Goal: Task Accomplishment & Management: Manage account settings

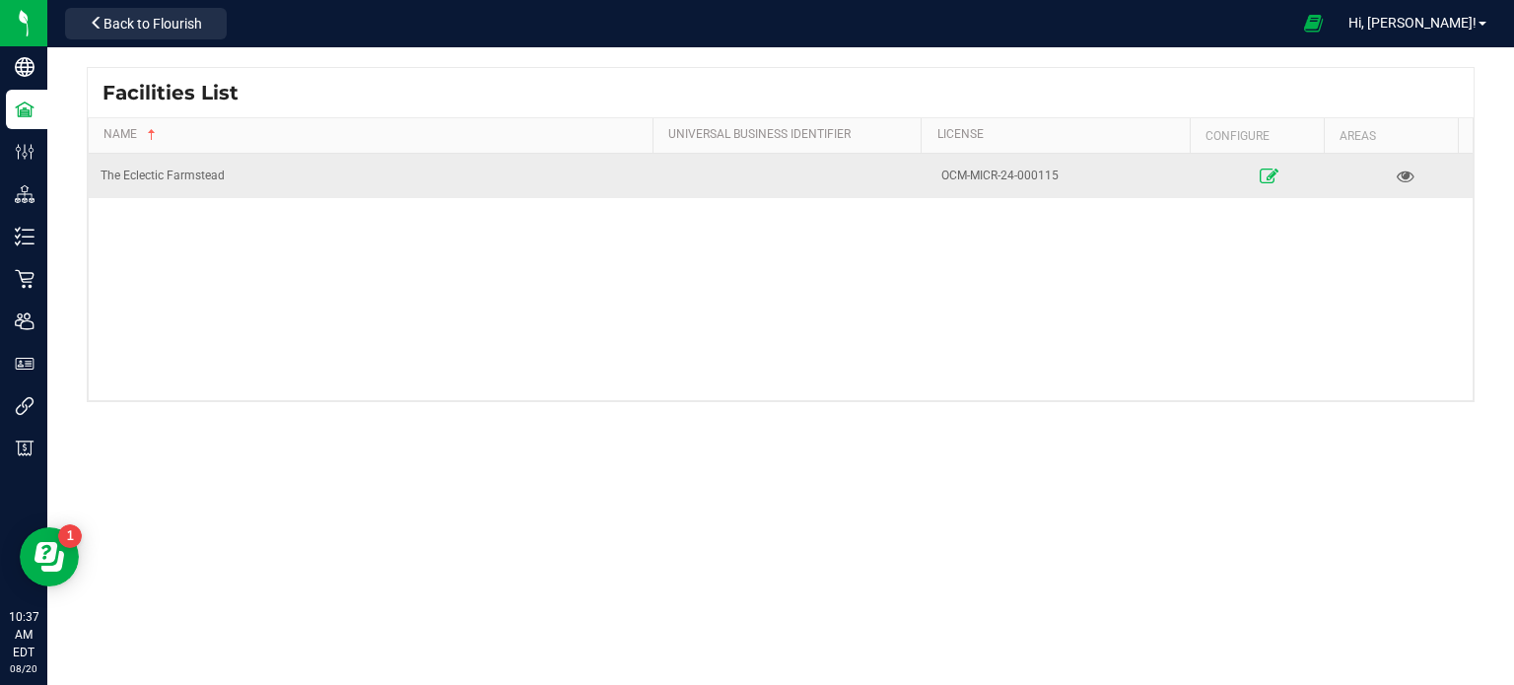
click at [1260, 171] on icon at bounding box center [1269, 176] width 19 height 14
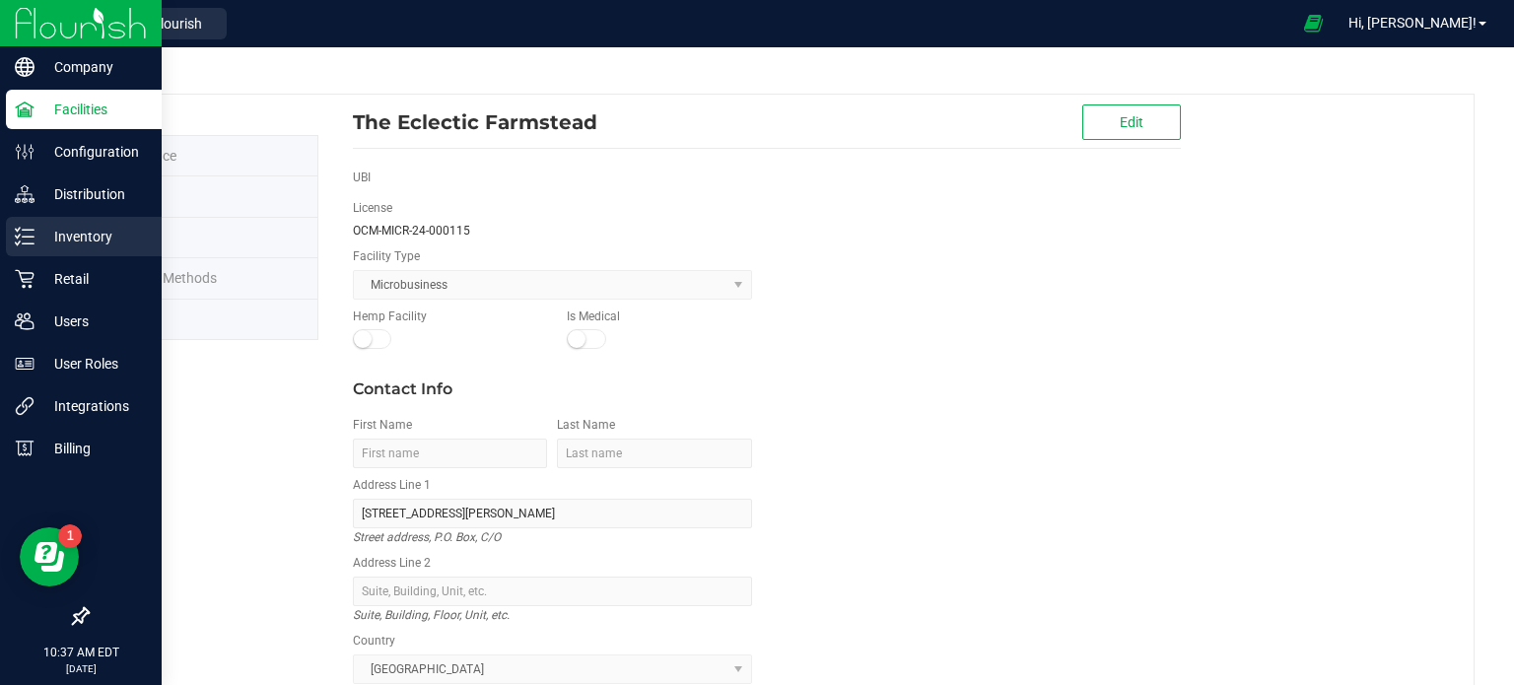
click at [77, 242] on p "Inventory" at bounding box center [93, 237] width 118 height 24
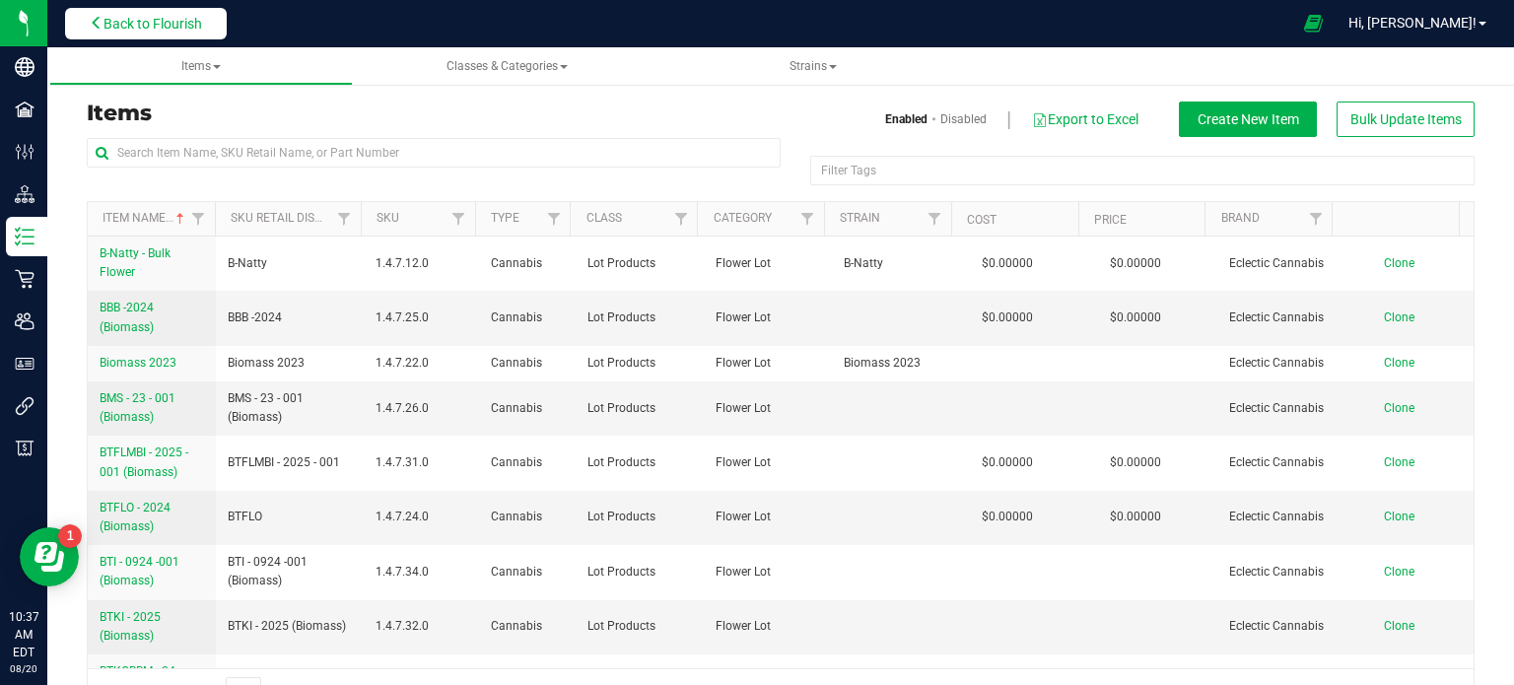
click at [130, 18] on span "Back to Flourish" at bounding box center [152, 24] width 99 height 16
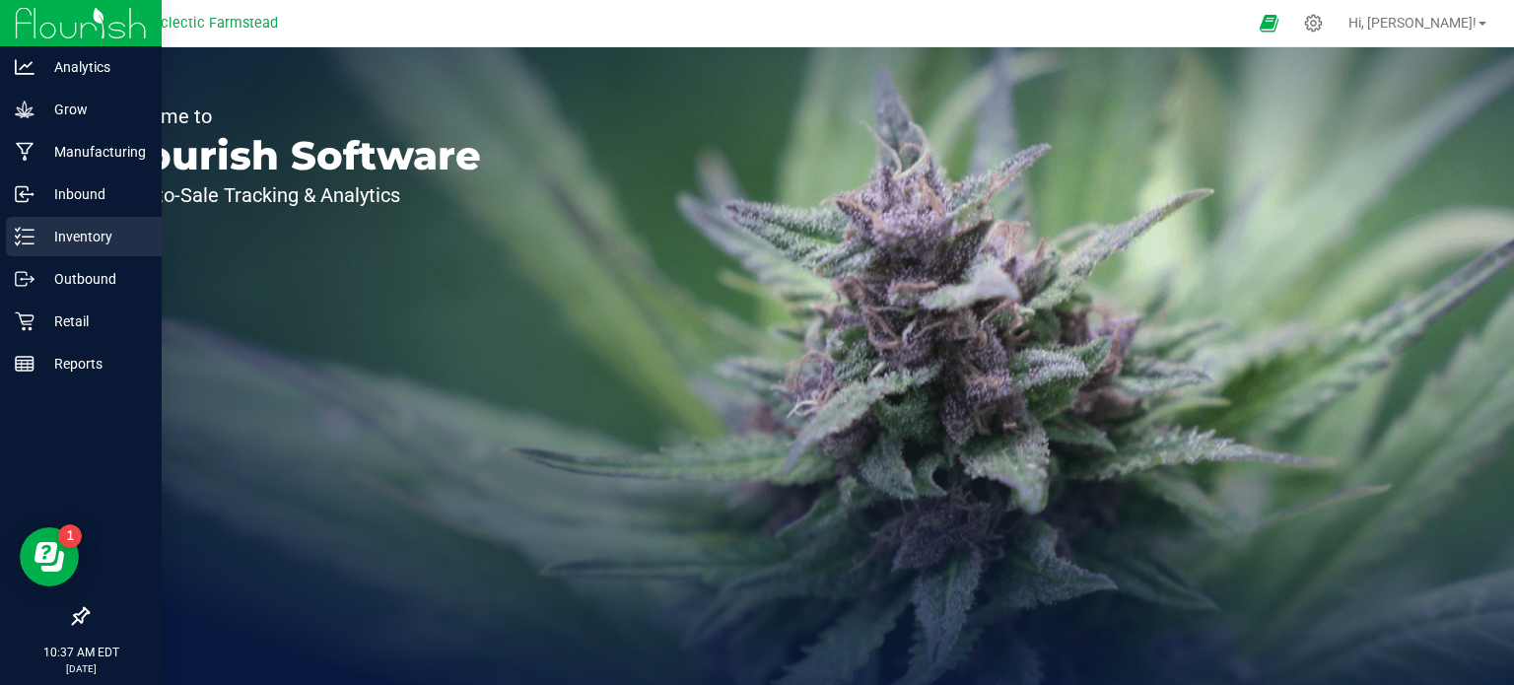
click at [69, 220] on div "Inventory" at bounding box center [84, 236] width 156 height 39
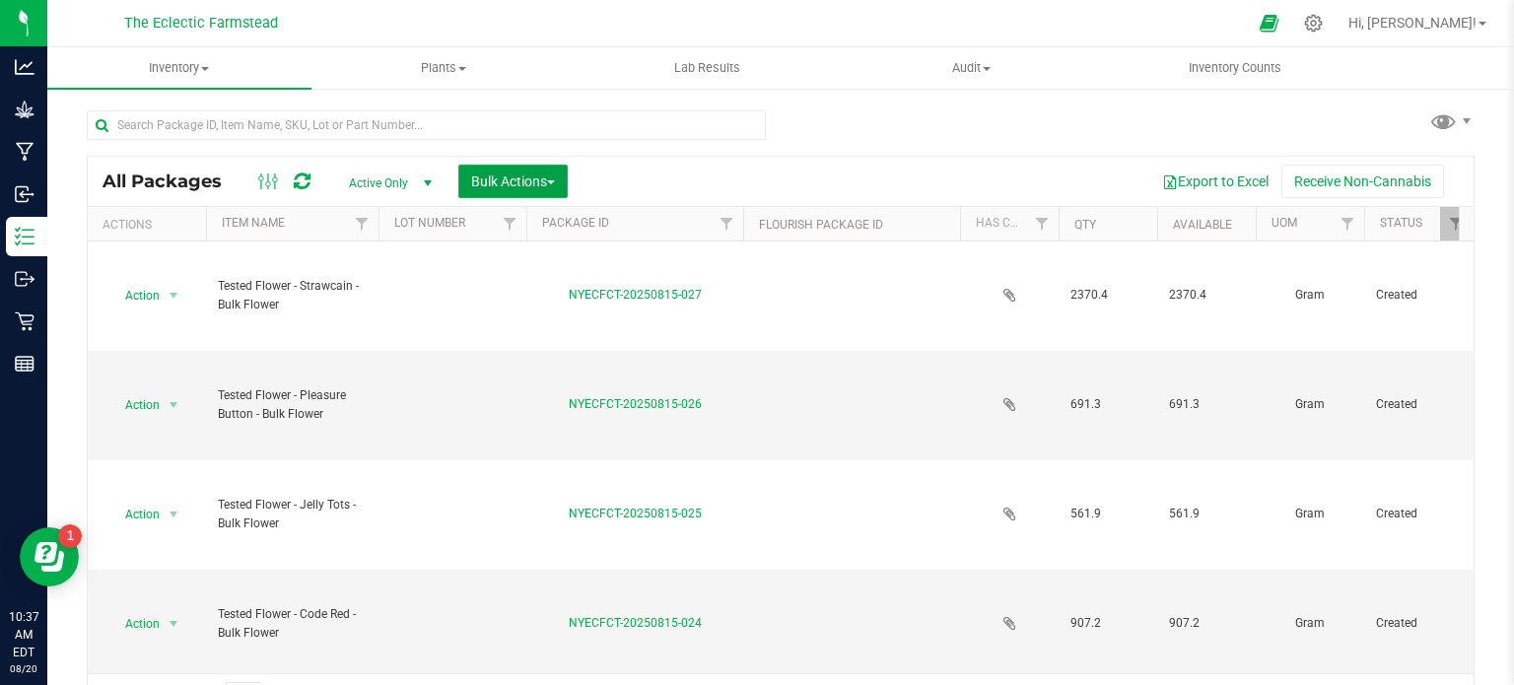
click at [529, 180] on span "Bulk Actions" at bounding box center [513, 181] width 84 height 16
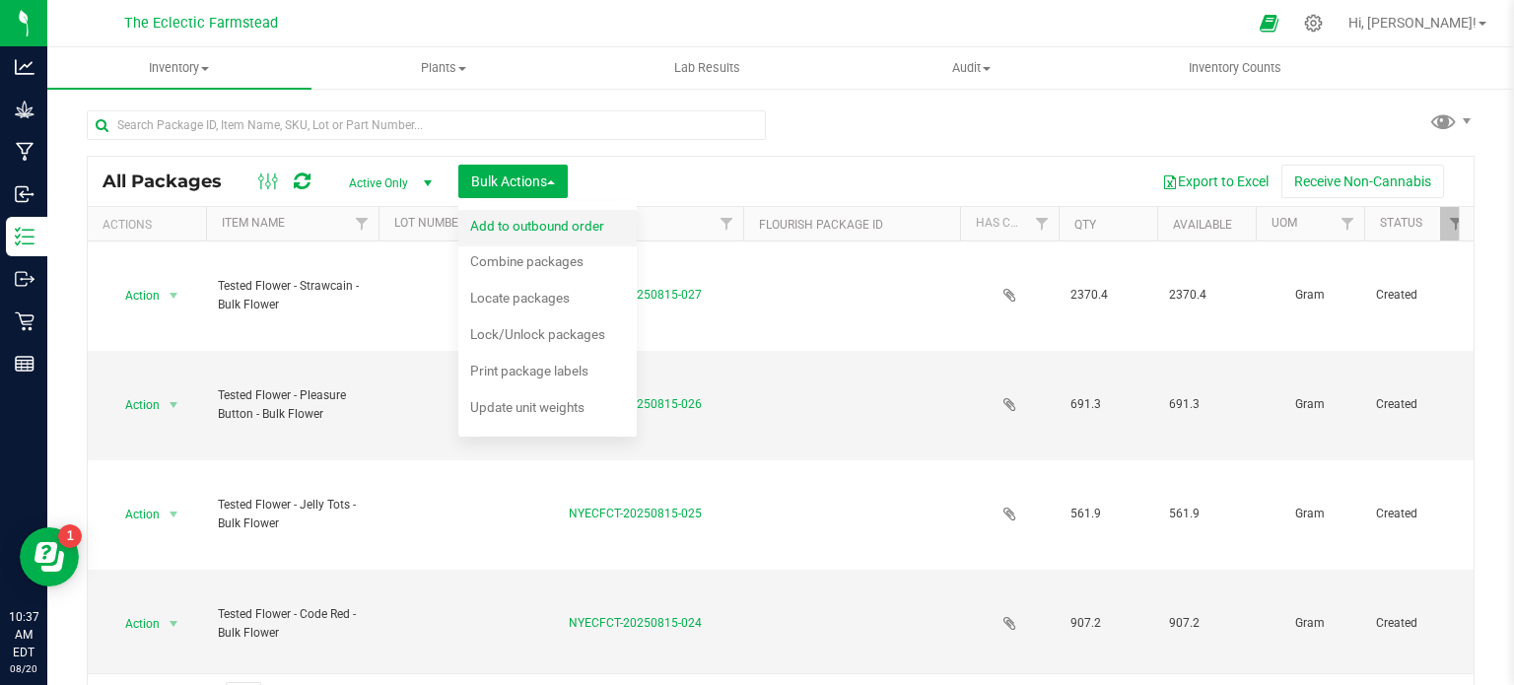
click at [570, 230] on span "Add to outbound order" at bounding box center [537, 226] width 134 height 16
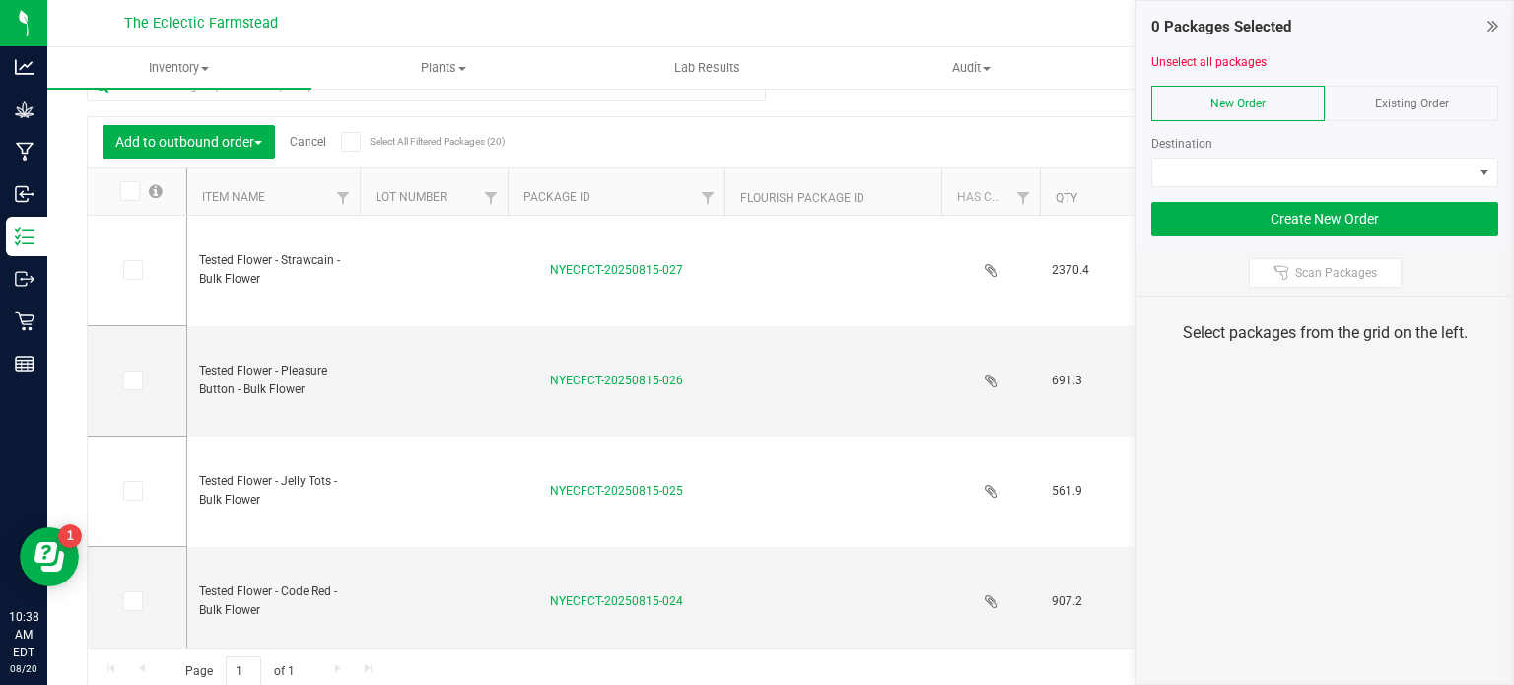
scroll to position [48, 0]
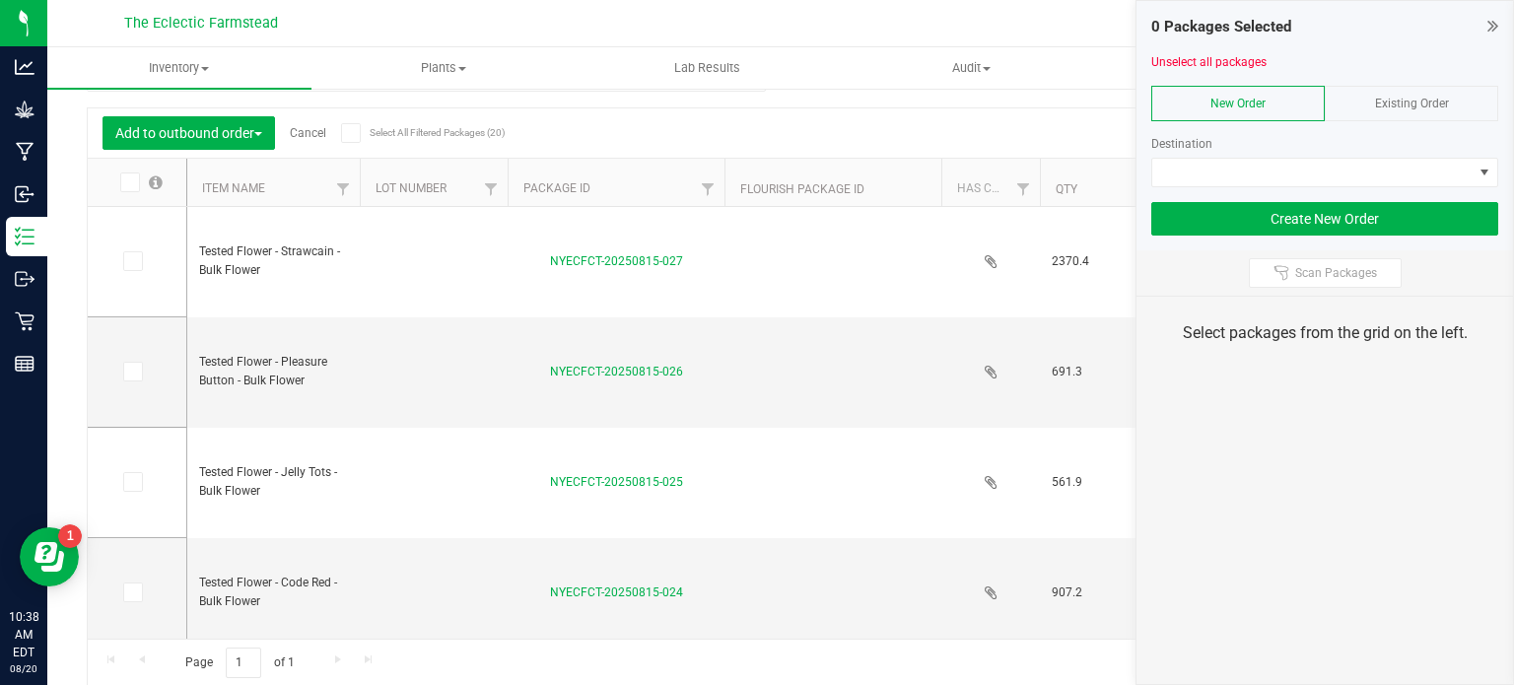
click at [822, 128] on div "Export to Excel Receive Non-Cannabis" at bounding box center [963, 133] width 991 height 34
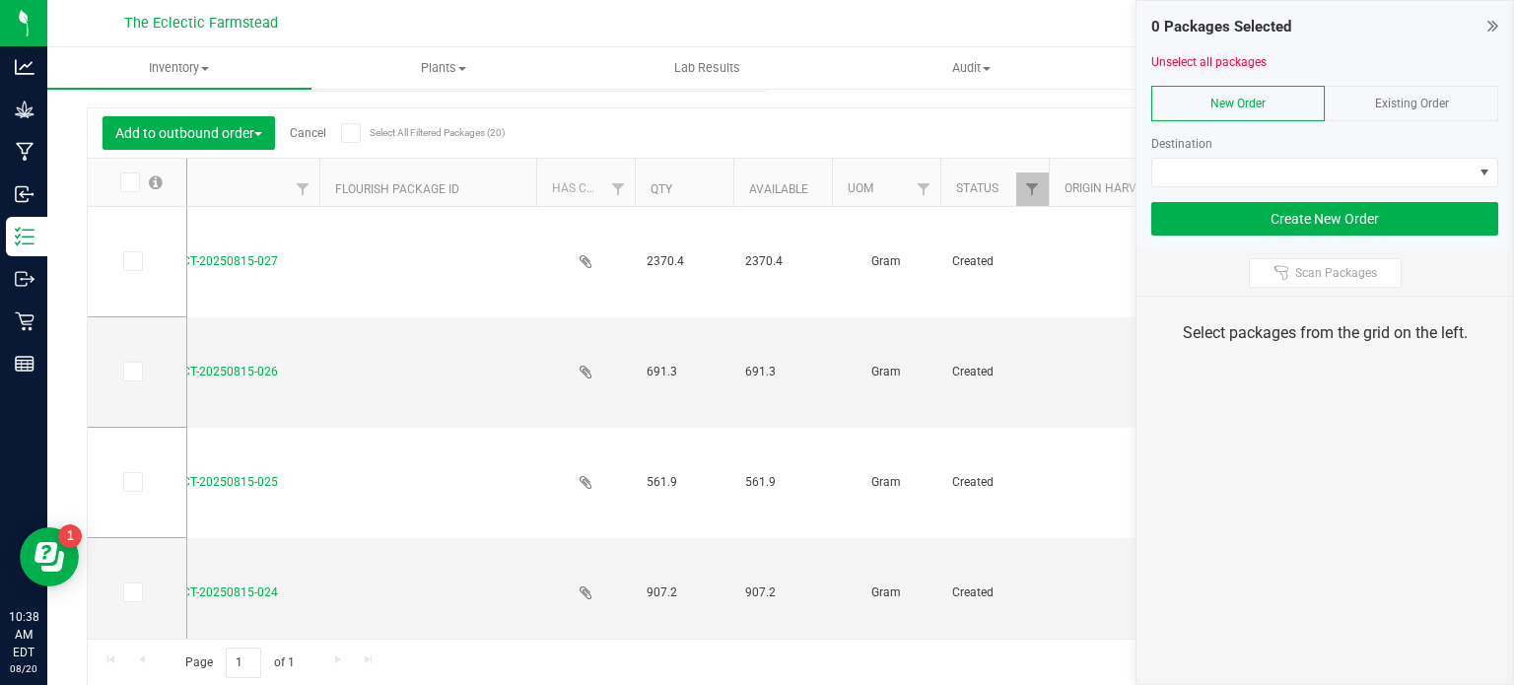
scroll to position [0, 0]
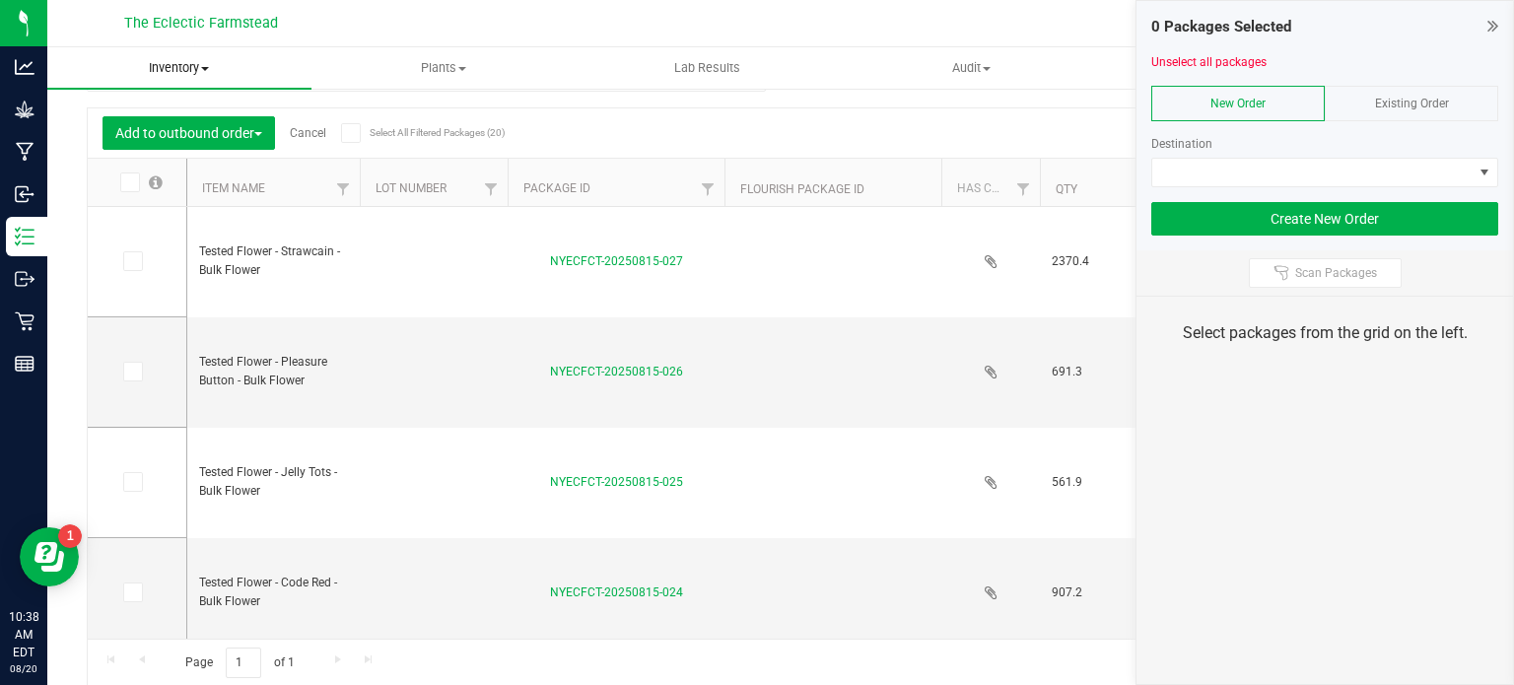
click at [206, 76] on span "Inventory" at bounding box center [179, 68] width 264 height 18
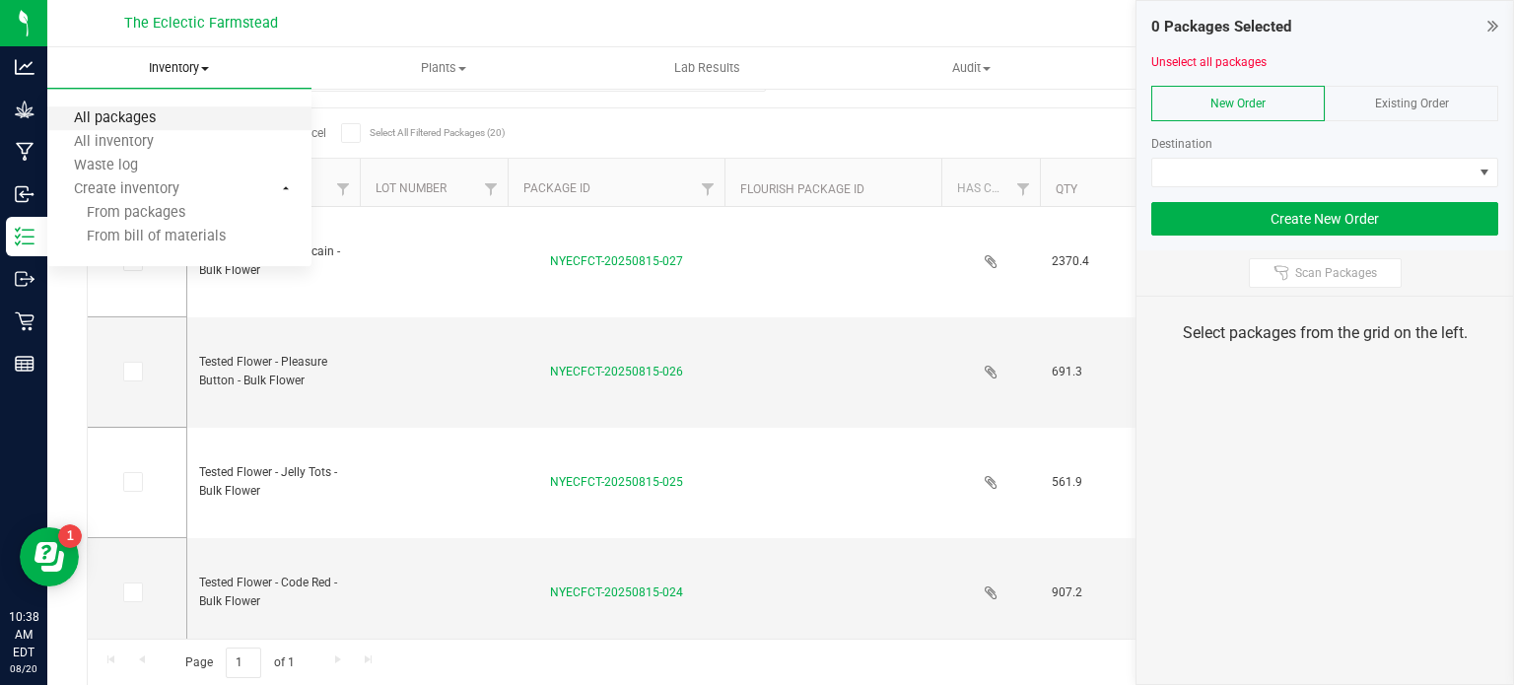
click at [148, 116] on span "All packages" at bounding box center [114, 118] width 135 height 17
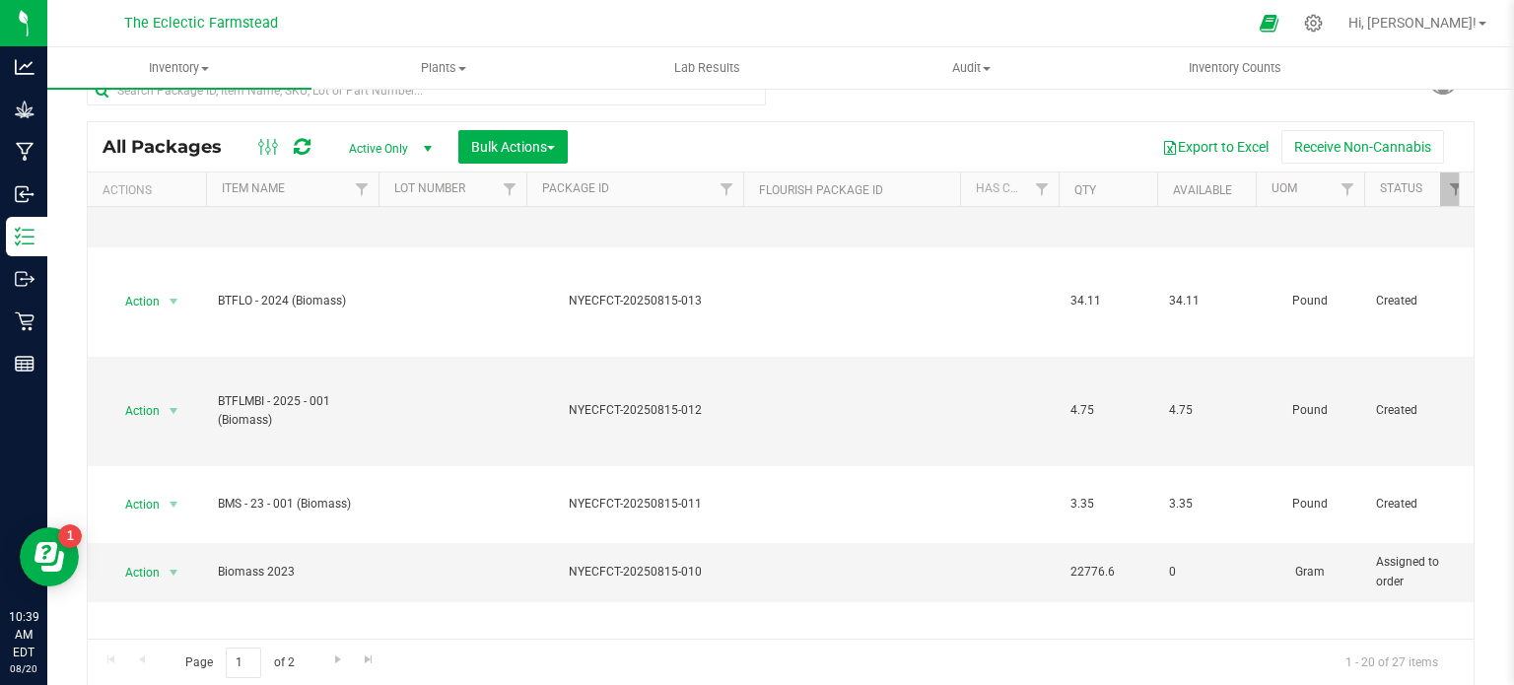
scroll to position [1359, 0]
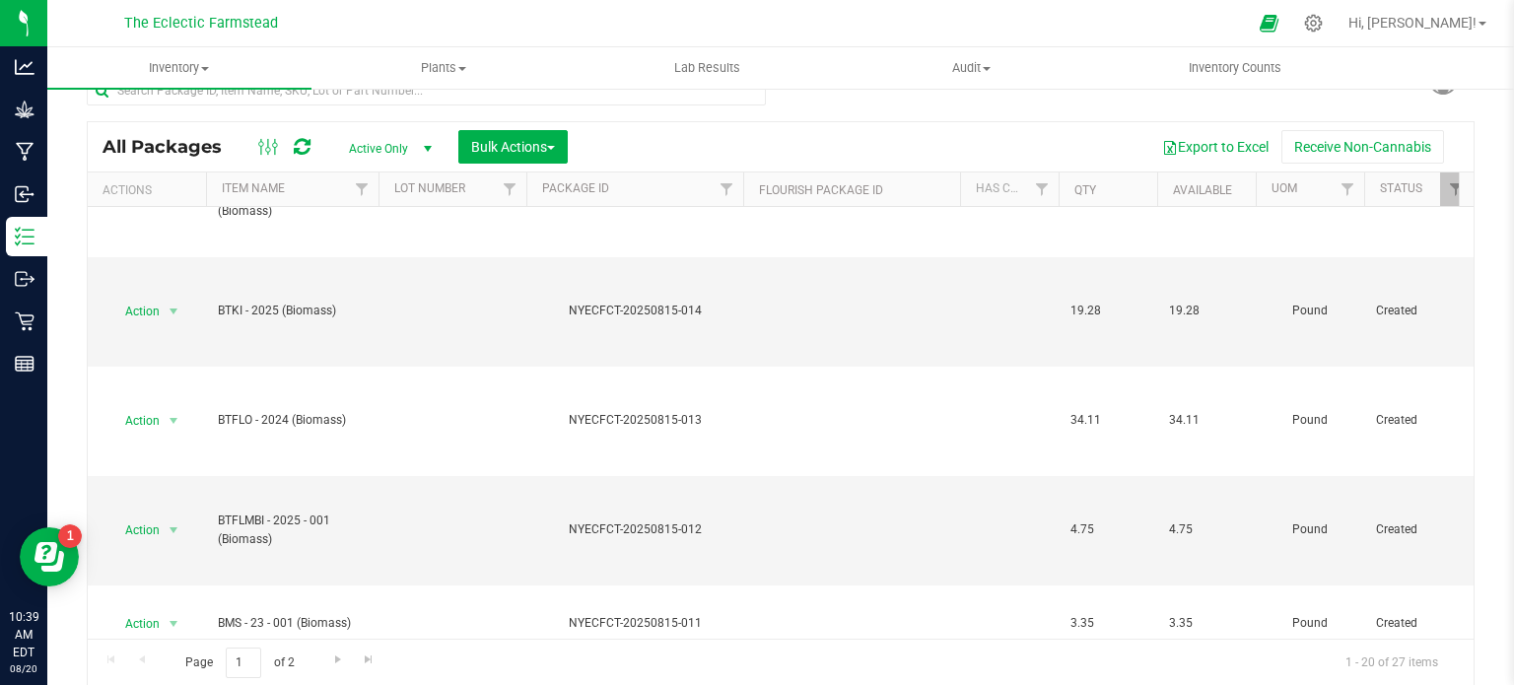
drag, startPoint x: 1463, startPoint y: 554, endPoint x: 1513, endPoint y: 385, distance: 175.9
click at [1513, 385] on div "Inventory All packages All inventory Waste log Create inventory Plants All plan…" at bounding box center [780, 366] width 1467 height 638
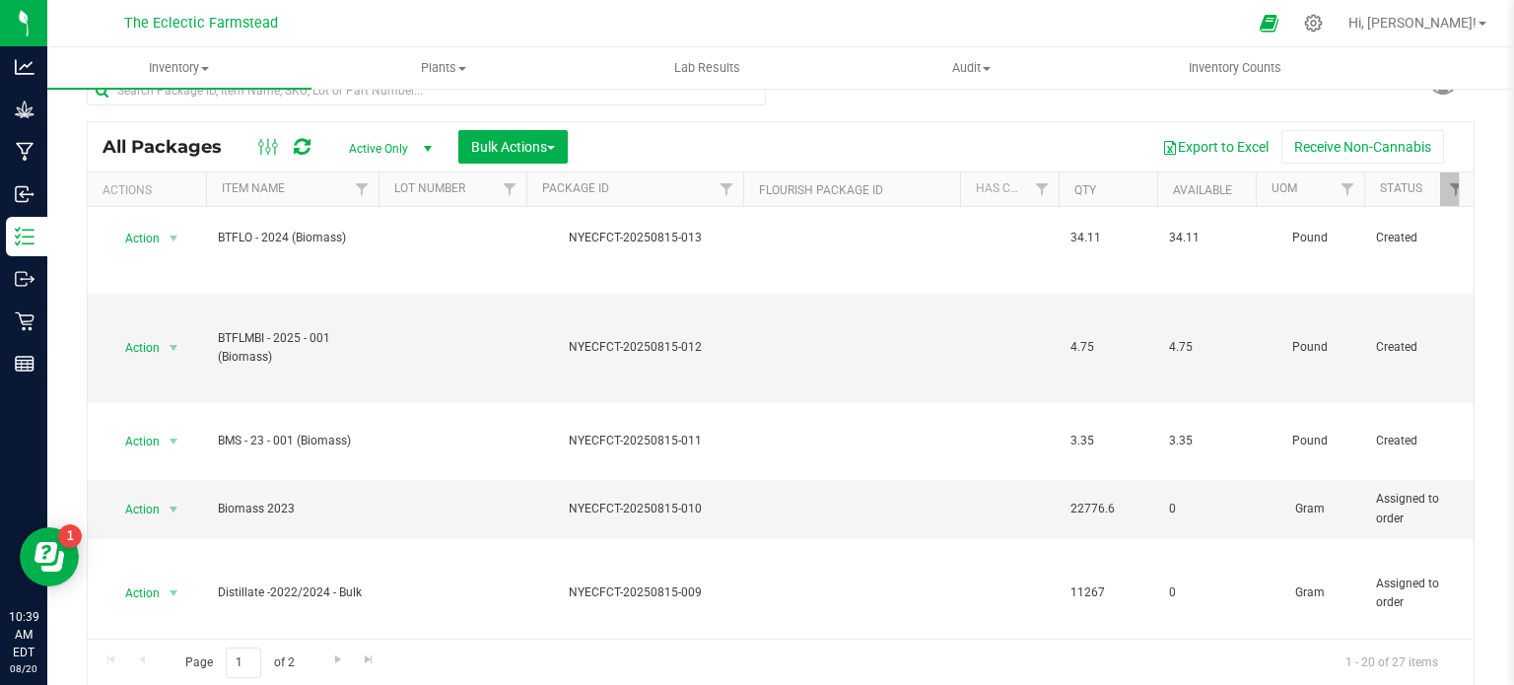
scroll to position [1634, 0]
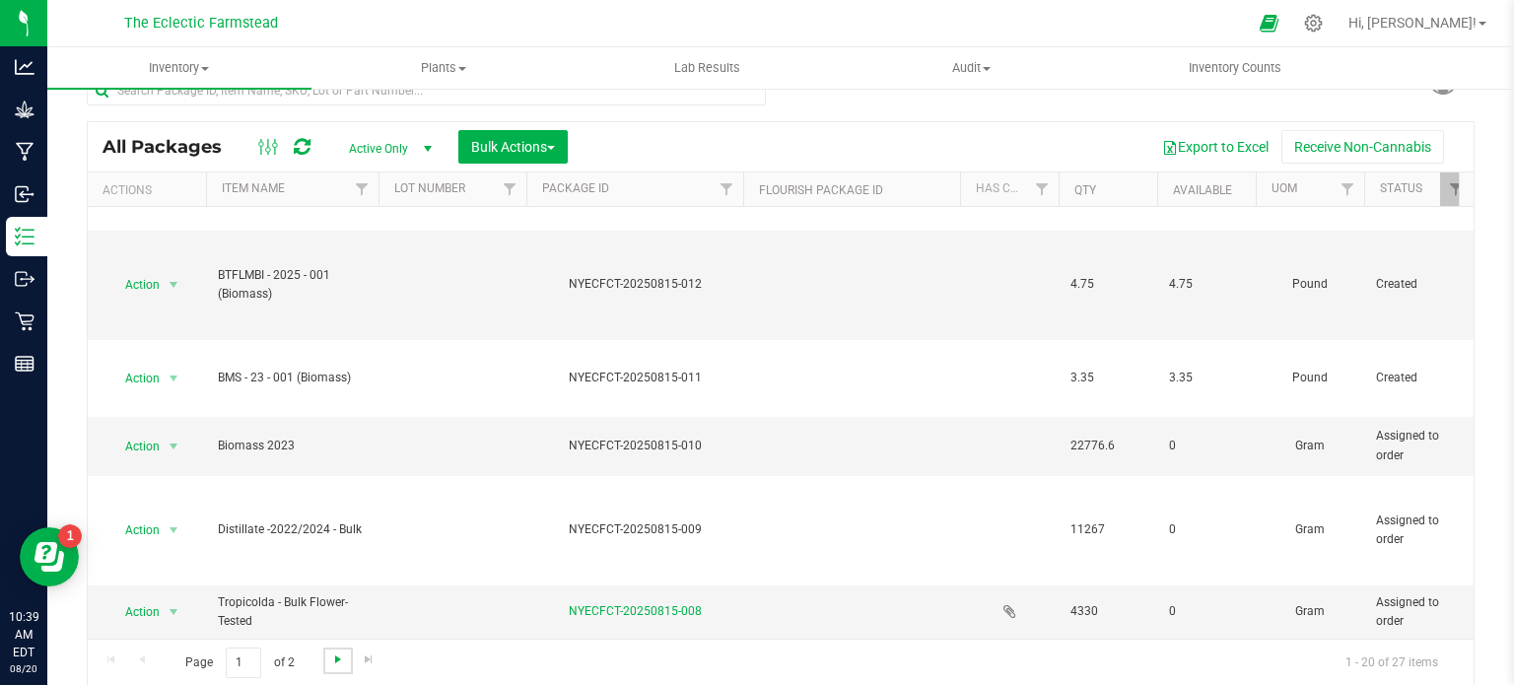
click at [335, 660] on span "Go to the next page" at bounding box center [338, 660] width 16 height 16
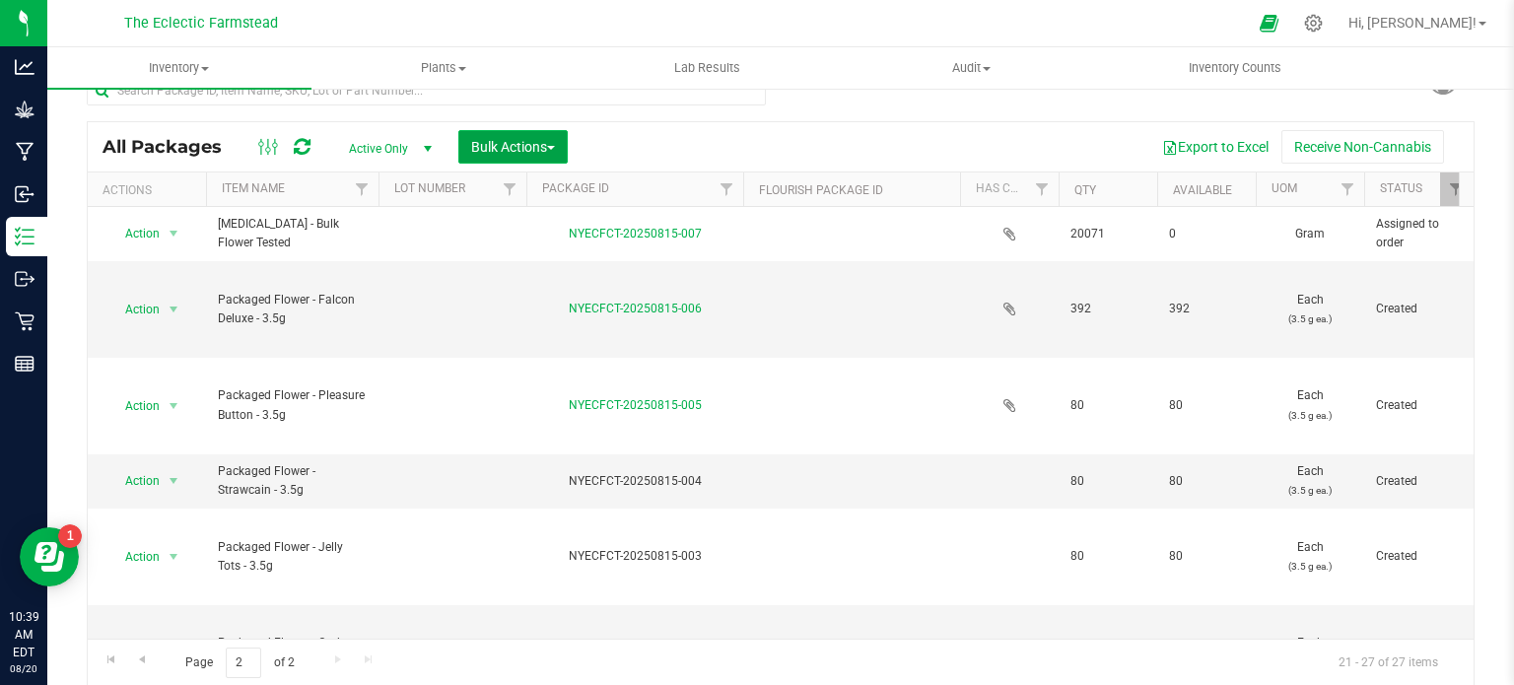
click at [555, 150] on span "Bulk Actions" at bounding box center [513, 147] width 84 height 16
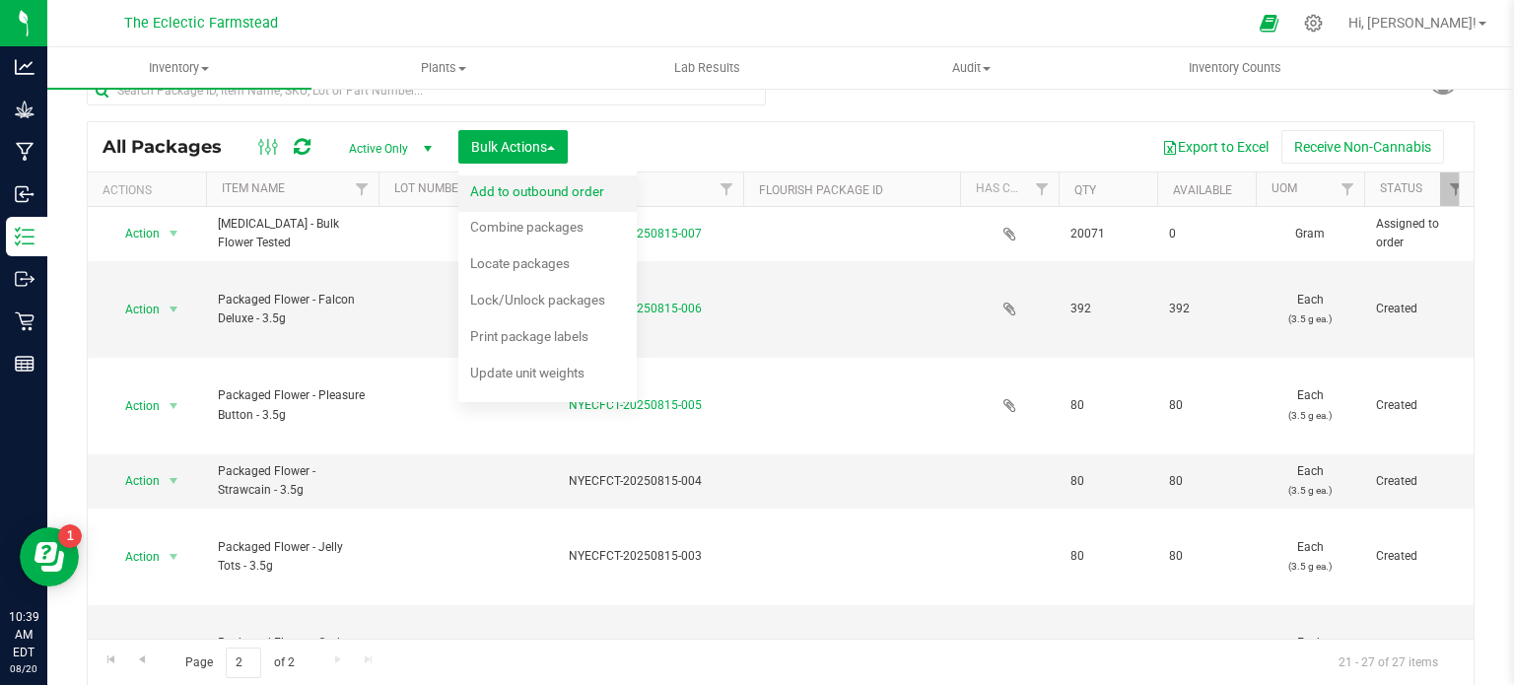
click at [516, 192] on span "Add to outbound order" at bounding box center [537, 191] width 134 height 16
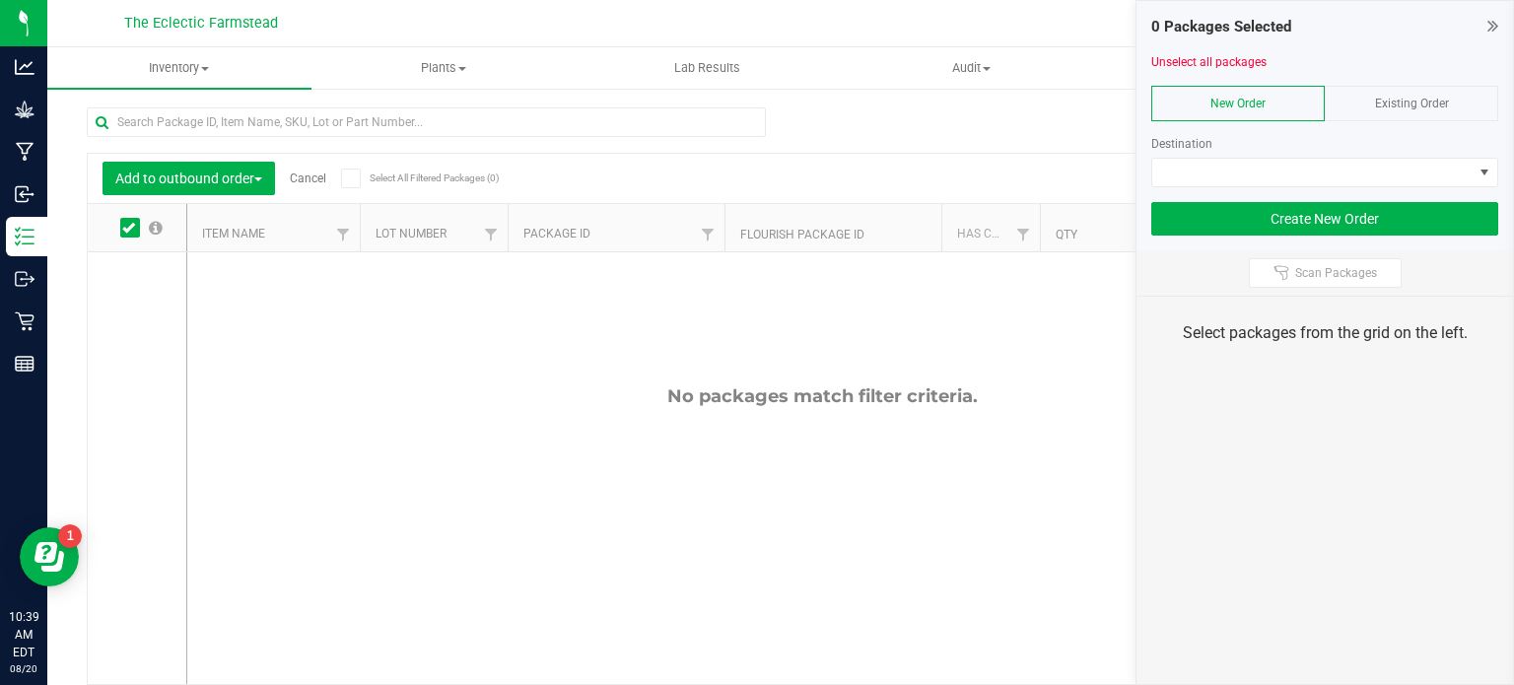
scroll to position [34, 0]
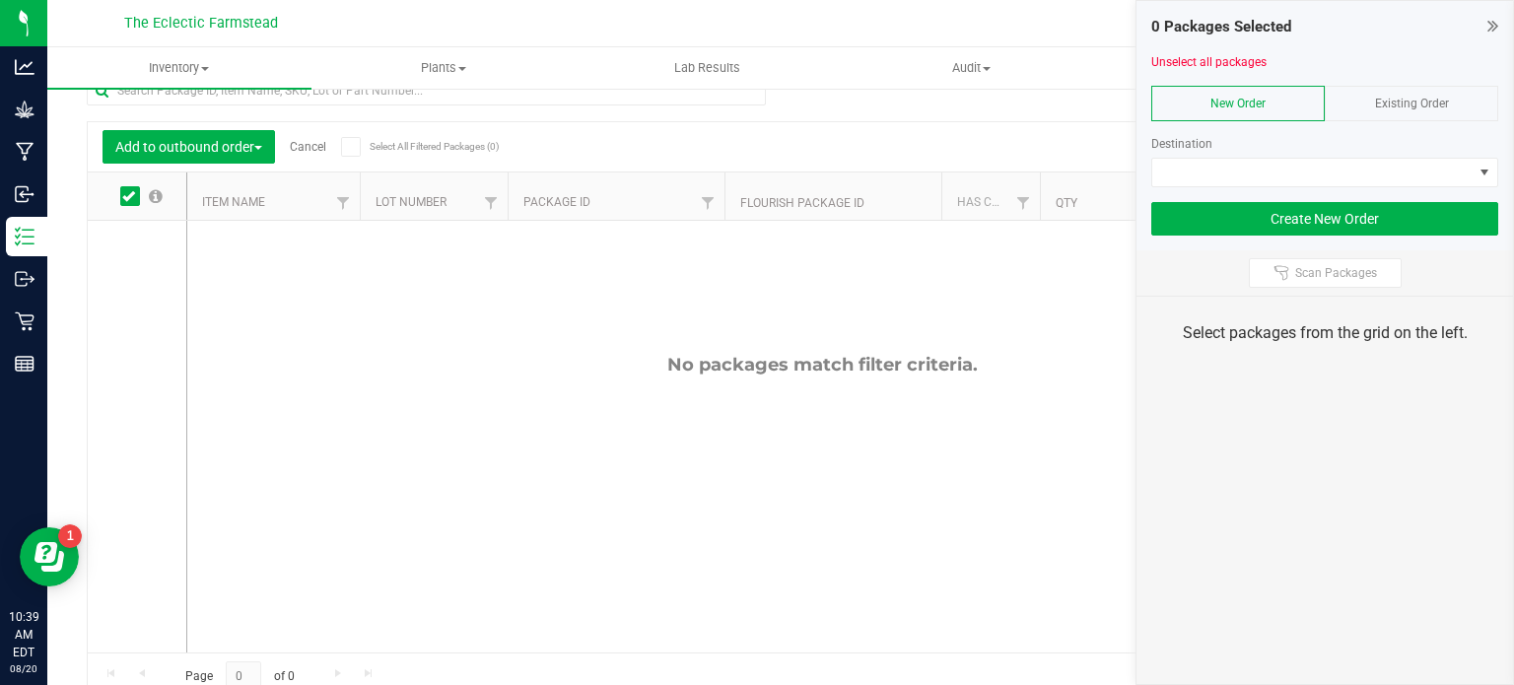
click at [137, 194] on span at bounding box center [130, 196] width 20 height 20
click at [0, 0] on input "checkbox" at bounding box center [0, 0] width 0 height 0
click at [1242, 101] on span "New Order" at bounding box center [1237, 104] width 55 height 14
click at [451, 298] on div "No packages match filter criteria." at bounding box center [822, 503] width 1271 height 565
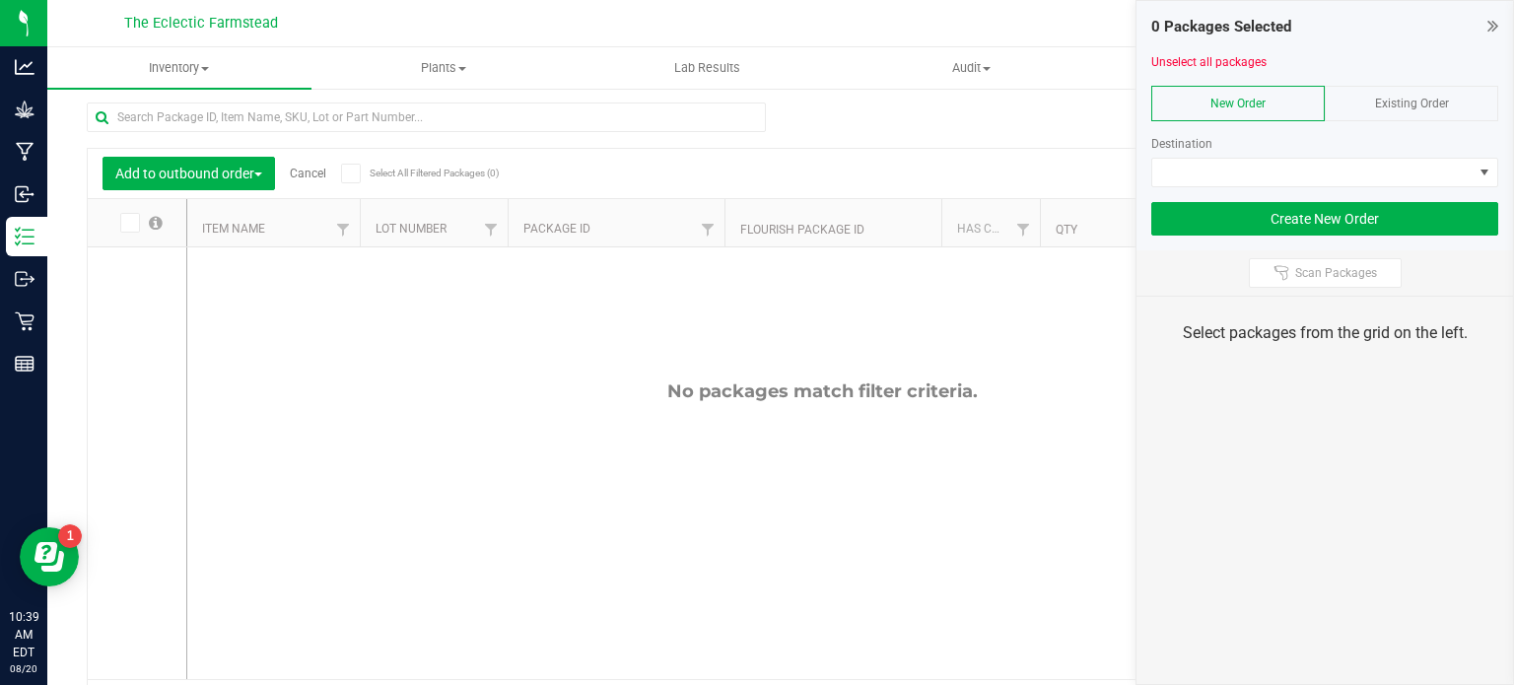
scroll to position [0, 0]
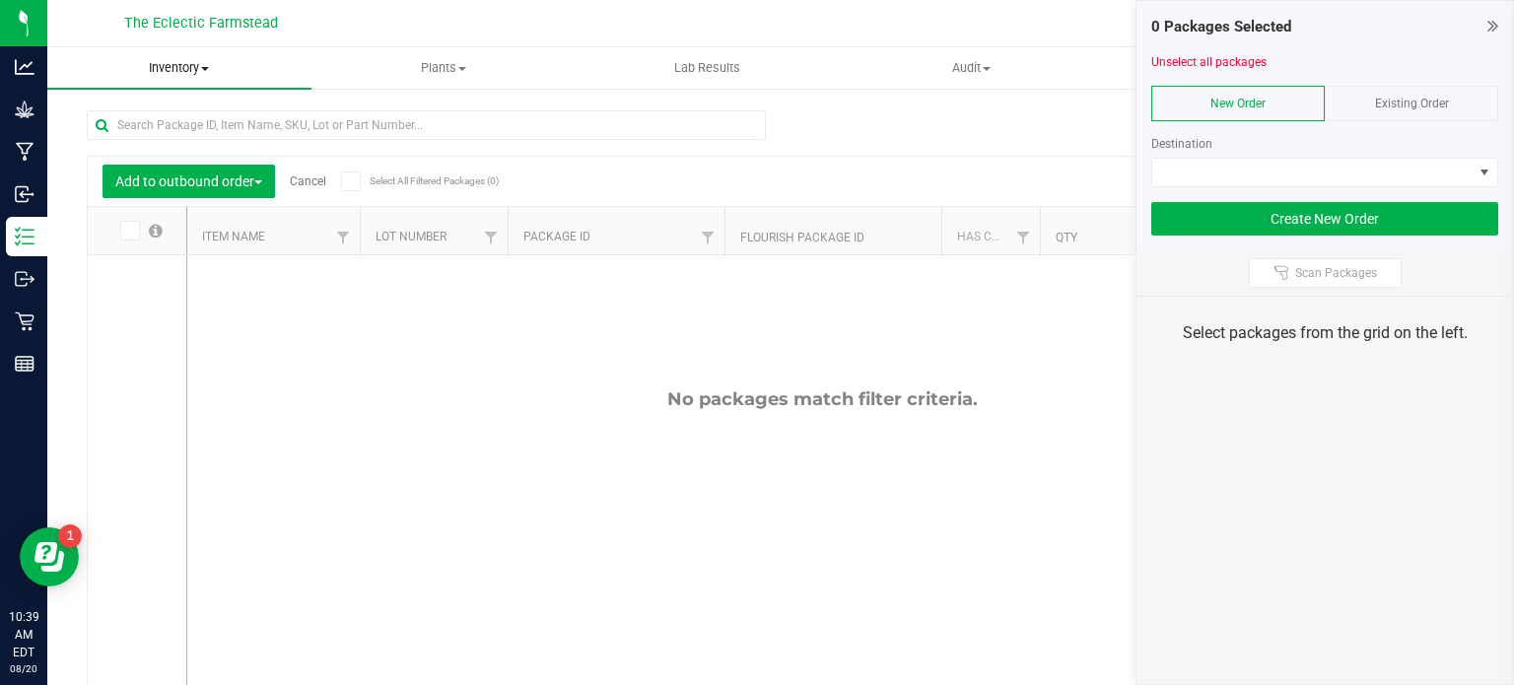
click at [217, 70] on span "Inventory" at bounding box center [179, 68] width 264 height 18
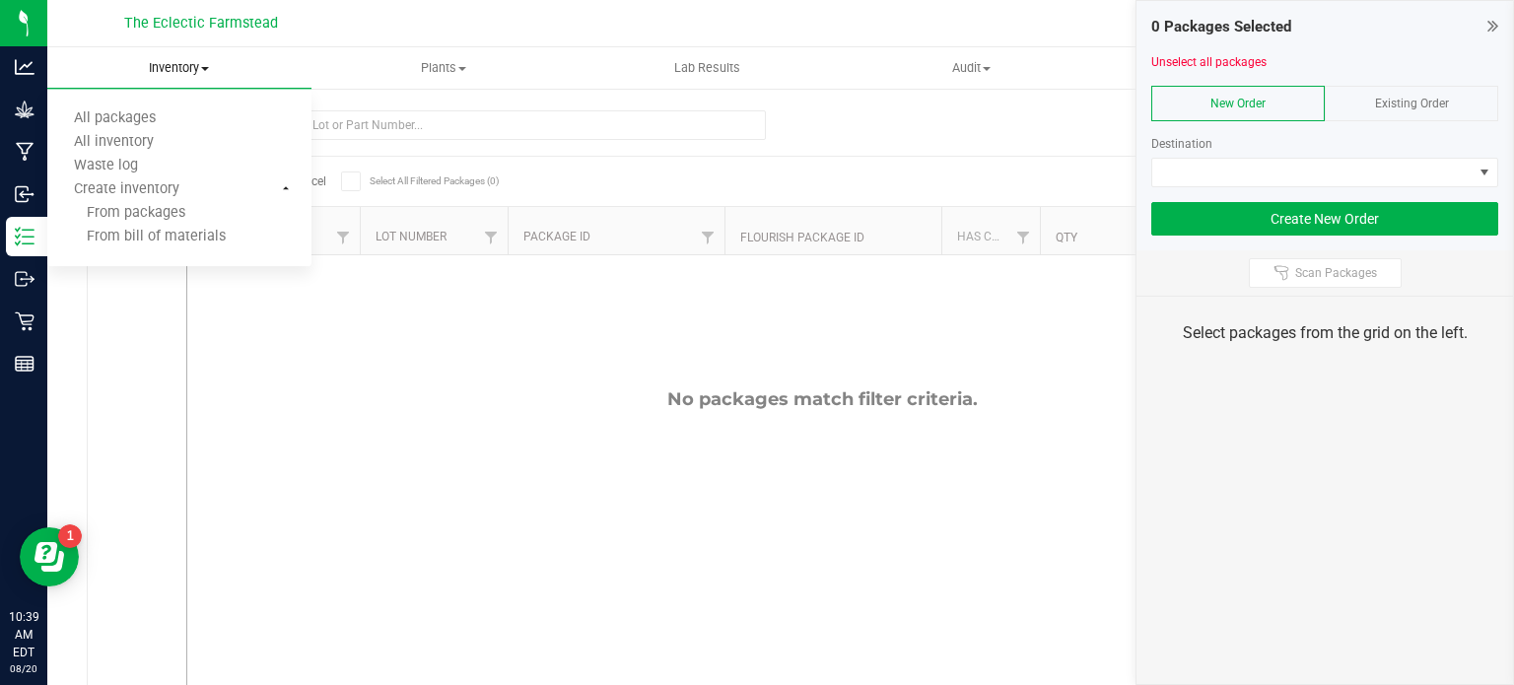
click at [158, 103] on ul "All packages All inventory Waste log Create inventory From packages From bill o…" at bounding box center [179, 178] width 264 height 177
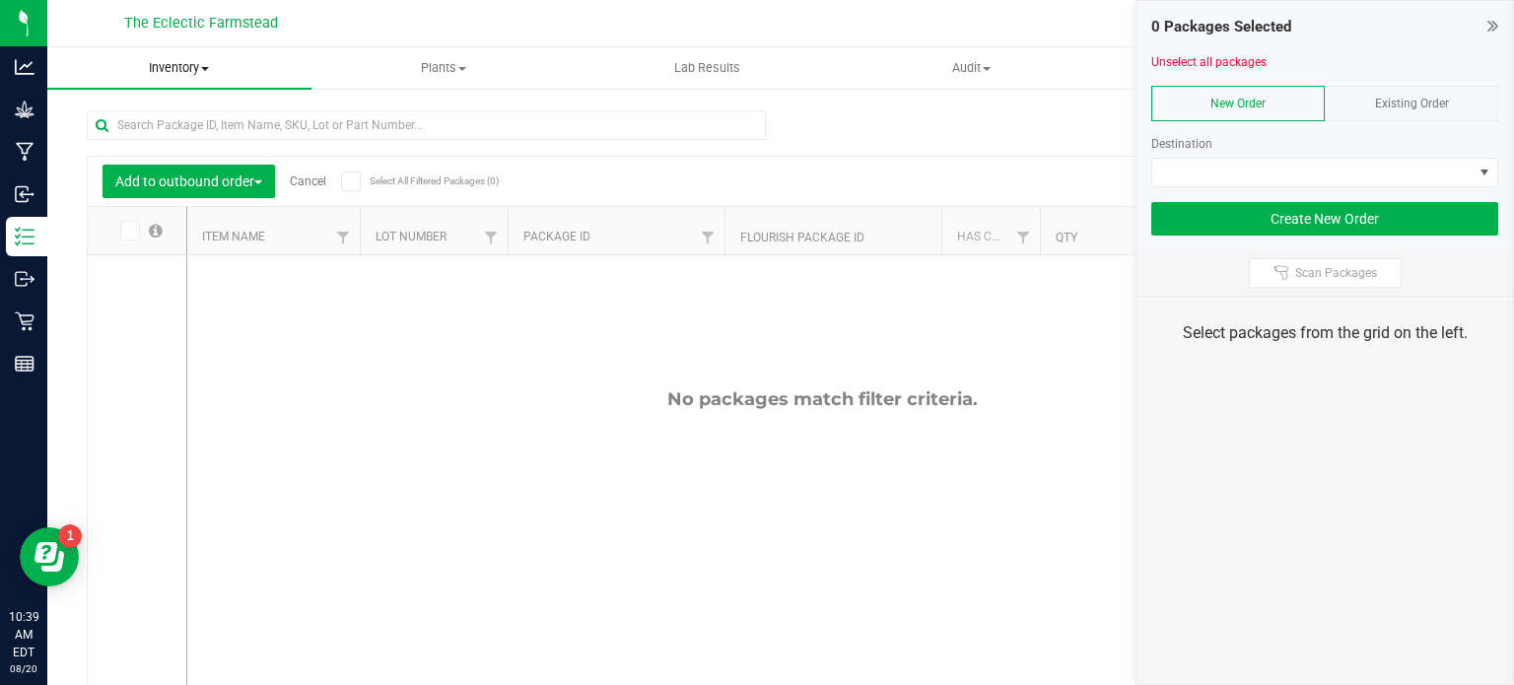
click at [168, 66] on span "Inventory" at bounding box center [179, 68] width 264 height 18
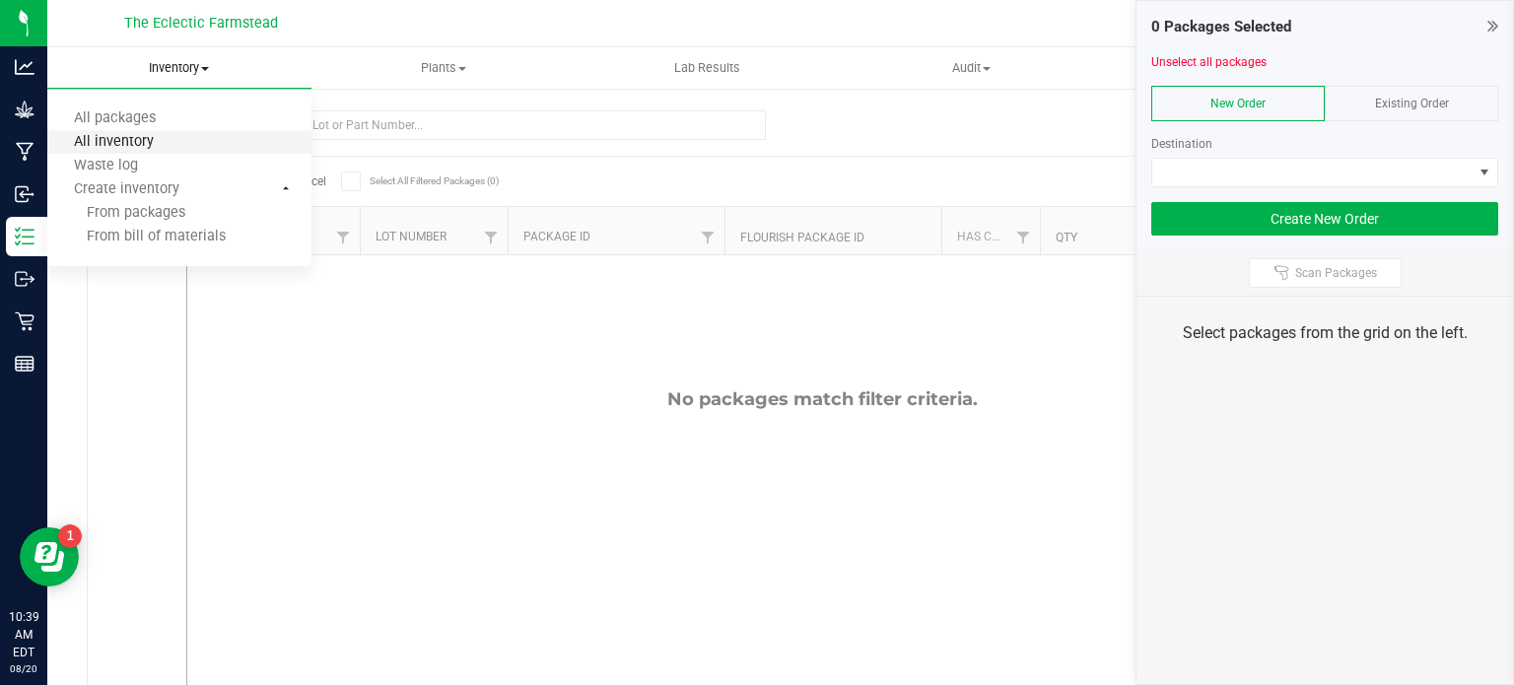
click at [142, 140] on span "All inventory" at bounding box center [113, 142] width 133 height 17
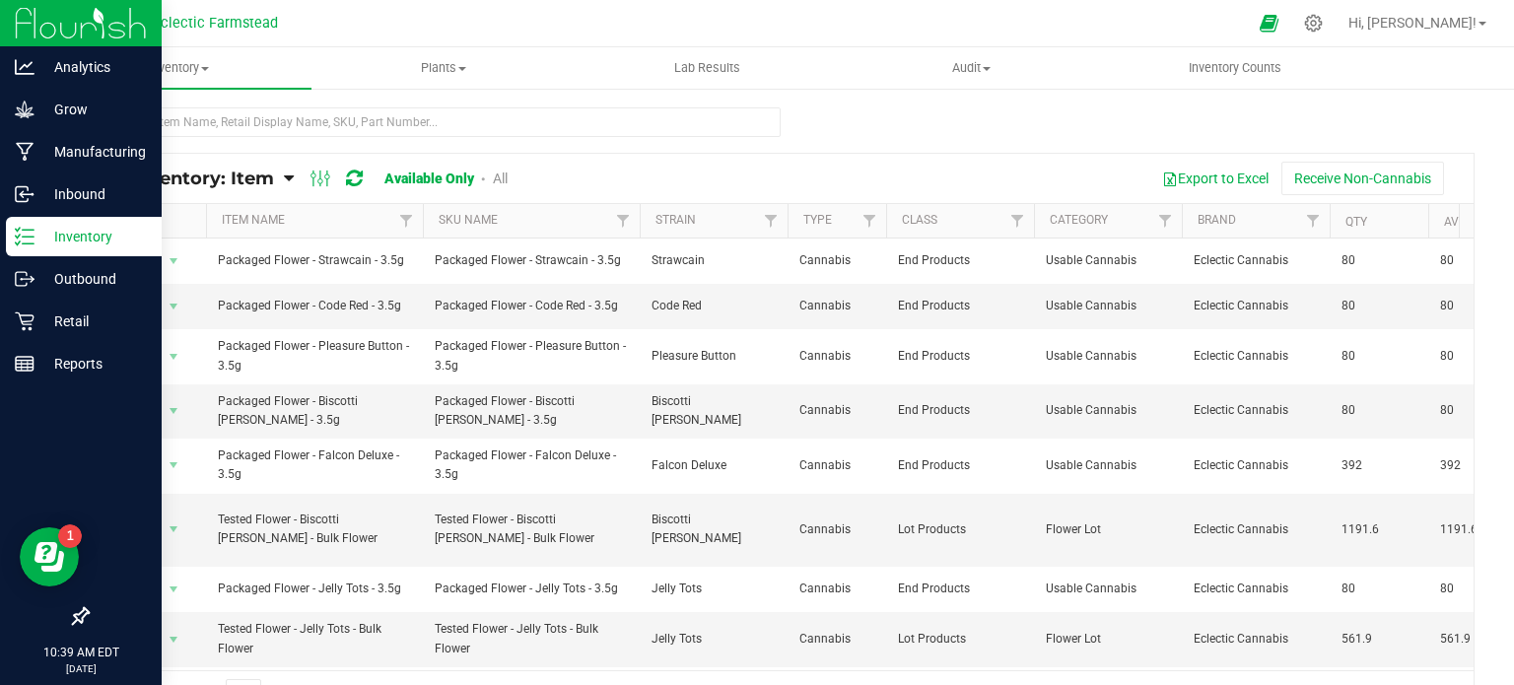
click at [95, 232] on p "Inventory" at bounding box center [93, 237] width 118 height 24
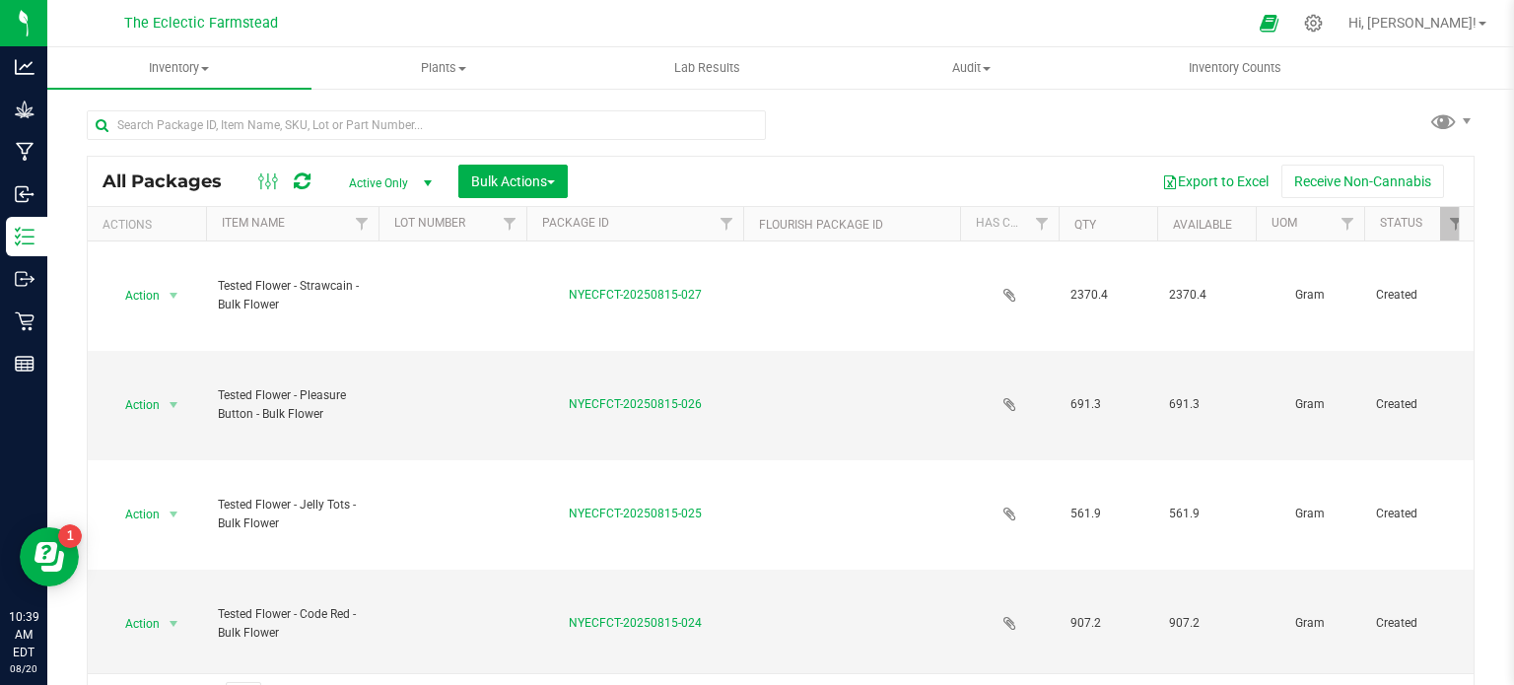
click at [370, 258] on td "Tested Flower - Strawcain - Bulk Flower" at bounding box center [292, 295] width 172 height 109
click at [497, 172] on button "Bulk Actions" at bounding box center [512, 182] width 109 height 34
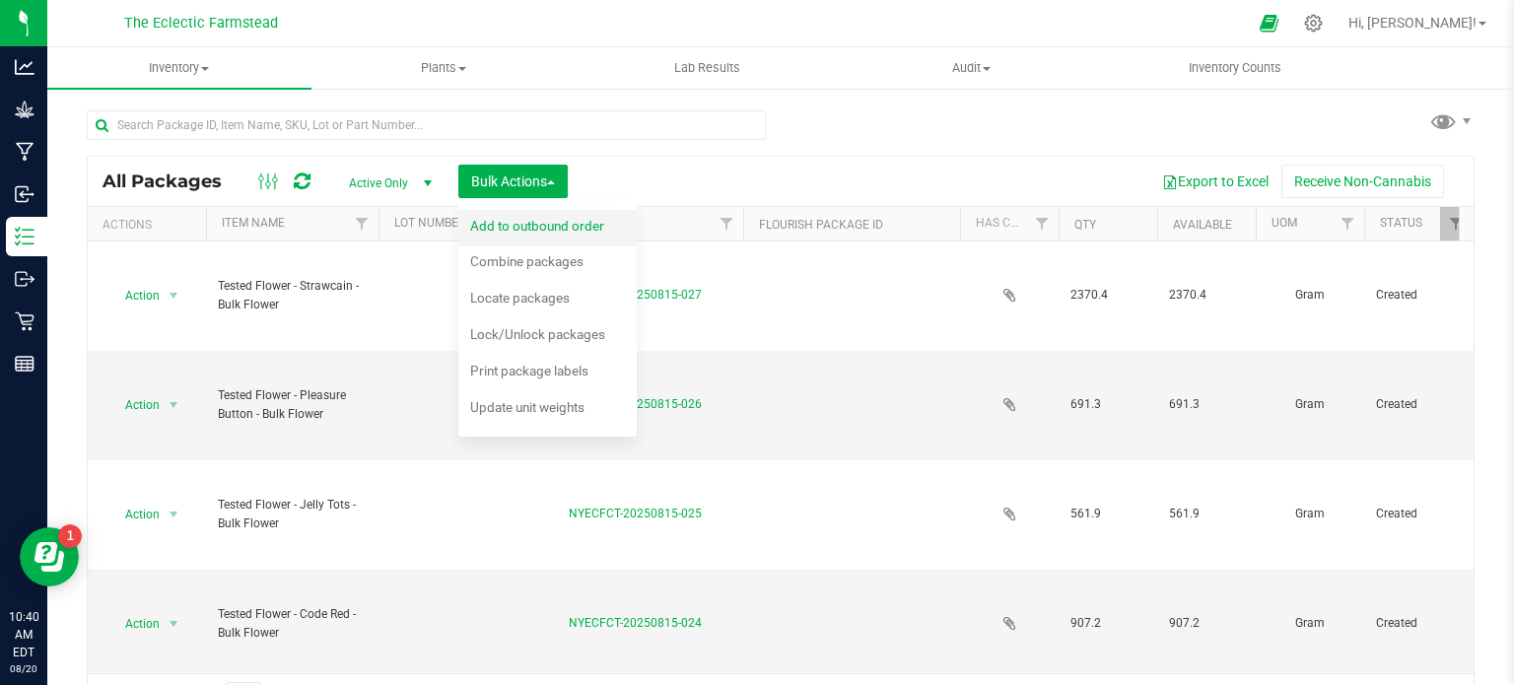
click at [498, 230] on span "Add to outbound order" at bounding box center [537, 226] width 134 height 16
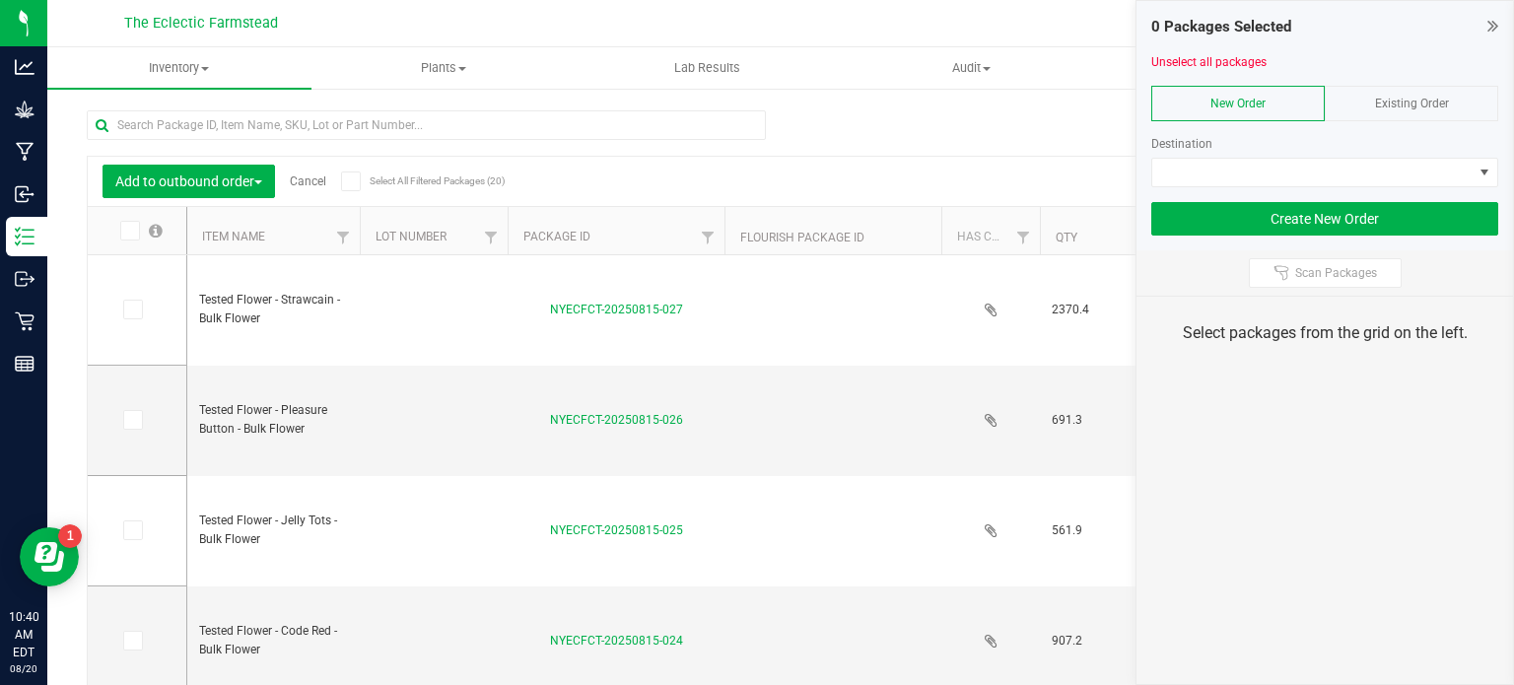
click at [859, 181] on div "Export to Excel Receive Non-Cannabis" at bounding box center [963, 182] width 991 height 34
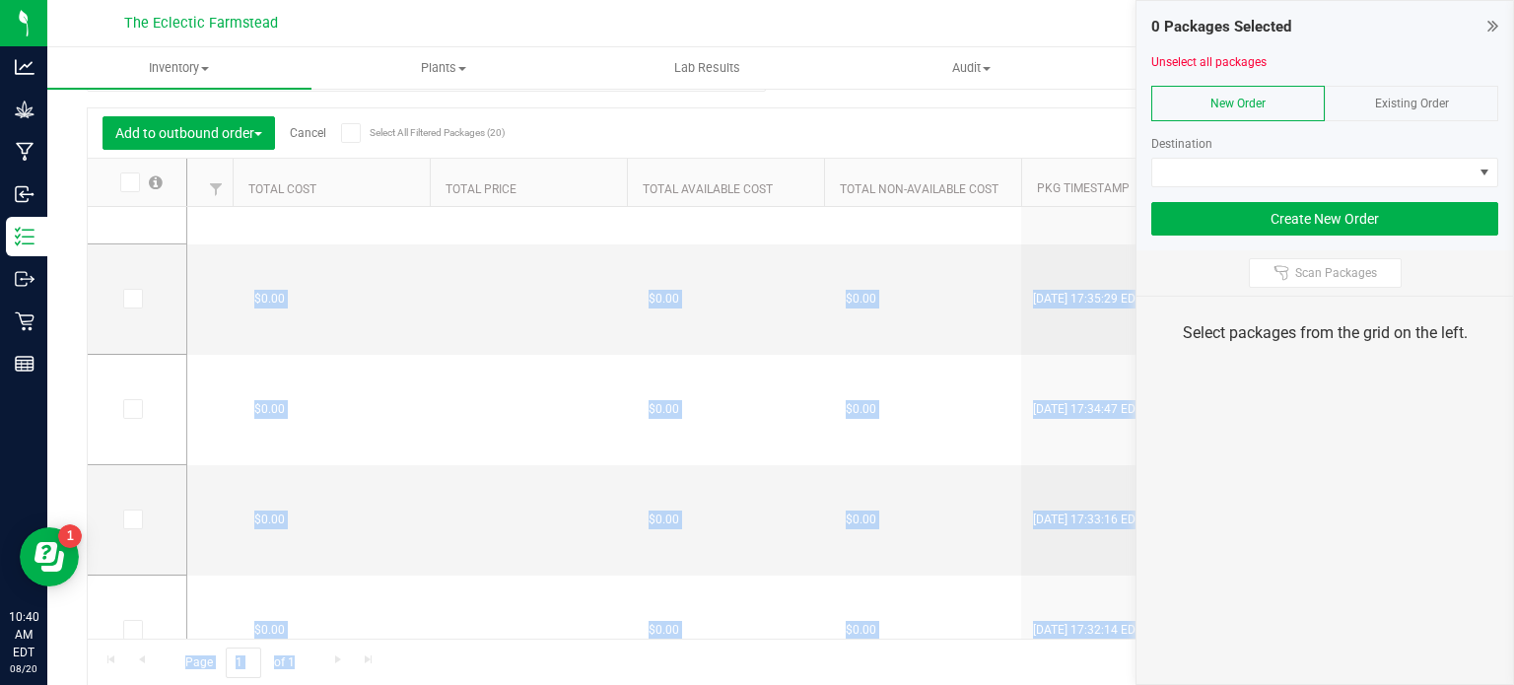
drag, startPoint x: 663, startPoint y: 587, endPoint x: 368, endPoint y: 655, distance: 303.4
click at [368, 655] on div "Add to outbound order Cancel Select All Filtered Packages (20) Add to manufactu…" at bounding box center [781, 397] width 1388 height 580
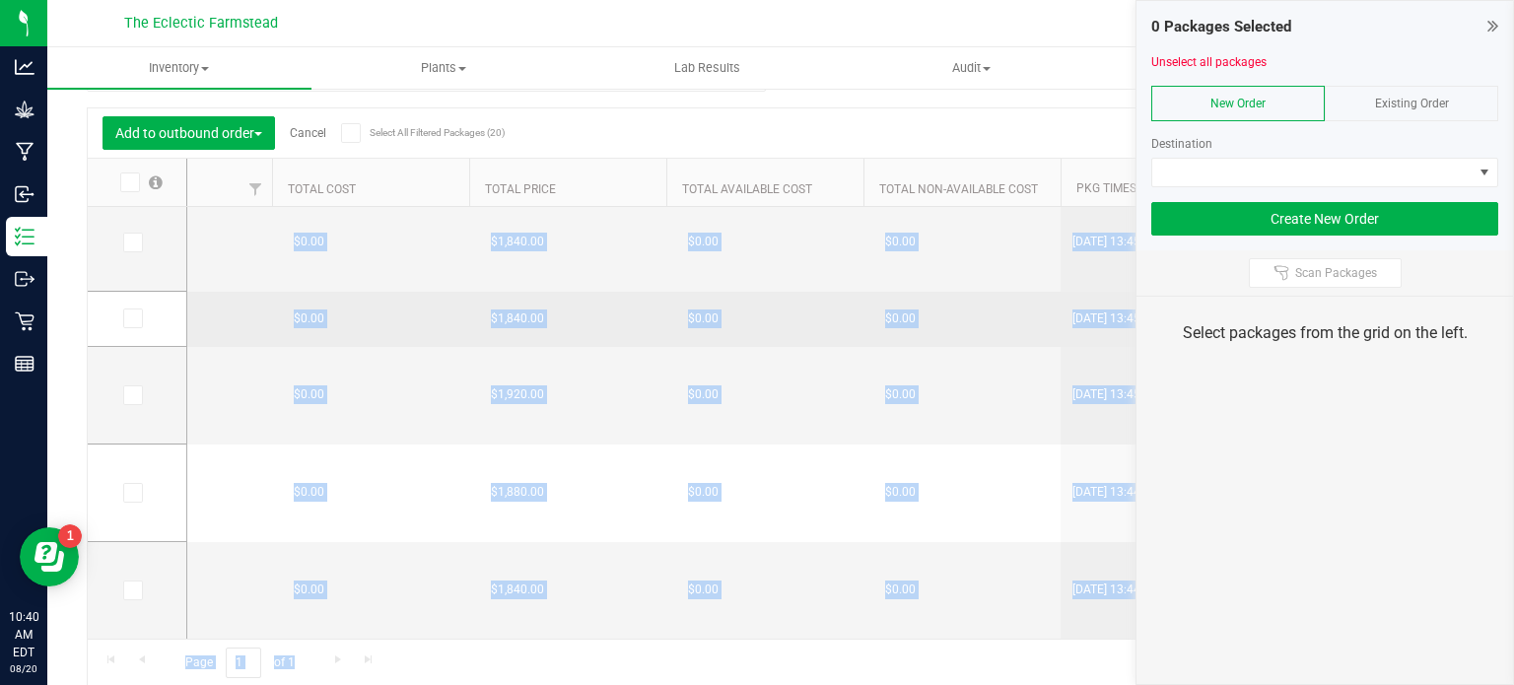
click at [544, 583] on span "$1,840.00" at bounding box center [517, 590] width 73 height 29
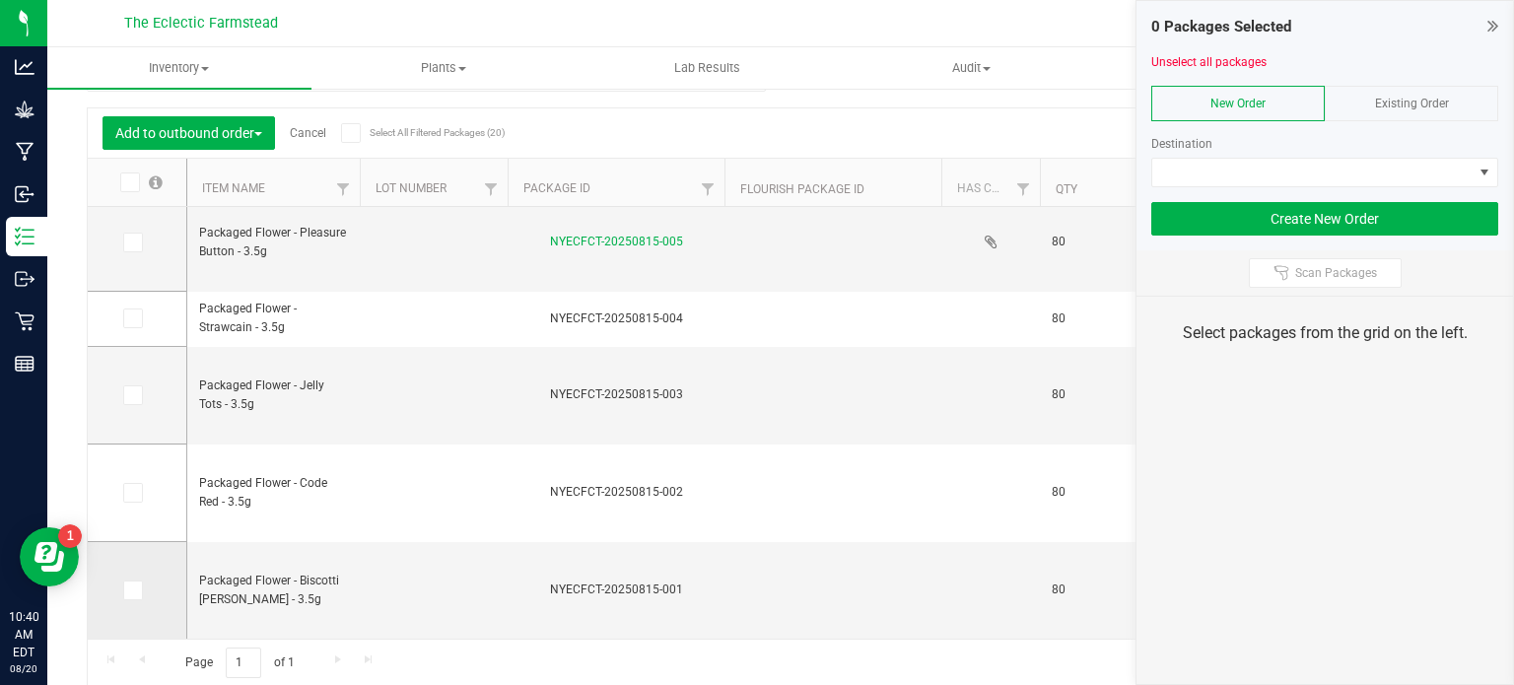
click at [137, 590] on icon at bounding box center [131, 590] width 13 height 0
click at [0, 0] on input "checkbox" at bounding box center [0, 0] width 0 height 0
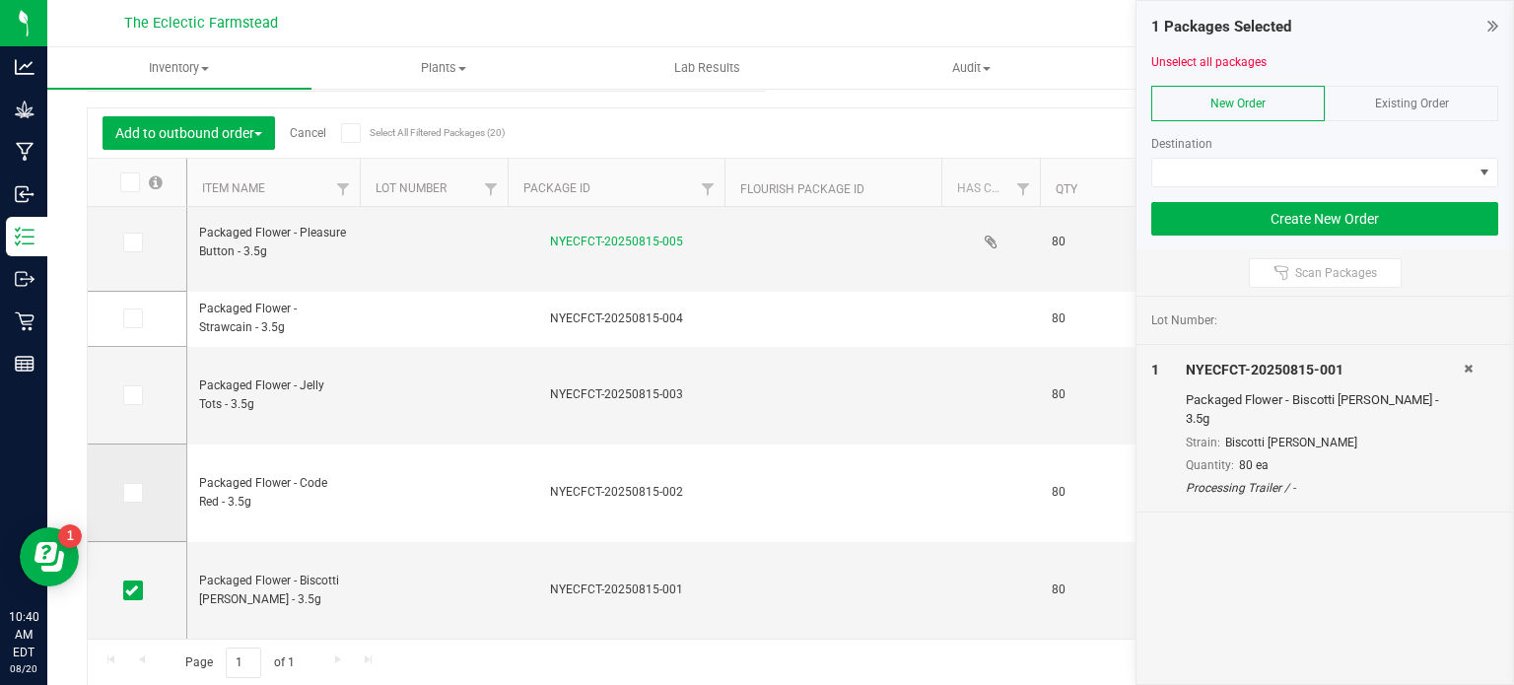
click at [136, 493] on icon at bounding box center [131, 493] width 13 height 0
click at [0, 0] on input "checkbox" at bounding box center [0, 0] width 0 height 0
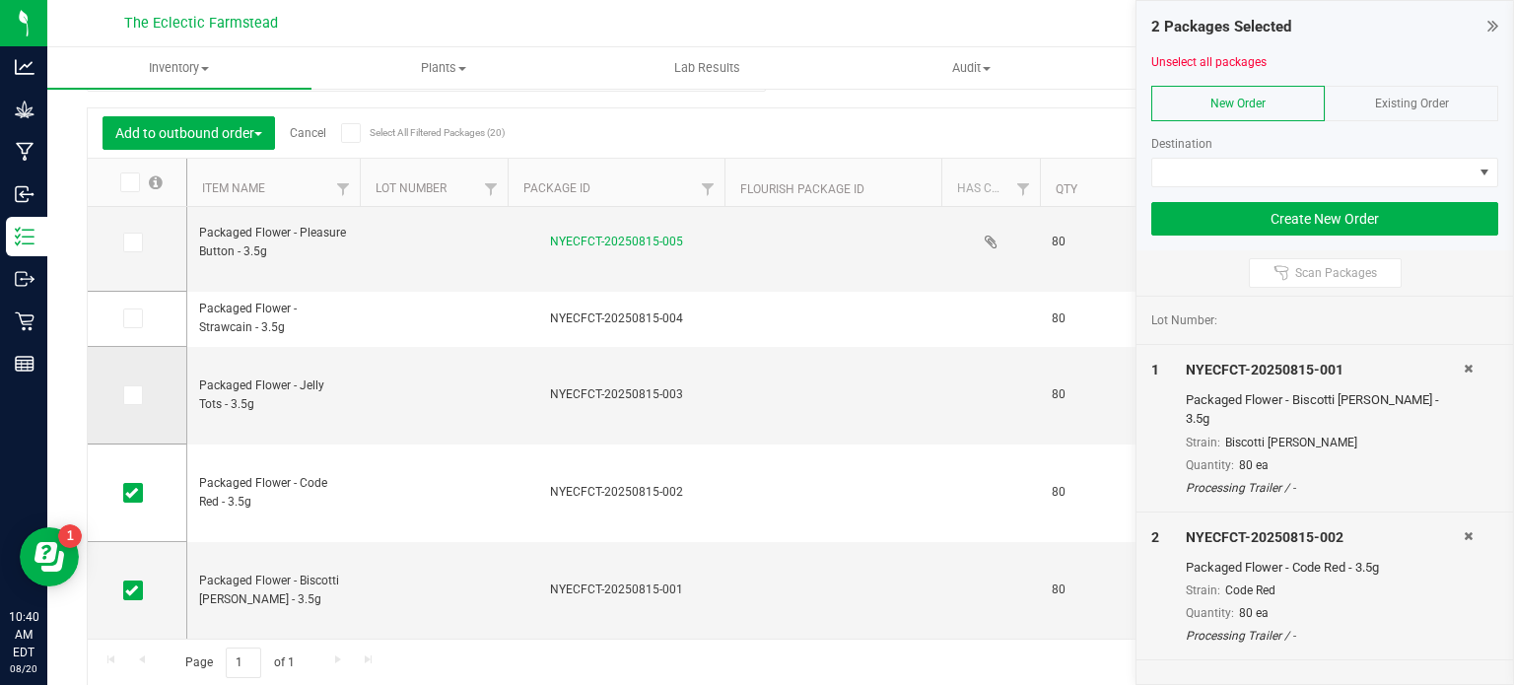
click at [134, 395] on icon at bounding box center [131, 395] width 13 height 0
click at [0, 0] on input "checkbox" at bounding box center [0, 0] width 0 height 0
click at [120, 320] on td at bounding box center [137, 319] width 99 height 55
click at [134, 318] on icon at bounding box center [131, 318] width 13 height 0
click at [0, 0] on input "checkbox" at bounding box center [0, 0] width 0 height 0
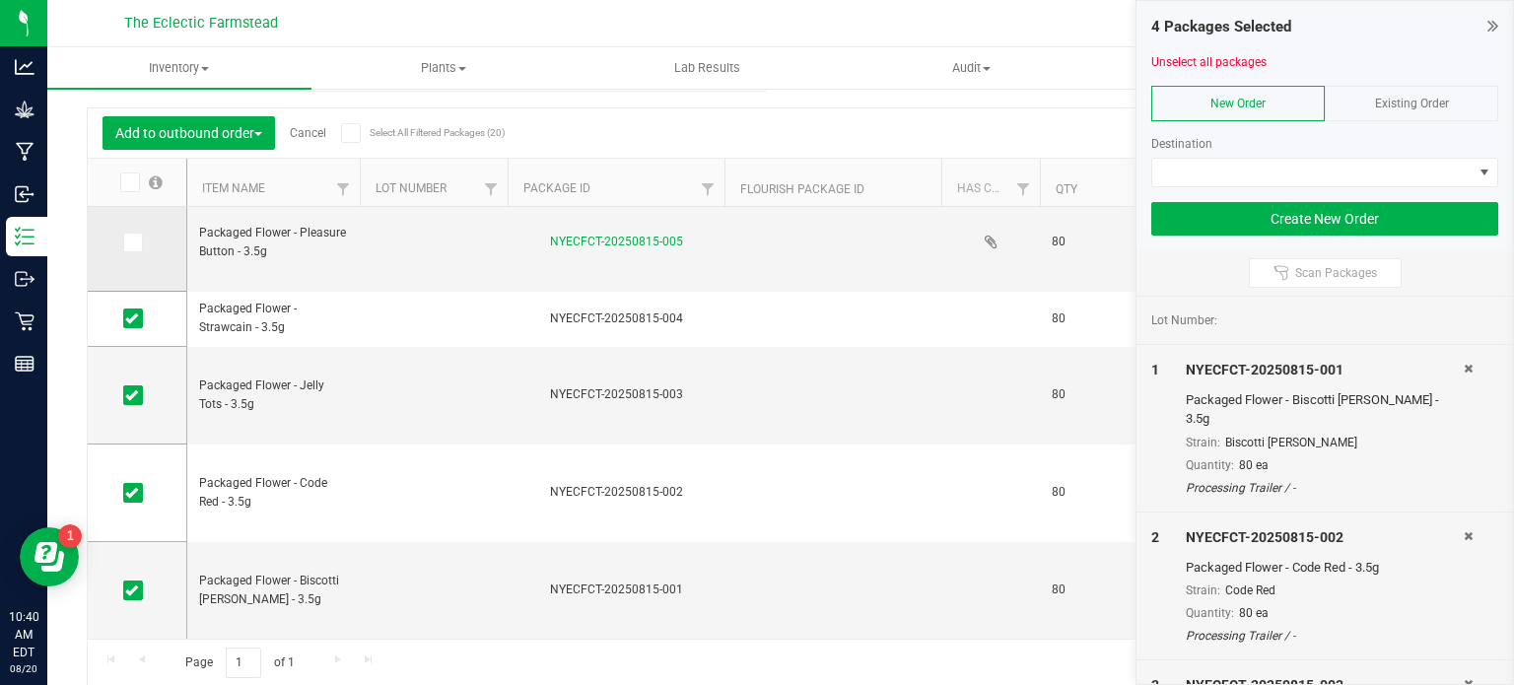
click at [139, 247] on span at bounding box center [133, 243] width 20 height 20
click at [0, 0] on input "checkbox" at bounding box center [0, 0] width 0 height 0
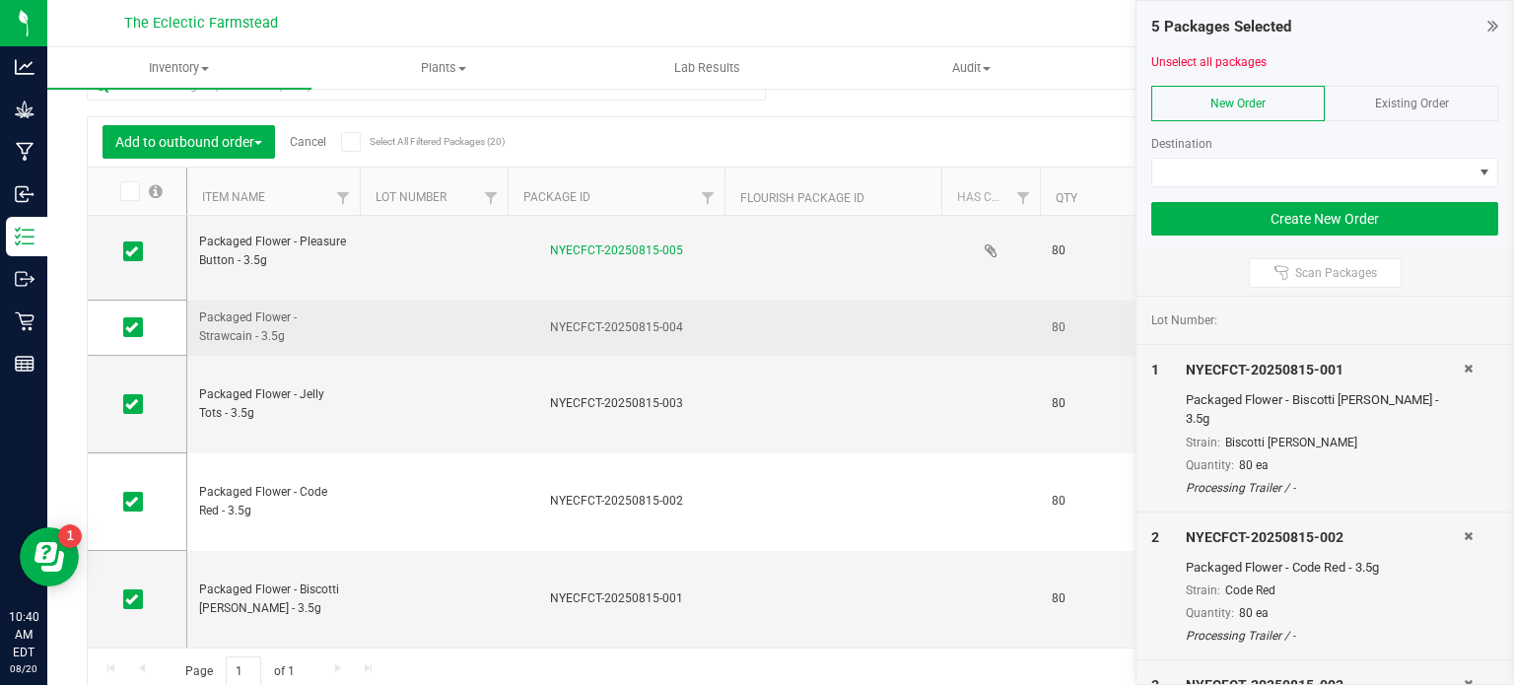
click at [878, 321] on td at bounding box center [832, 328] width 217 height 55
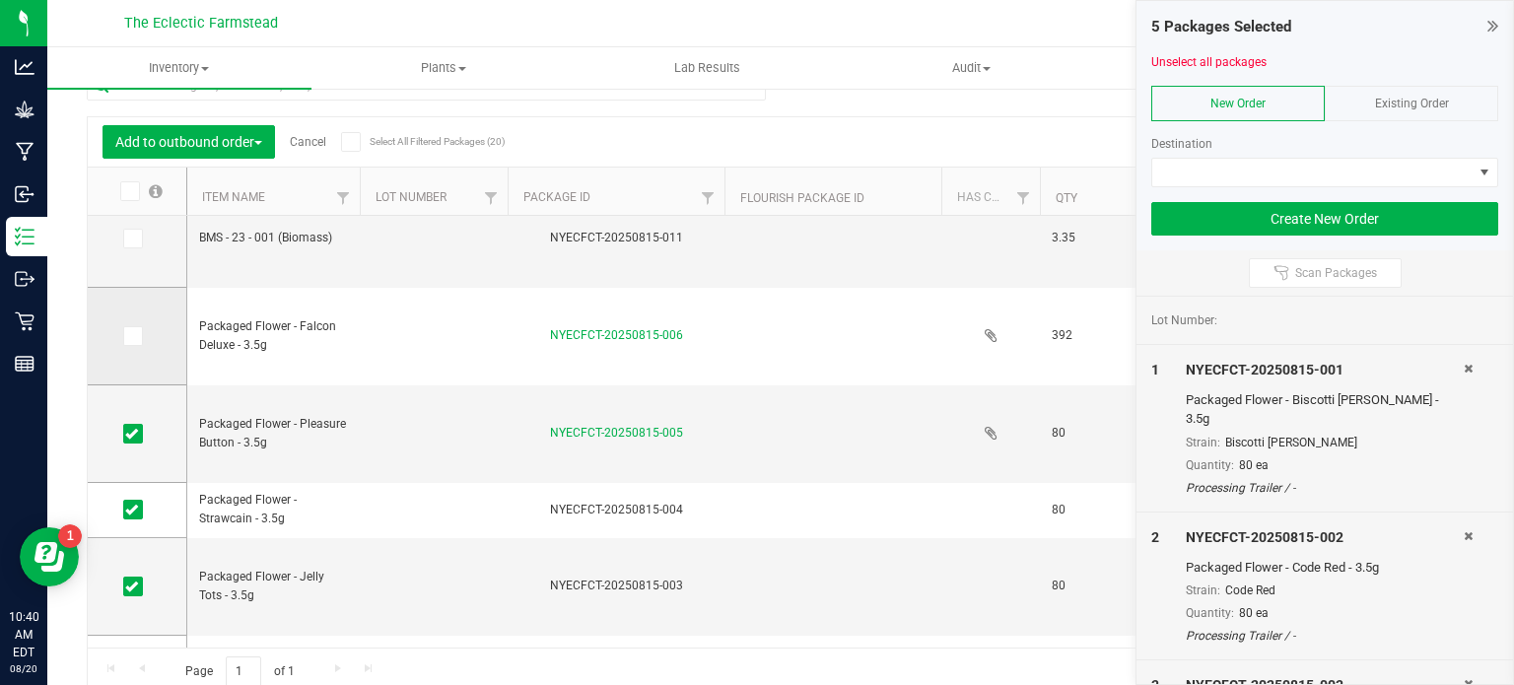
click at [141, 346] on td at bounding box center [137, 337] width 99 height 98
click at [134, 336] on icon at bounding box center [131, 336] width 13 height 0
click at [0, 0] on input "checkbox" at bounding box center [0, 0] width 0 height 0
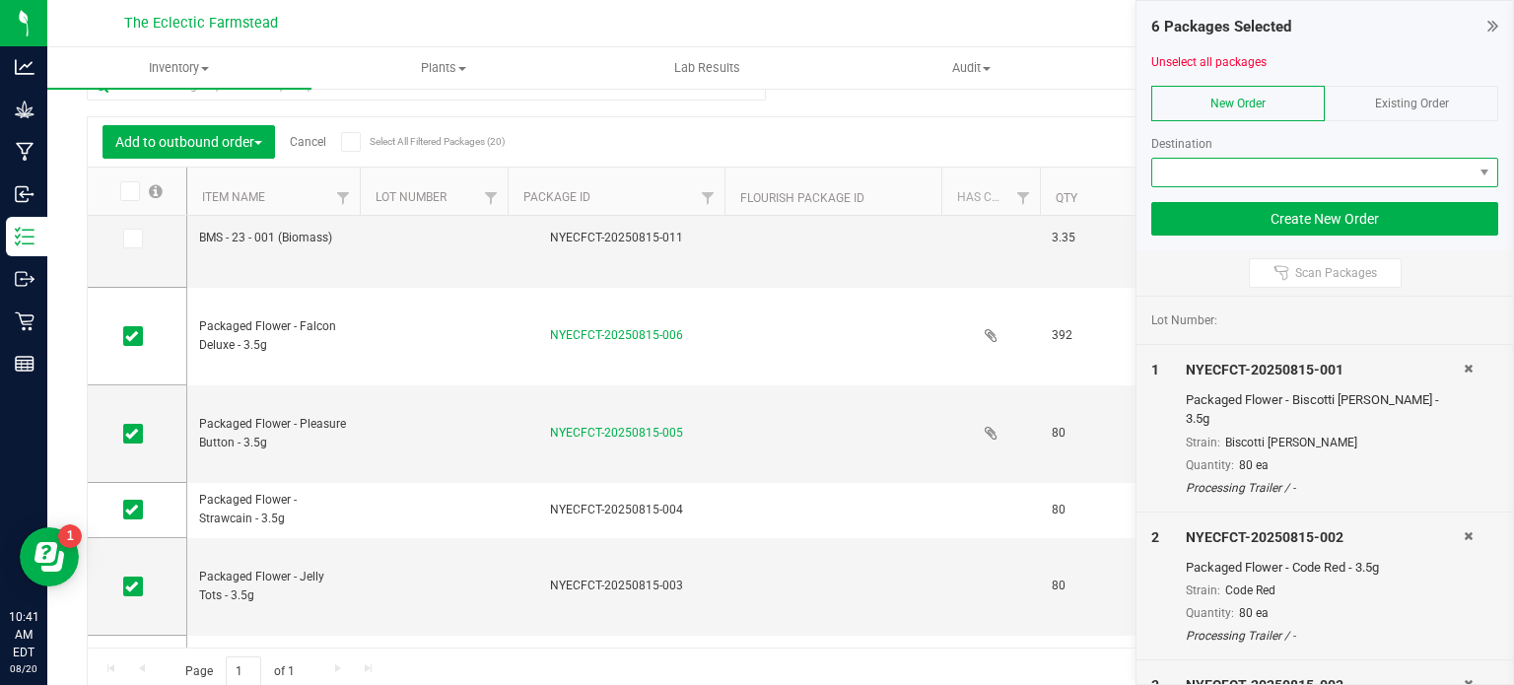
click at [1255, 179] on span at bounding box center [1312, 173] width 320 height 28
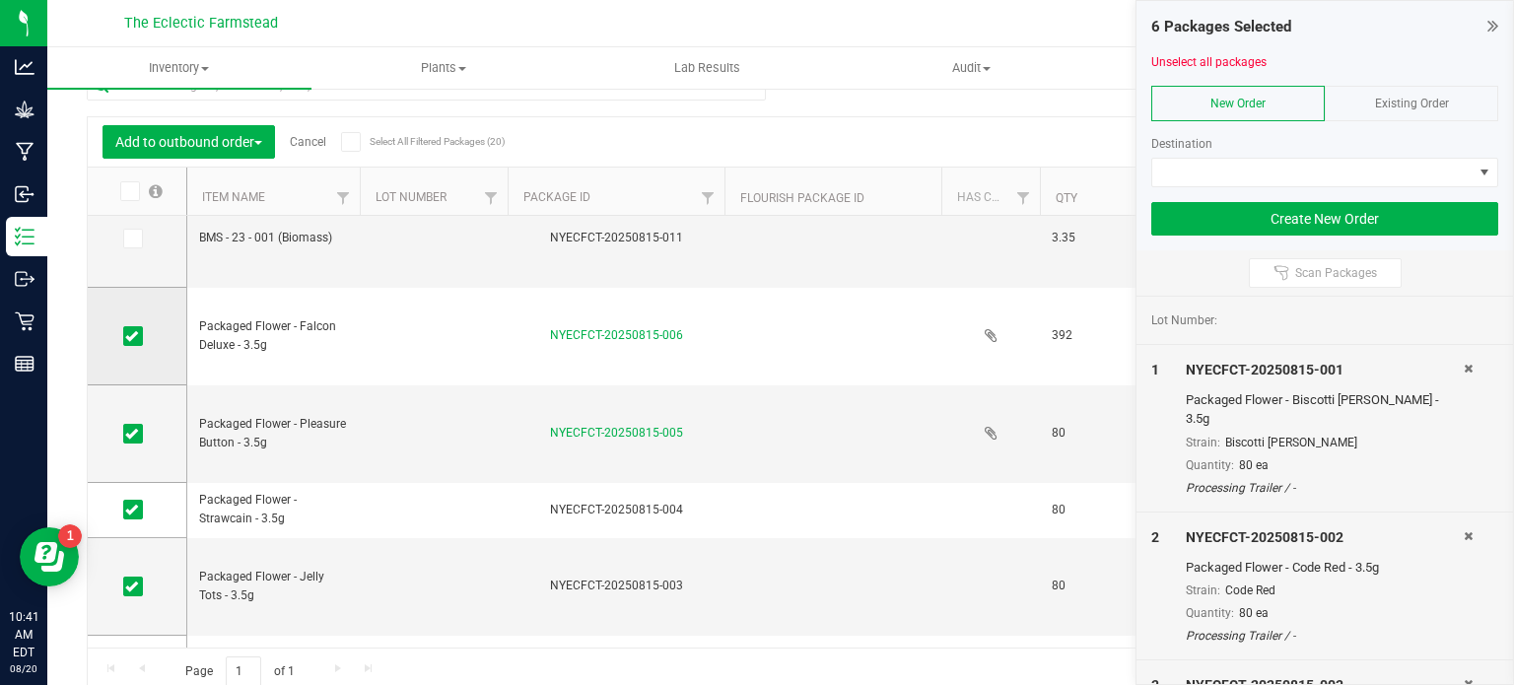
click at [134, 336] on icon at bounding box center [131, 336] width 13 height 0
click at [0, 0] on input "checkbox" at bounding box center [0, 0] width 0 height 0
click at [124, 445] on td at bounding box center [137, 434] width 99 height 98
click at [132, 434] on icon at bounding box center [131, 434] width 13 height 0
click at [0, 0] on input "checkbox" at bounding box center [0, 0] width 0 height 0
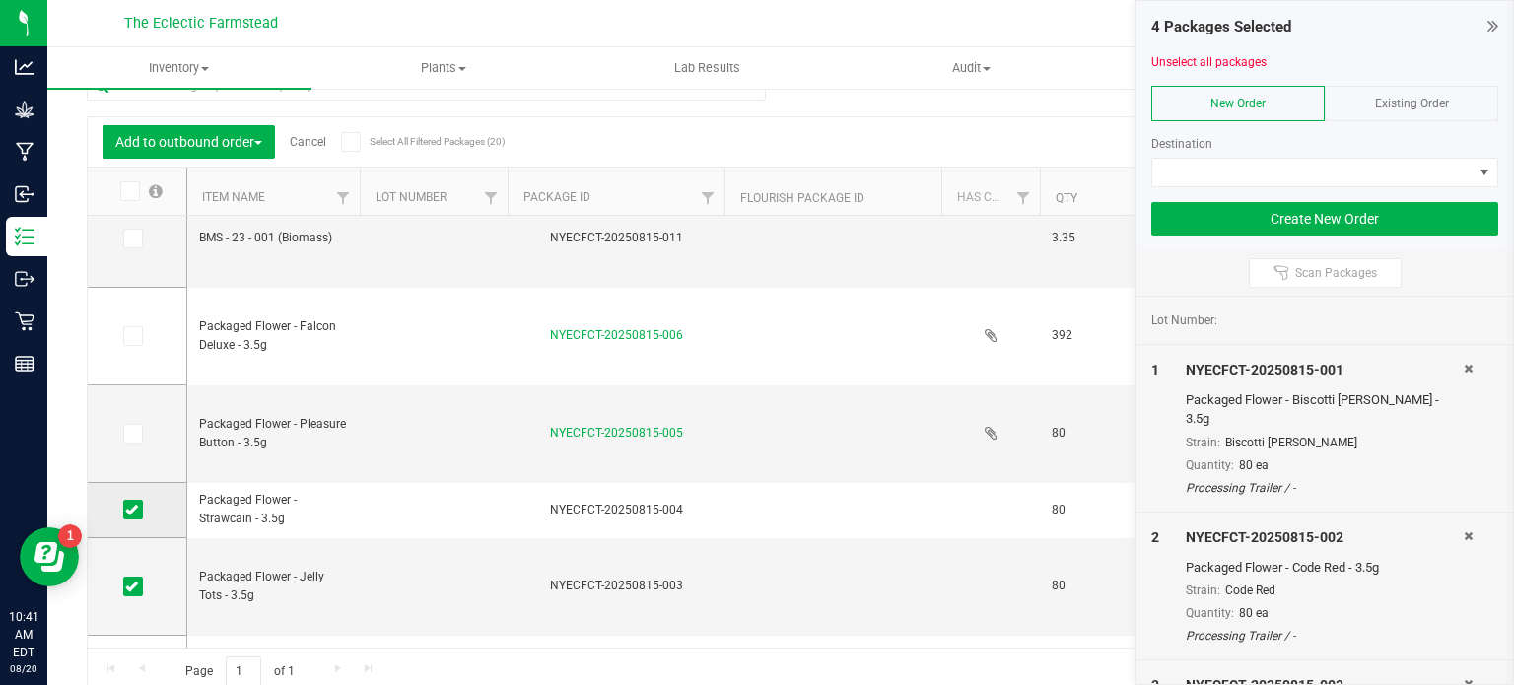
click at [136, 510] on icon at bounding box center [131, 510] width 13 height 0
click at [0, 0] on input "checkbox" at bounding box center [0, 0] width 0 height 0
click at [137, 586] on icon at bounding box center [131, 586] width 13 height 0
click at [0, 0] on input "checkbox" at bounding box center [0, 0] width 0 height 0
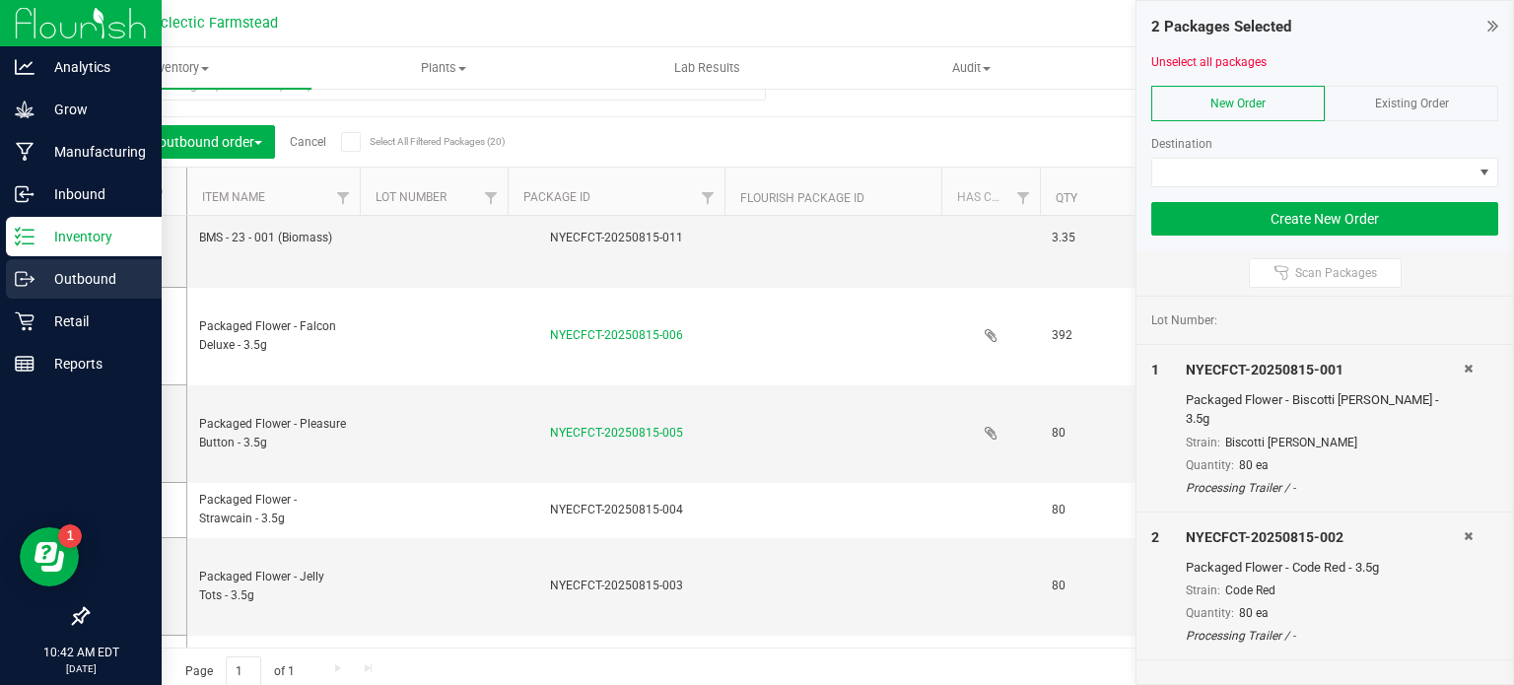
click at [101, 269] on p "Outbound" at bounding box center [93, 279] width 118 height 24
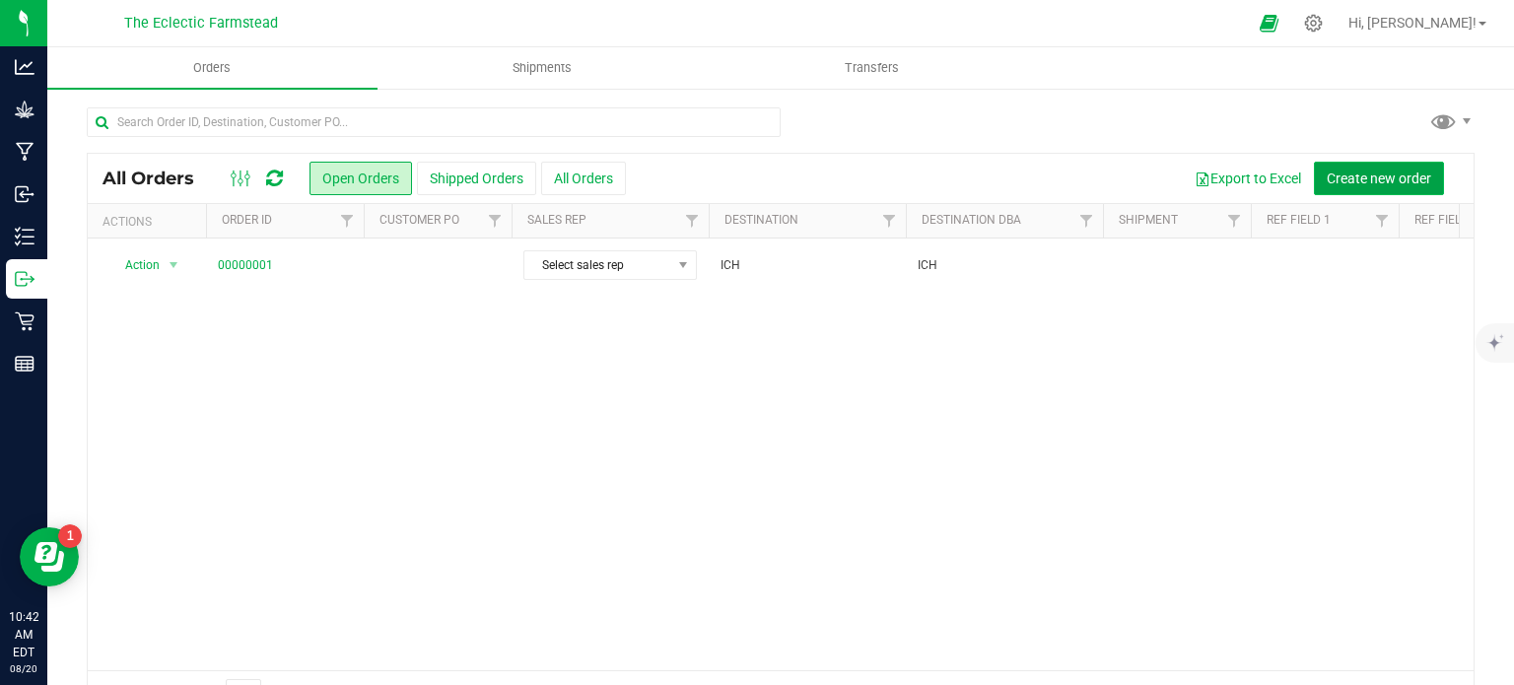
click at [1415, 176] on span "Create new order" at bounding box center [1379, 179] width 104 height 16
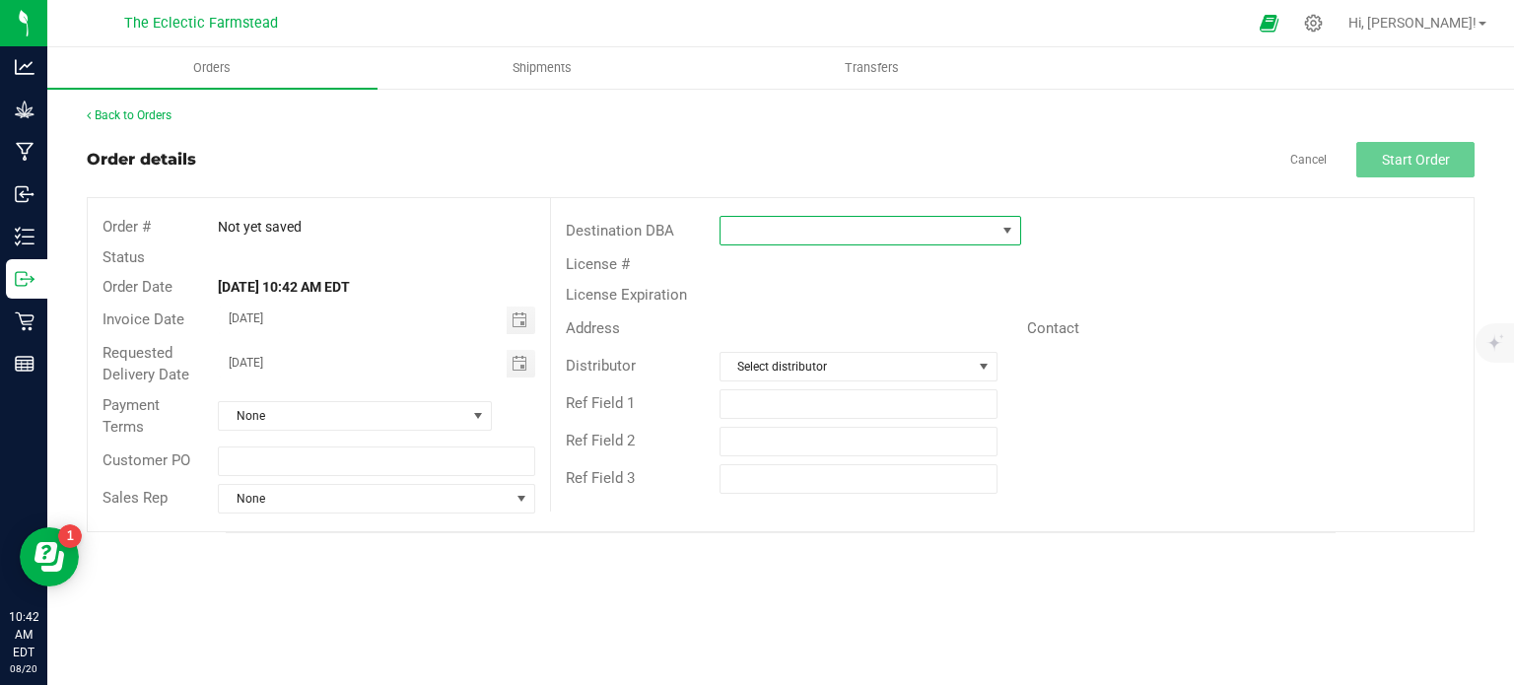
click at [800, 240] on span at bounding box center [858, 231] width 275 height 28
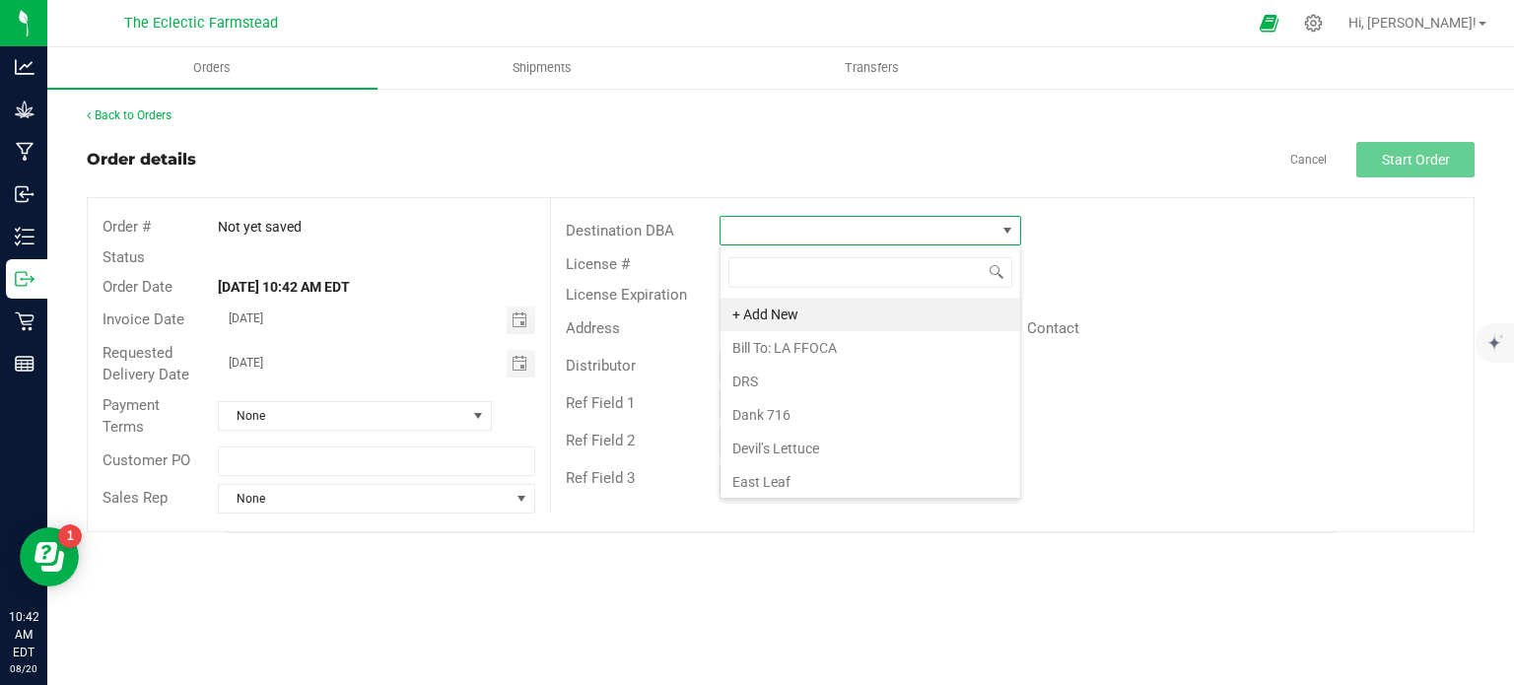
scroll to position [29, 302]
click at [800, 240] on span at bounding box center [858, 231] width 275 height 28
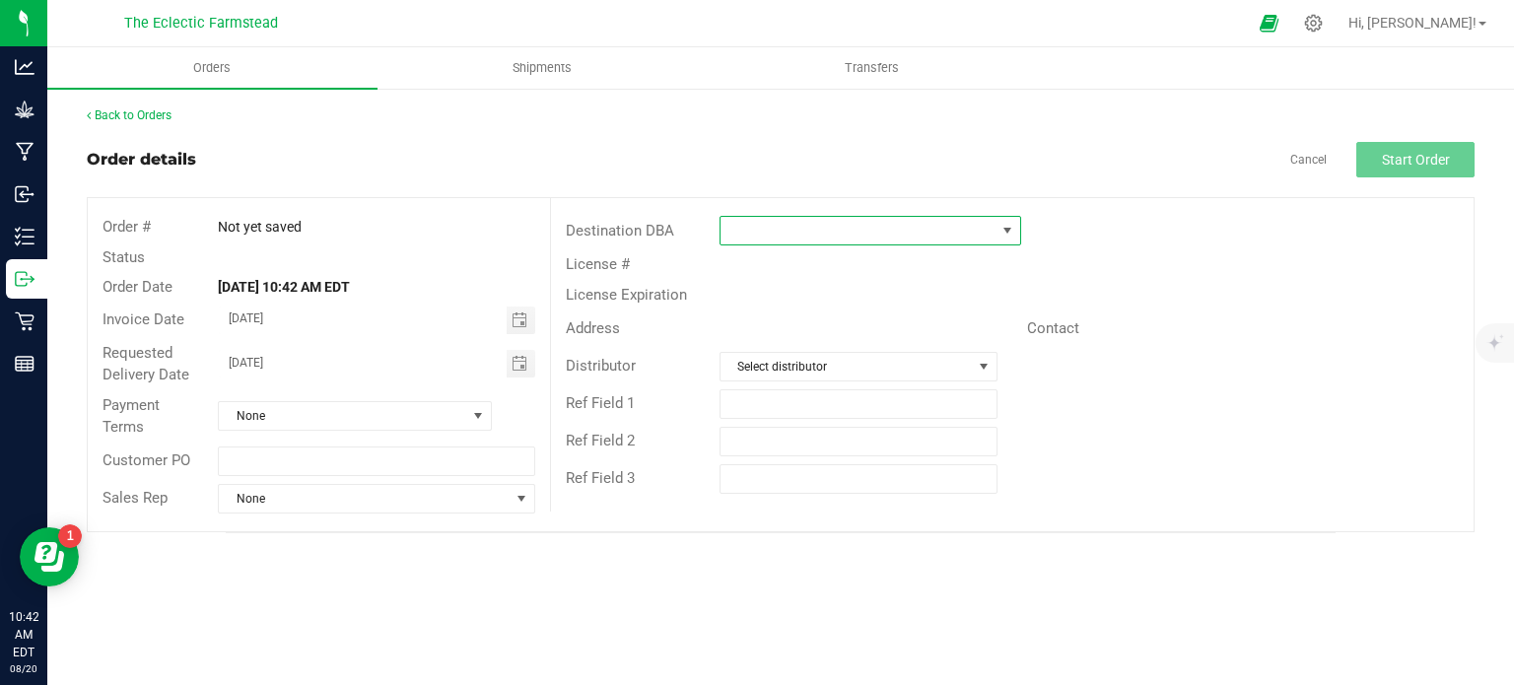
click at [792, 243] on span at bounding box center [858, 231] width 275 height 28
click at [781, 314] on li "+ Add New" at bounding box center [871, 315] width 300 height 34
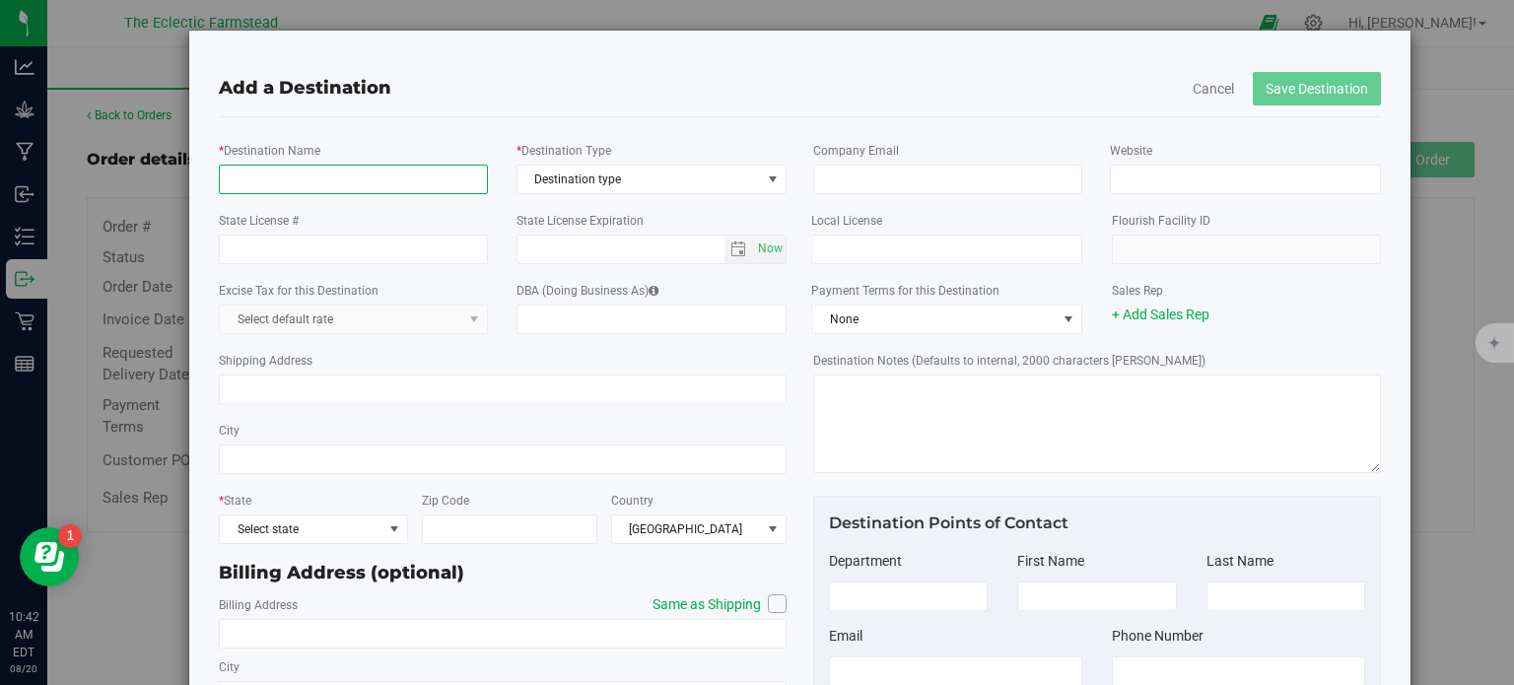
click at [272, 169] on input "* Destination Name" at bounding box center [353, 180] width 269 height 30
click at [226, 180] on input "Practice" at bounding box center [353, 180] width 269 height 30
click at [297, 185] on input "Practice" at bounding box center [353, 180] width 269 height 30
type input "Practice"
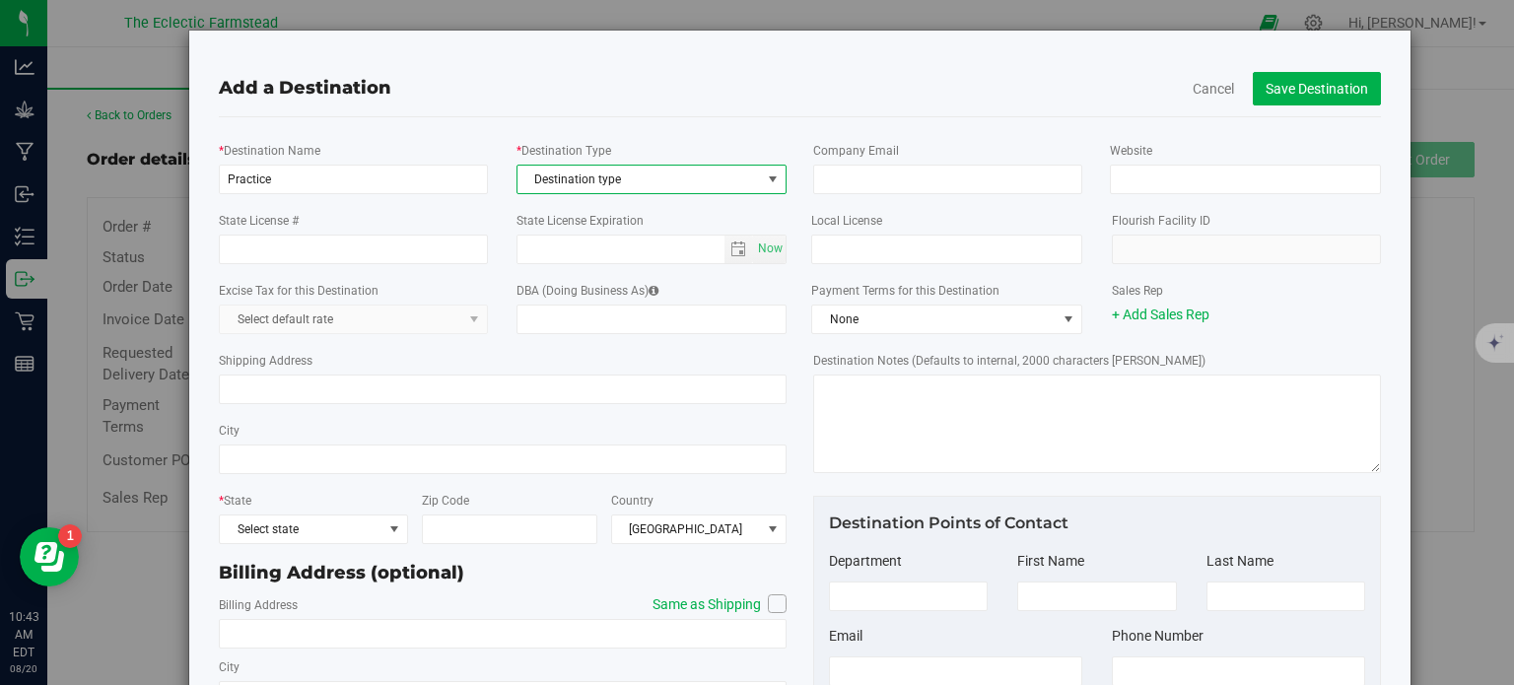
click at [576, 185] on span "Destination type" at bounding box center [638, 180] width 243 height 28
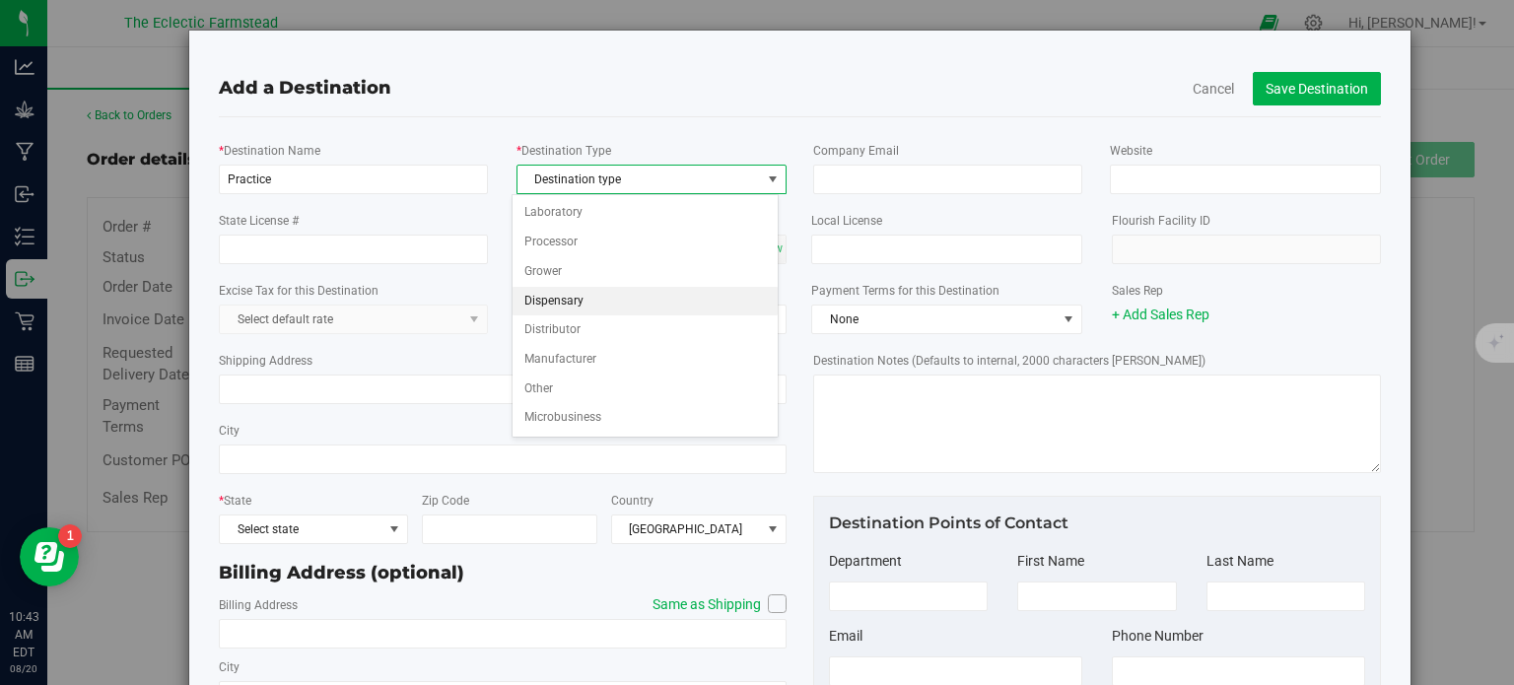
click at [565, 295] on li "Dispensary" at bounding box center [646, 302] width 266 height 30
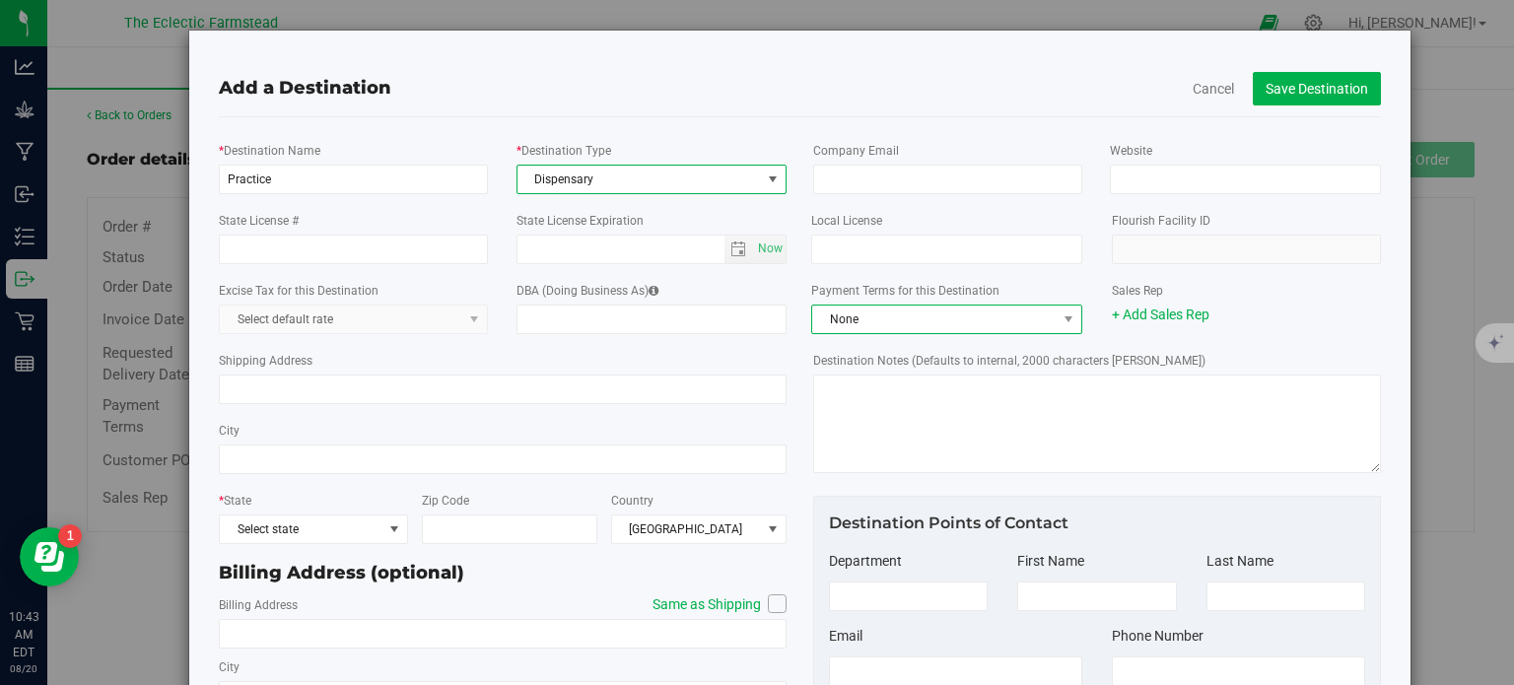
click at [1015, 328] on span "None" at bounding box center [933, 320] width 243 height 28
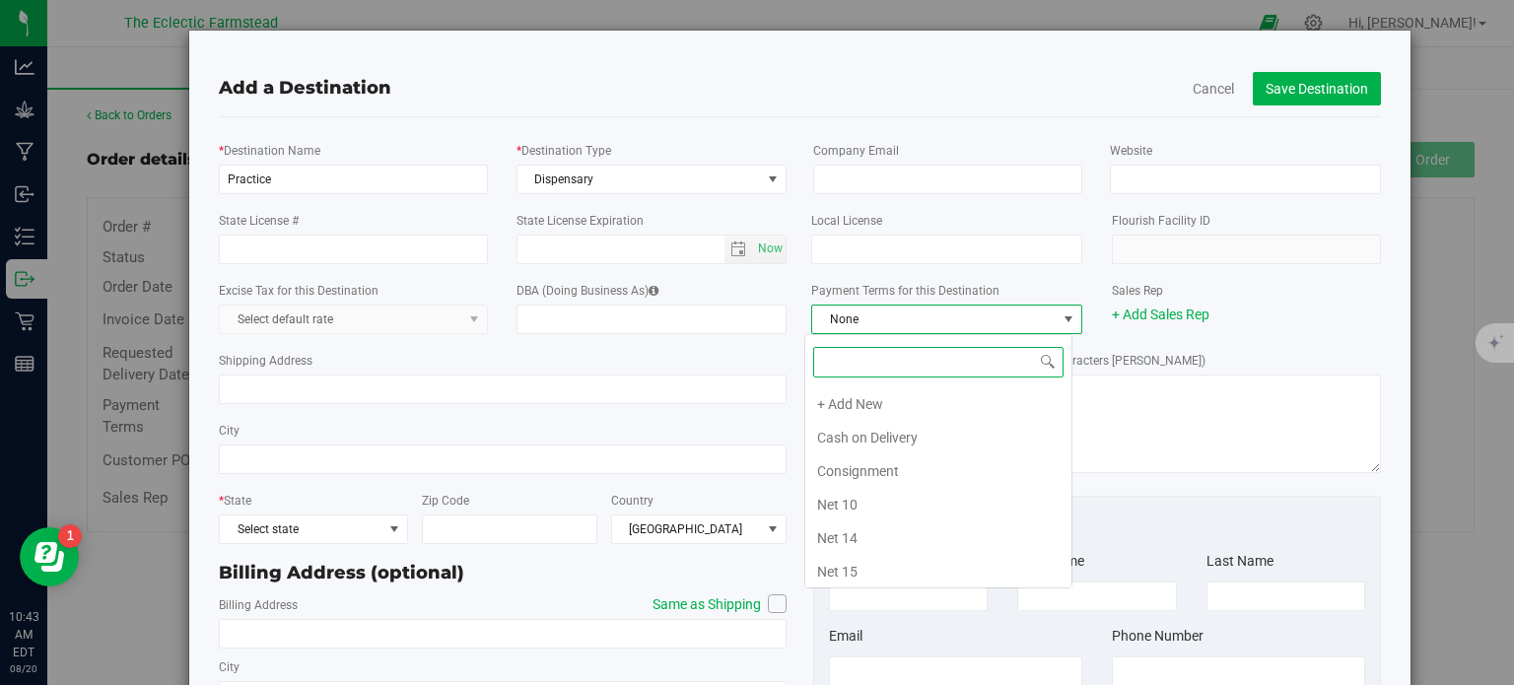
scroll to position [233, 0]
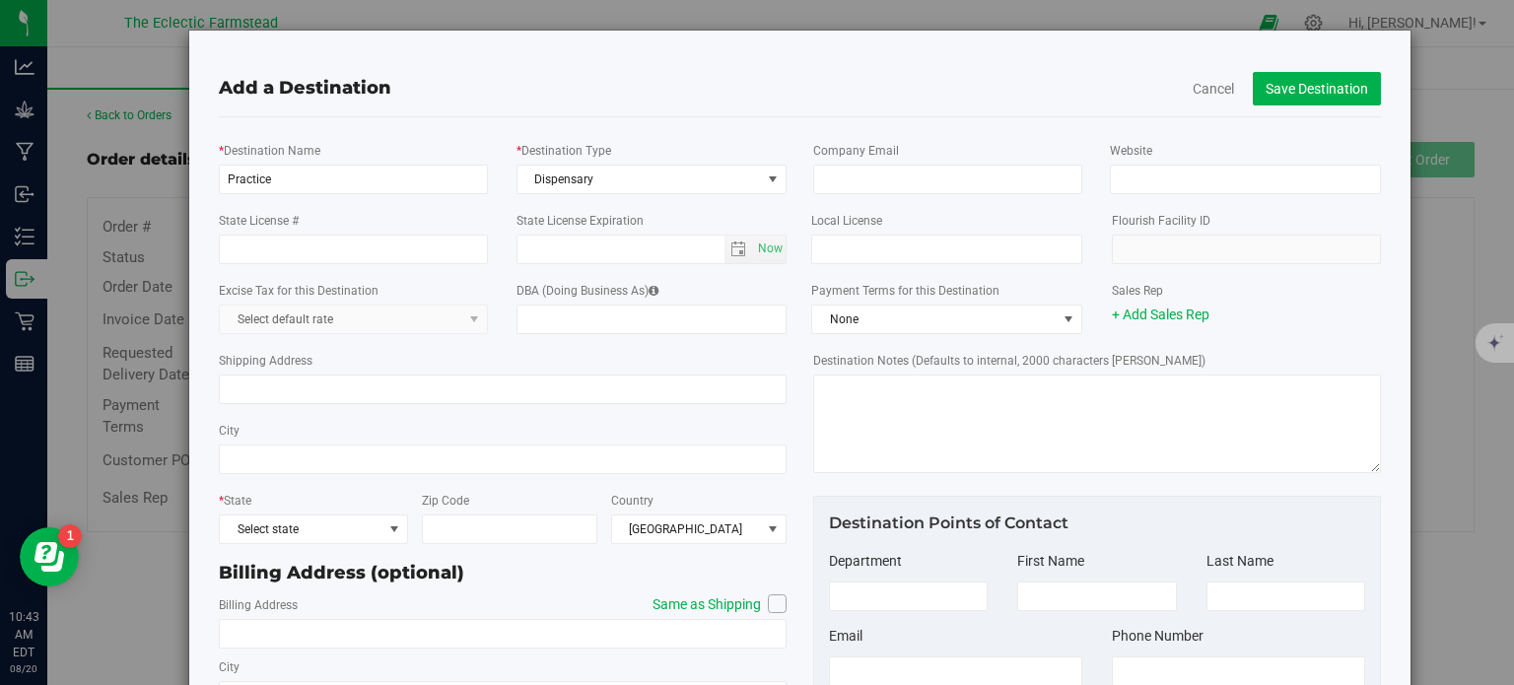
click at [1004, 113] on div "Add a Destination Cancel Save Destination" at bounding box center [800, 88] width 1192 height 56
click at [358, 528] on span "Select state" at bounding box center [301, 530] width 163 height 28
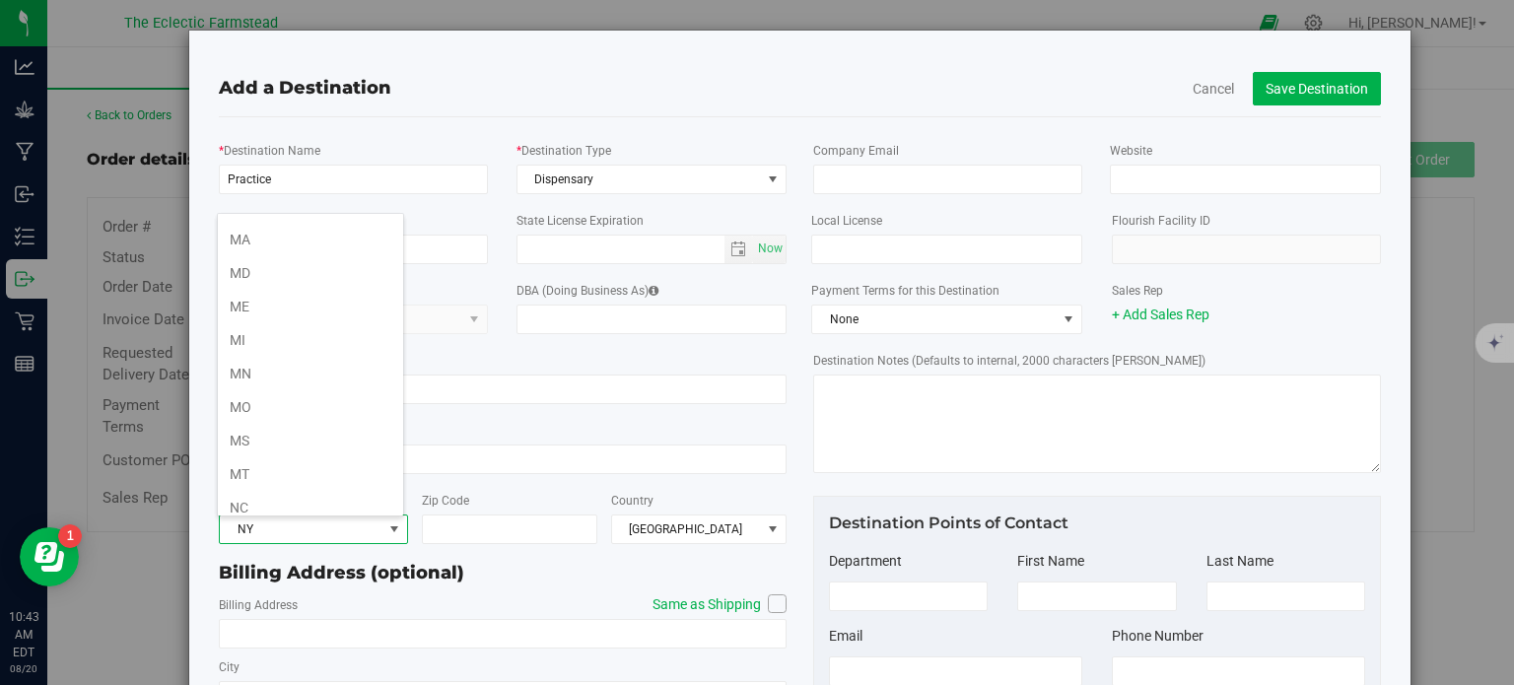
scroll to position [863, 0]
click at [324, 498] on li "NY" at bounding box center [310, 510] width 185 height 34
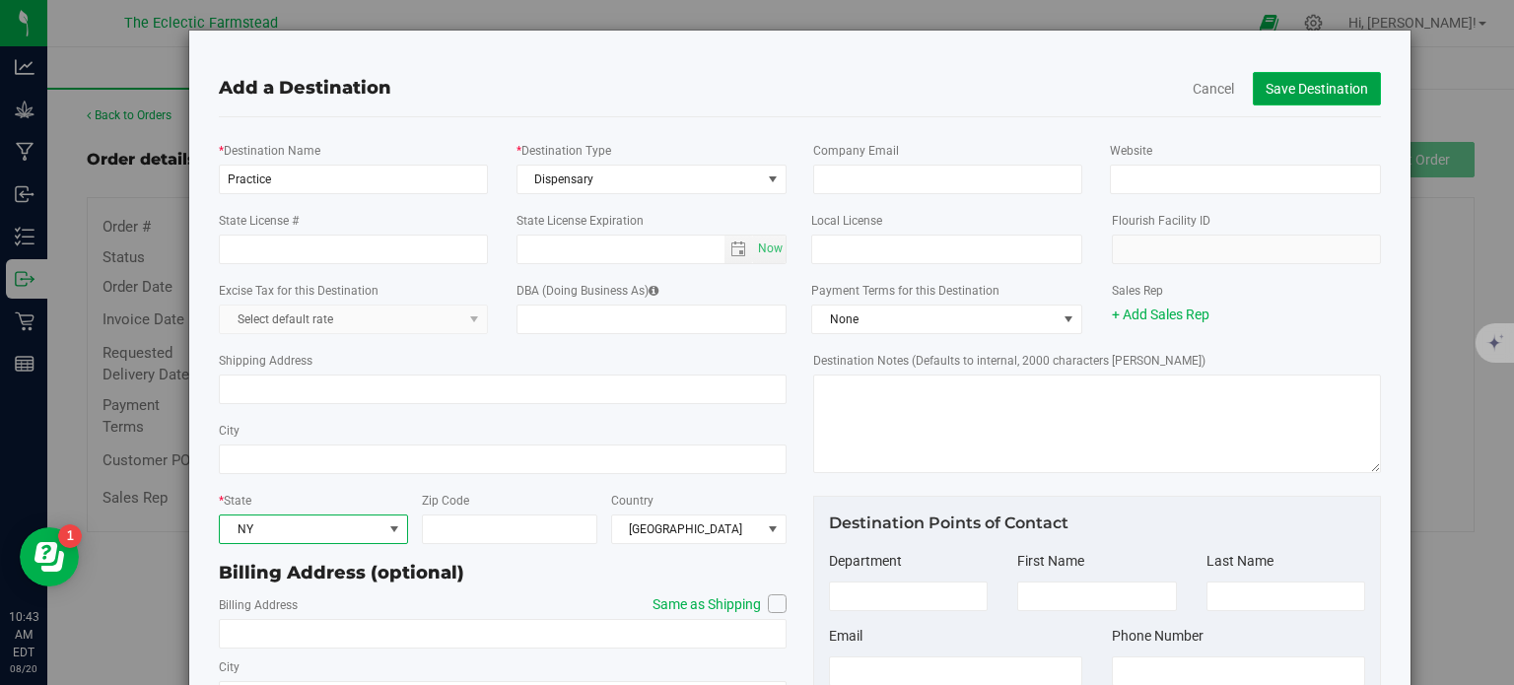
click at [1307, 94] on button "Save Destination" at bounding box center [1317, 89] width 128 height 34
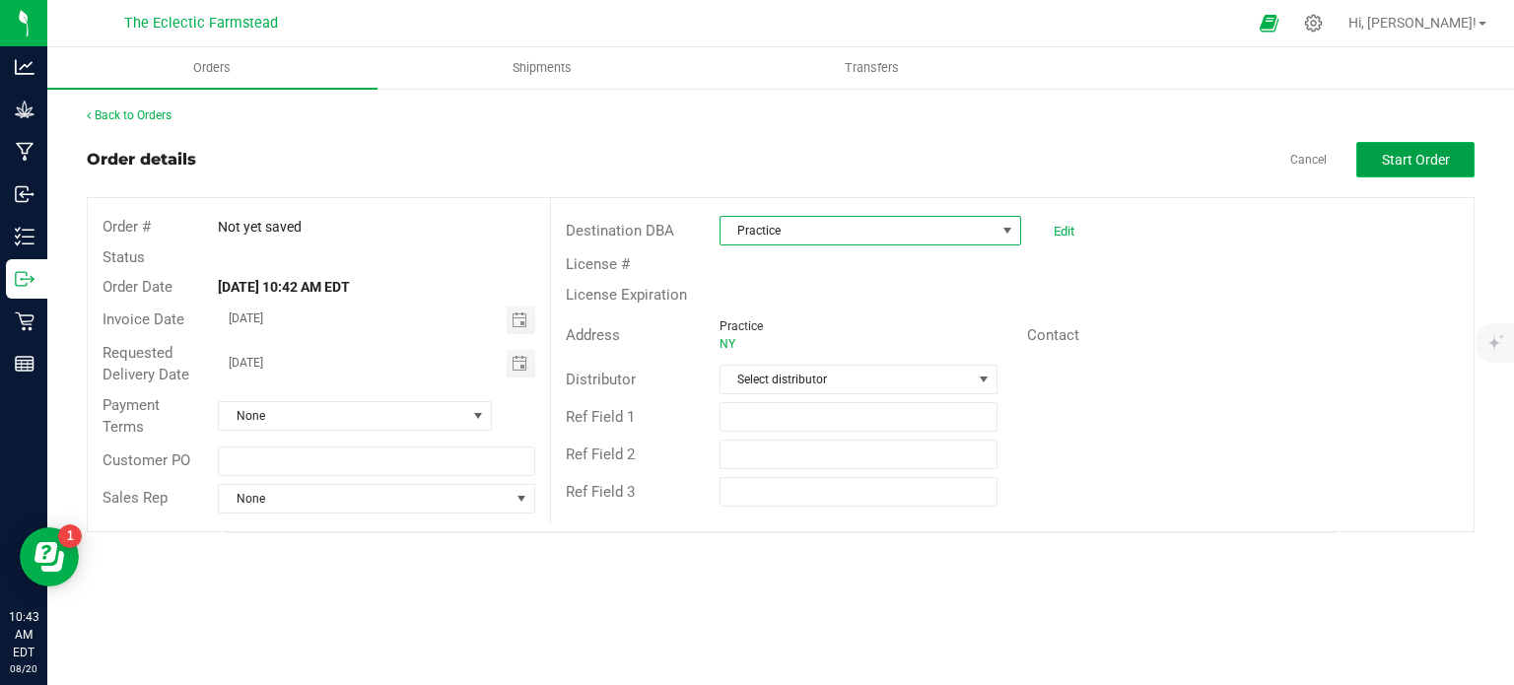
click at [1414, 161] on span "Start Order" at bounding box center [1416, 160] width 68 height 16
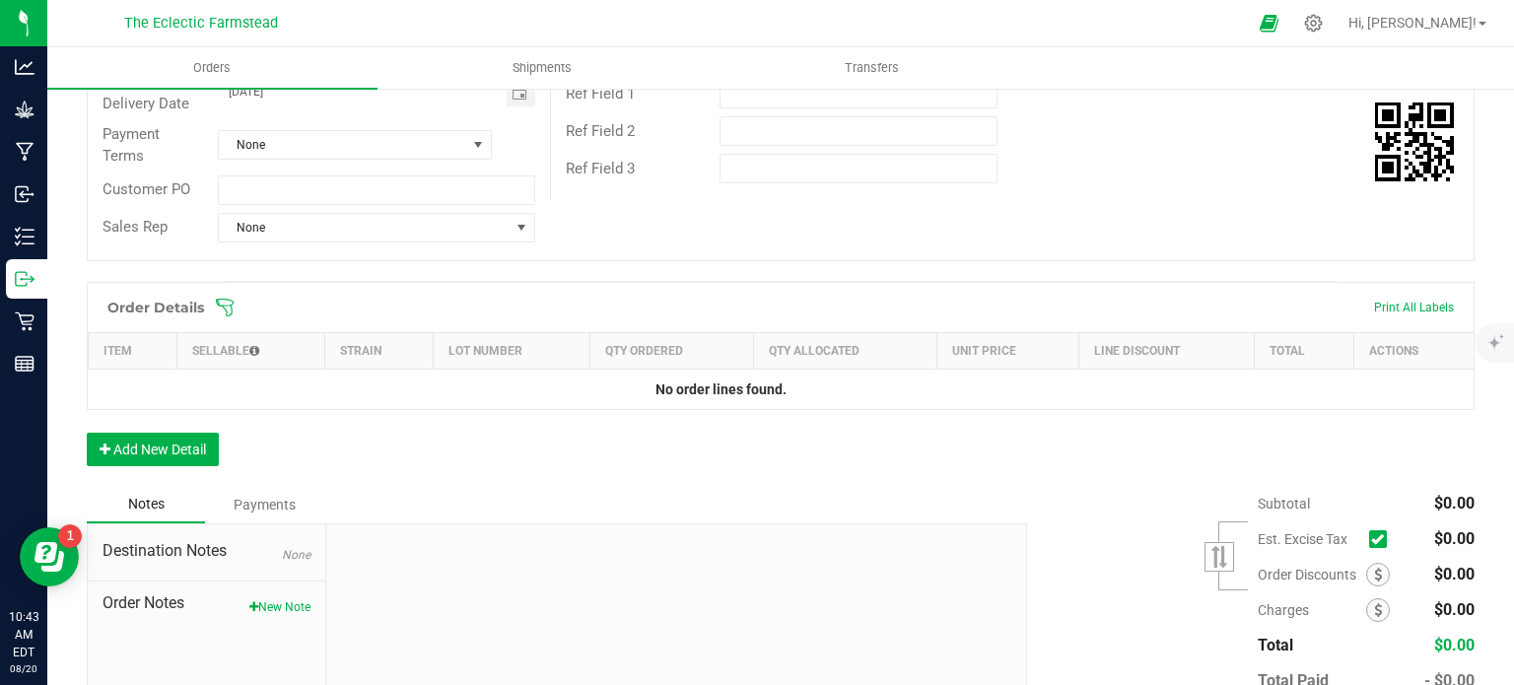
scroll to position [355, 0]
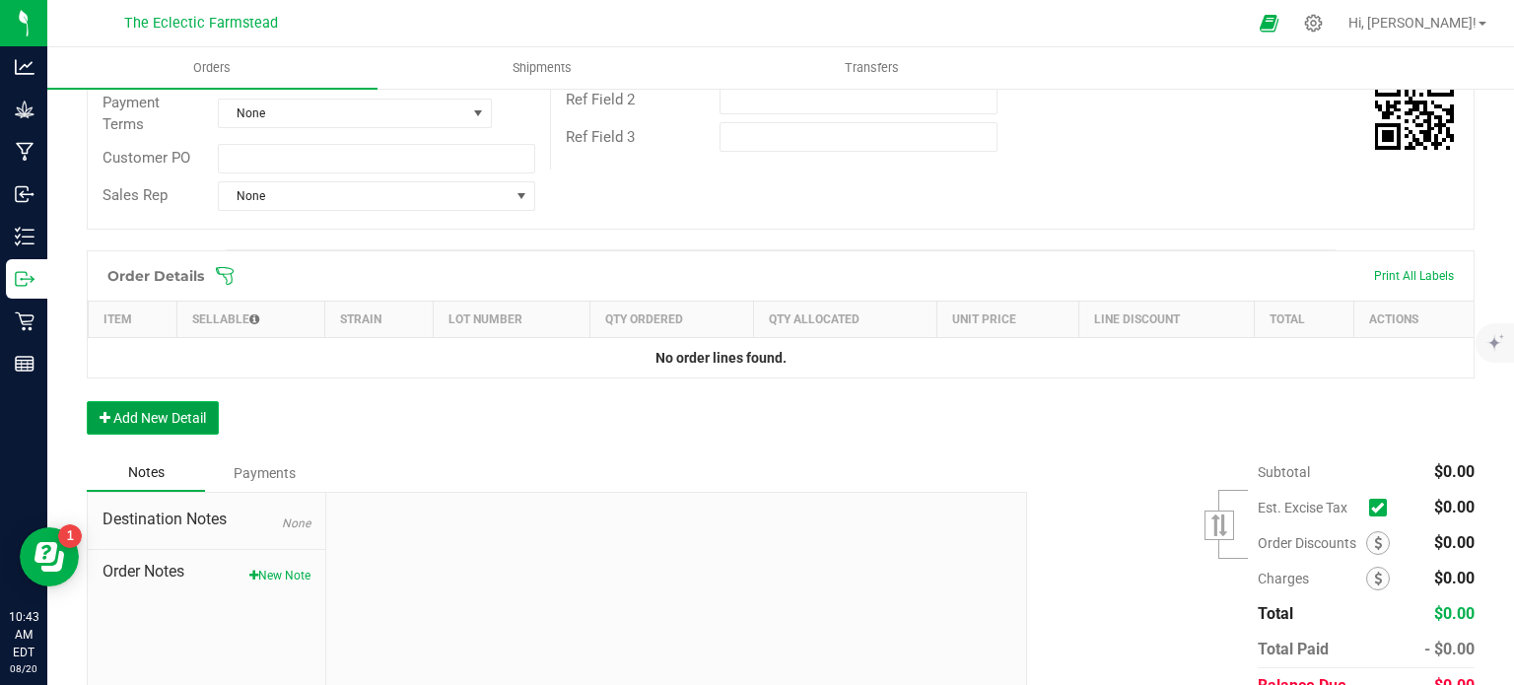
click at [187, 413] on button "Add New Detail" at bounding box center [153, 418] width 132 height 34
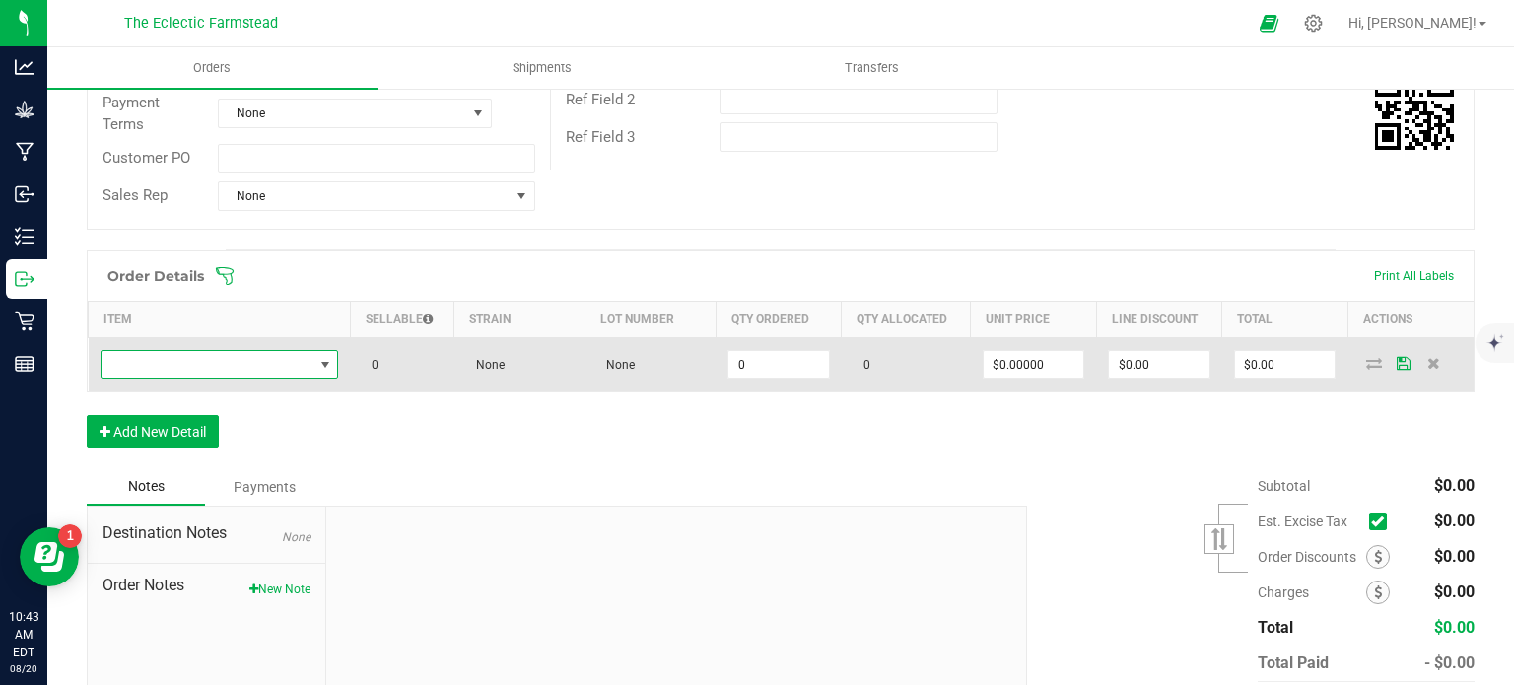
click at [329, 362] on span "NO DATA FOUND" at bounding box center [325, 365] width 16 height 16
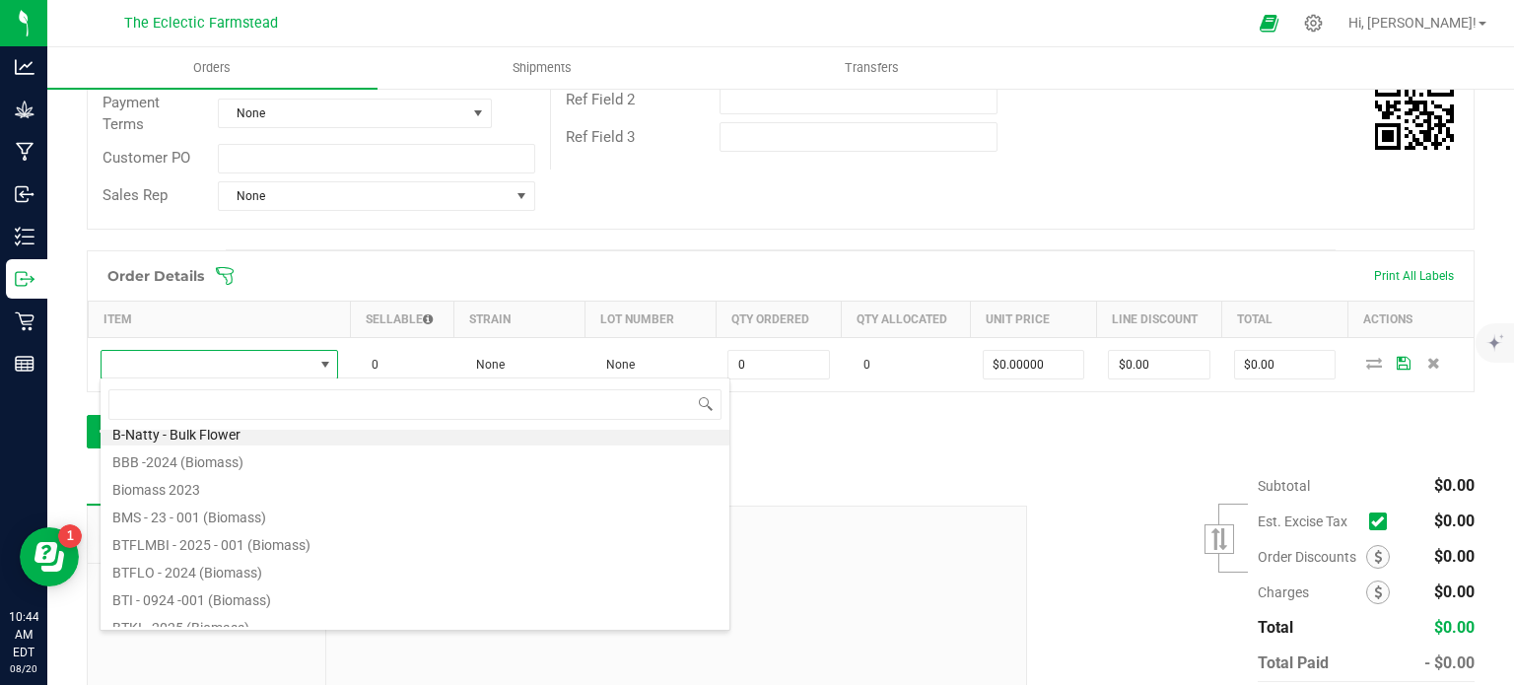
scroll to position [0, 0]
click at [927, 445] on div "Order Details Print All Labels Item Sellable Strain Lot Number Qty Ordered Qty …" at bounding box center [781, 359] width 1388 height 218
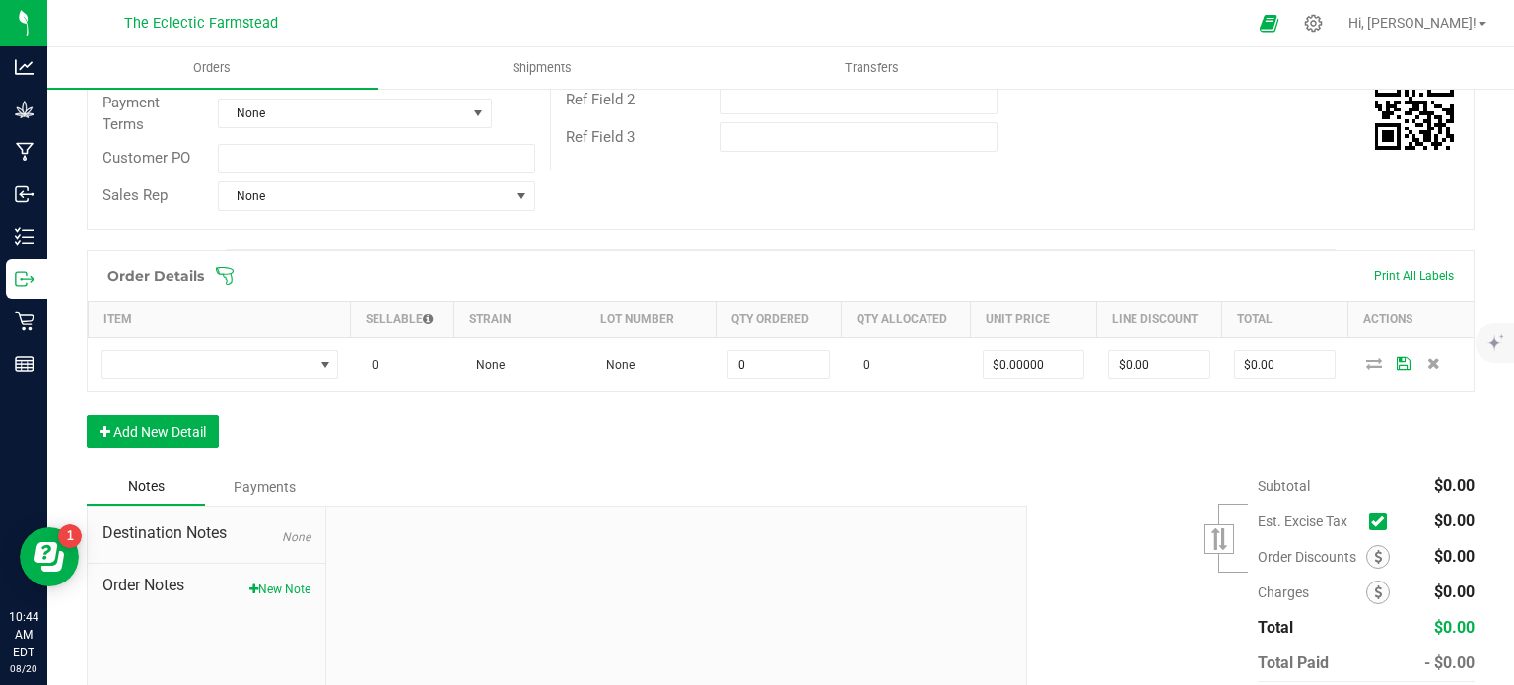
click at [225, 279] on icon at bounding box center [225, 276] width 20 height 20
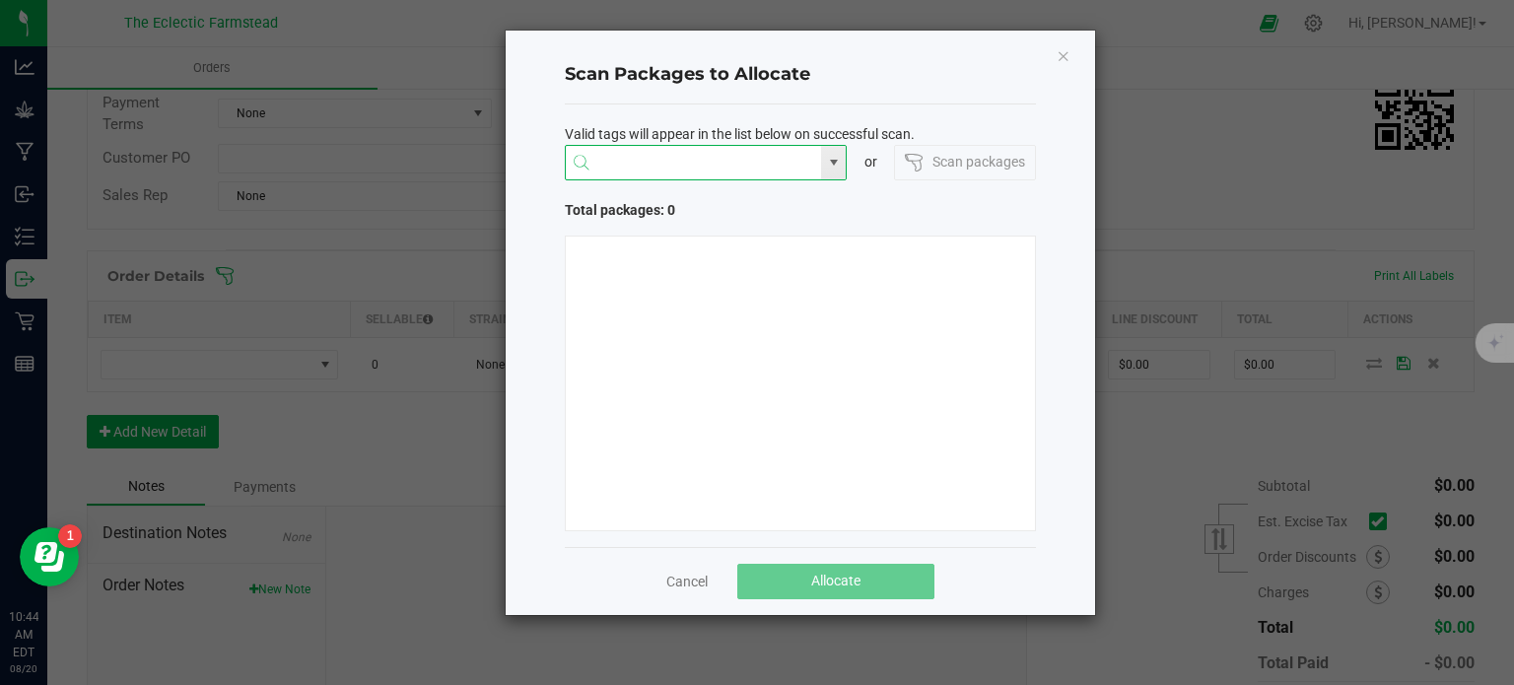
click at [702, 165] on input "NO DATA FOUND" at bounding box center [694, 163] width 256 height 35
click at [842, 164] on span at bounding box center [833, 163] width 25 height 34
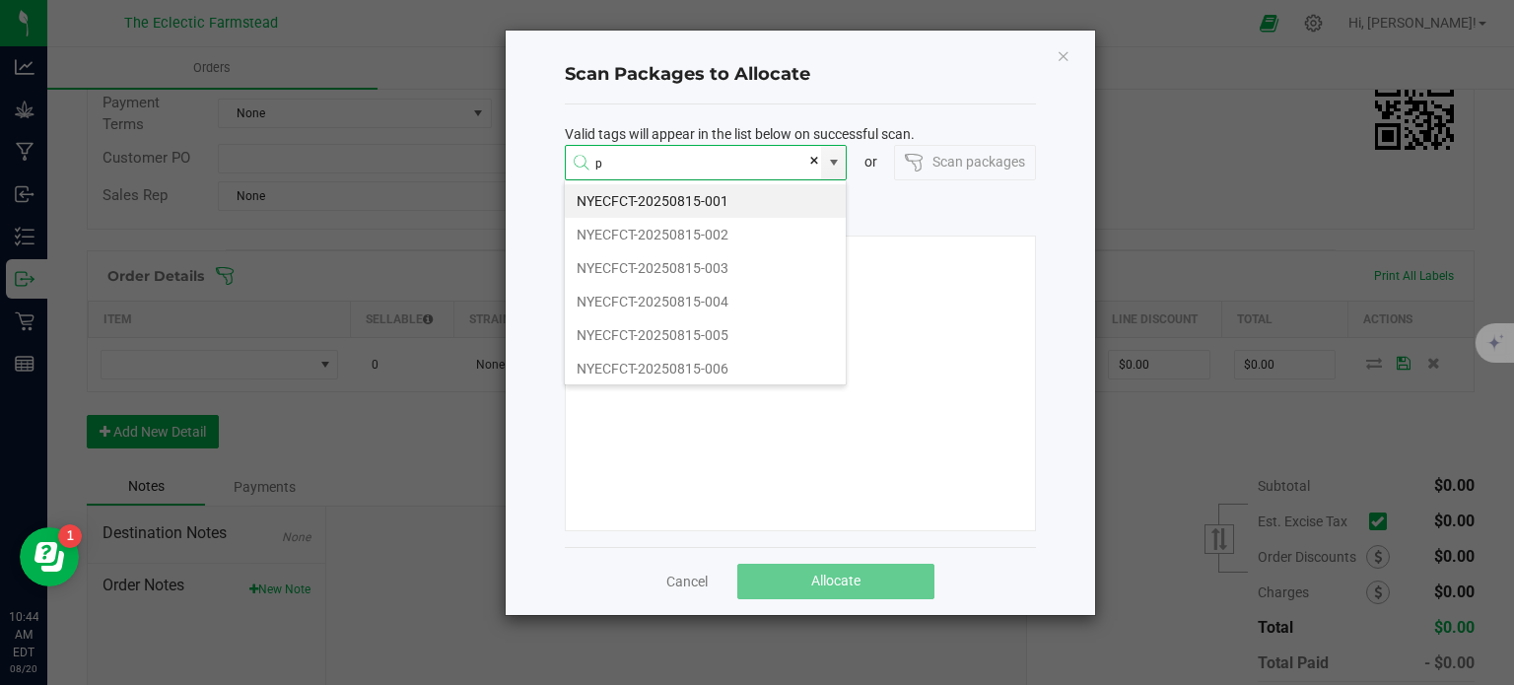
click at [796, 199] on li "NYECFCT-20250815-001" at bounding box center [705, 201] width 281 height 34
type input "NYECFCT-20250815-001"
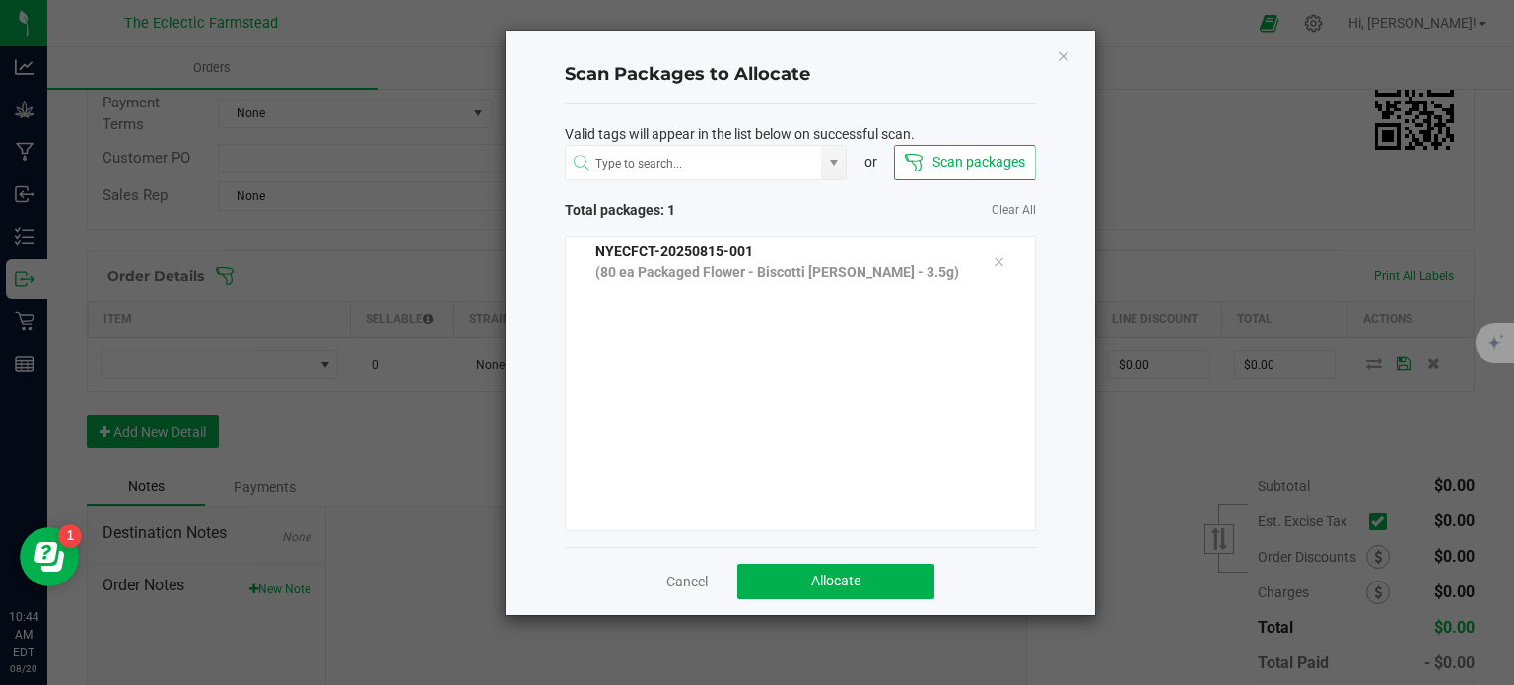
click at [825, 249] on div "NYECFCT-20250815-001 (80 ea Packaged Flower - Biscotti Mintz - 3.5g)" at bounding box center [780, 261] width 398 height 41
click at [678, 579] on link "Cancel" at bounding box center [686, 582] width 41 height 20
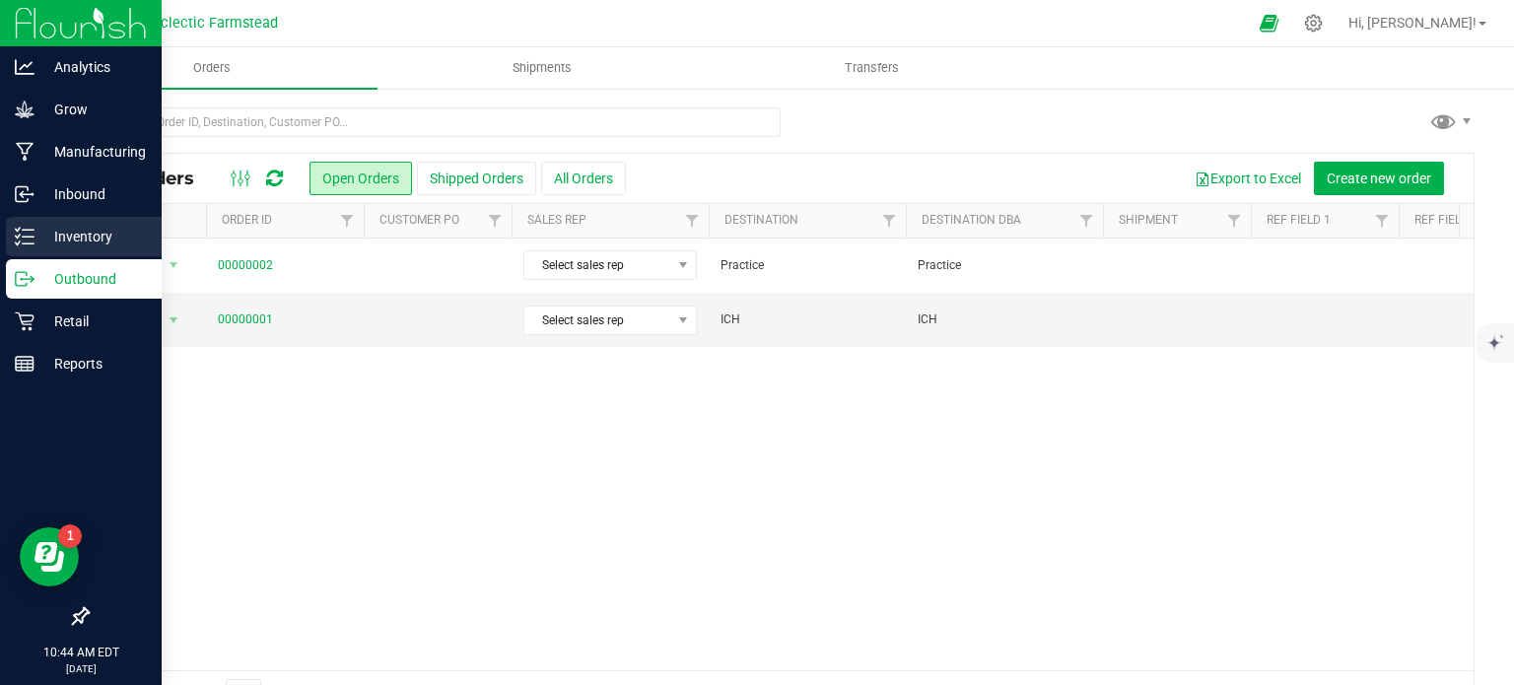
click at [67, 231] on p "Inventory" at bounding box center [93, 237] width 118 height 24
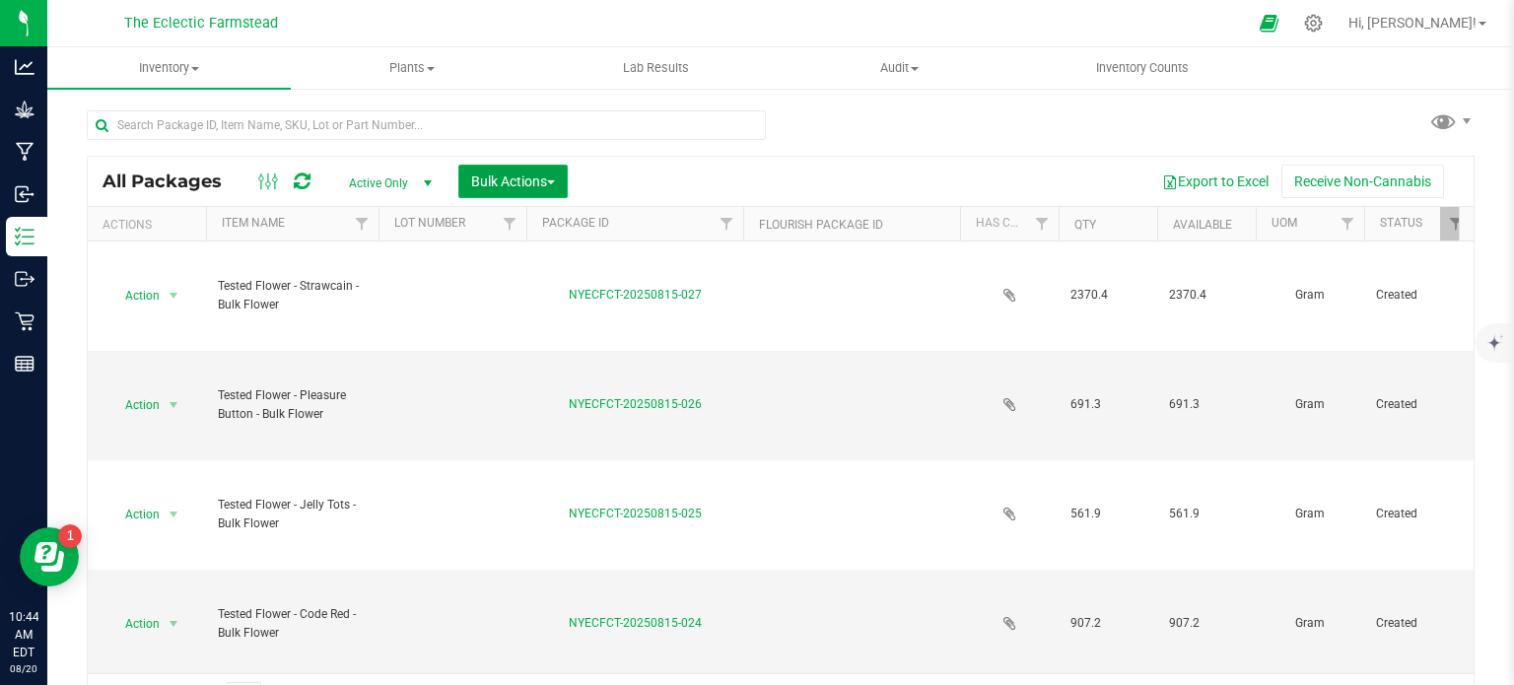
click at [528, 169] on button "Bulk Actions" at bounding box center [512, 182] width 109 height 34
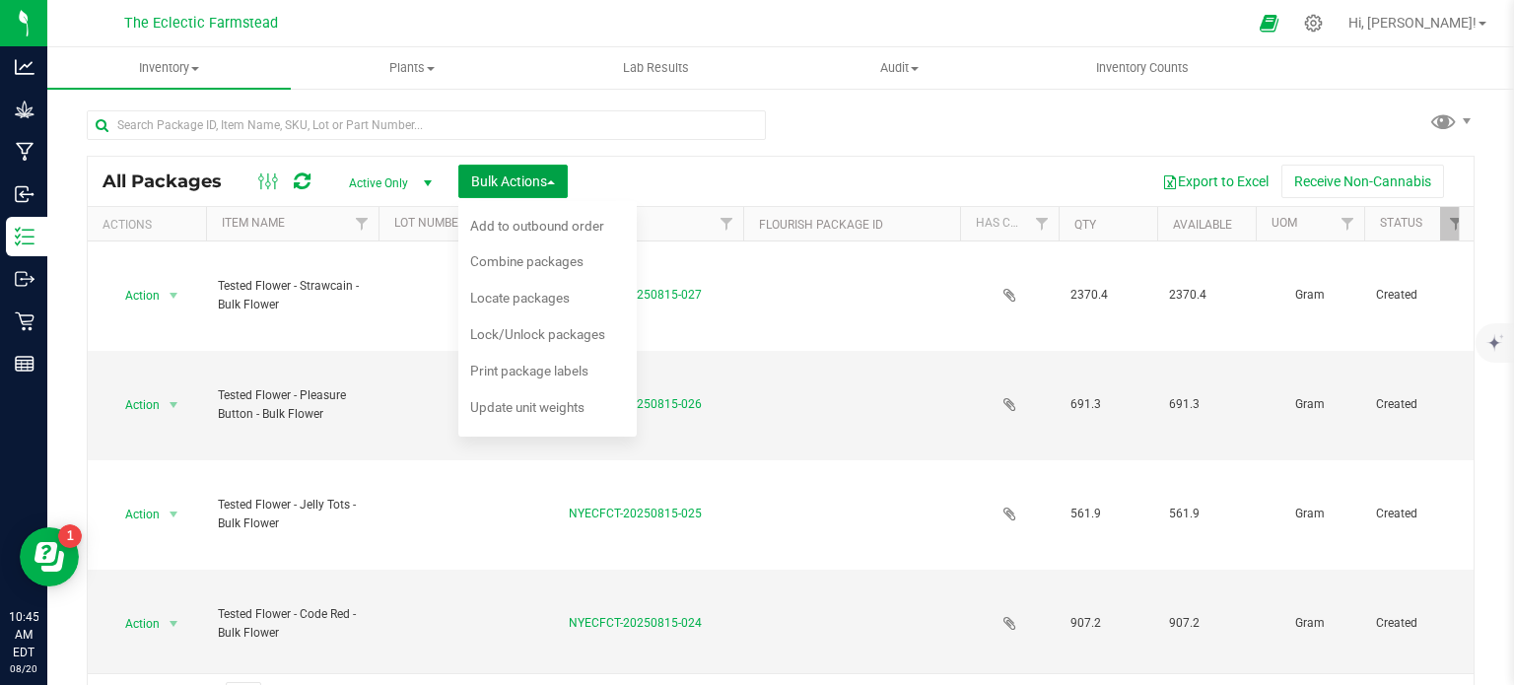
scroll to position [34, 0]
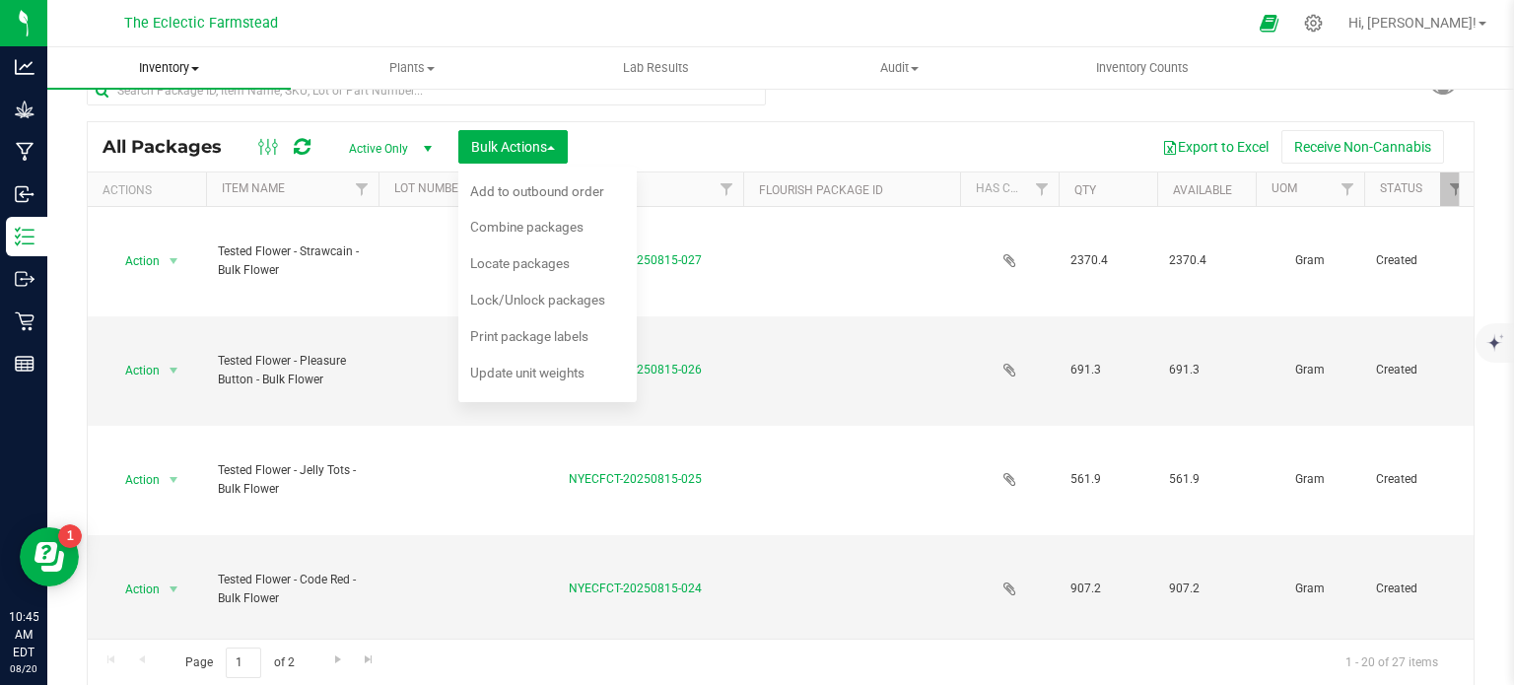
click at [201, 76] on span "Inventory" at bounding box center [168, 68] width 243 height 18
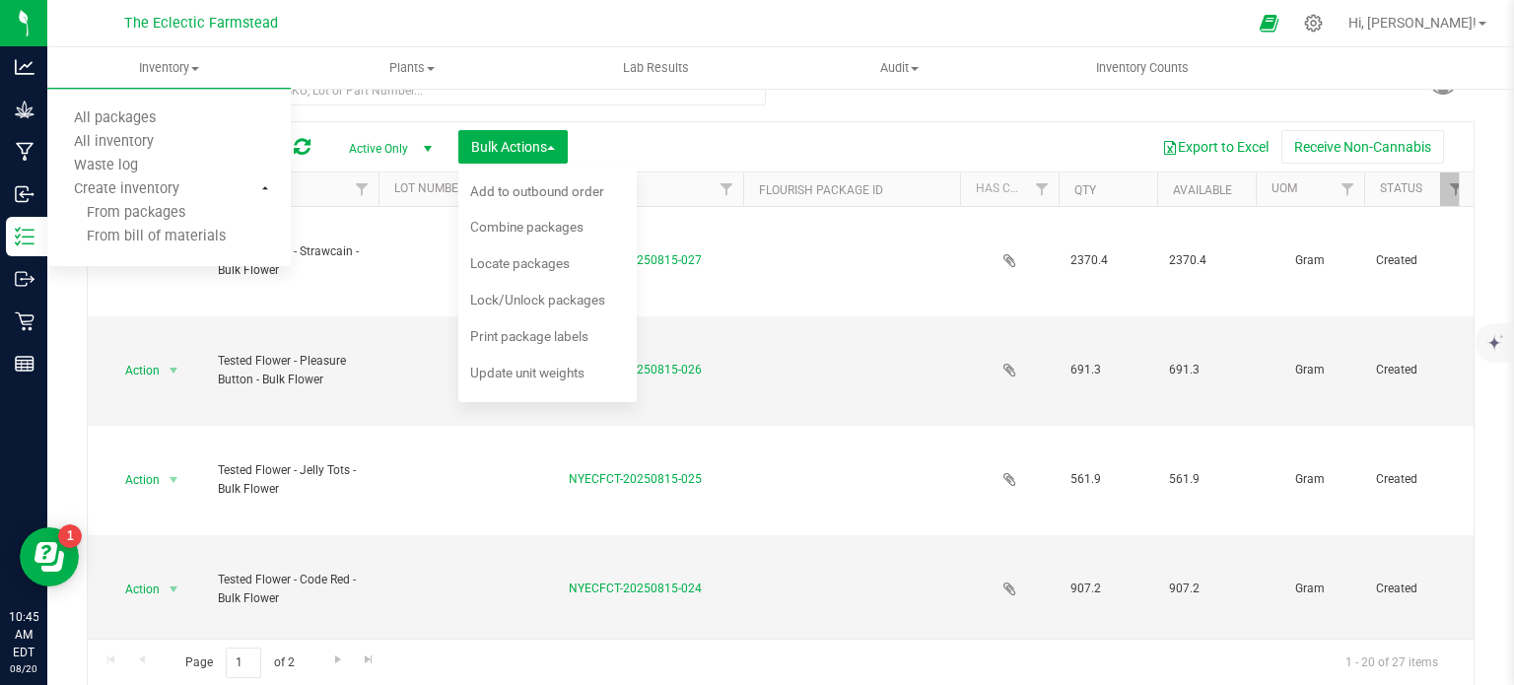
click at [726, 6] on div at bounding box center [800, 23] width 894 height 38
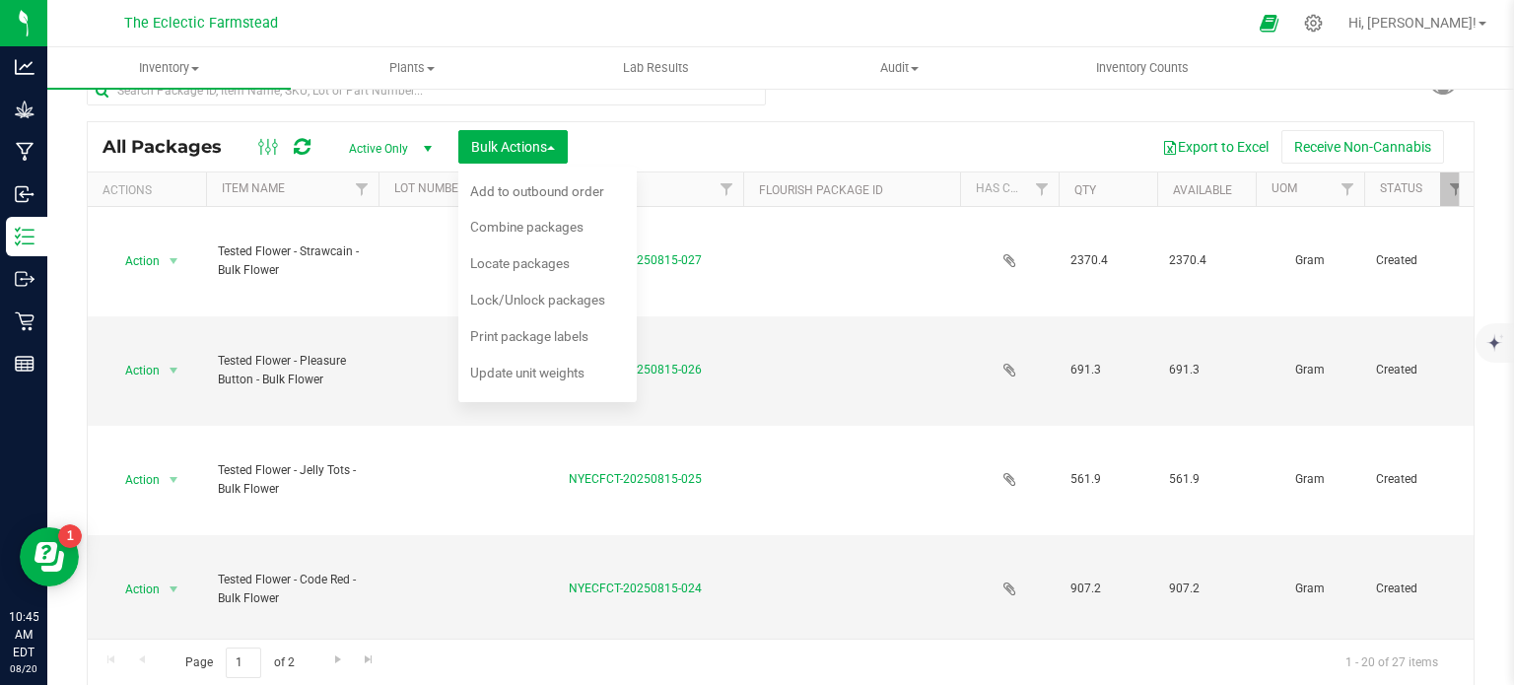
click at [466, 24] on div at bounding box center [800, 23] width 894 height 38
click at [959, 38] on div at bounding box center [800, 23] width 894 height 38
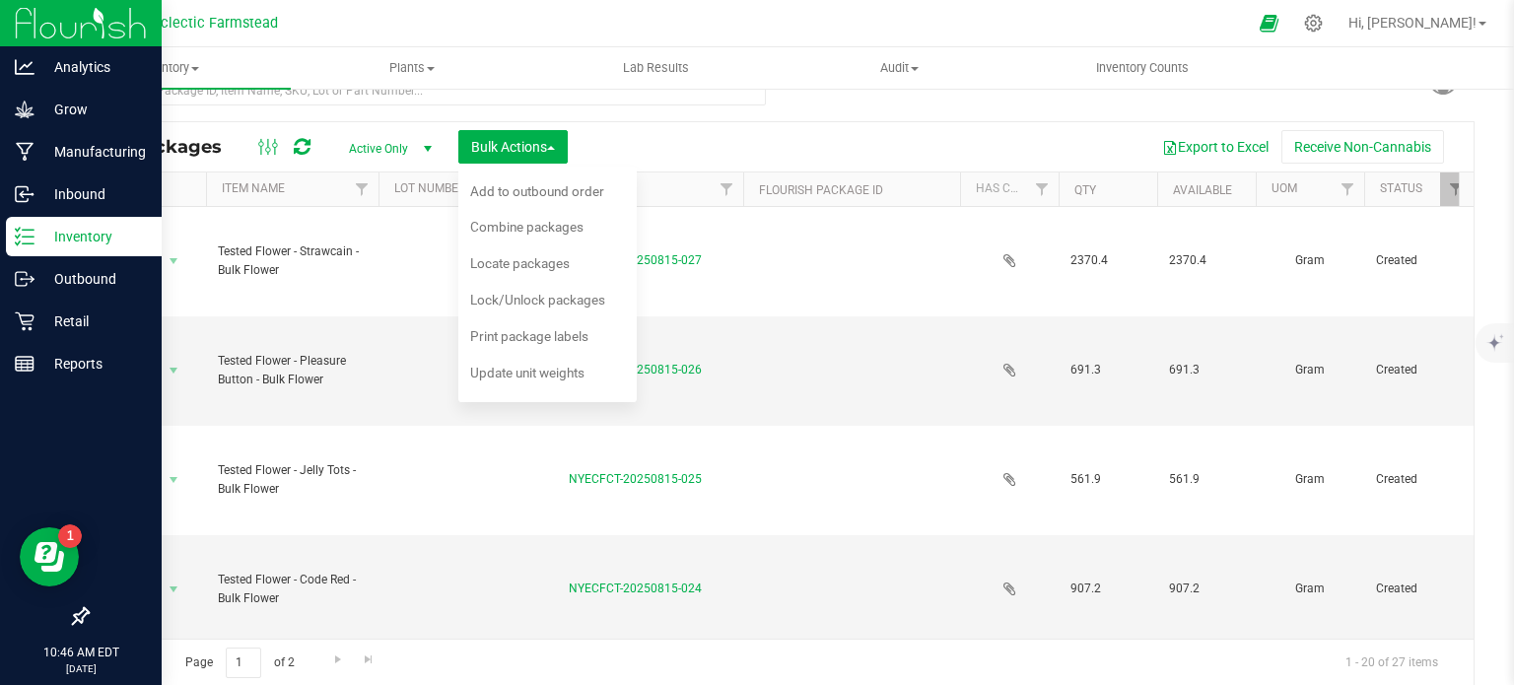
click at [91, 240] on p "Inventory" at bounding box center [93, 237] width 118 height 24
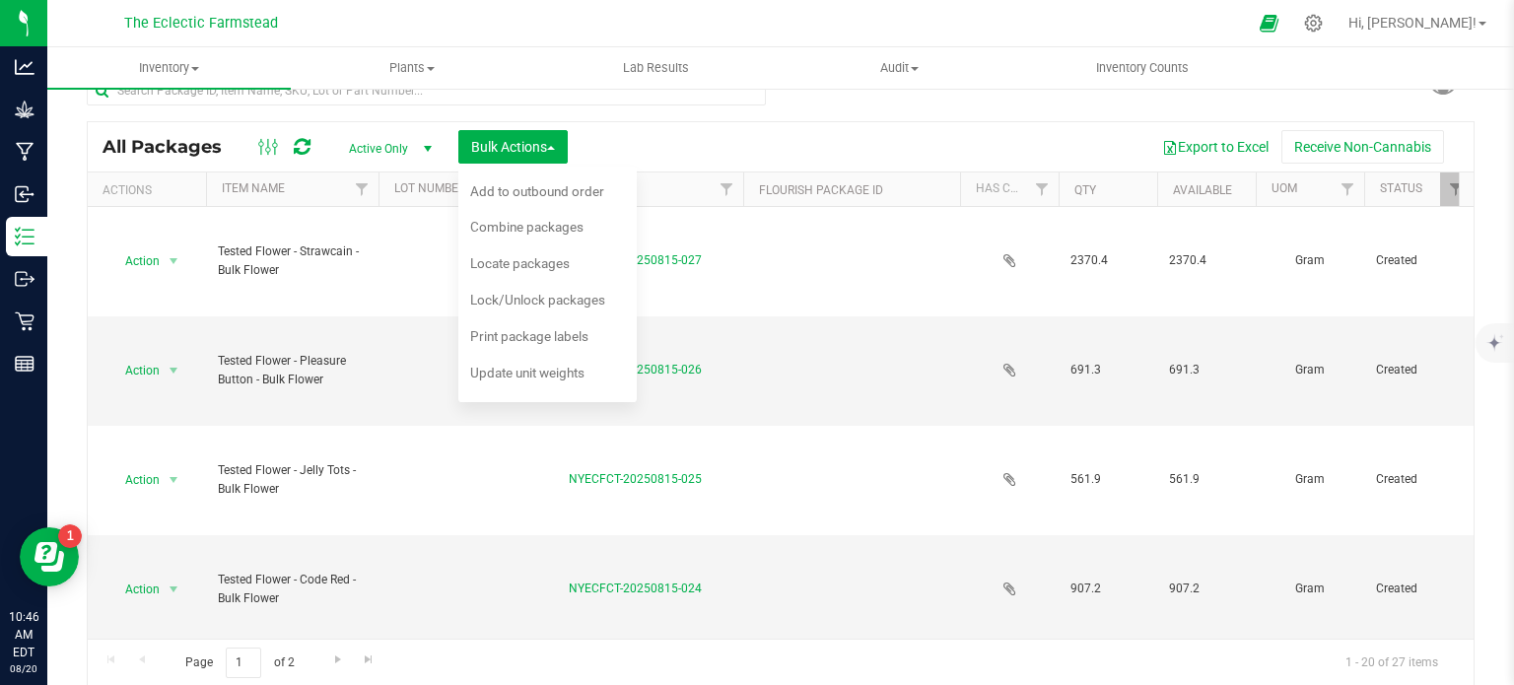
click at [874, 125] on div "All Packages Active Only Active Only Lab Samples Locked All Bulk Actions Add to…" at bounding box center [781, 146] width 1386 height 49
click at [344, 658] on span "Go to the next page" at bounding box center [338, 660] width 16 height 16
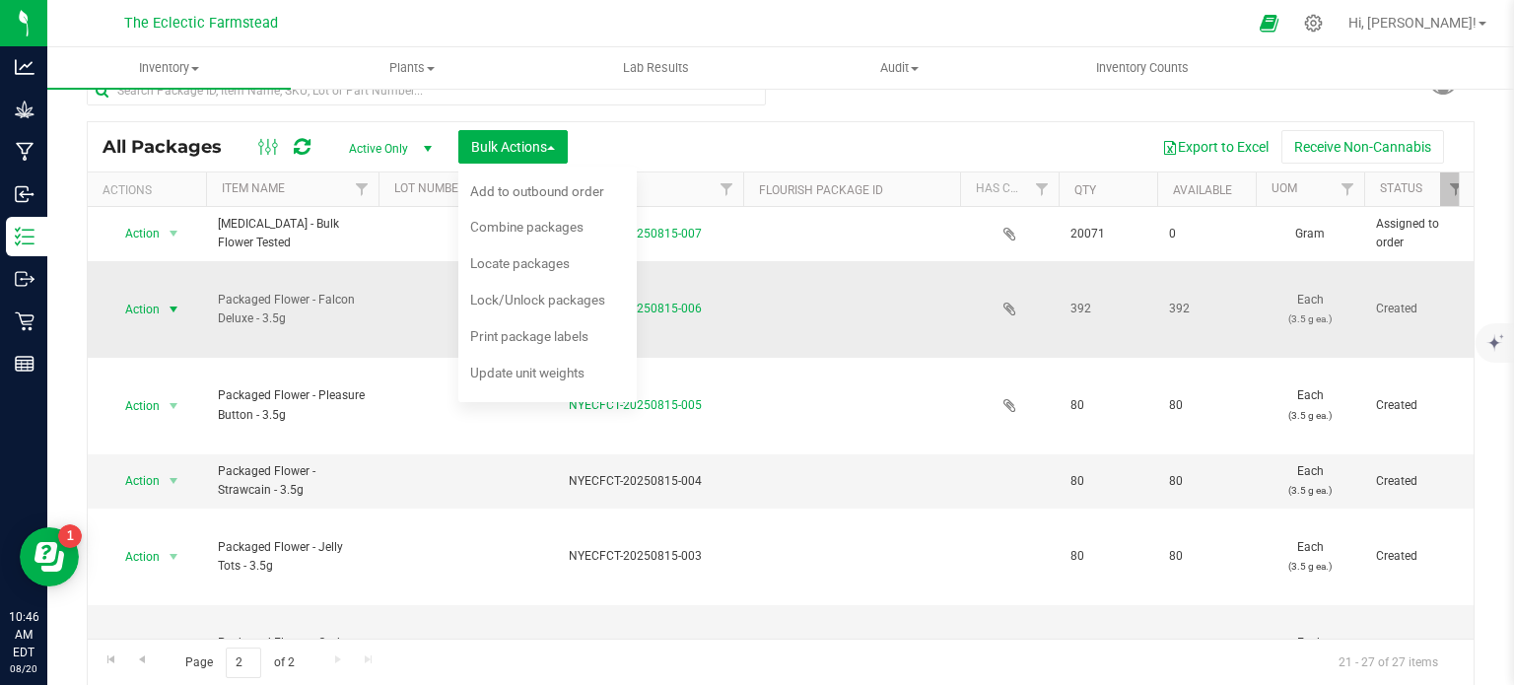
click at [170, 307] on span "select" at bounding box center [174, 310] width 16 height 16
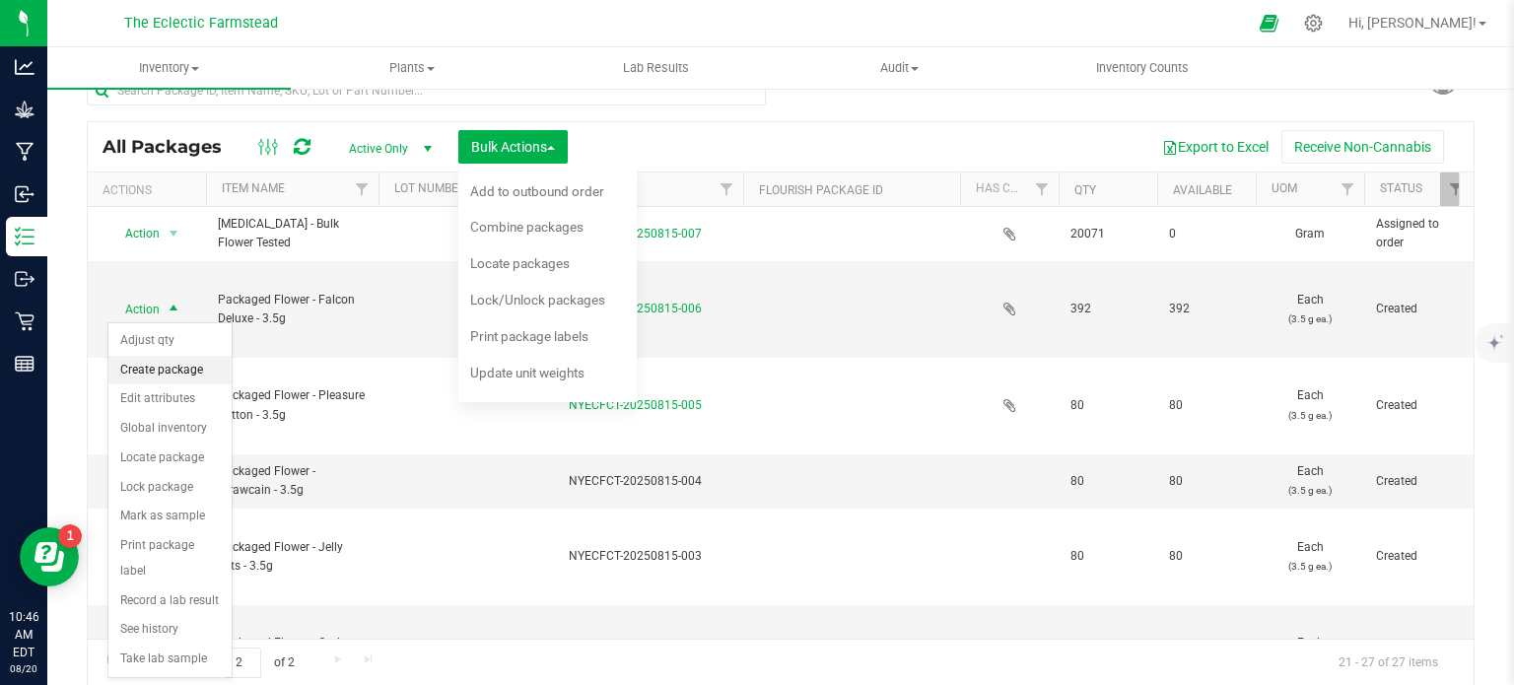
click at [185, 371] on li "Create package" at bounding box center [169, 371] width 123 height 30
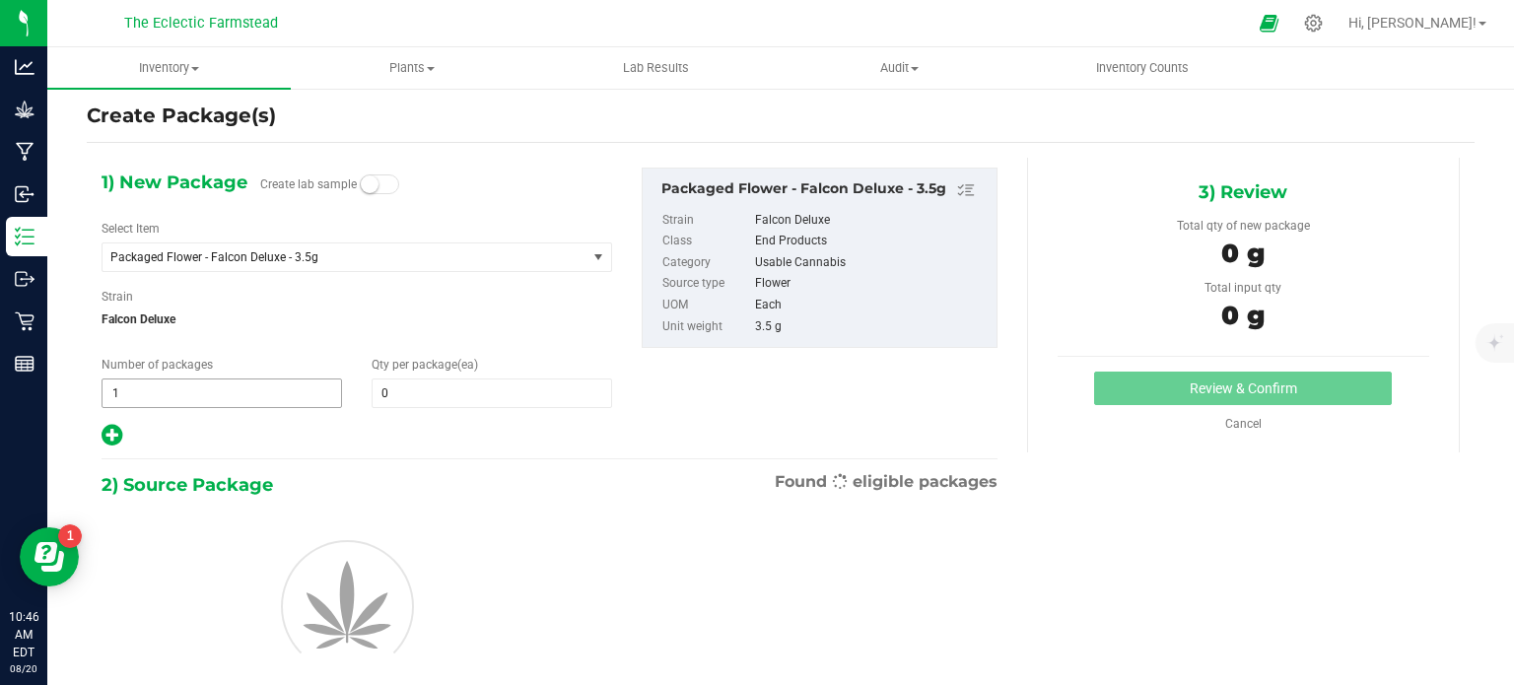
scroll to position [34, 0]
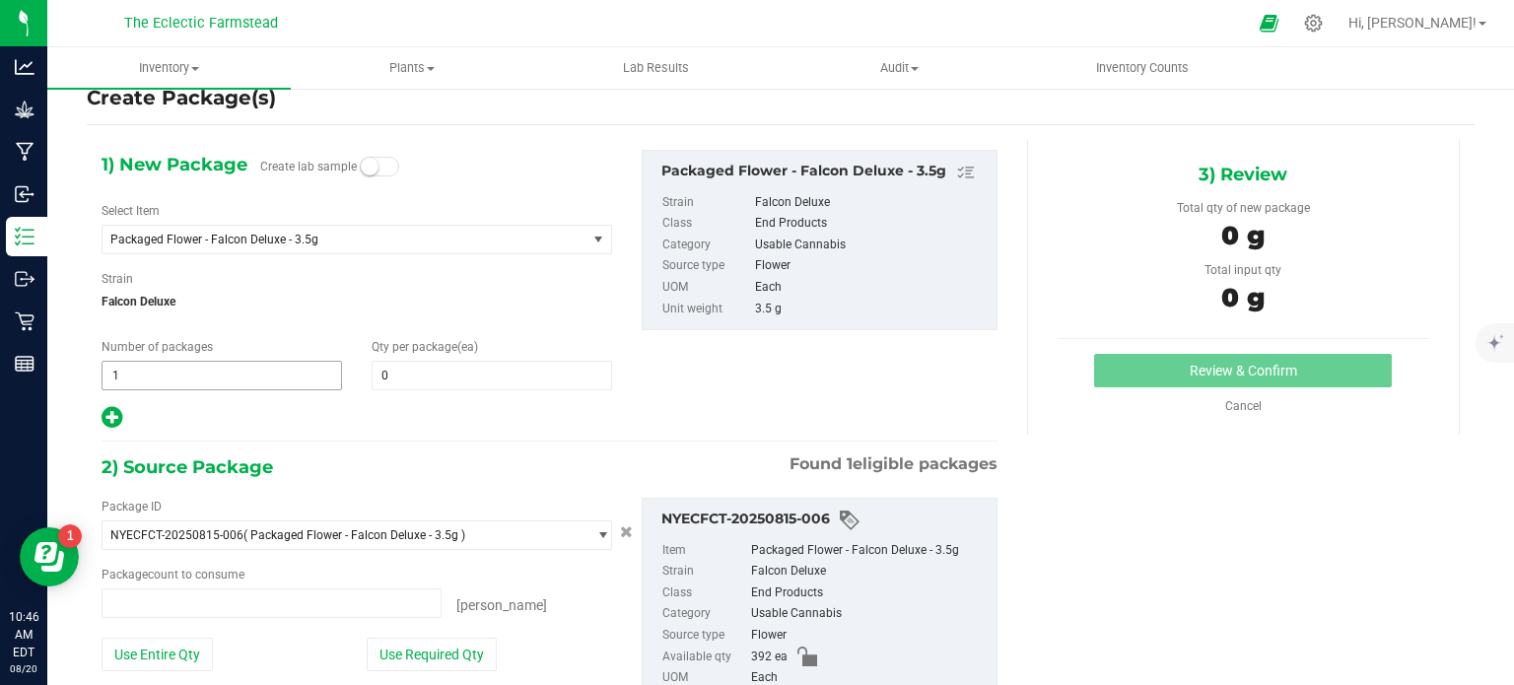
type input "0 ea"
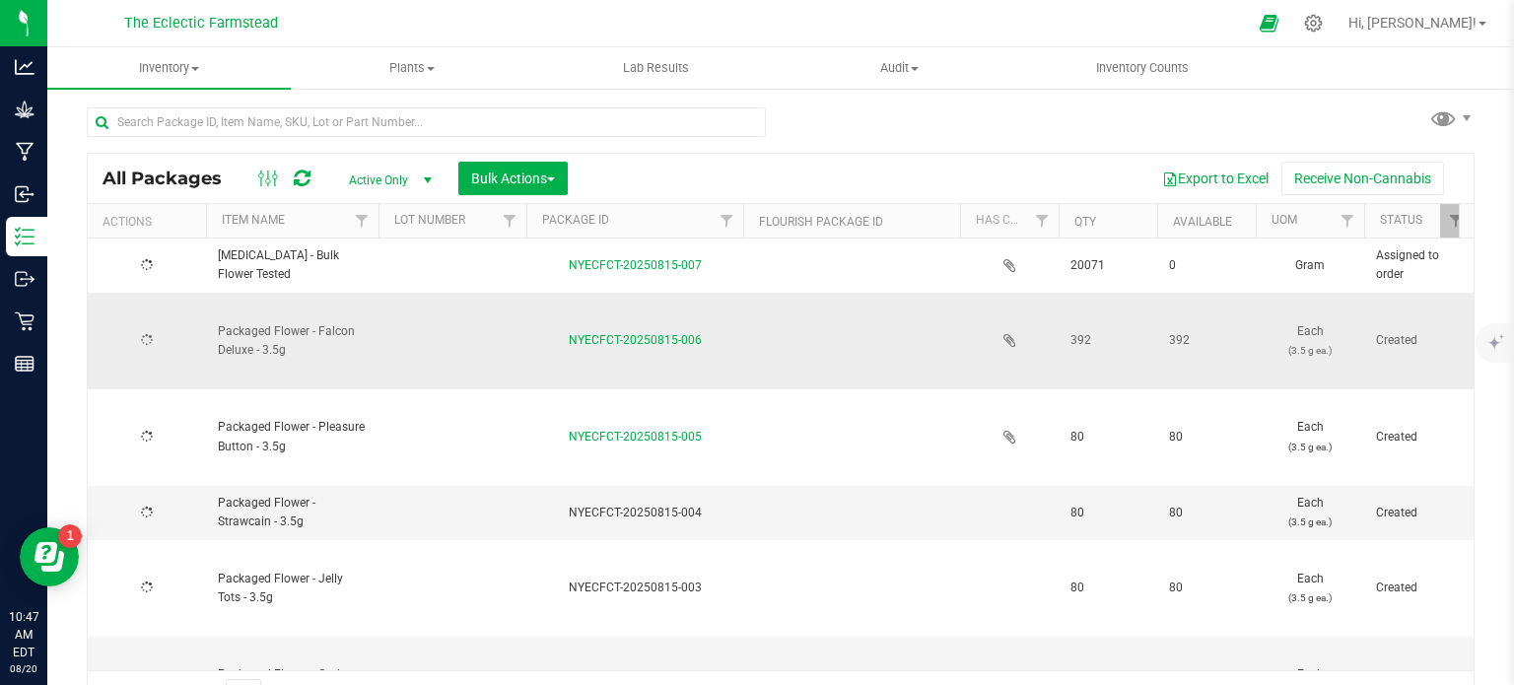
scroll to position [34, 0]
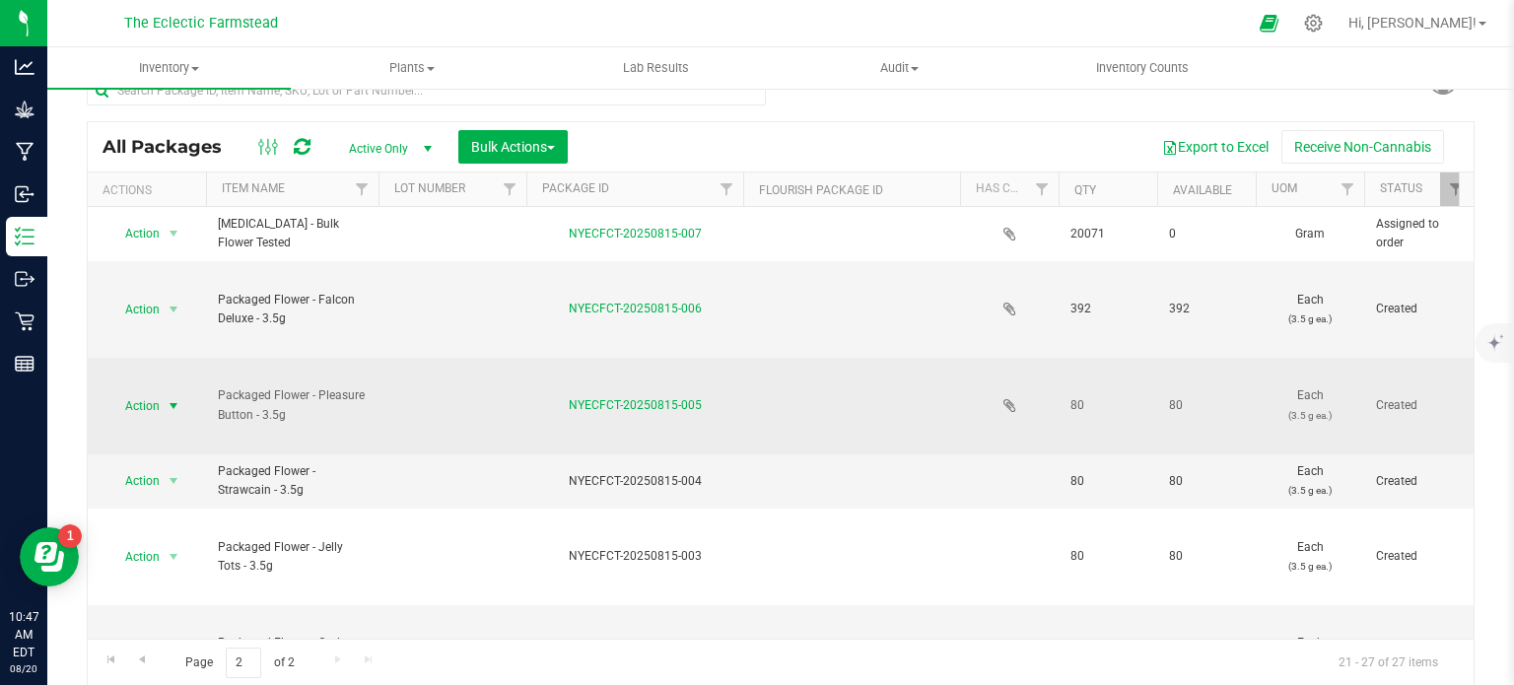
click at [165, 401] on span "select" at bounding box center [174, 406] width 25 height 28
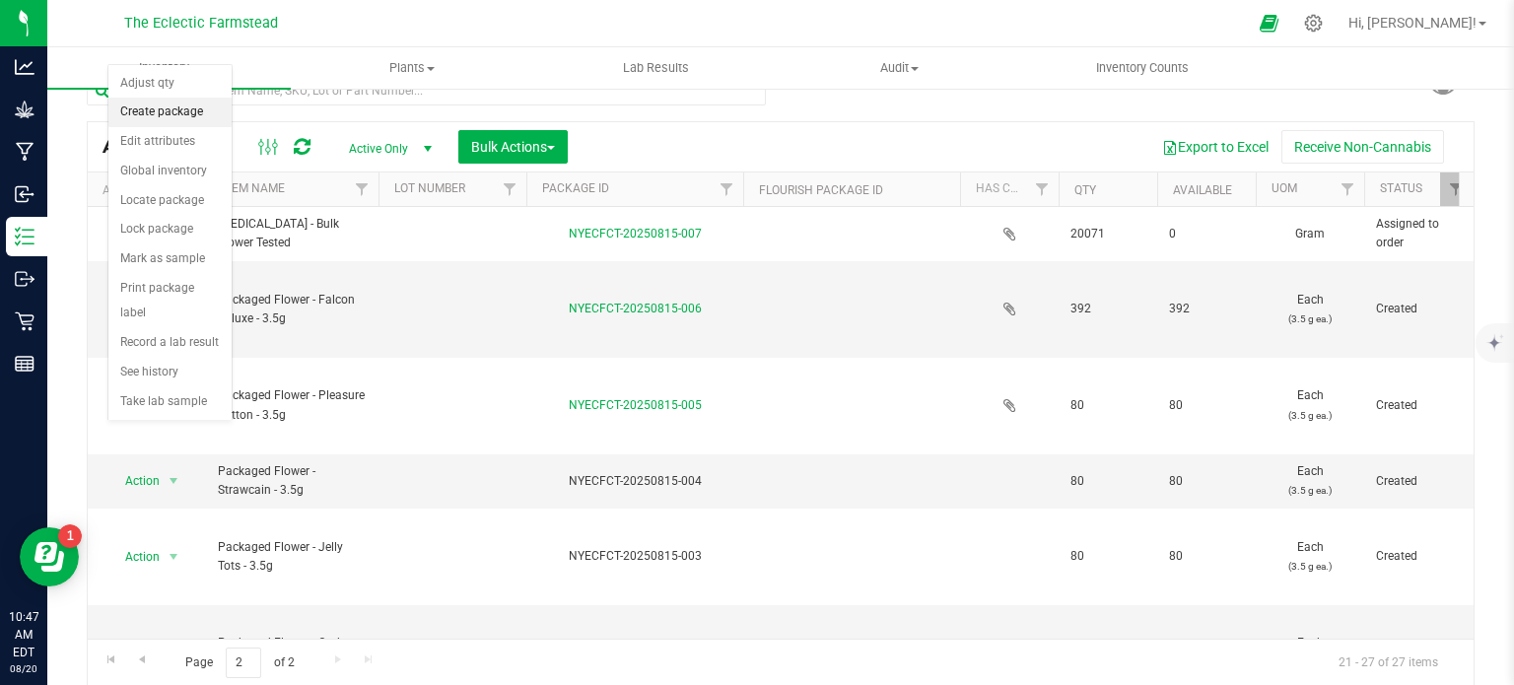
click at [166, 114] on li "Create package" at bounding box center [169, 113] width 123 height 30
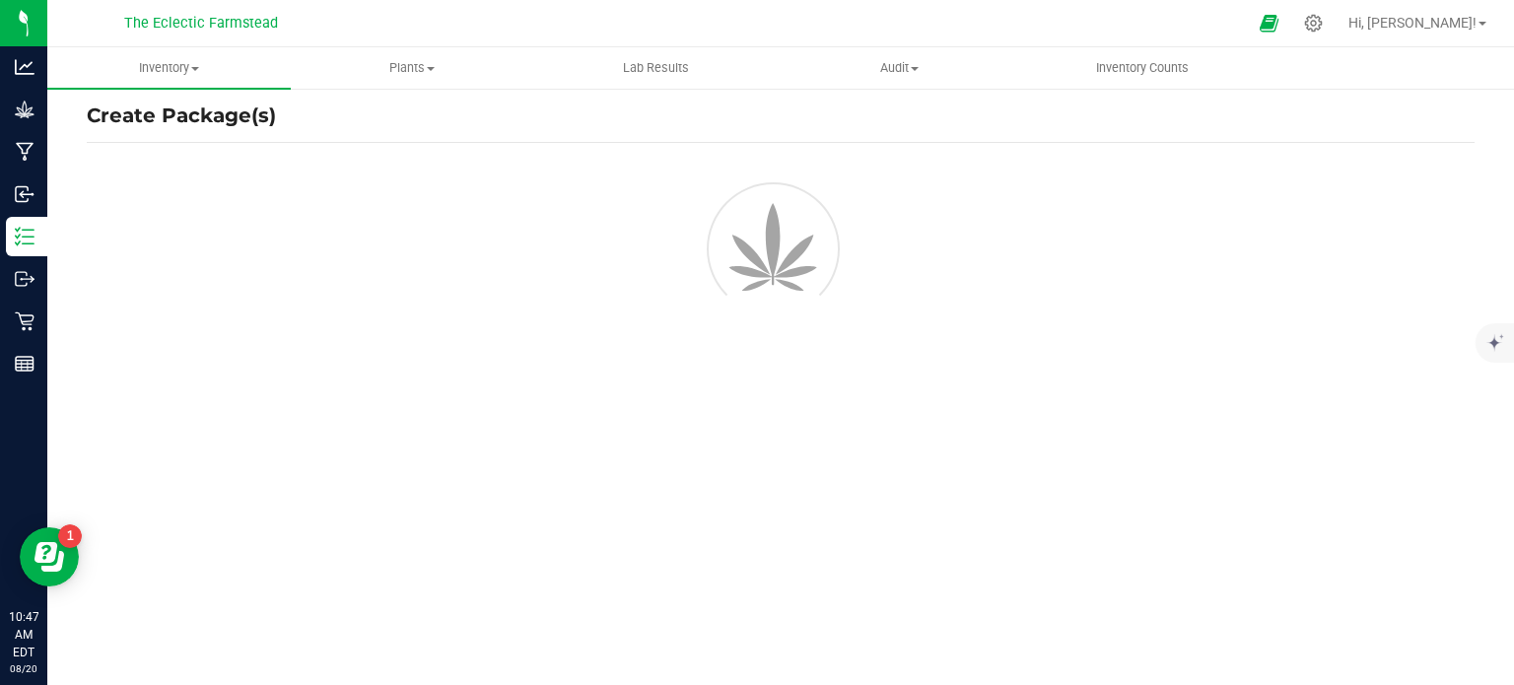
scroll to position [34, 0]
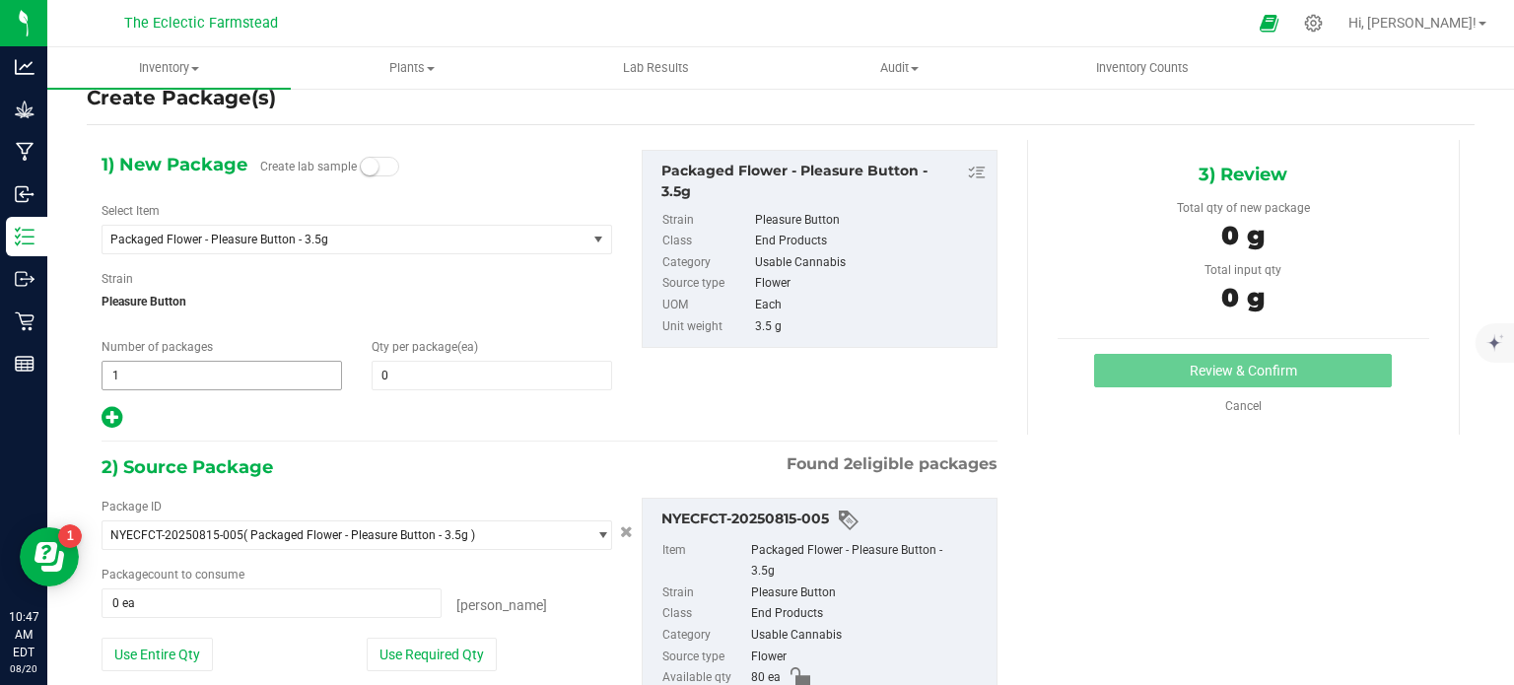
click at [168, 374] on span "1 1" at bounding box center [222, 376] width 241 height 30
type input "4"
click at [436, 384] on span at bounding box center [492, 376] width 241 height 30
type input "20"
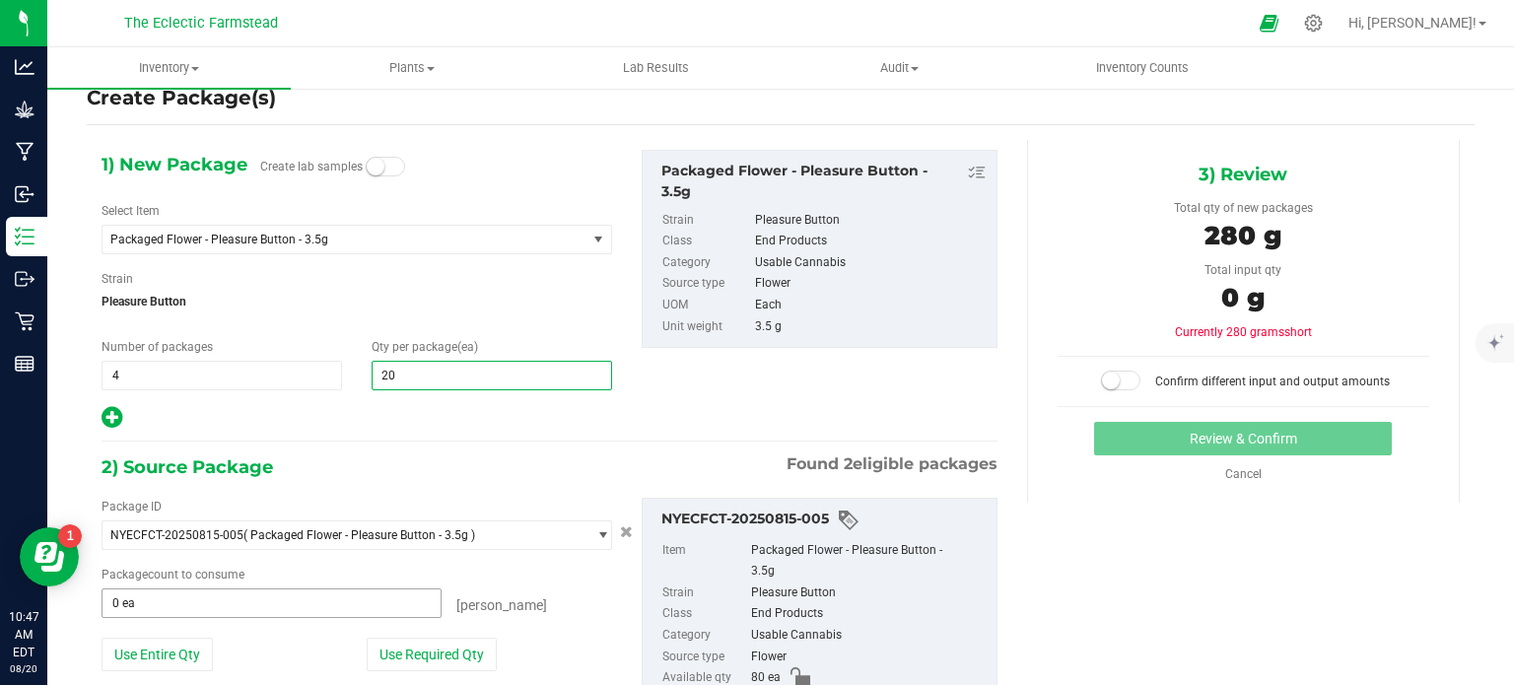
type input "20"
click at [296, 611] on span at bounding box center [272, 603] width 340 height 30
type input "0 ea"
click at [403, 377] on span "20 20" at bounding box center [492, 376] width 241 height 30
type input "1"
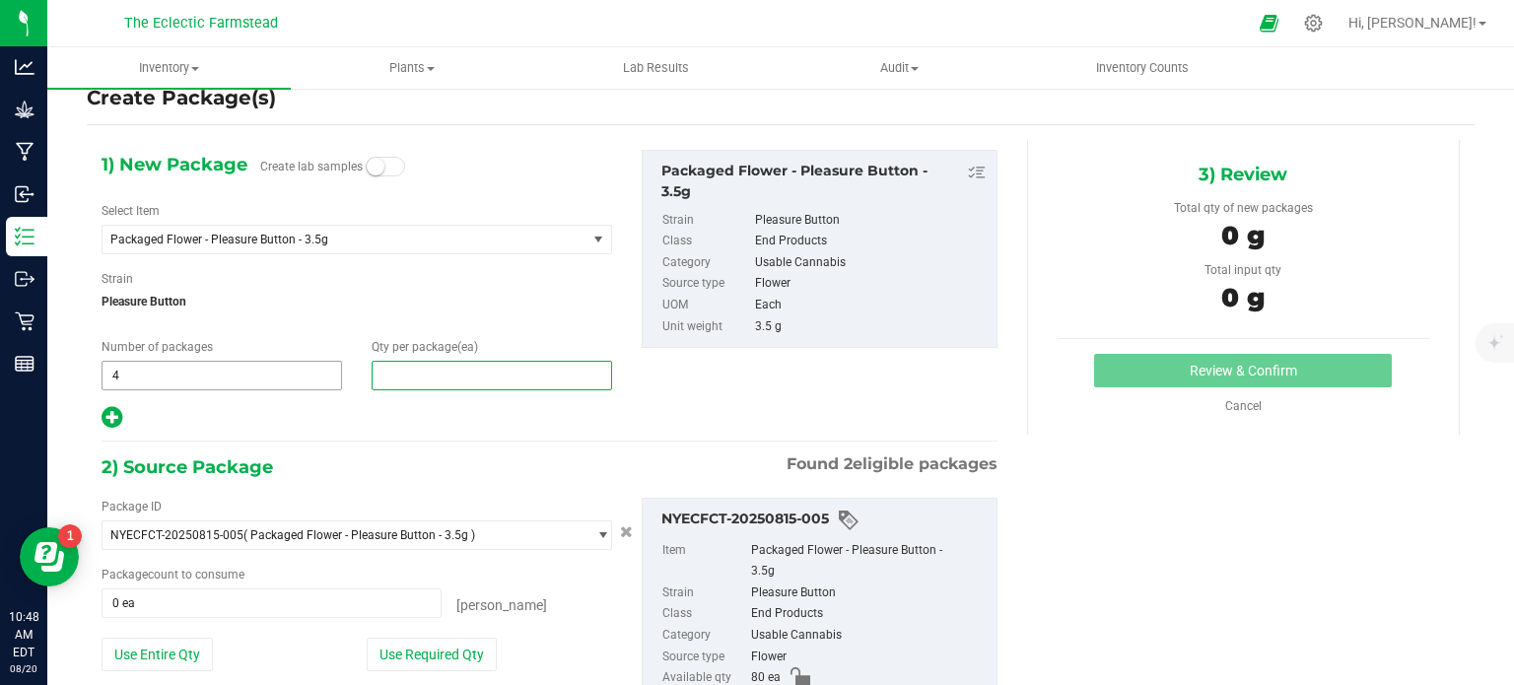
type input "0"
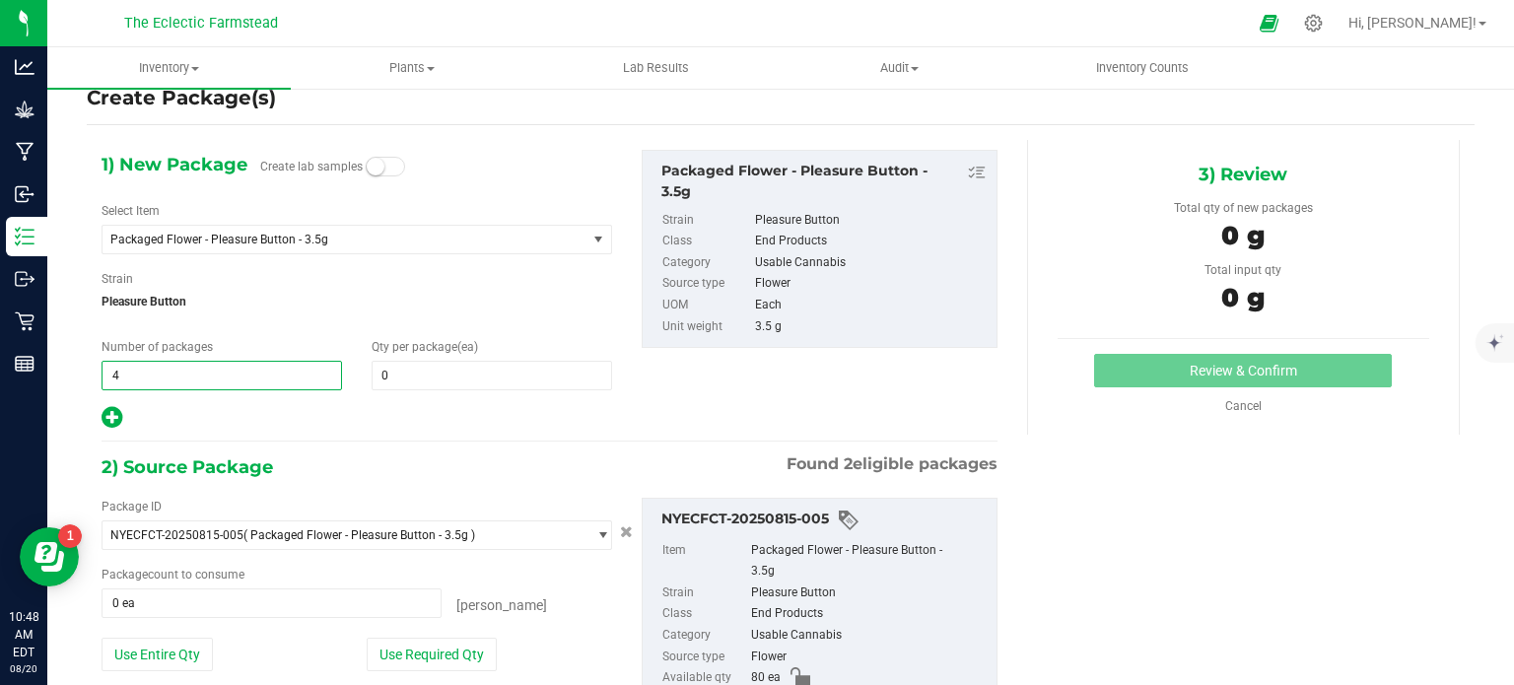
click at [125, 373] on span "4 4" at bounding box center [222, 376] width 241 height 30
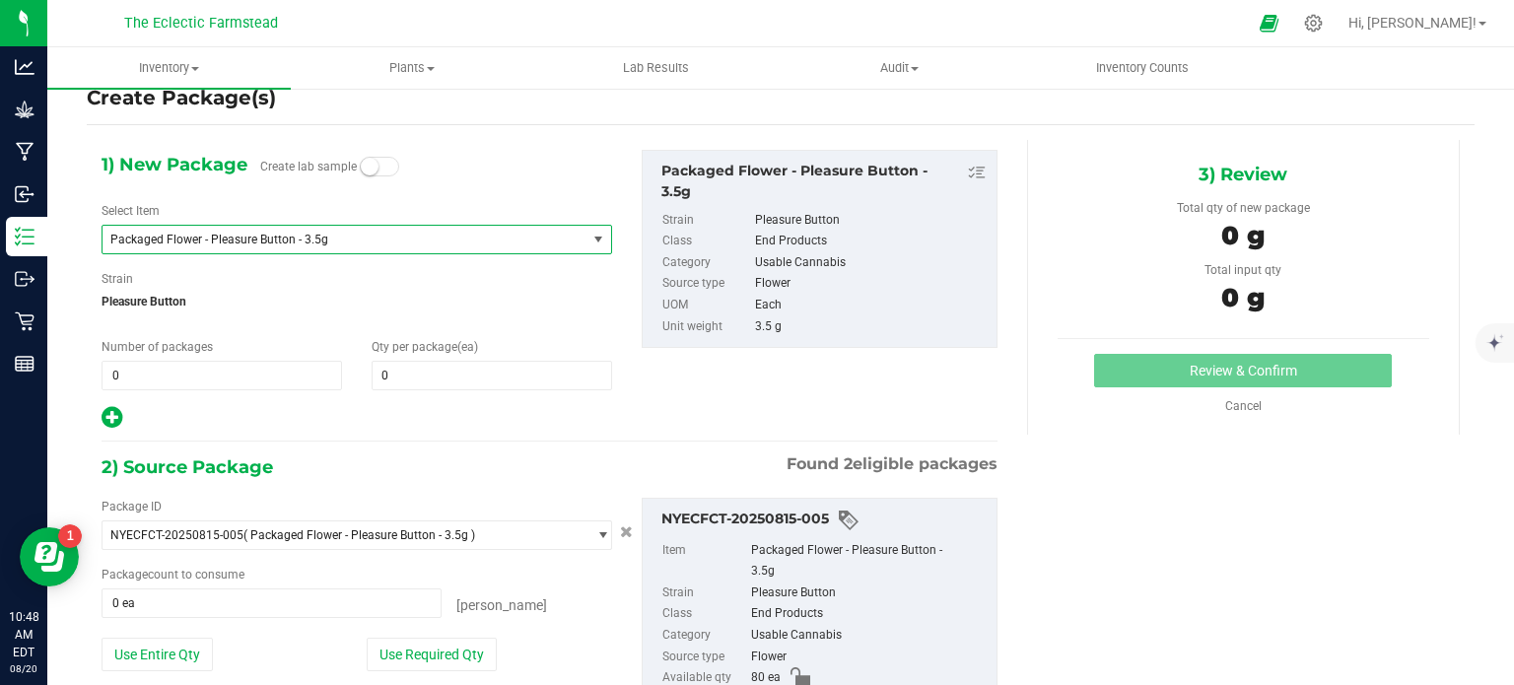
click at [373, 240] on span "Packaged Flower - Pleasure Button - 3.5g" at bounding box center [334, 240] width 449 height 14
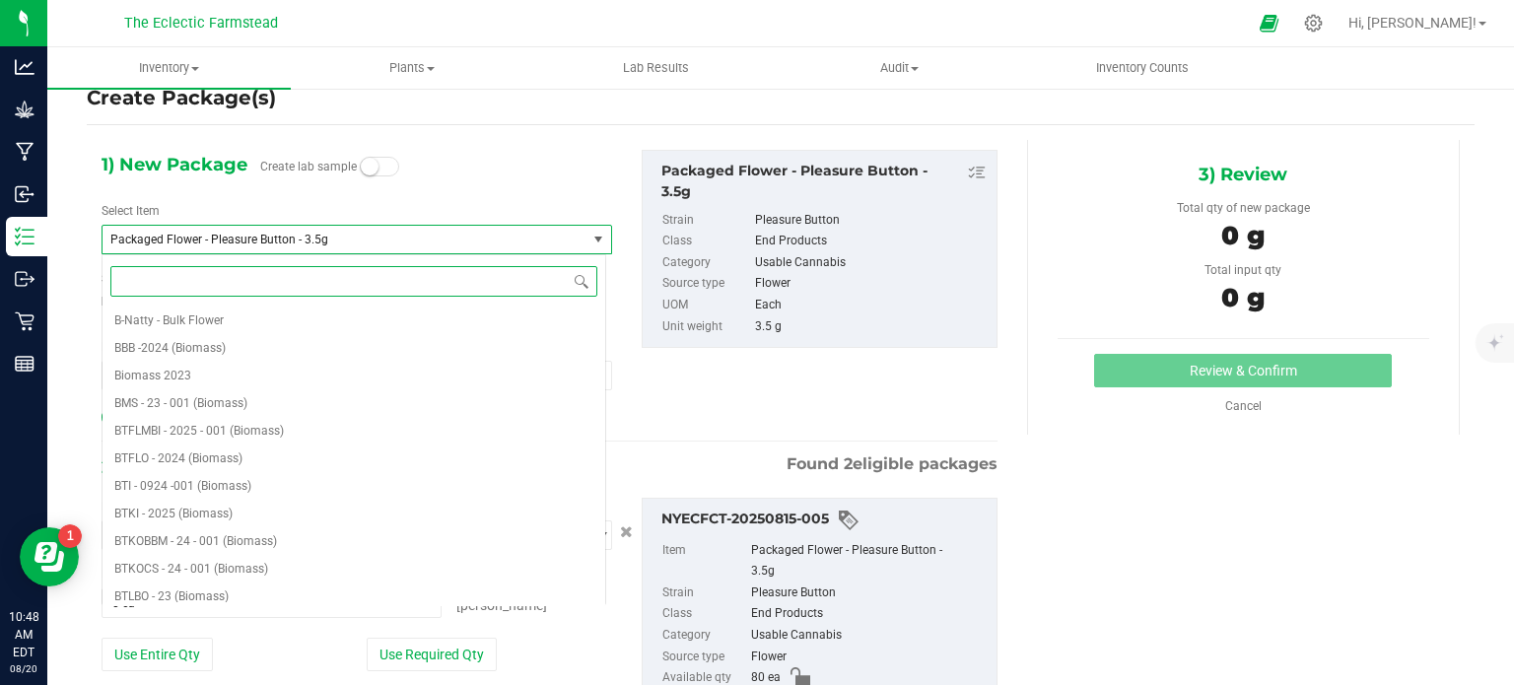
scroll to position [615, 0]
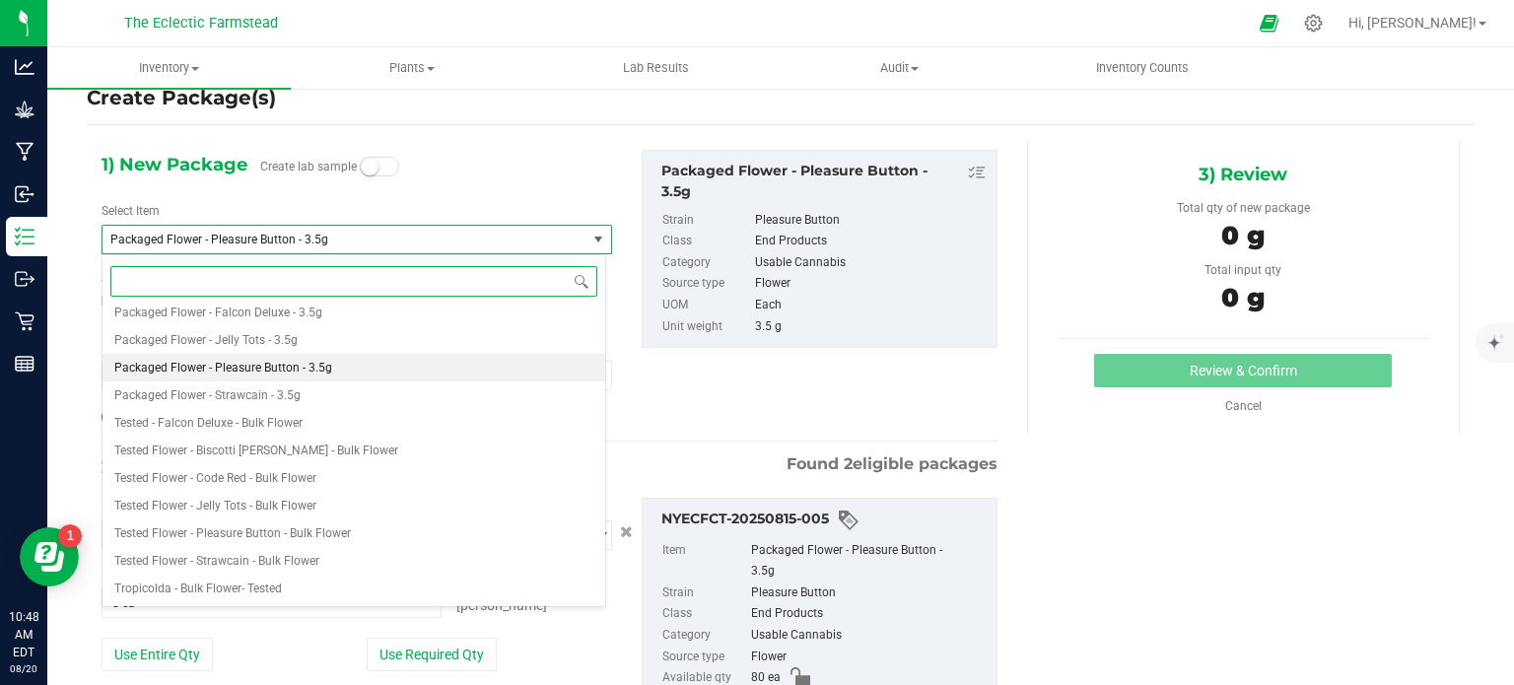
click at [211, 367] on span "Packaged Flower - Pleasure Button - 3.5g" at bounding box center [223, 368] width 218 height 14
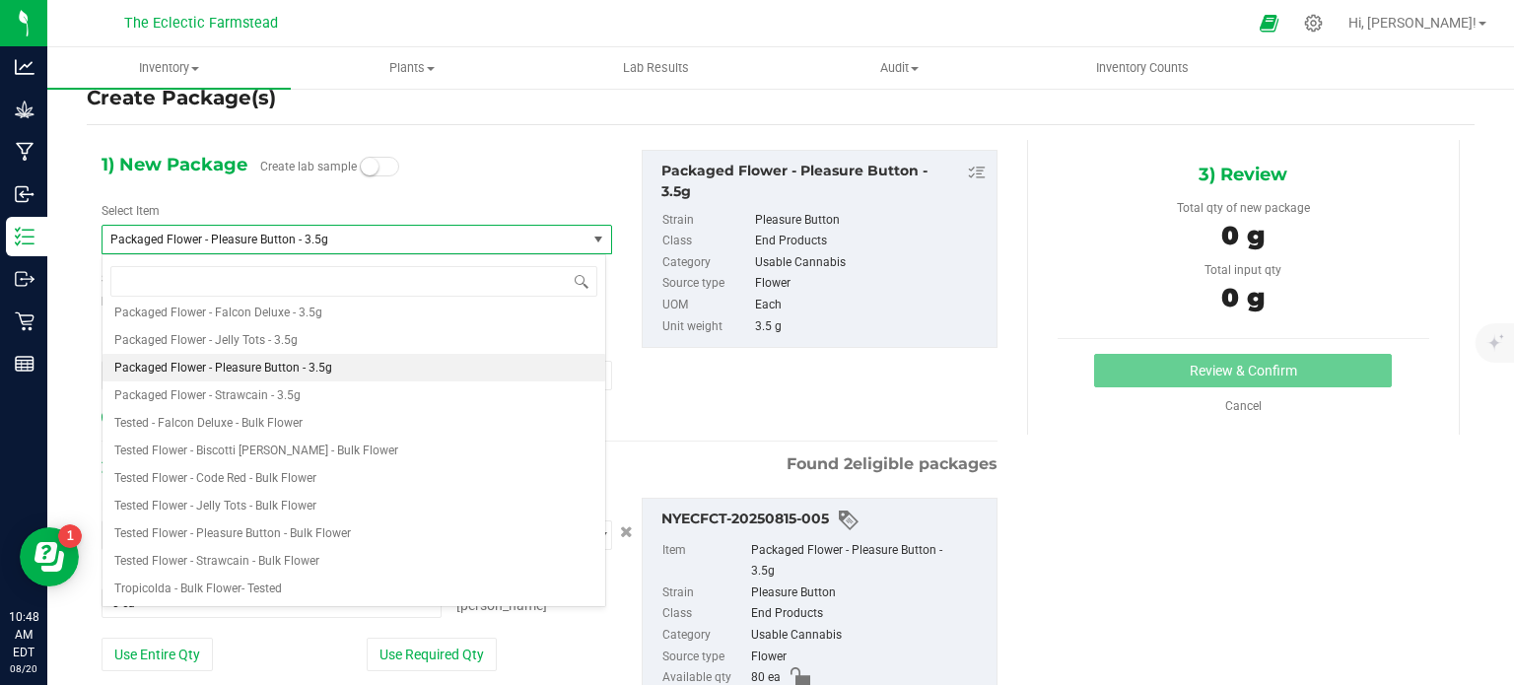
type input "1"
type input "0"
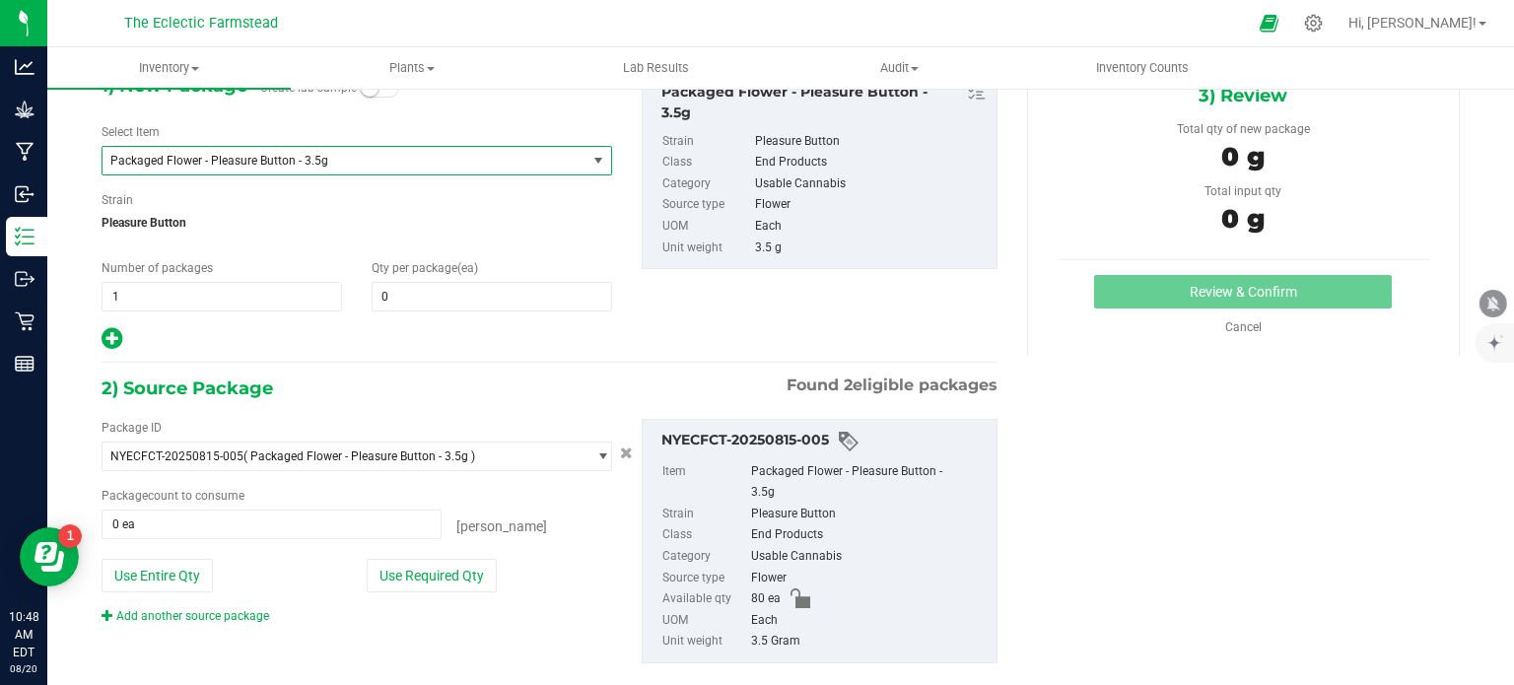
scroll to position [128, 0]
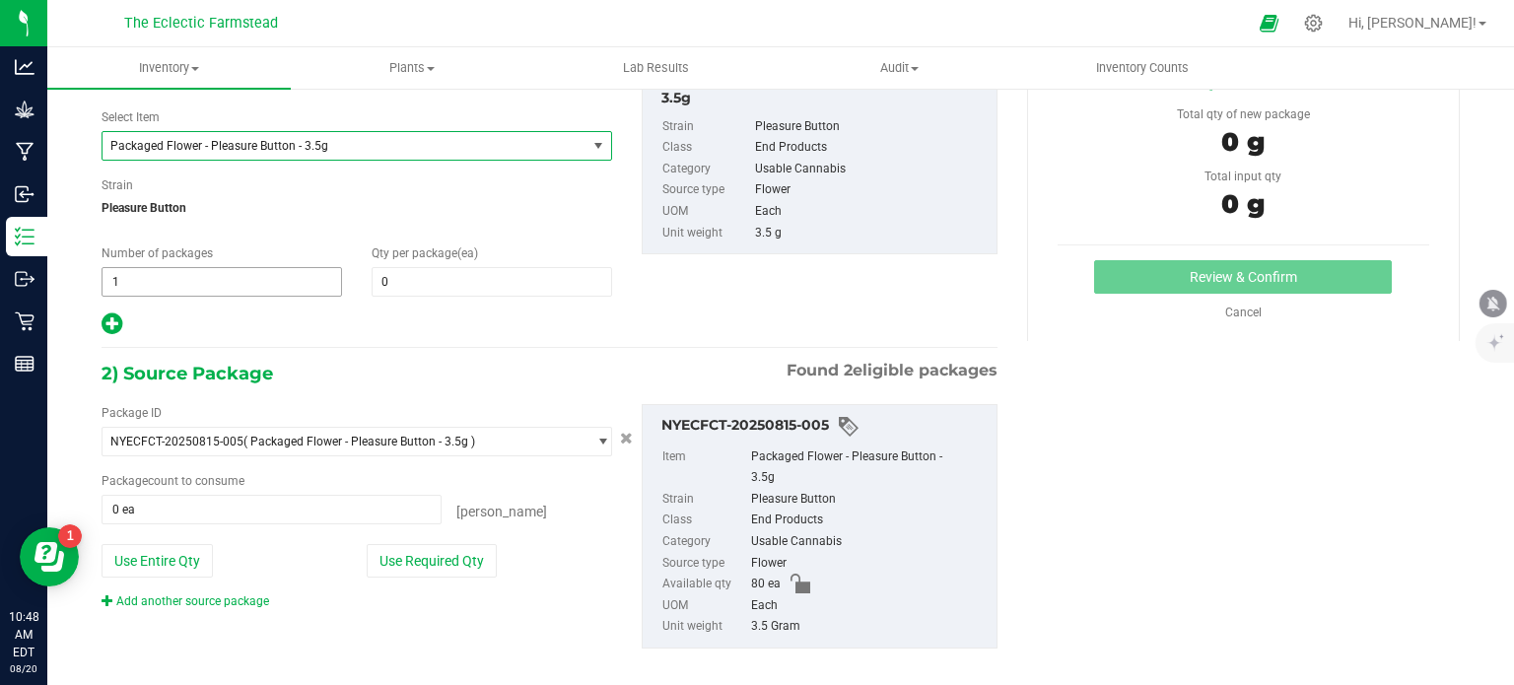
click at [225, 275] on span "1 1" at bounding box center [222, 282] width 241 height 30
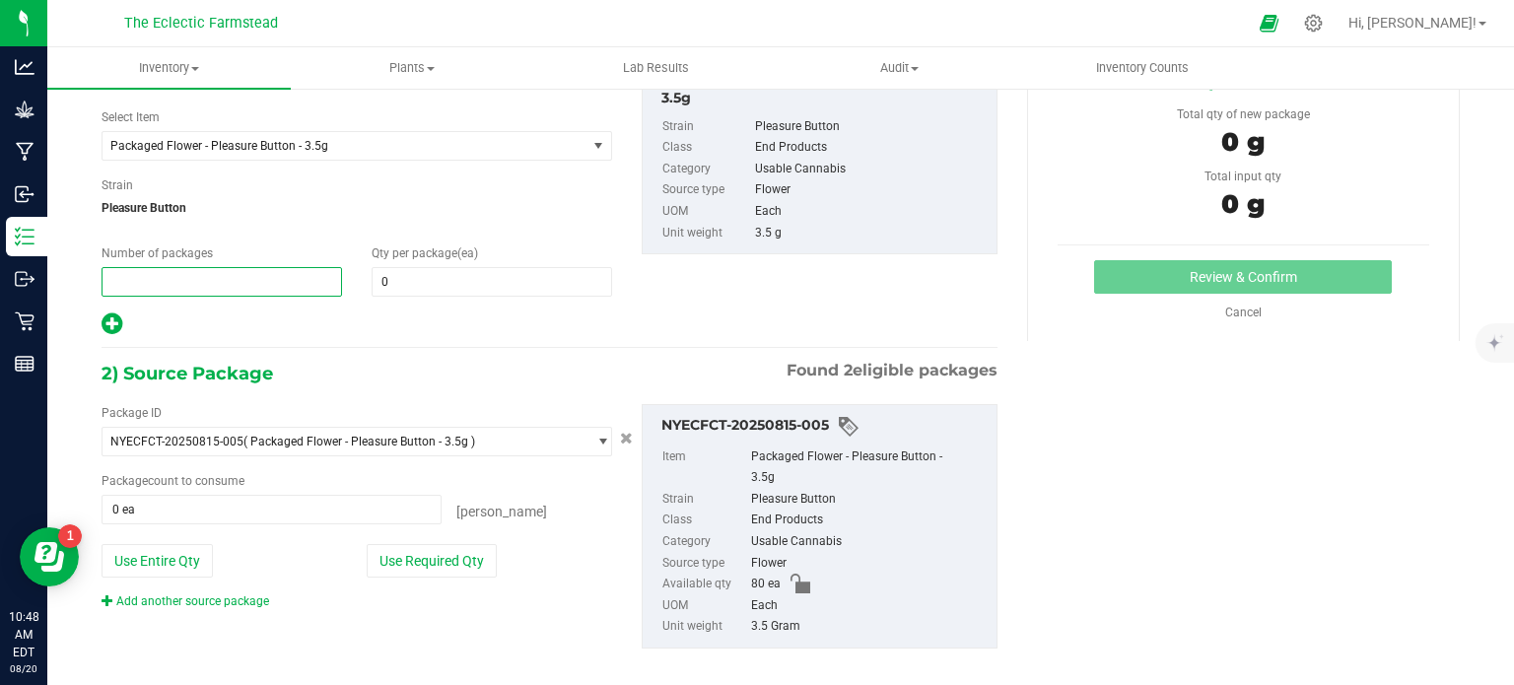
type input "4"
click at [401, 275] on span at bounding box center [492, 282] width 241 height 30
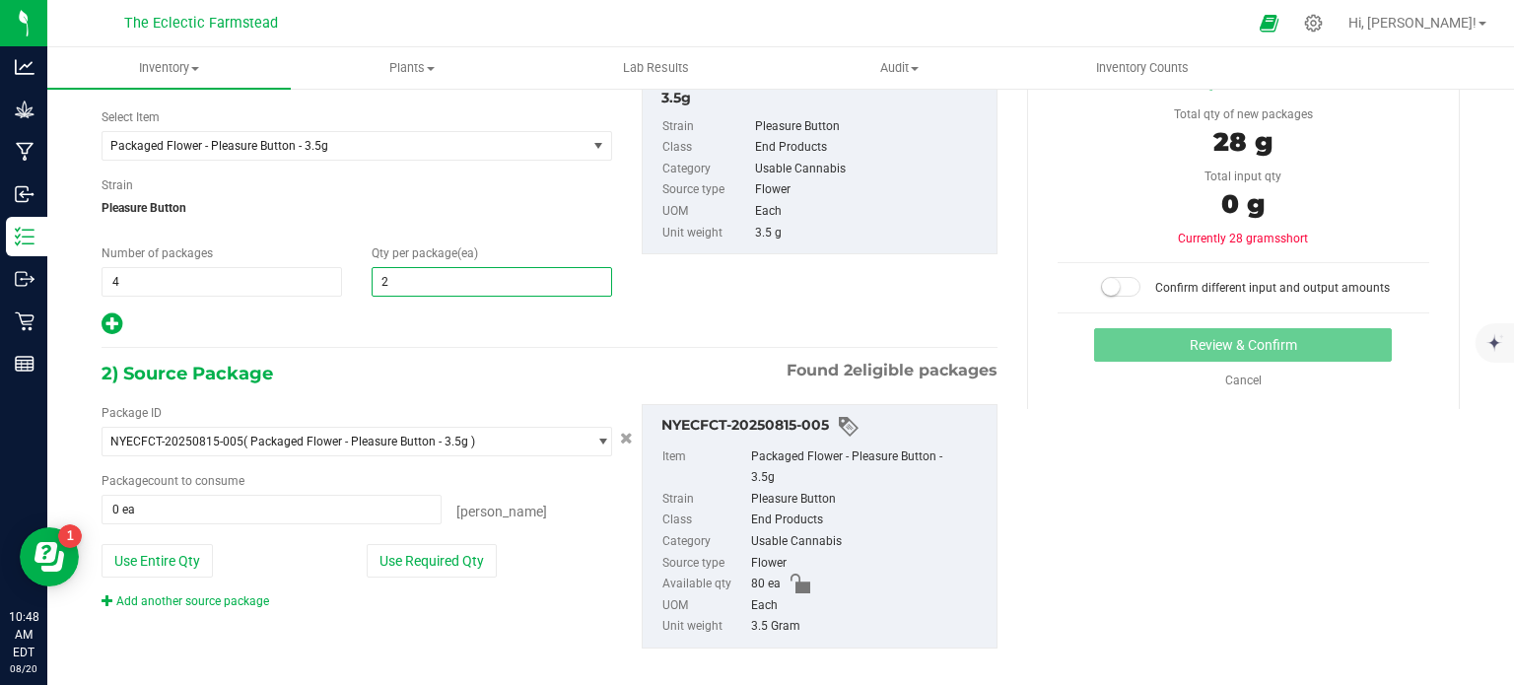
type input "20"
click at [182, 516] on span at bounding box center [272, 510] width 340 height 30
type input "20"
type input "20 ea"
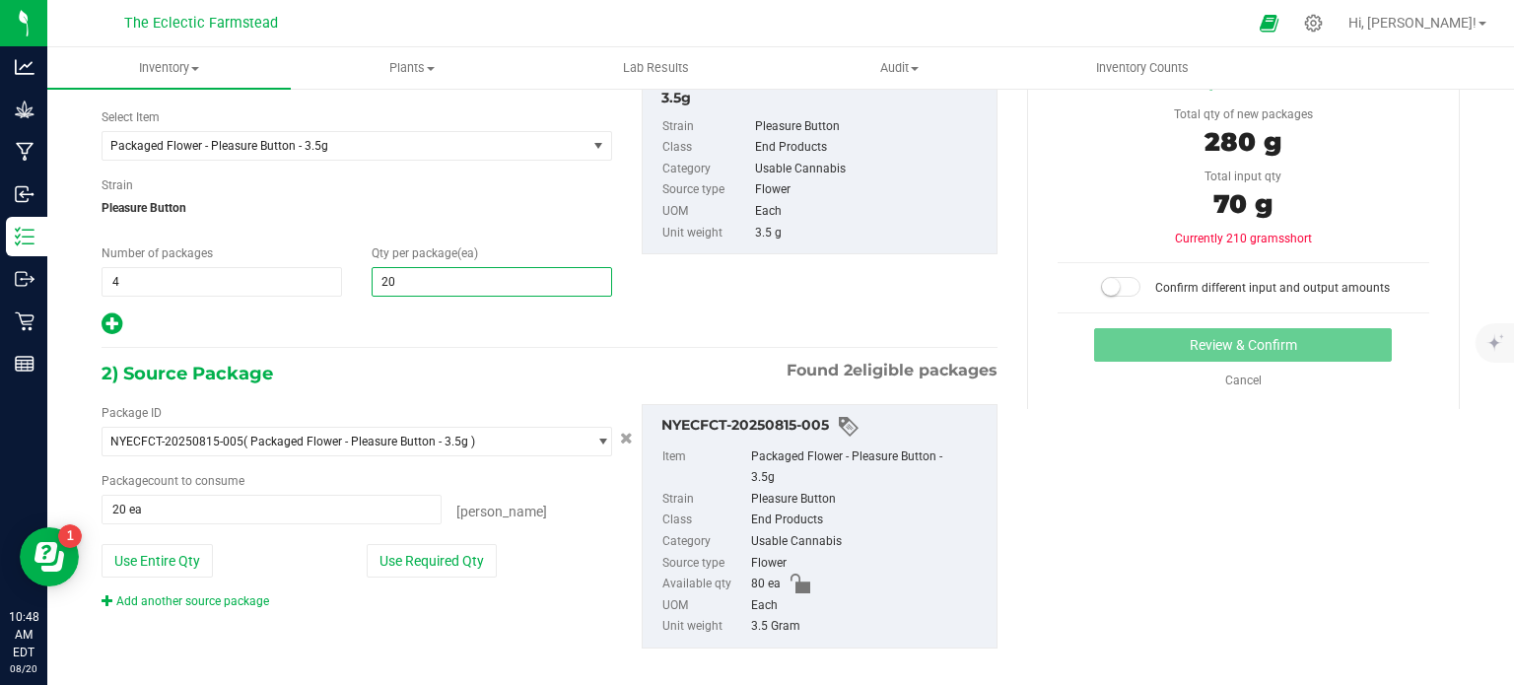
click at [412, 288] on span "20 20" at bounding box center [492, 282] width 241 height 30
type input "2"
type input "0"
click at [170, 508] on span "20 ea 20" at bounding box center [272, 510] width 340 height 30
type input "21 ea"
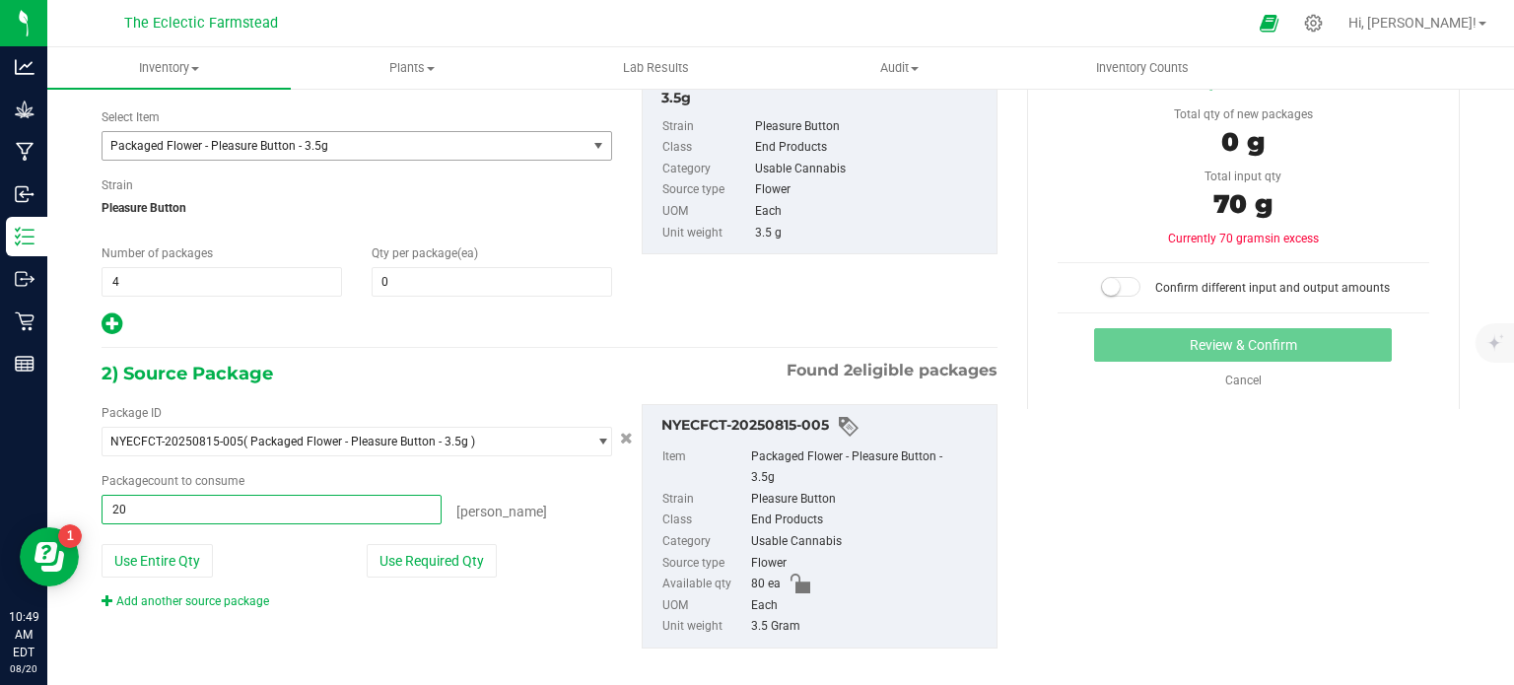
type input "21"
click at [155, 279] on span "4 4" at bounding box center [222, 282] width 241 height 30
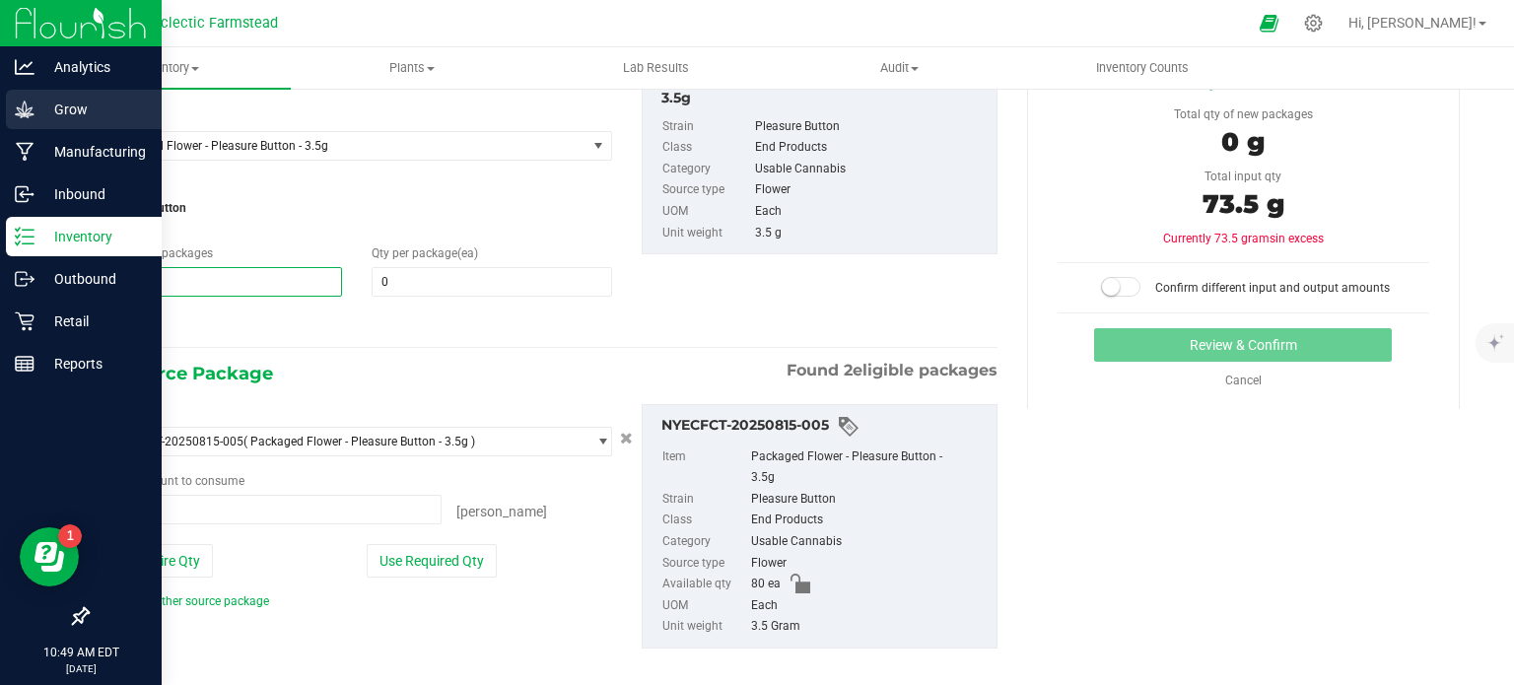
click at [0, 122] on link "Grow" at bounding box center [81, 111] width 162 height 42
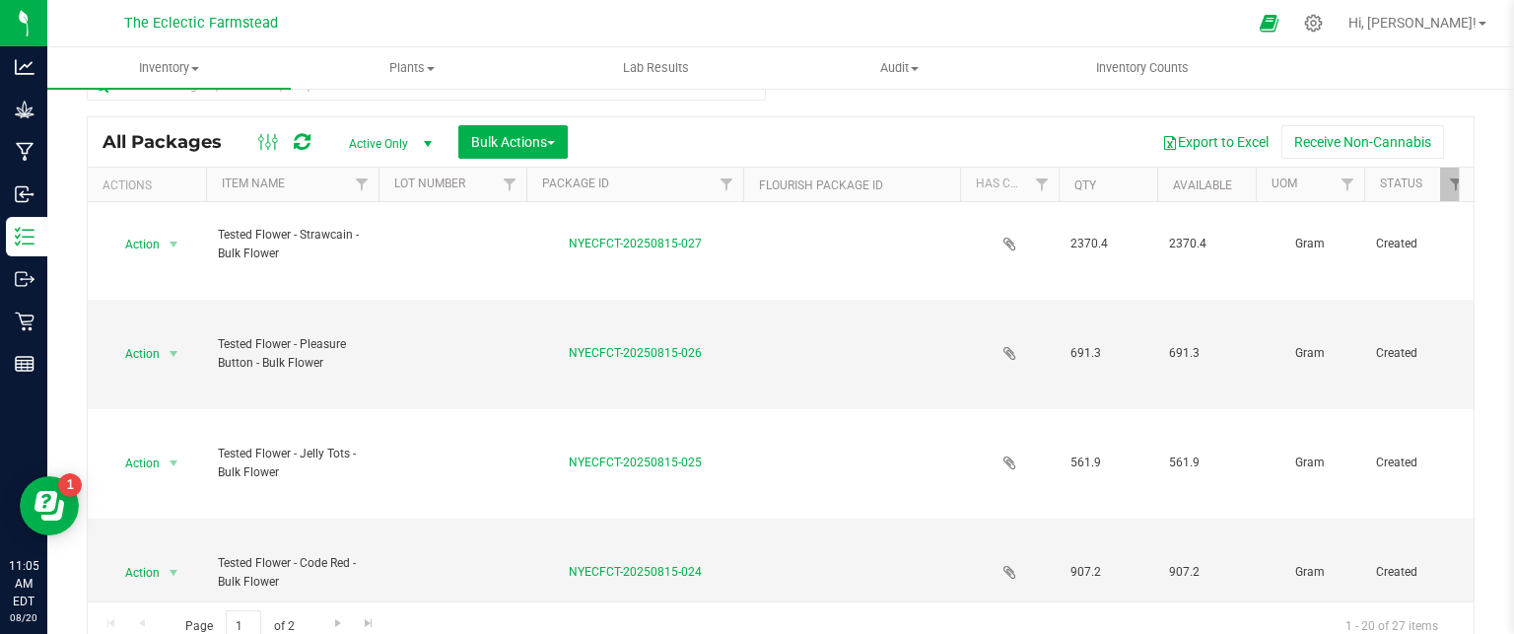
scroll to position [54, 0]
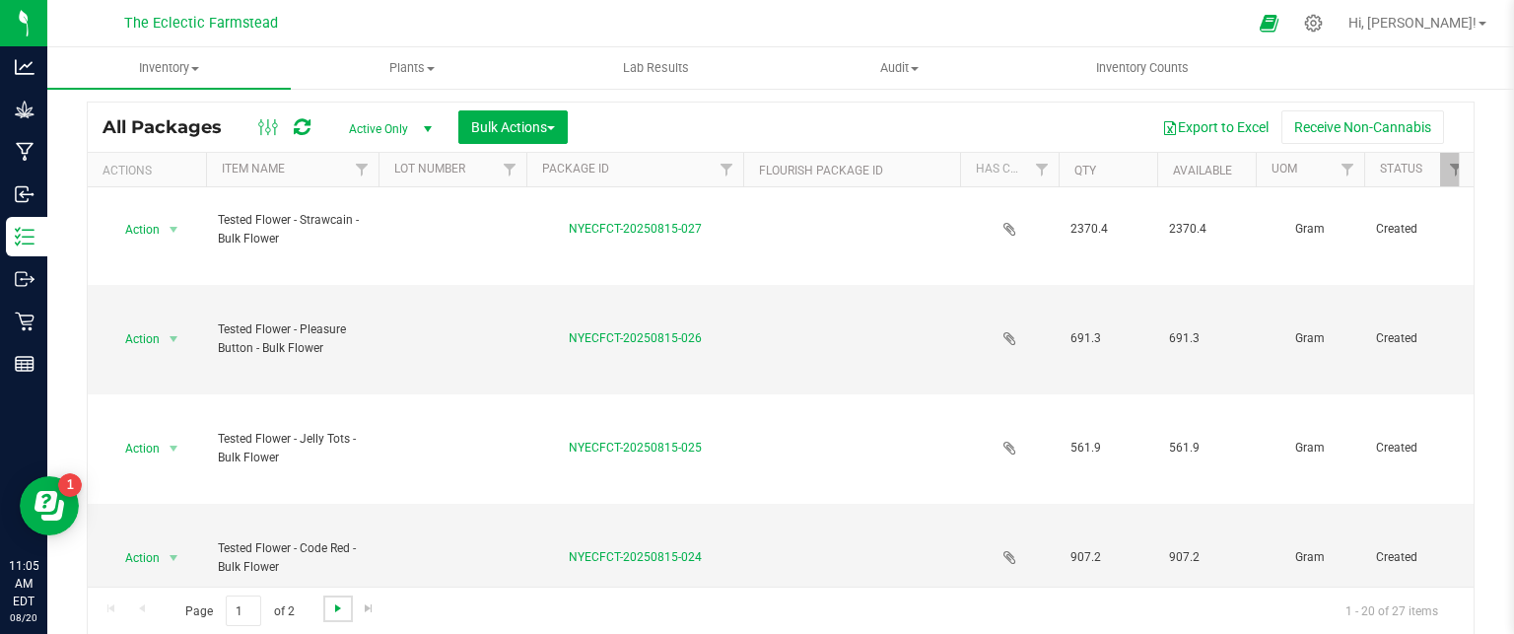
click at [340, 606] on span "Go to the next page" at bounding box center [338, 608] width 16 height 16
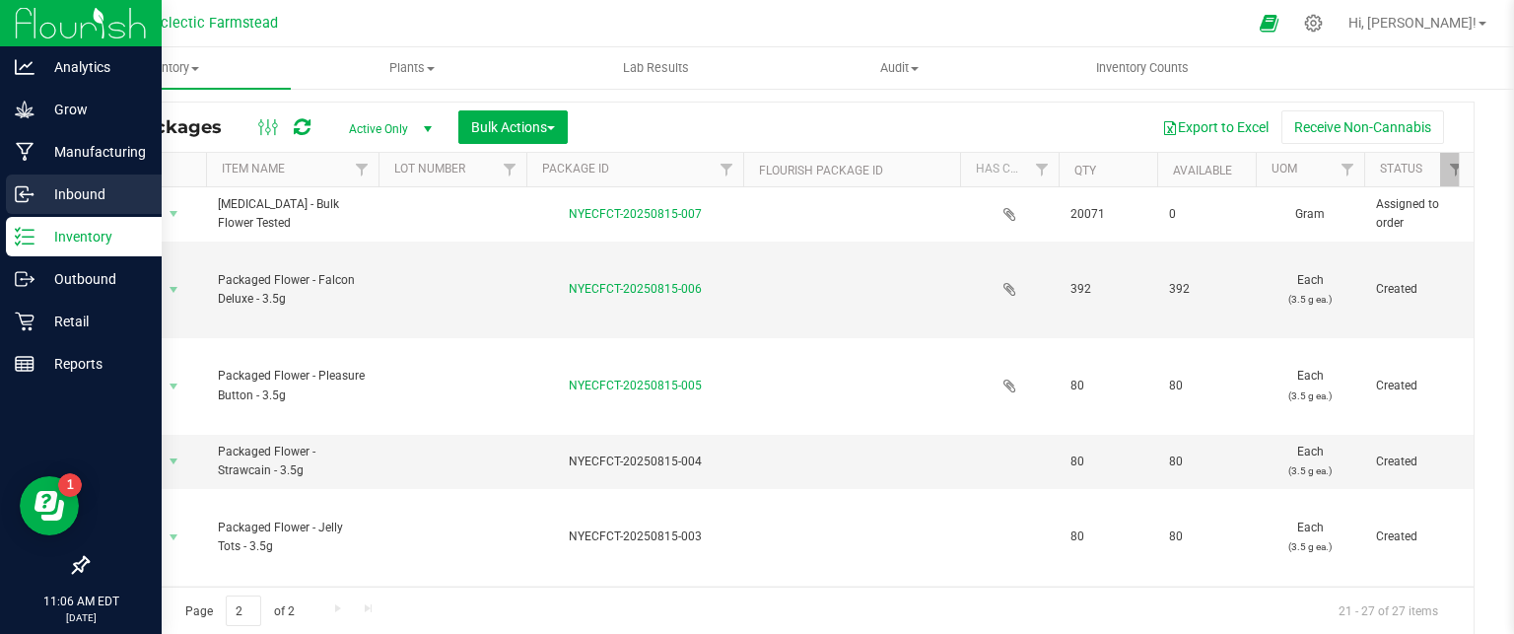
click at [28, 188] on icon at bounding box center [22, 194] width 12 height 15
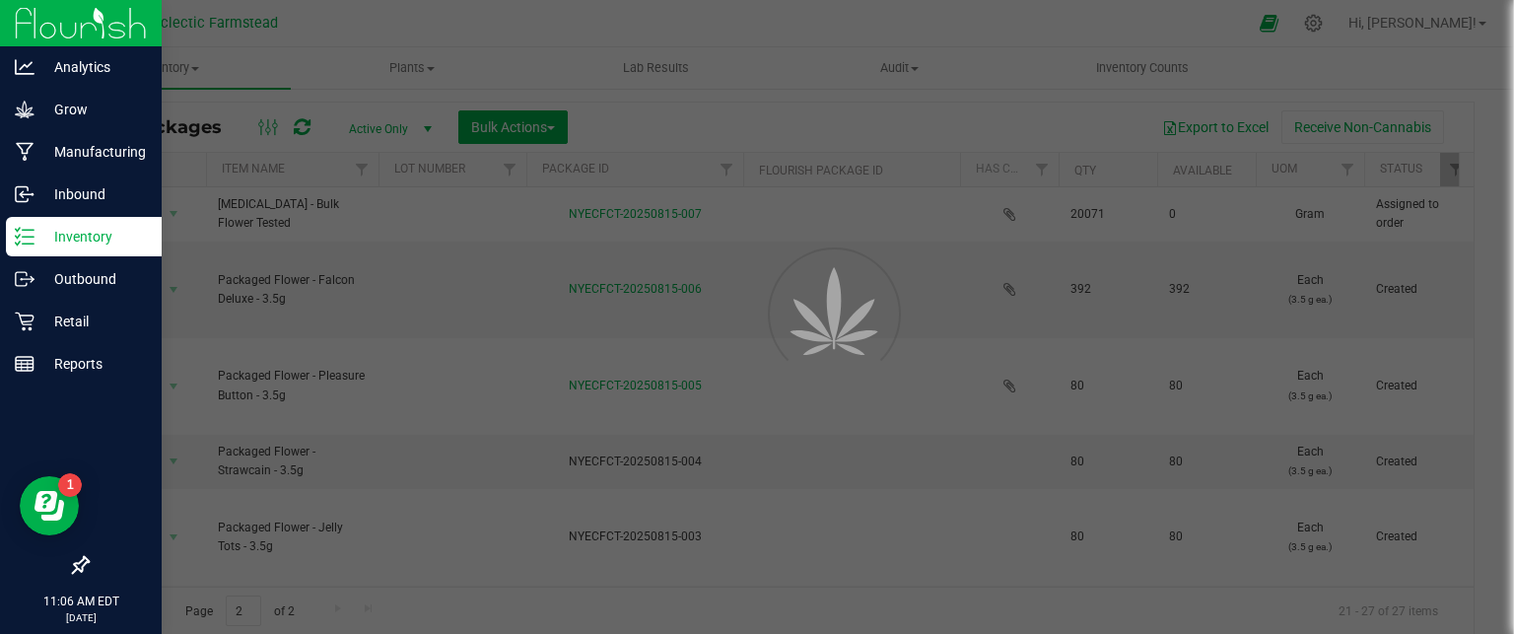
click at [48, 240] on p "Inventory" at bounding box center [93, 237] width 118 height 24
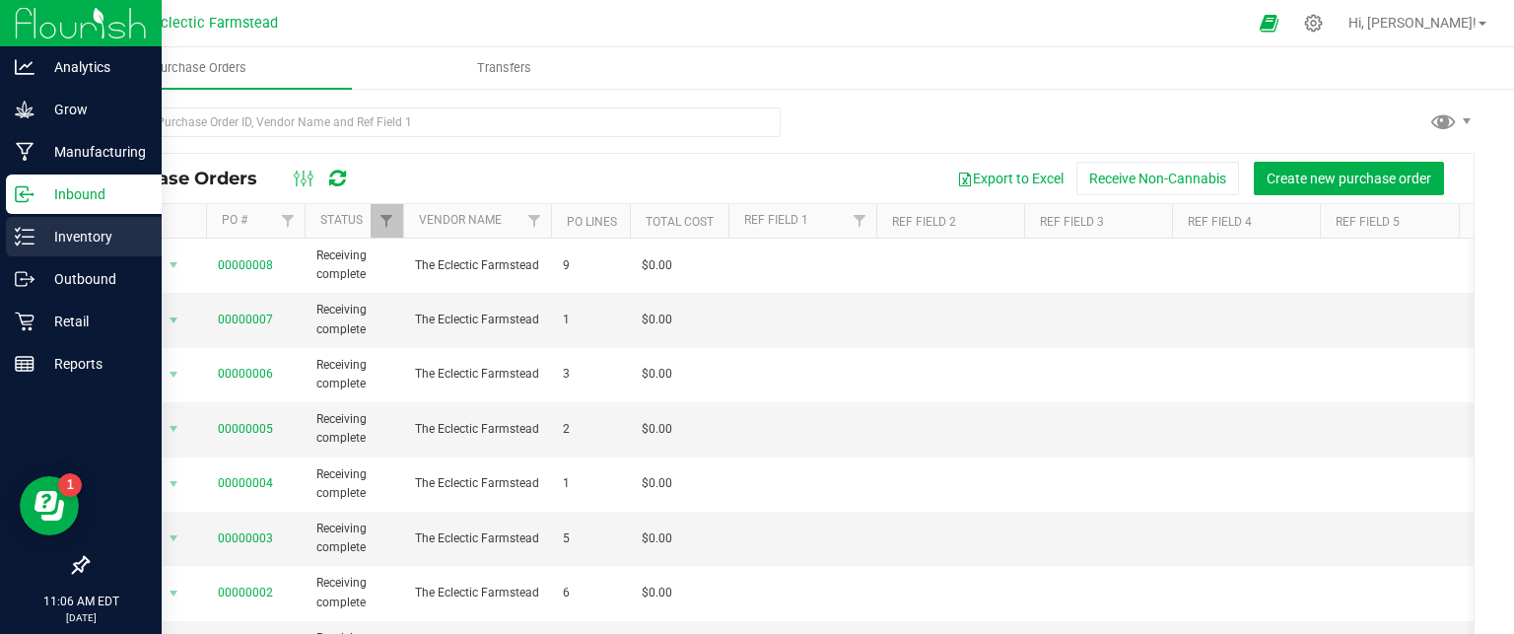
click at [48, 240] on p "Inventory" at bounding box center [93, 237] width 118 height 24
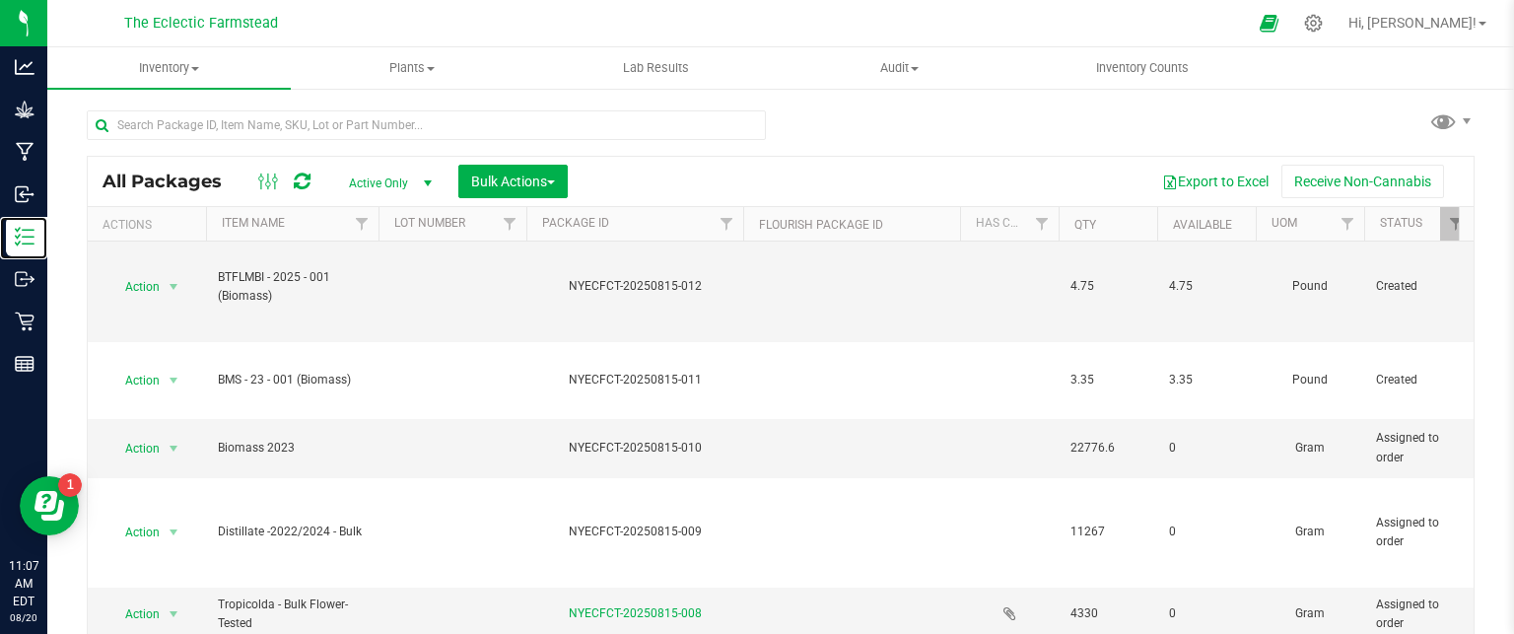
scroll to position [54, 0]
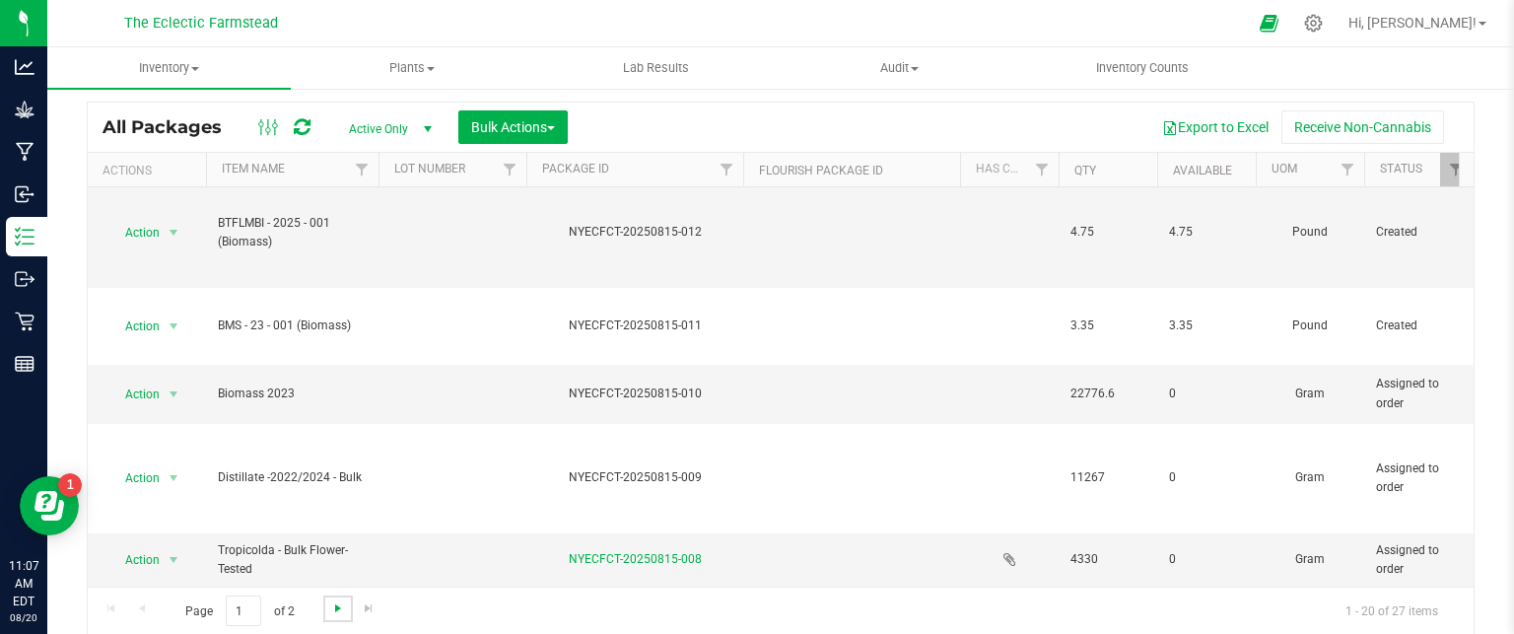
click at [337, 610] on span "Go to the next page" at bounding box center [338, 608] width 16 height 16
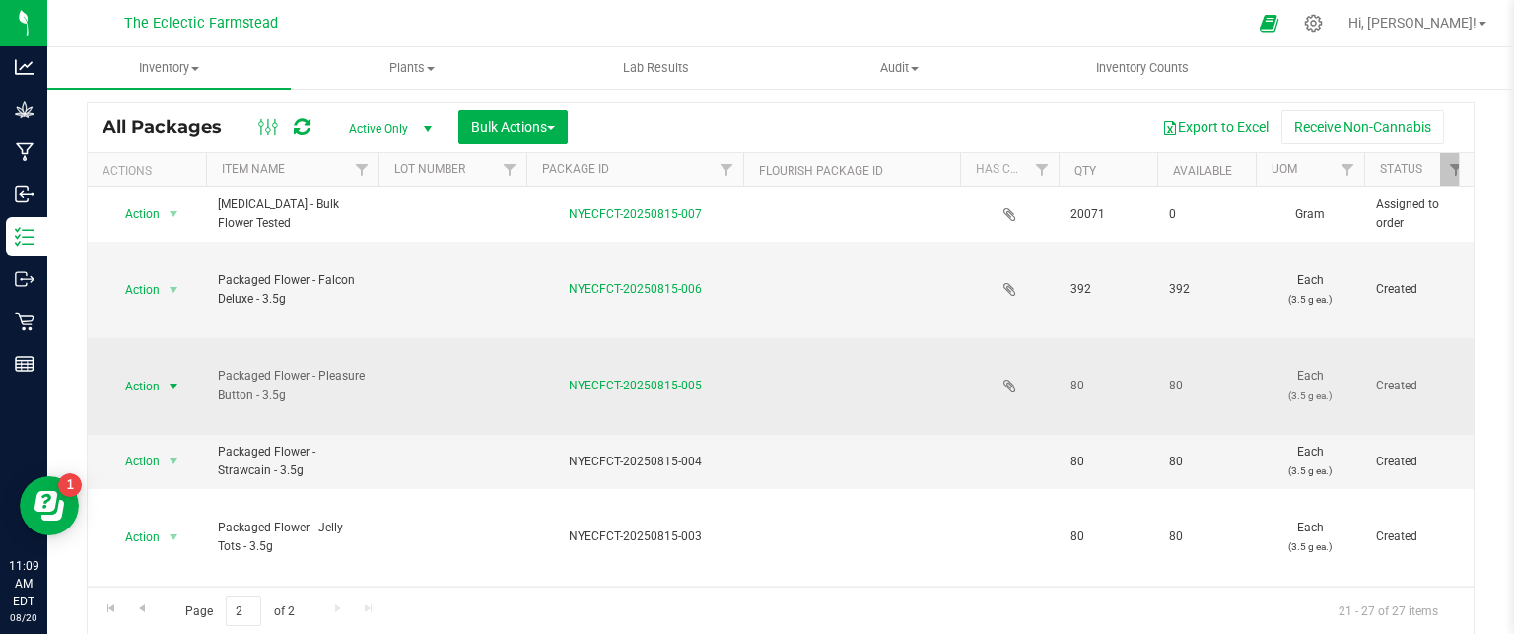
click at [162, 387] on span "select" at bounding box center [174, 387] width 25 height 28
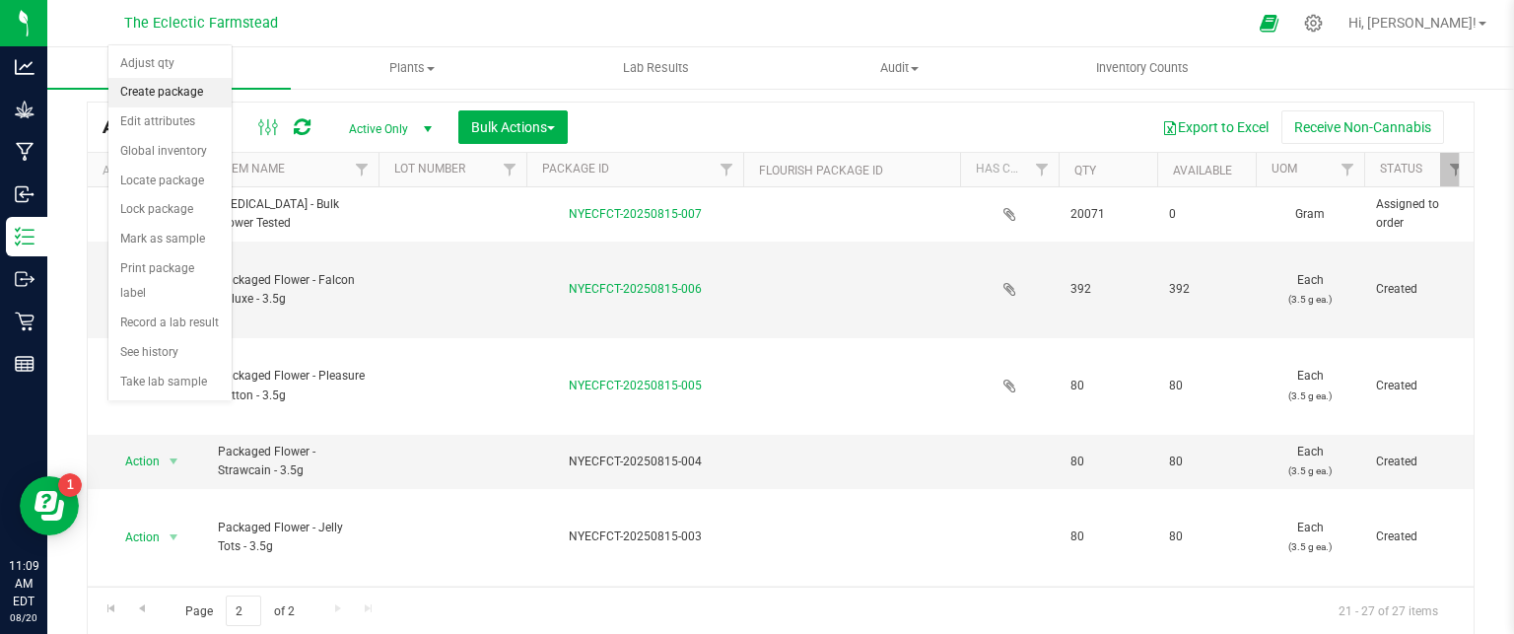
click at [154, 93] on li "Create package" at bounding box center [169, 93] width 123 height 30
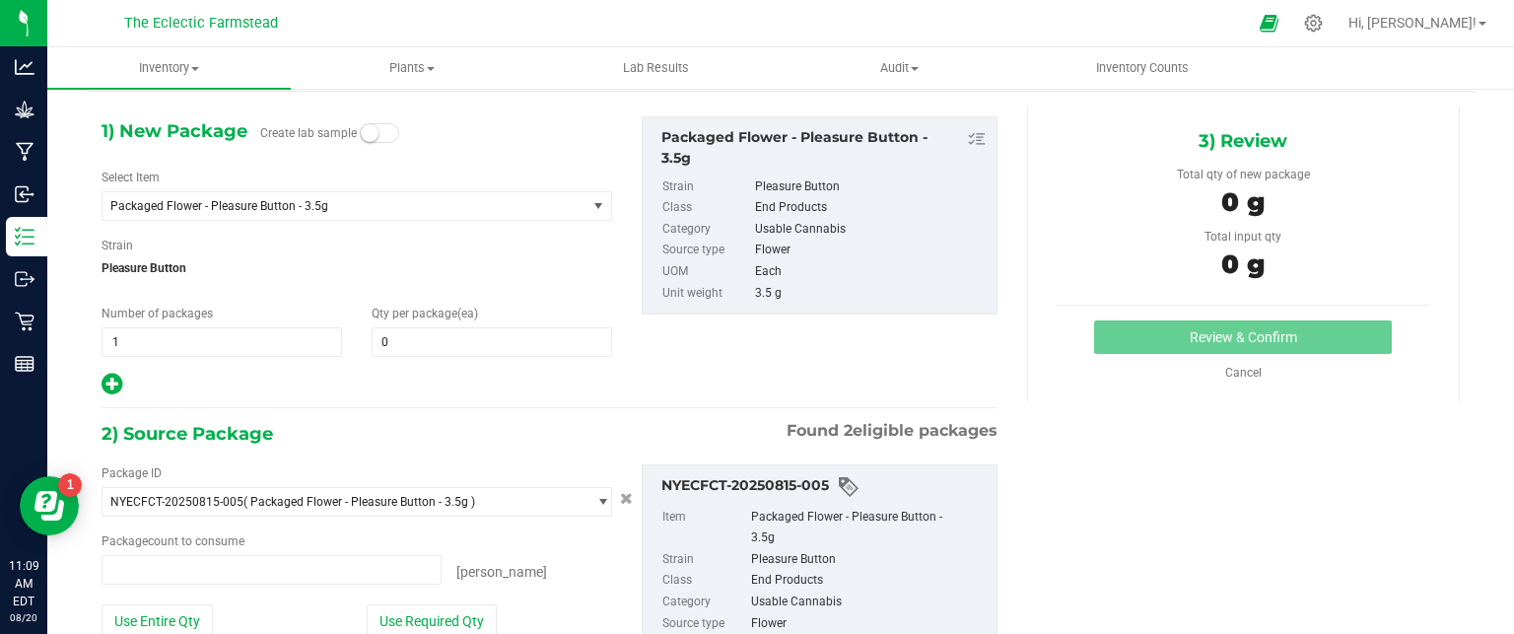
type input "0 ea"
click at [142, 336] on span "1 1" at bounding box center [222, 341] width 241 height 30
type input "4"
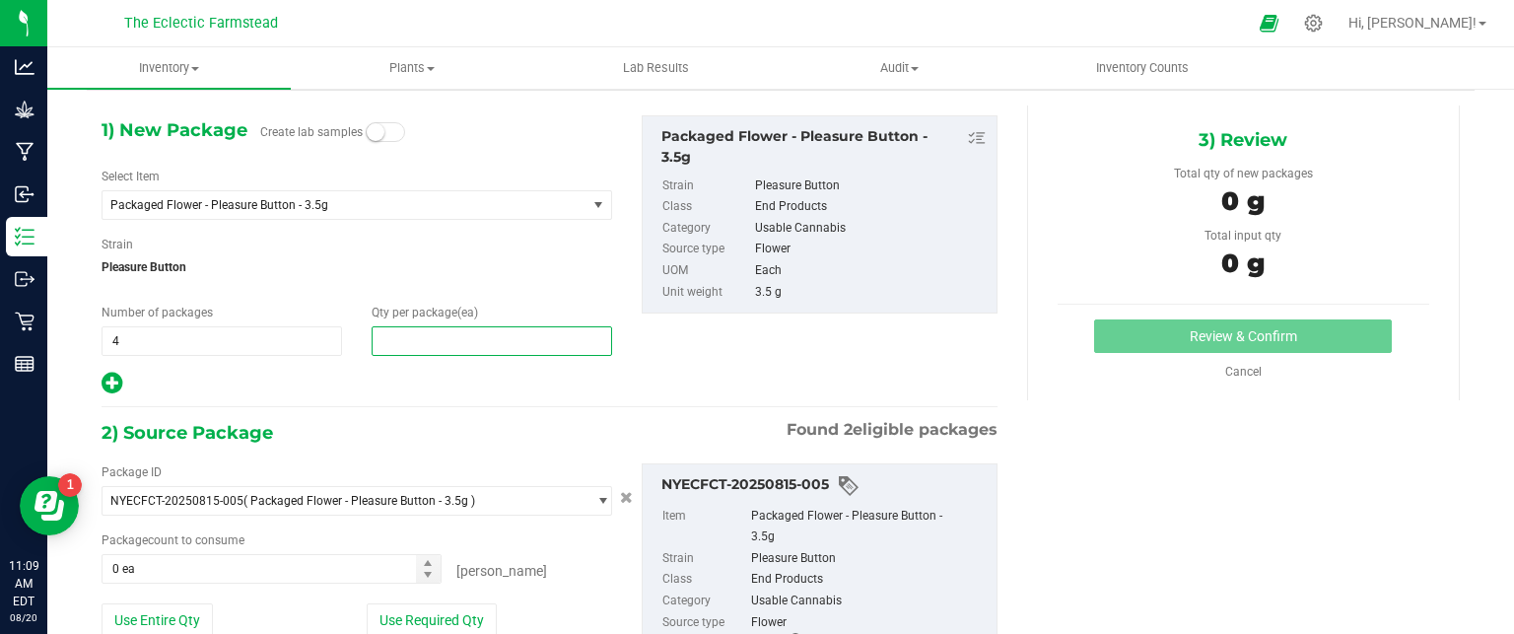
click at [428, 343] on span at bounding box center [492, 341] width 241 height 30
type input "20"
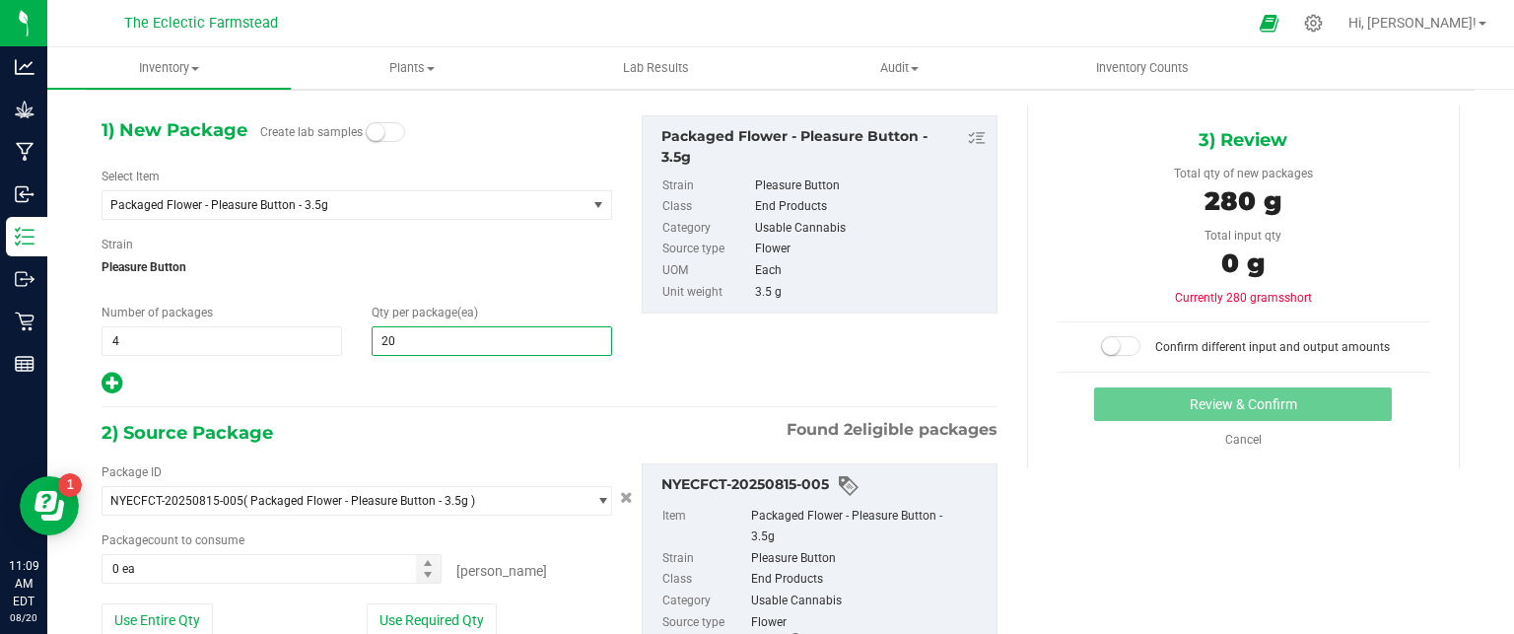
type input "20"
click at [525, 406] on hr at bounding box center [550, 407] width 896 height 2
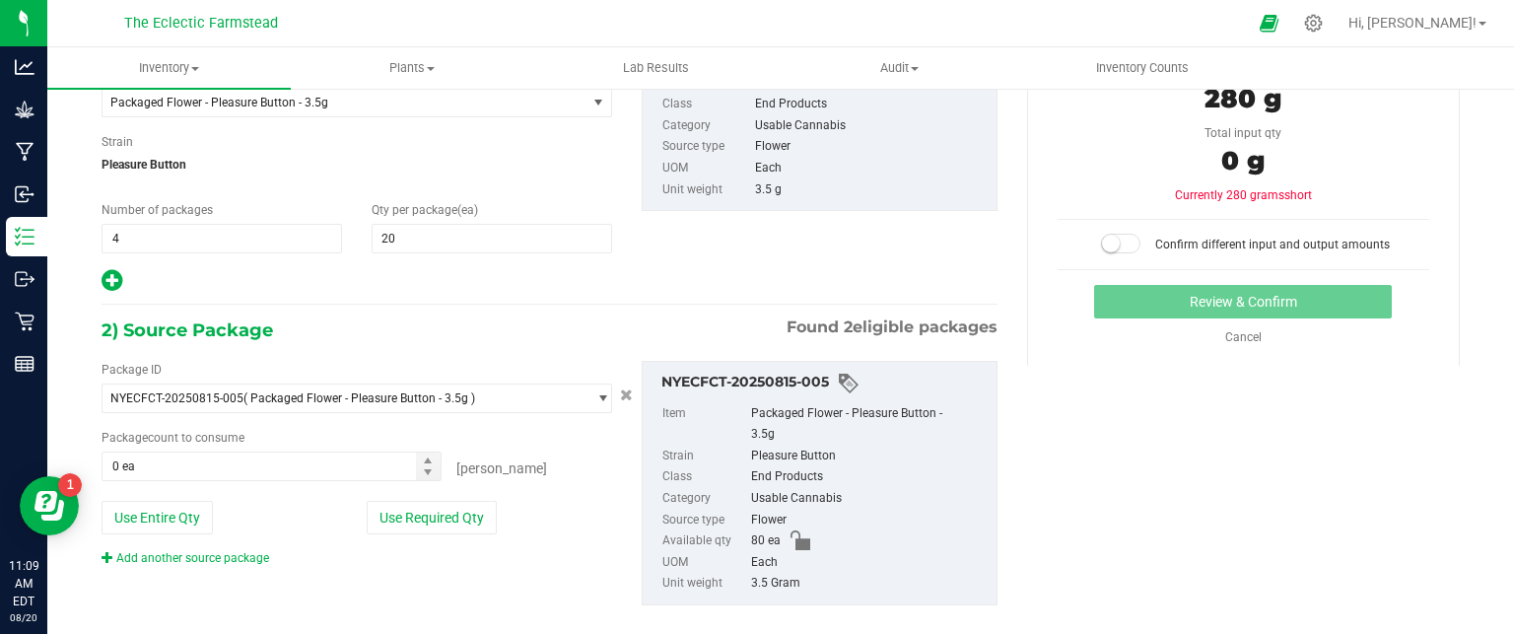
scroll to position [198, 0]
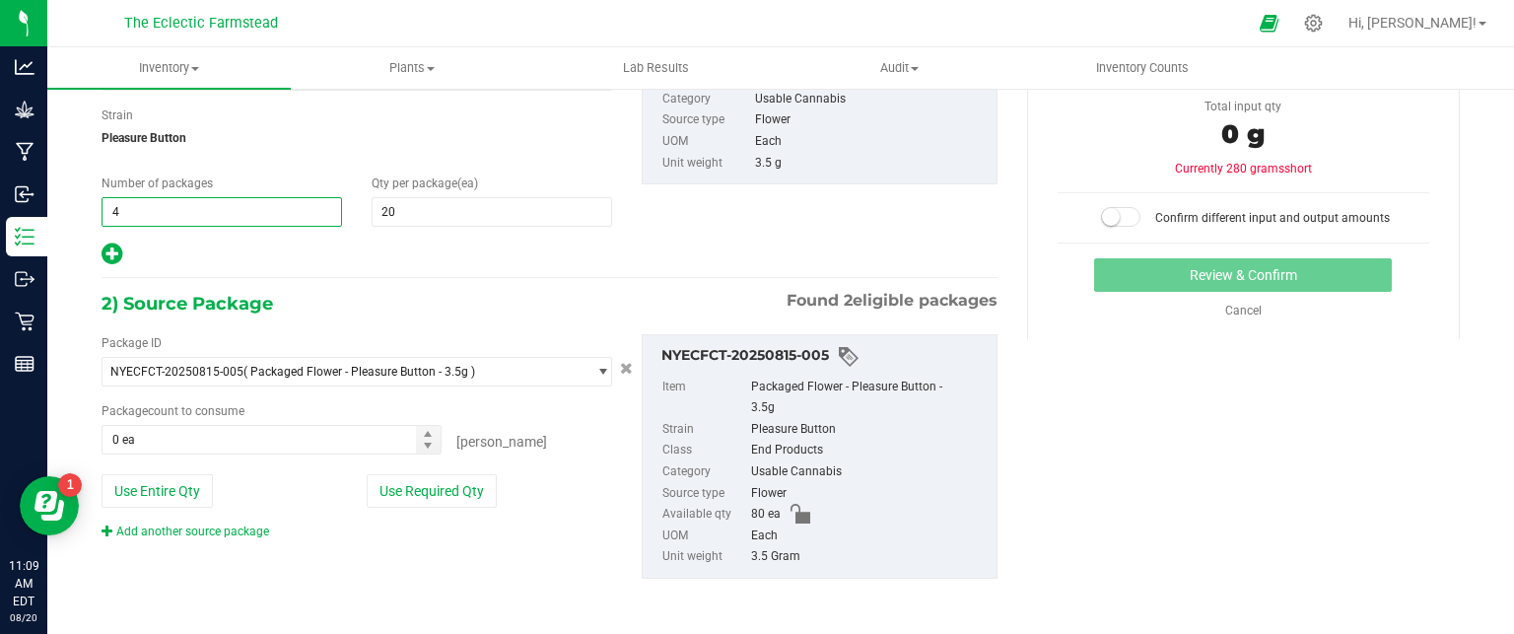
click at [135, 212] on span "4 4" at bounding box center [222, 212] width 241 height 30
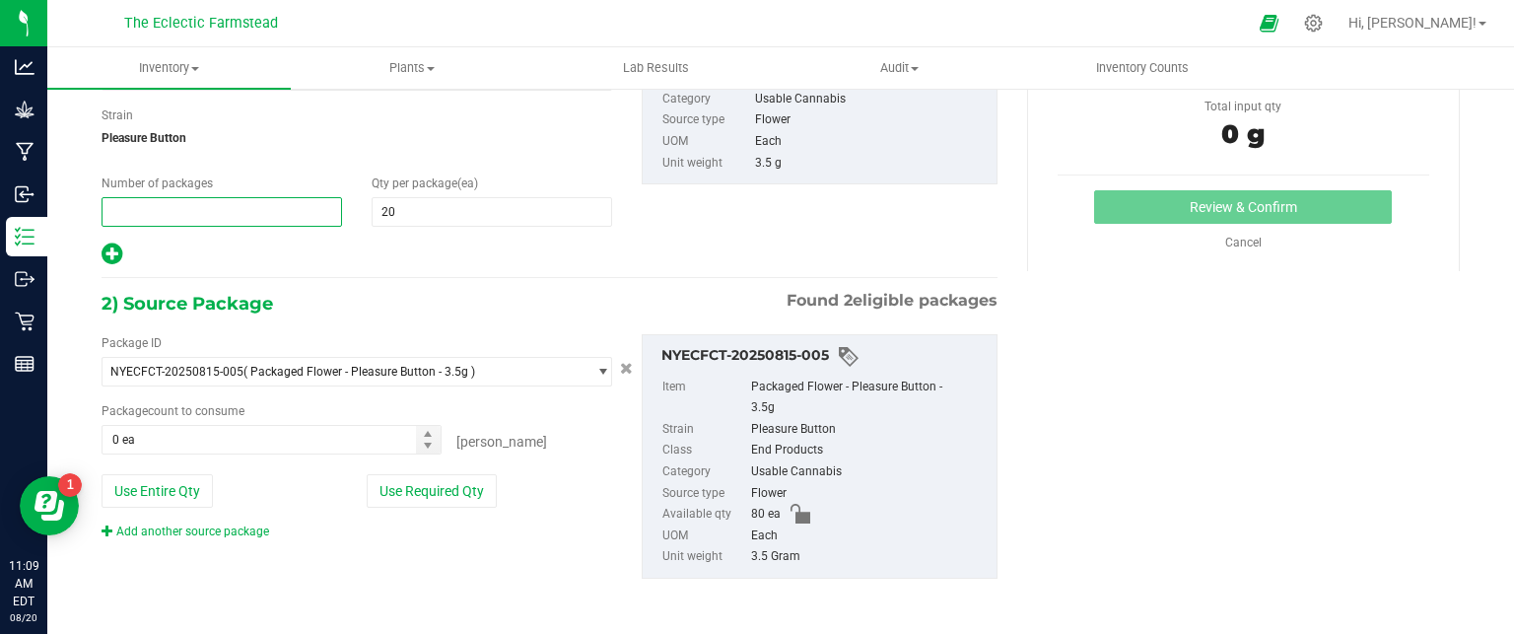
type input "3"
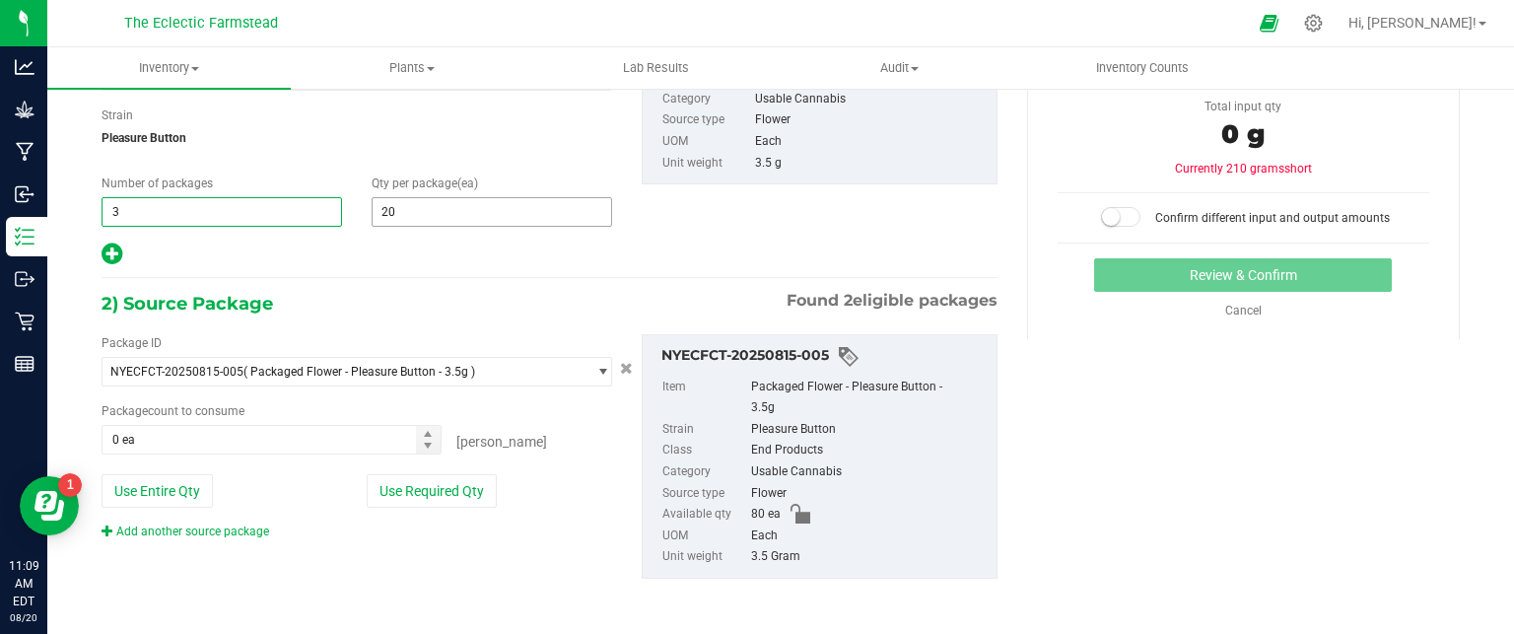
type input "3"
click at [426, 220] on span "20 20" at bounding box center [492, 212] width 241 height 30
click at [310, 315] on div "2) Source Package Found 2 eligible packages" at bounding box center [550, 304] width 896 height 30
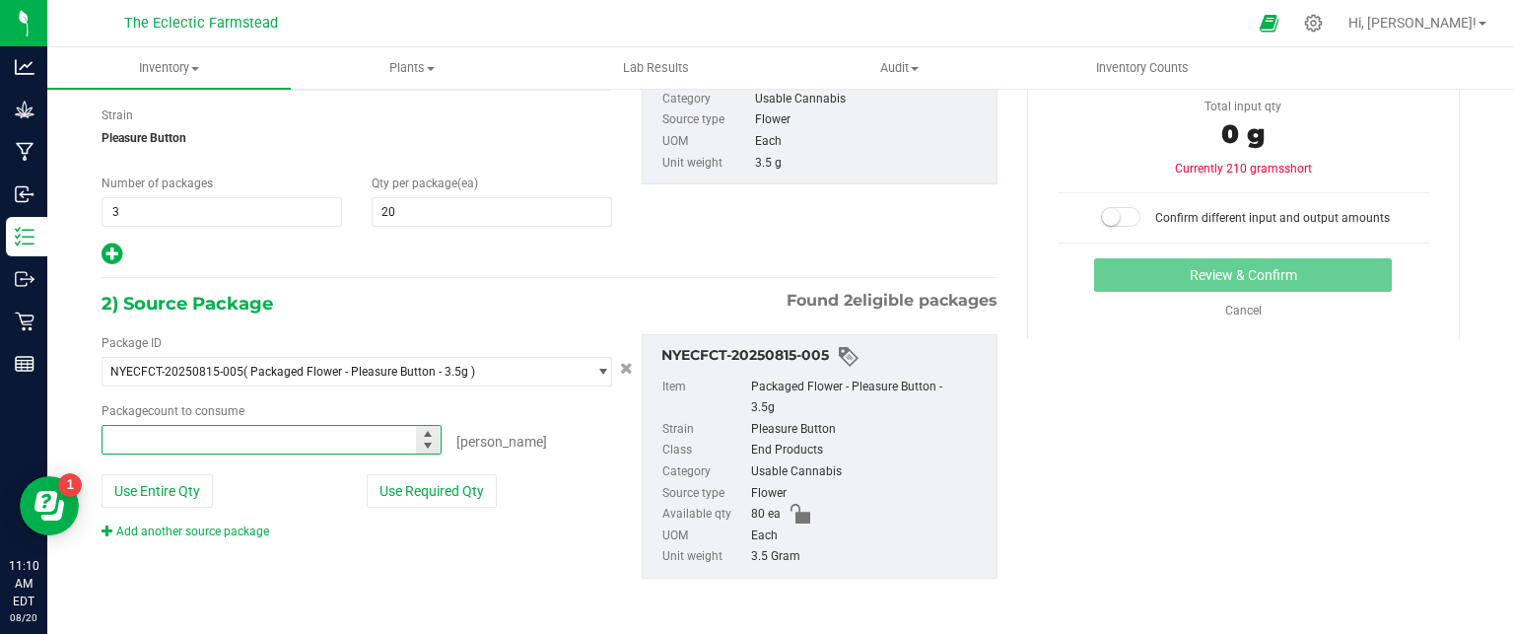
click at [274, 443] on span at bounding box center [272, 440] width 340 height 30
click at [426, 492] on button "Use Required Qty" at bounding box center [432, 491] width 130 height 34
type input "60 ea"
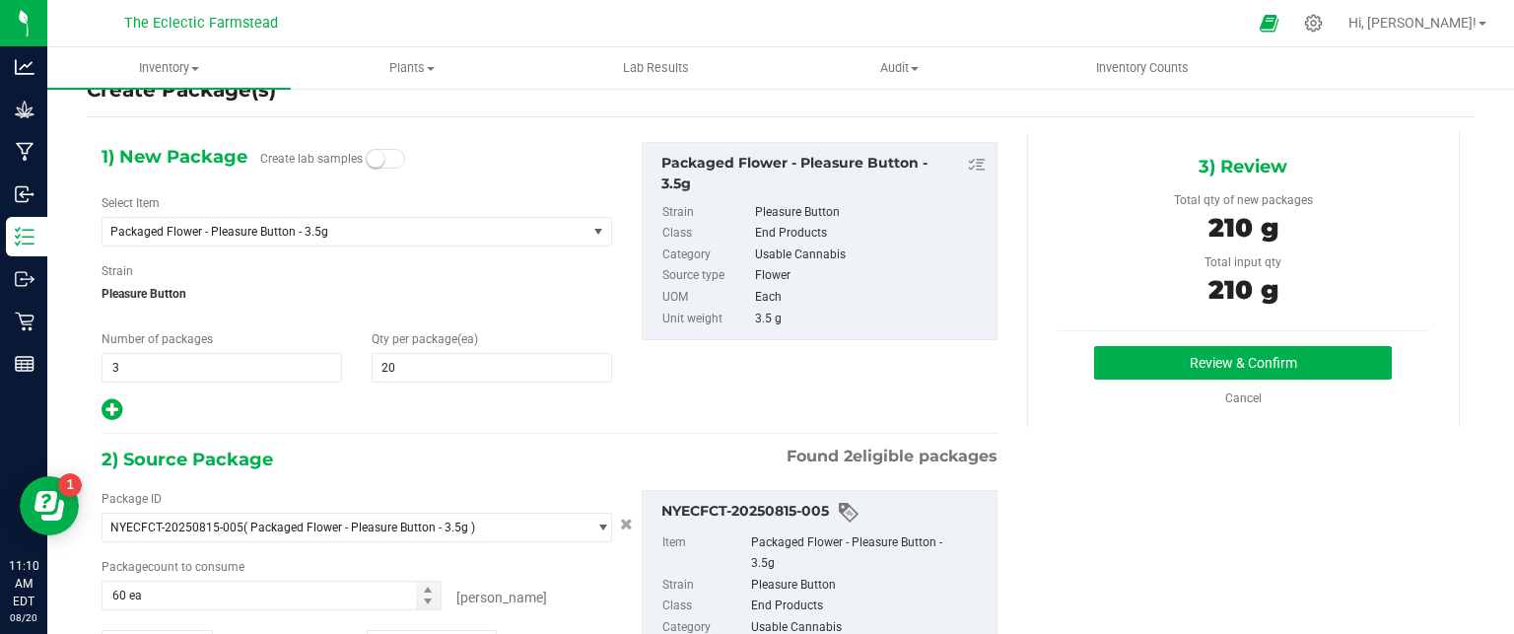
scroll to position [23, 0]
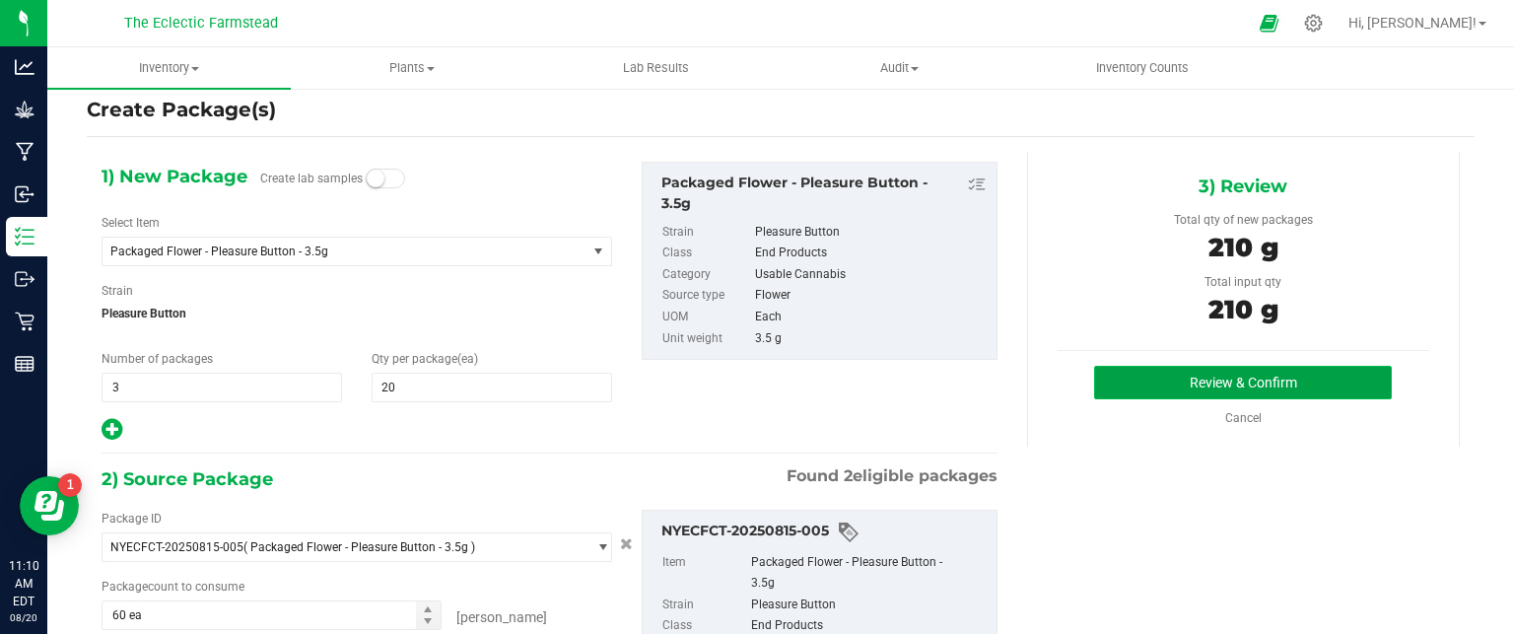
click at [1179, 373] on button "Review & Confirm" at bounding box center [1243, 383] width 298 height 34
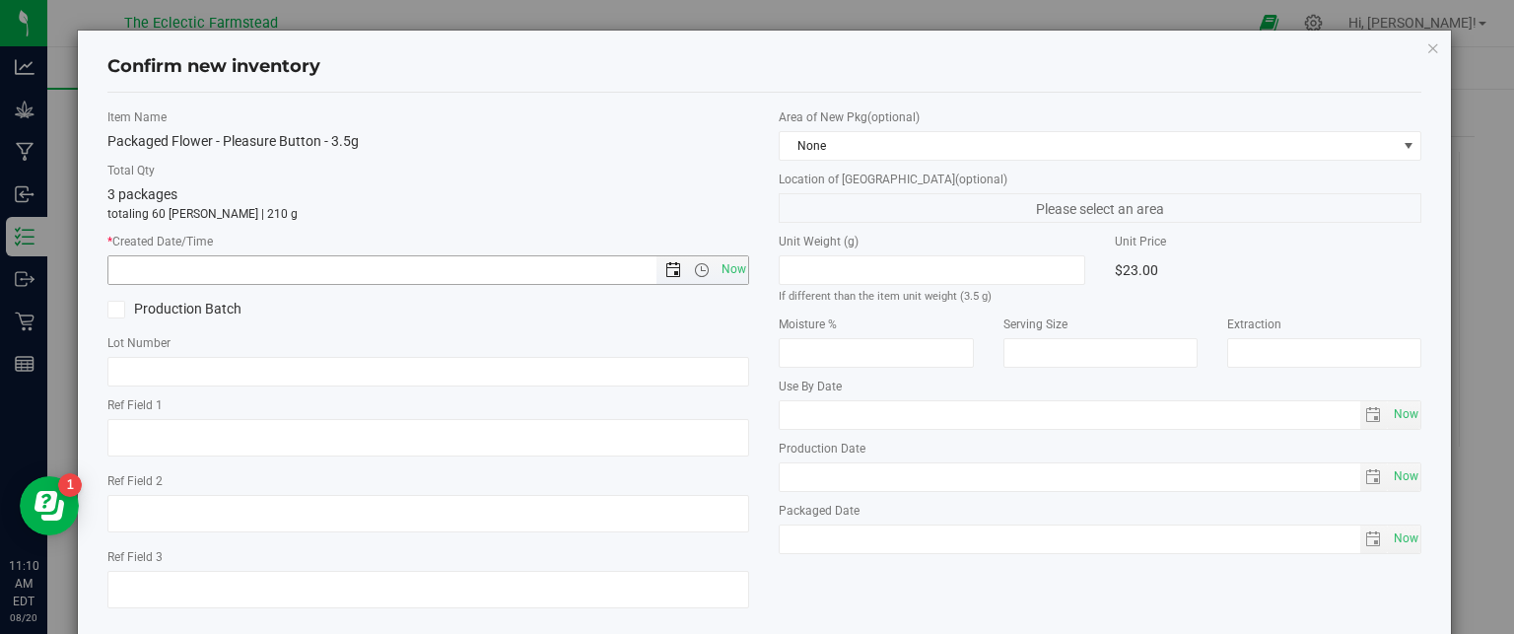
click at [670, 266] on span "Open the date view" at bounding box center [673, 270] width 16 height 16
click at [730, 266] on span "Now" at bounding box center [734, 269] width 34 height 29
type input "[DATE] 11:10 AM"
drag, startPoint x: 1505, startPoint y: 311, endPoint x: 1495, endPoint y: 385, distance: 74.6
click at [1495, 385] on div "Confirm new inventory Item Name Packaged Flower - Pleasure Button - 3.5g Total …" at bounding box center [764, 317] width 1529 height 634
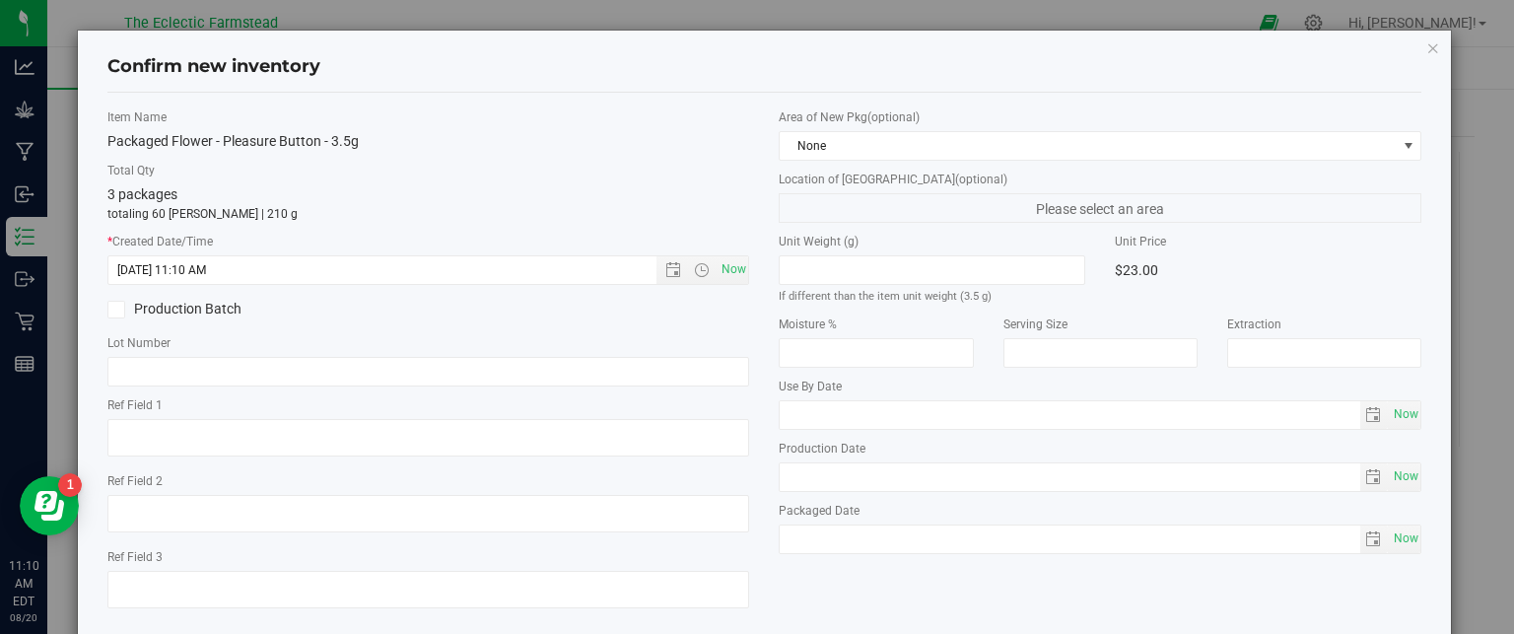
click at [653, 412] on label "Ref Field 1" at bounding box center [428, 405] width 643 height 18
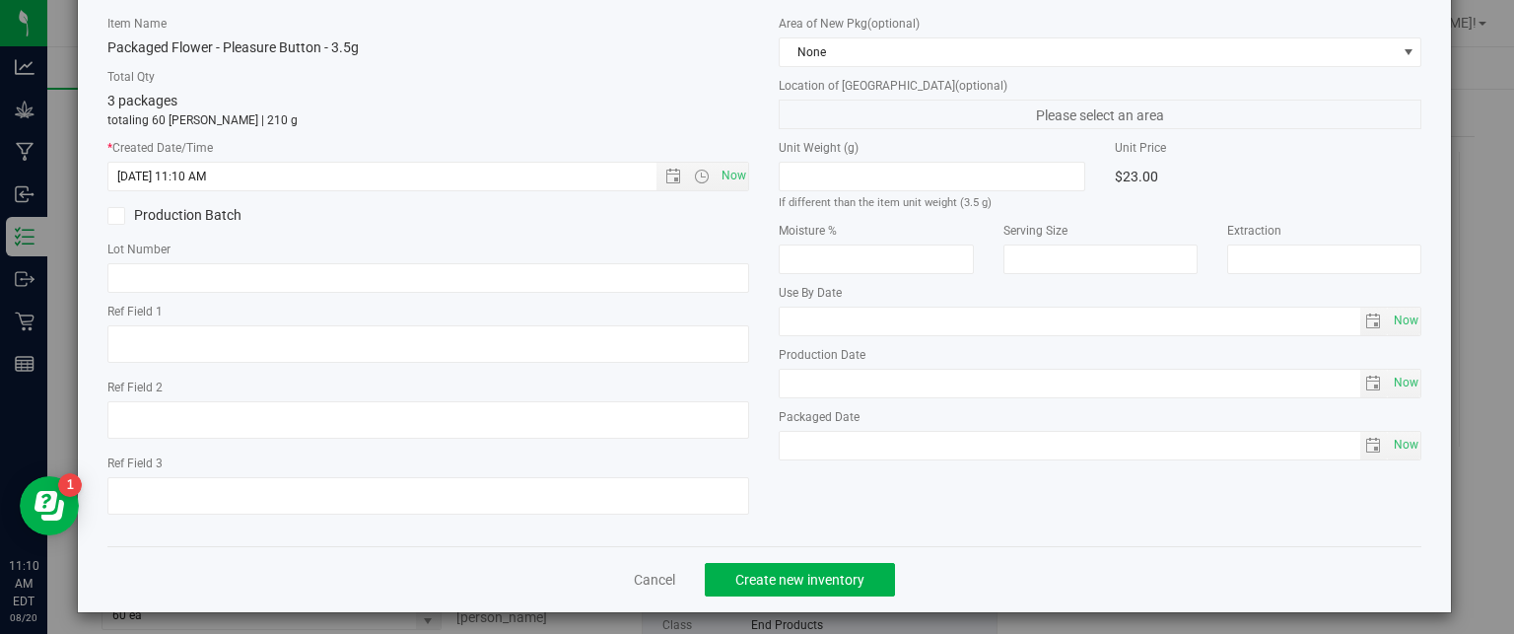
scroll to position [101, 0]
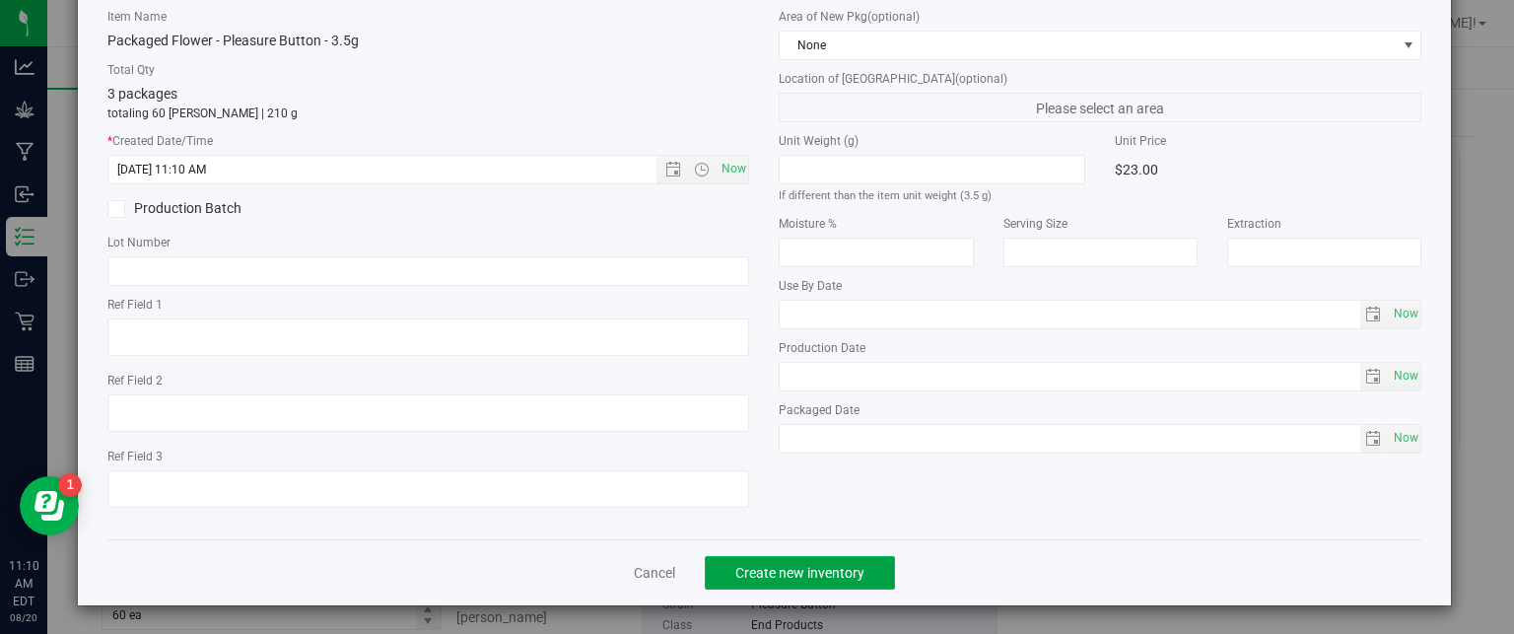
click at [824, 565] on span "Create new inventory" at bounding box center [799, 573] width 129 height 16
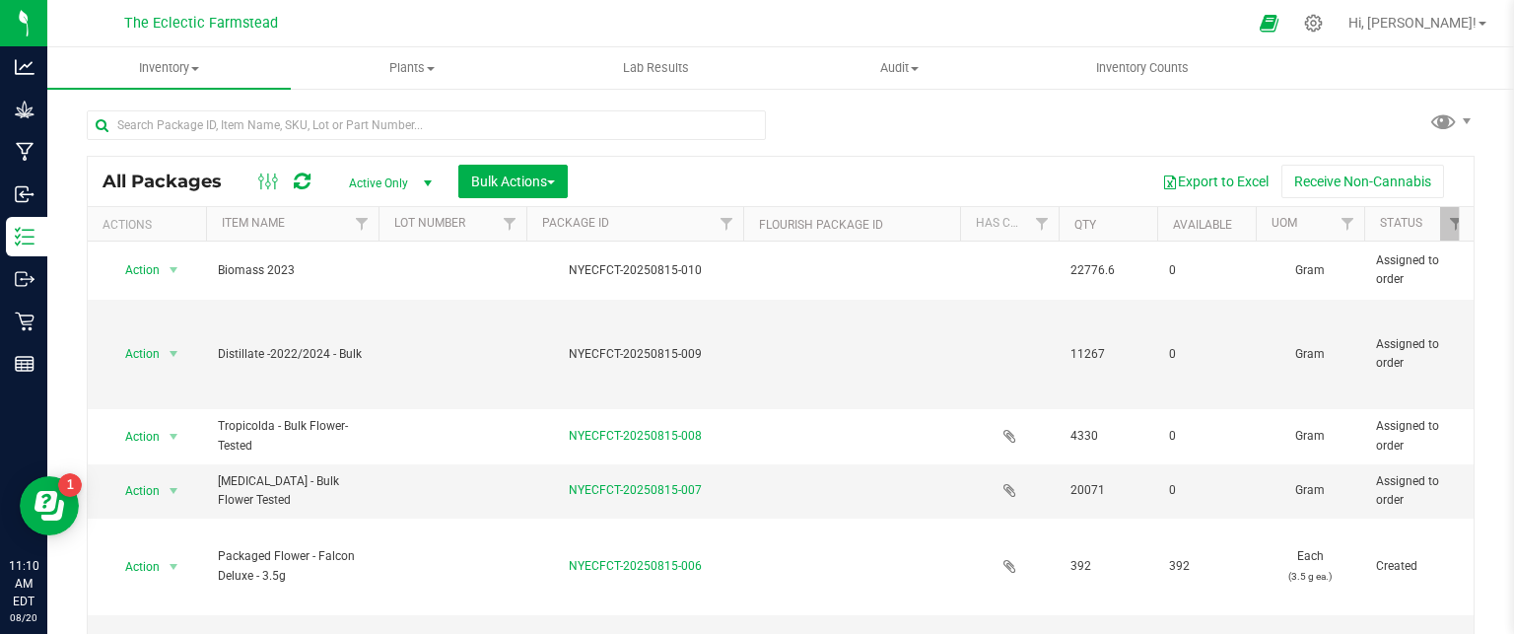
scroll to position [54, 0]
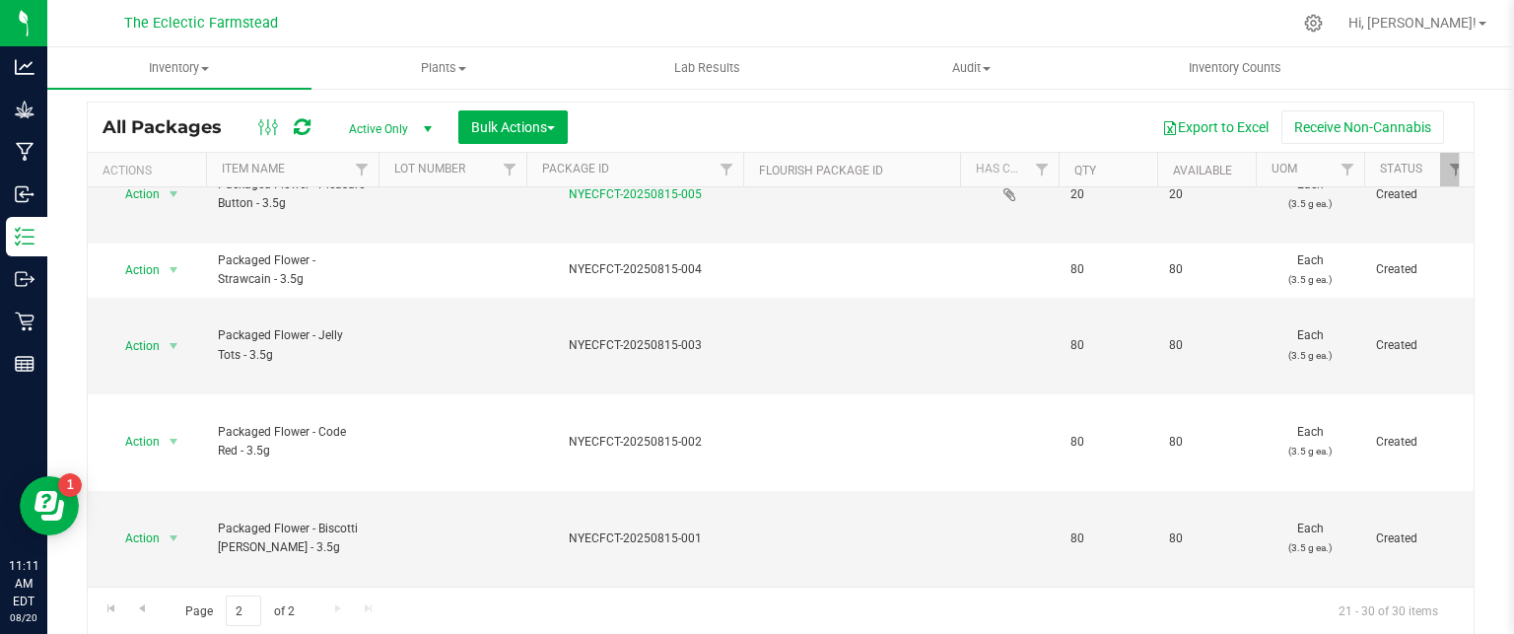
scroll to position [329, 0]
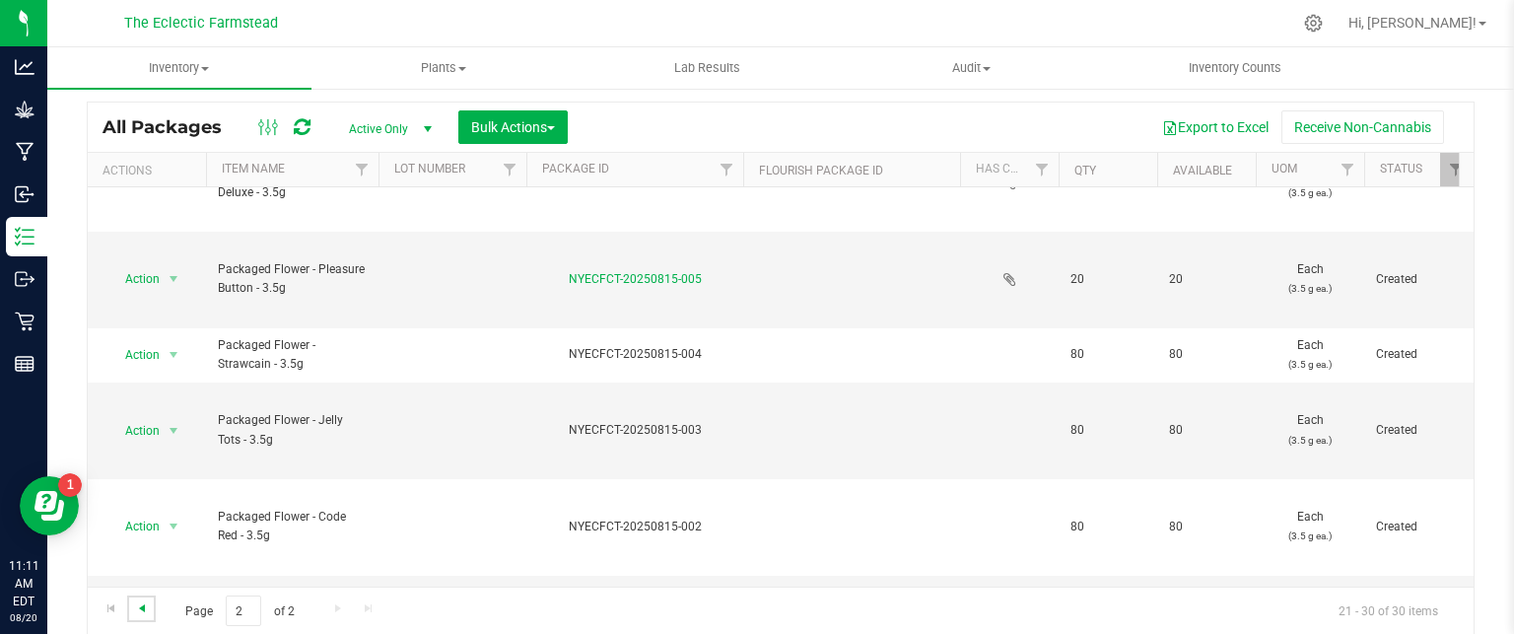
click at [140, 610] on span "Go to the previous page" at bounding box center [142, 608] width 16 height 16
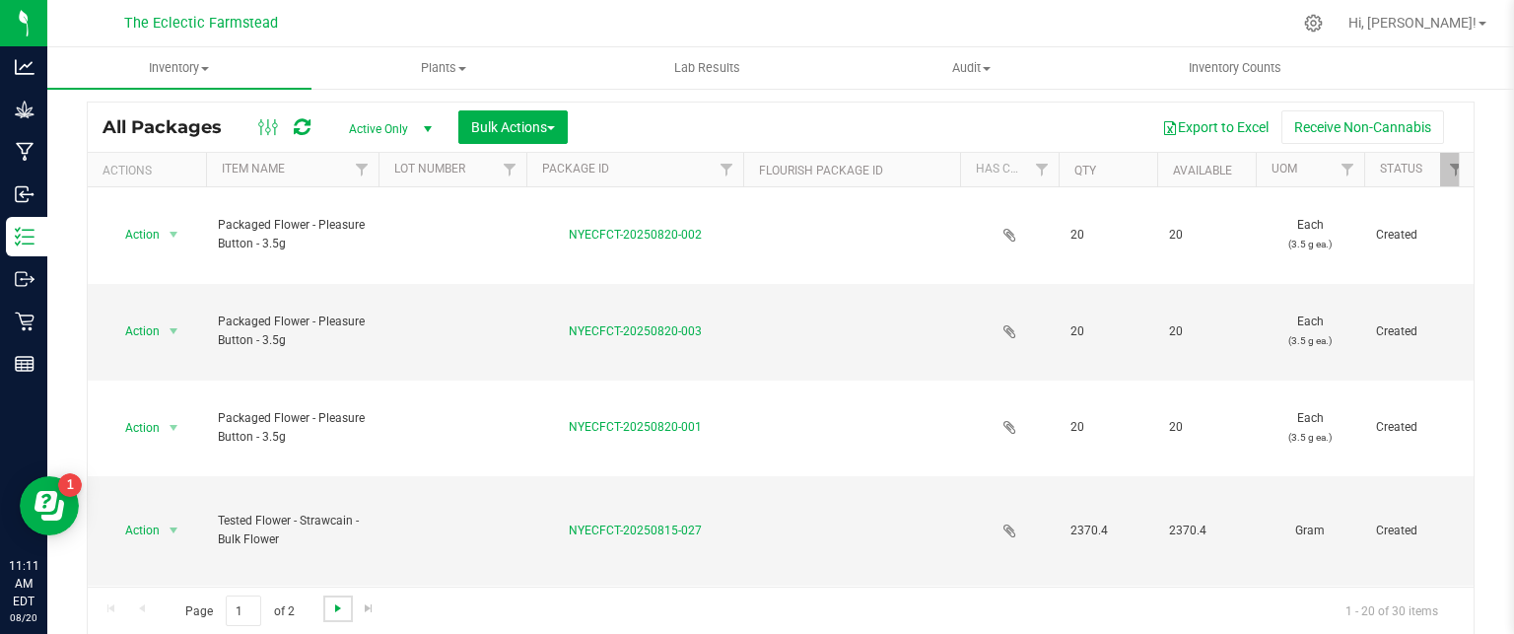
click at [339, 606] on span "Go to the next page" at bounding box center [338, 608] width 16 height 16
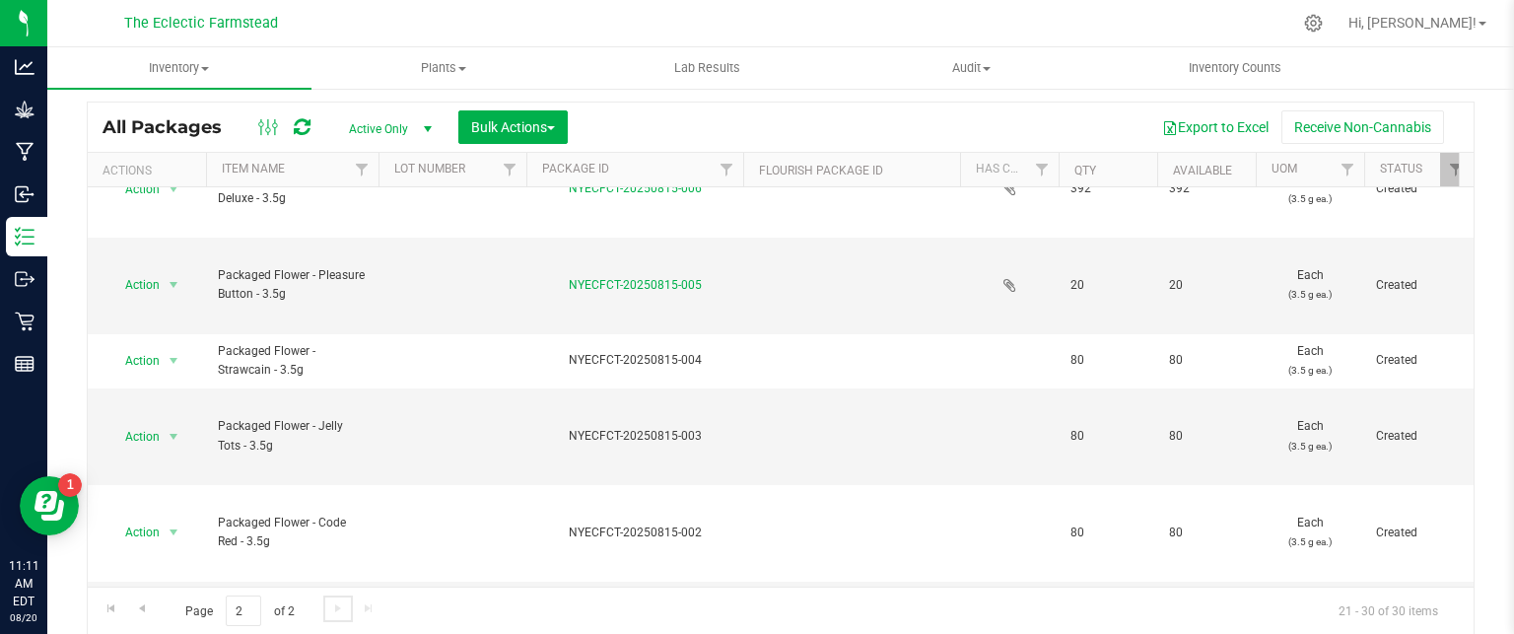
scroll to position [328, 0]
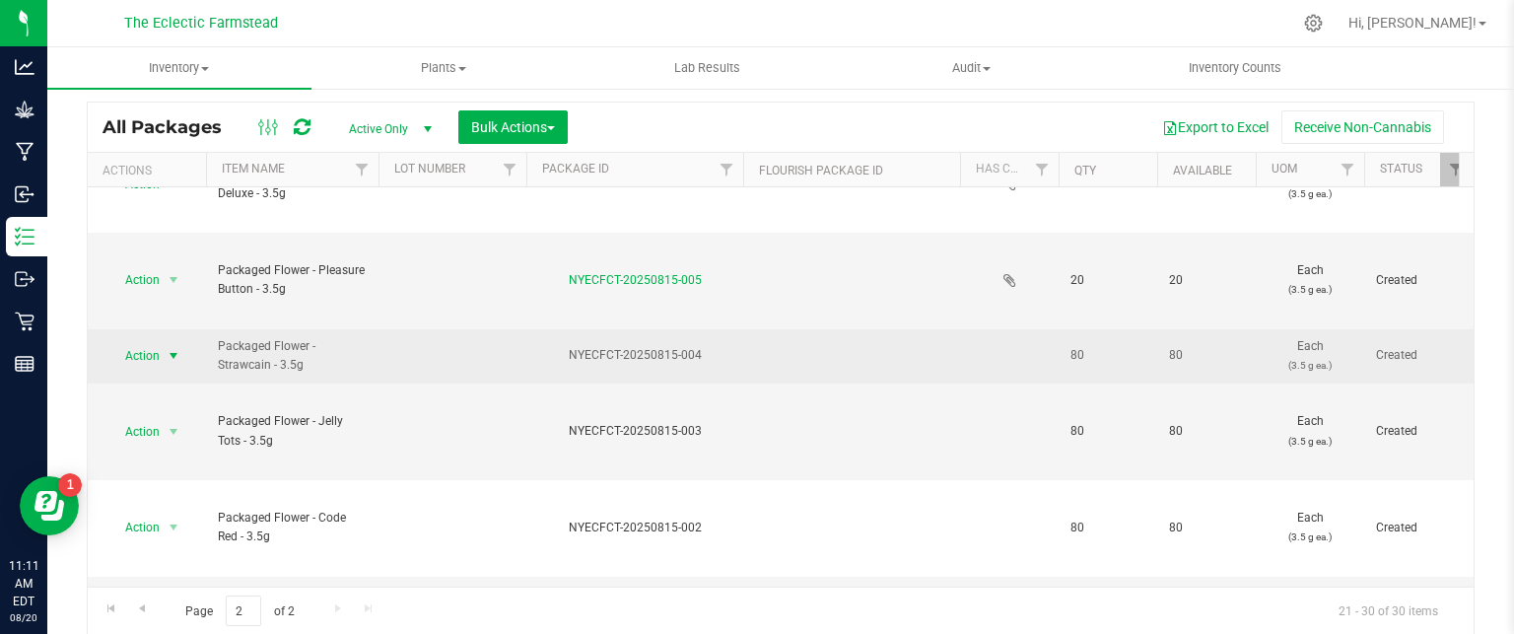
click at [164, 350] on span "select" at bounding box center [174, 356] width 25 height 28
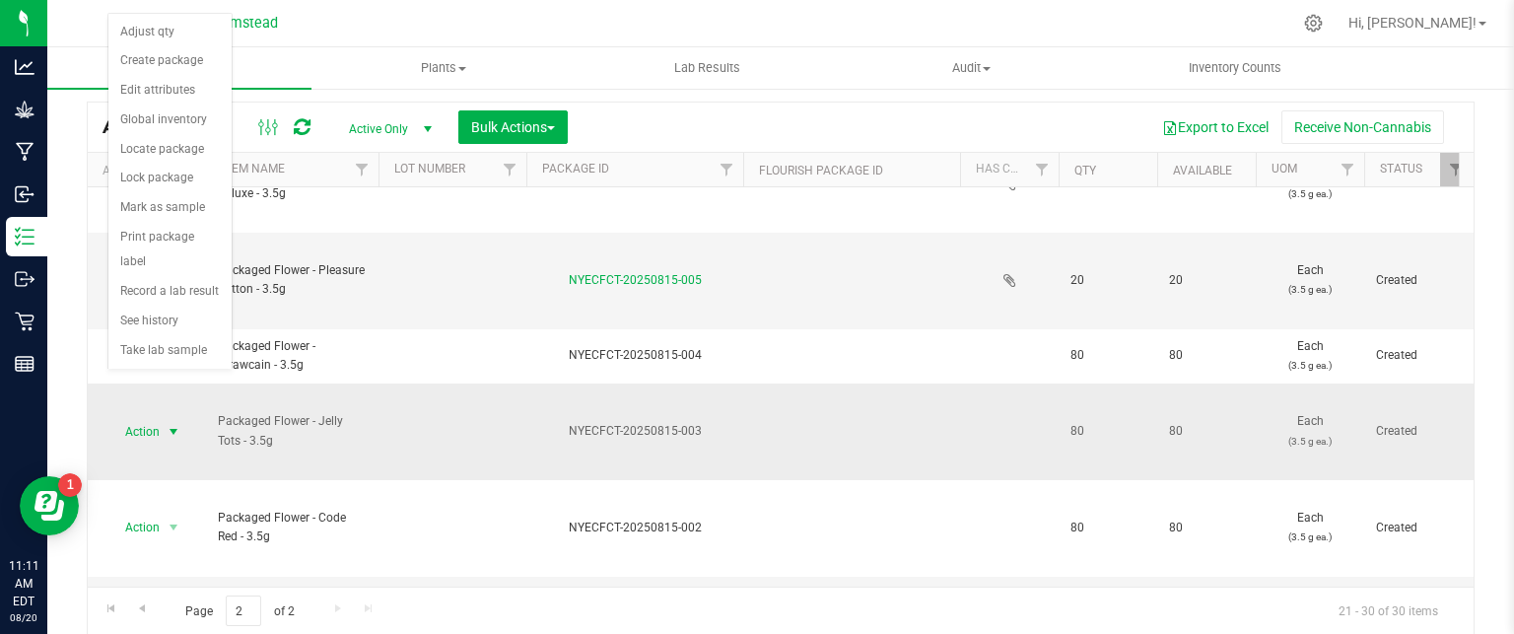
click at [170, 430] on span "select" at bounding box center [174, 432] width 16 height 16
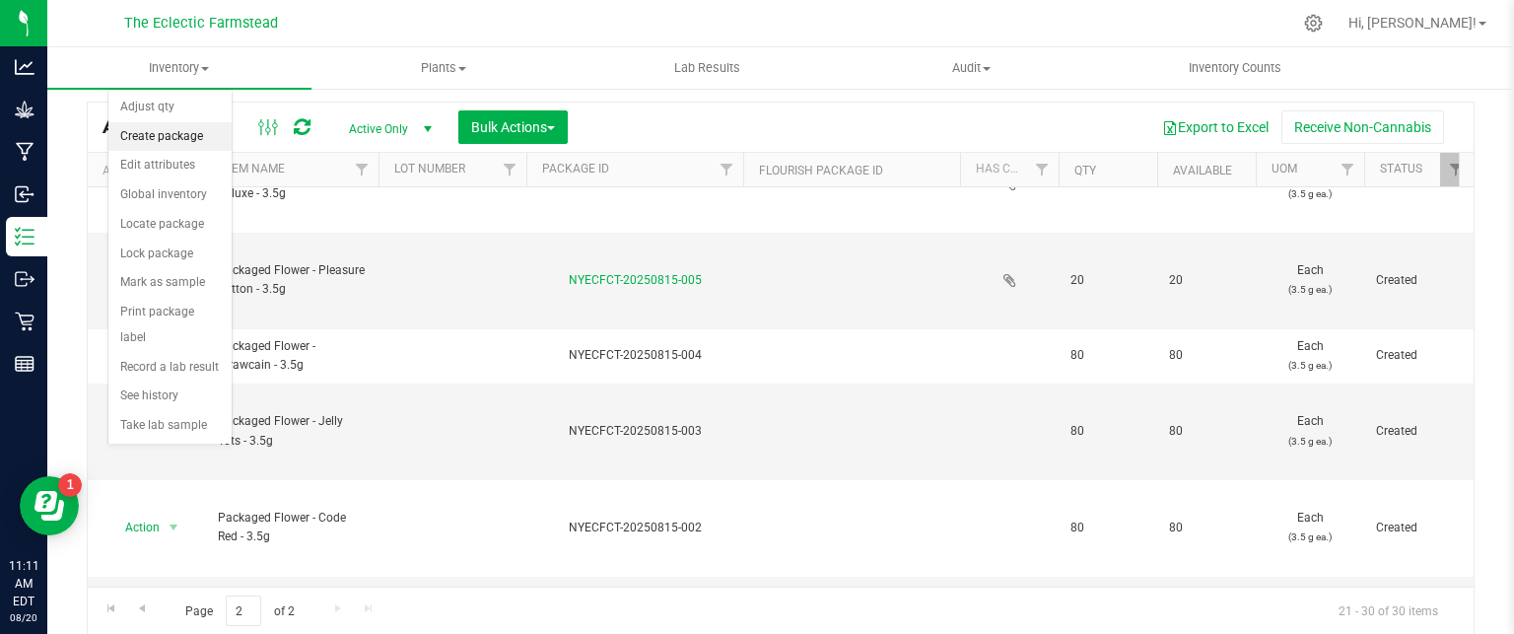
click at [166, 144] on li "Create package" at bounding box center [169, 137] width 123 height 30
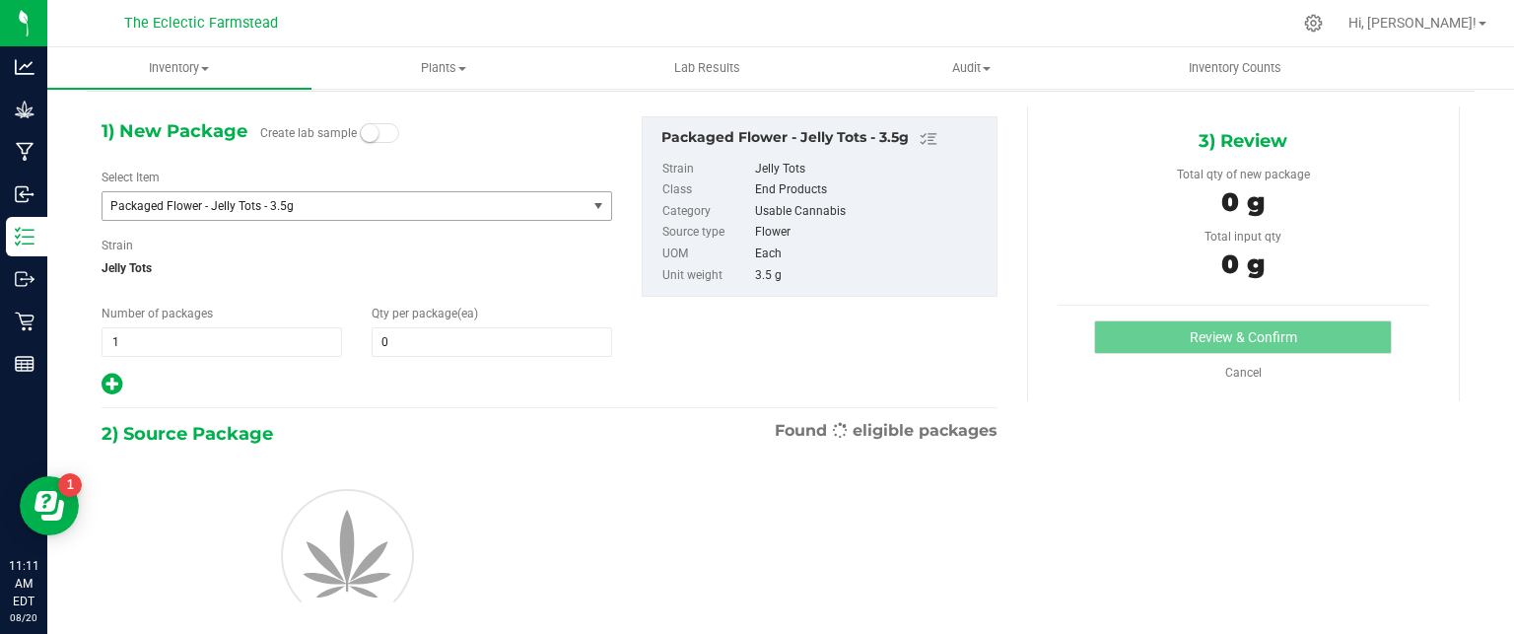
scroll to position [69, 0]
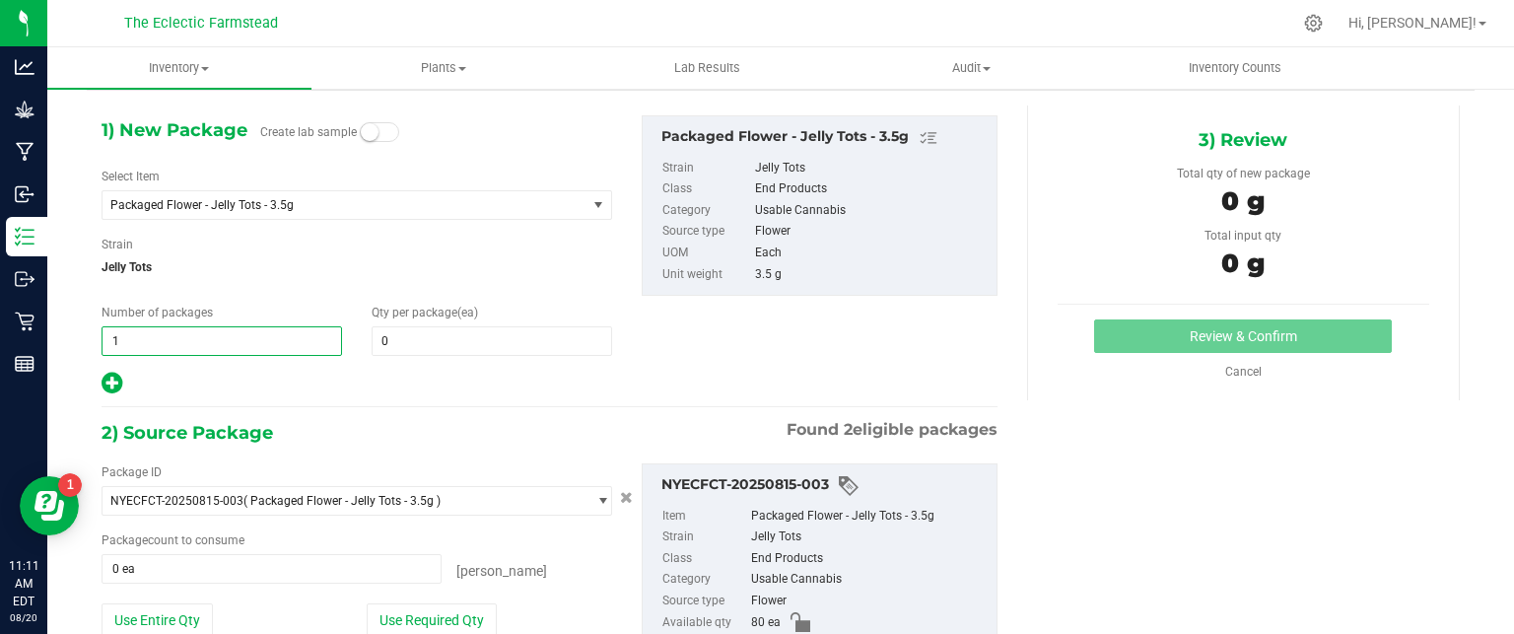
click at [184, 346] on span "1 1" at bounding box center [222, 341] width 241 height 30
type input "3"
click at [466, 350] on span at bounding box center [492, 341] width 241 height 30
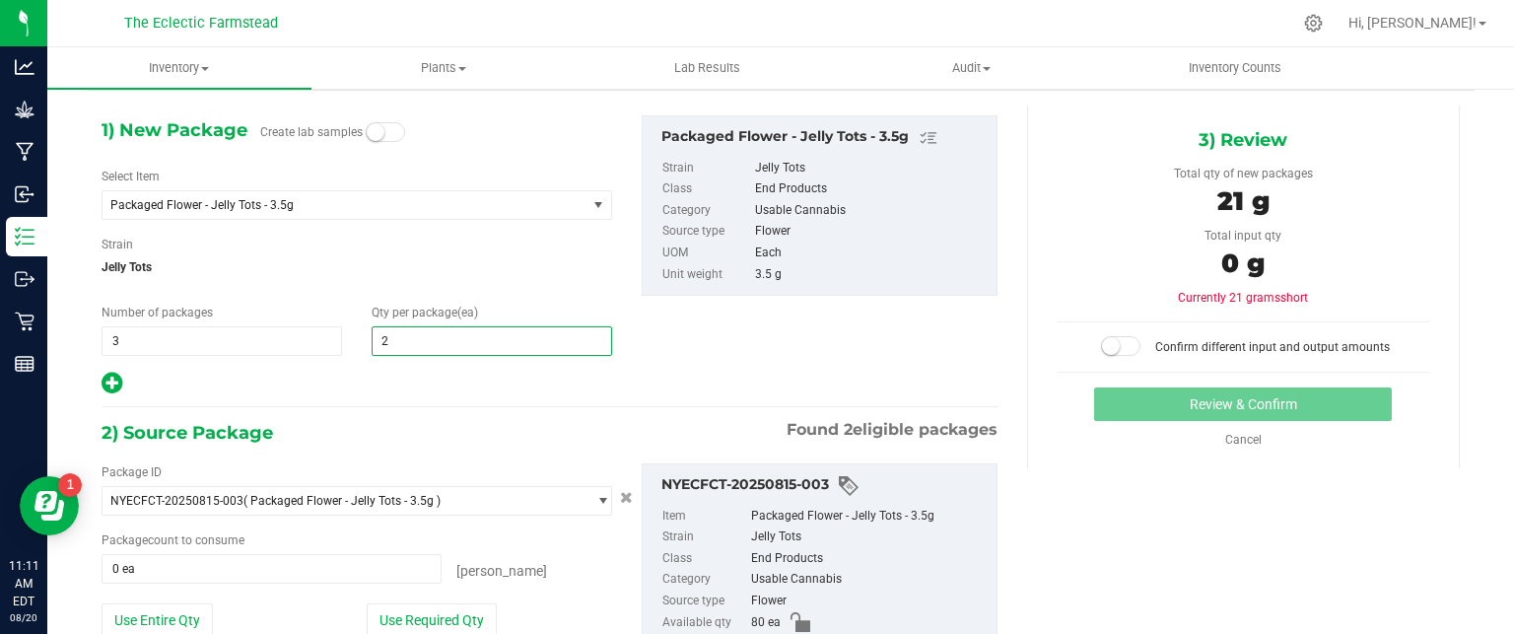
type input "20"
click at [478, 610] on button "Use Required Qty" at bounding box center [432, 620] width 130 height 34
type input "60 ea"
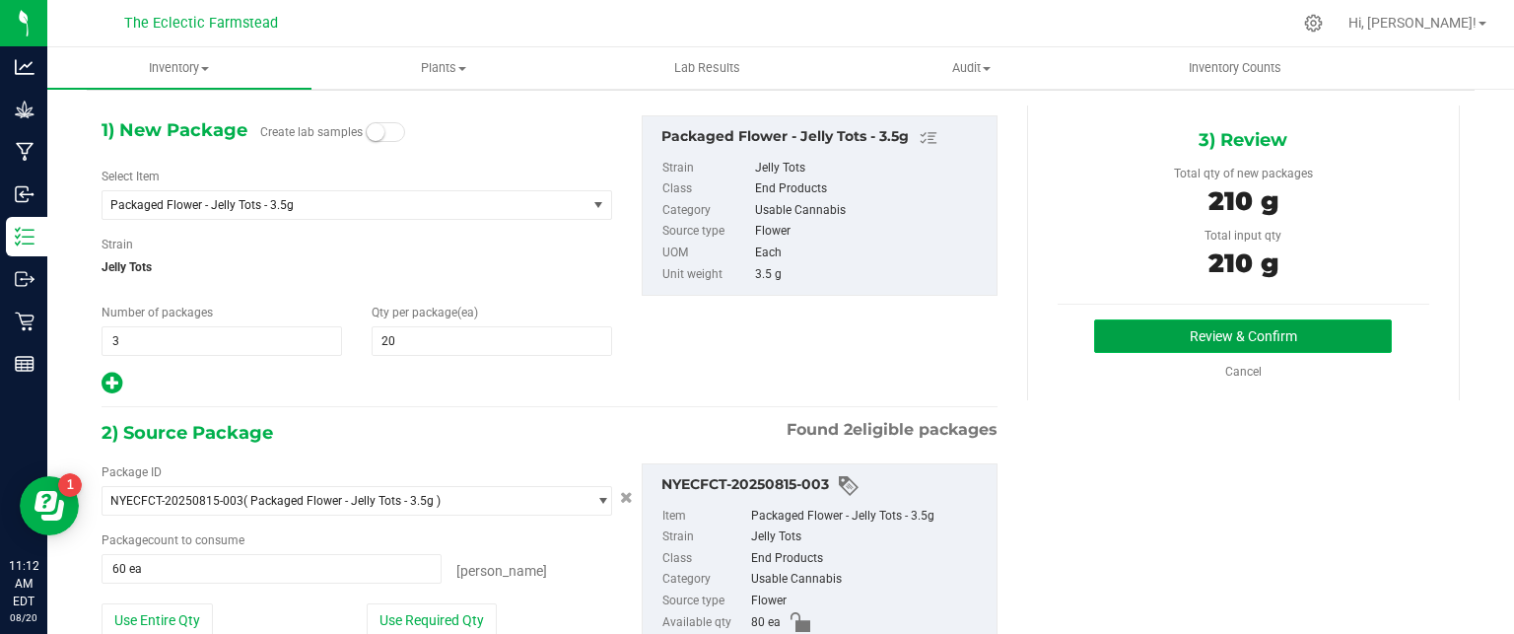
click at [1147, 345] on button "Review & Confirm" at bounding box center [1243, 336] width 298 height 34
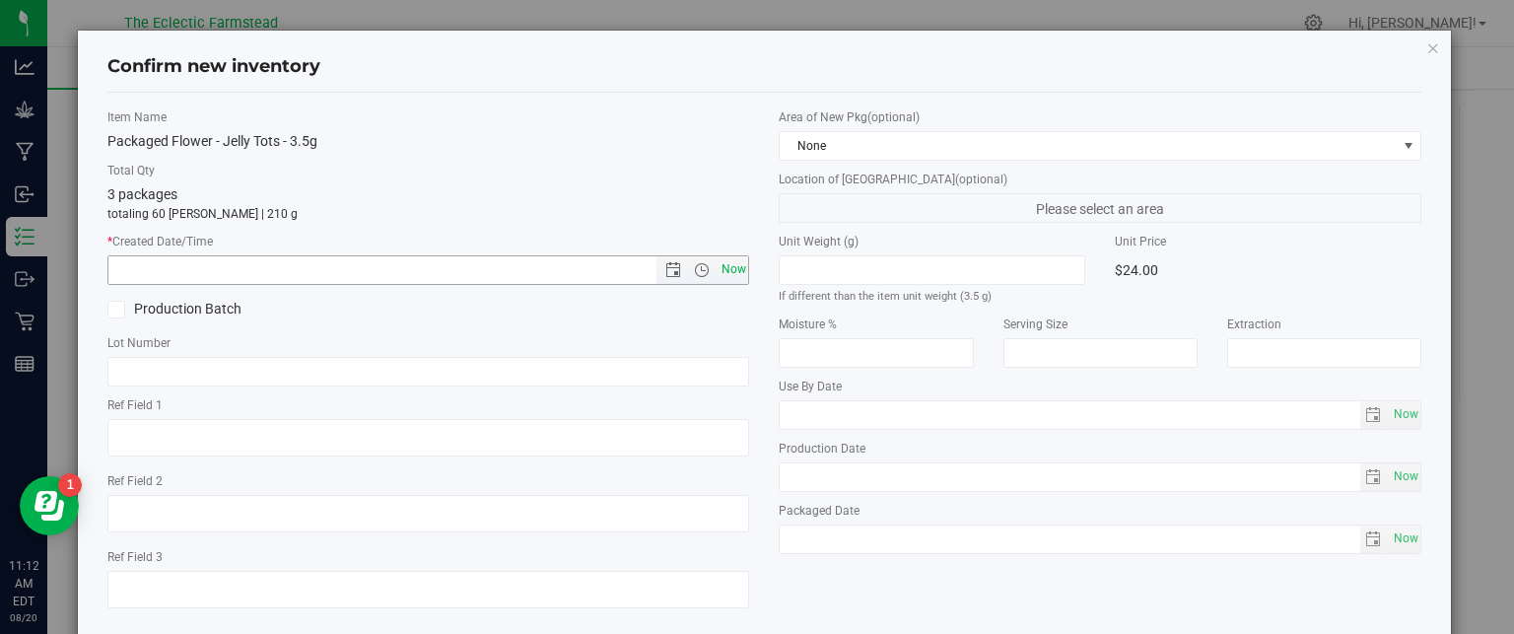
click at [726, 270] on span "Now" at bounding box center [734, 269] width 34 height 29
type input "8/20/2025 11:12 AM"
drag, startPoint x: 1505, startPoint y: 201, endPoint x: 1510, endPoint y: 284, distance: 82.9
click at [1510, 284] on div "Confirm new inventory Item Name Packaged Flower - Jelly Tots - 3.5g Total Qty 3…" at bounding box center [764, 317] width 1529 height 634
click at [1241, 81] on div "Confirm new inventory" at bounding box center [764, 67] width 1315 height 50
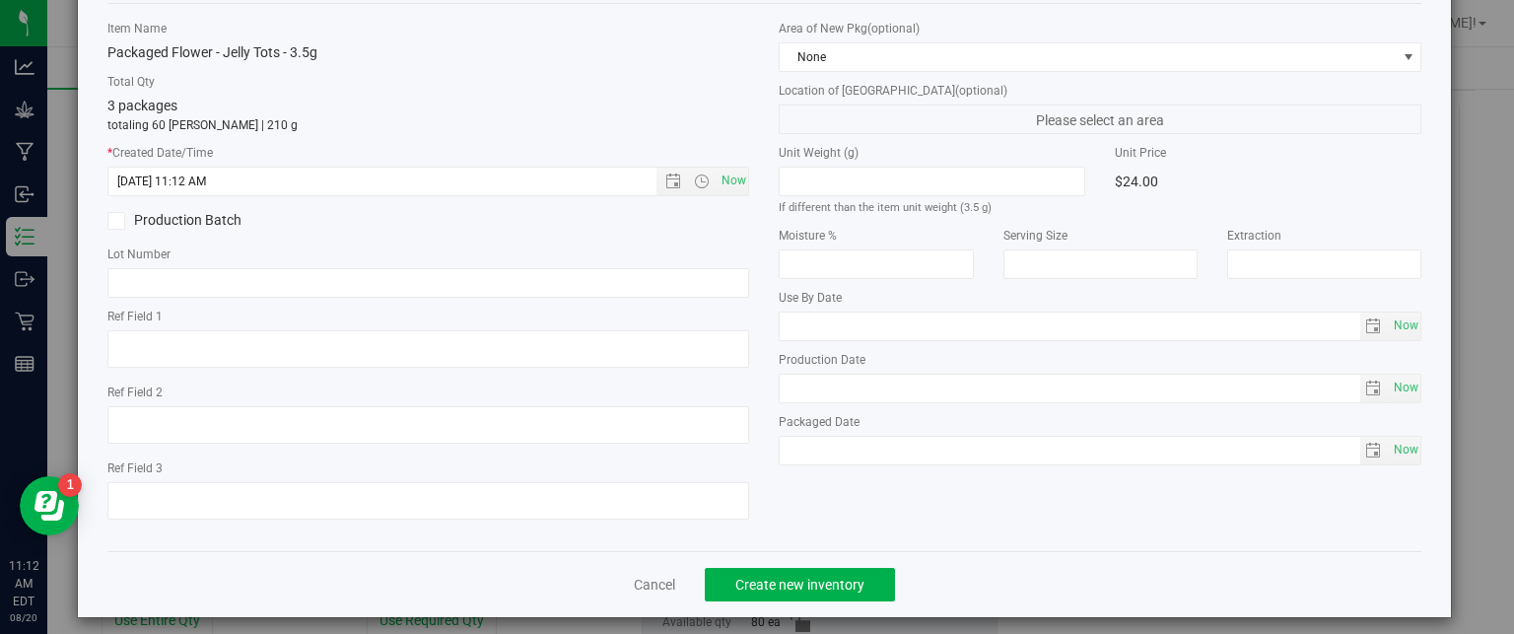
scroll to position [101, 0]
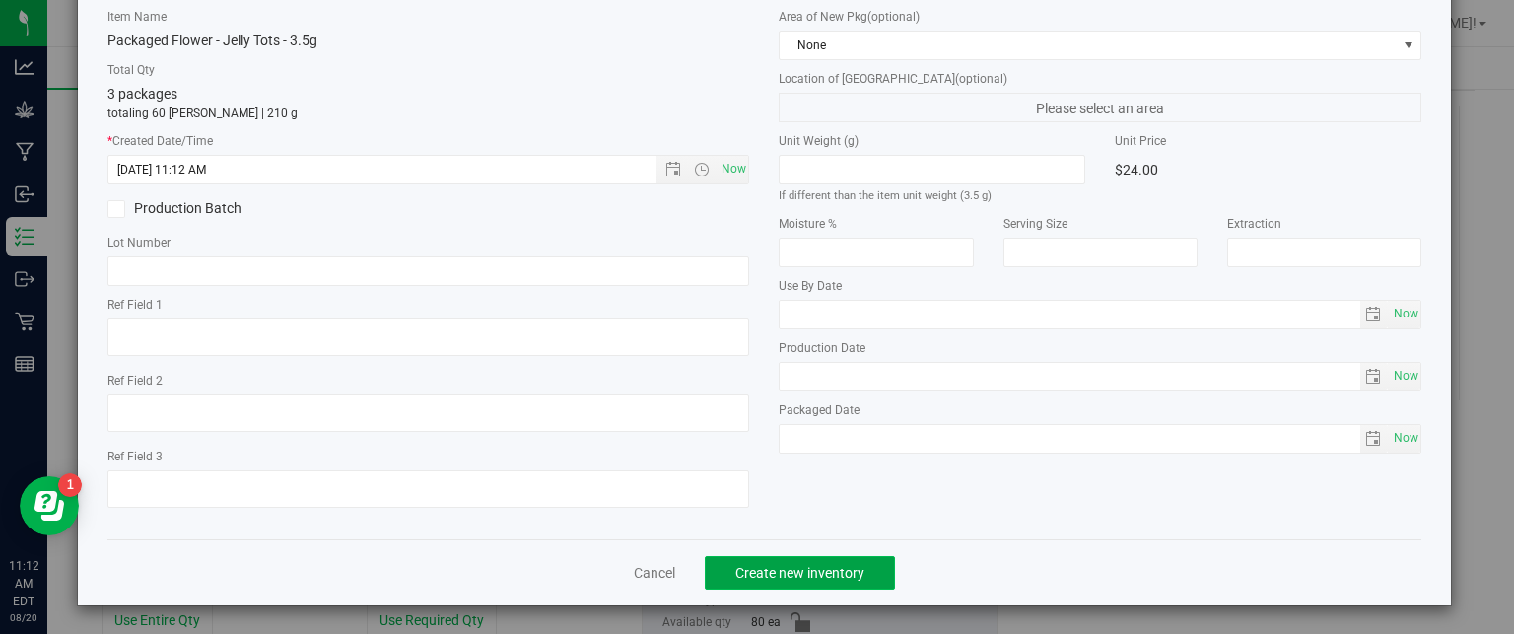
click at [784, 566] on span "Create new inventory" at bounding box center [799, 573] width 129 height 16
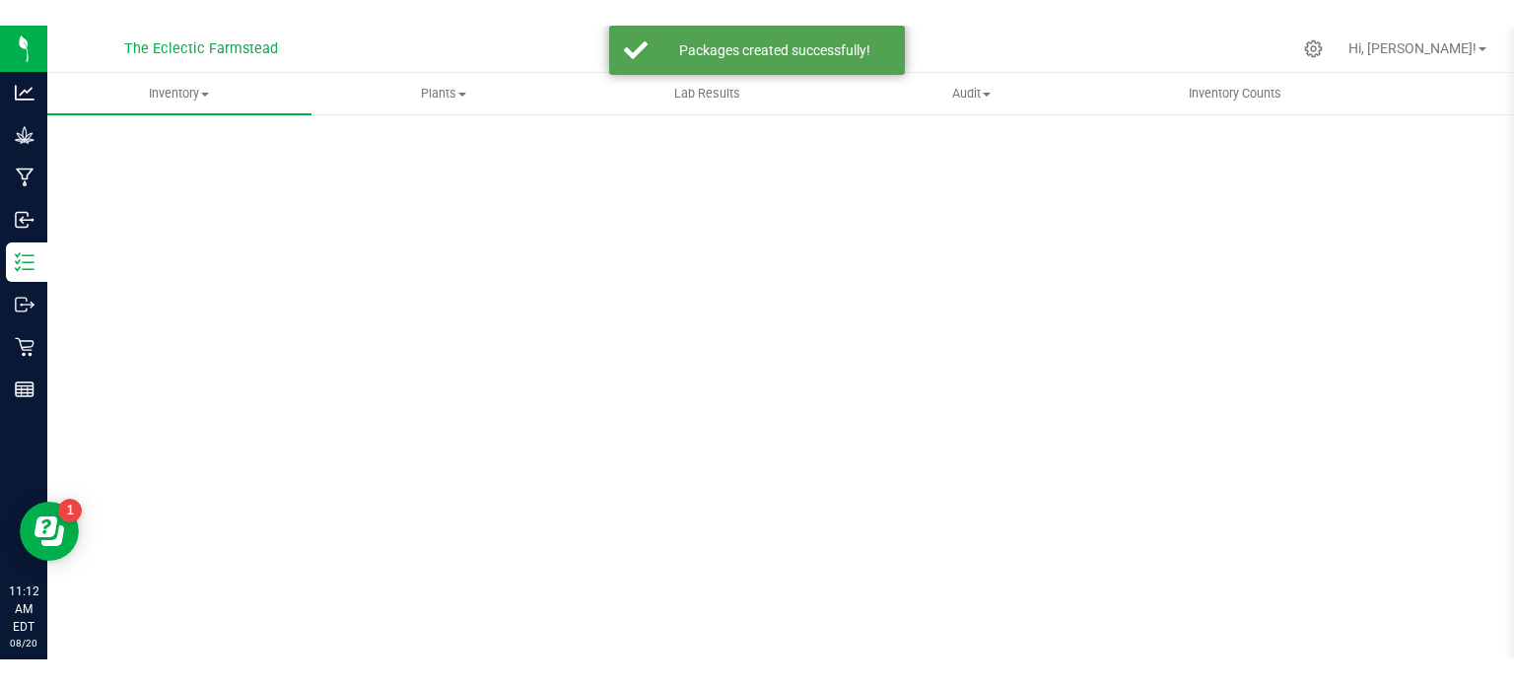
scroll to position [54, 0]
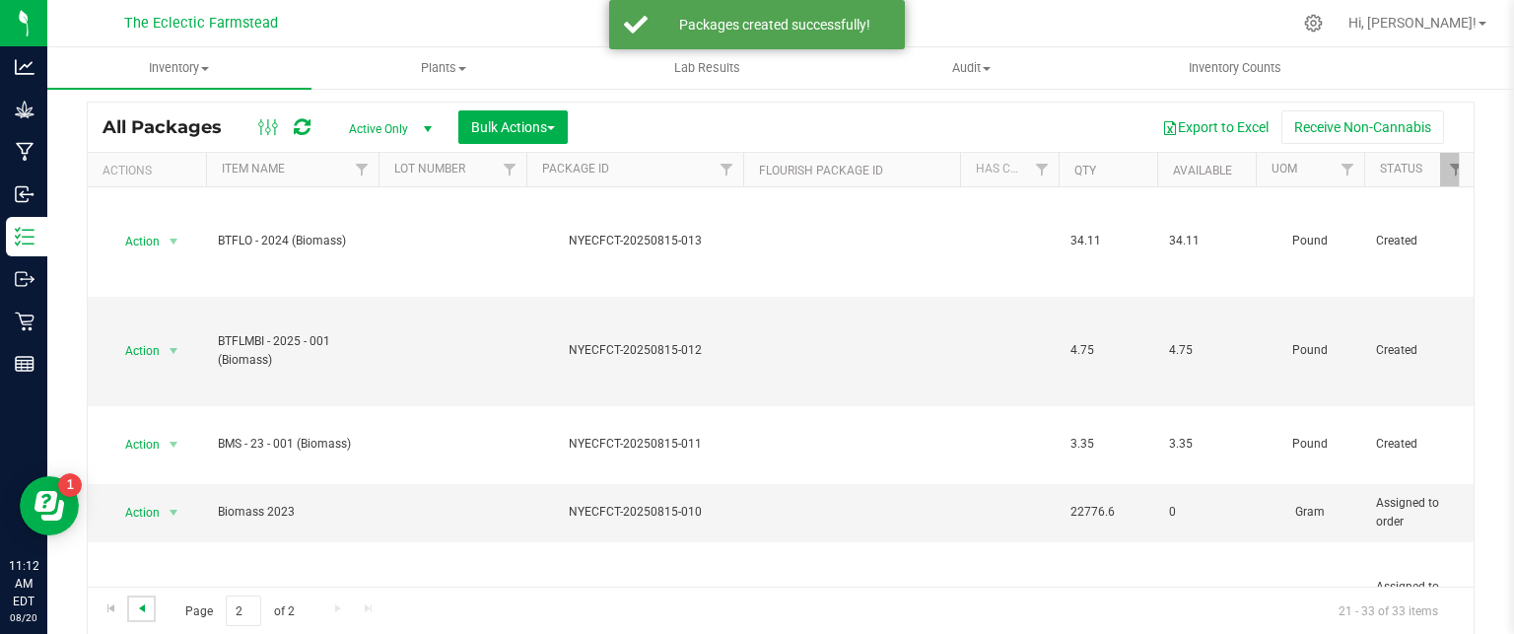
click at [145, 610] on span "Go to the previous page" at bounding box center [142, 608] width 16 height 16
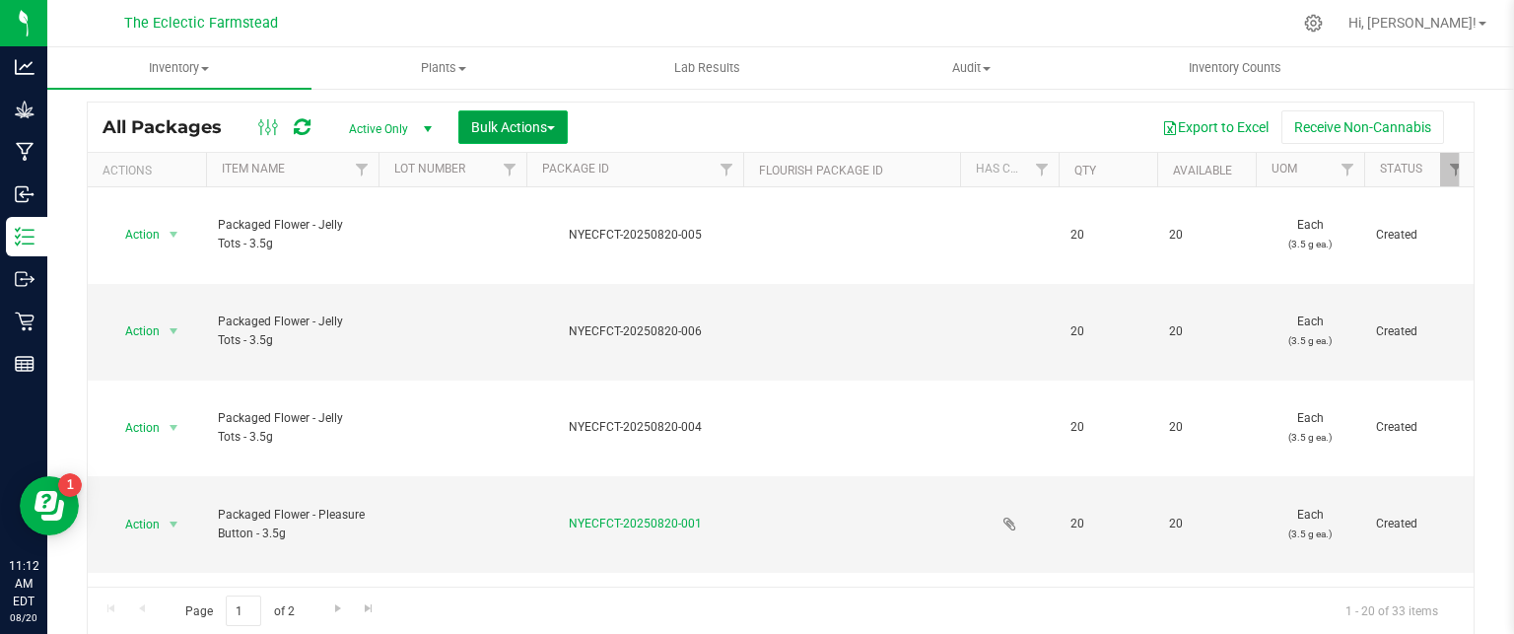
click at [505, 127] on span "Bulk Actions" at bounding box center [513, 127] width 84 height 16
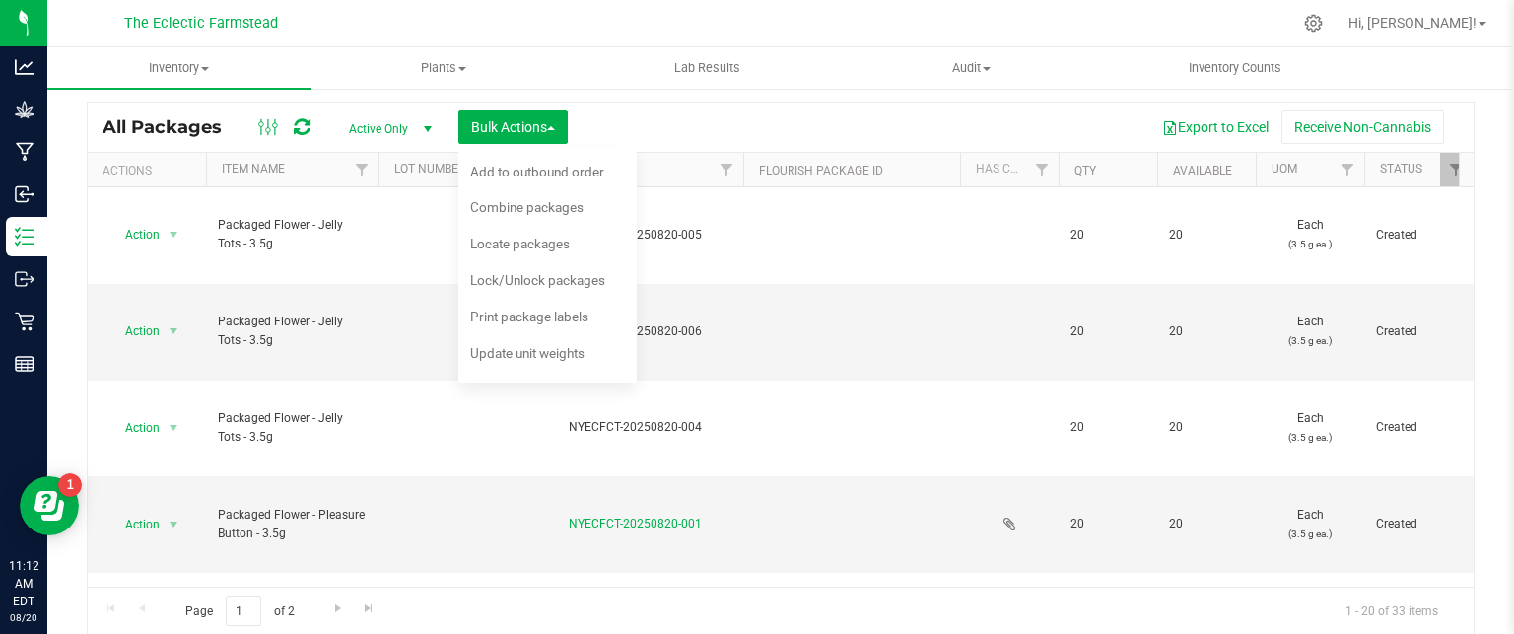
click at [537, 43] on nav "The Eclectic Farmstead Hi, Jeanette!" at bounding box center [780, 23] width 1467 height 47
click at [586, 31] on div at bounding box center [822, 23] width 938 height 38
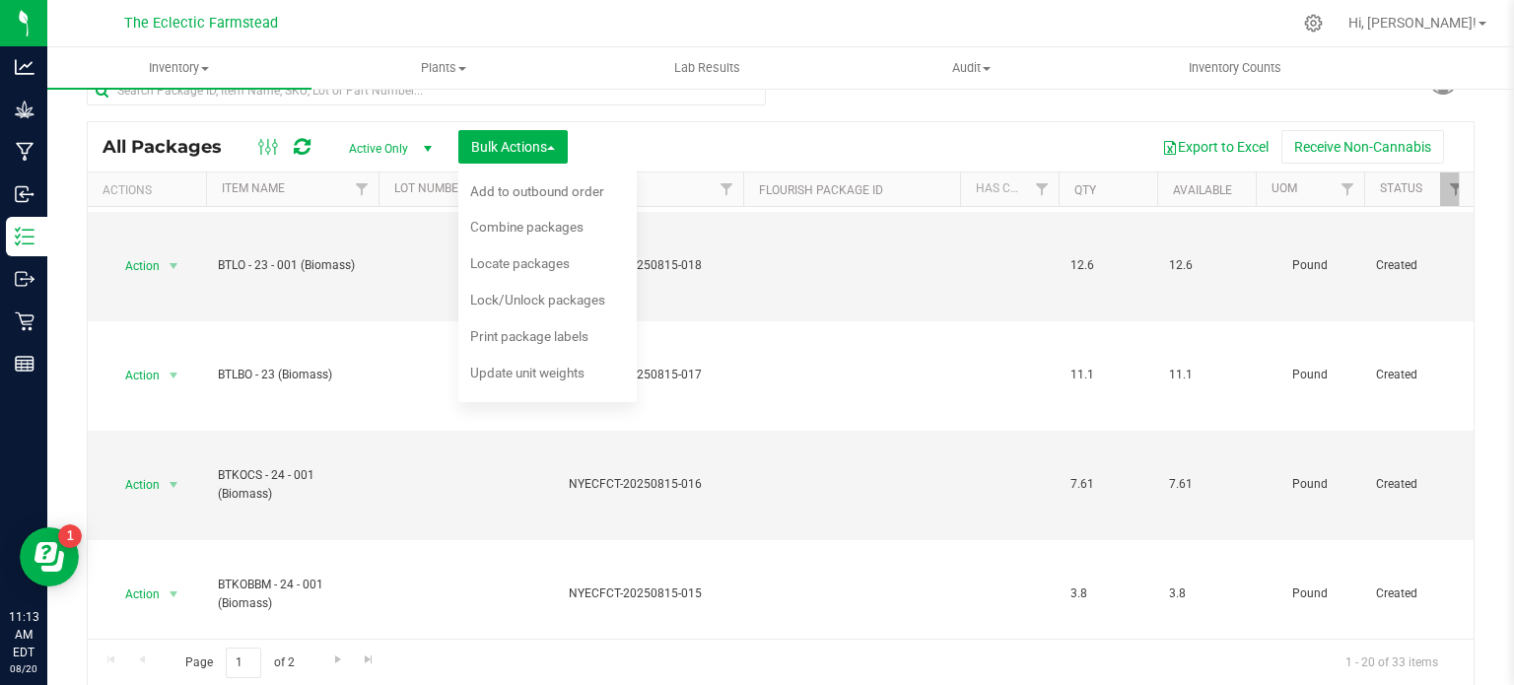
scroll to position [1676, 0]
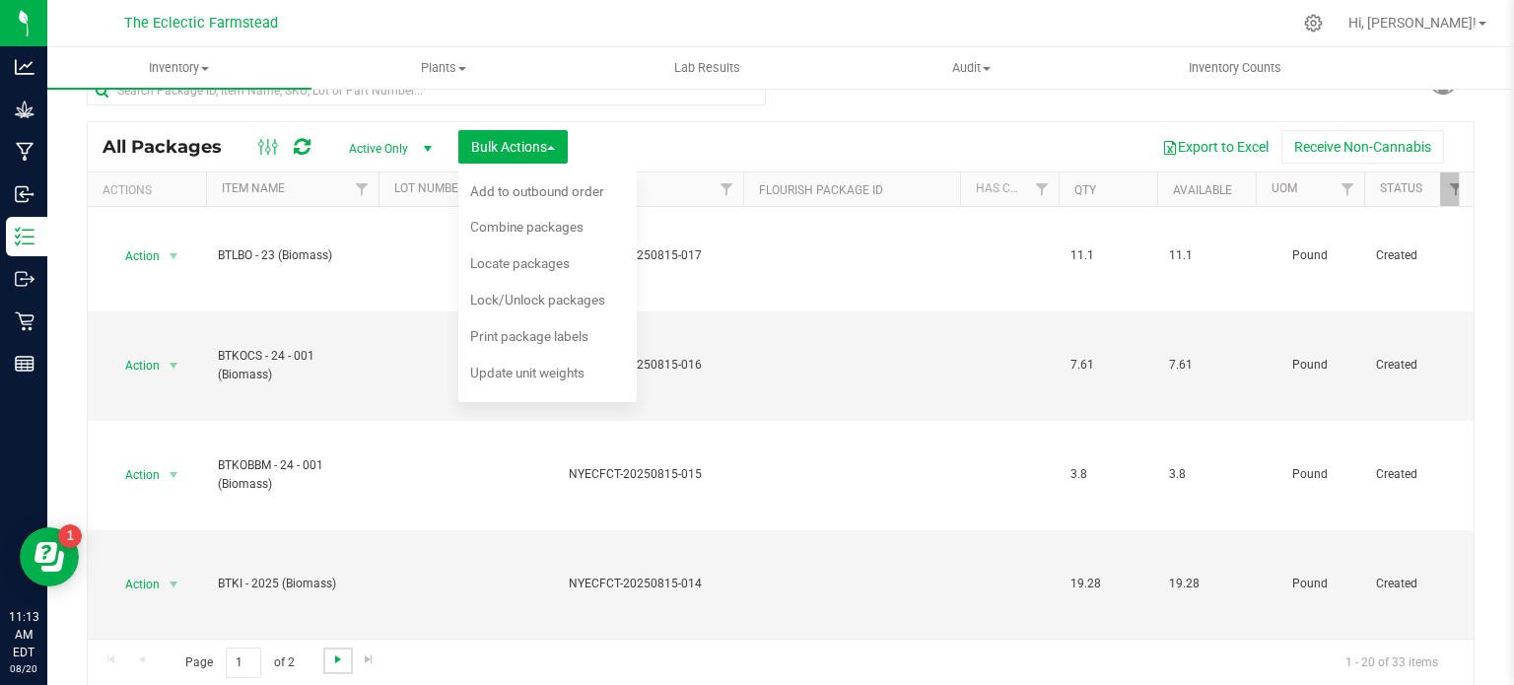
click at [336, 633] on span "Go to the next page" at bounding box center [338, 660] width 16 height 16
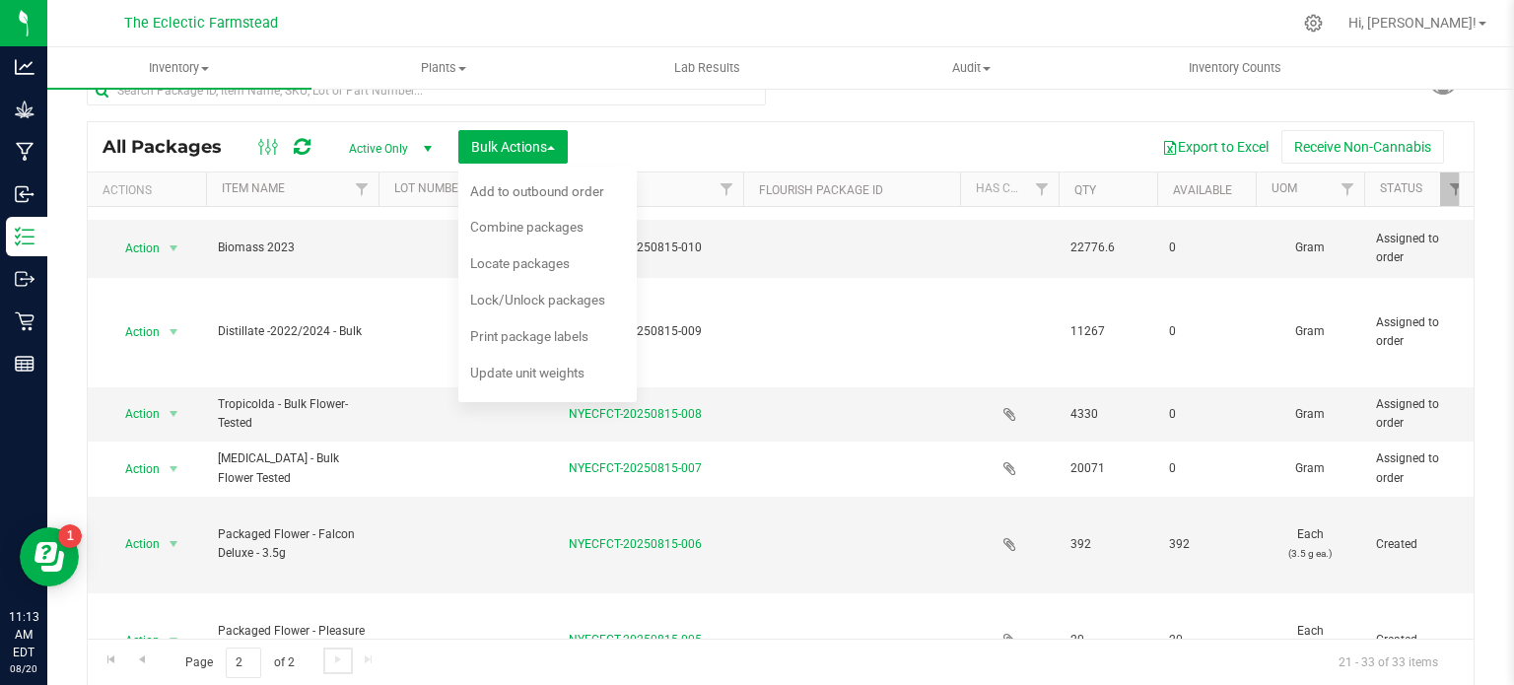
scroll to position [709, 0]
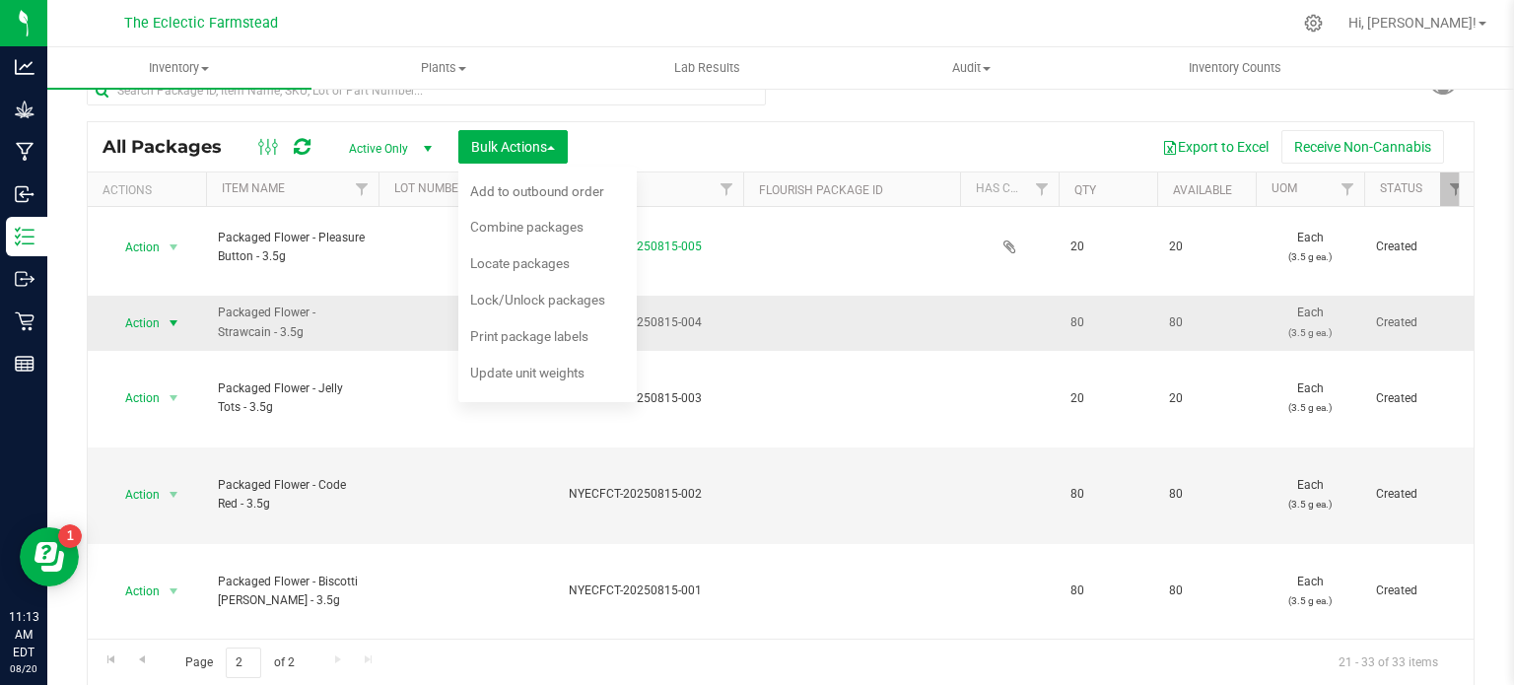
click at [171, 315] on span "select" at bounding box center [174, 323] width 16 height 16
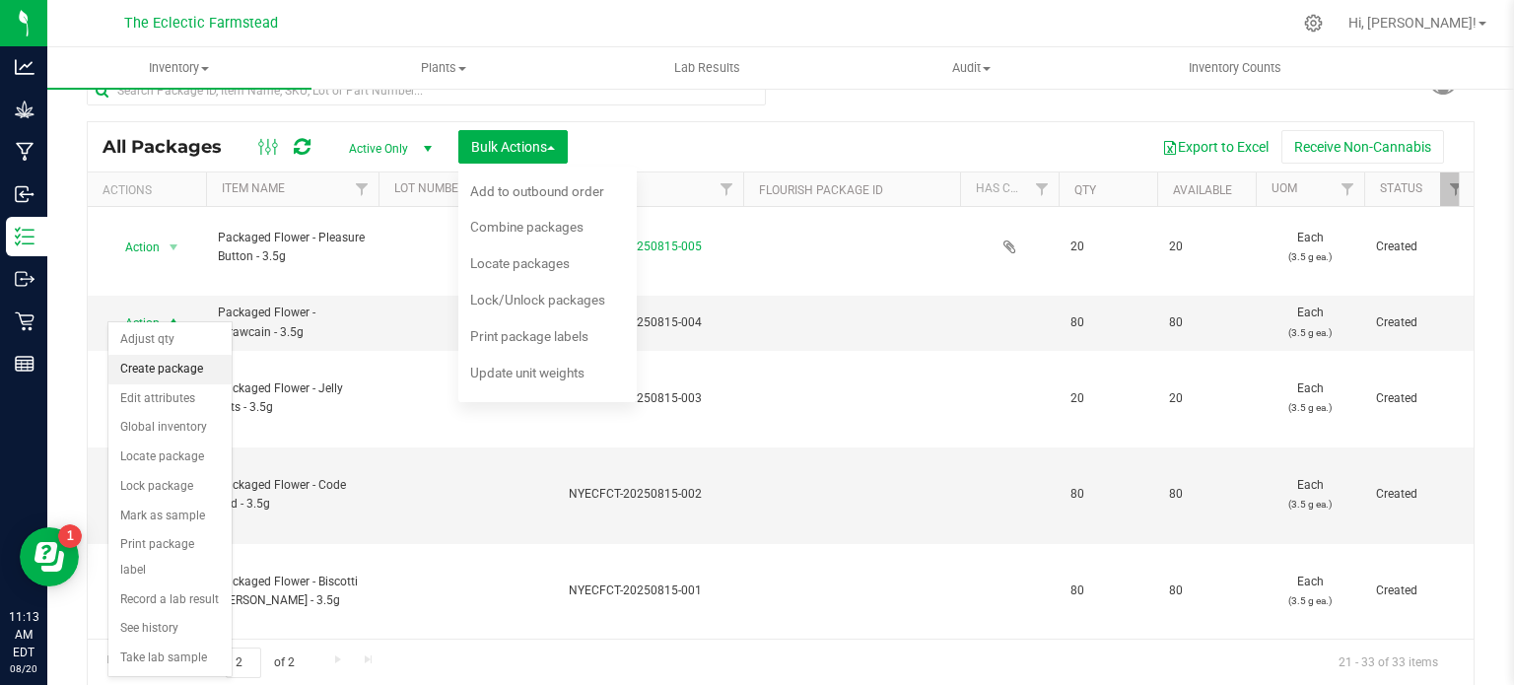
click at [163, 369] on li "Create package" at bounding box center [169, 370] width 123 height 30
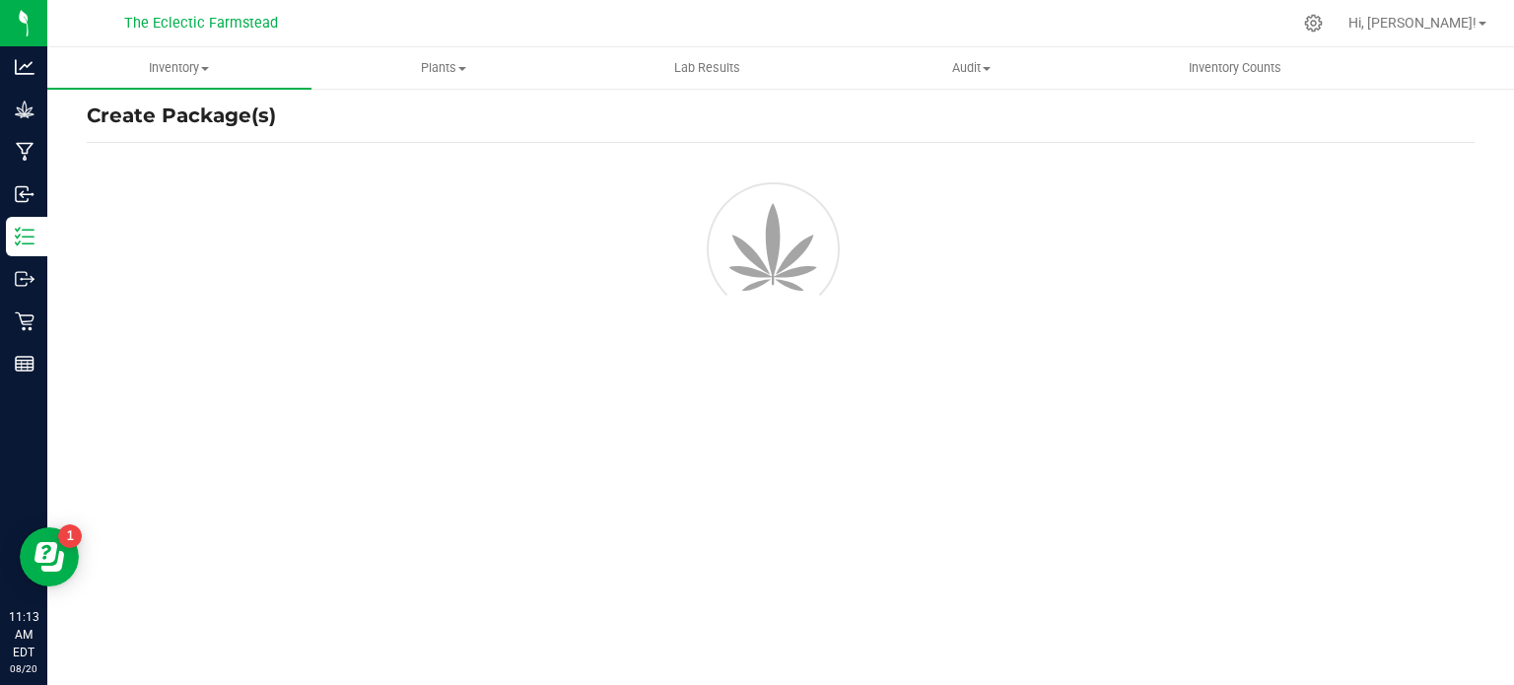
scroll to position [34, 0]
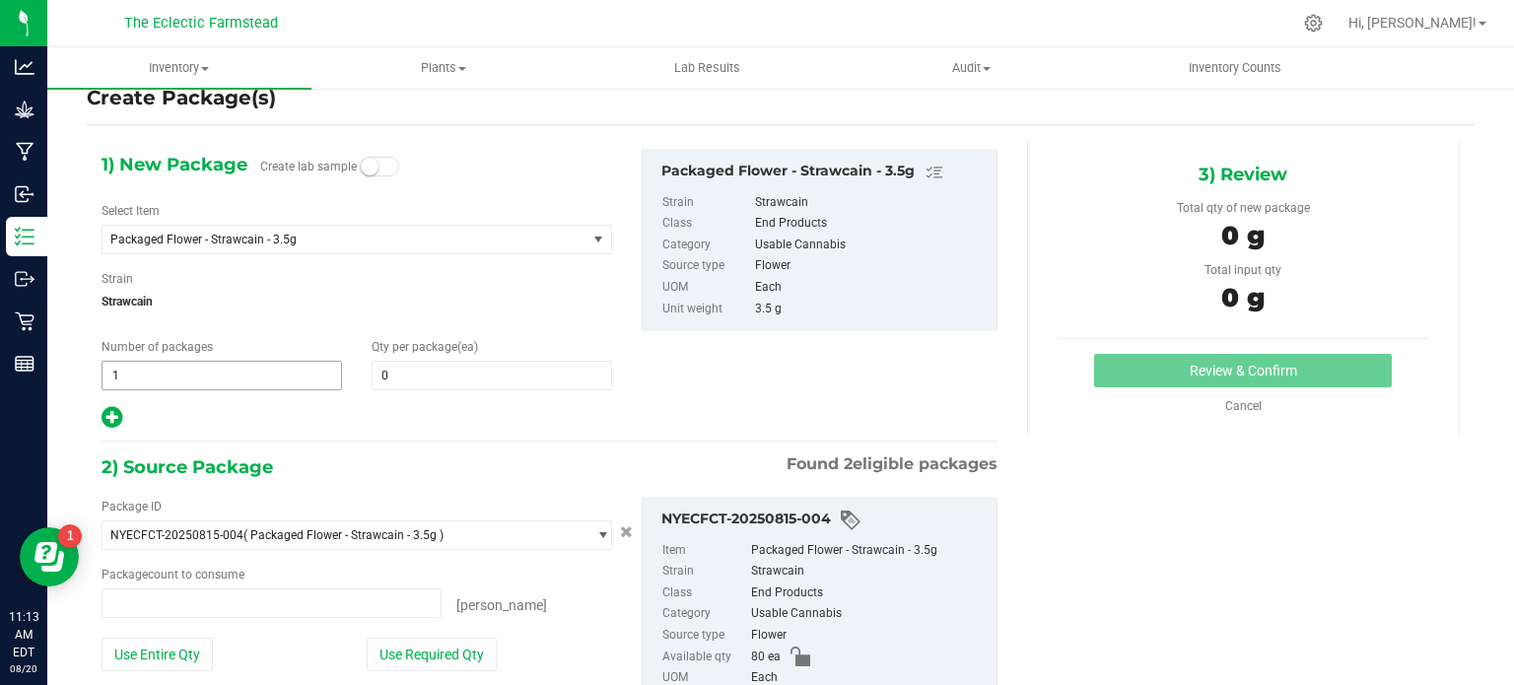
type input "0 ea"
click at [156, 363] on span "1 1" at bounding box center [222, 376] width 241 height 30
type input "3"
click at [462, 370] on span at bounding box center [492, 376] width 241 height 30
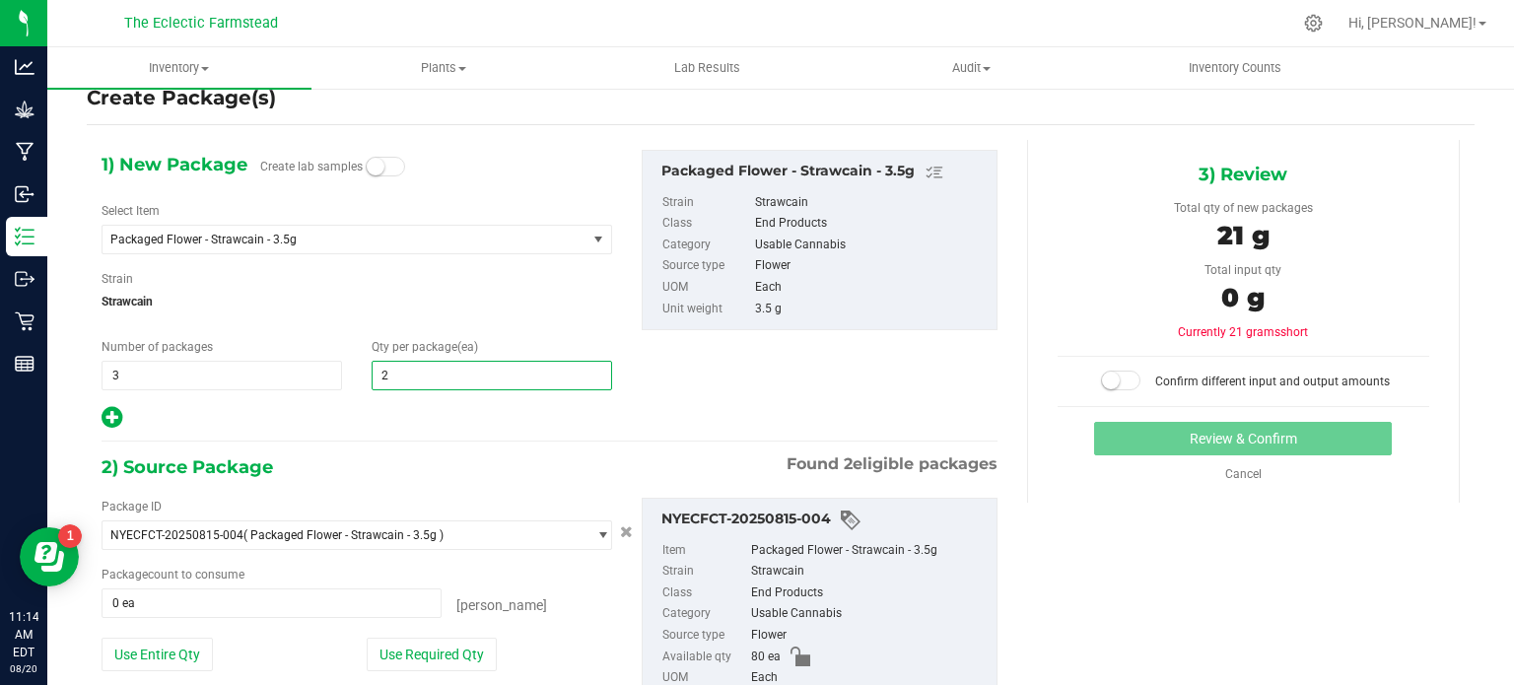
type input "20"
click at [489, 455] on div "2) Source Package Found 2 eligible packages" at bounding box center [550, 467] width 896 height 30
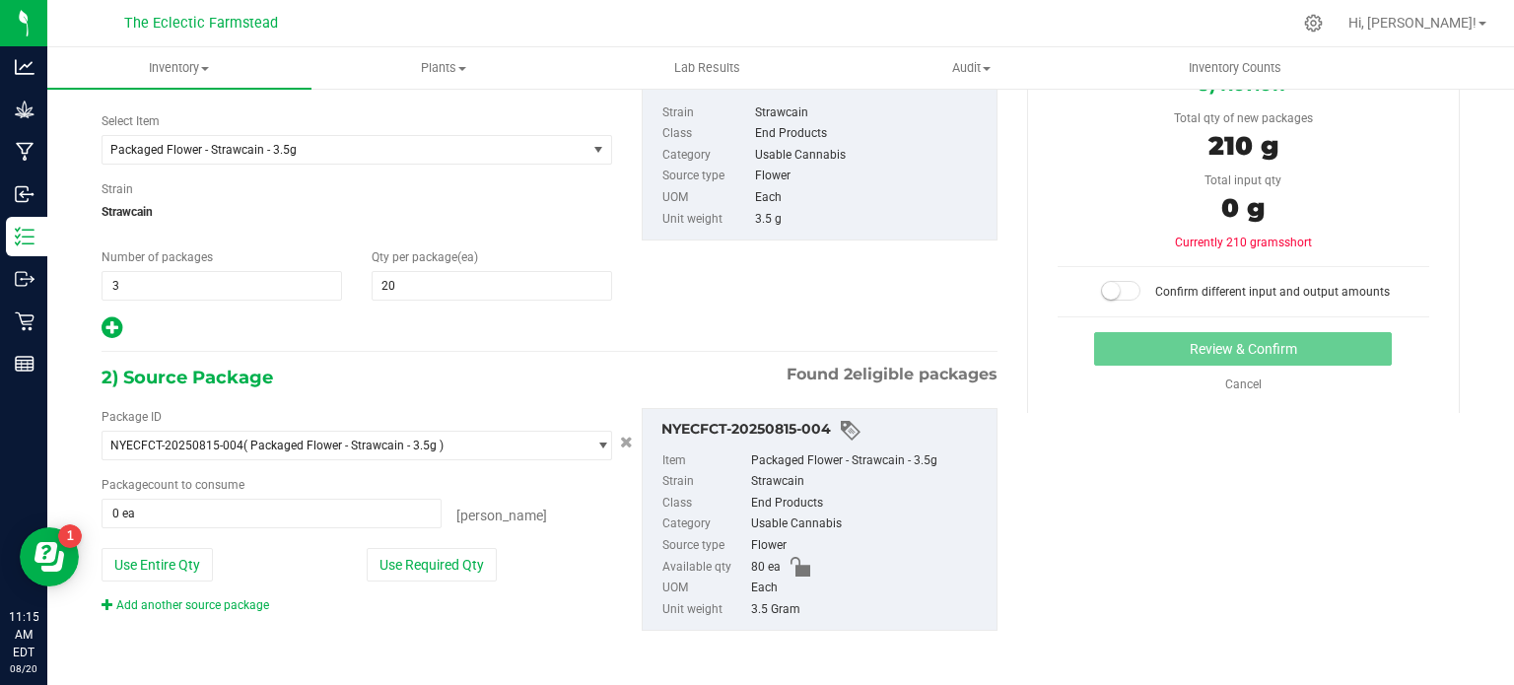
scroll to position [126, 0]
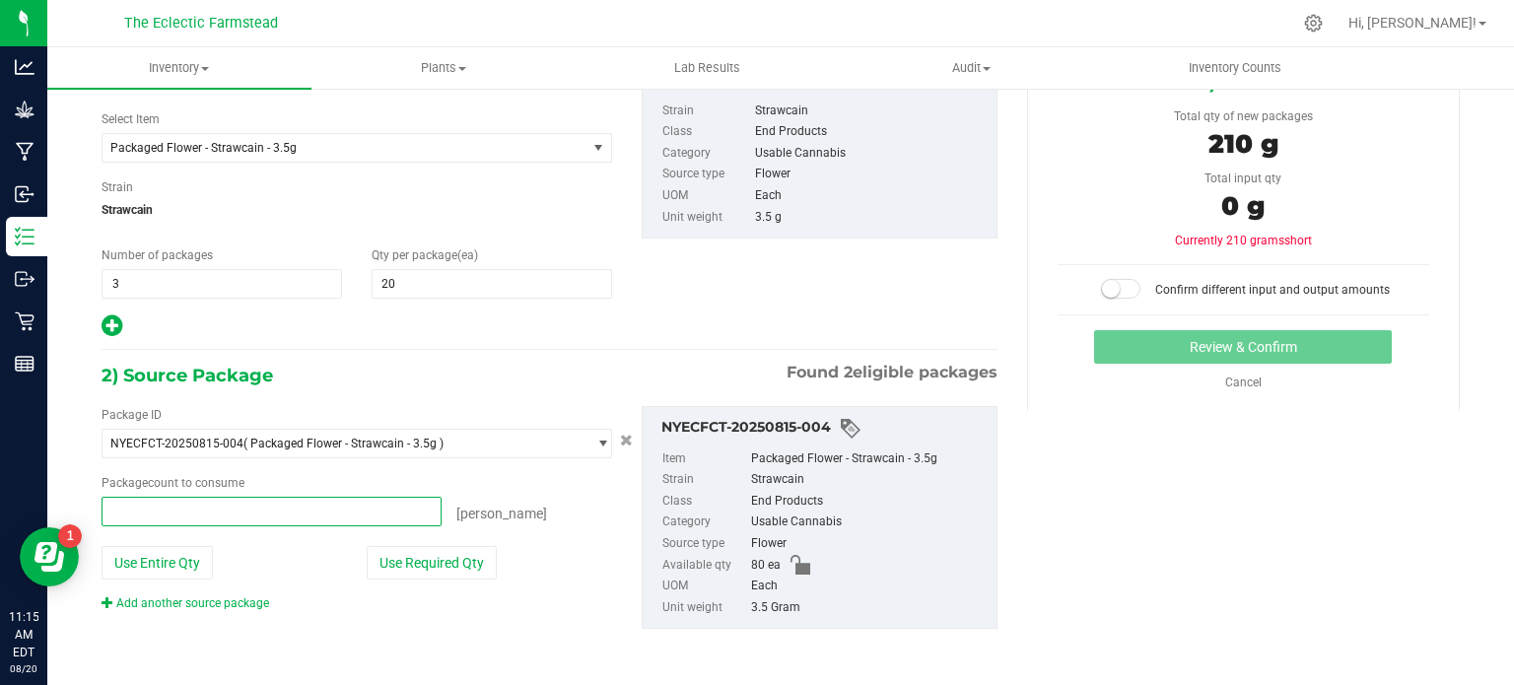
click at [174, 514] on span at bounding box center [272, 512] width 340 height 30
click at [405, 547] on button "Use Required Qty" at bounding box center [432, 563] width 130 height 34
type input "60 ea"
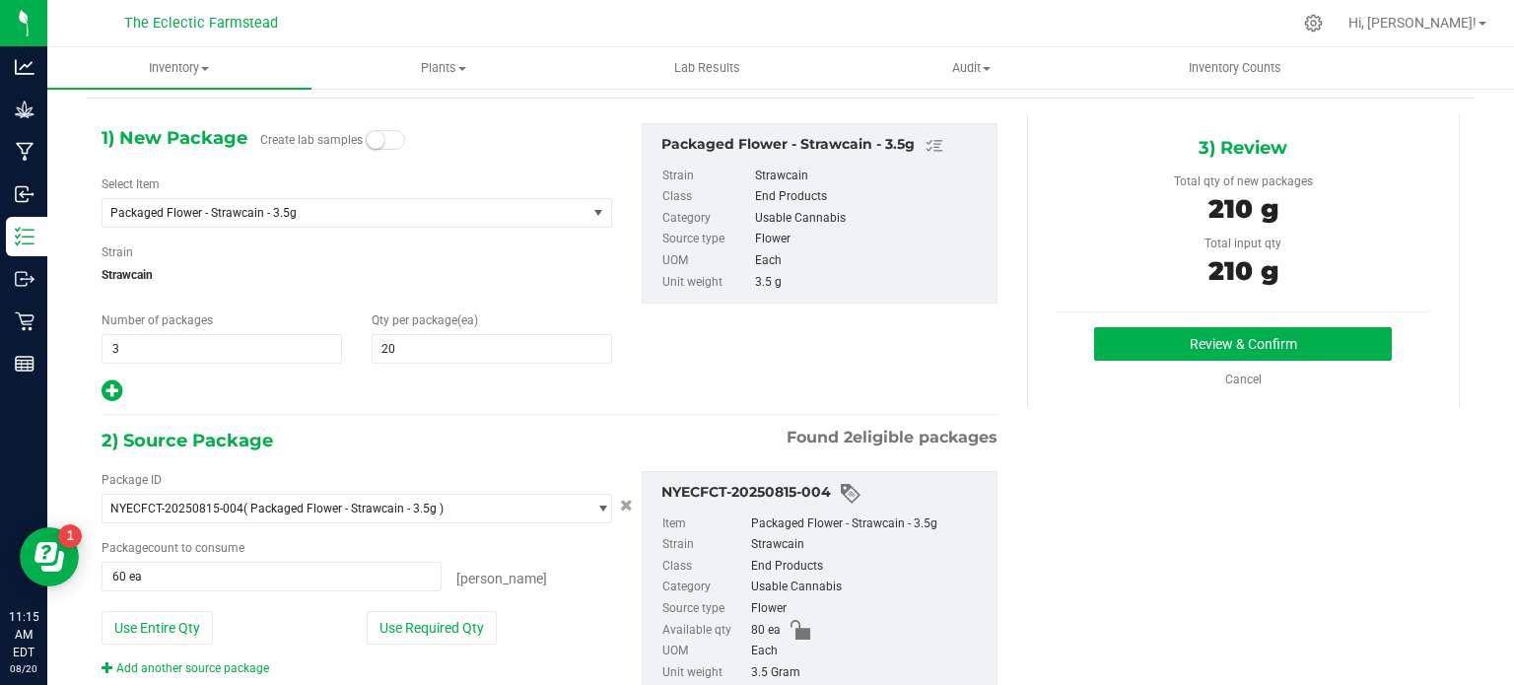
scroll to position [42, 0]
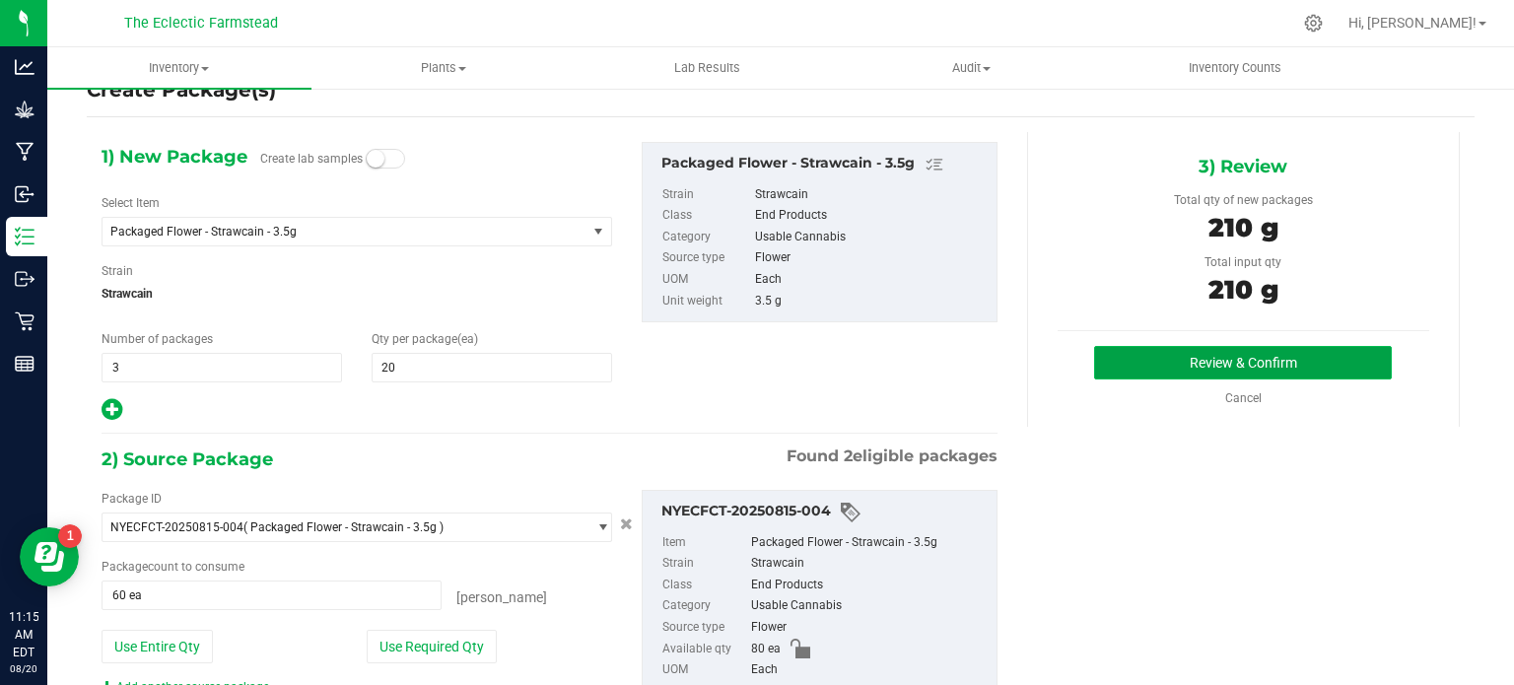
click at [1332, 366] on button "Review & Confirm" at bounding box center [1243, 363] width 298 height 34
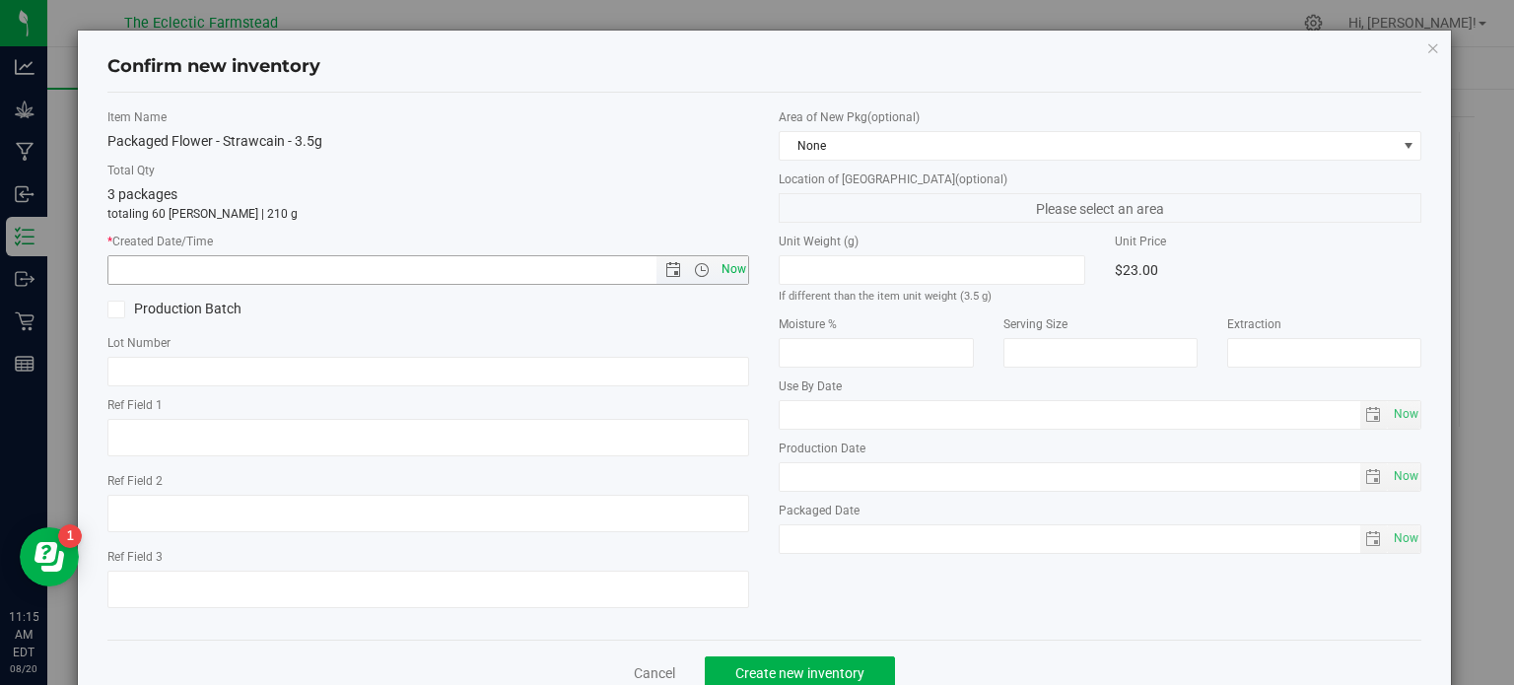
click at [725, 267] on span "Now" at bounding box center [734, 269] width 34 height 29
type input "8/20/2025 11:15 AM"
click at [835, 633] on span "Create new inventory" at bounding box center [799, 673] width 129 height 16
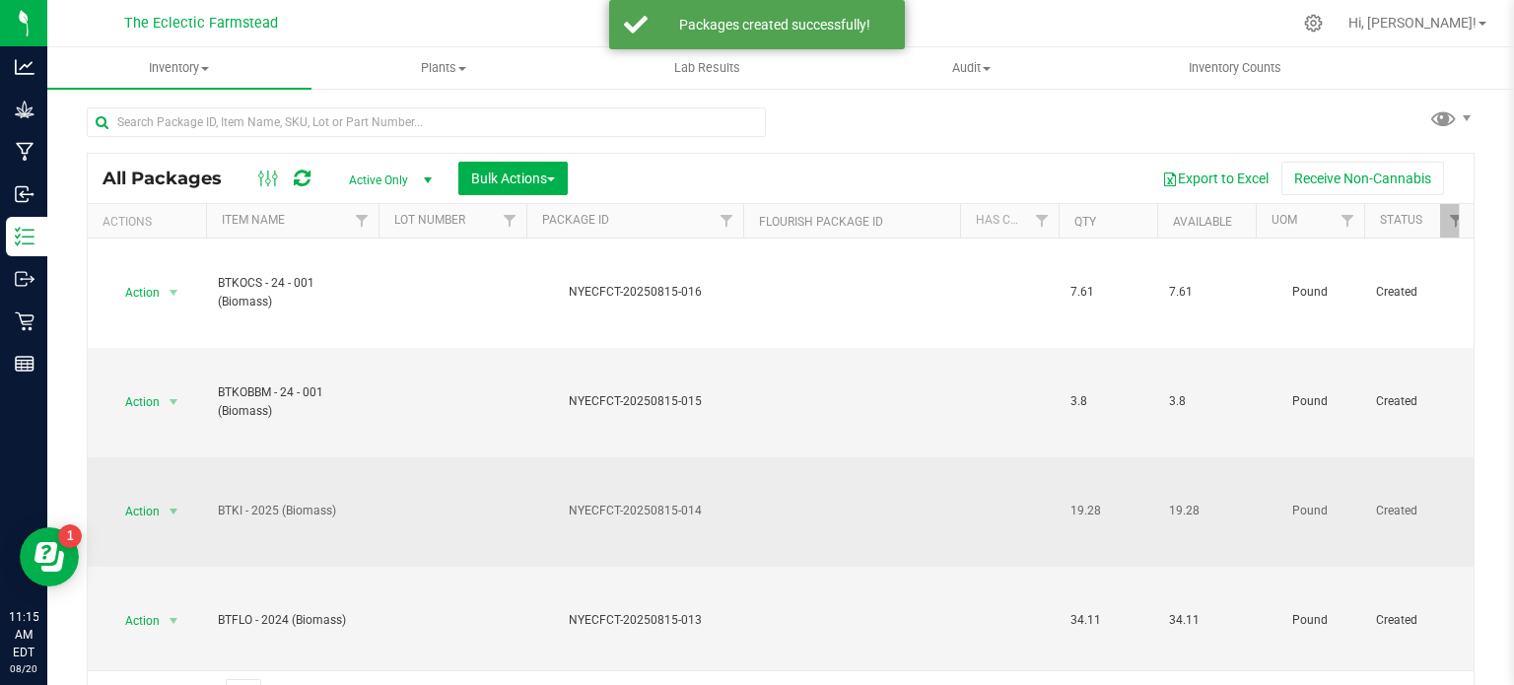
scroll to position [28, 0]
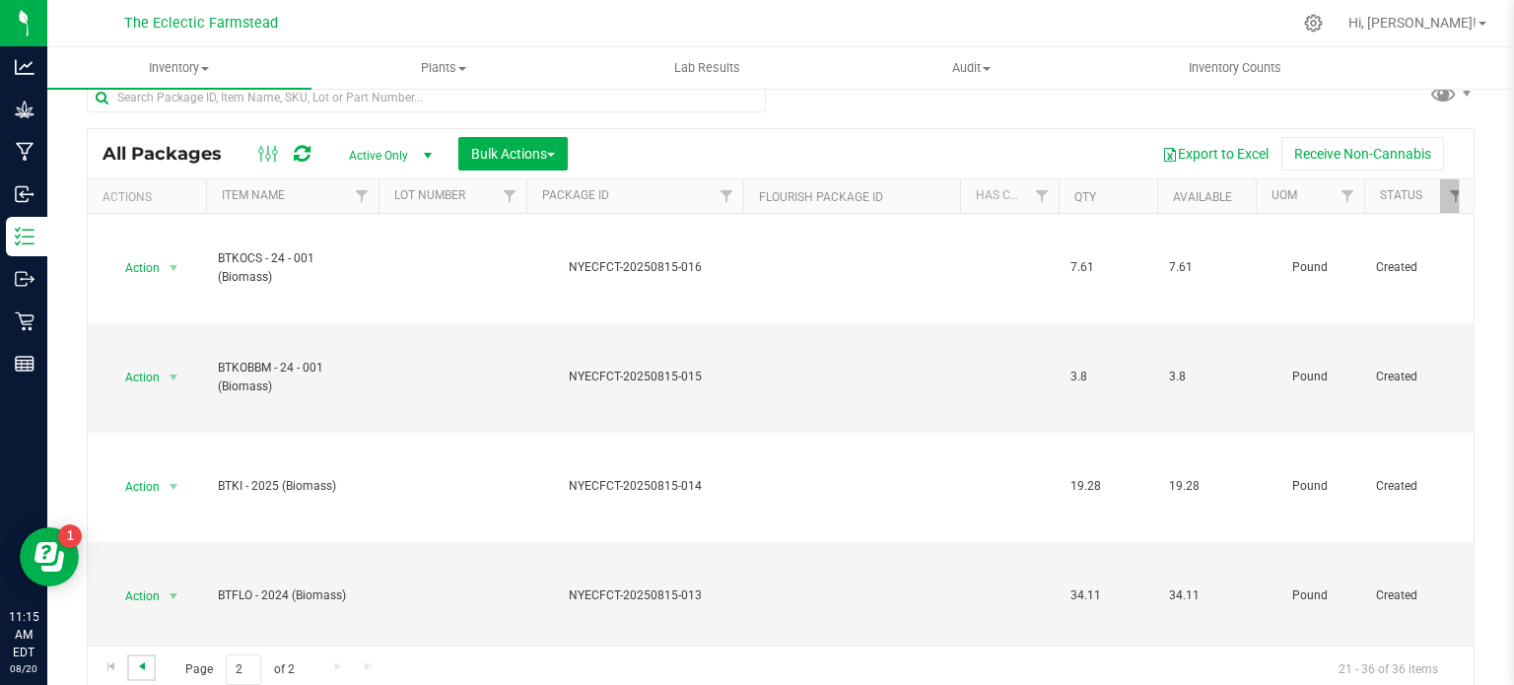
click at [144, 633] on span "Go to the previous page" at bounding box center [142, 666] width 16 height 16
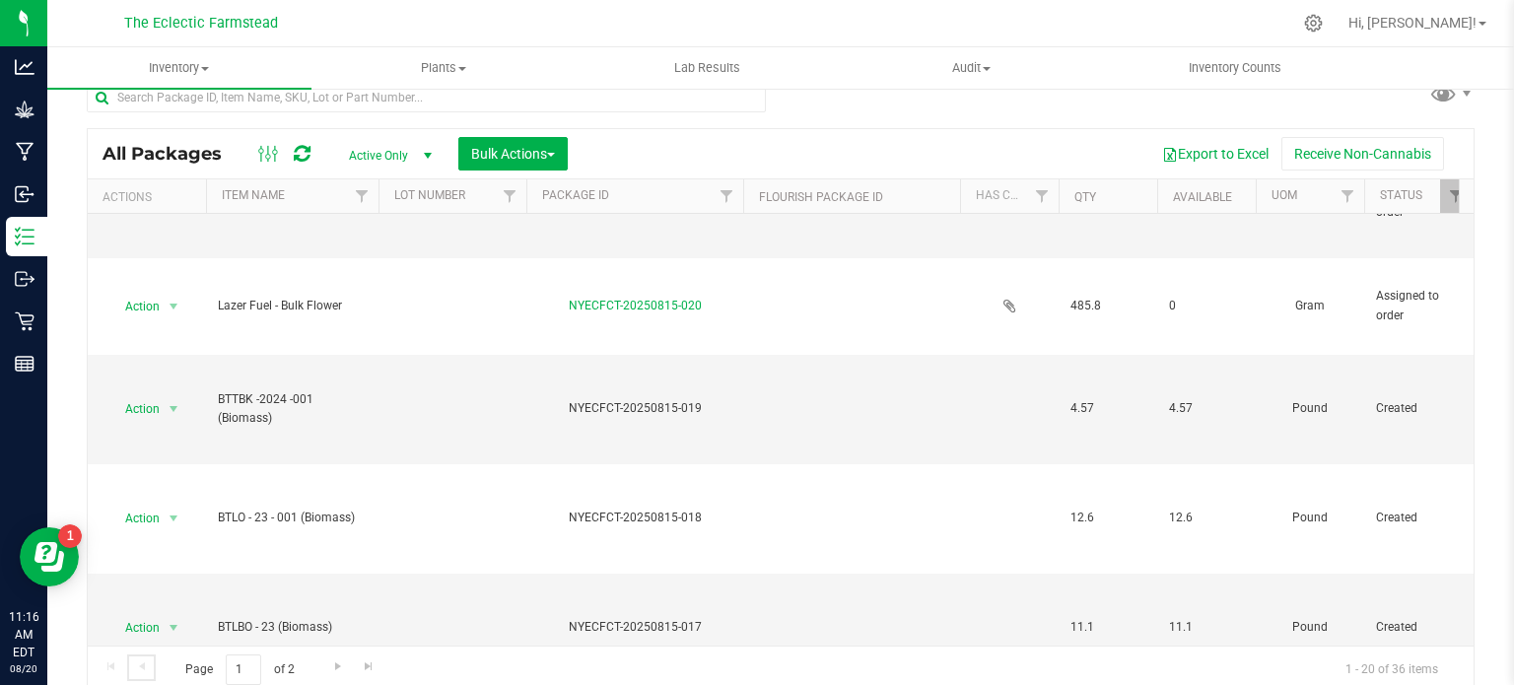
scroll to position [1459, 0]
click at [330, 633] on span "Go to the next page" at bounding box center [338, 666] width 16 height 16
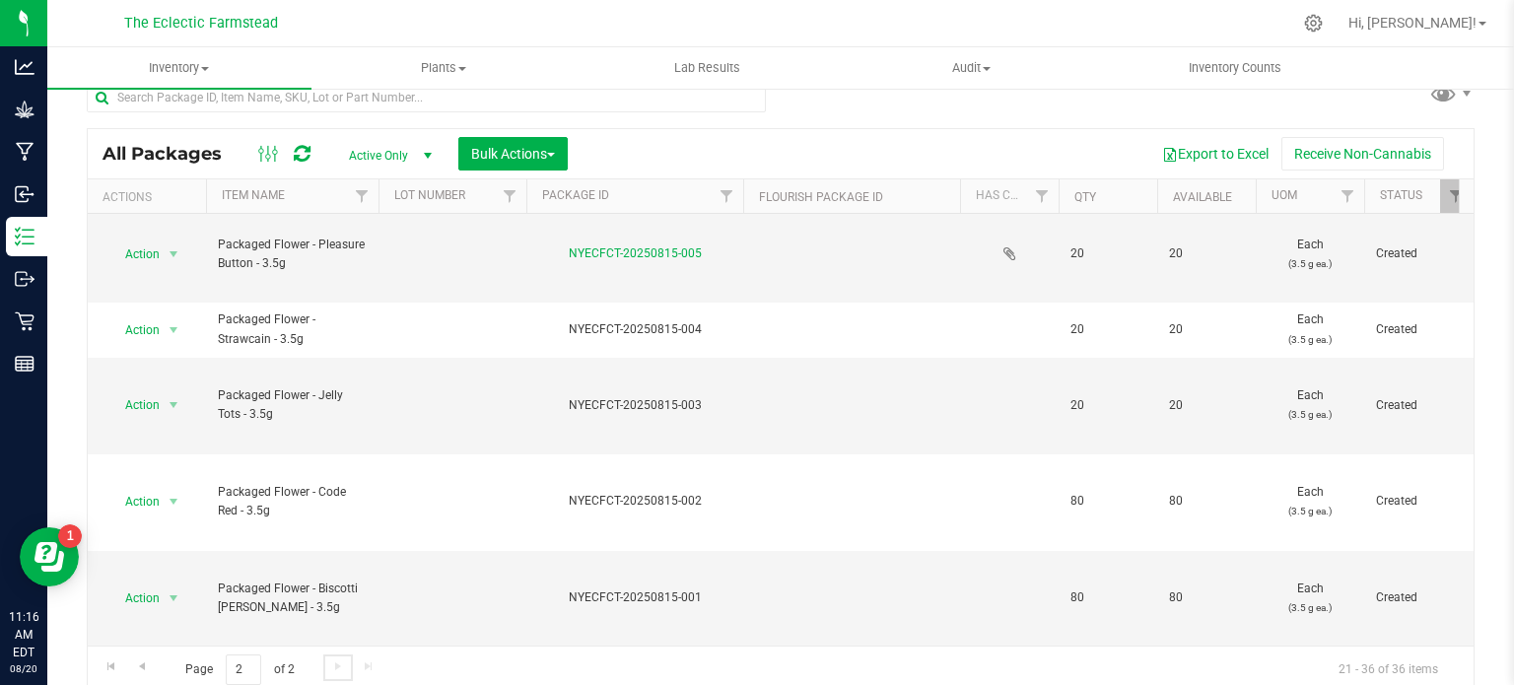
scroll to position [1036, 0]
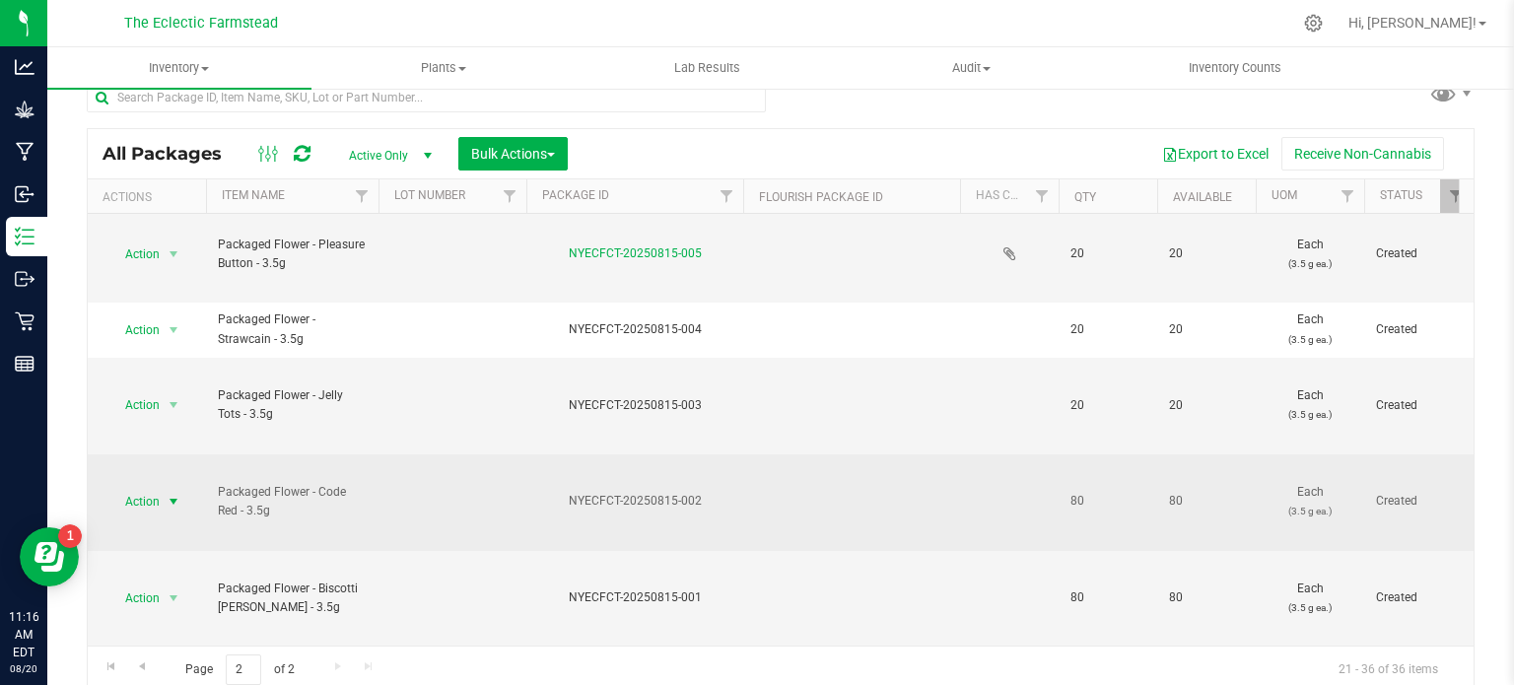
click at [181, 488] on span "select" at bounding box center [174, 502] width 25 height 28
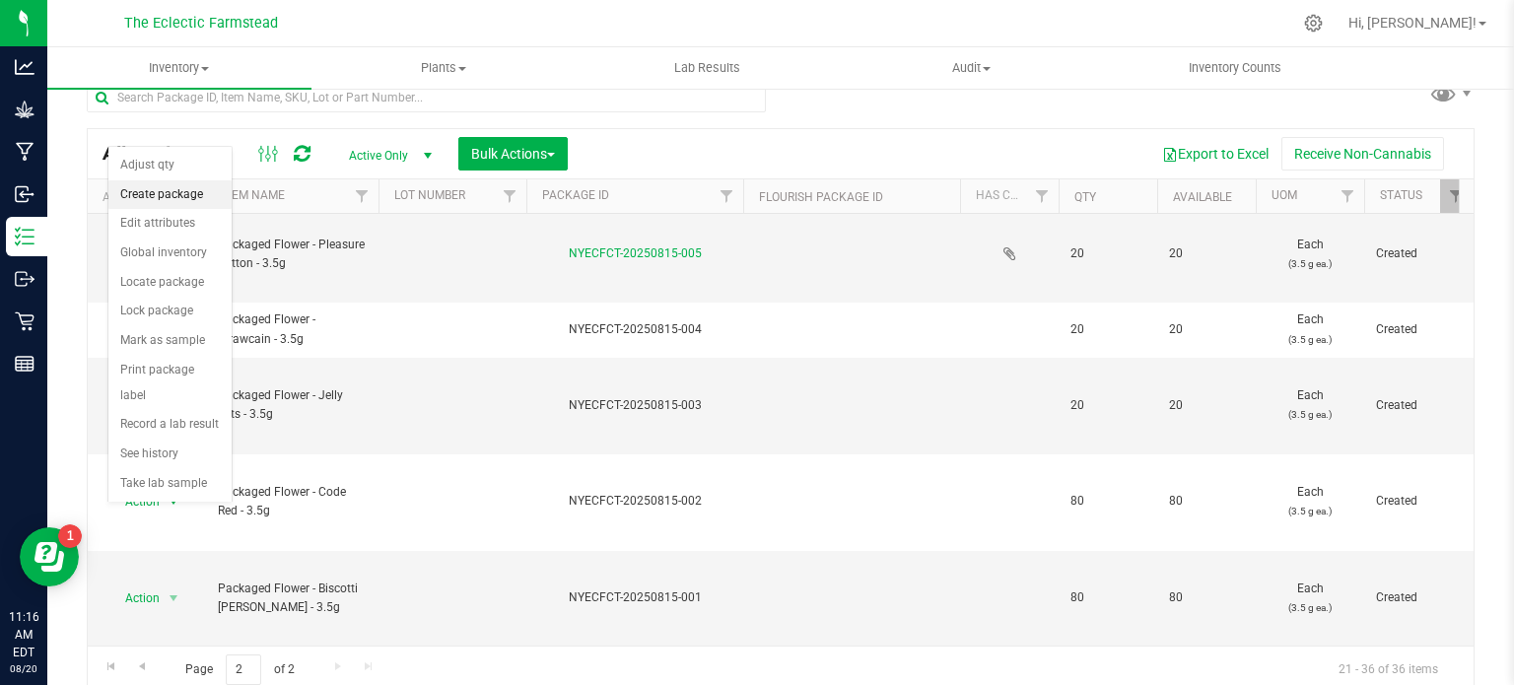
click at [188, 194] on li "Create package" at bounding box center [169, 195] width 123 height 30
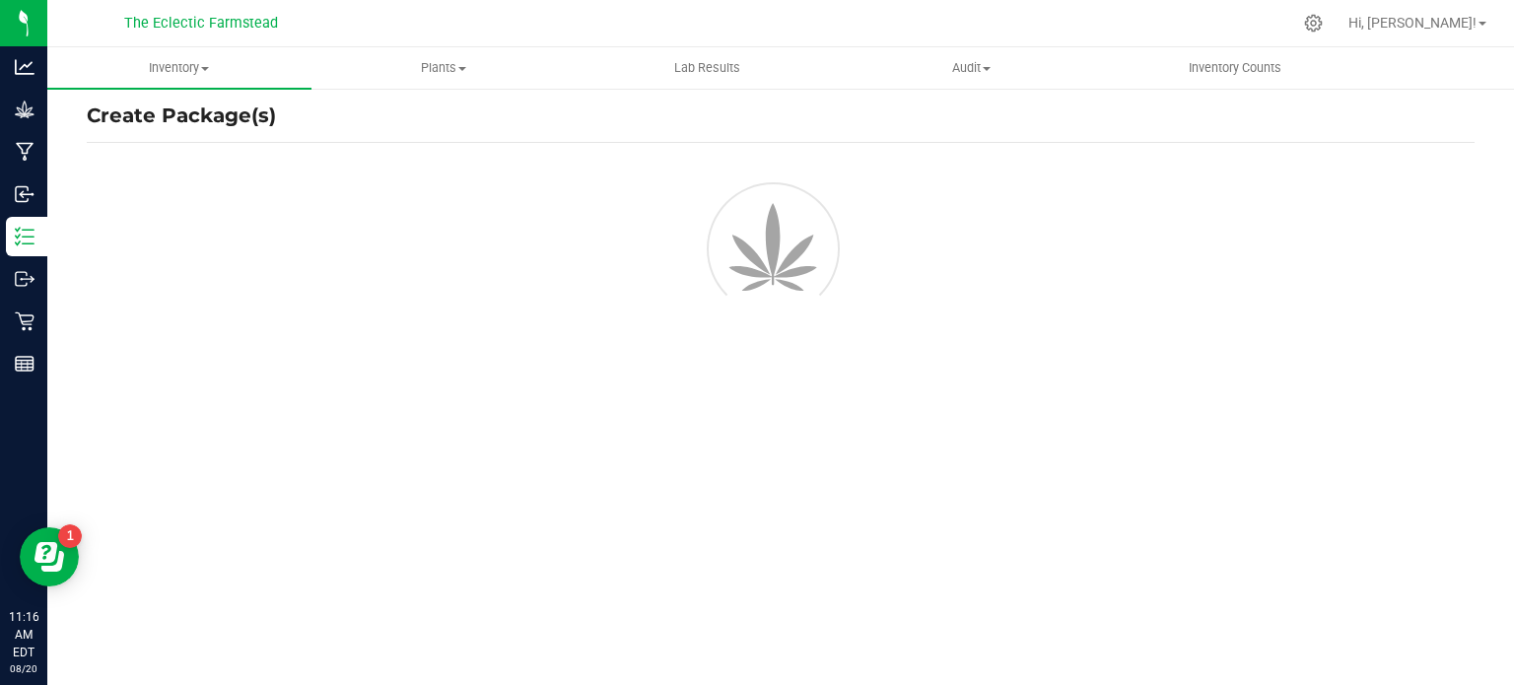
scroll to position [28, 0]
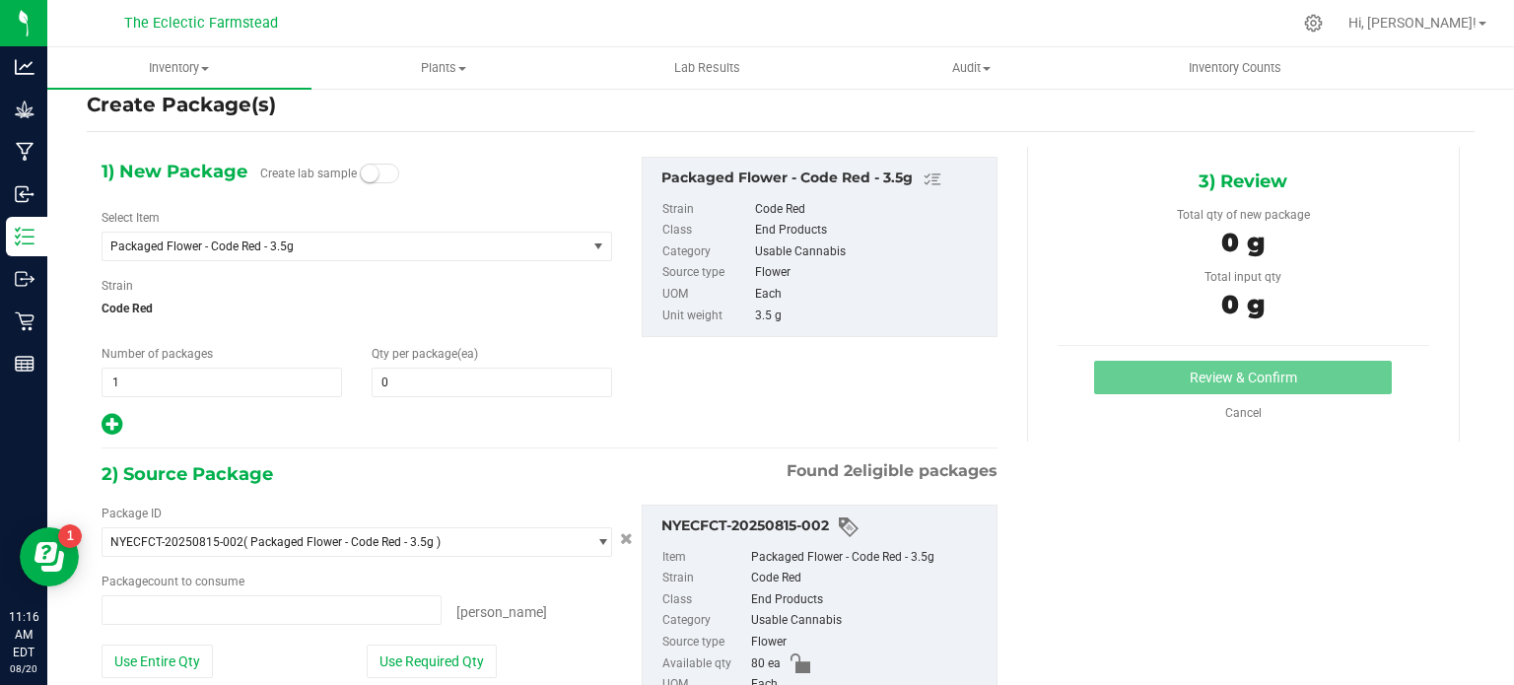
type input "0 ea"
click at [276, 378] on span "1 1" at bounding box center [222, 383] width 241 height 30
type input "3"
click at [431, 384] on span at bounding box center [492, 383] width 241 height 30
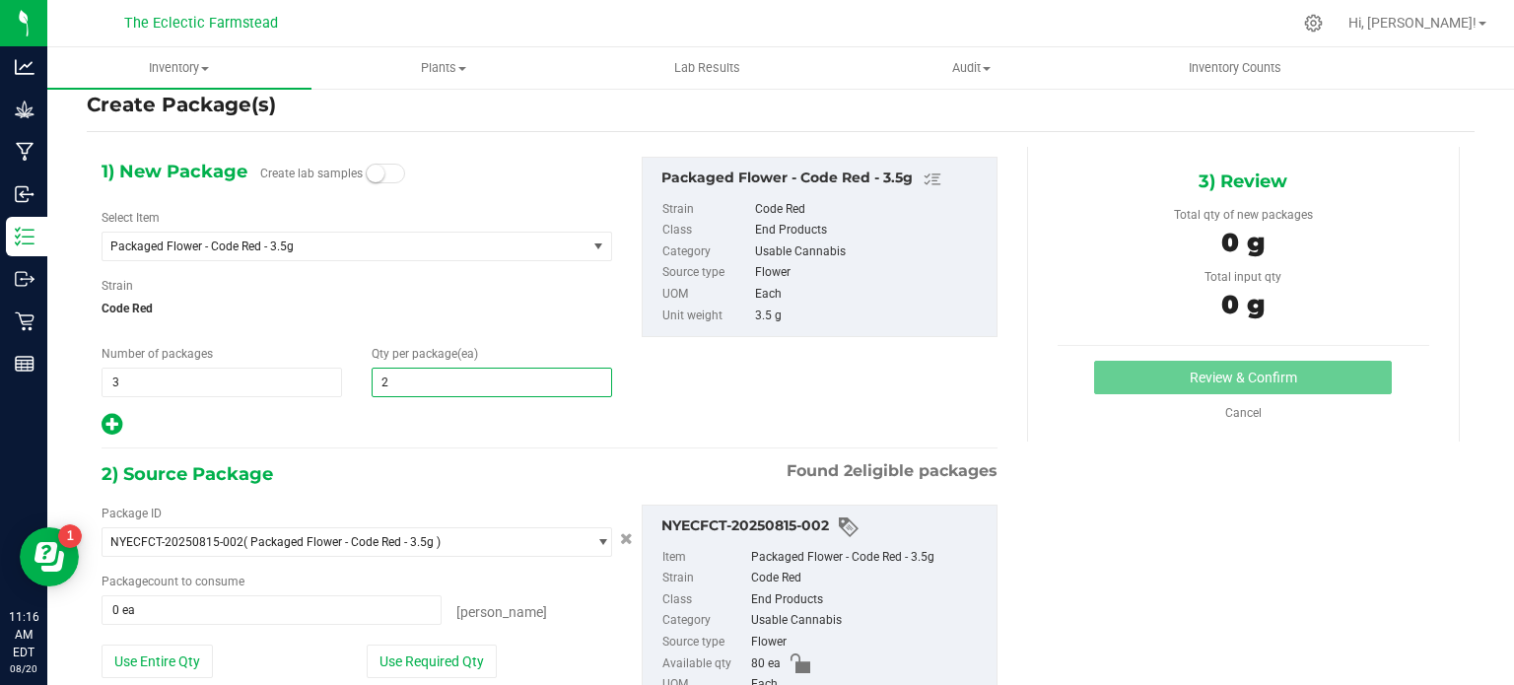
type input "20"
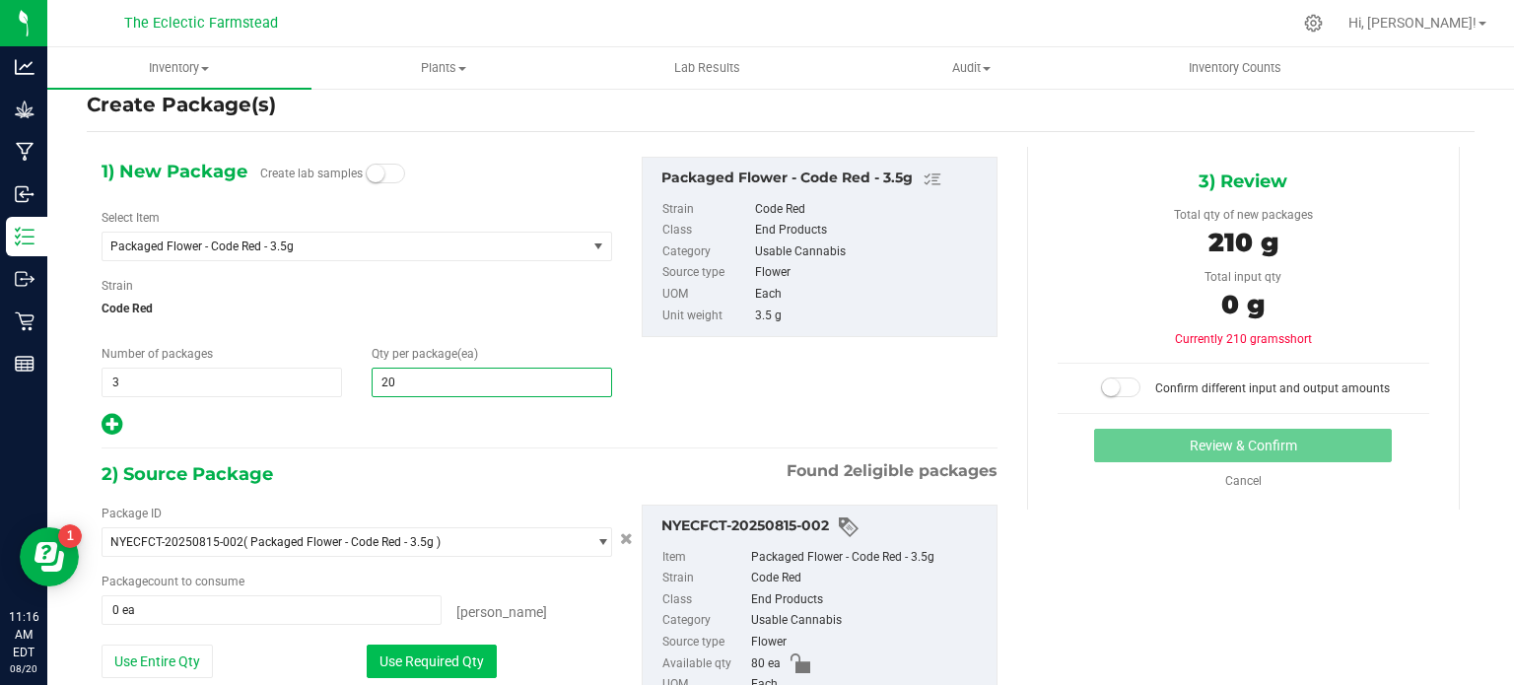
type input "20"
click at [453, 633] on button "Use Required Qty" at bounding box center [432, 662] width 130 height 34
type input "60 ea"
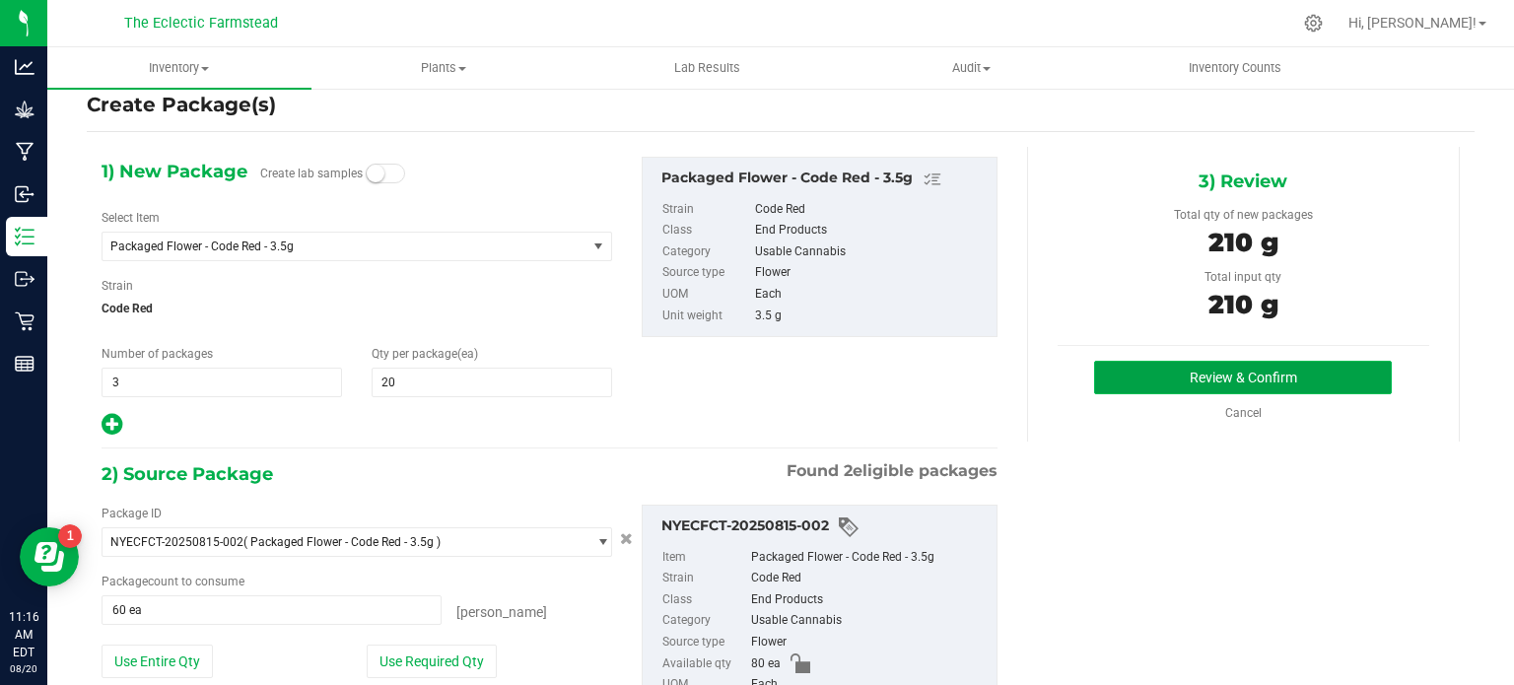
click at [1190, 382] on button "Review & Confirm" at bounding box center [1243, 378] width 298 height 34
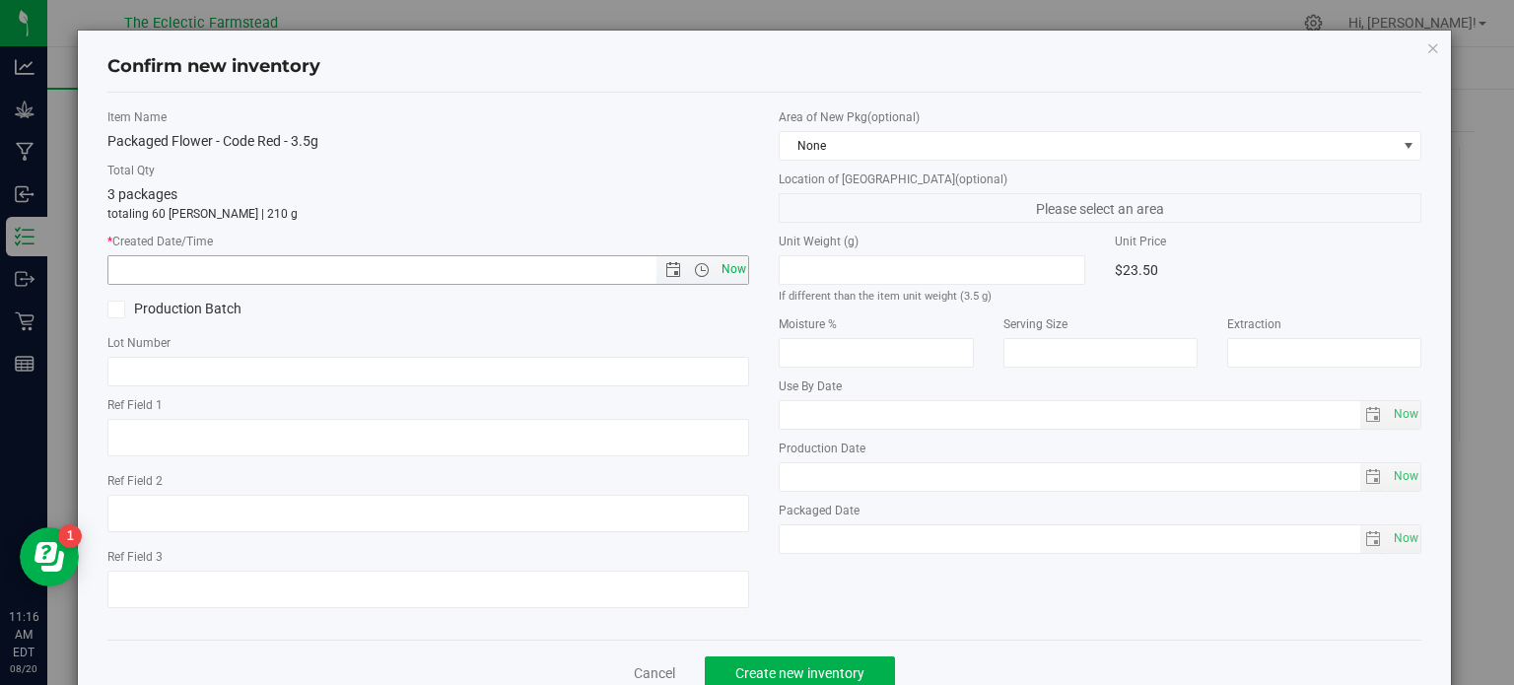
click at [719, 255] on span "Now" at bounding box center [734, 269] width 34 height 29
type input "8/20/2025 11:16 AM"
click at [821, 633] on span "Create new inventory" at bounding box center [799, 673] width 129 height 16
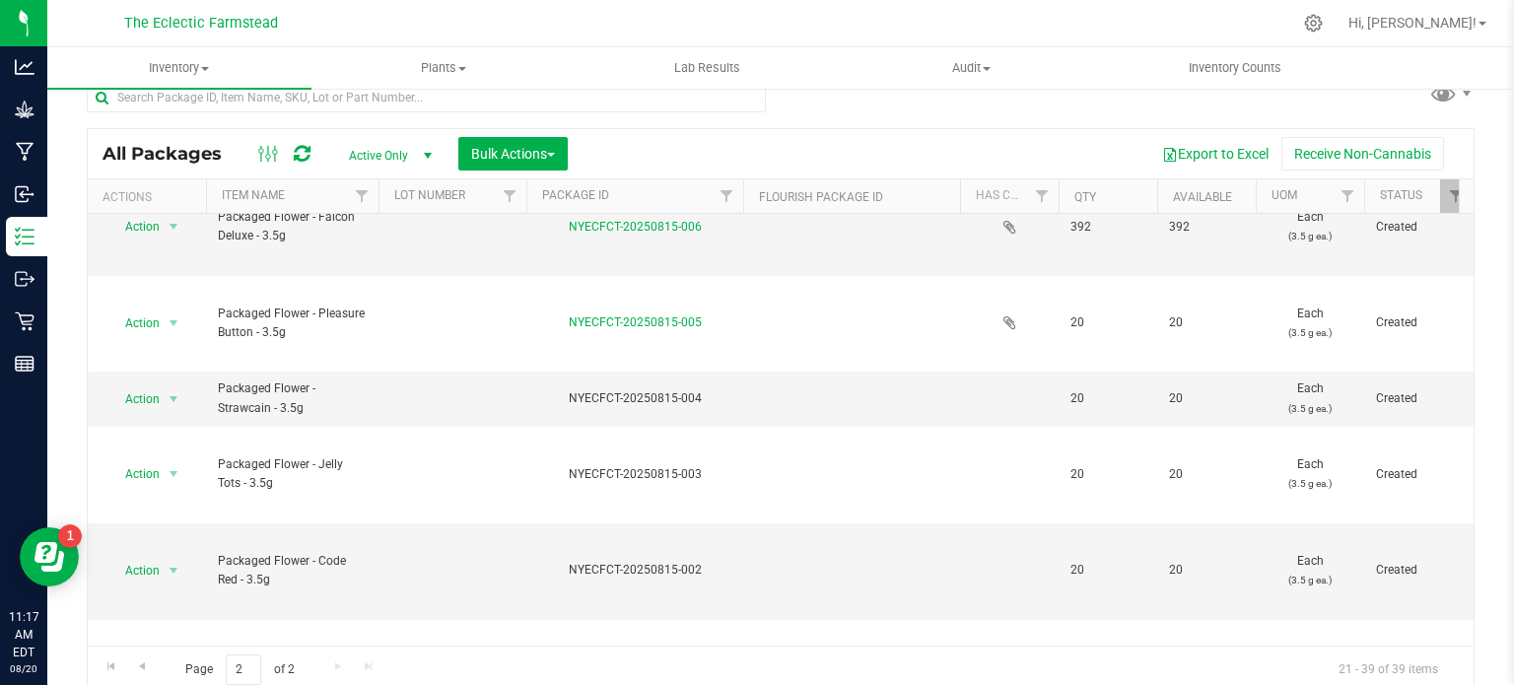
scroll to position [1364, 0]
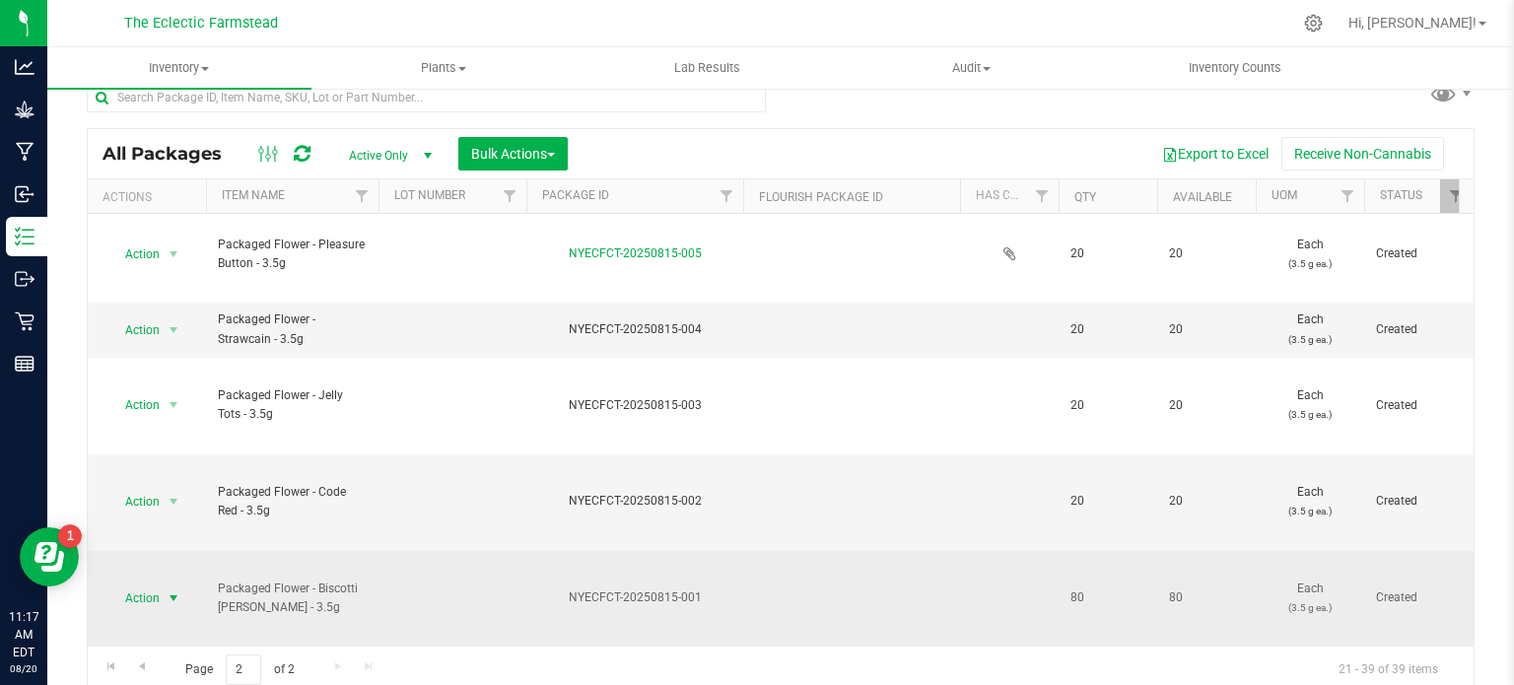
click at [177, 590] on span "select" at bounding box center [174, 598] width 16 height 16
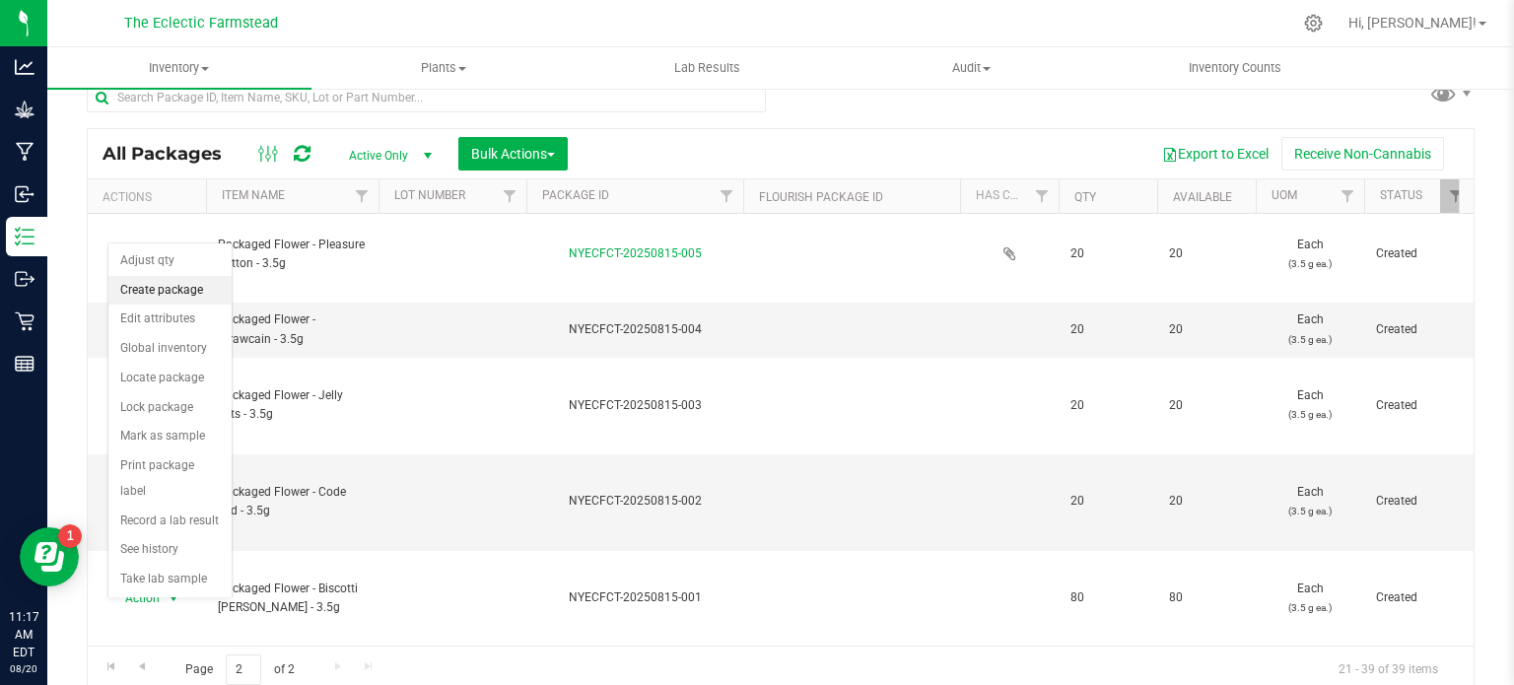
click at [162, 281] on li "Create package" at bounding box center [169, 291] width 123 height 30
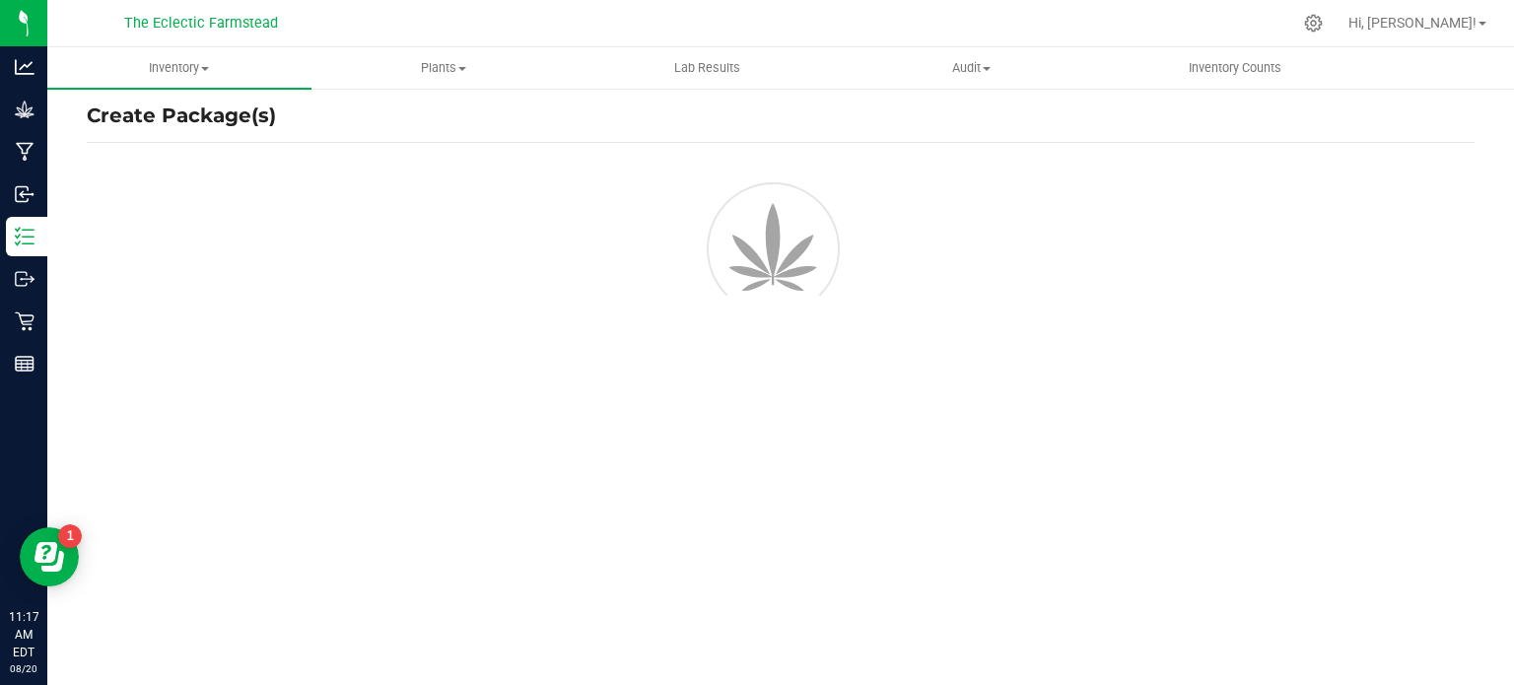
scroll to position [28, 0]
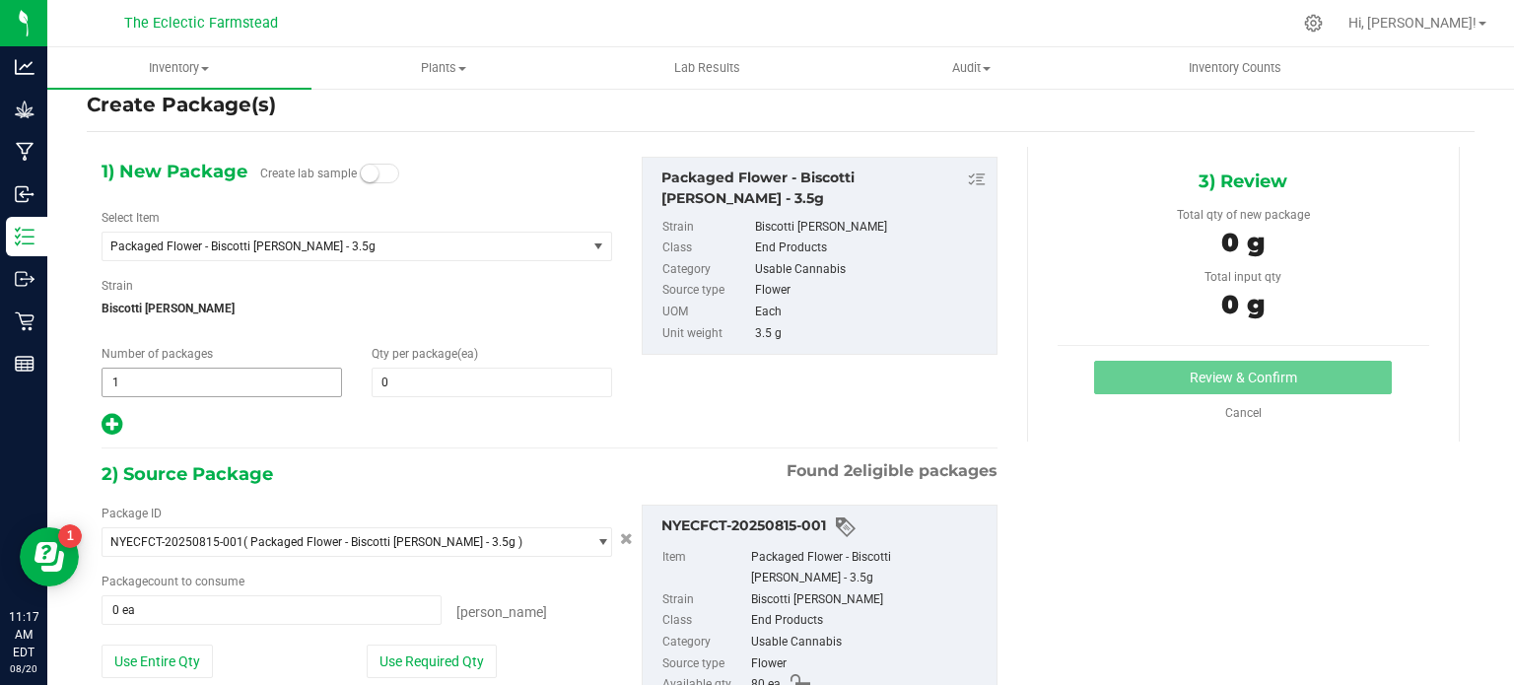
click at [215, 384] on span "1 1" at bounding box center [222, 383] width 241 height 30
type input "3"
click at [447, 393] on span at bounding box center [492, 383] width 241 height 30
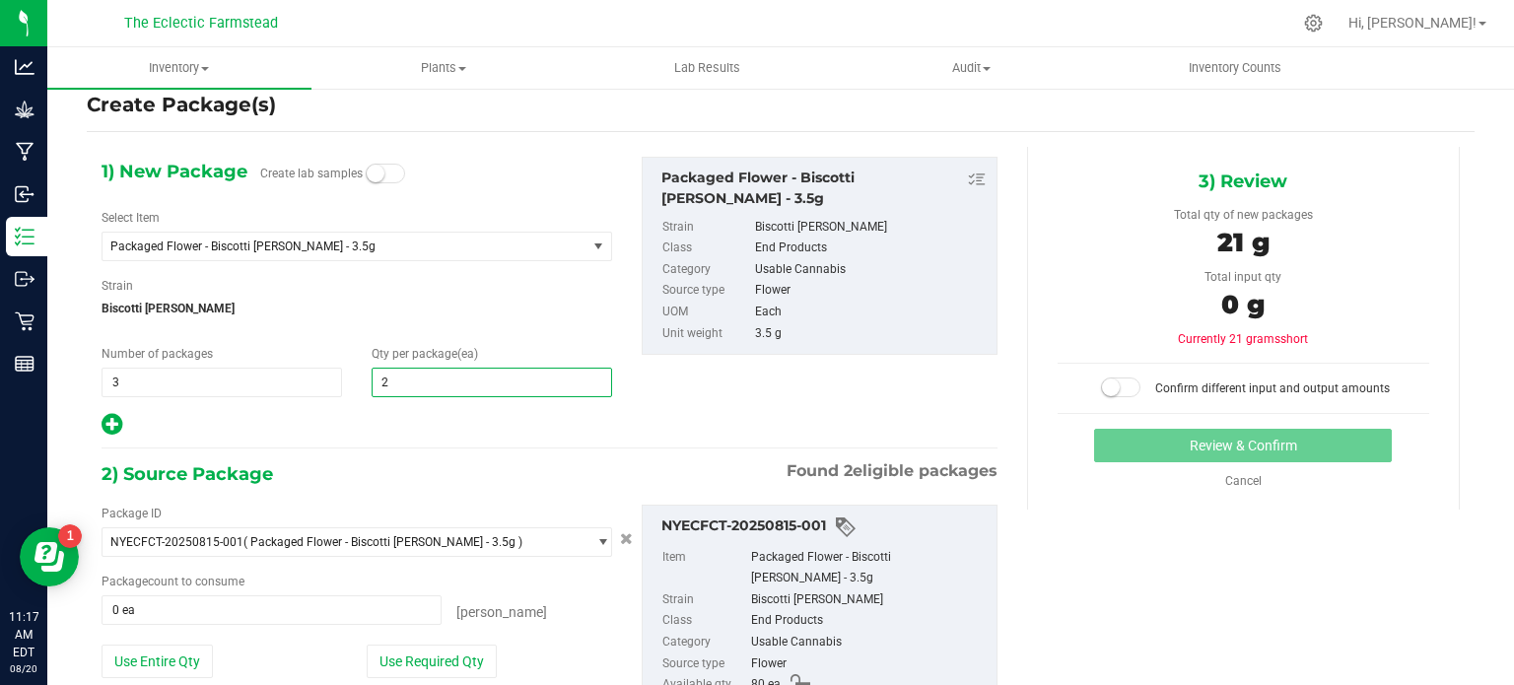
type input "20"
click at [451, 633] on button "Use Required Qty" at bounding box center [432, 662] width 130 height 34
type input "60 ea"
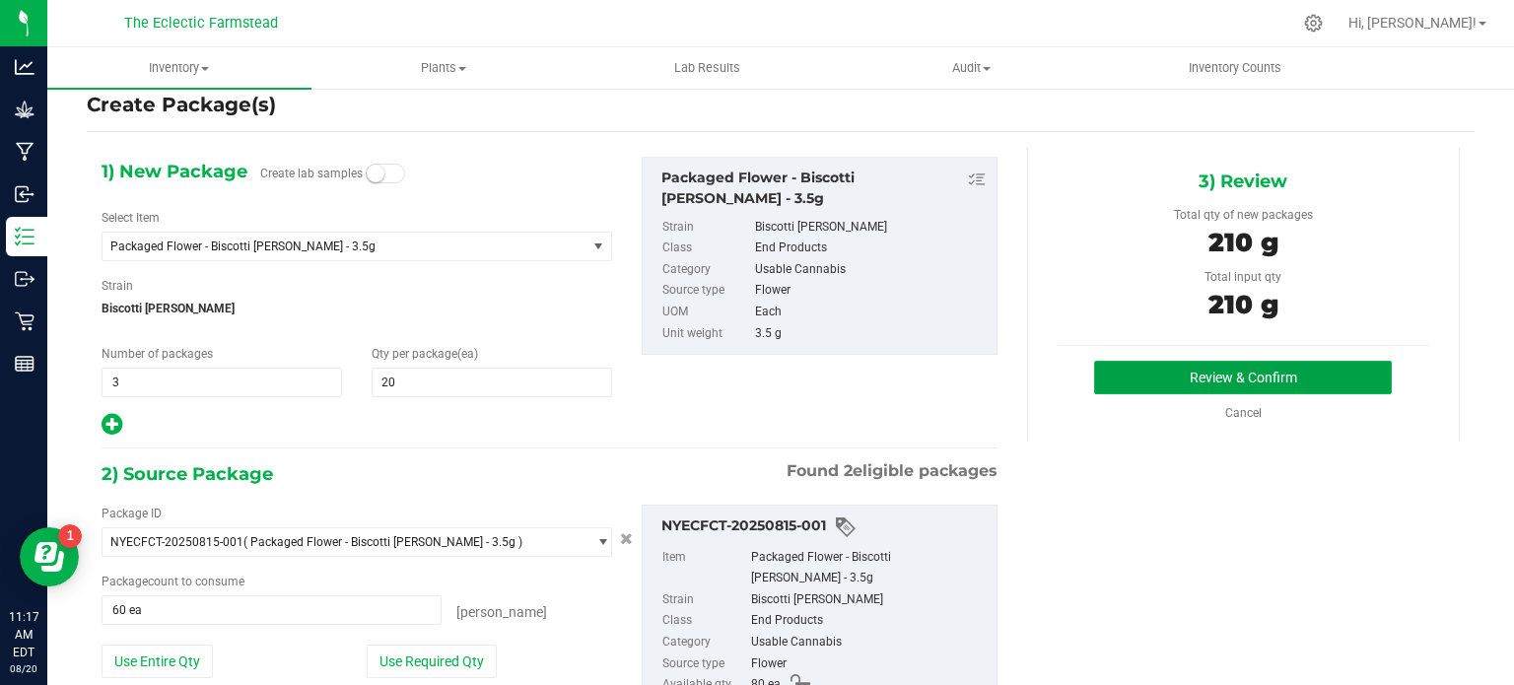
click at [1135, 381] on button "Review & Confirm" at bounding box center [1243, 378] width 298 height 34
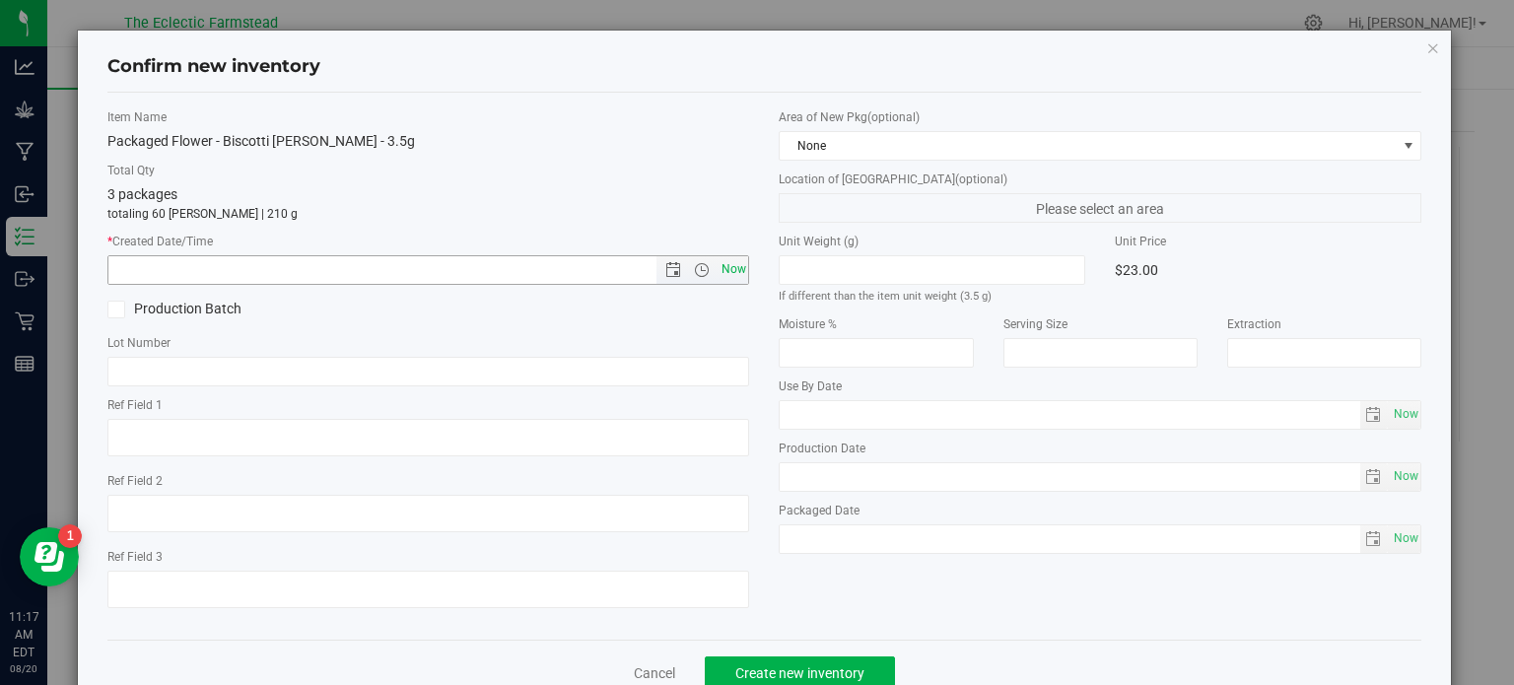
click at [729, 271] on span "Now" at bounding box center [734, 269] width 34 height 29
type input "8/20/2025 11:17 AM"
click at [844, 633] on button "Create new inventory" at bounding box center [800, 673] width 190 height 34
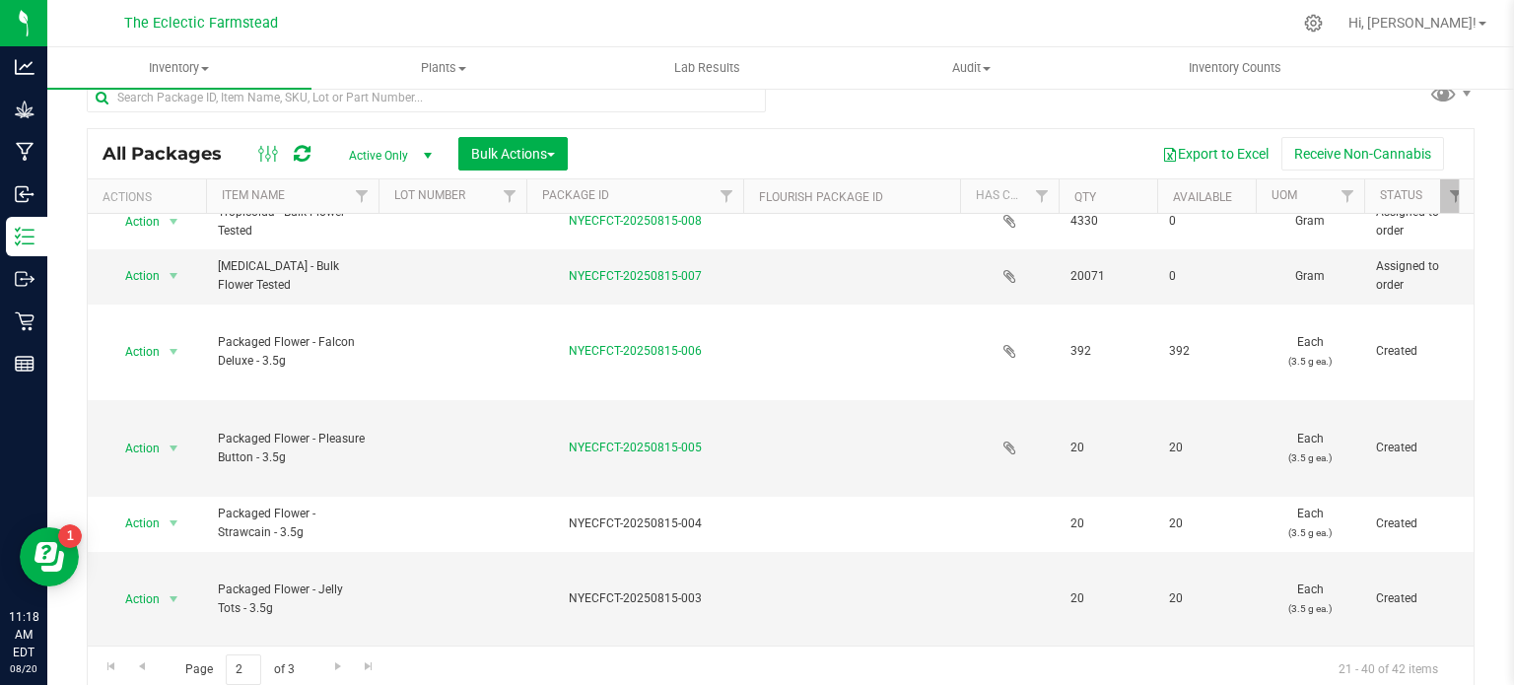
scroll to position [1471, 0]
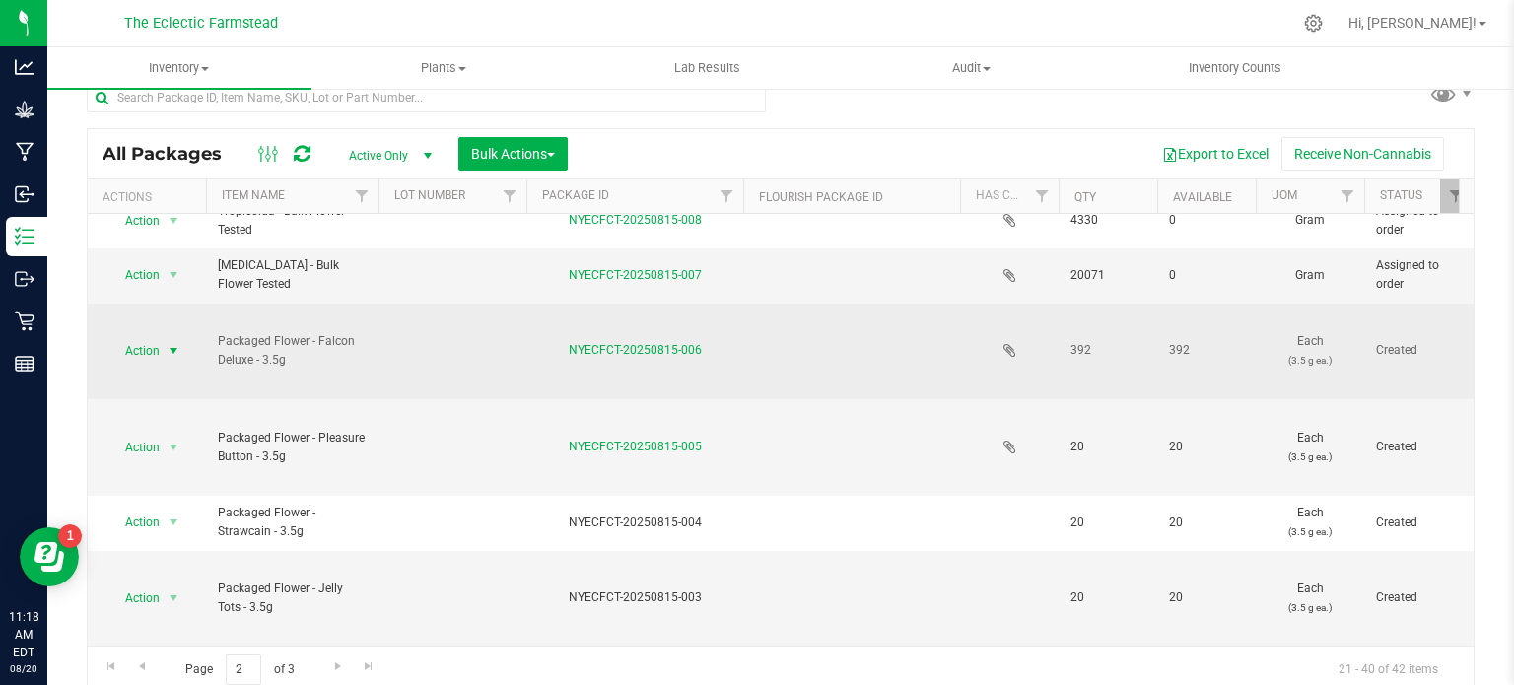
click at [166, 349] on span "select" at bounding box center [174, 351] width 16 height 16
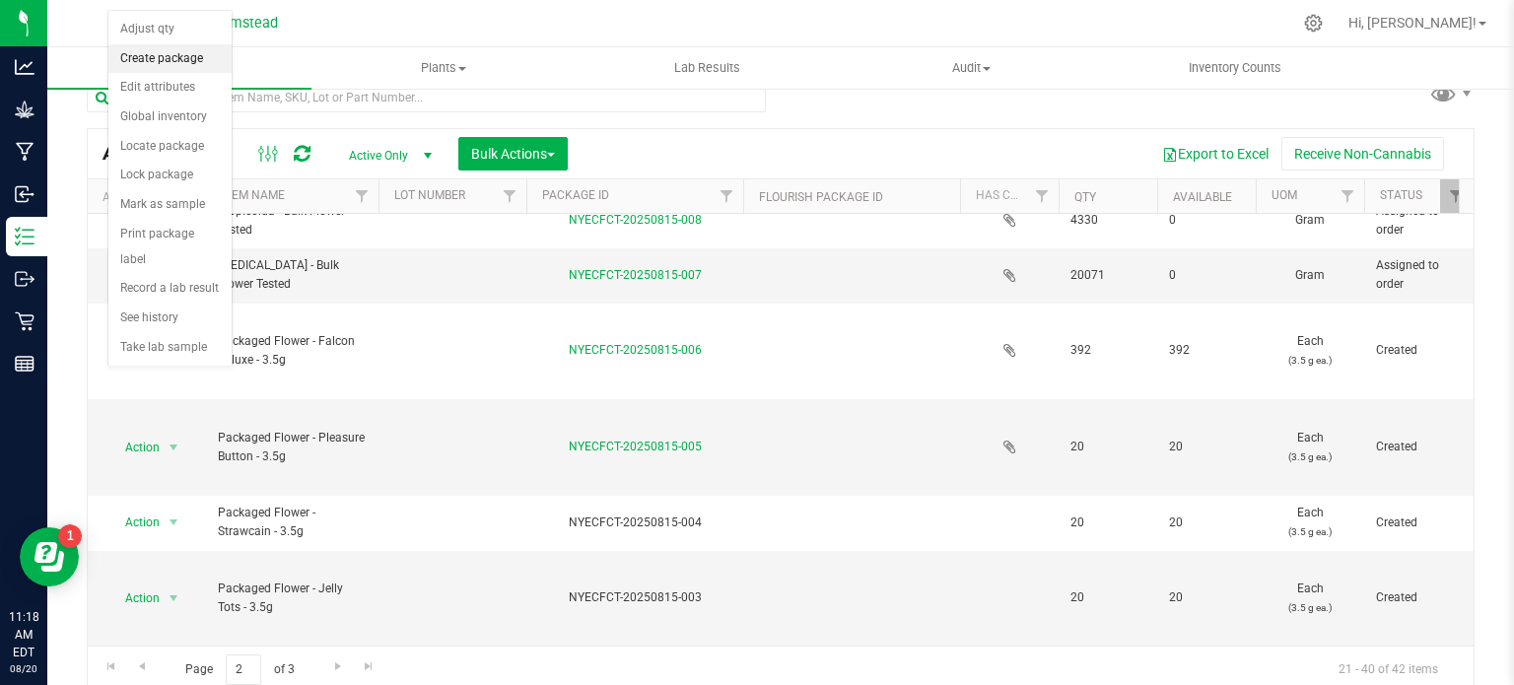
click at [181, 53] on li "Create package" at bounding box center [169, 59] width 123 height 30
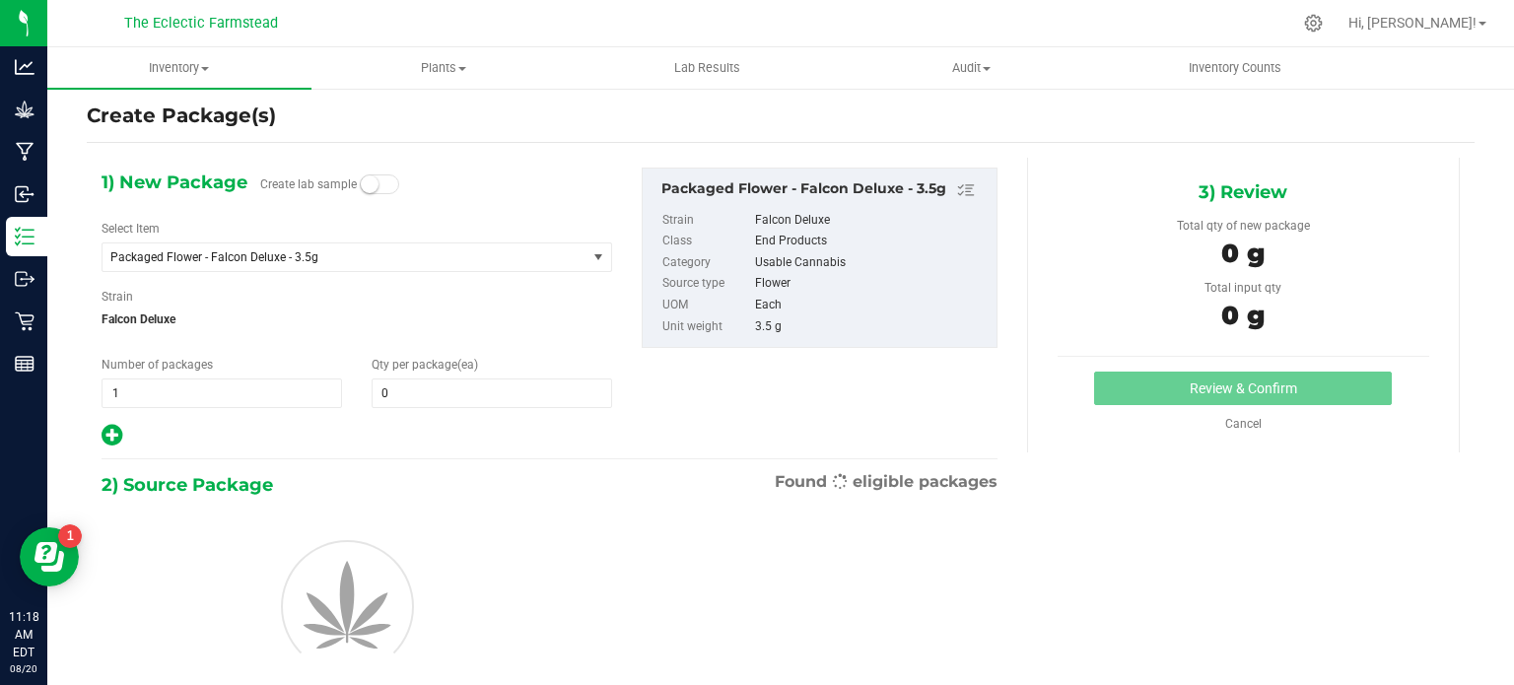
scroll to position [28, 0]
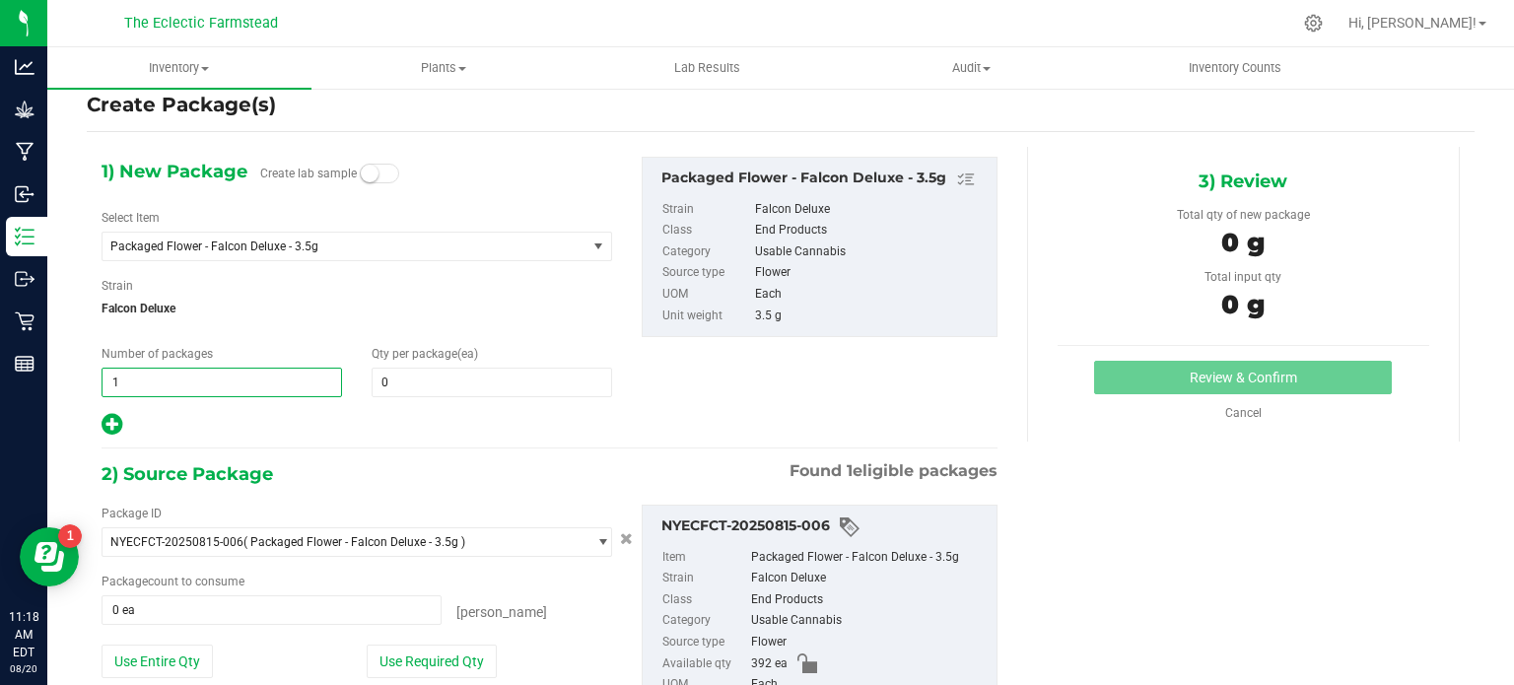
click at [241, 389] on span "1 1" at bounding box center [222, 383] width 241 height 30
type input "4"
click at [431, 384] on span at bounding box center [492, 383] width 241 height 30
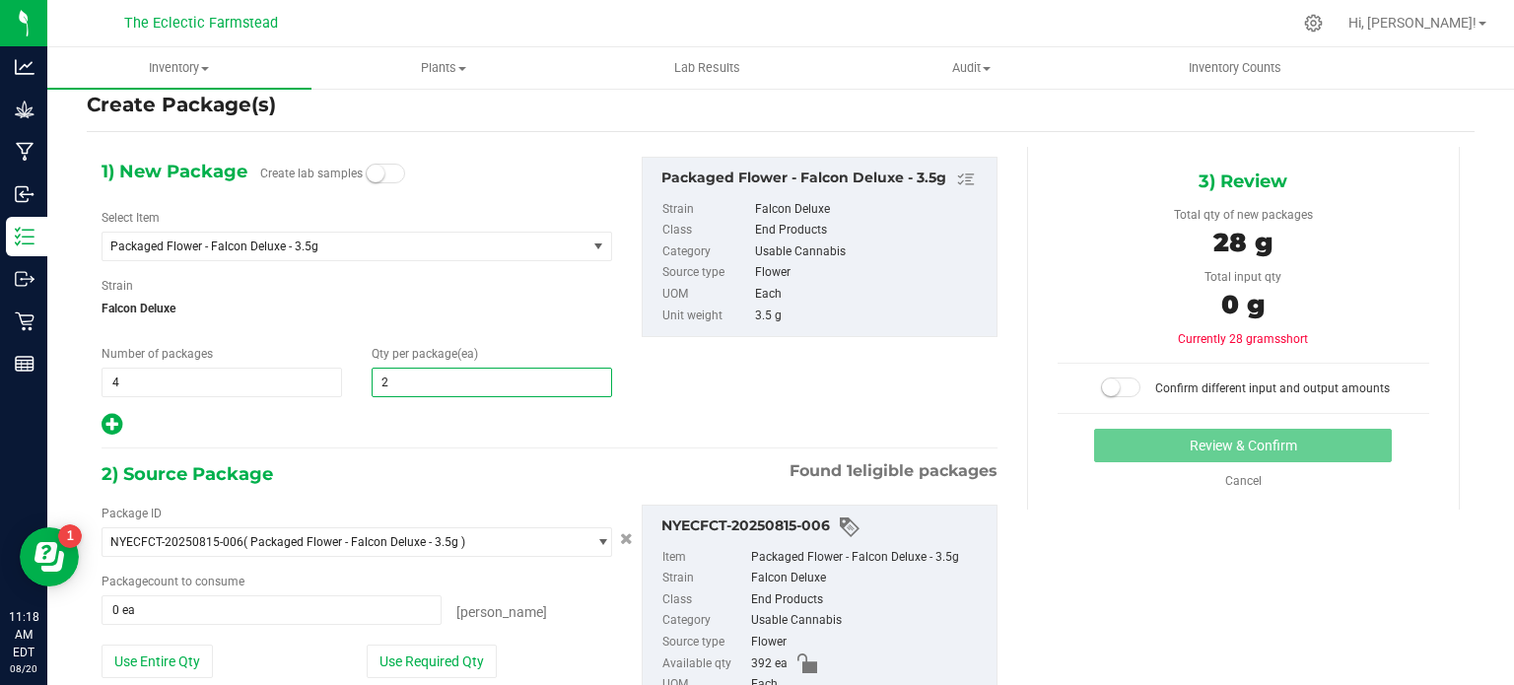
type input "20"
click at [428, 633] on button "Use Required Qty" at bounding box center [432, 662] width 130 height 34
type input "80 ea"
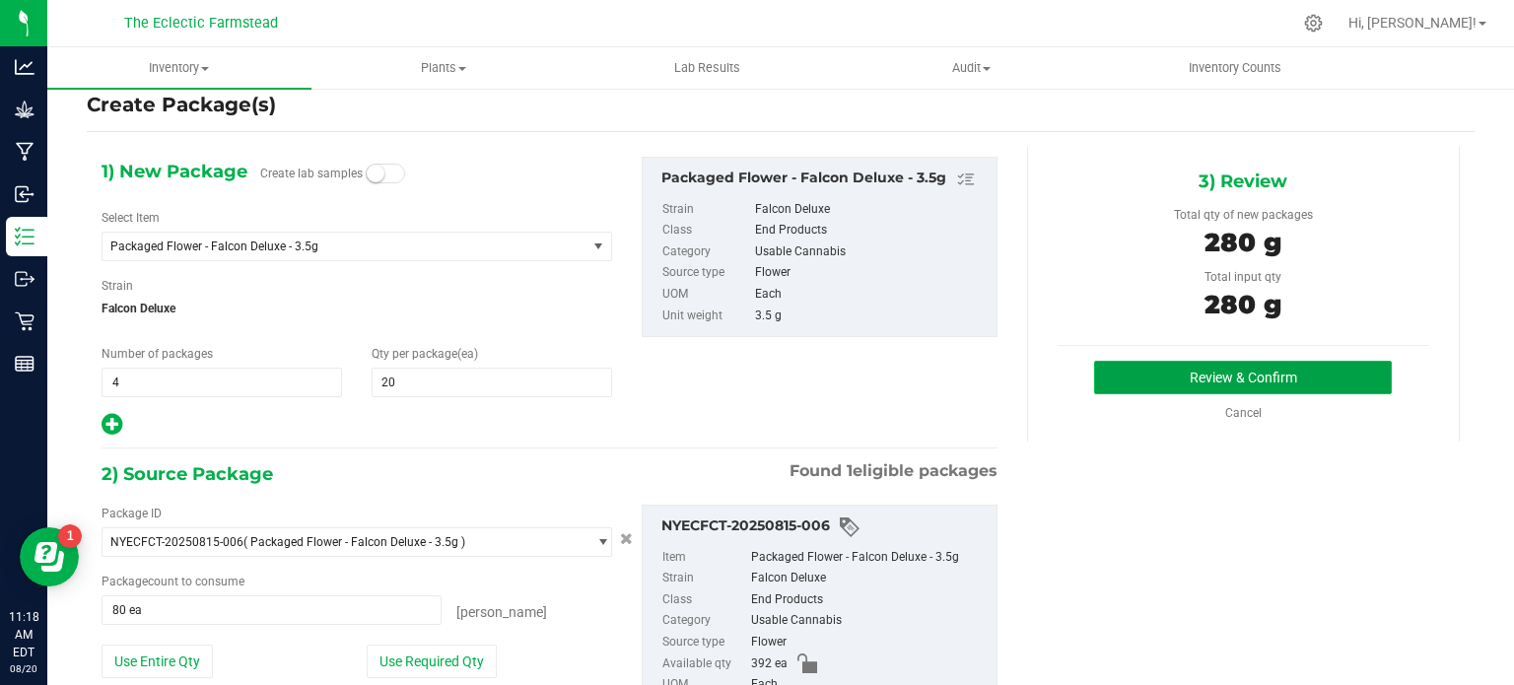
click at [1147, 380] on button "Review & Confirm" at bounding box center [1243, 378] width 298 height 34
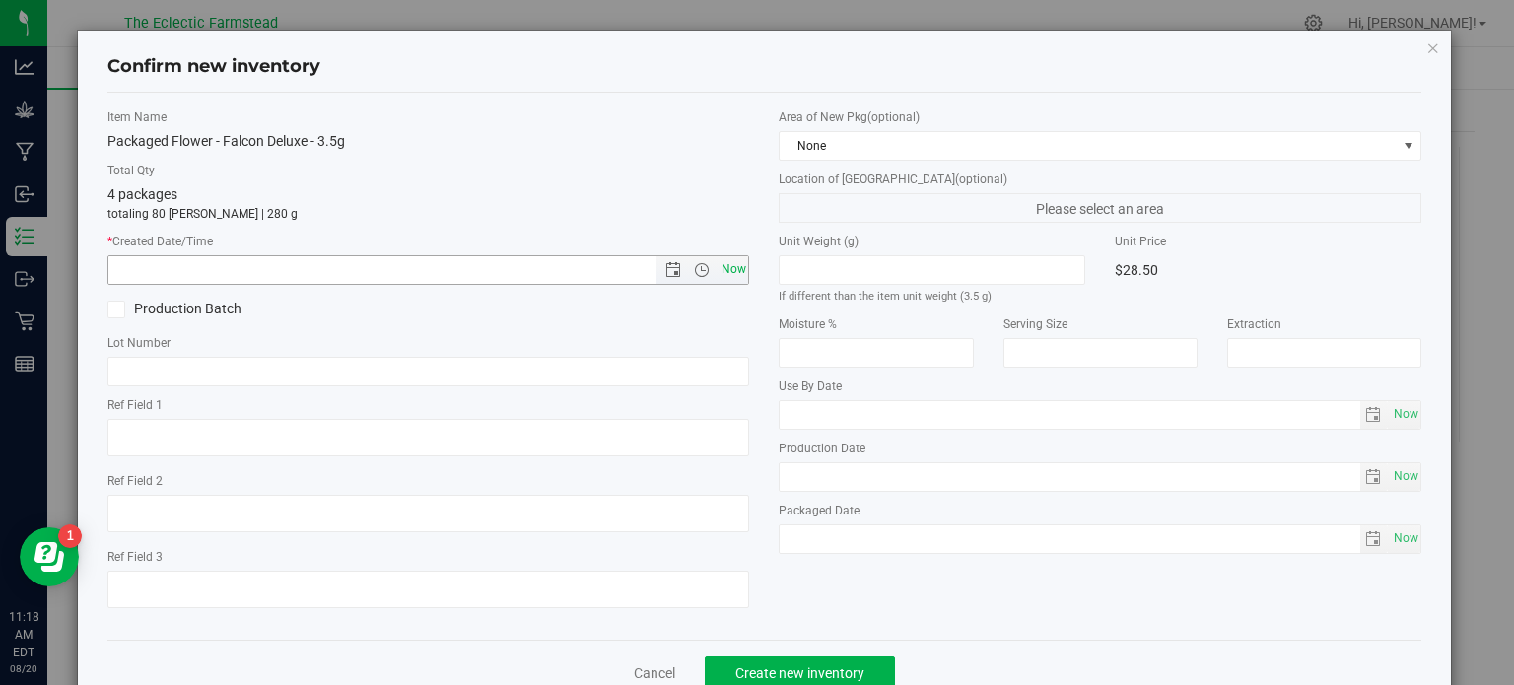
click at [739, 270] on span "Now" at bounding box center [734, 269] width 34 height 29
type input "8/20/2025 11:18 AM"
click at [852, 633] on span "Create new inventory" at bounding box center [799, 673] width 129 height 16
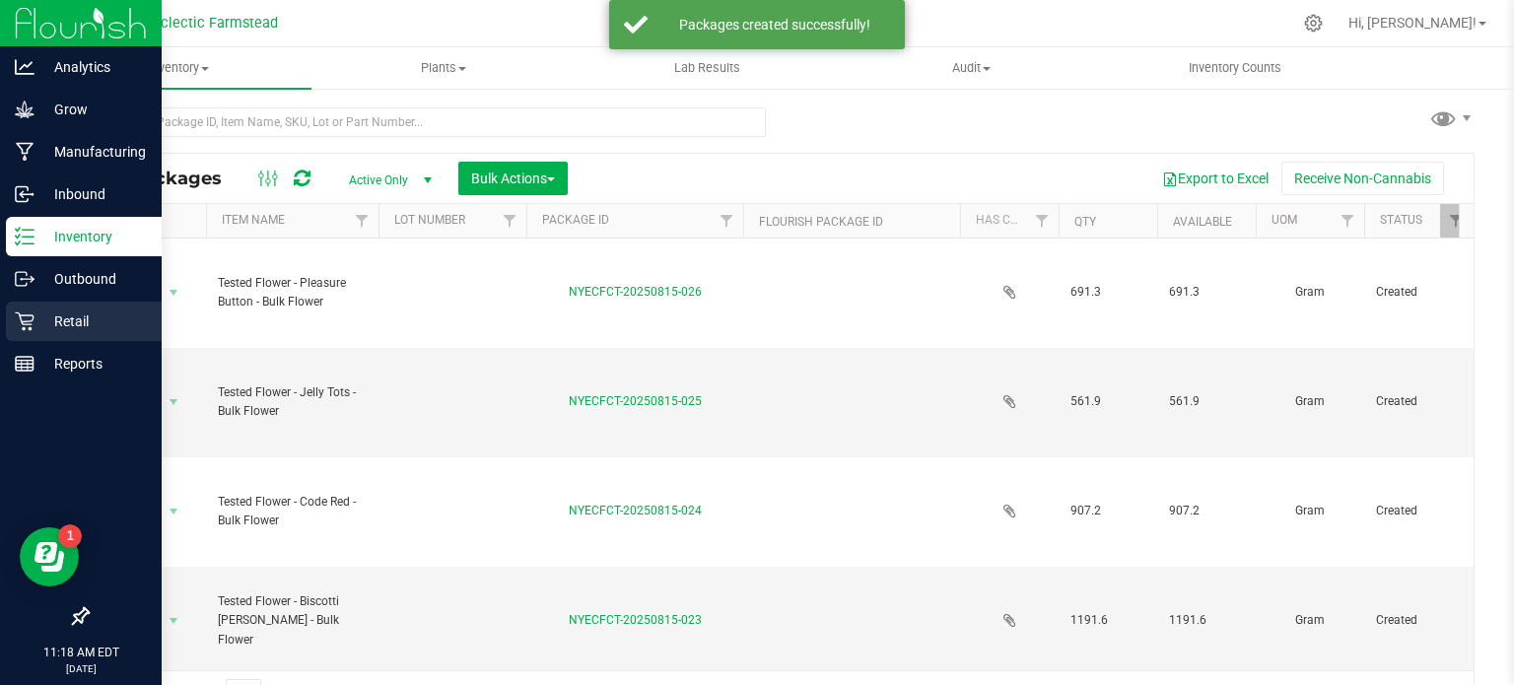
scroll to position [28, 0]
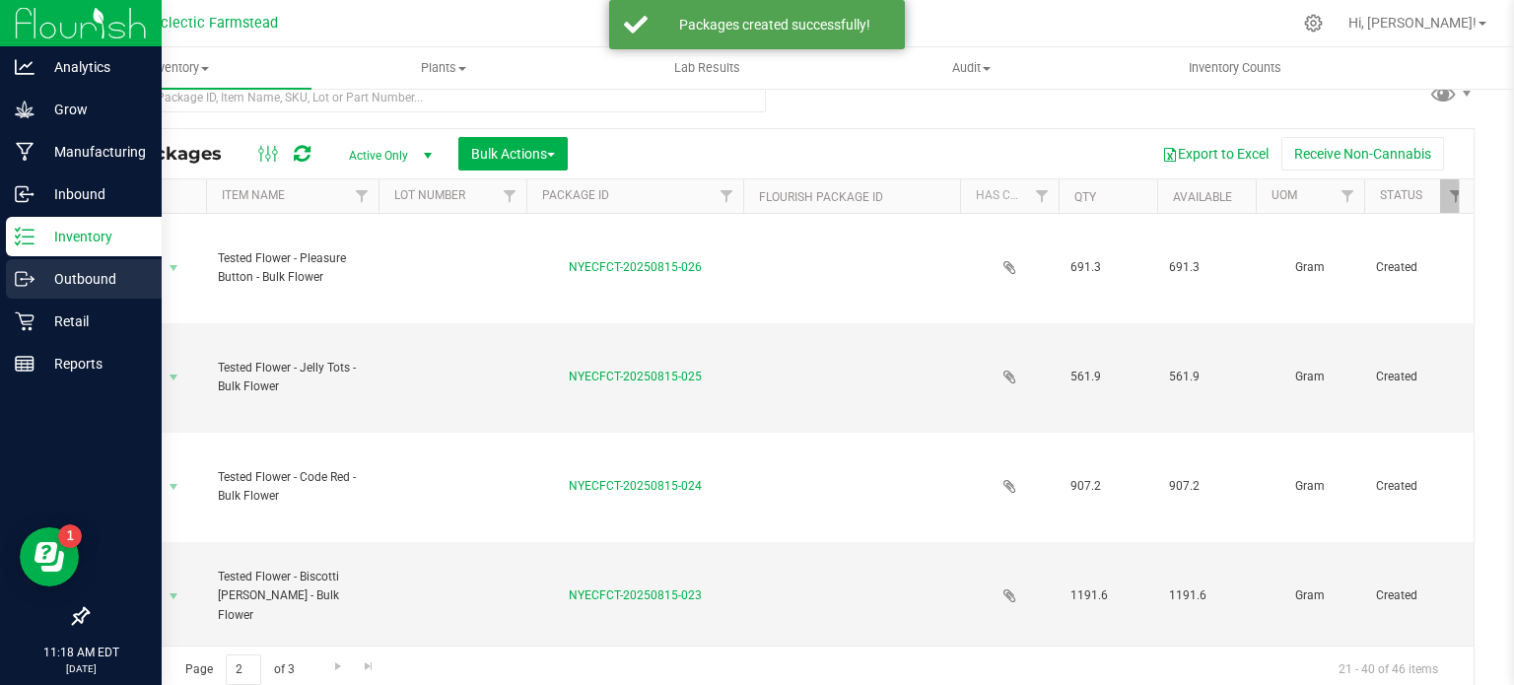
click at [86, 274] on p "Outbound" at bounding box center [93, 279] width 118 height 24
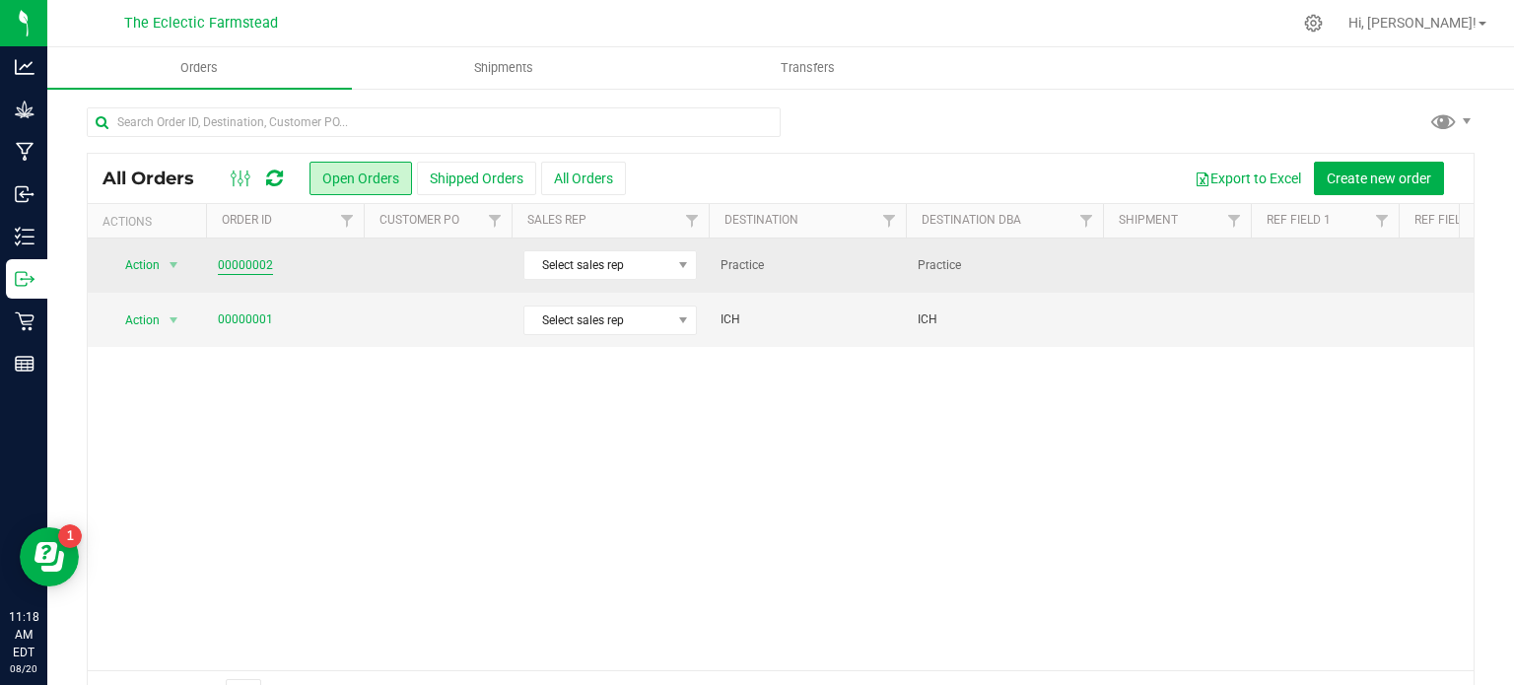
click at [248, 262] on link "00000002" at bounding box center [245, 265] width 55 height 19
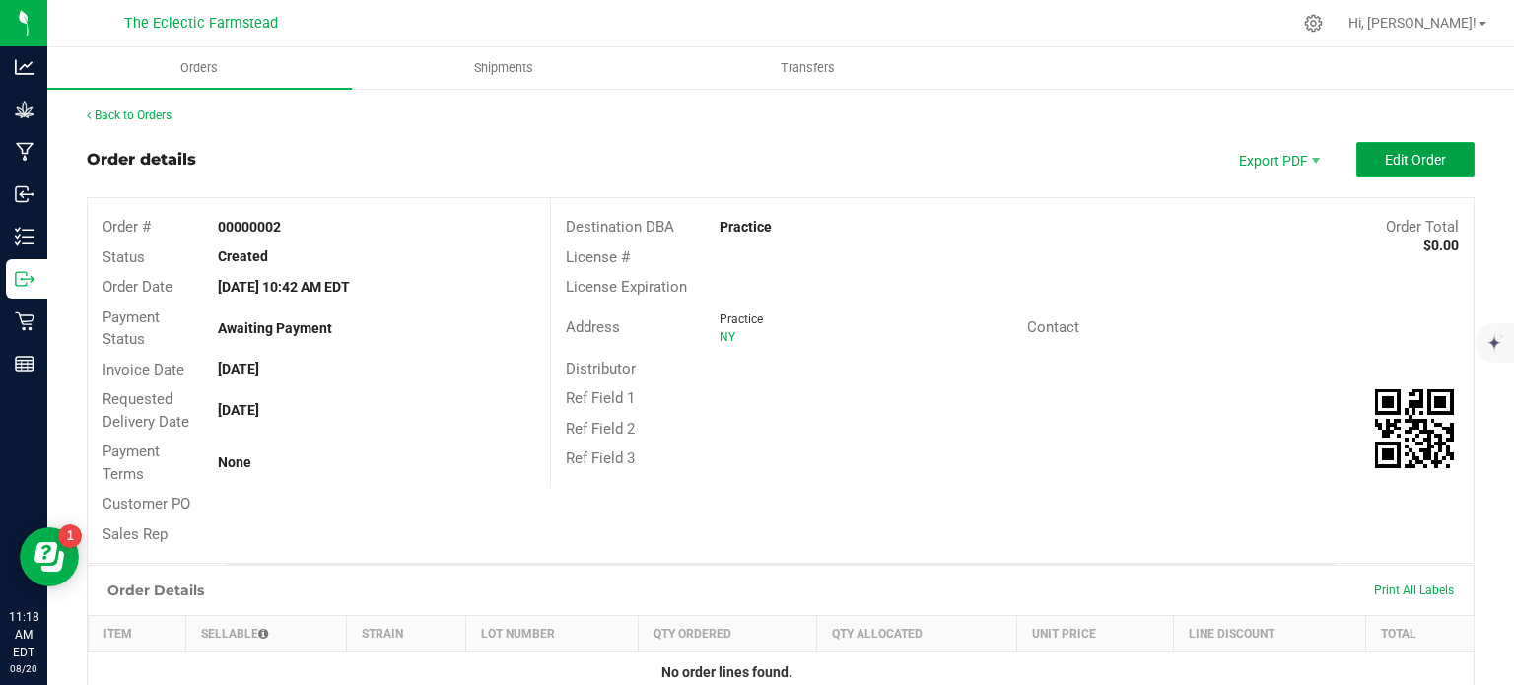
click at [1396, 161] on span "Edit Order" at bounding box center [1415, 160] width 61 height 16
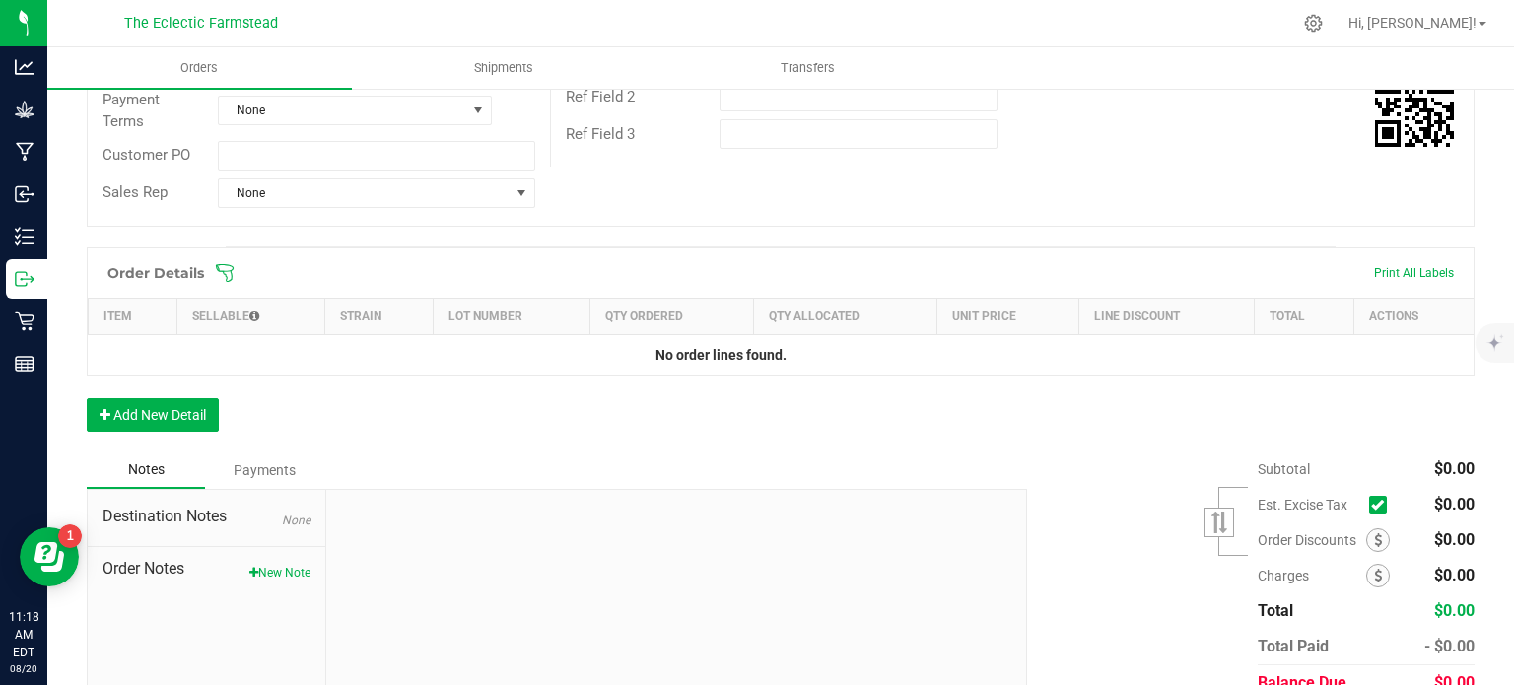
scroll to position [382, 0]
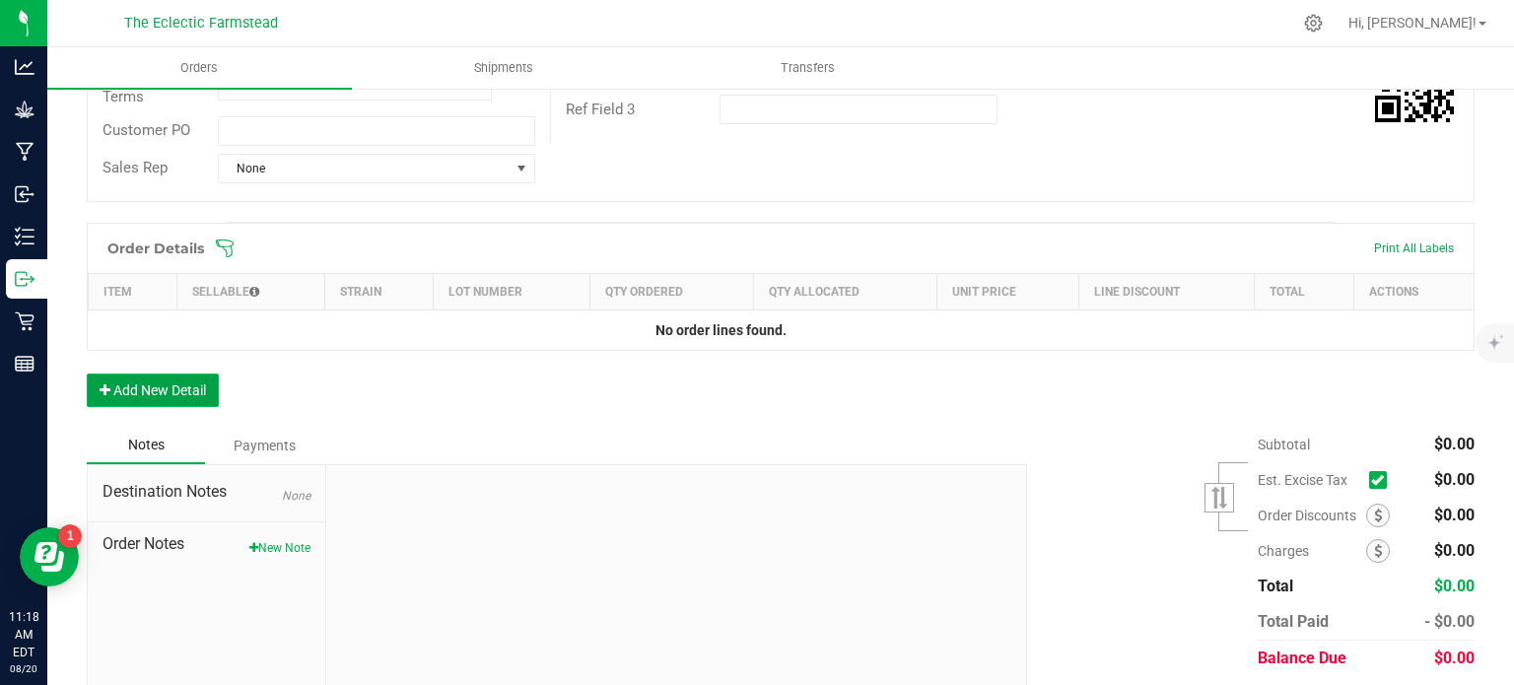
click at [154, 383] on button "Add New Detail" at bounding box center [153, 391] width 132 height 34
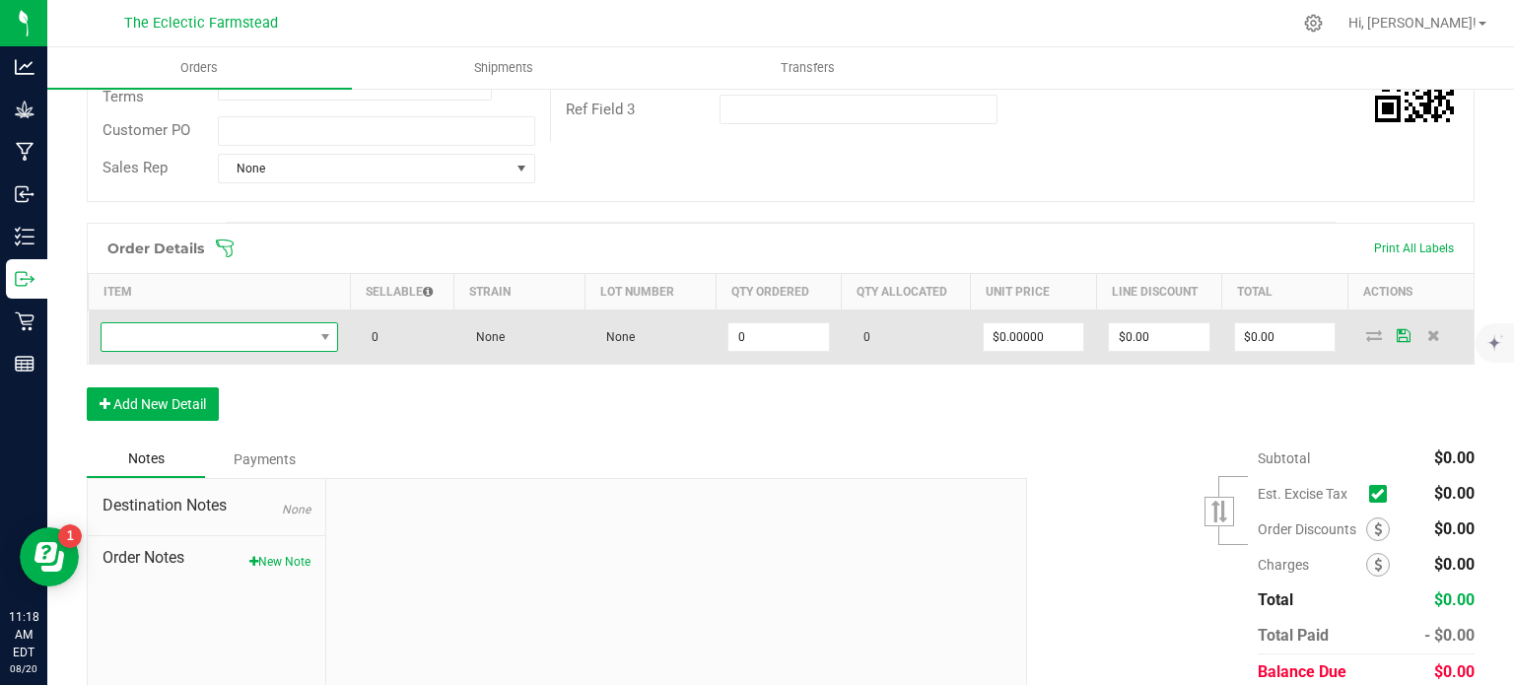
click at [301, 329] on span "NO DATA FOUND" at bounding box center [208, 337] width 212 height 28
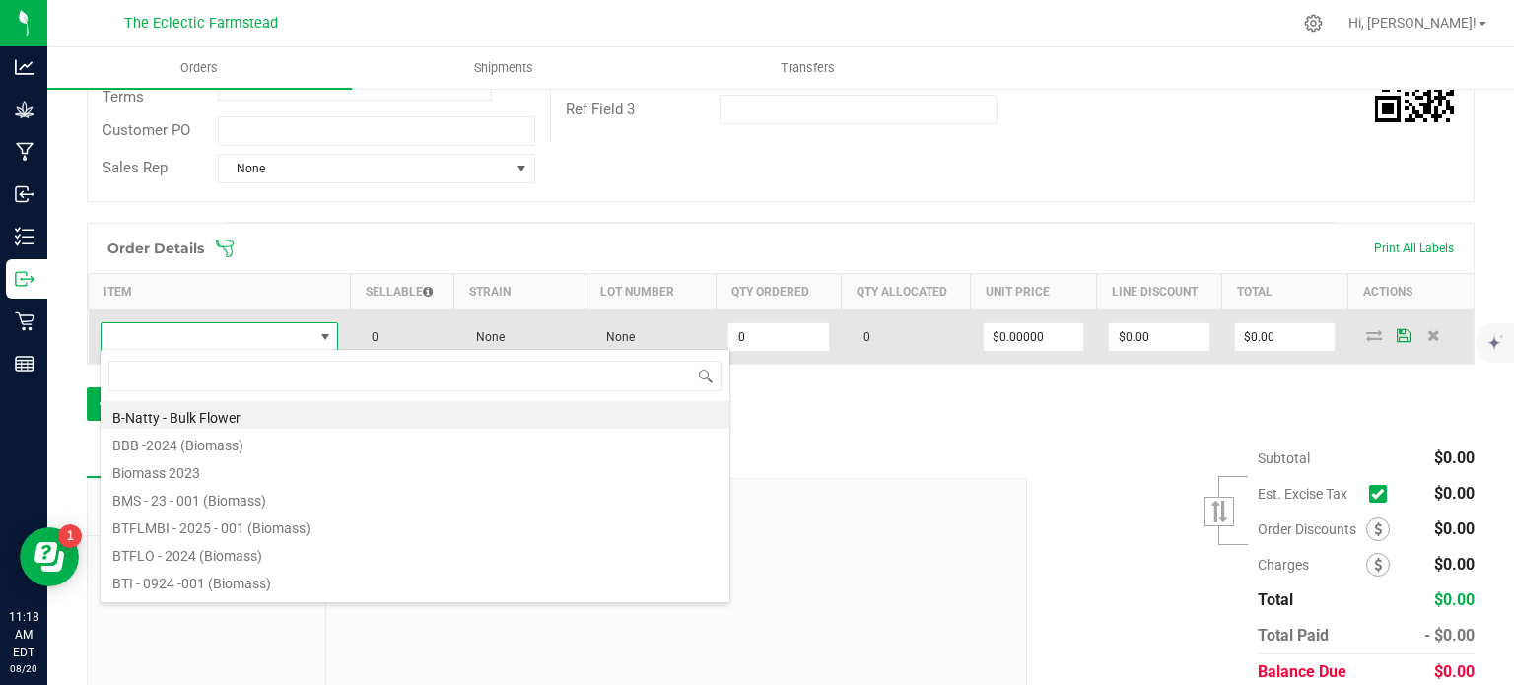
scroll to position [29, 233]
type input "p"
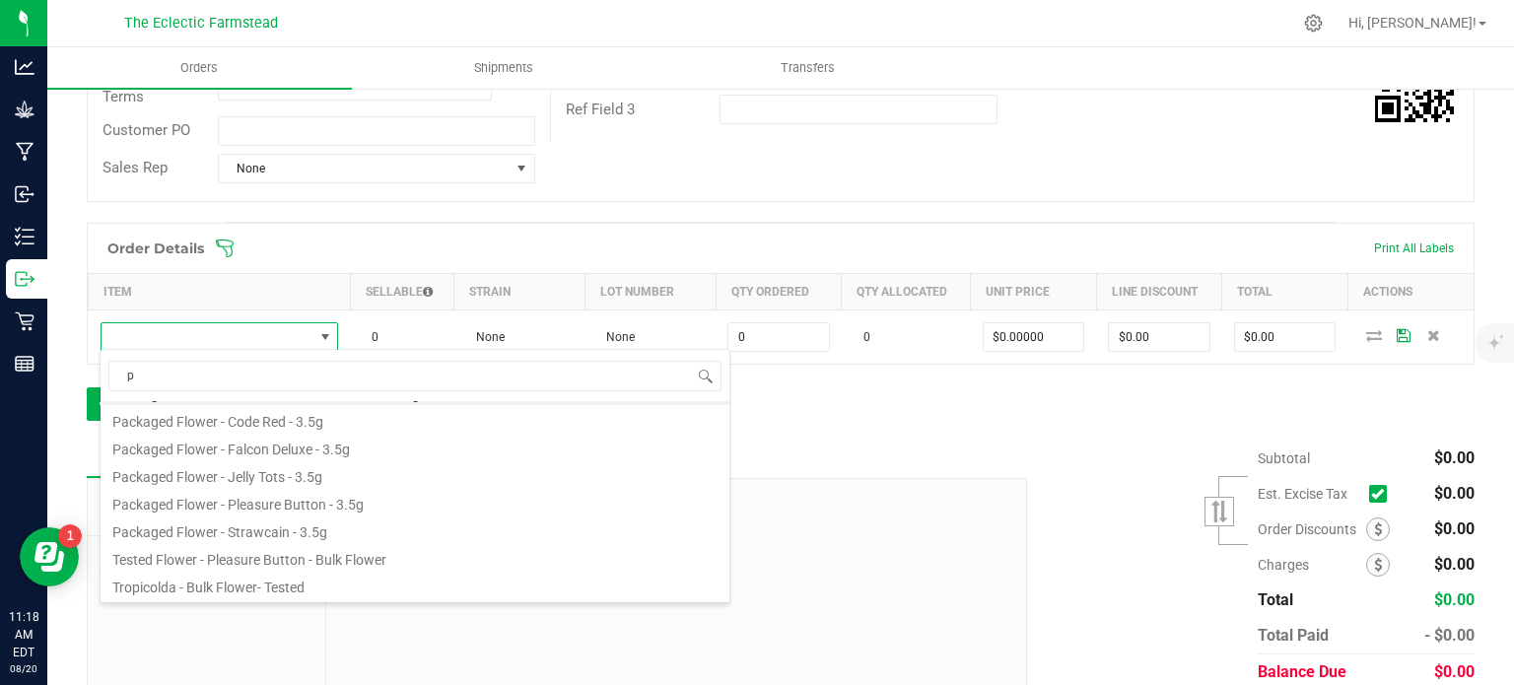
scroll to position [0, 0]
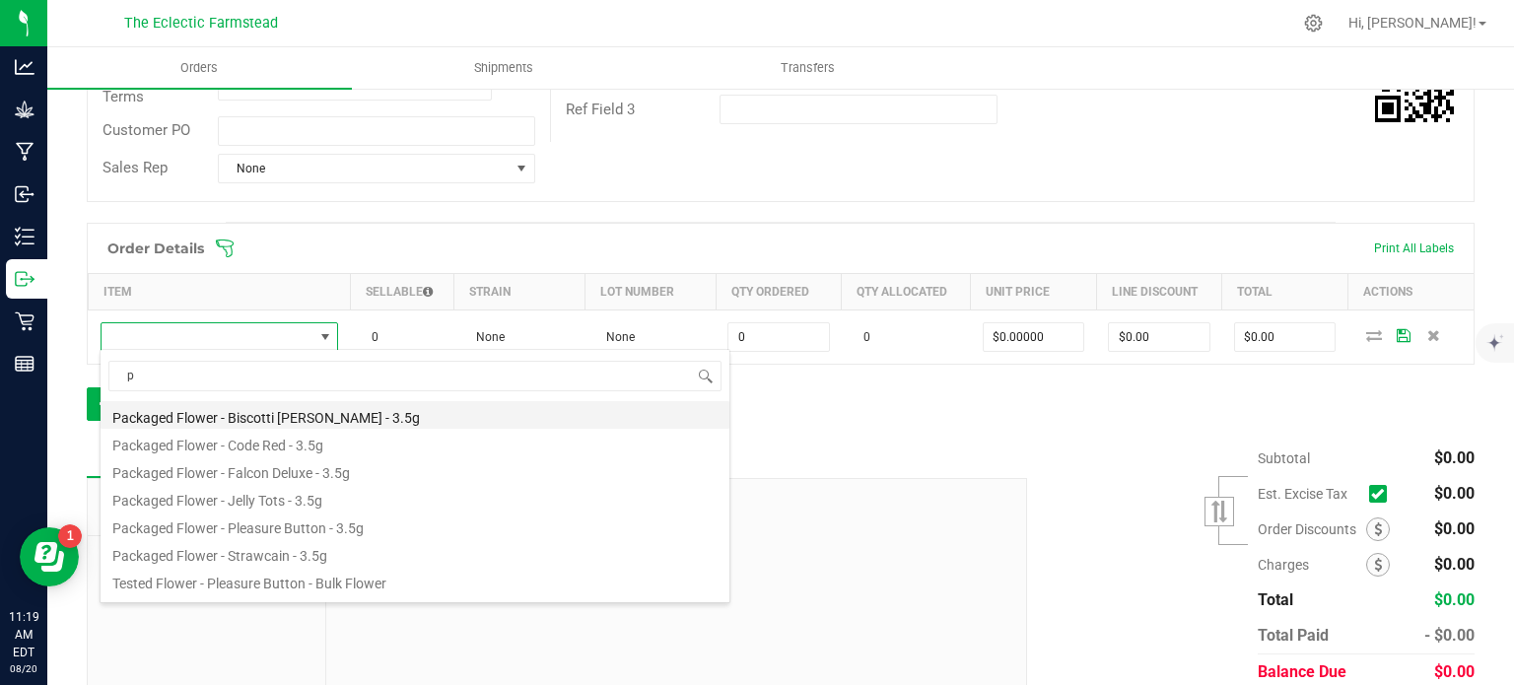
click at [318, 421] on li "Packaged Flower - Biscotti [PERSON_NAME] - 3.5g" at bounding box center [415, 415] width 629 height 28
type input "0 ea"
type input "$23.00000"
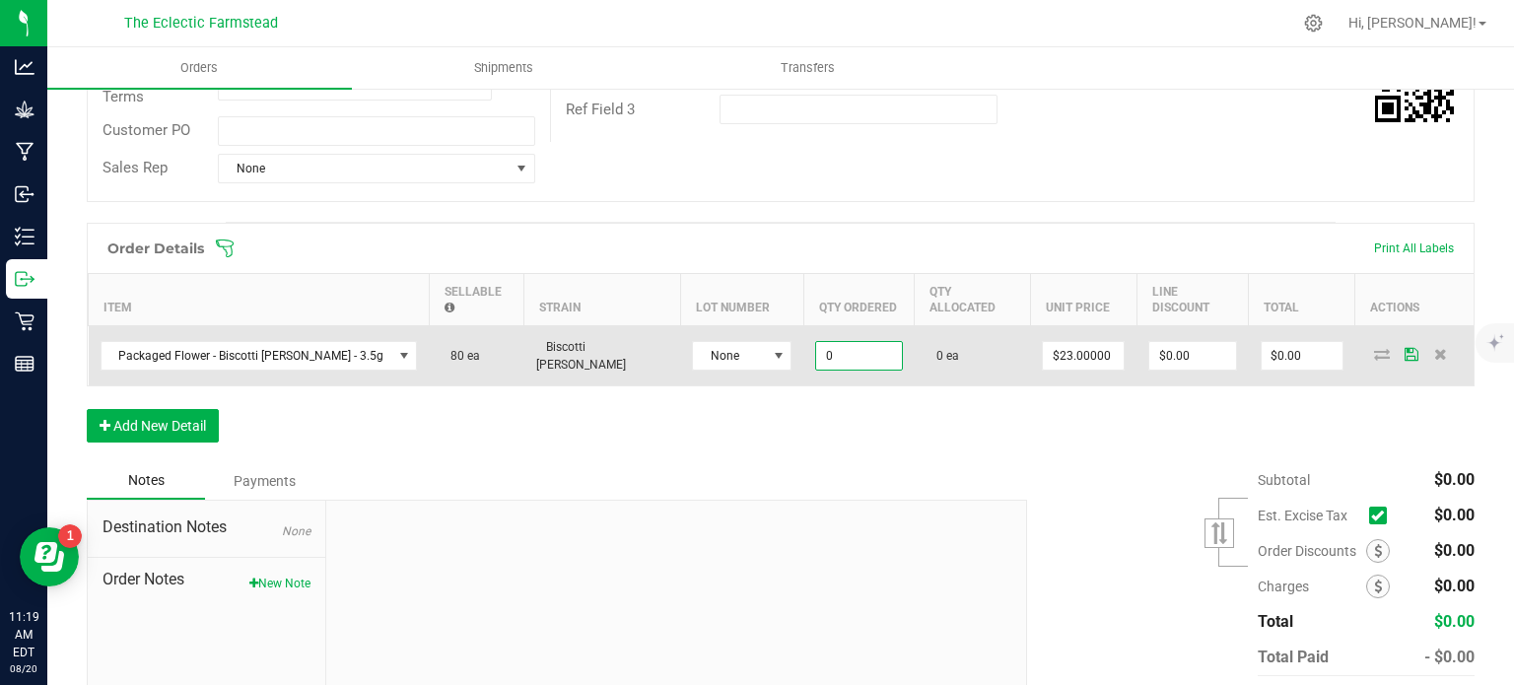
click at [816, 342] on input "0" at bounding box center [858, 356] width 85 height 28
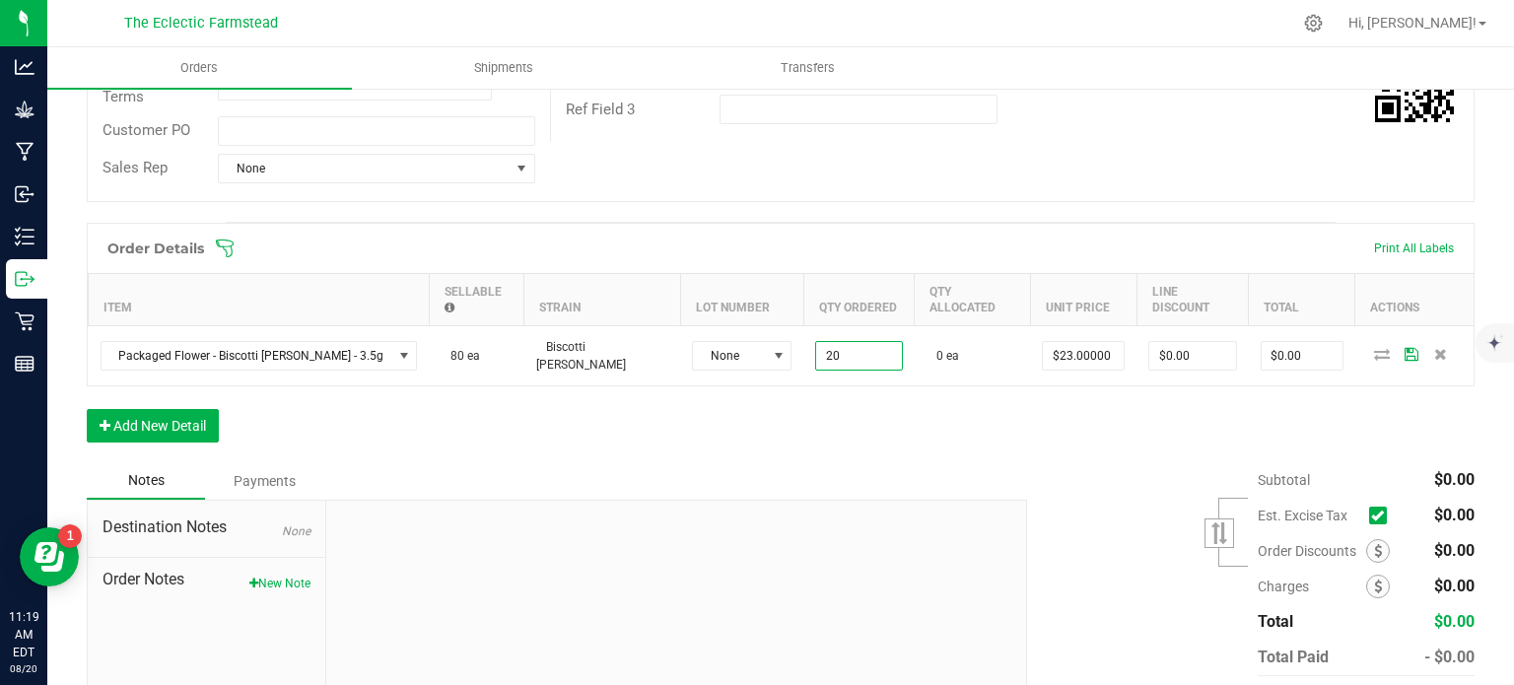
type input "2"
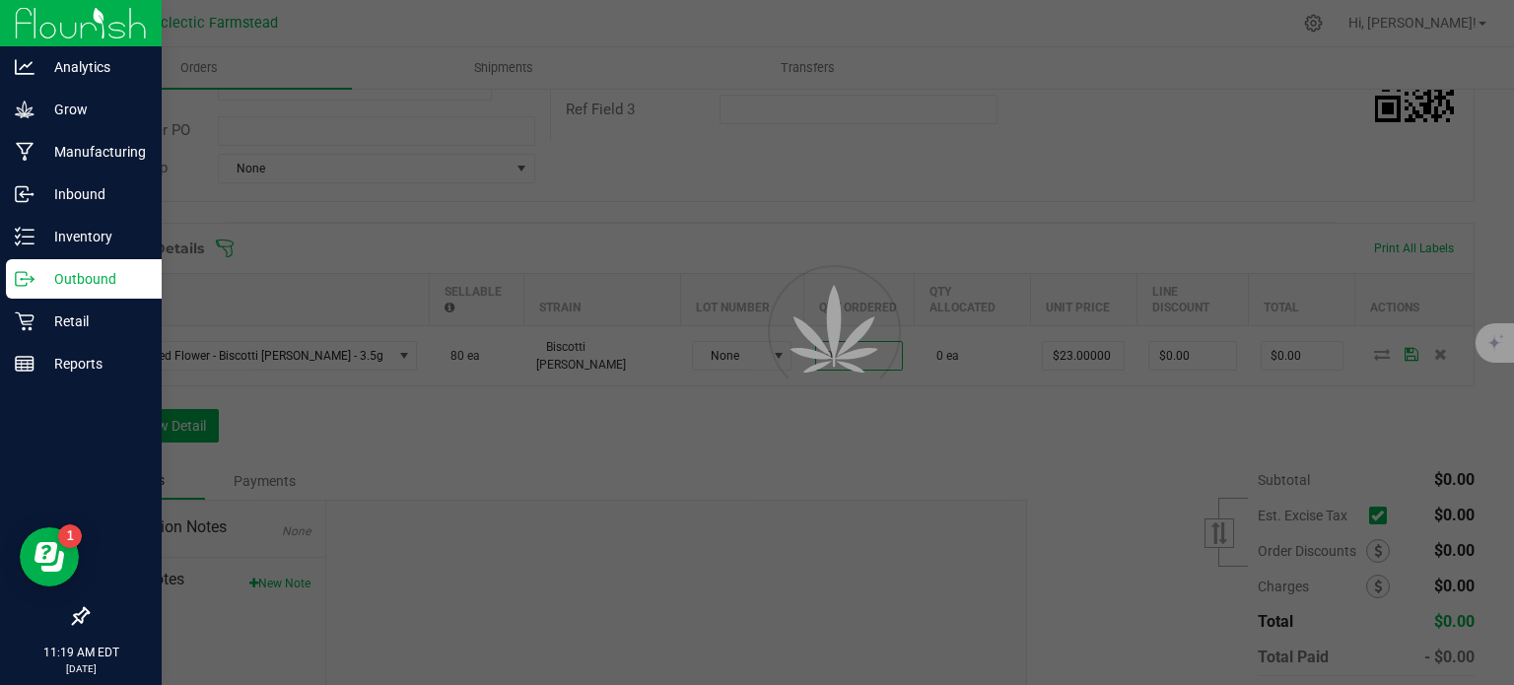
scroll to position [351, 0]
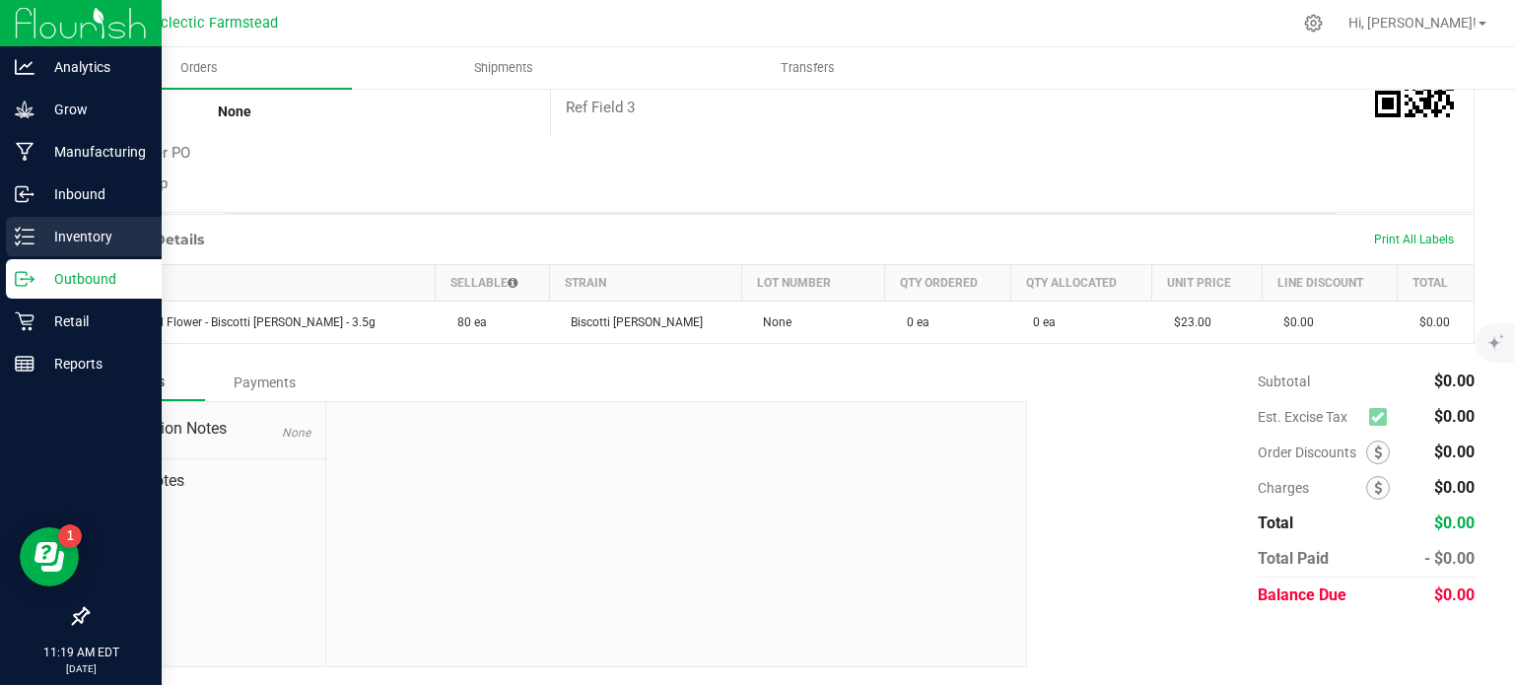
click at [72, 230] on p "Inventory" at bounding box center [93, 237] width 118 height 24
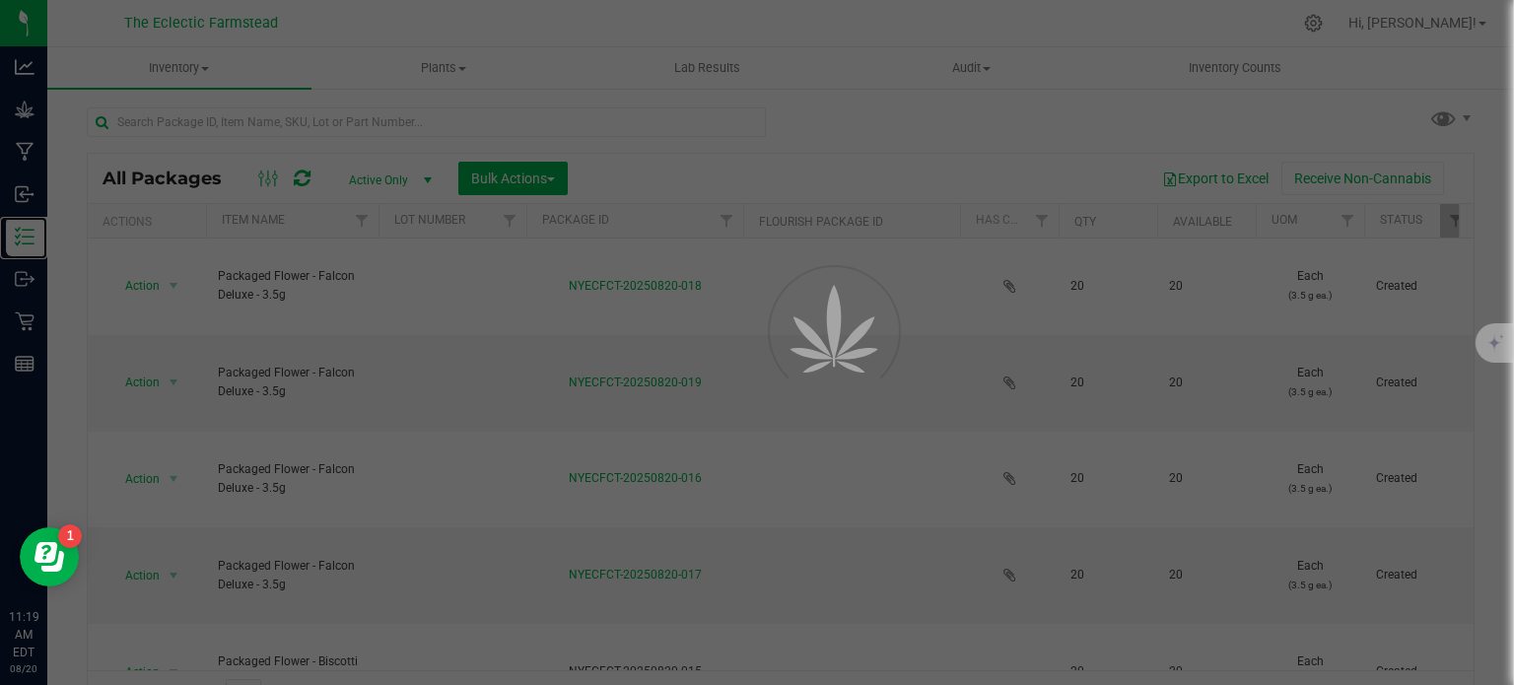
scroll to position [34, 0]
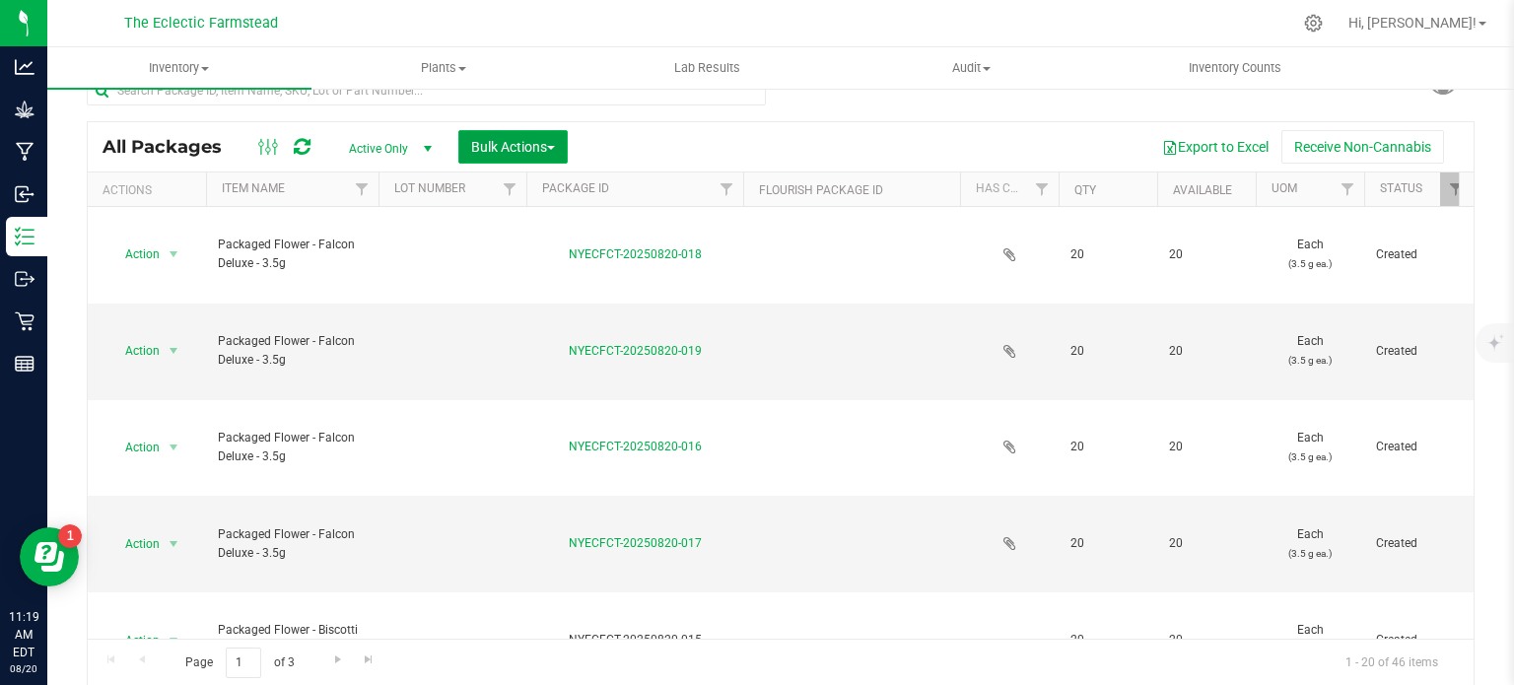
click at [532, 141] on span "Bulk Actions" at bounding box center [513, 147] width 84 height 16
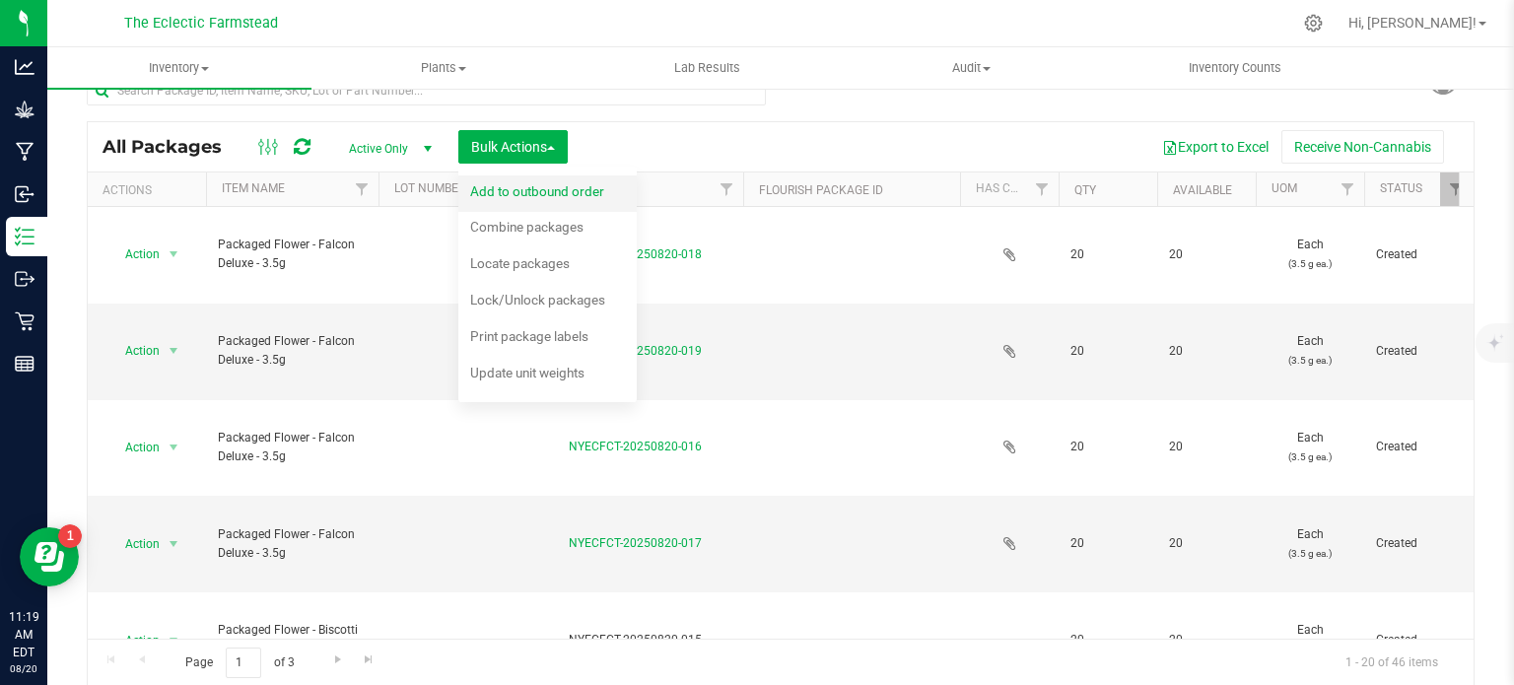
click at [572, 183] on span "Add to outbound order" at bounding box center [537, 191] width 134 height 16
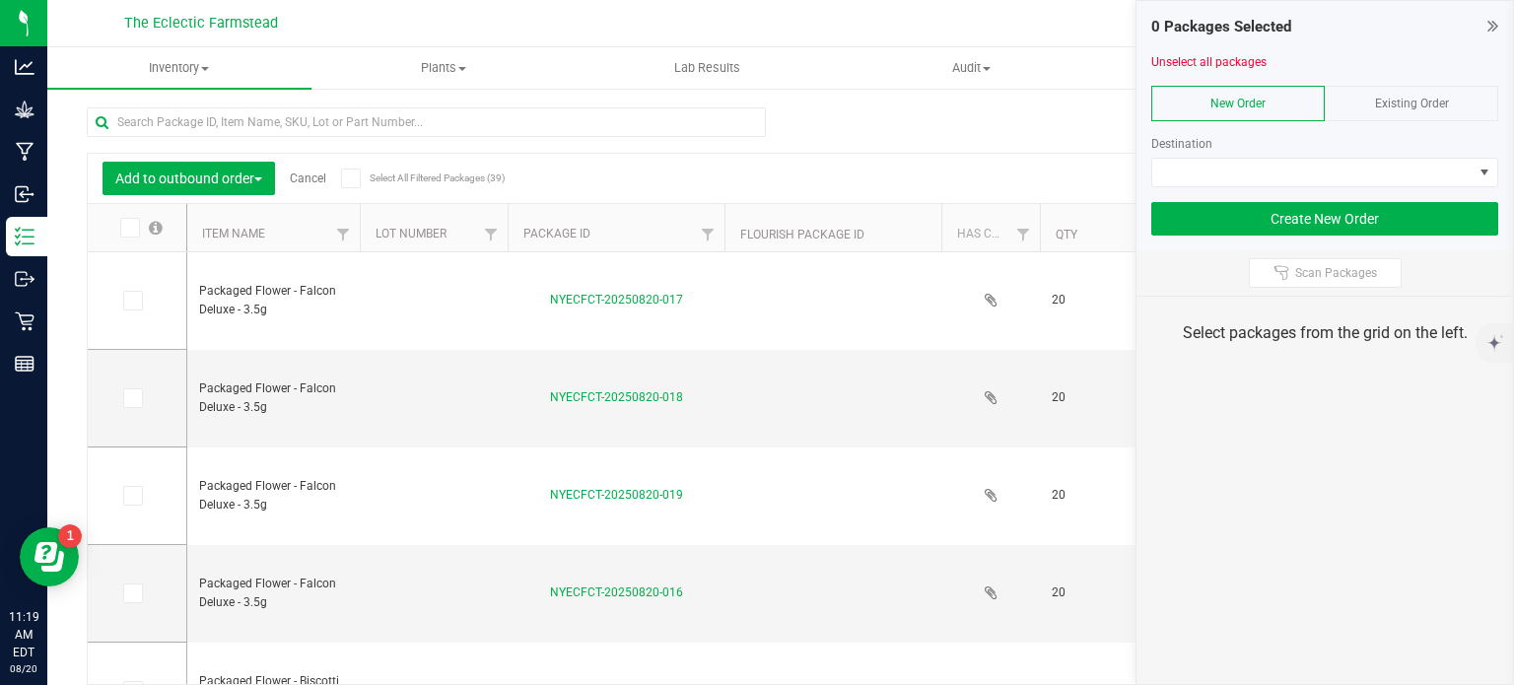
scroll to position [34, 0]
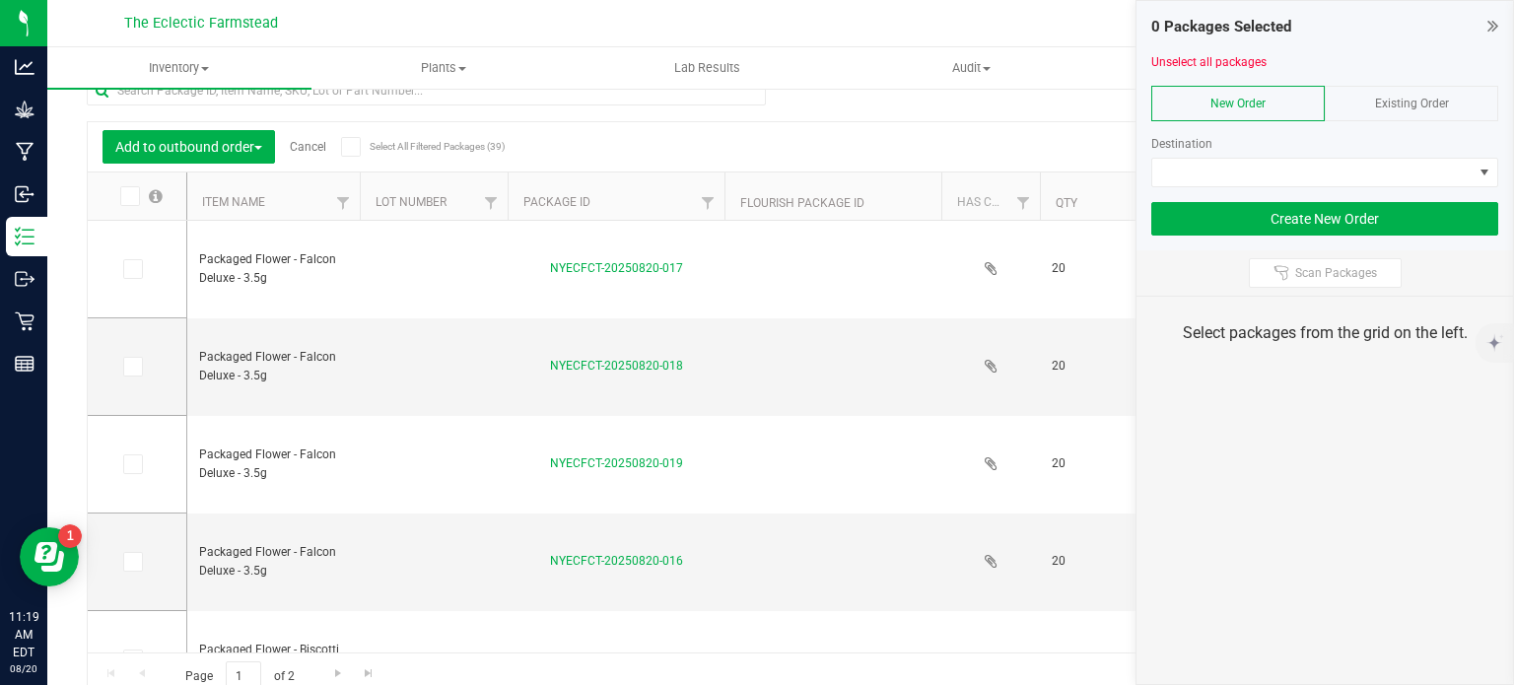
click at [1401, 102] on span "Existing Order" at bounding box center [1412, 104] width 74 height 14
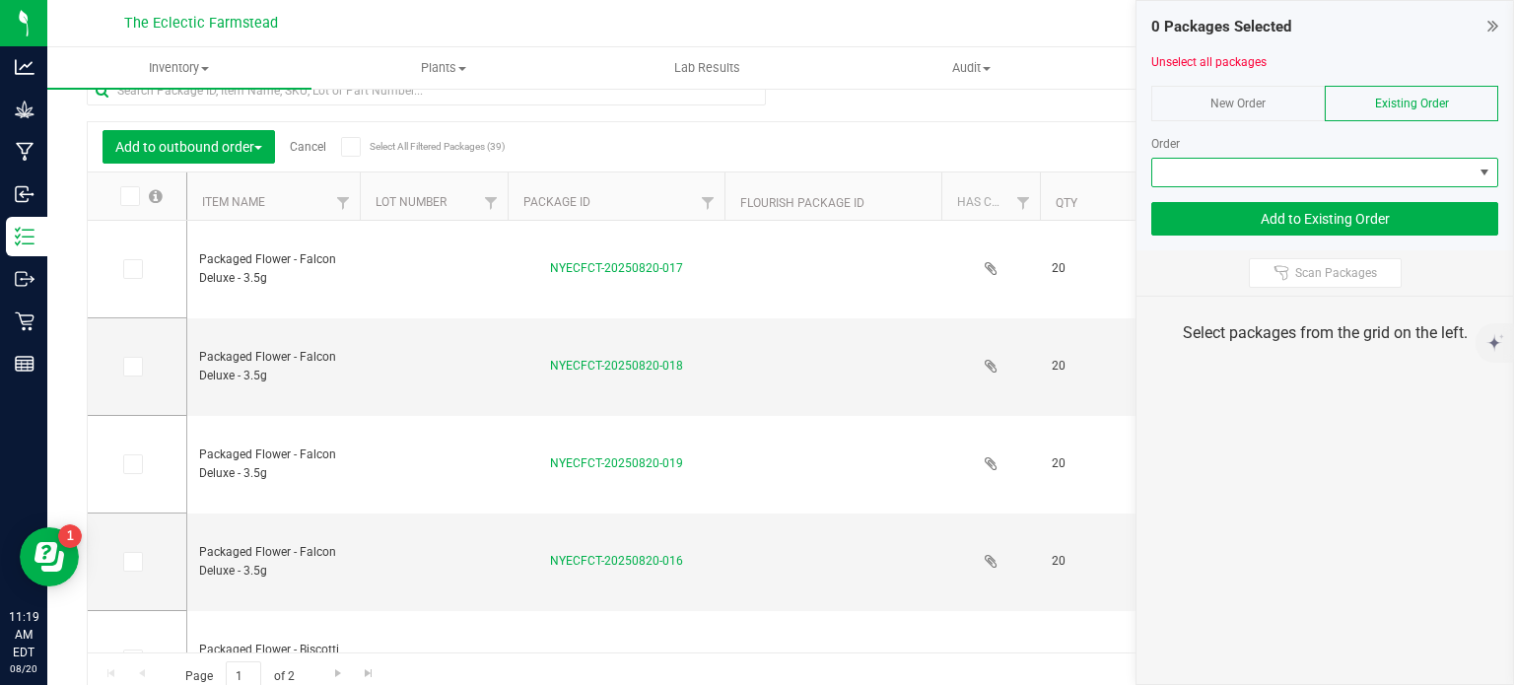
click at [1494, 174] on span at bounding box center [1485, 173] width 25 height 28
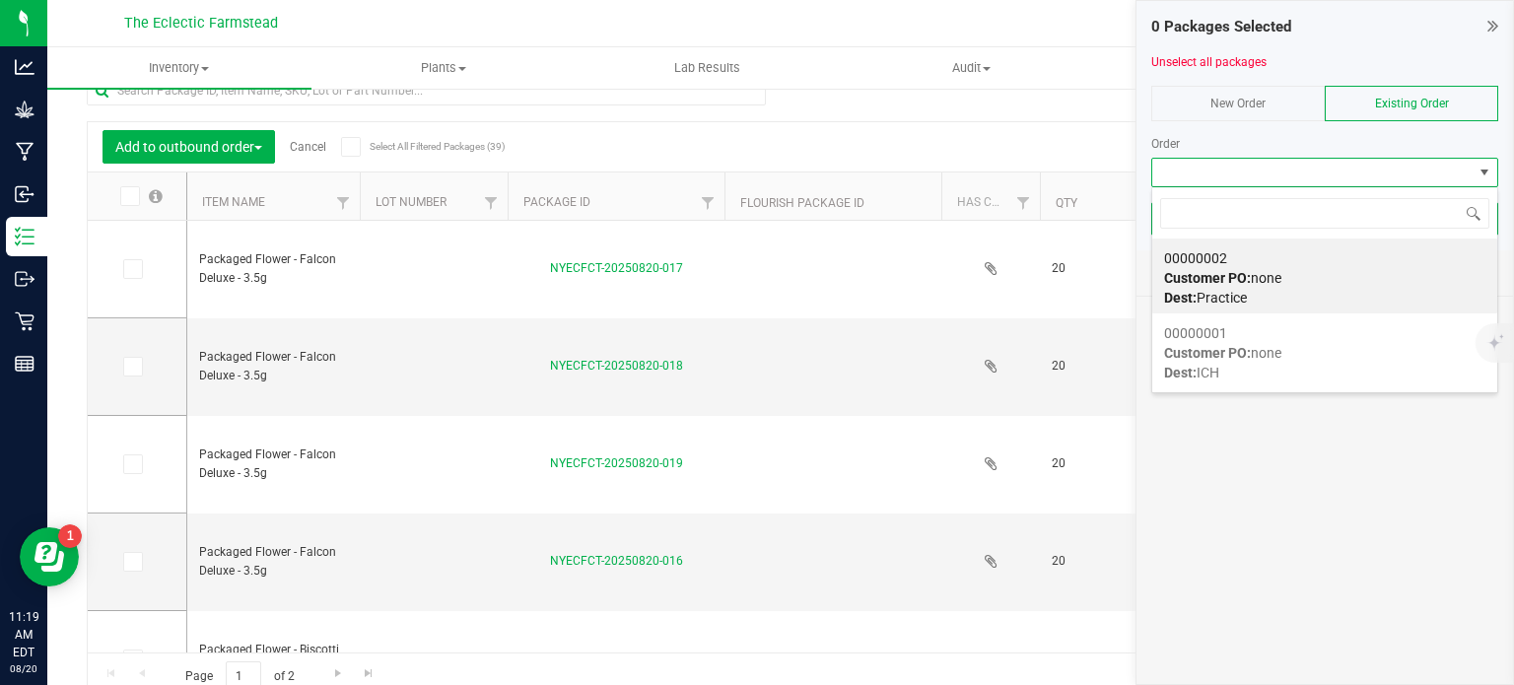
scroll to position [29, 347]
click at [1270, 293] on div "00000002 Customer PO: none Dest: Practice" at bounding box center [1324, 278] width 321 height 75
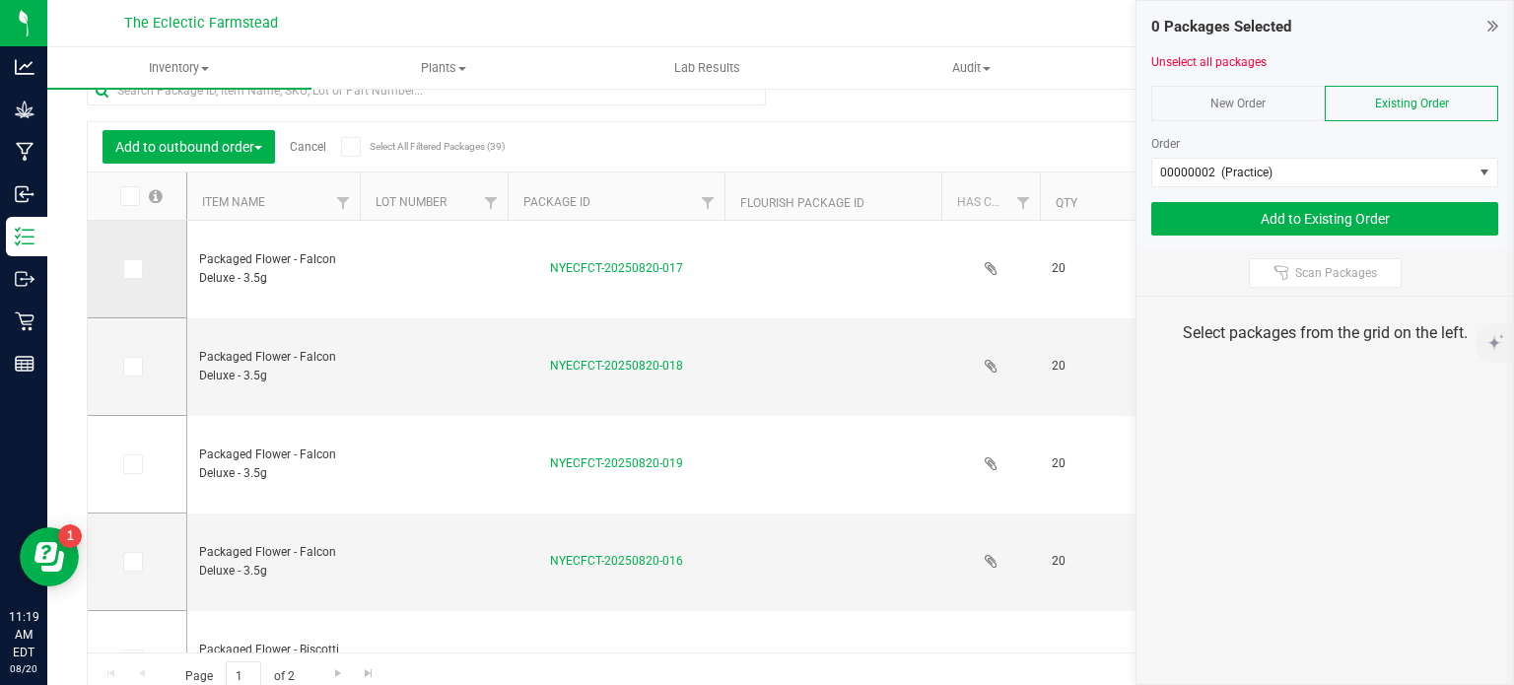
click at [130, 269] on icon at bounding box center [131, 269] width 13 height 0
click at [0, 0] on input "checkbox" at bounding box center [0, 0] width 0 height 0
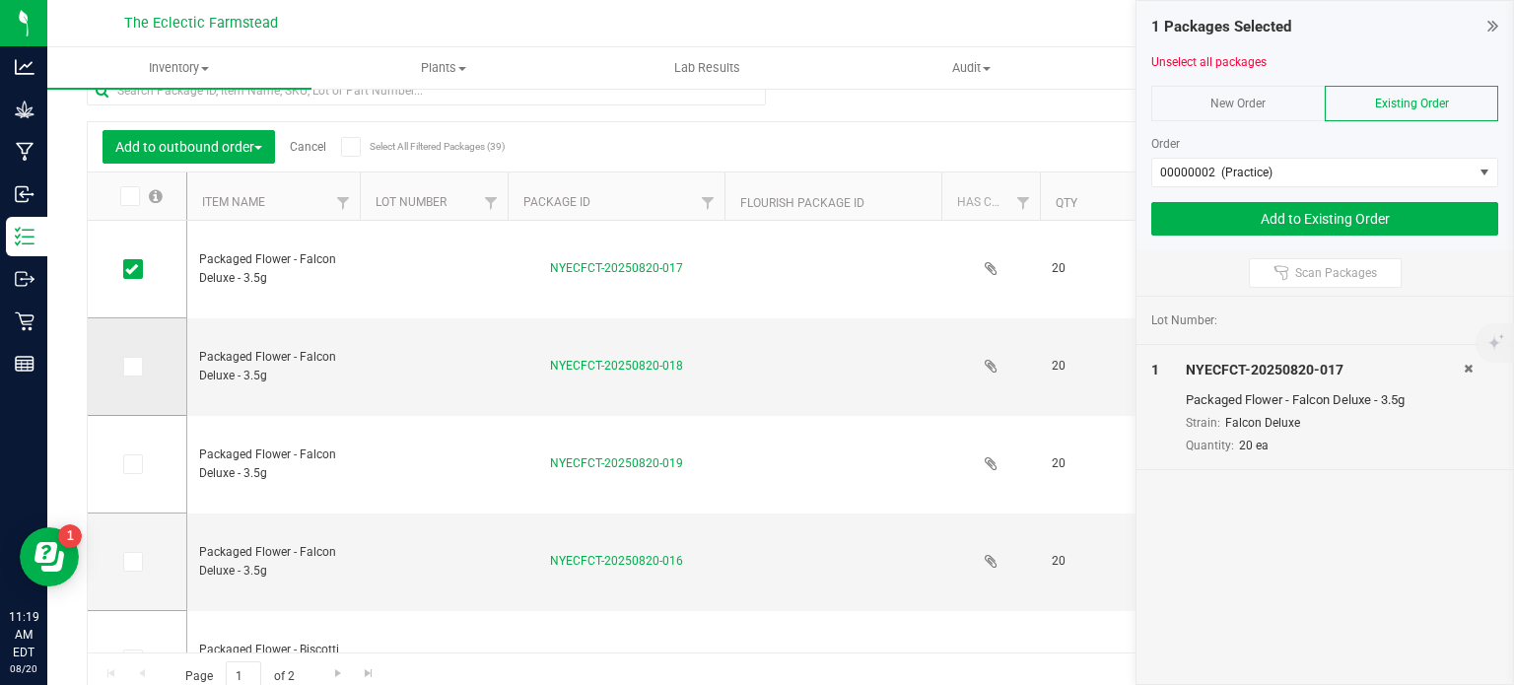
click at [137, 367] on icon at bounding box center [131, 367] width 13 height 0
click at [0, 0] on input "checkbox" at bounding box center [0, 0] width 0 height 0
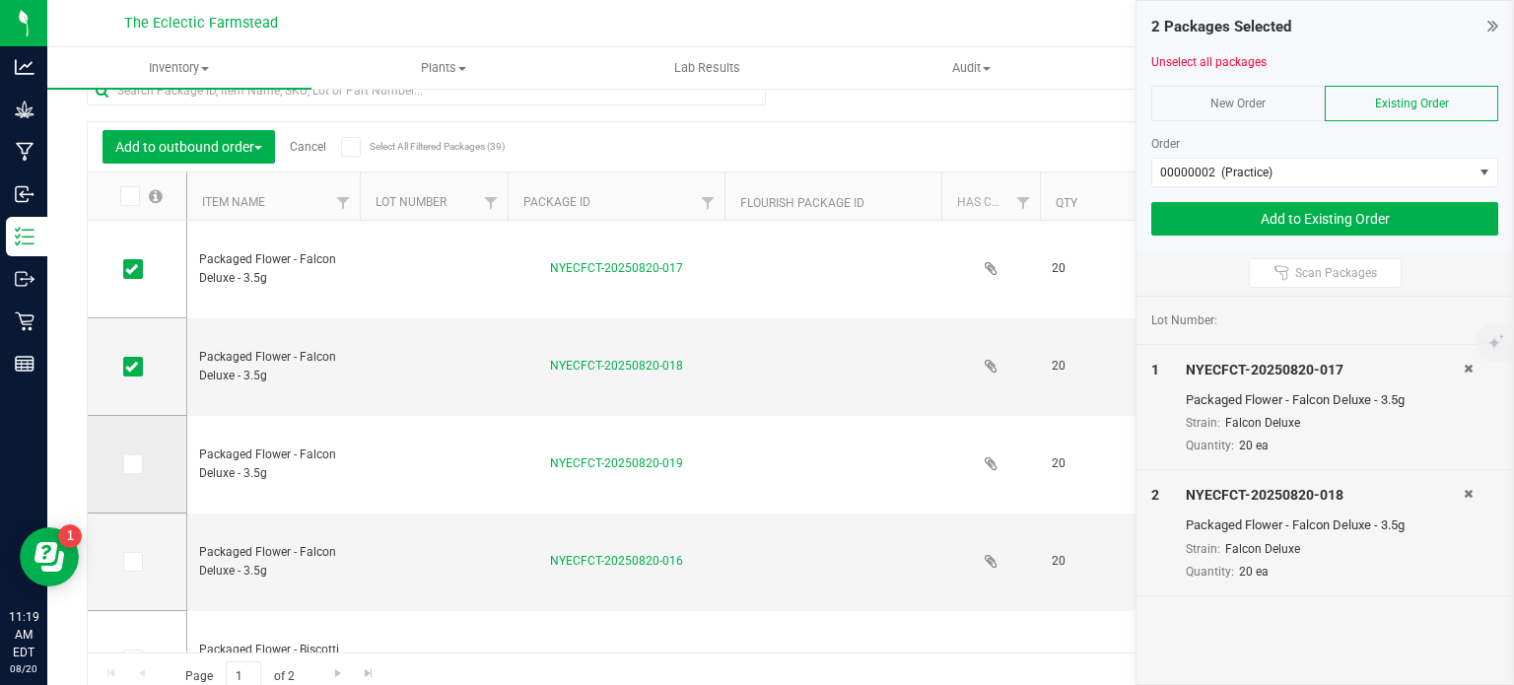
click at [121, 458] on td at bounding box center [137, 465] width 99 height 98
click at [126, 464] on icon at bounding box center [131, 464] width 13 height 0
click at [0, 0] on input "checkbox" at bounding box center [0, 0] width 0 height 0
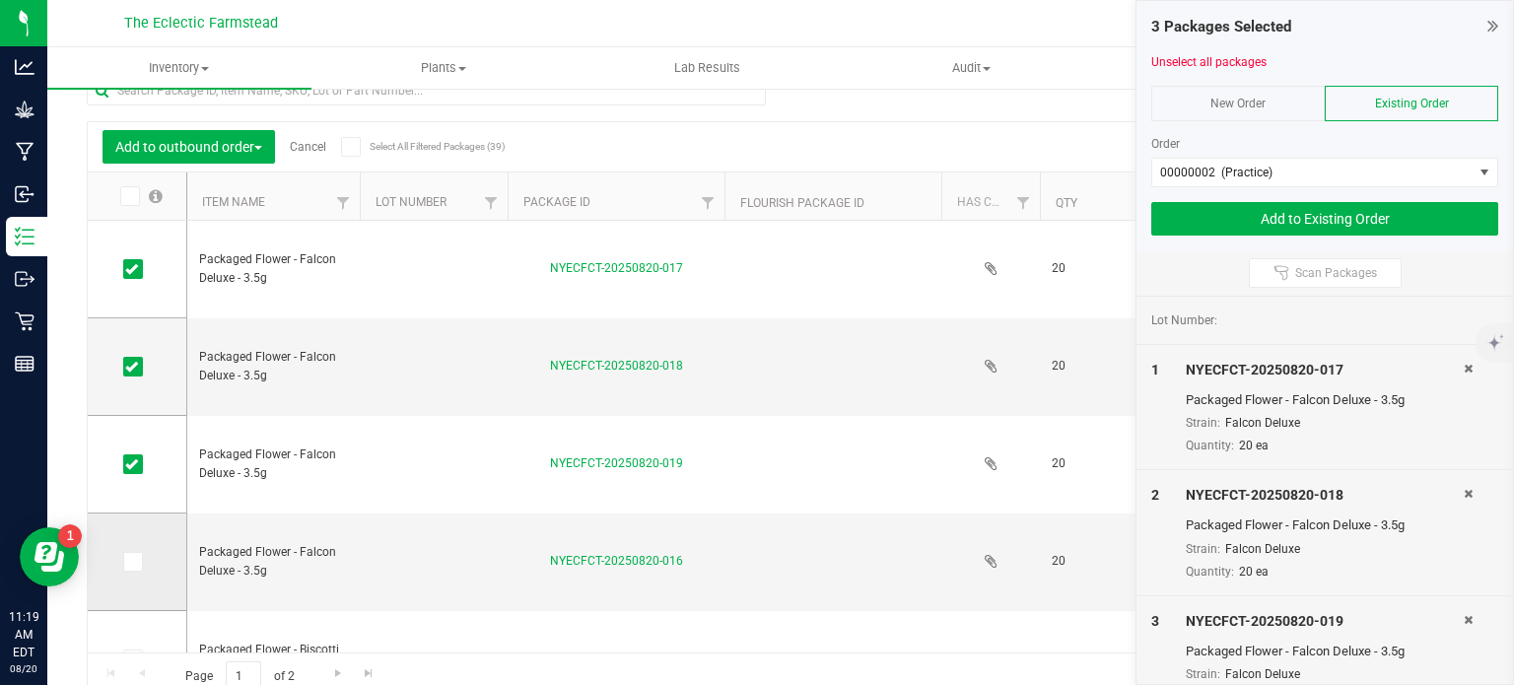
click at [136, 562] on icon at bounding box center [131, 562] width 13 height 0
click at [0, 0] on input "checkbox" at bounding box center [0, 0] width 0 height 0
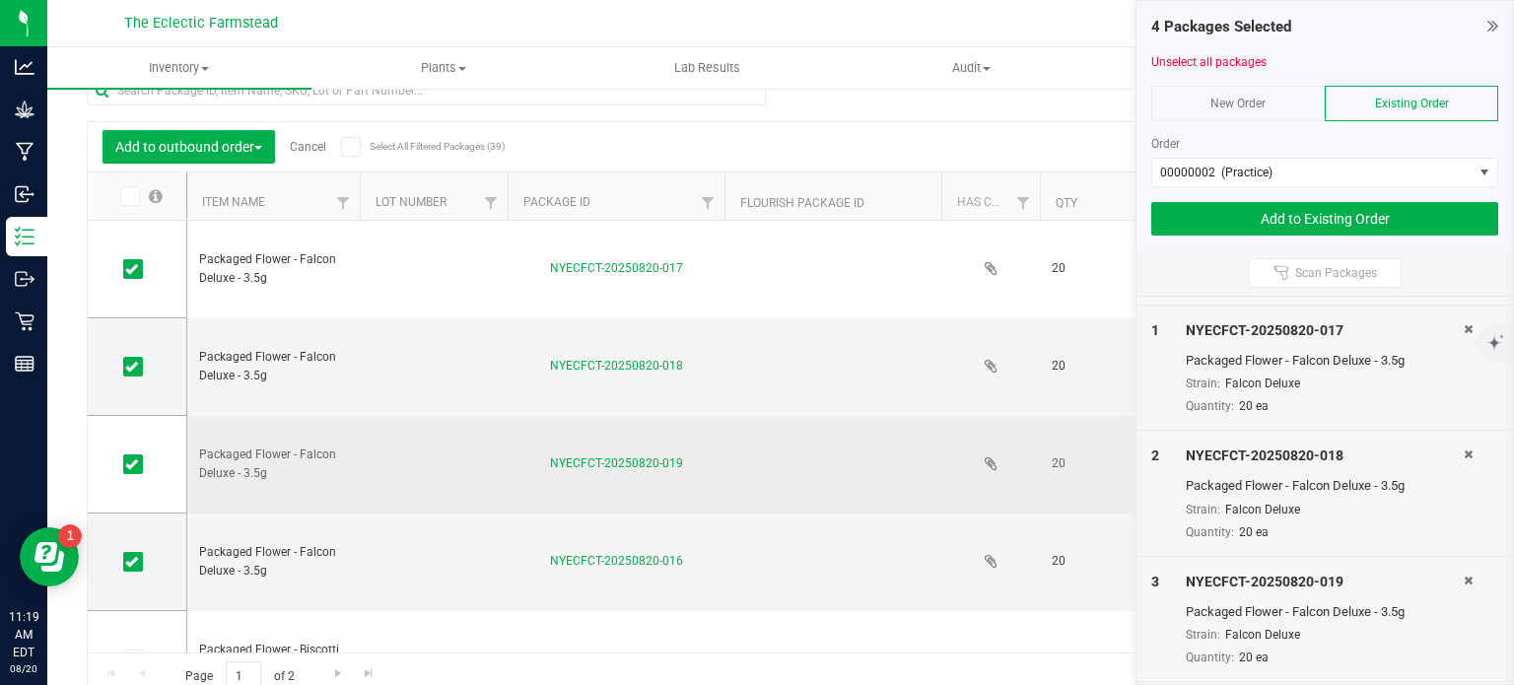
scroll to position [79, 0]
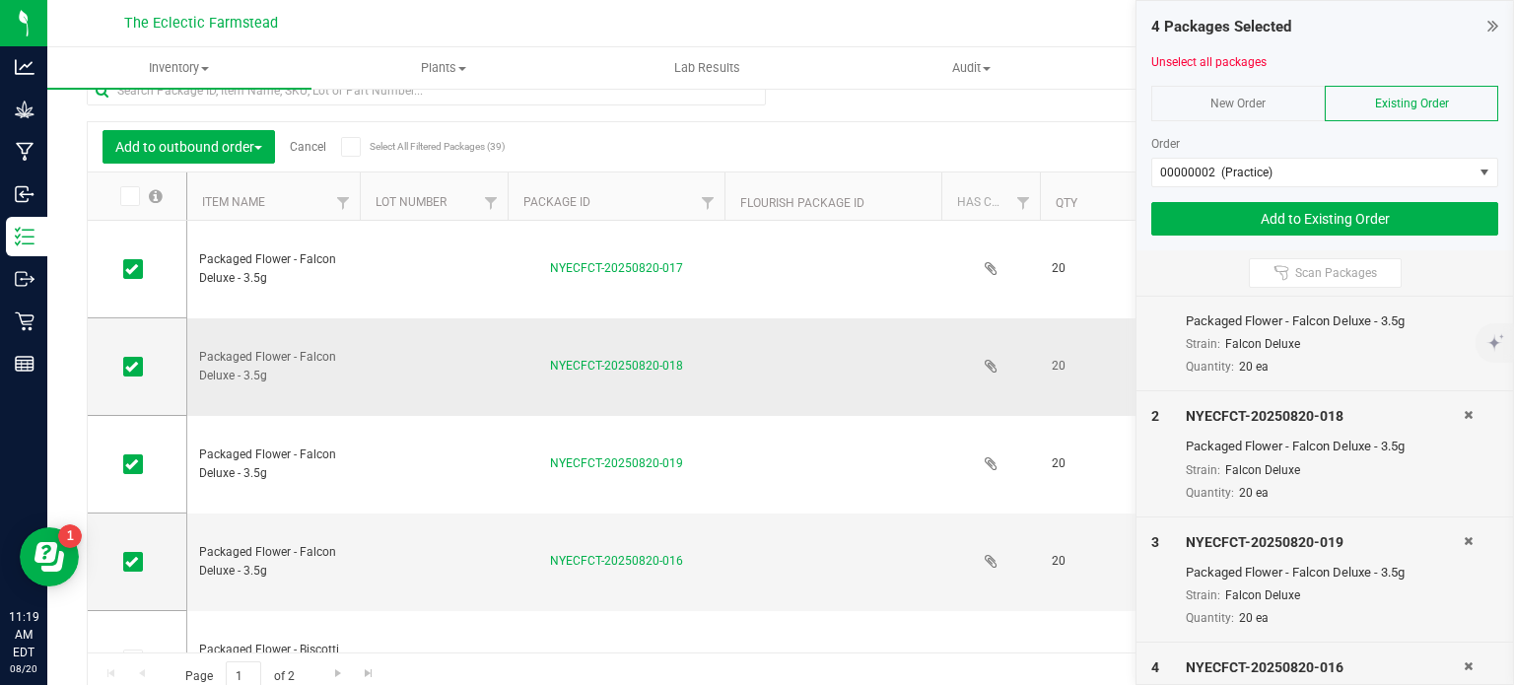
click at [499, 377] on td at bounding box center [434, 367] width 148 height 98
click at [152, 398] on td at bounding box center [137, 367] width 99 height 98
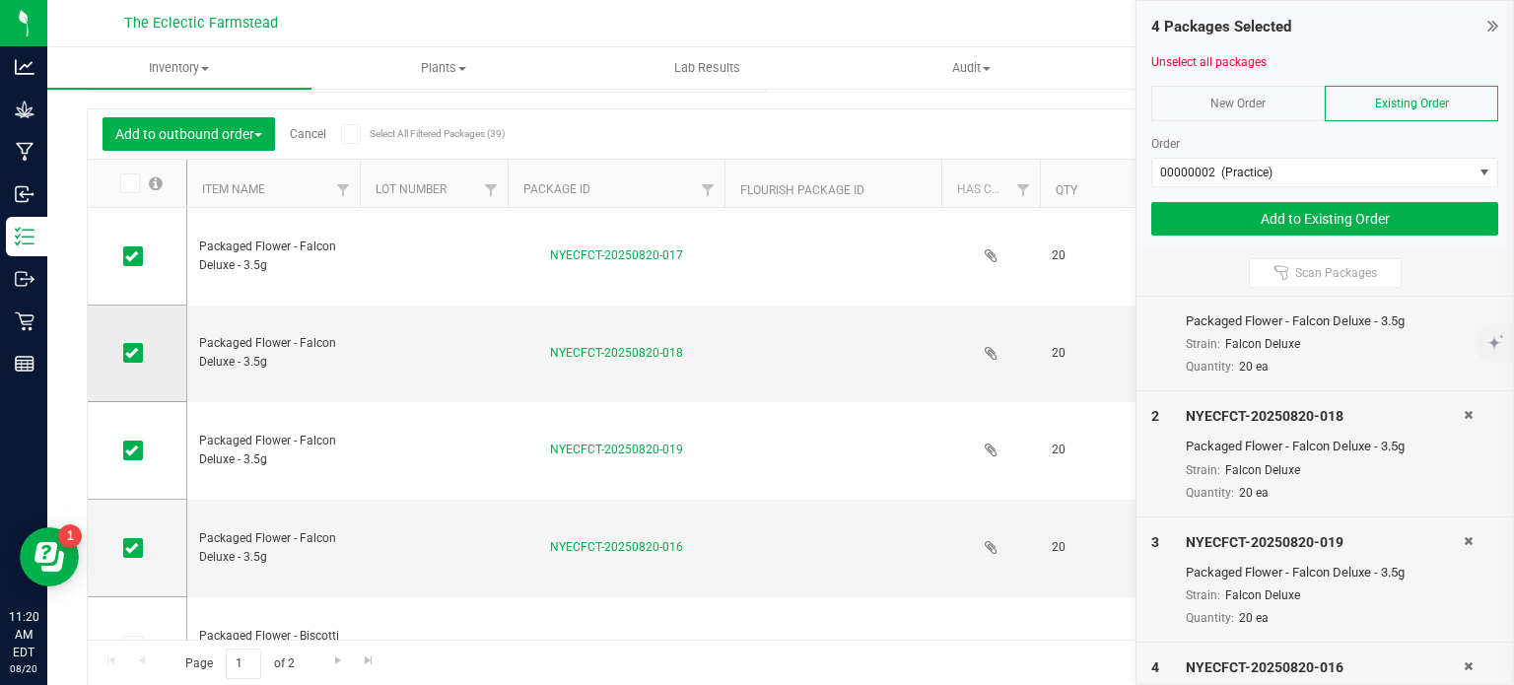
scroll to position [48, 0]
click at [136, 364] on td at bounding box center [137, 353] width 99 height 97
click at [125, 334] on td at bounding box center [137, 353] width 99 height 97
click at [138, 352] on span at bounding box center [133, 352] width 20 height 20
click at [0, 0] on input "checkbox" at bounding box center [0, 0] width 0 height 0
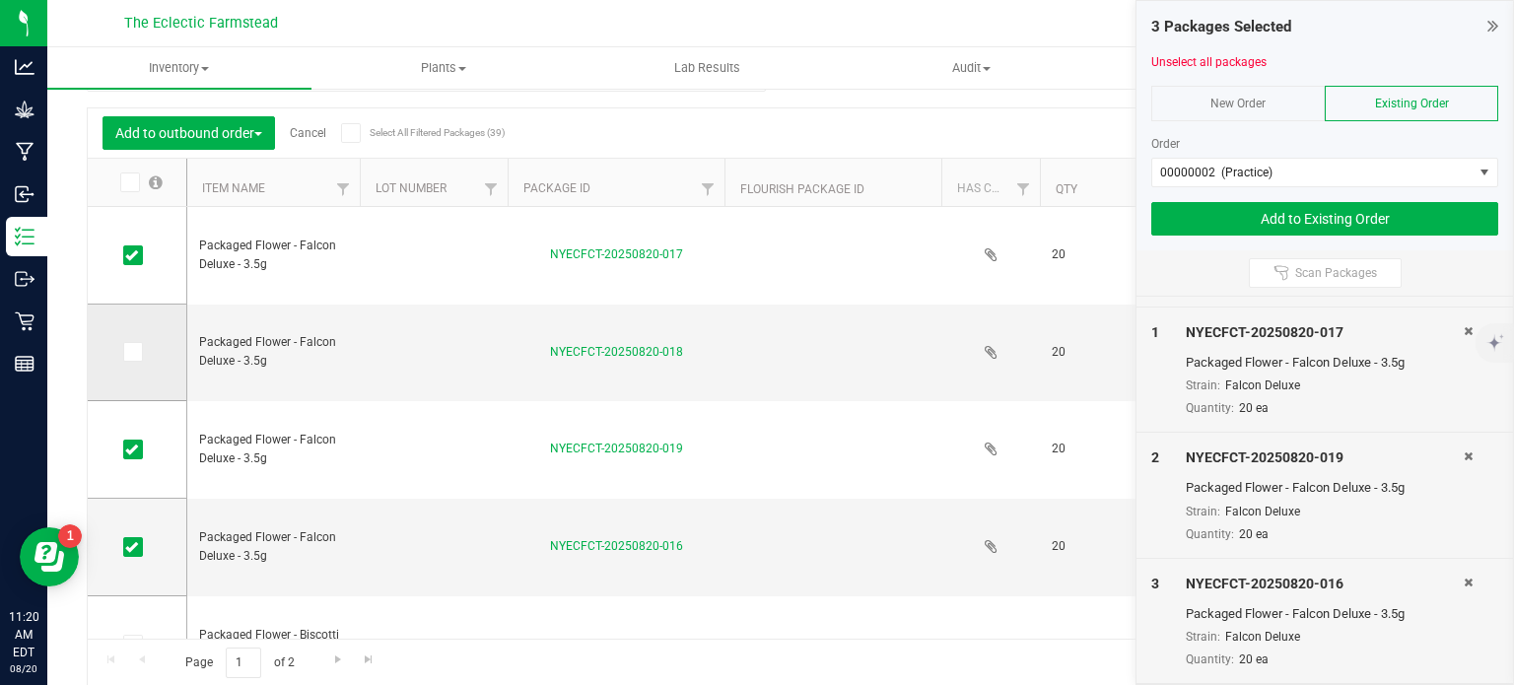
scroll to position [34, 0]
click at [147, 437] on td at bounding box center [137, 450] width 99 height 98
click at [136, 449] on icon at bounding box center [131, 449] width 13 height 0
click at [0, 0] on input "checkbox" at bounding box center [0, 0] width 0 height 0
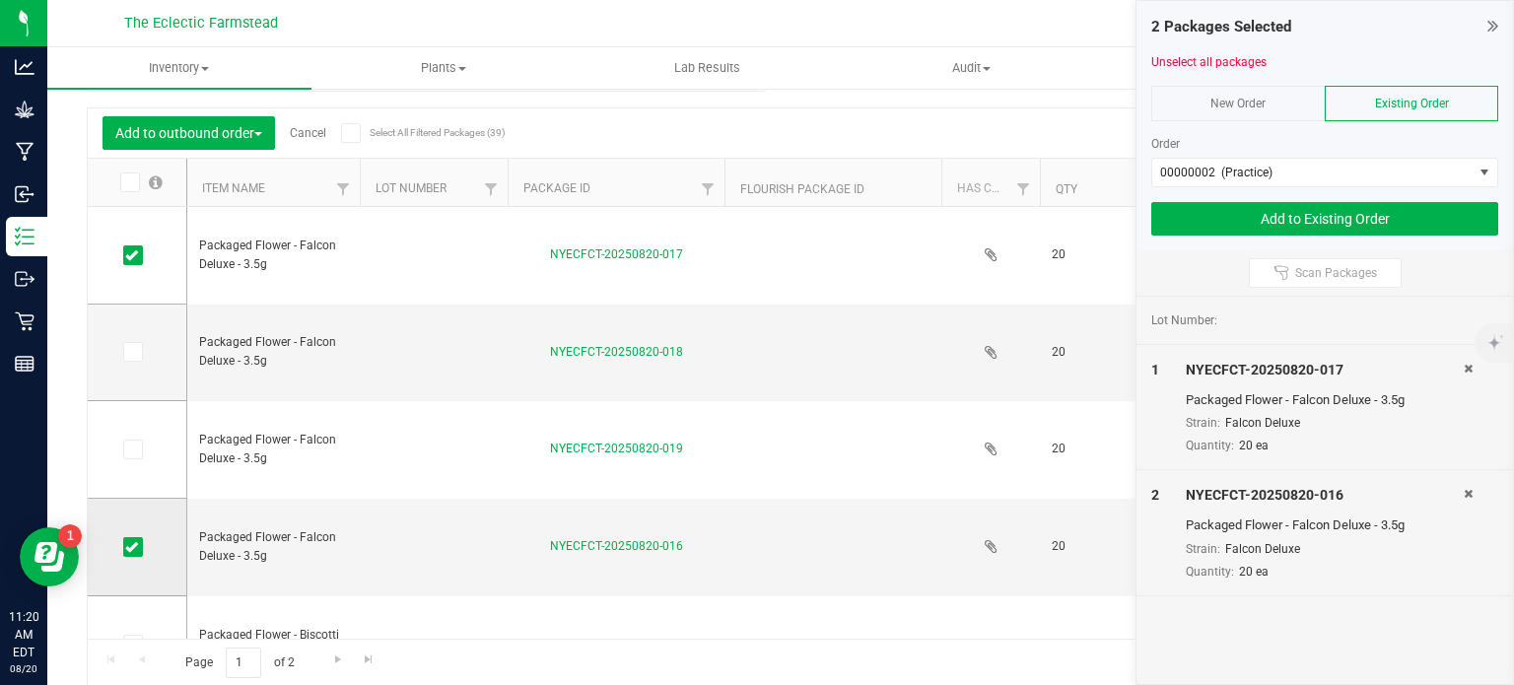
click at [116, 559] on td at bounding box center [137, 548] width 99 height 98
click at [141, 545] on span at bounding box center [133, 547] width 20 height 20
click at [0, 0] on input "checkbox" at bounding box center [0, 0] width 0 height 0
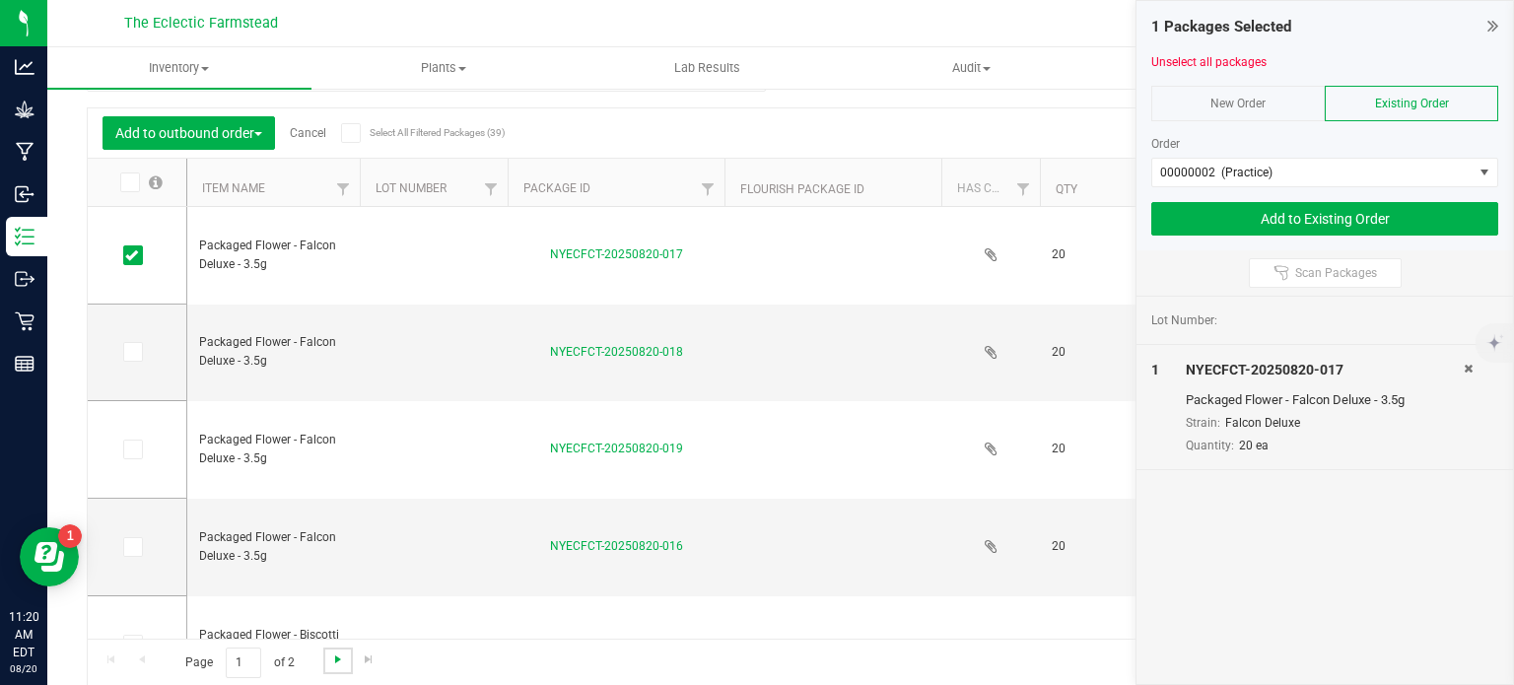
click at [335, 633] on span "Go to the next page" at bounding box center [338, 660] width 16 height 16
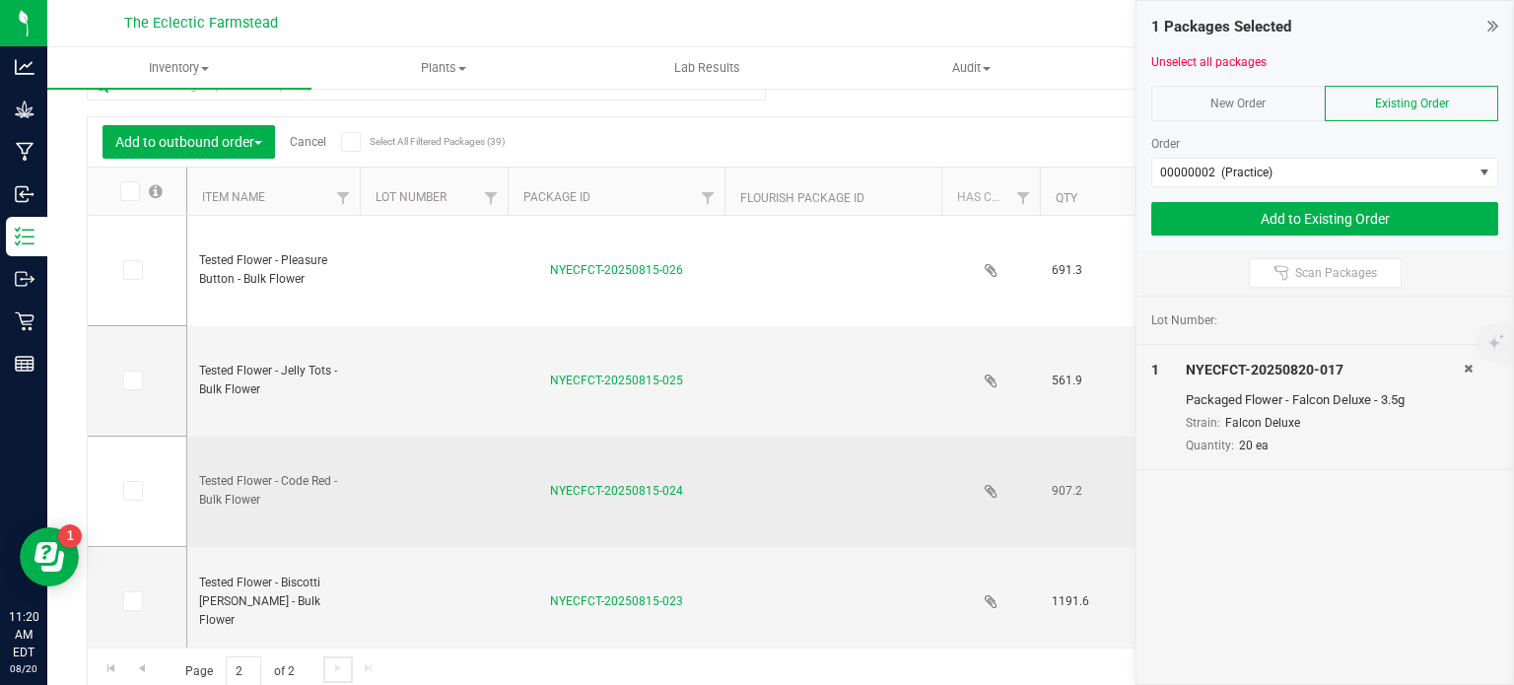
scroll to position [48, 0]
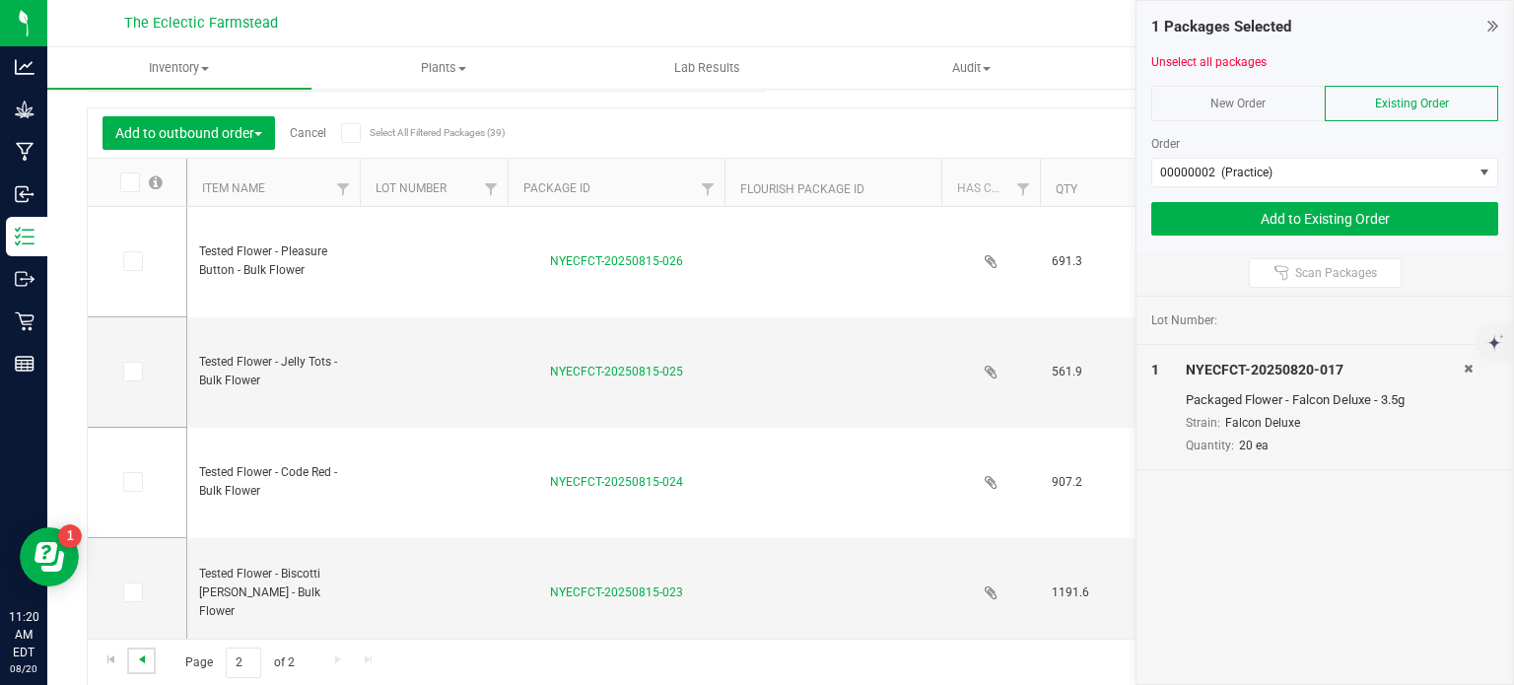
click at [137, 633] on span "Go to the previous page" at bounding box center [142, 660] width 16 height 16
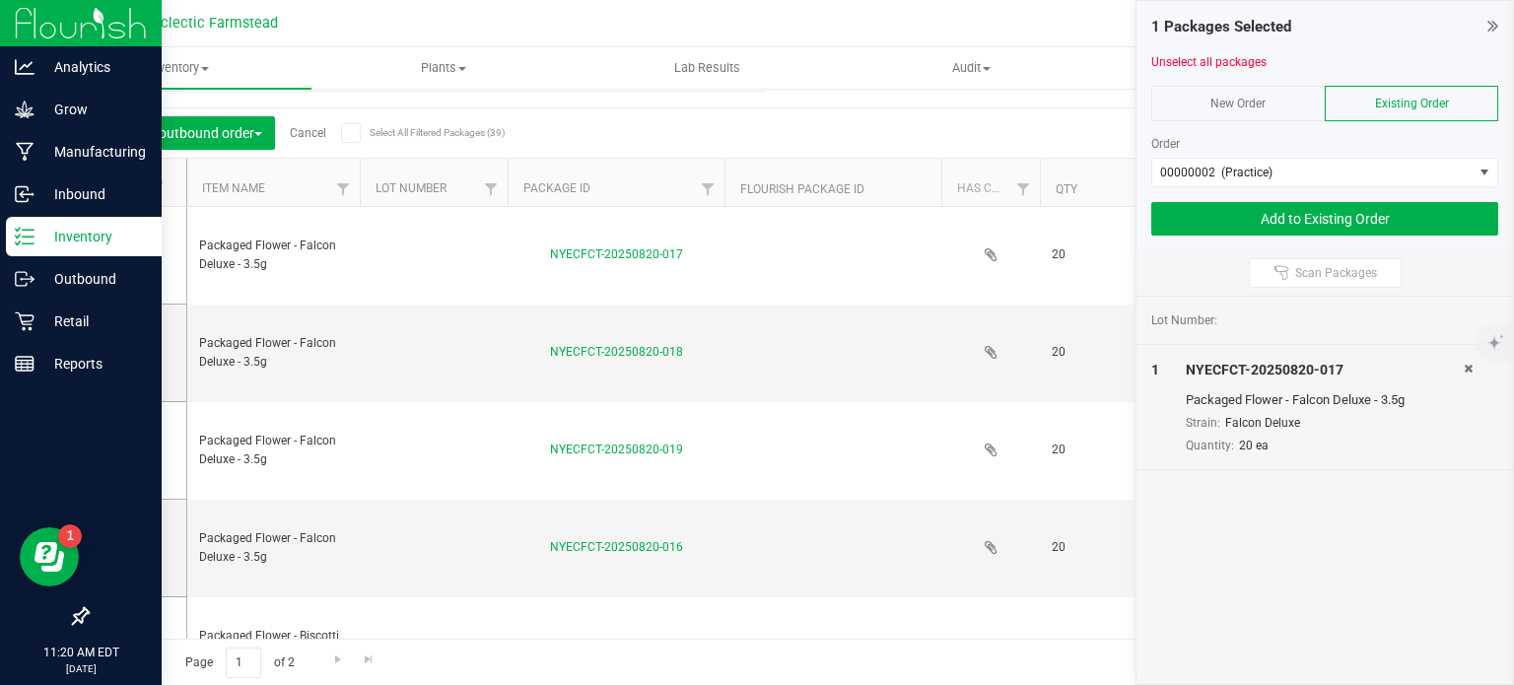
click at [29, 245] on icon at bounding box center [25, 237] width 20 height 20
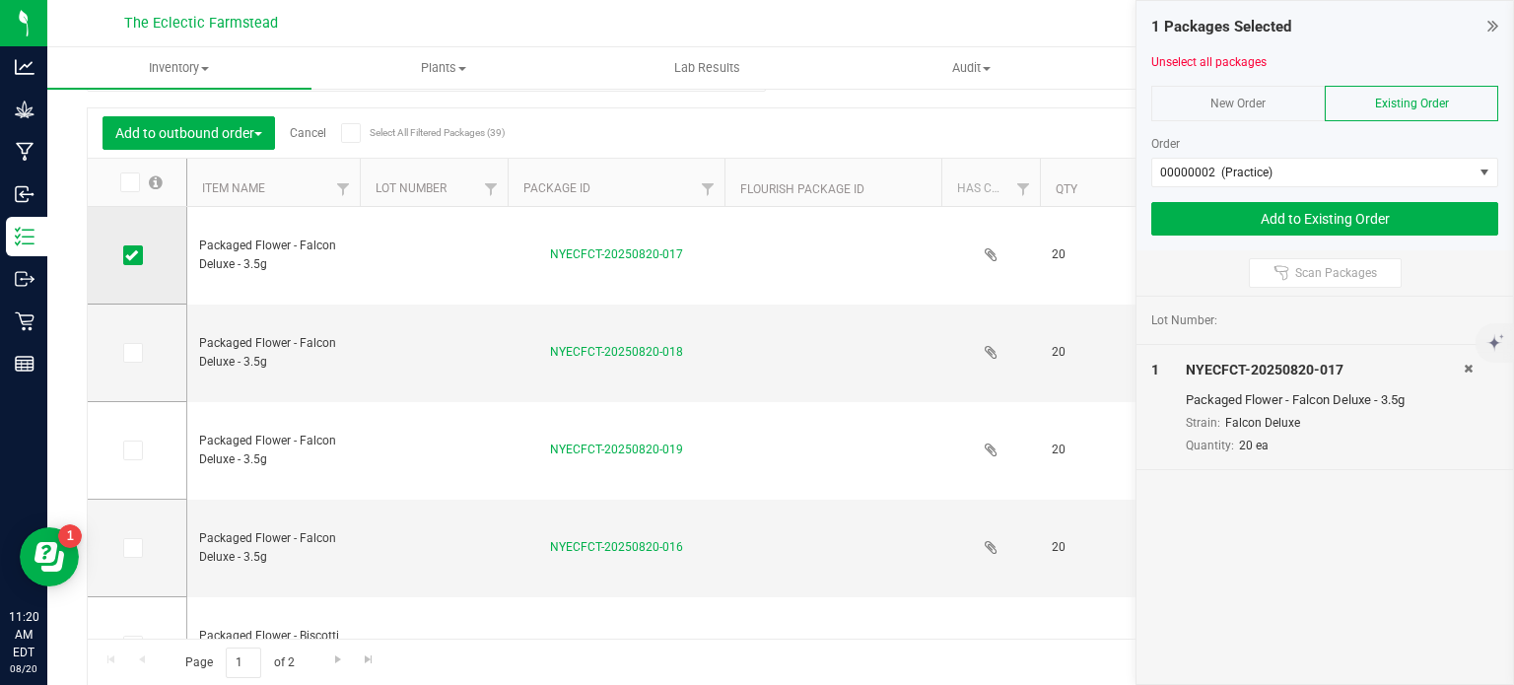
click at [134, 255] on icon at bounding box center [131, 255] width 13 height 0
click at [0, 0] on input "checkbox" at bounding box center [0, 0] width 0 height 0
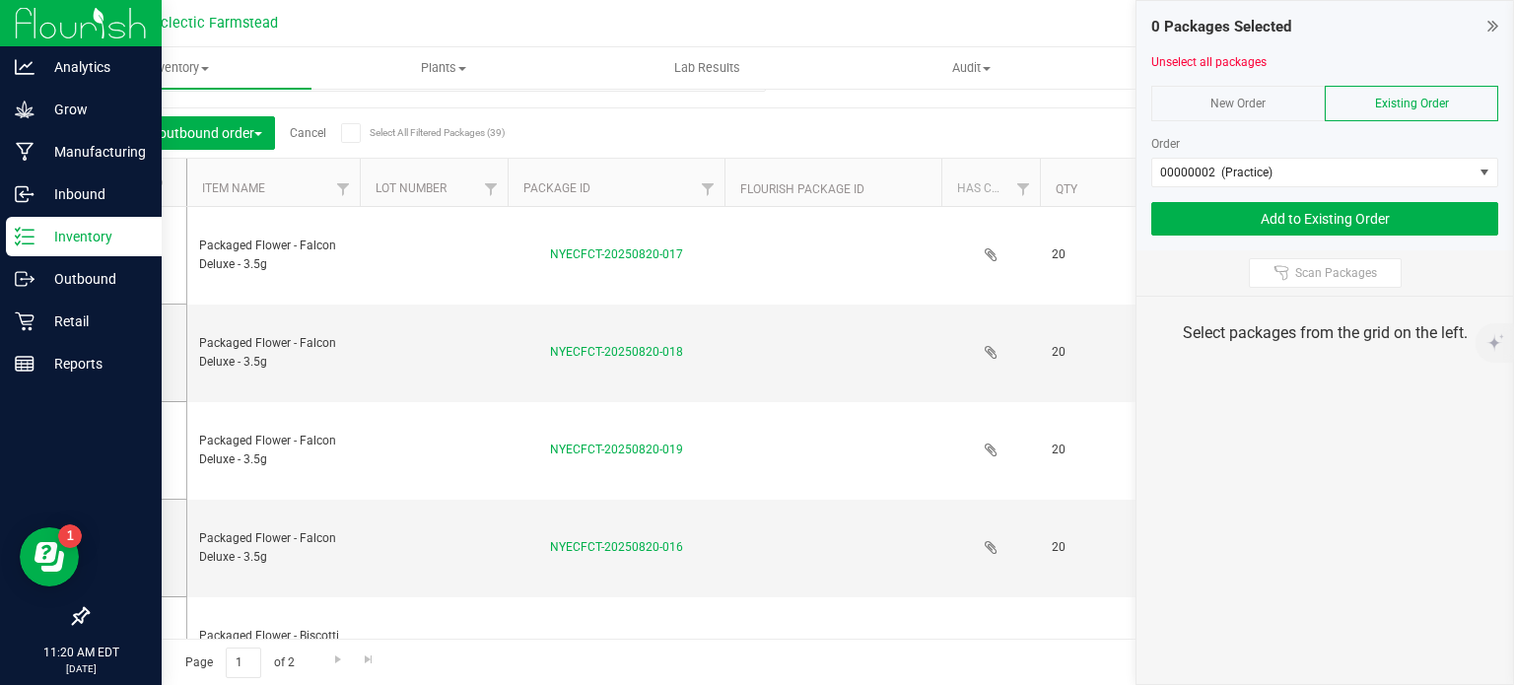
click at [55, 241] on p "Inventory" at bounding box center [93, 237] width 118 height 24
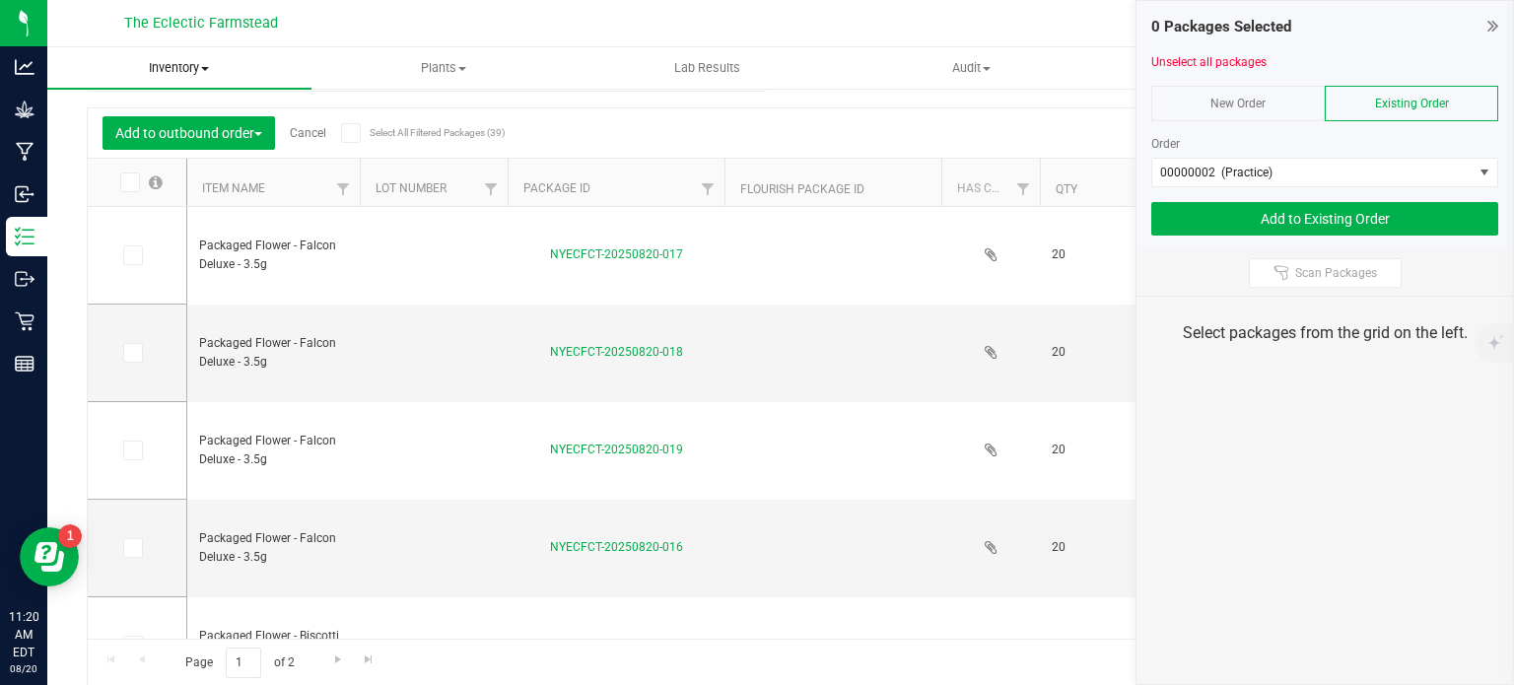
click at [185, 69] on span "Inventory" at bounding box center [179, 68] width 264 height 18
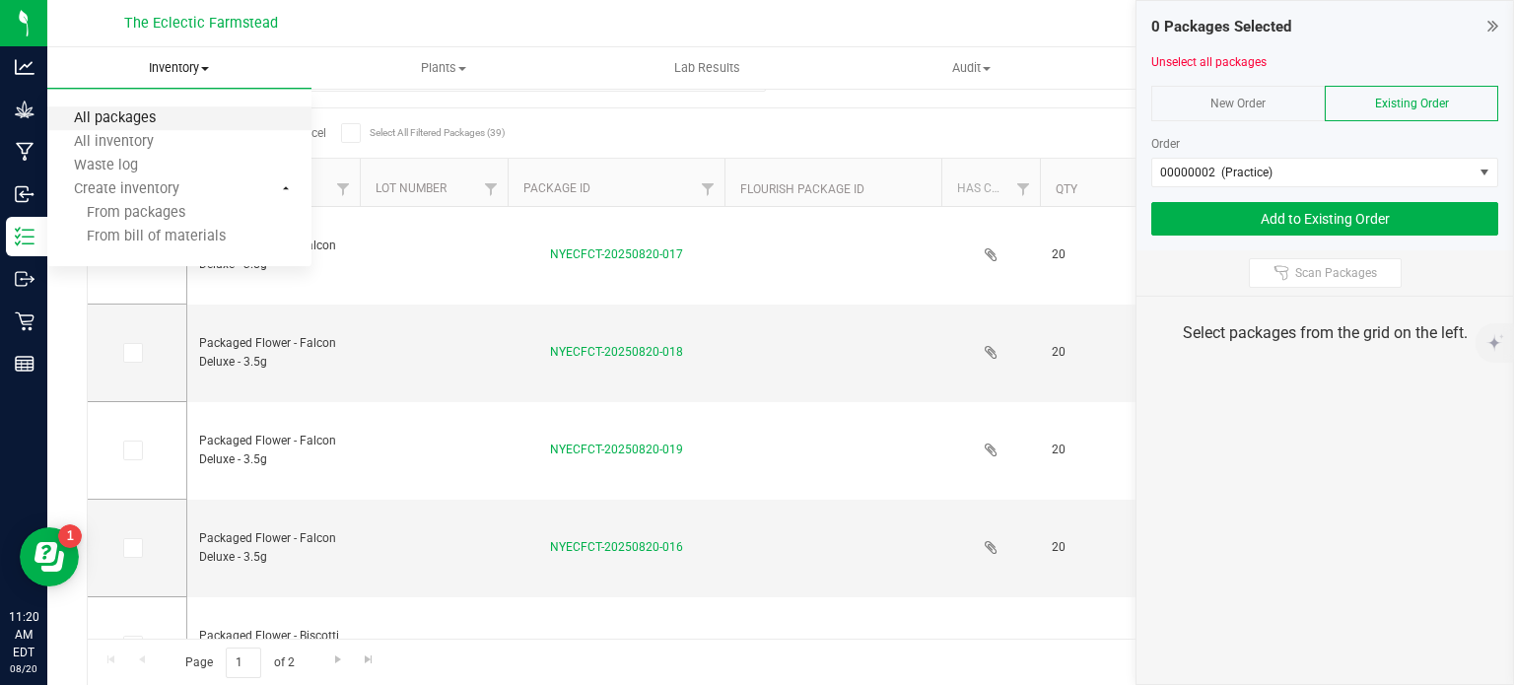
click at [148, 121] on span "All packages" at bounding box center [114, 118] width 135 height 17
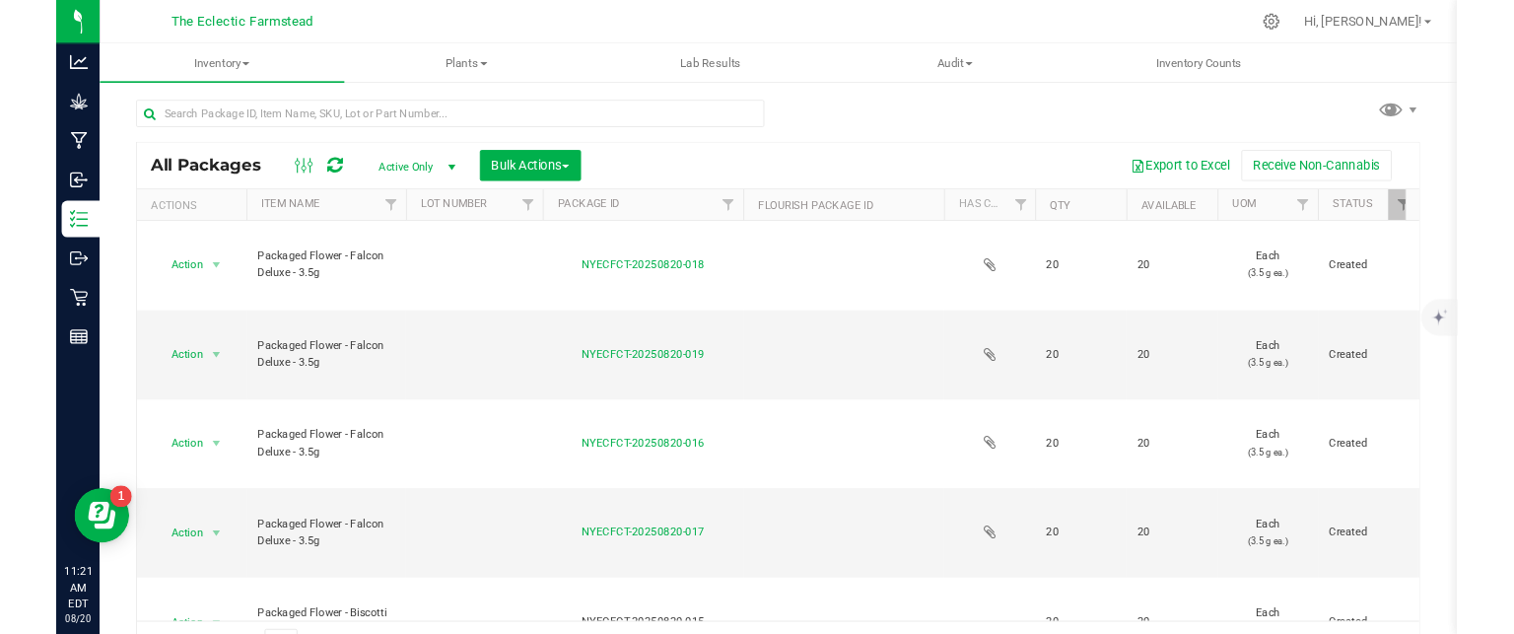
scroll to position [34, 0]
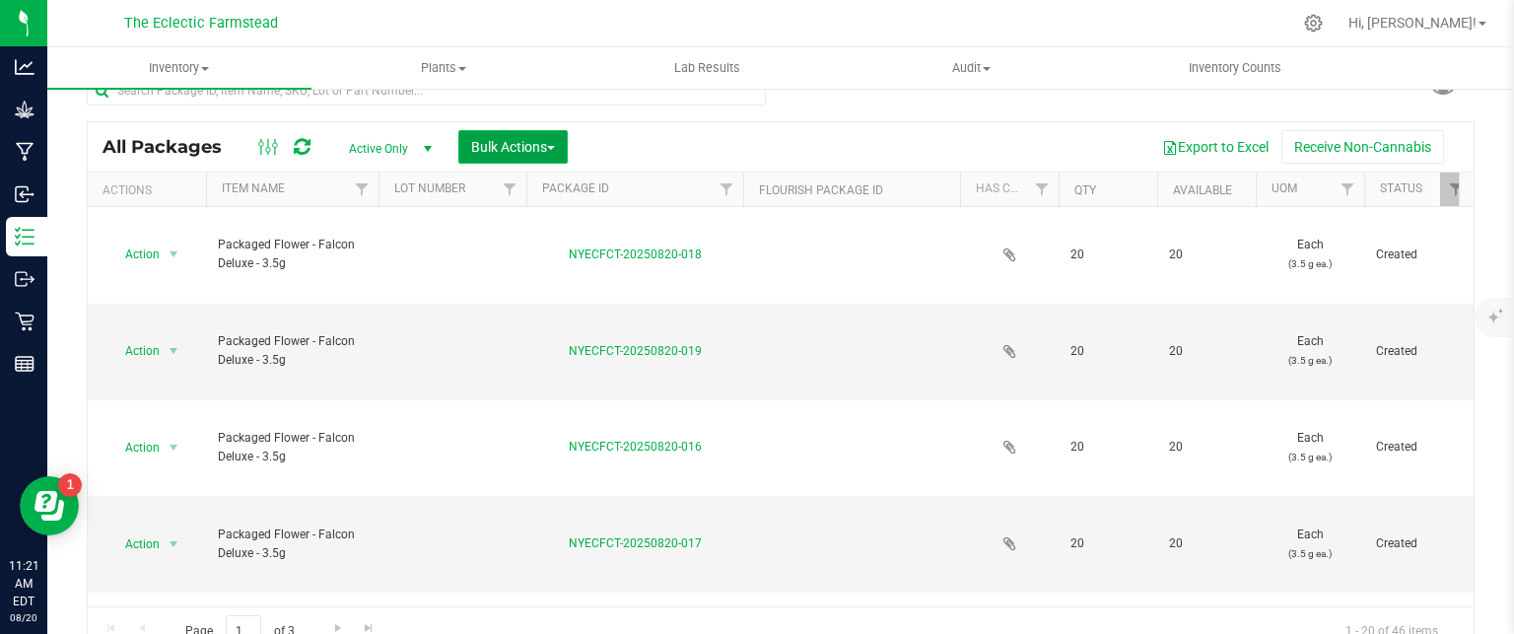
click at [531, 136] on button "Bulk Actions" at bounding box center [512, 147] width 109 height 34
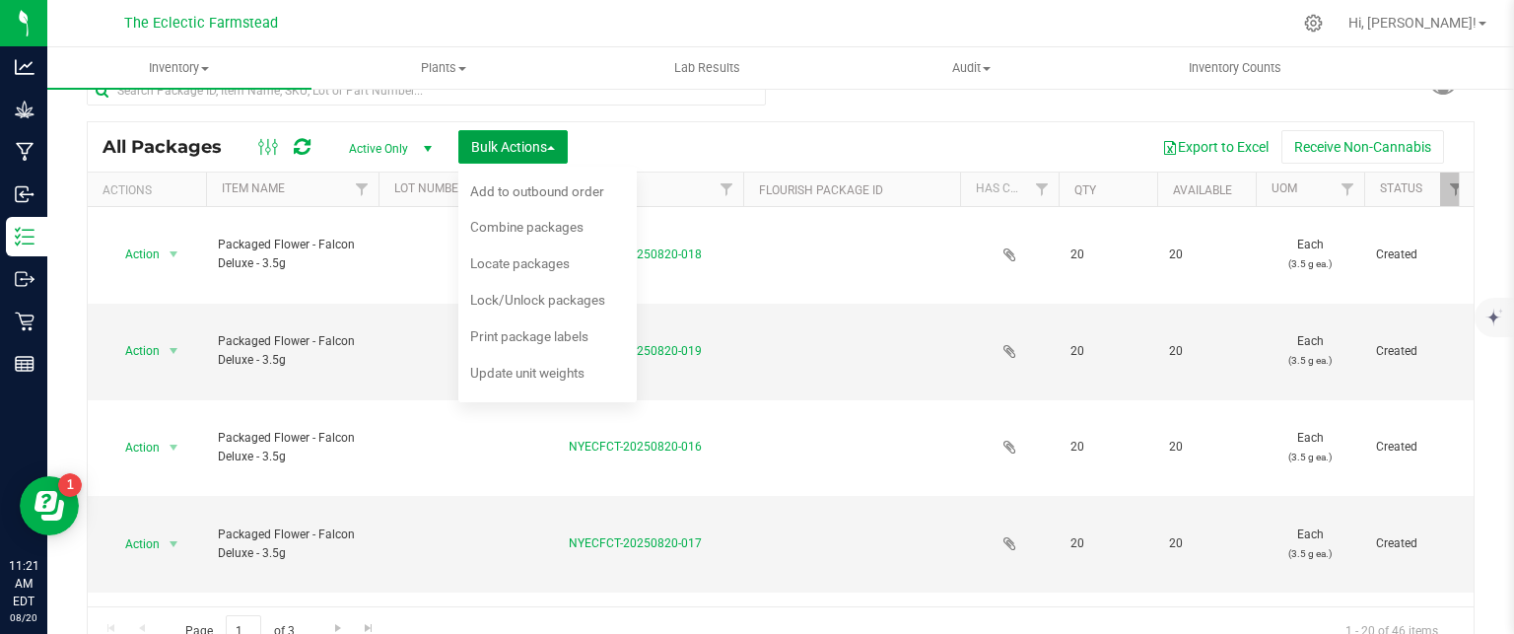
click at [525, 184] on div at bounding box center [526, 189] width 9 height 34
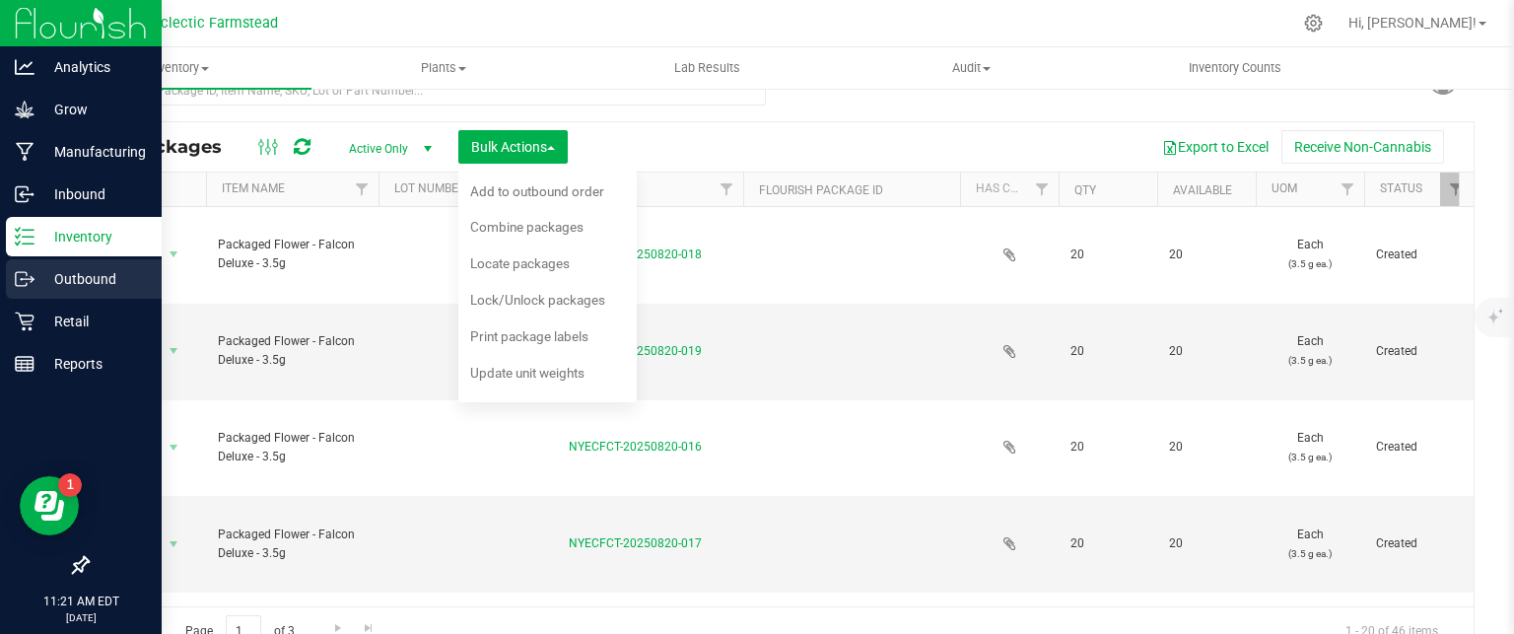
click at [31, 271] on icon at bounding box center [25, 279] width 20 height 20
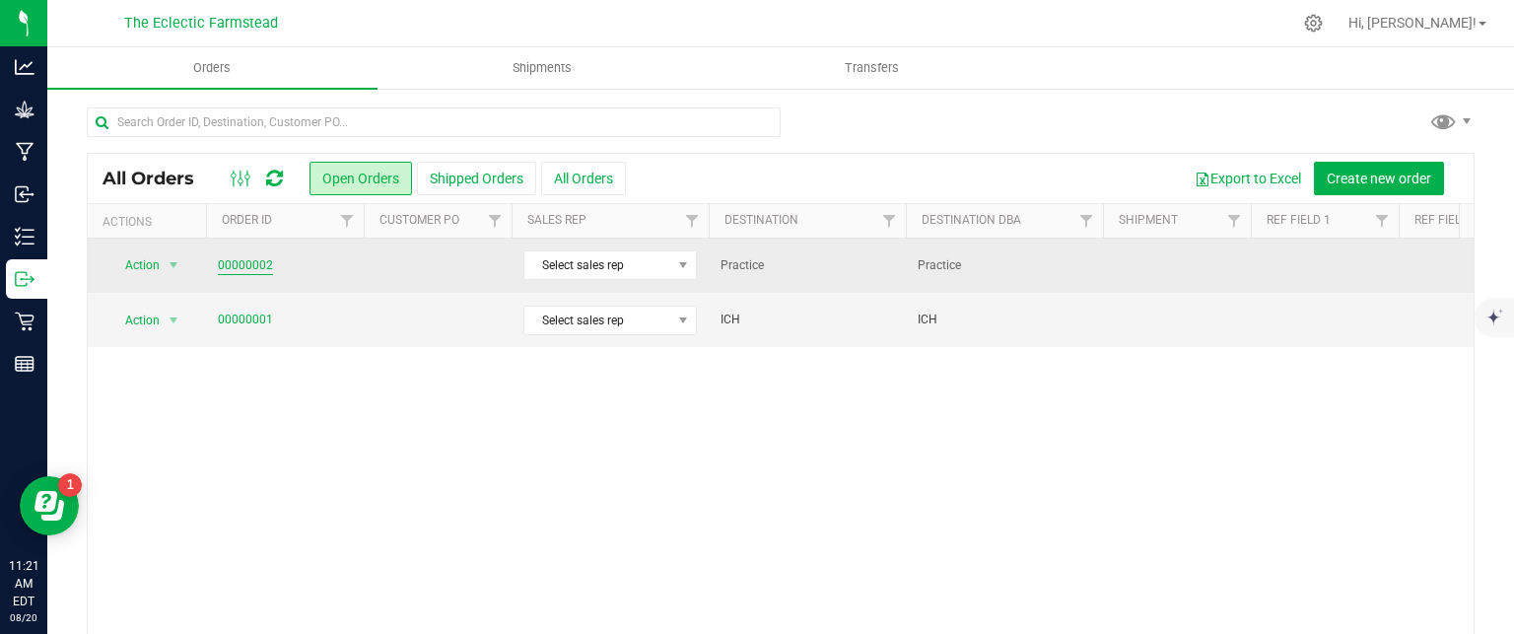
click at [241, 264] on link "00000002" at bounding box center [245, 265] width 55 height 19
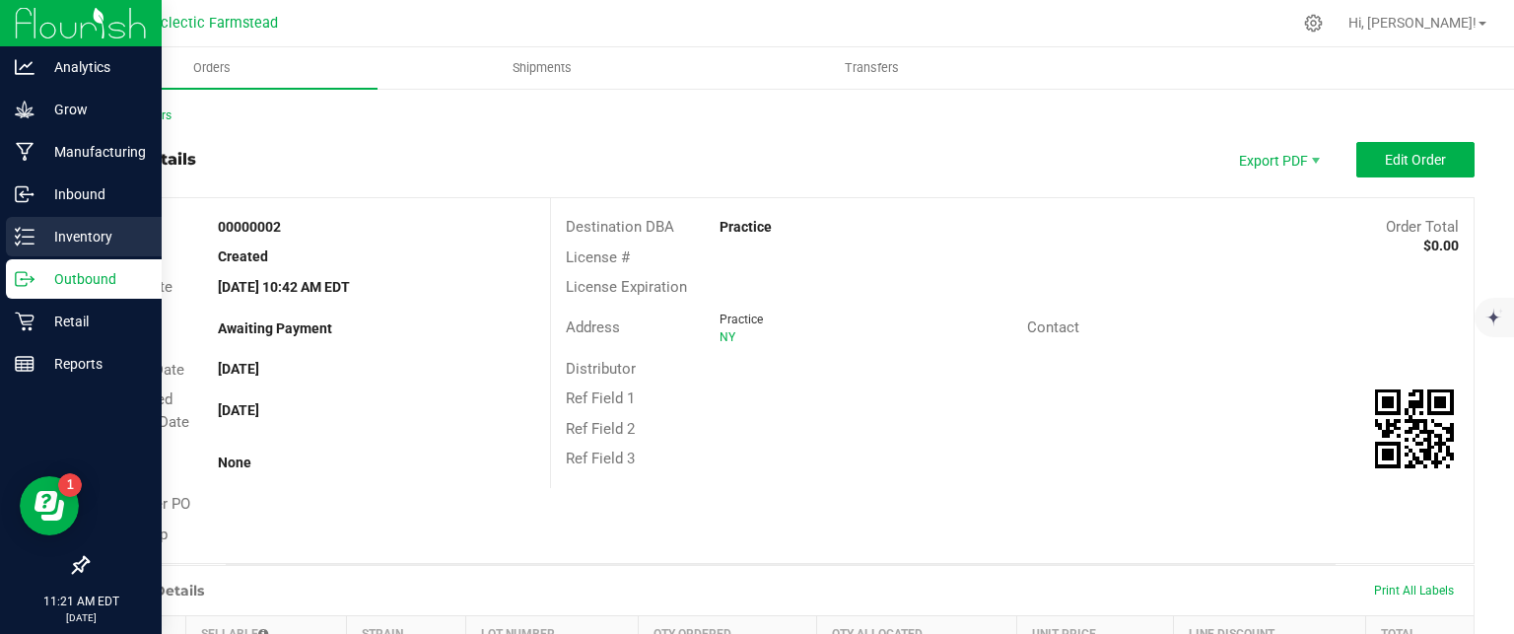
click at [21, 231] on icon at bounding box center [25, 237] width 20 height 20
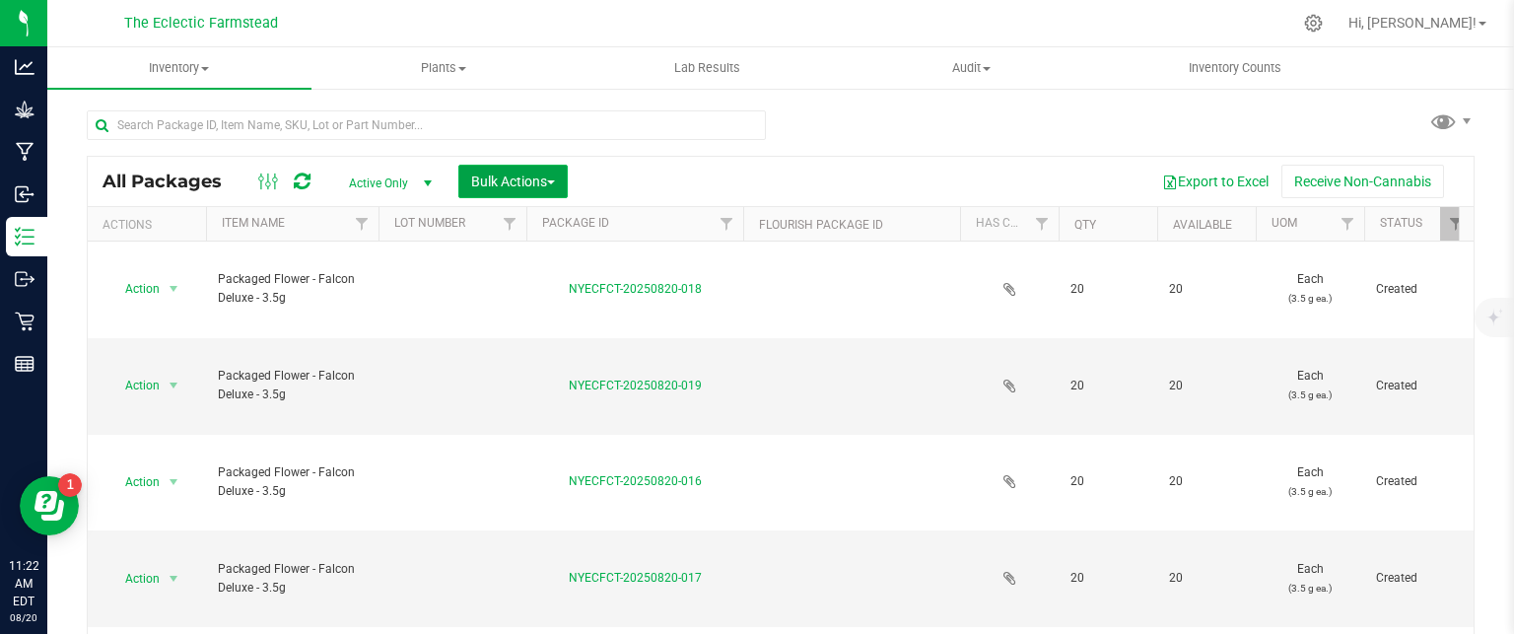
click at [521, 188] on span "Bulk Actions" at bounding box center [513, 181] width 84 height 16
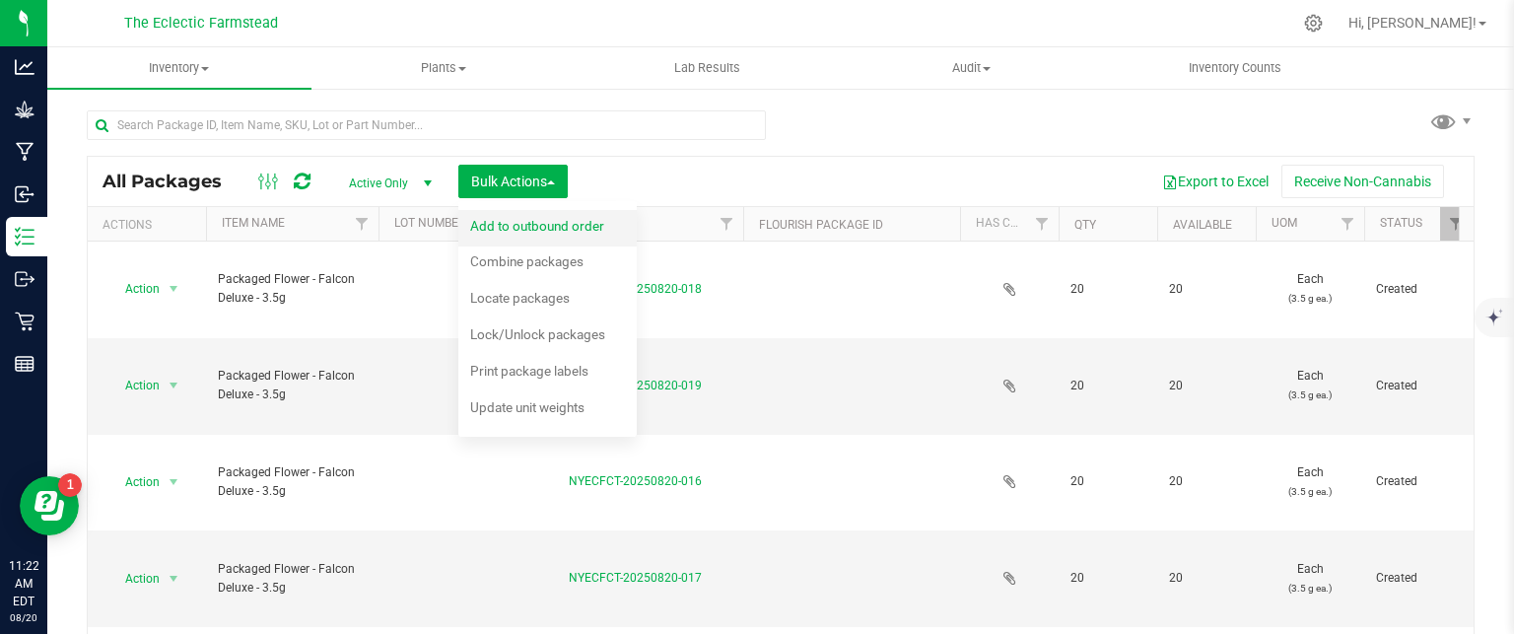
click at [540, 218] on span "Add to outbound order" at bounding box center [537, 226] width 134 height 16
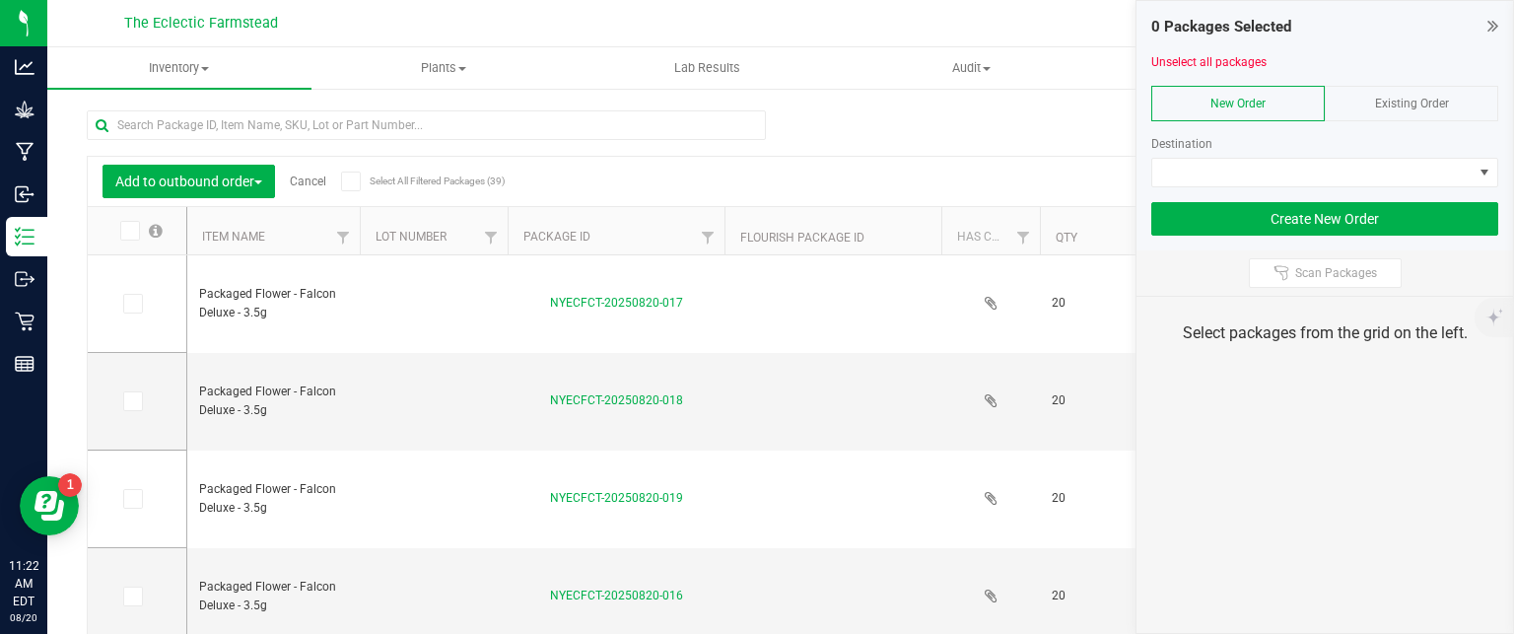
click at [1395, 109] on span "Existing Order" at bounding box center [1412, 104] width 74 height 14
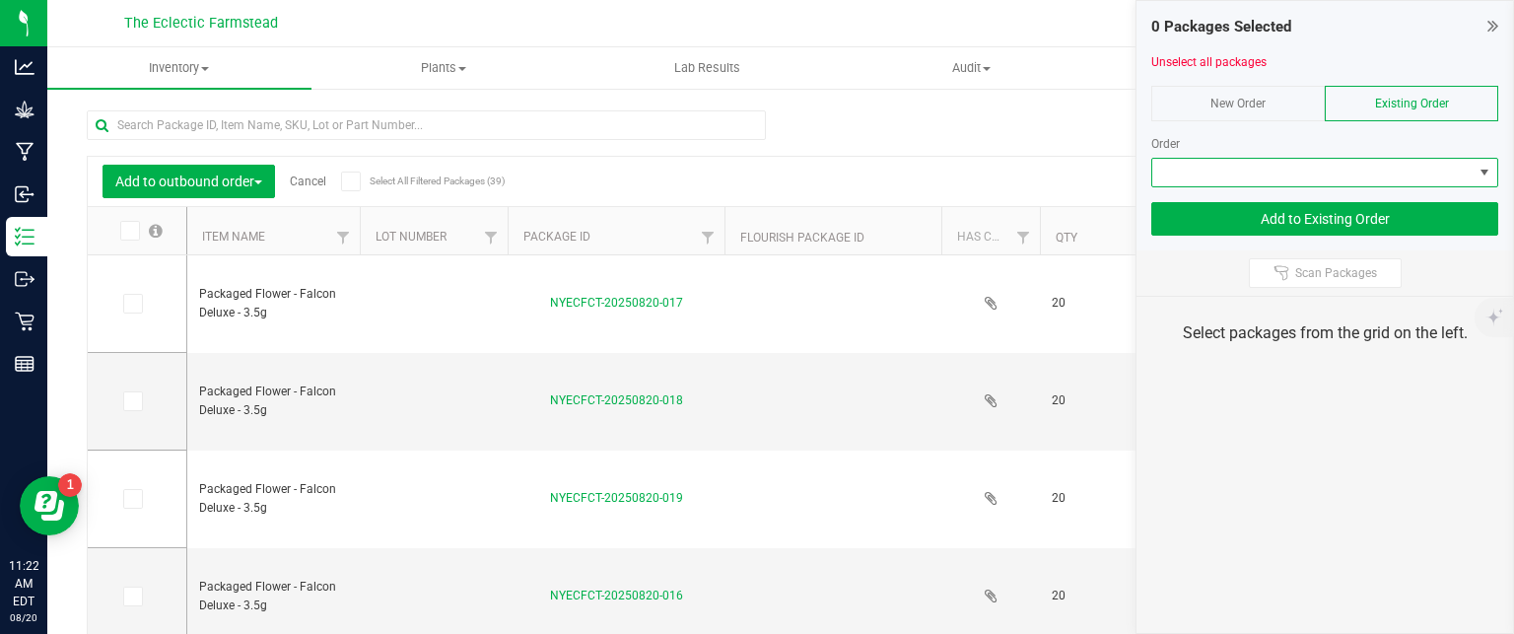
click at [1454, 172] on span at bounding box center [1312, 173] width 320 height 28
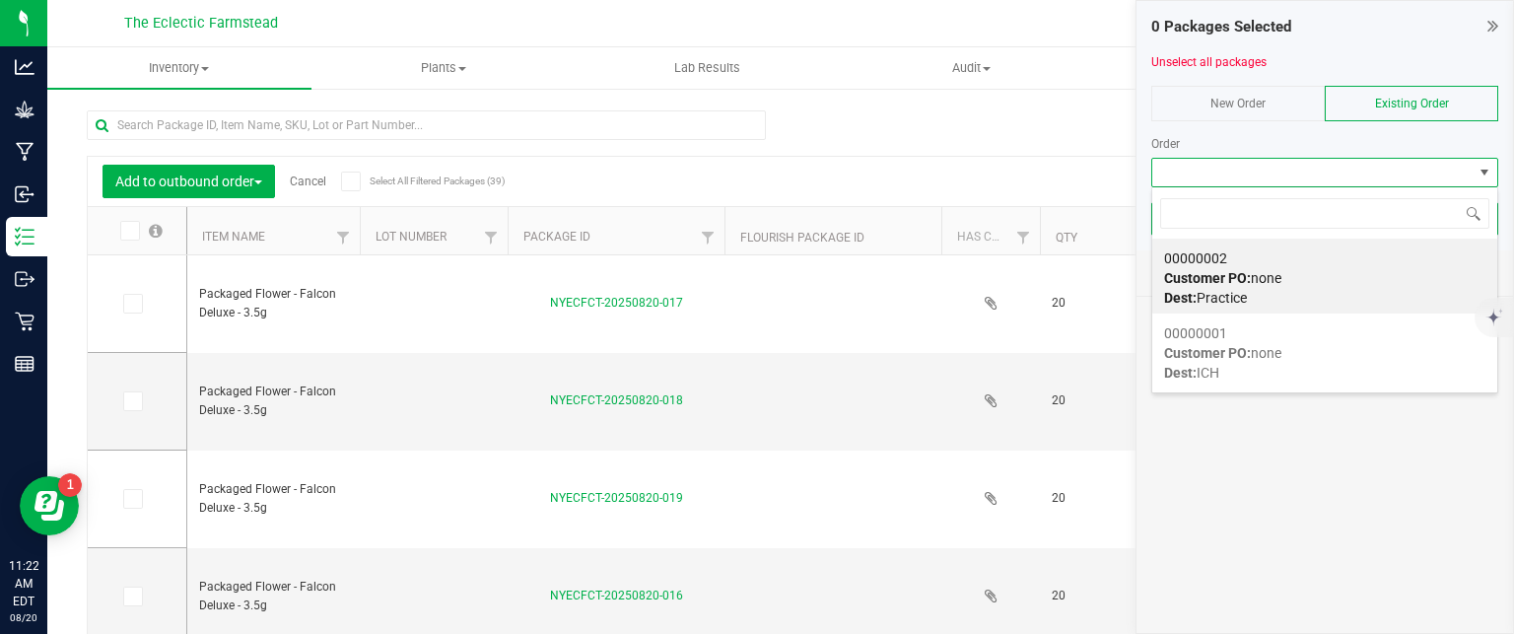
scroll to position [29, 347]
click at [1332, 261] on div "00000002 Customer PO: none Dest: Practice" at bounding box center [1324, 278] width 321 height 75
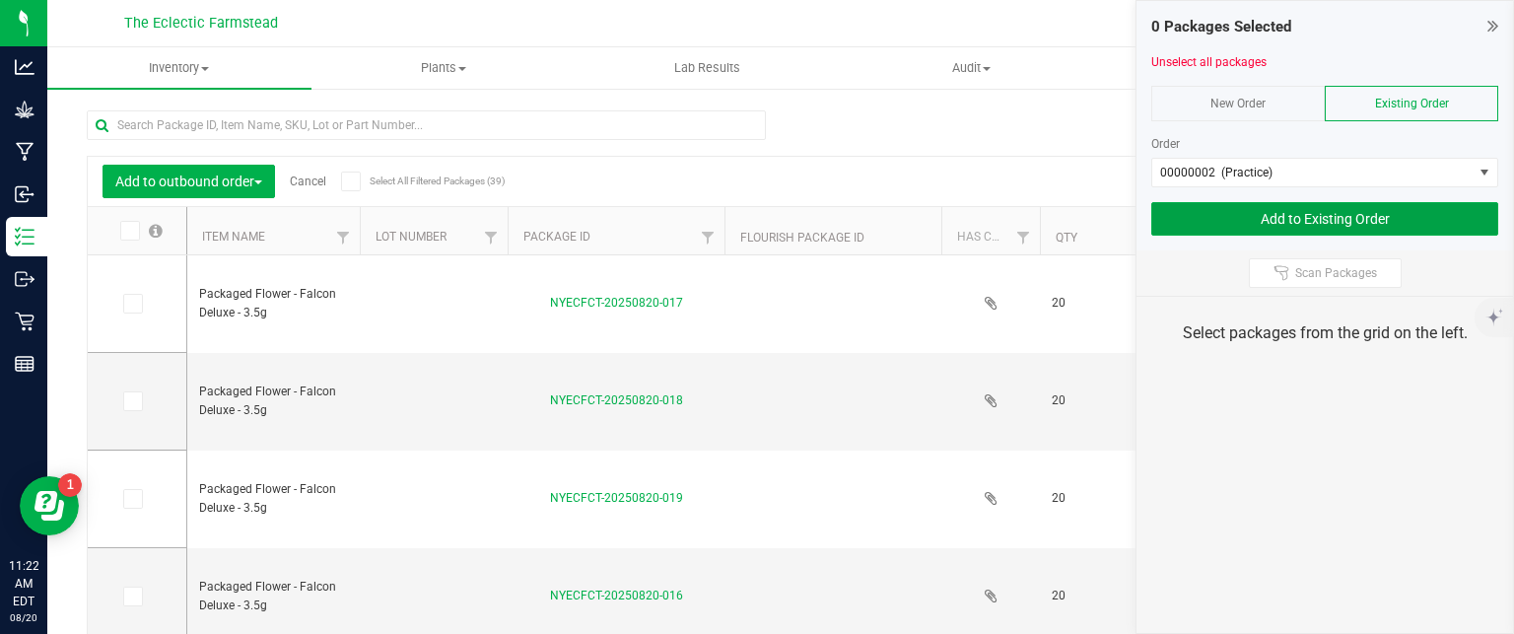
drag, startPoint x: 1330, startPoint y: 212, endPoint x: 869, endPoint y: 165, distance: 462.7
click at [869, 165] on all-packages "Add to outbound order Cancel Select All Filtered Packages (39) Add to manufactu…" at bounding box center [781, 397] width 1388 height 611
click at [789, 383] on td at bounding box center [832, 402] width 217 height 98
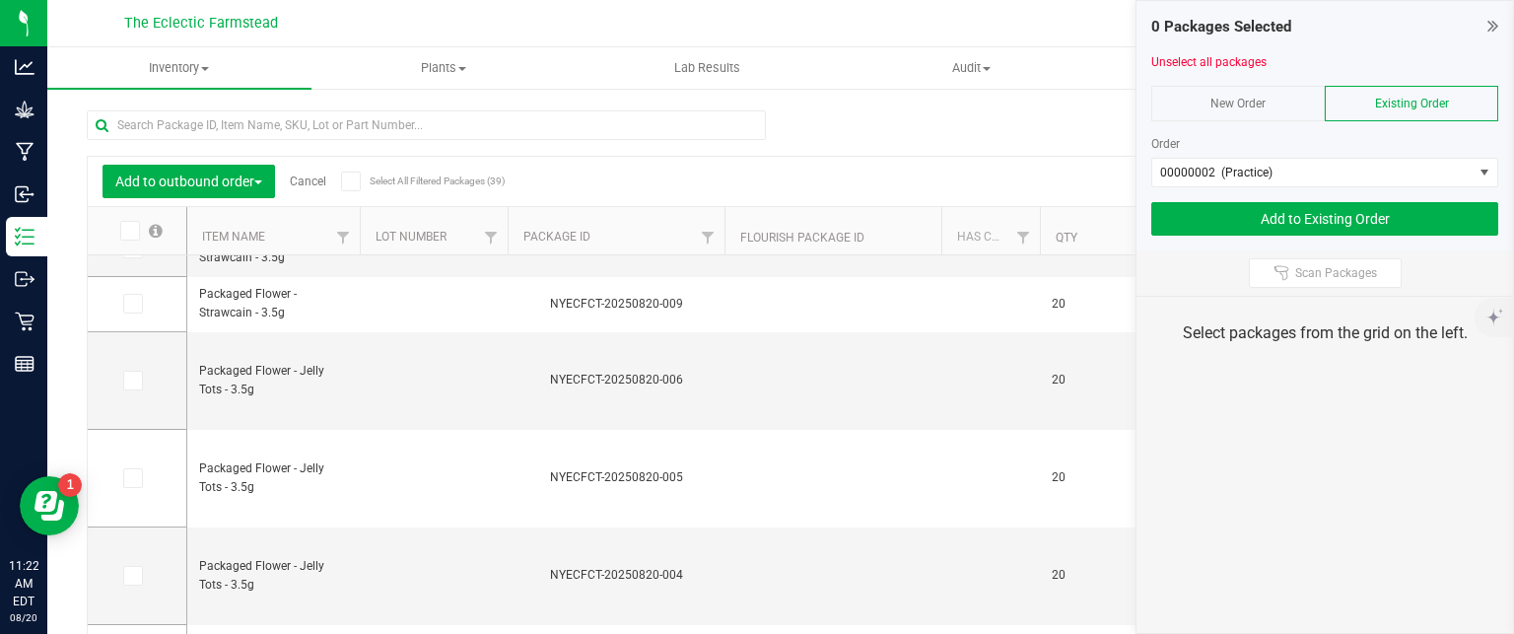
scroll to position [0, 0]
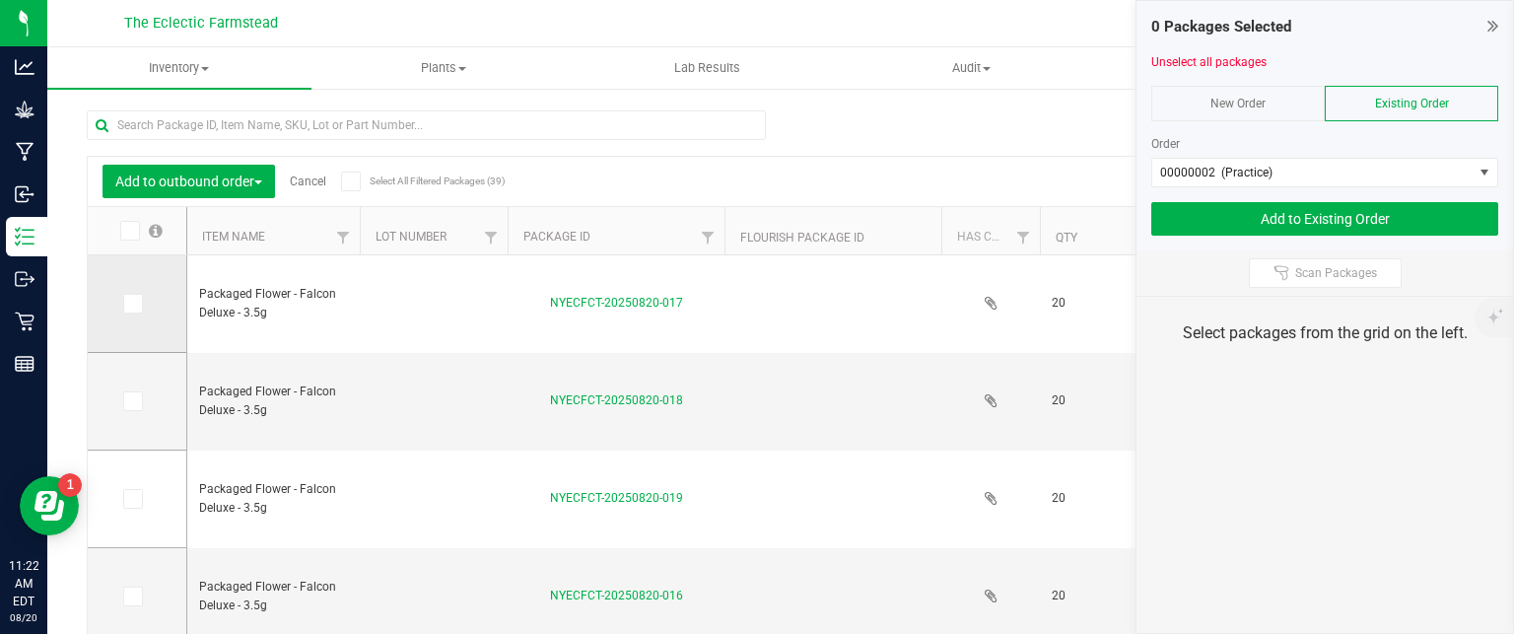
click at [133, 304] on icon at bounding box center [131, 304] width 13 height 0
click at [0, 0] on input "checkbox" at bounding box center [0, 0] width 0 height 0
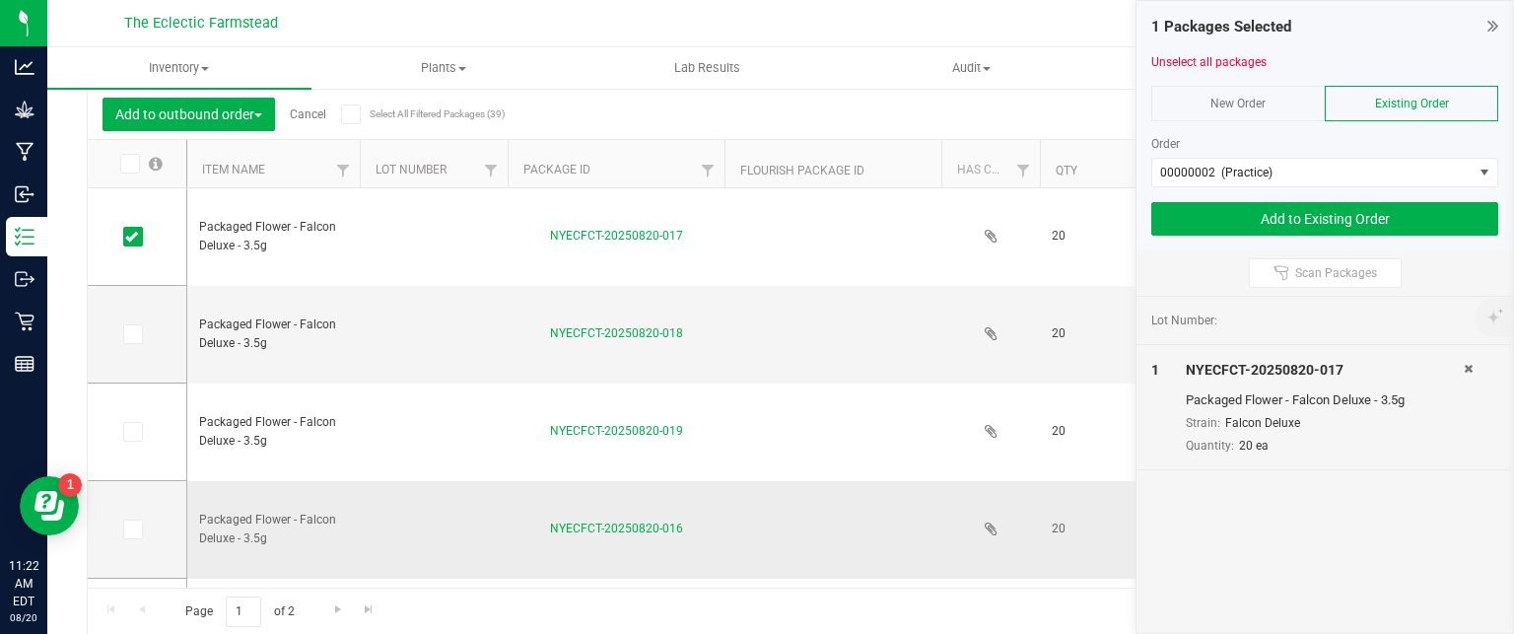
click at [424, 545] on td at bounding box center [434, 530] width 148 height 98
click at [166, 460] on td at bounding box center [137, 432] width 99 height 98
click at [341, 607] on span "Go to the next page" at bounding box center [338, 609] width 16 height 16
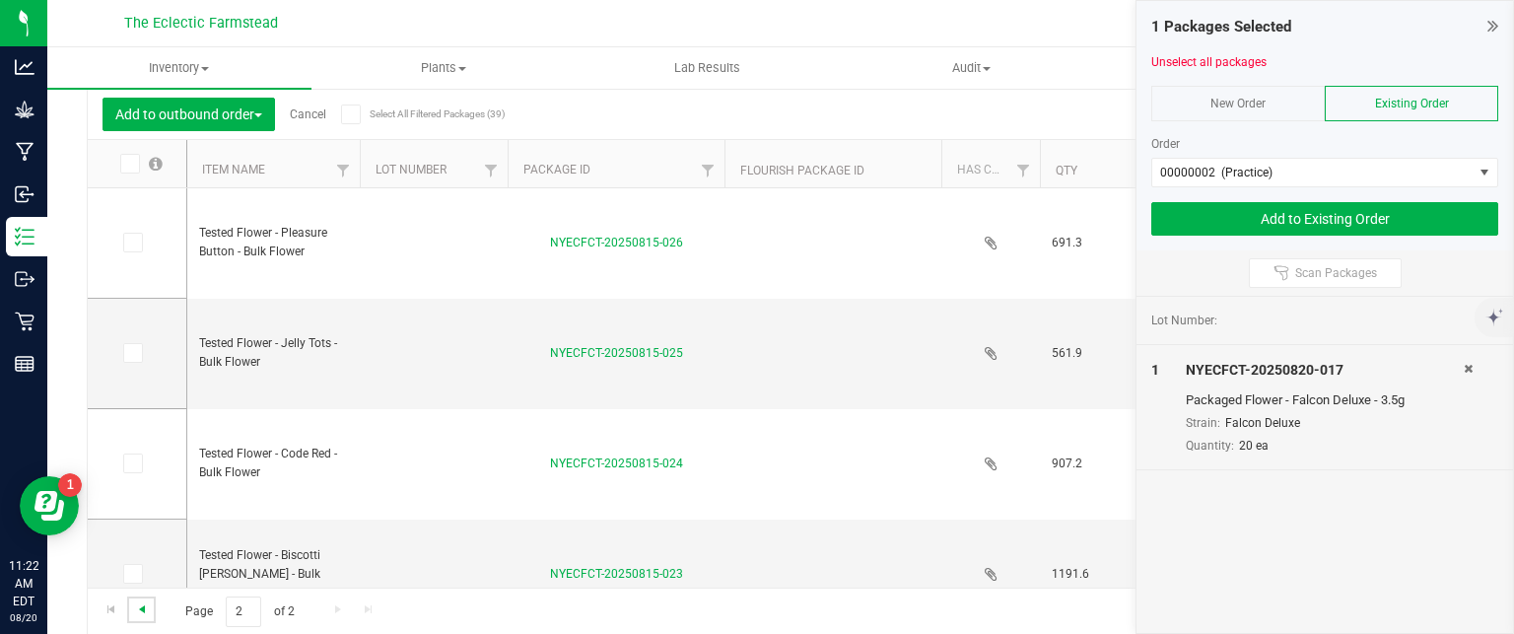
click at [139, 603] on span "Go to the previous page" at bounding box center [142, 609] width 16 height 16
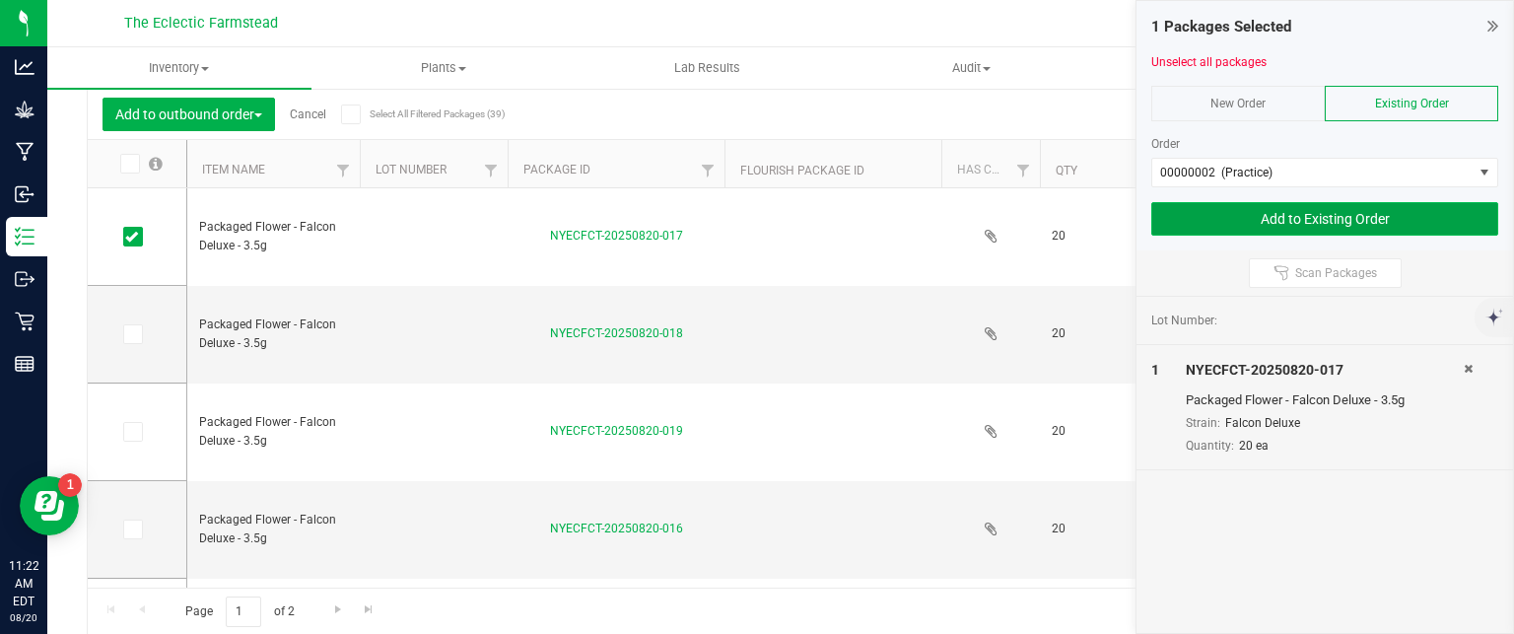
click at [1365, 214] on button "Add to Existing Order" at bounding box center [1324, 219] width 347 height 34
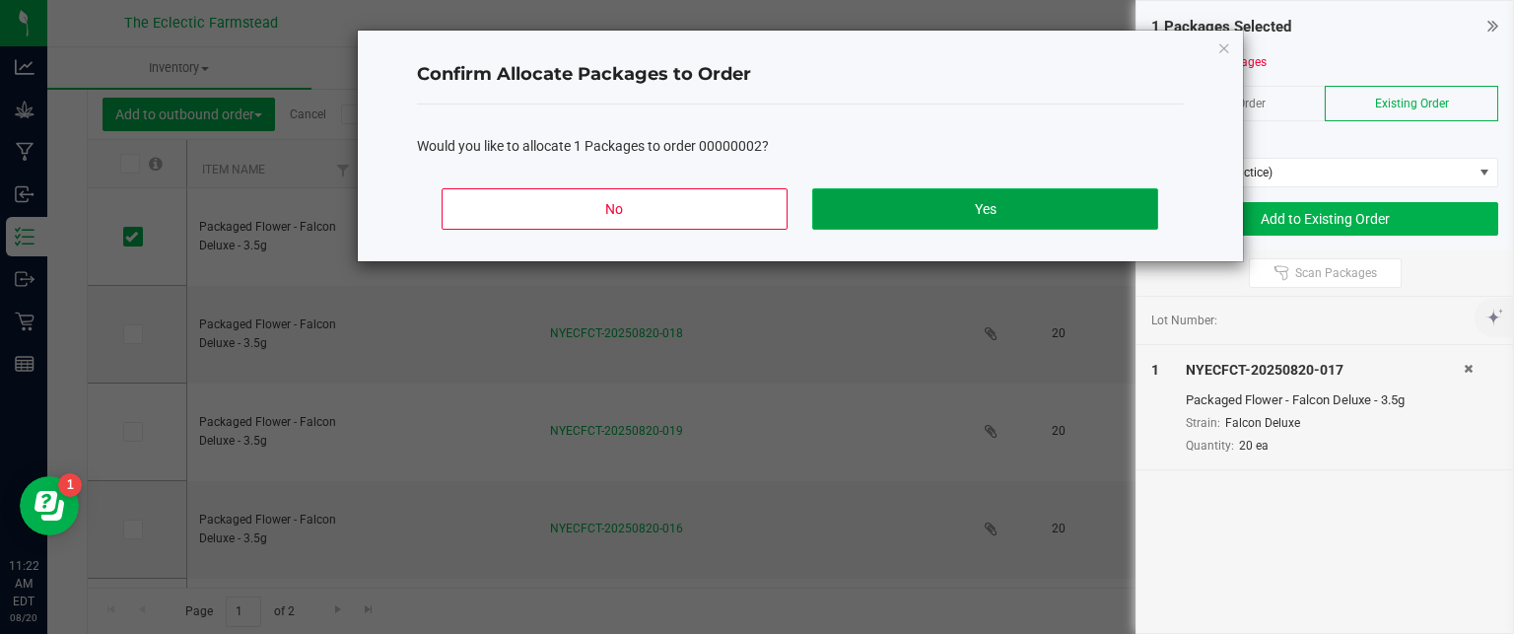
click at [1025, 206] on button "Yes" at bounding box center [984, 208] width 345 height 41
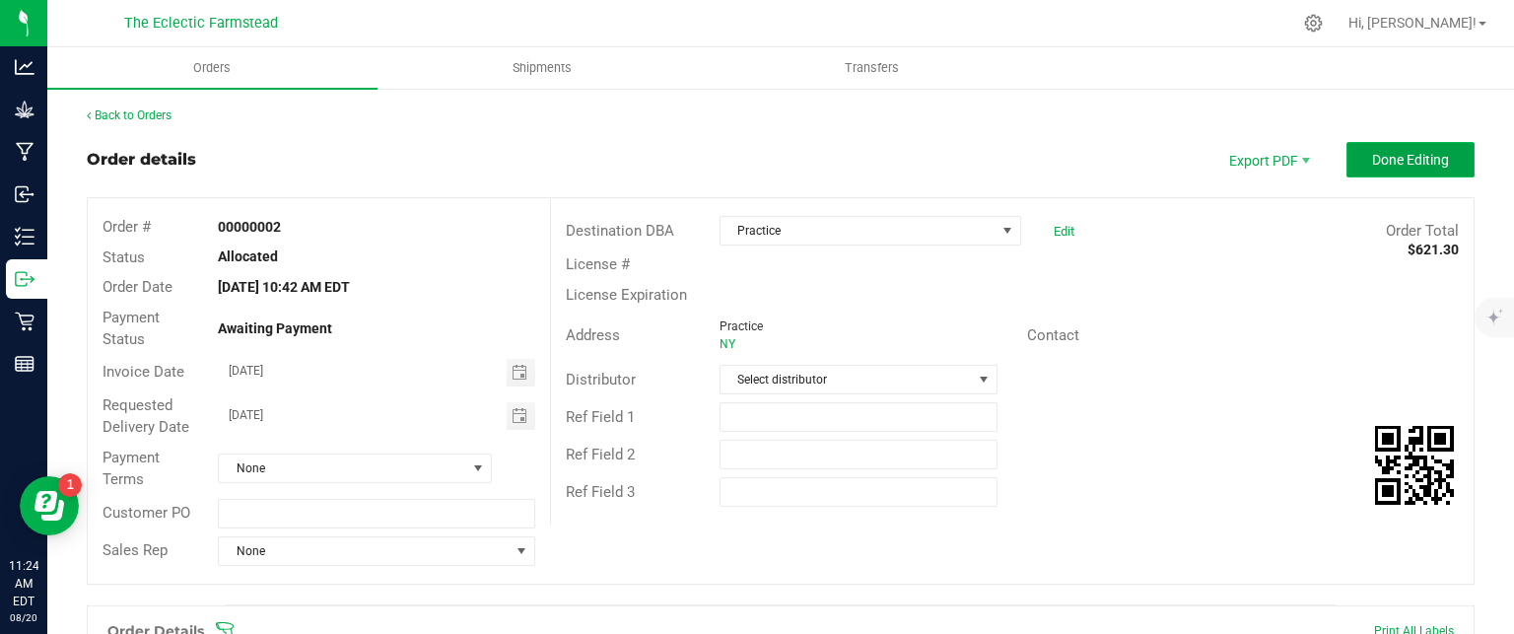
click at [1406, 166] on span "Done Editing" at bounding box center [1410, 160] width 77 height 16
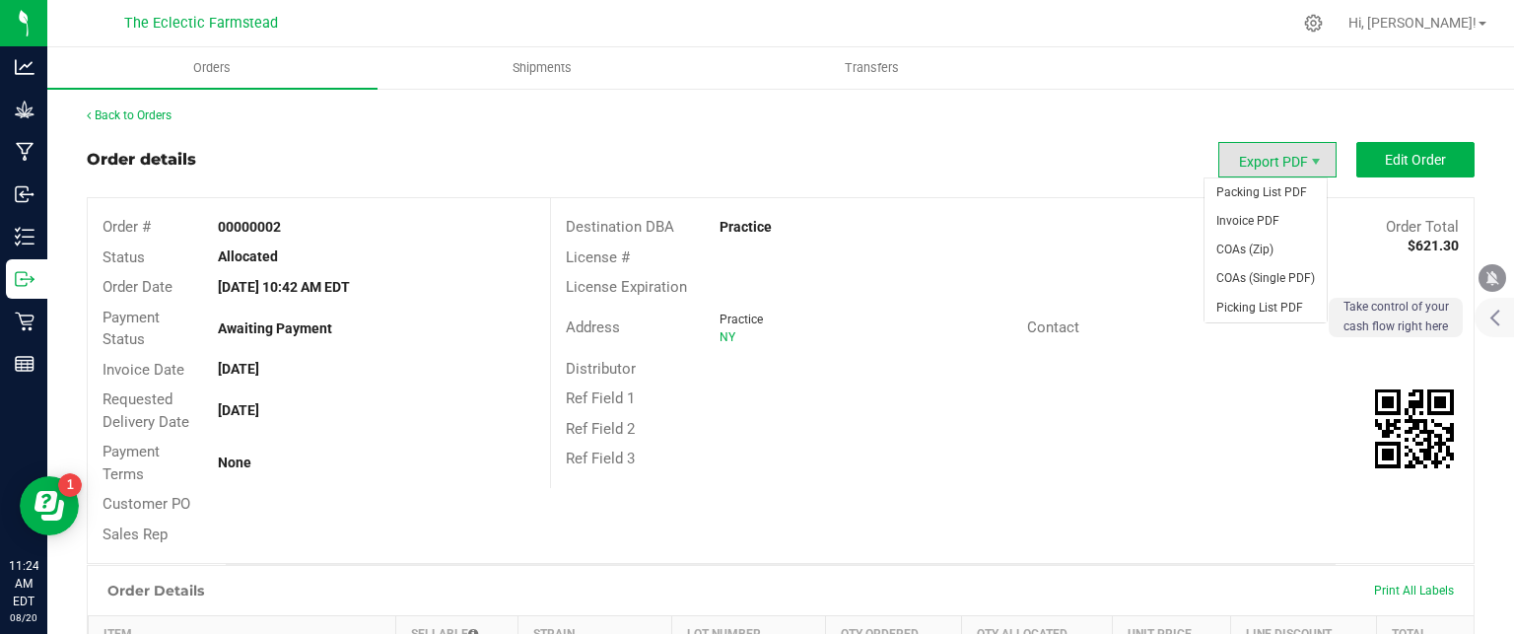
click at [1275, 162] on span "Export PDF" at bounding box center [1277, 159] width 118 height 35
click at [1262, 282] on span "COAs (Single PDF)" at bounding box center [1265, 278] width 122 height 29
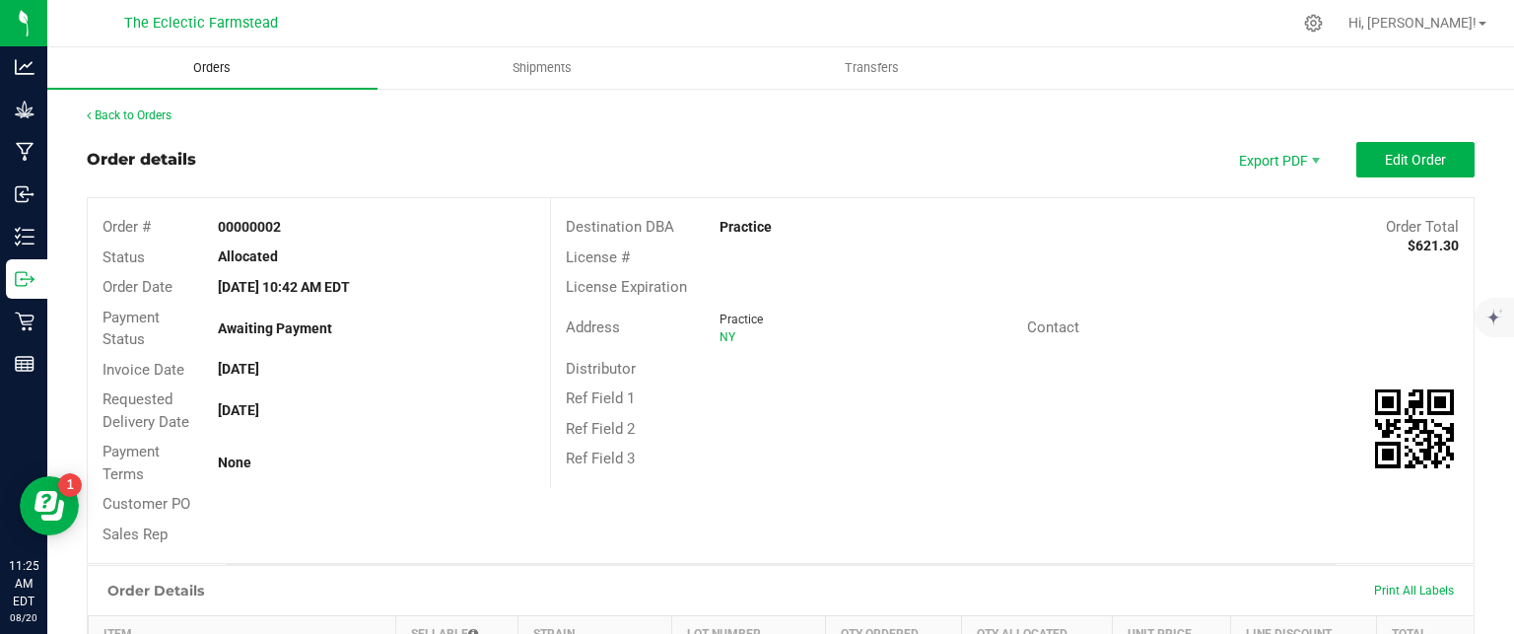
click at [87, 79] on uib-tab-heading "Orders" at bounding box center [212, 67] width 330 height 41
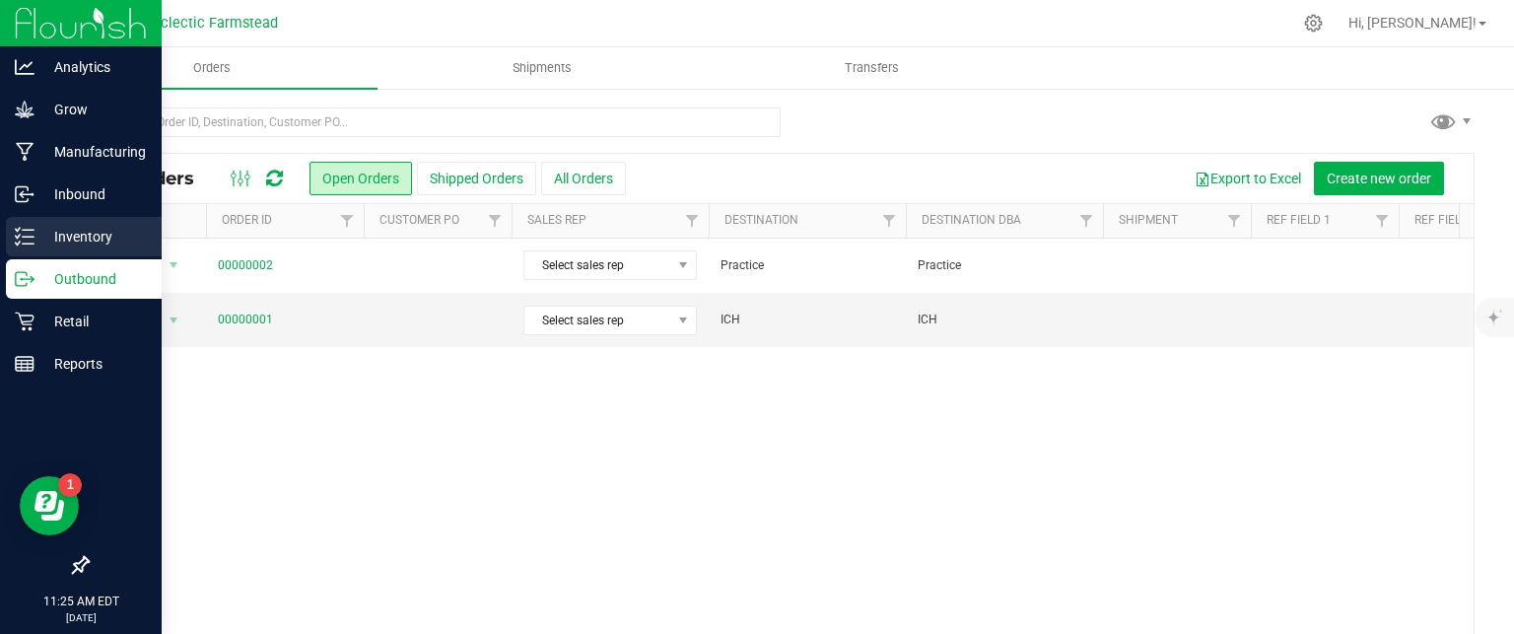
click at [80, 240] on p "Inventory" at bounding box center [93, 237] width 118 height 24
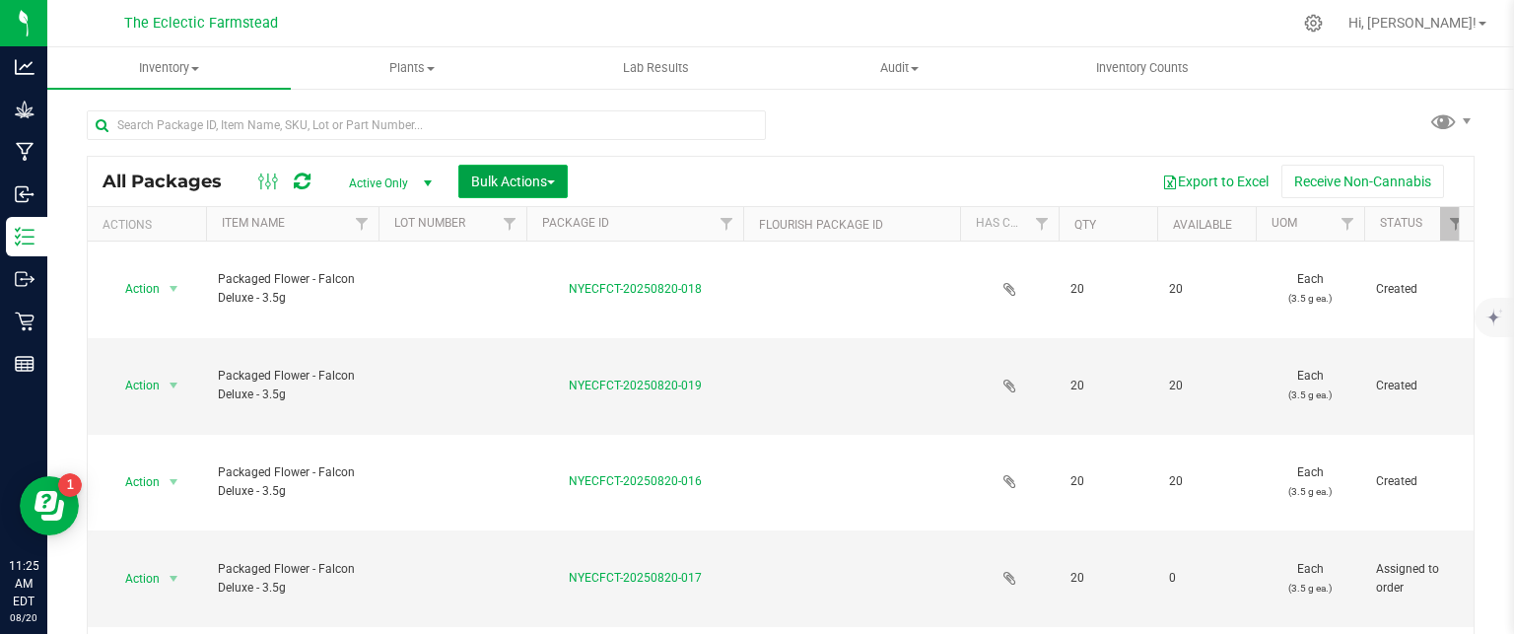
click at [538, 178] on span "Bulk Actions" at bounding box center [513, 181] width 84 height 16
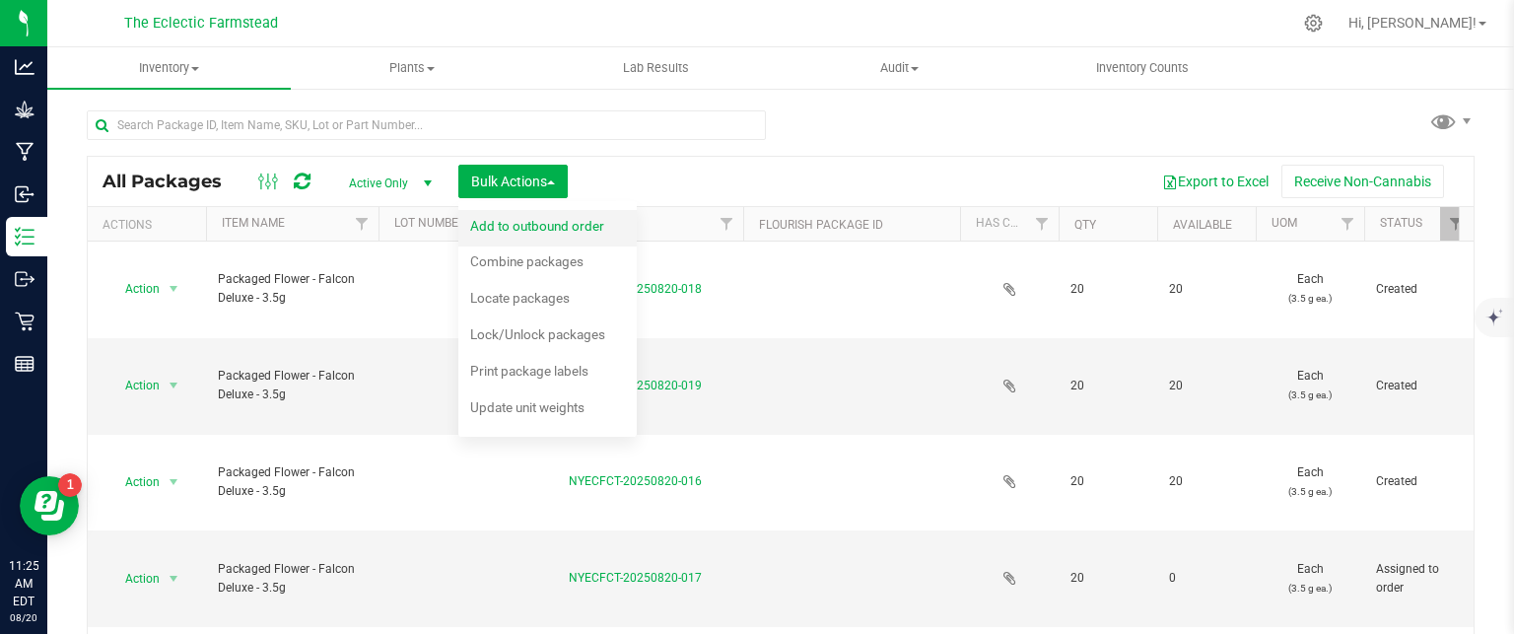
click at [543, 227] on span "Add to outbound order" at bounding box center [537, 226] width 134 height 16
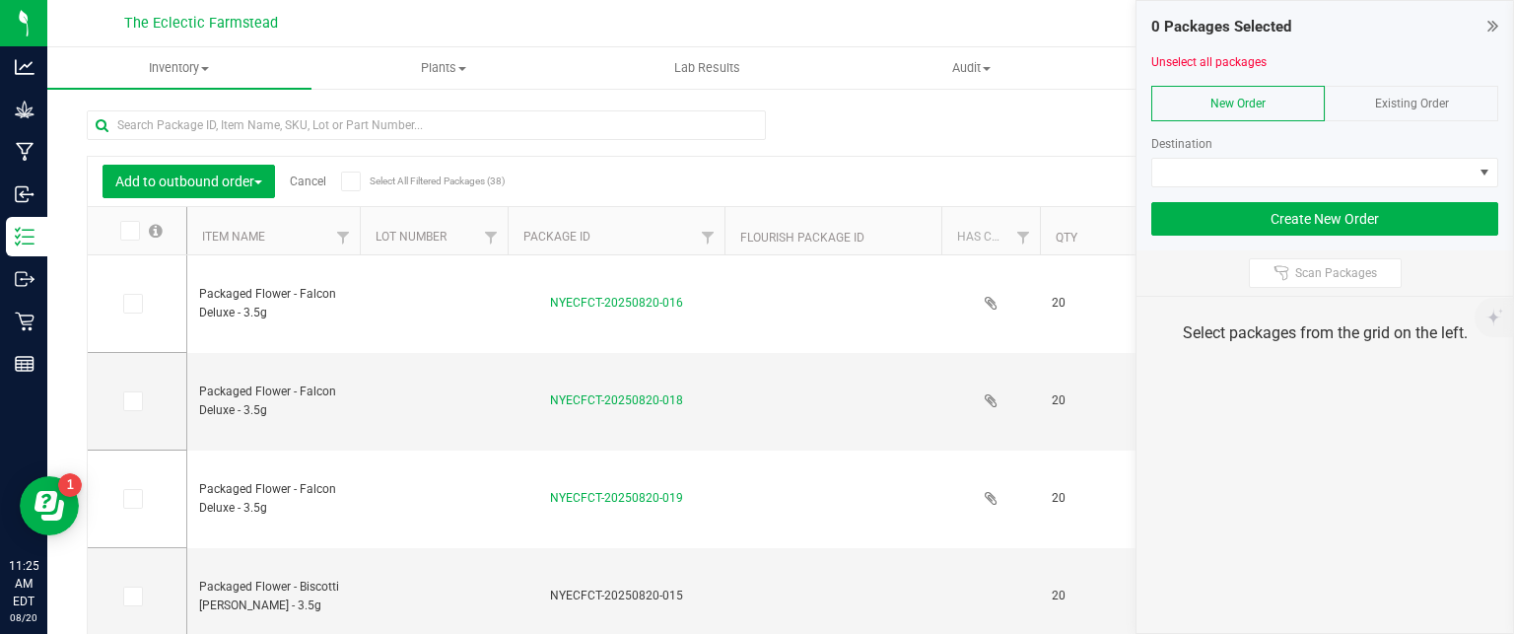
click at [1435, 105] on span "Existing Order" at bounding box center [1412, 104] width 74 height 14
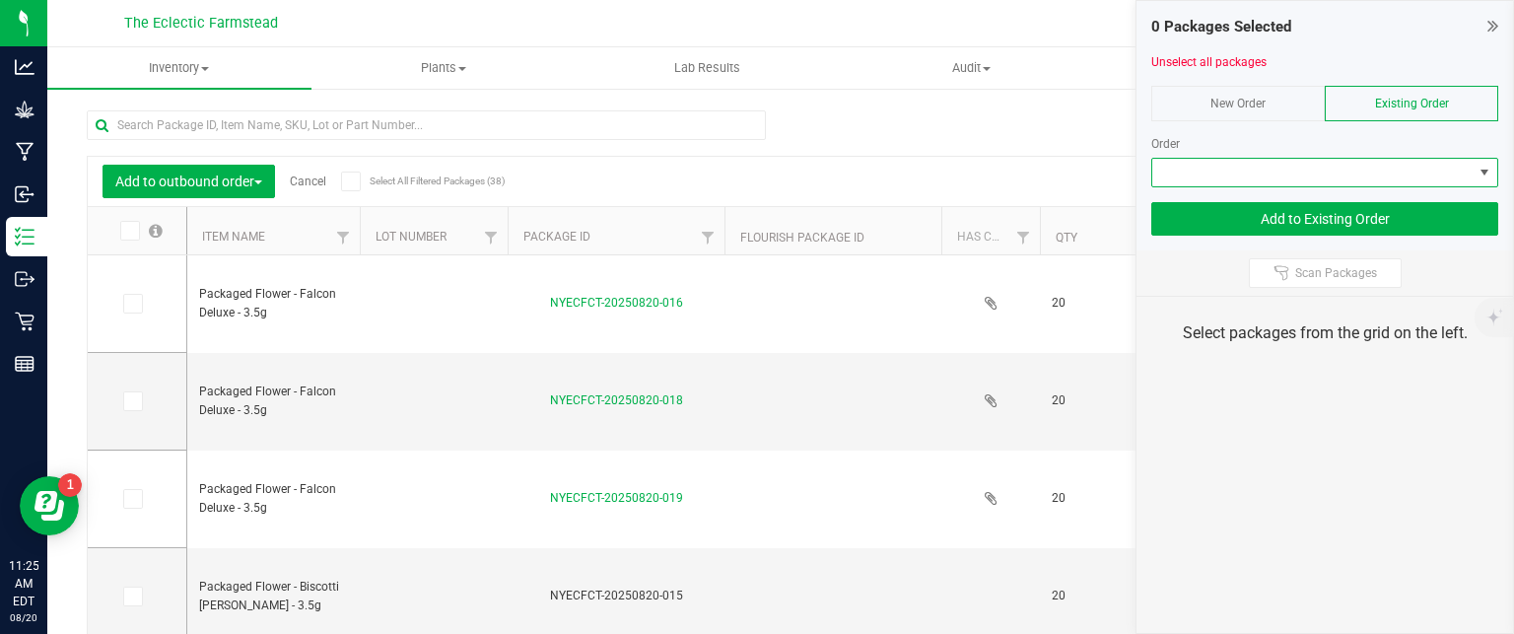
click at [1486, 172] on span at bounding box center [1485, 173] width 16 height 16
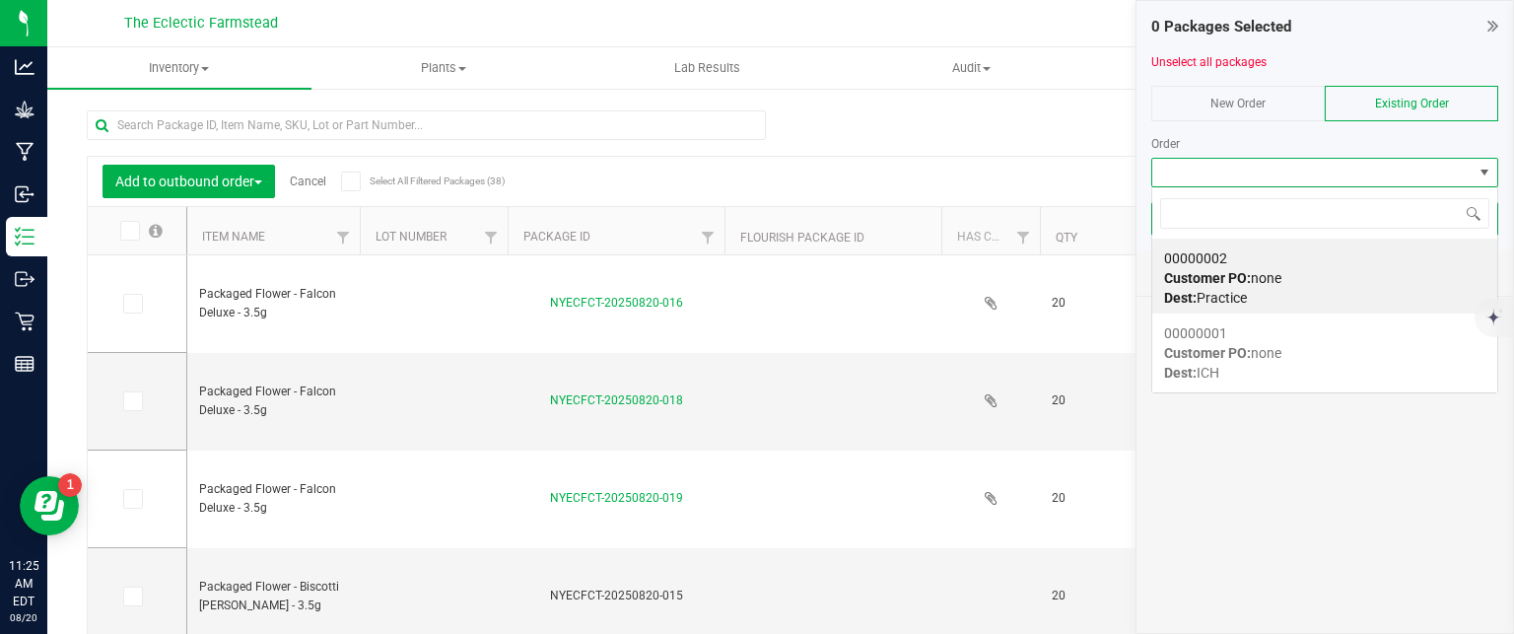
scroll to position [29, 347]
click at [1343, 271] on div "00000002 Customer PO: none Dest: Practice" at bounding box center [1324, 278] width 321 height 75
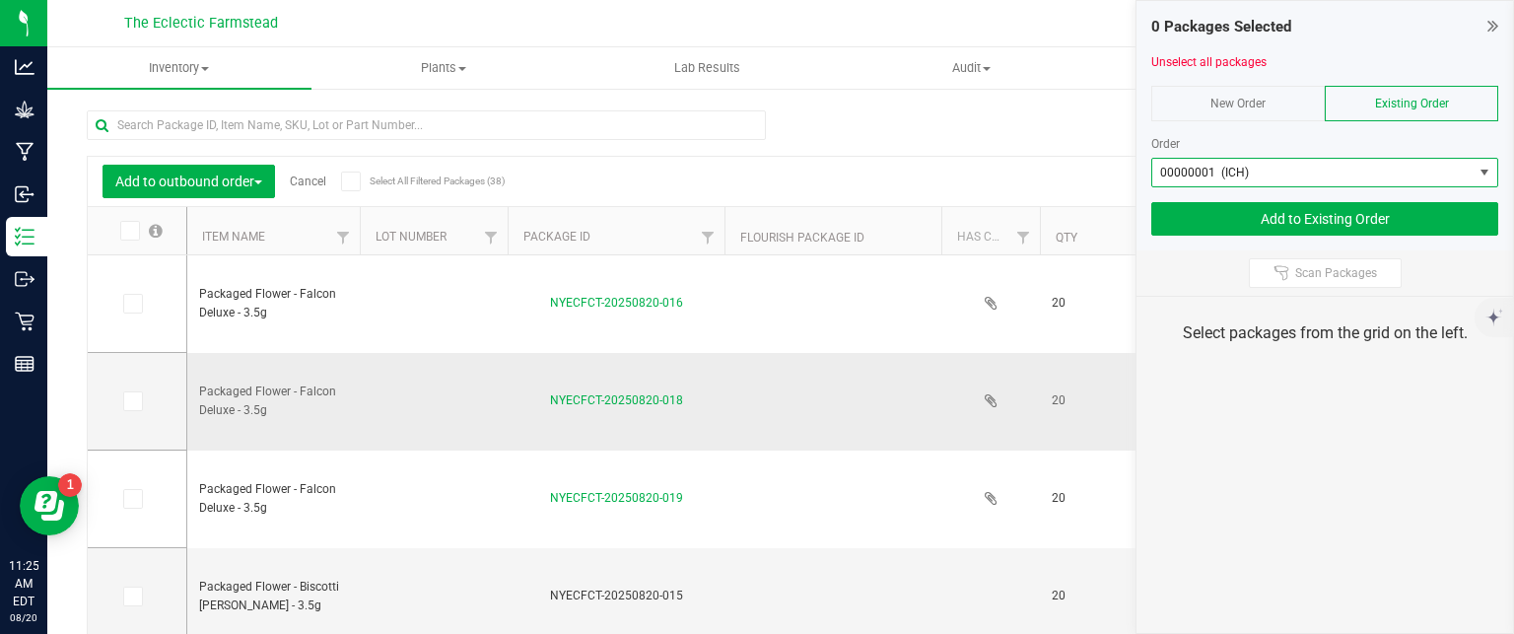
click at [393, 400] on td at bounding box center [434, 402] width 148 height 98
click at [641, 187] on div "Export to Excel Receive Non-Cannabis" at bounding box center [963, 182] width 991 height 34
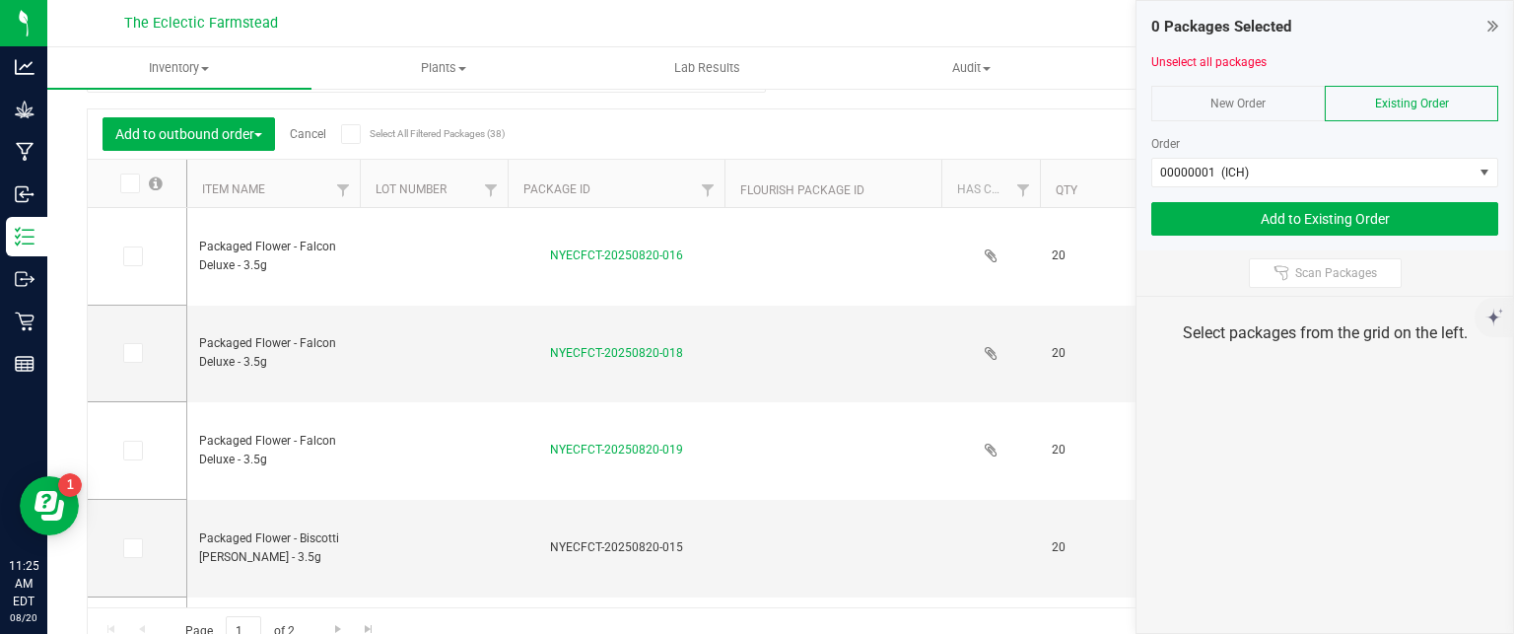
scroll to position [67, 0]
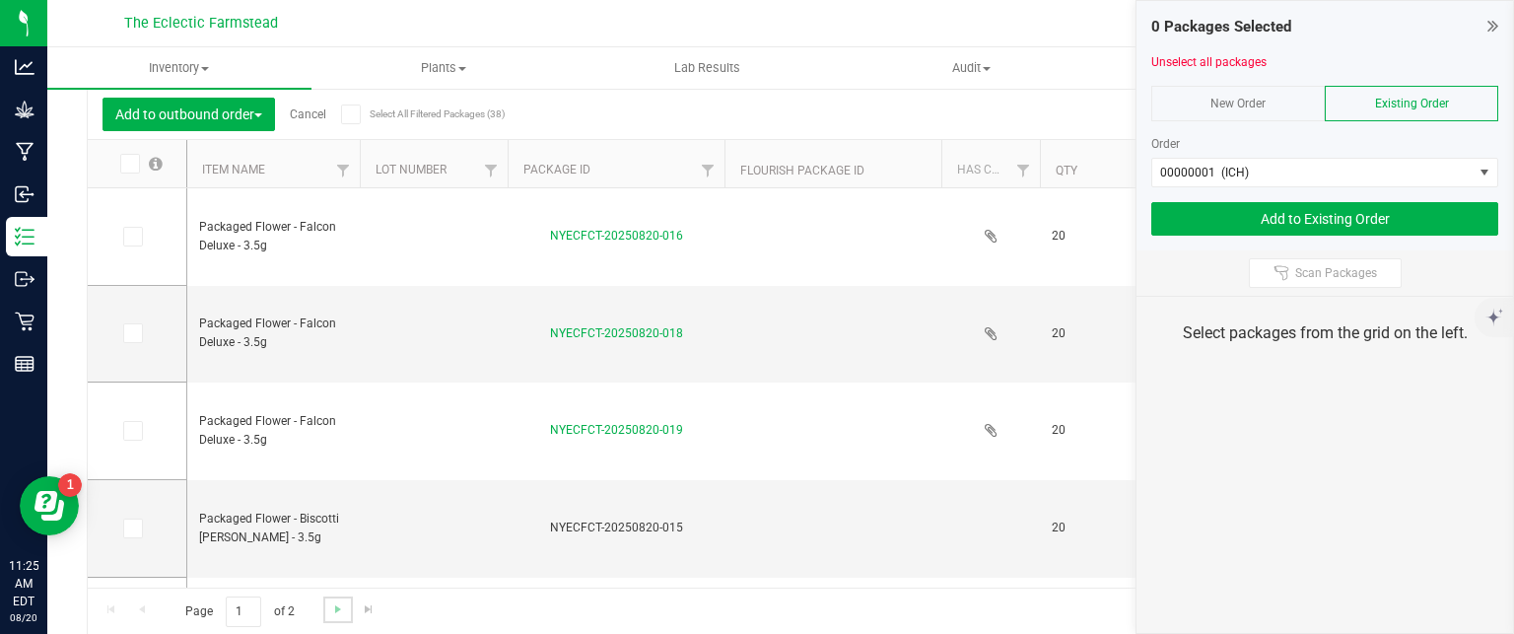
click at [349, 613] on link "Go to the next page" at bounding box center [337, 609] width 29 height 27
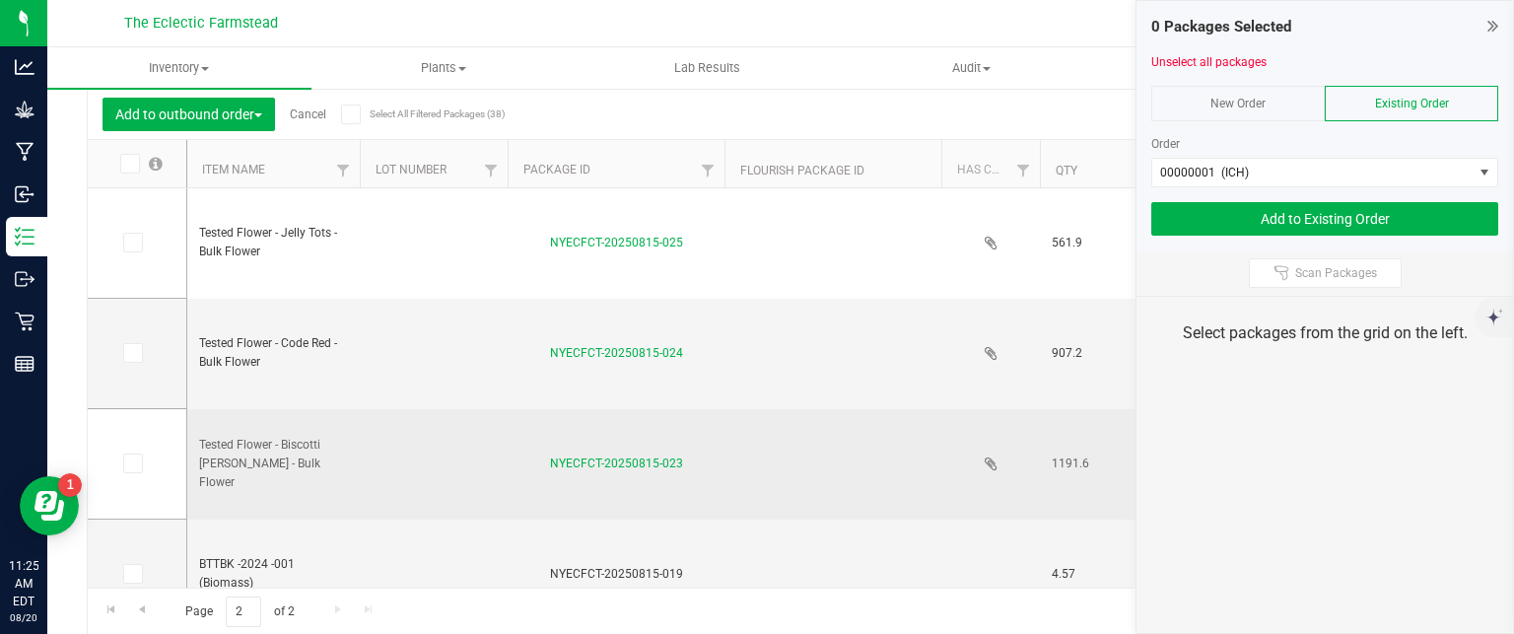
click at [768, 498] on td at bounding box center [832, 464] width 217 height 110
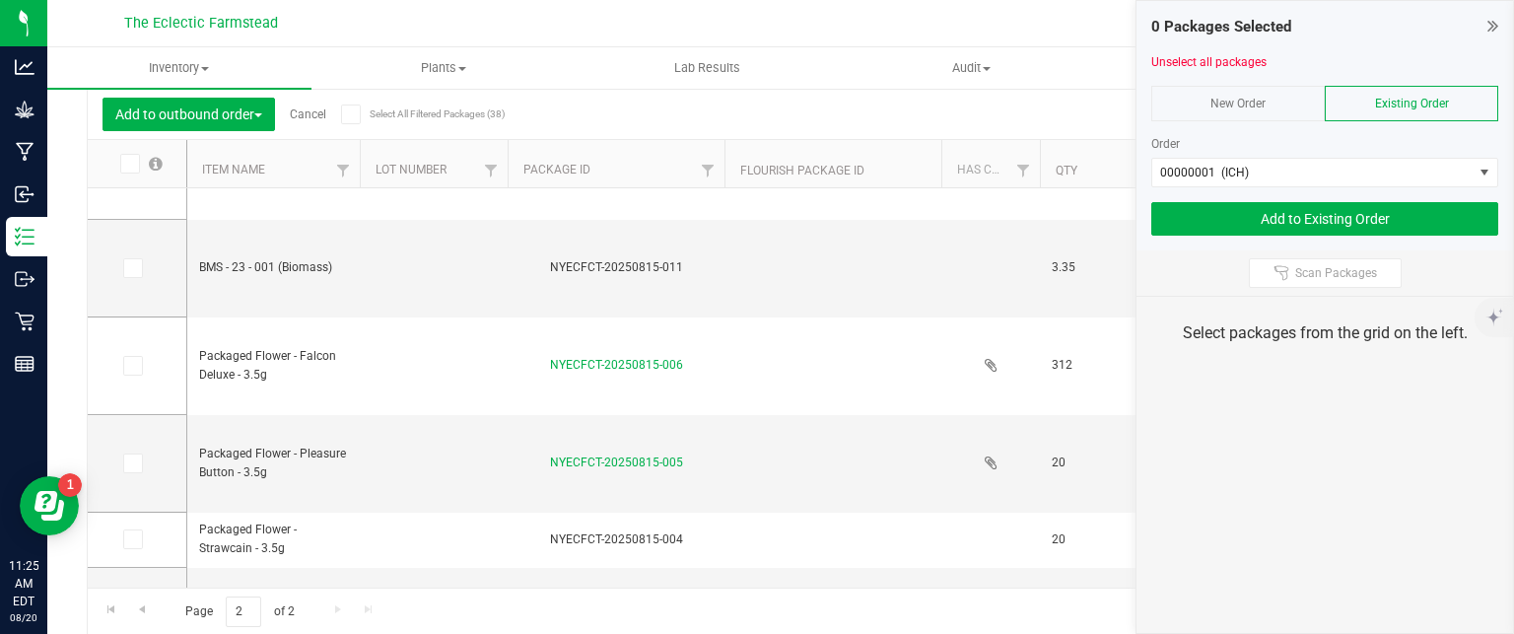
scroll to position [1218, 0]
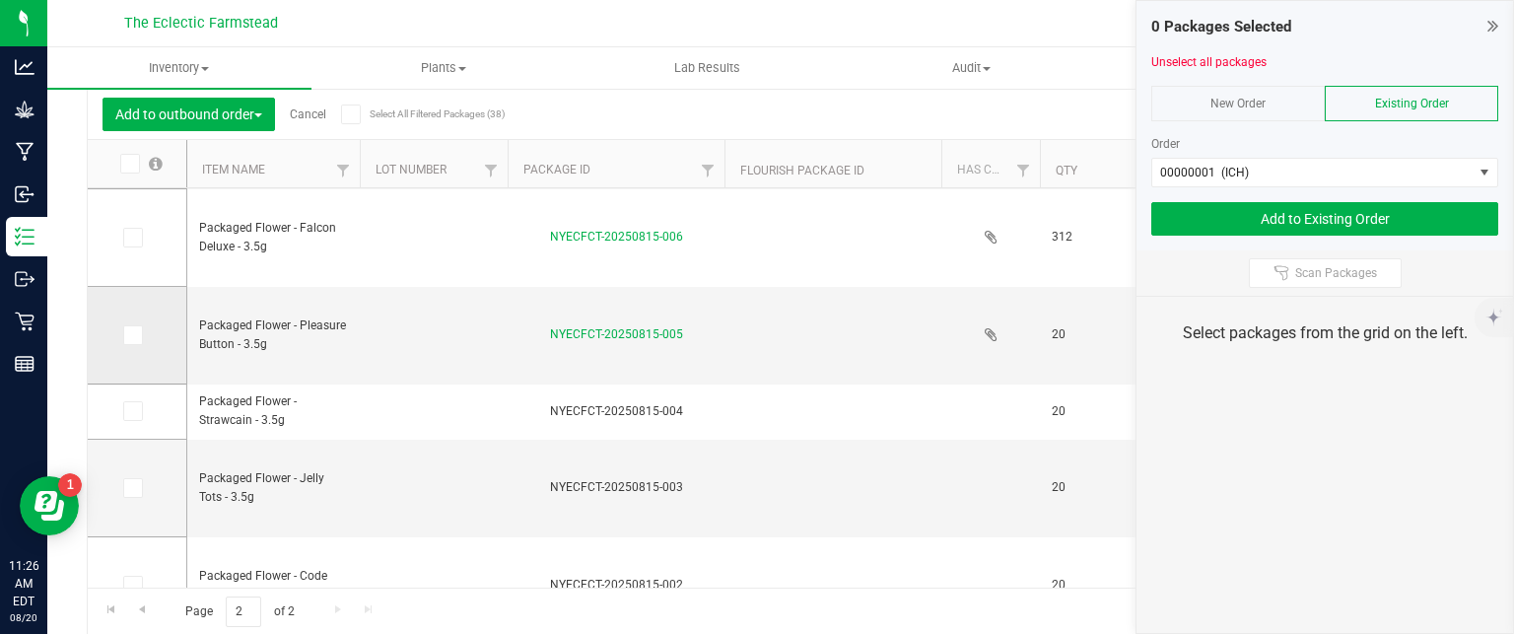
click at [134, 335] on icon at bounding box center [131, 335] width 13 height 0
click at [0, 0] on input "checkbox" at bounding box center [0, 0] width 0 height 0
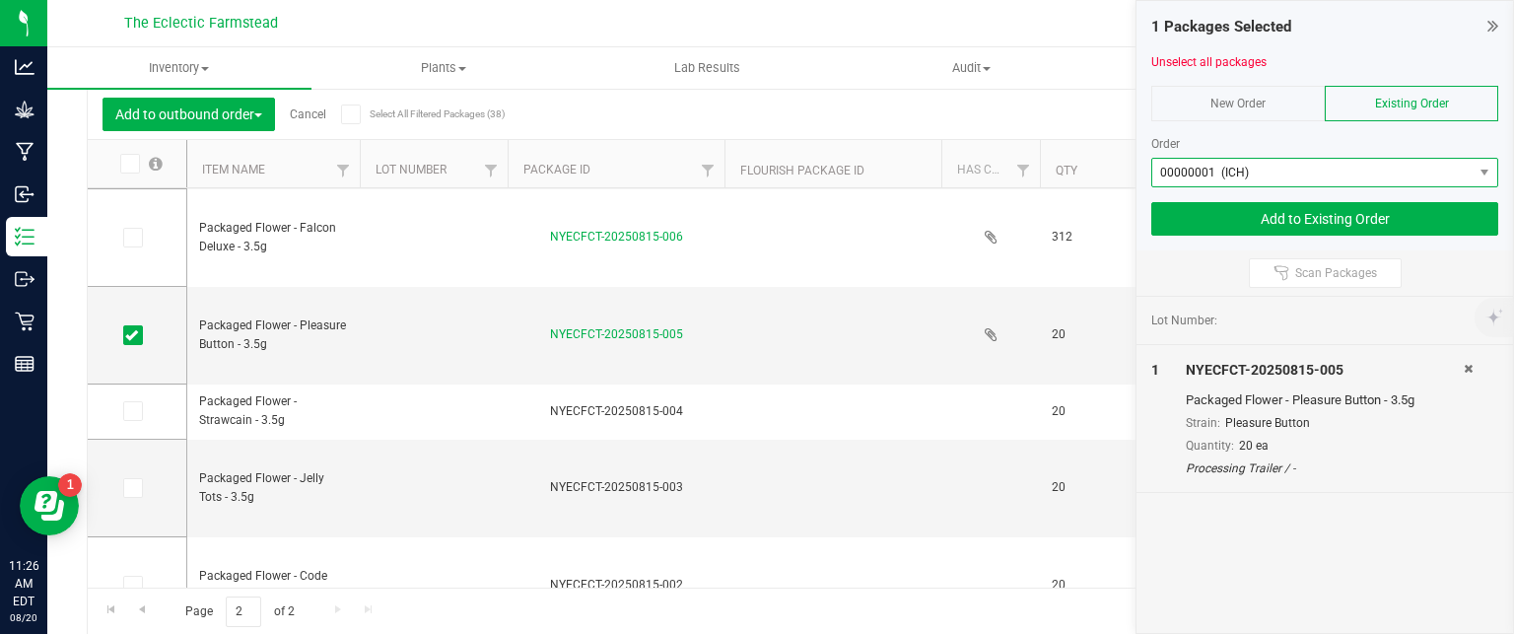
click at [1486, 159] on span at bounding box center [1485, 173] width 25 height 28
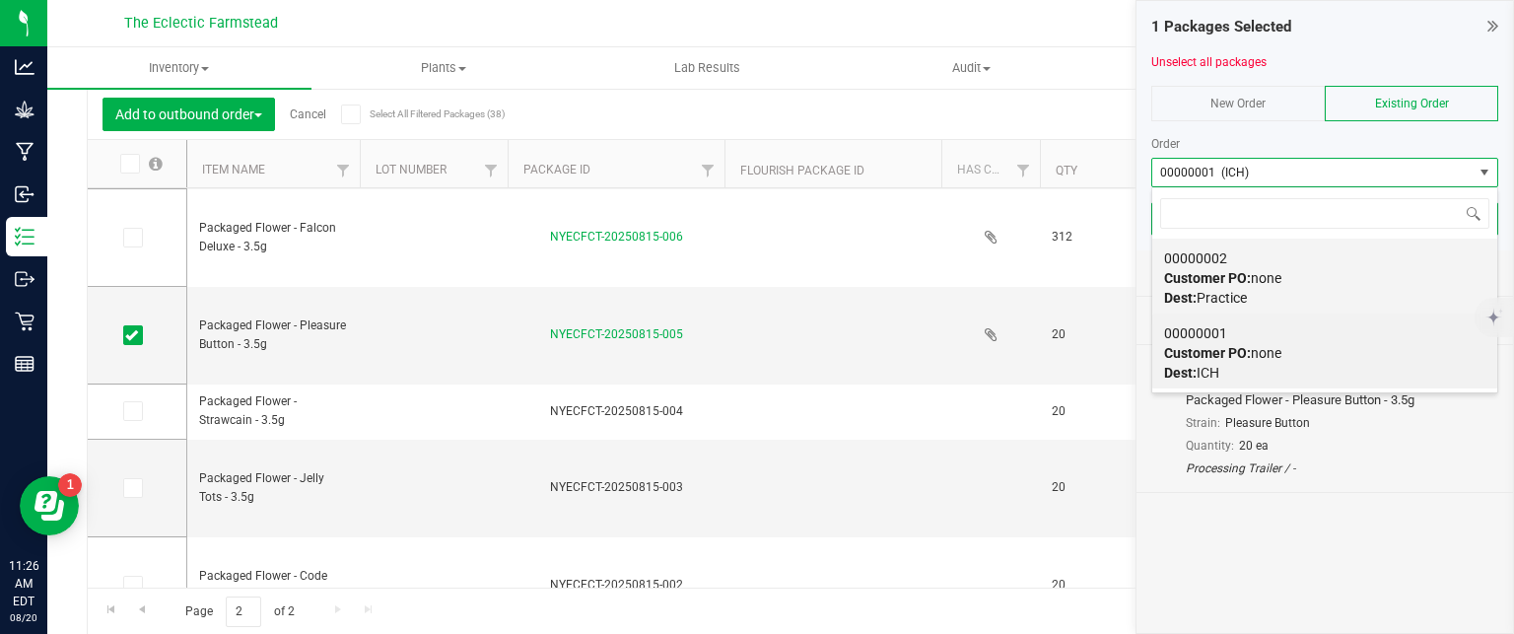
click at [1341, 281] on div "00000002 Customer PO: none Dest: Practice" at bounding box center [1324, 278] width 321 height 75
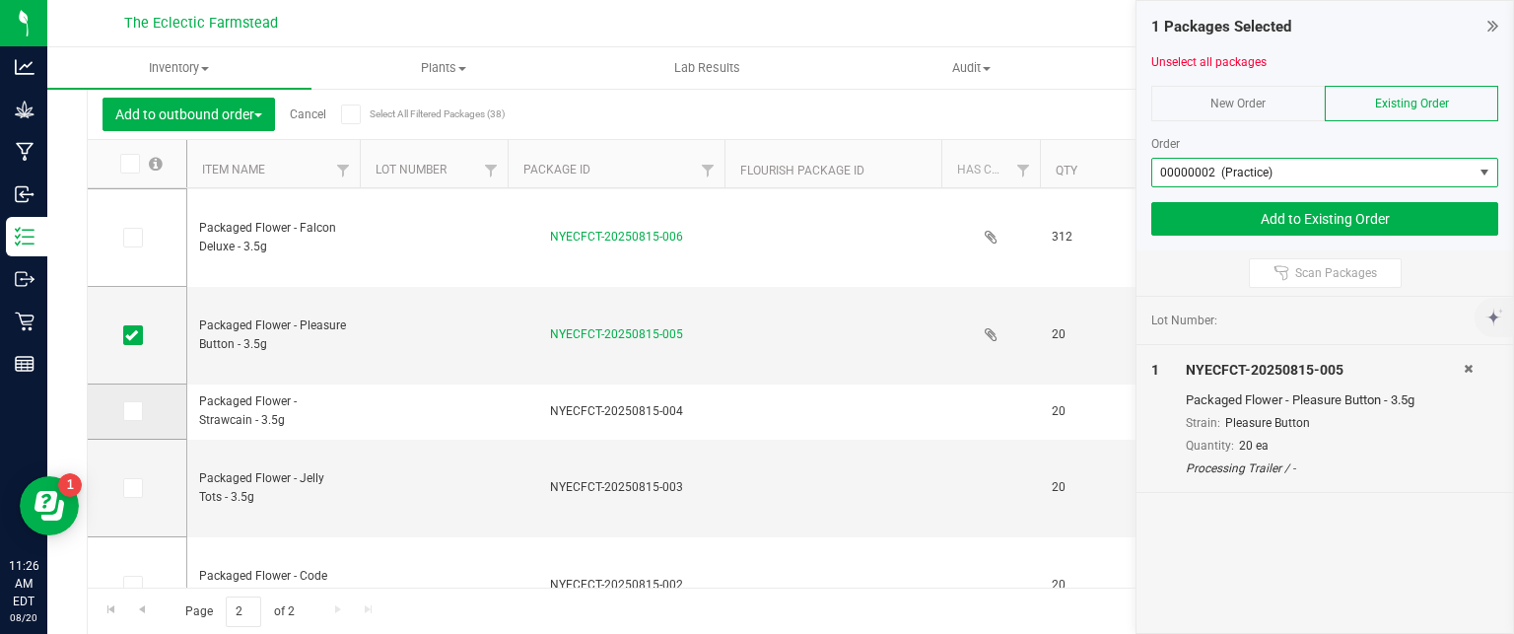
click at [144, 415] on label at bounding box center [137, 411] width 29 height 20
click at [0, 0] on input "checkbox" at bounding box center [0, 0] width 0 height 0
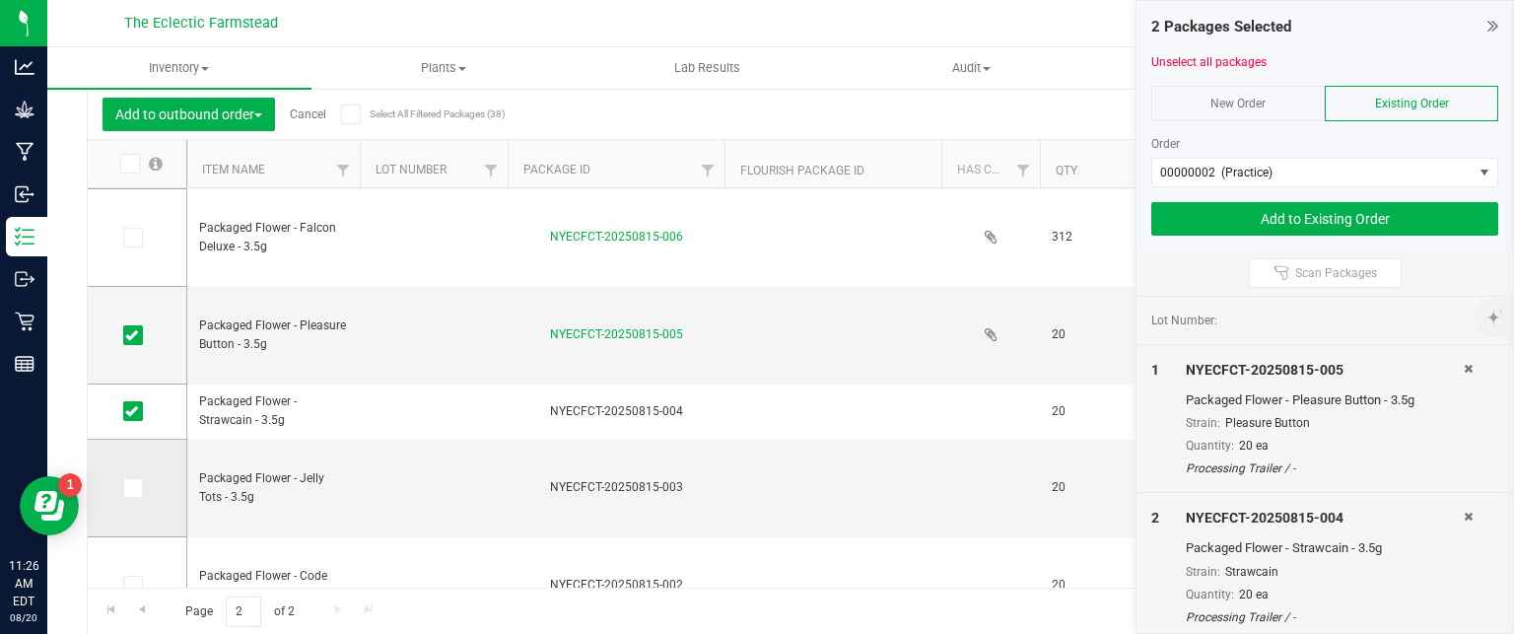
click at [141, 486] on span at bounding box center [133, 488] width 20 height 20
click at [0, 0] on input "checkbox" at bounding box center [0, 0] width 0 height 0
click at [867, 462] on td at bounding box center [832, 489] width 217 height 98
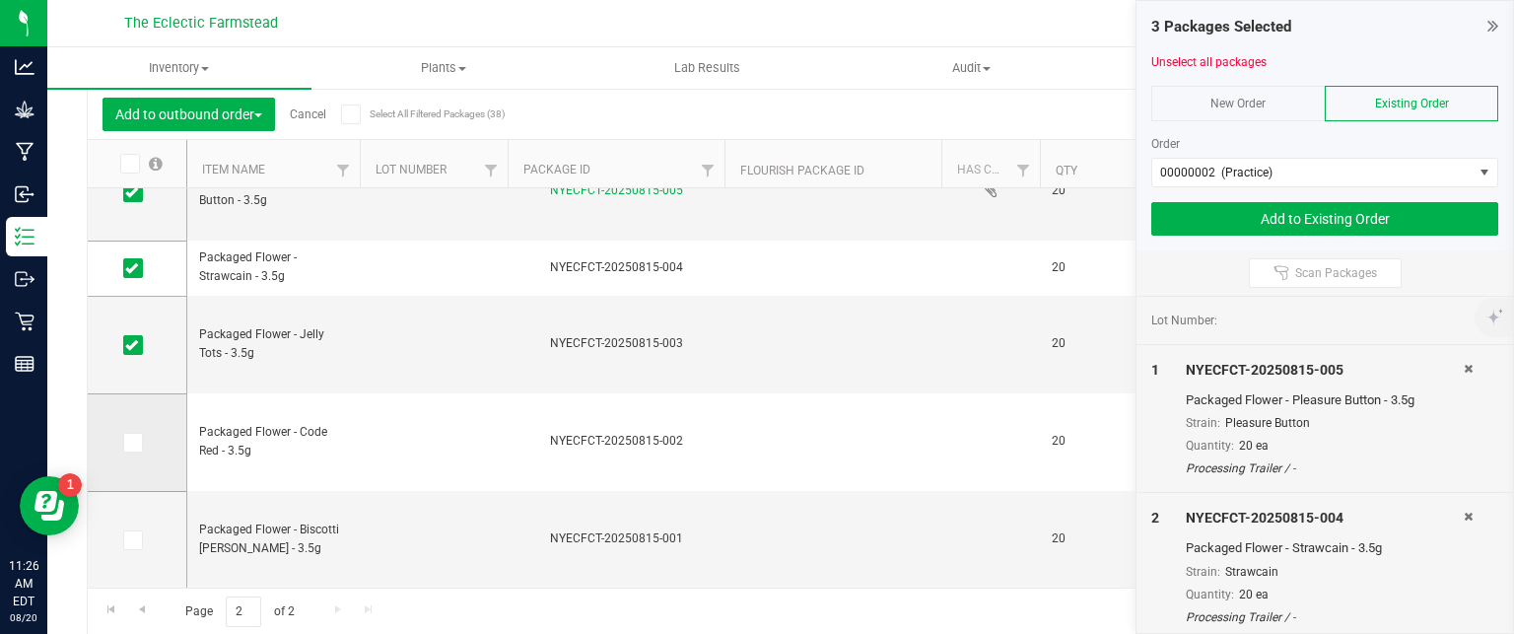
click at [127, 422] on td at bounding box center [137, 443] width 99 height 98
click at [130, 443] on icon at bounding box center [131, 443] width 13 height 0
click at [0, 0] on input "checkbox" at bounding box center [0, 0] width 0 height 0
click at [134, 526] on td at bounding box center [137, 540] width 99 height 97
click at [135, 540] on icon at bounding box center [131, 540] width 13 height 0
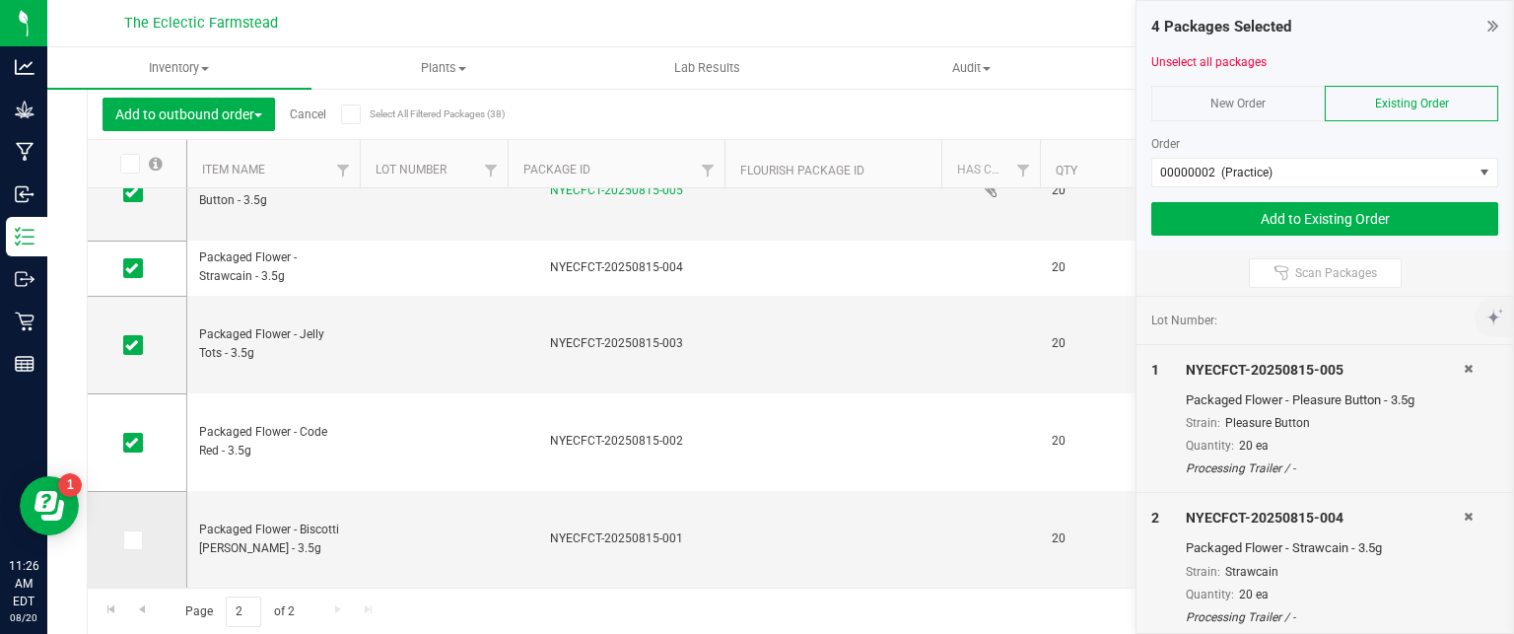
click at [0, 0] on input "checkbox" at bounding box center [0, 0] width 0 height 0
click at [1423, 227] on button "Add to Existing Order" at bounding box center [1324, 219] width 347 height 34
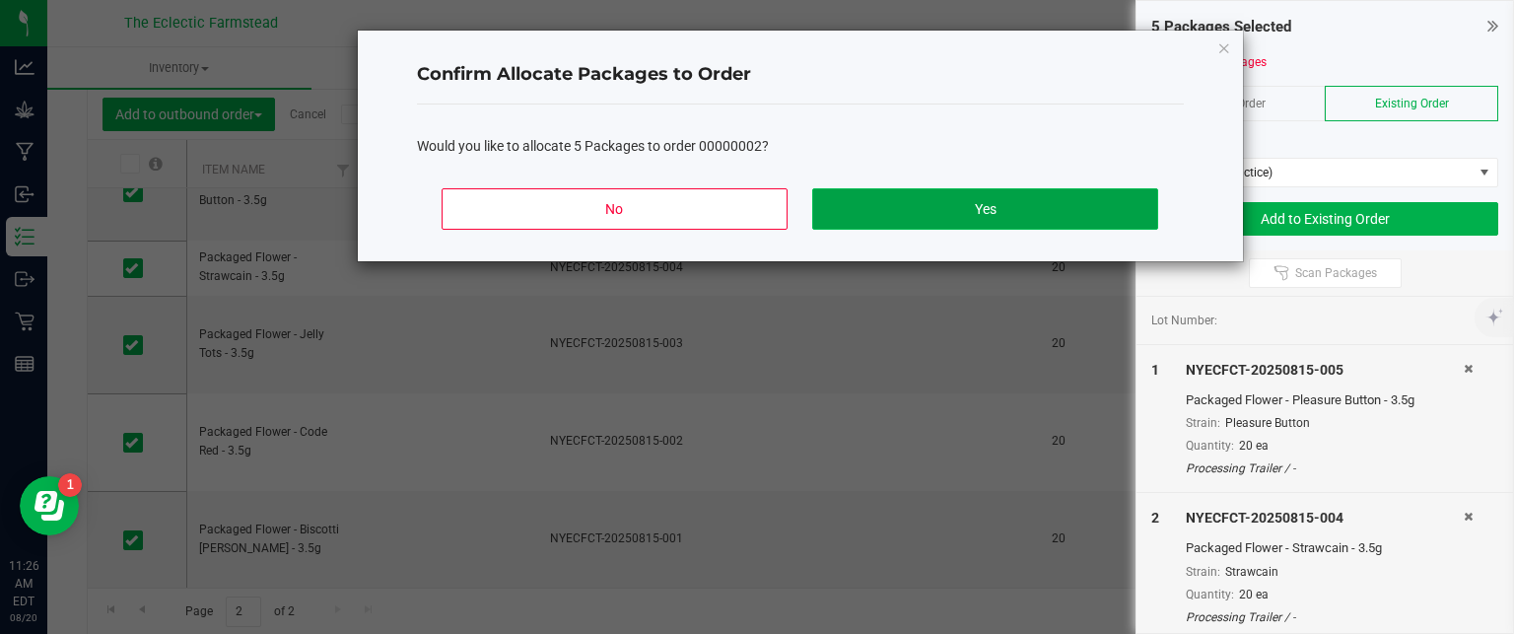
click at [995, 214] on button "Yes" at bounding box center [984, 208] width 345 height 41
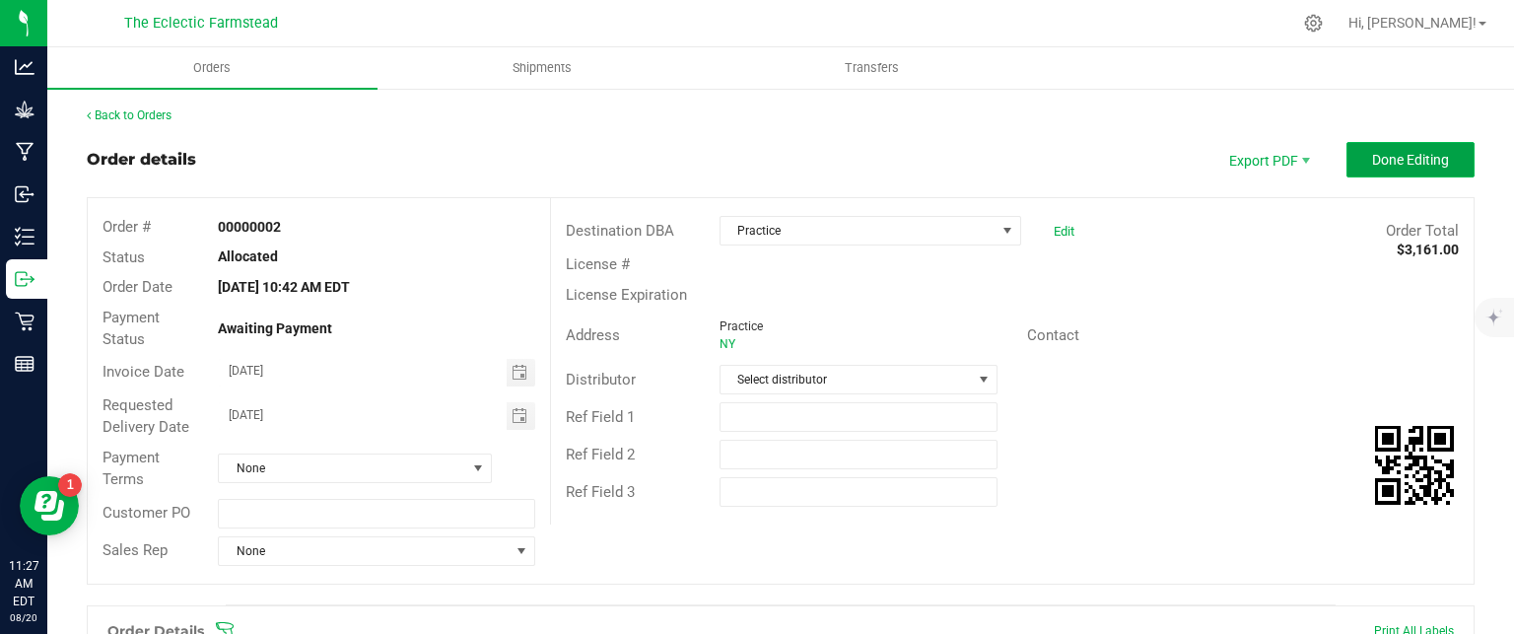
click at [1415, 154] on span "Done Editing" at bounding box center [1410, 160] width 77 height 16
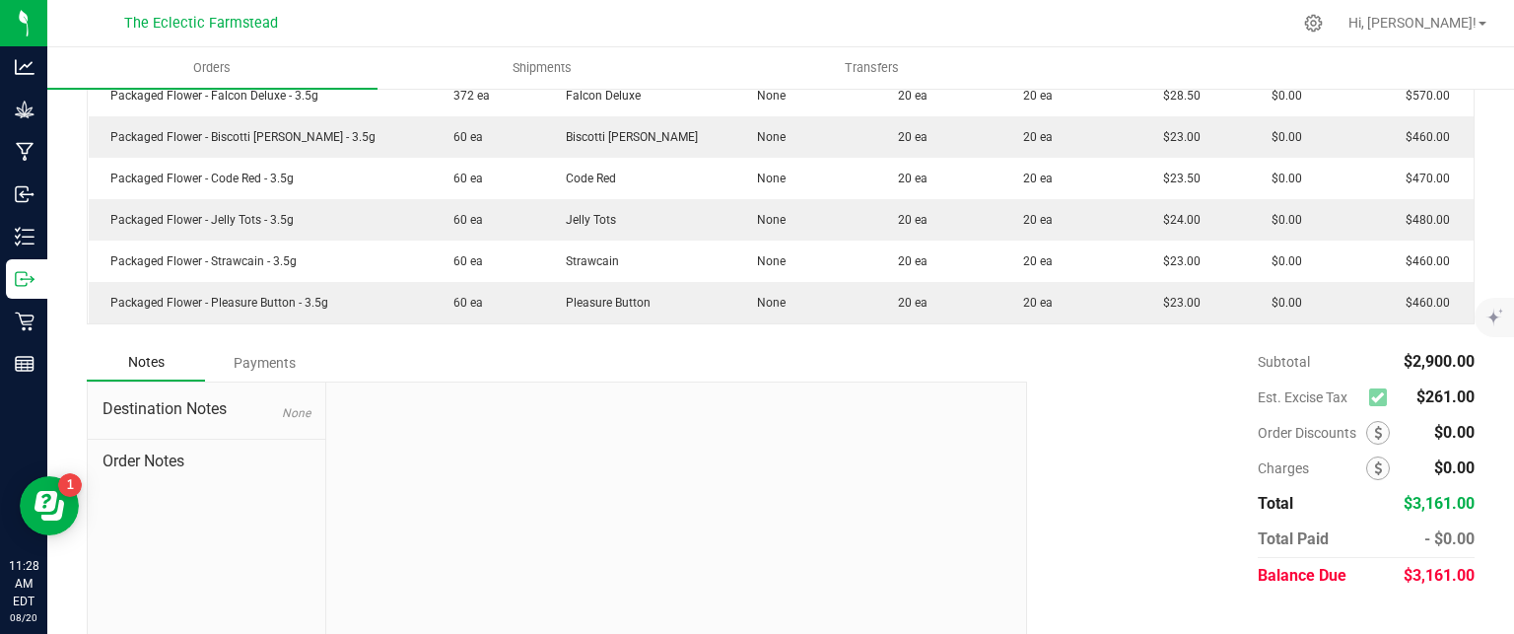
scroll to position [575, 0]
click at [190, 519] on div "Destination Notes None Order Notes" at bounding box center [207, 517] width 239 height 264
click at [209, 465] on span "Order Notes" at bounding box center [207, 464] width 208 height 24
click at [1374, 431] on icon at bounding box center [1378, 436] width 8 height 14
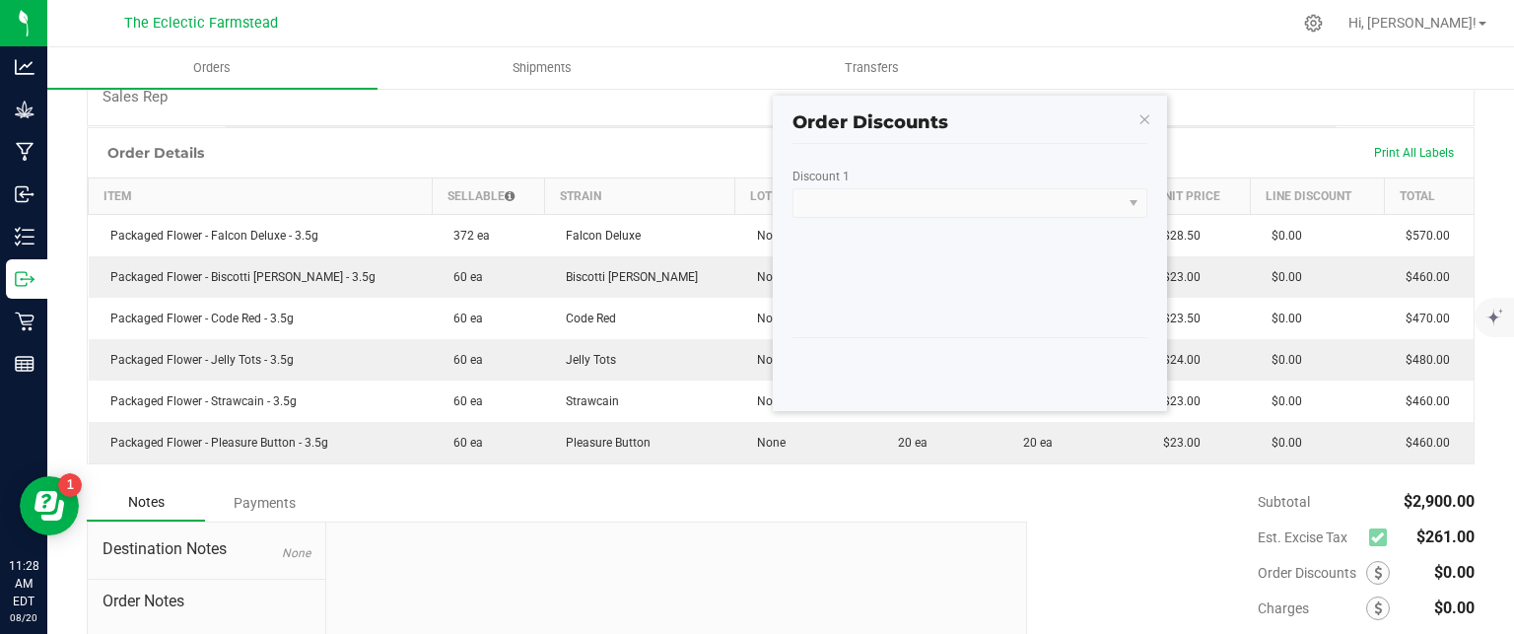
scroll to position [407, 0]
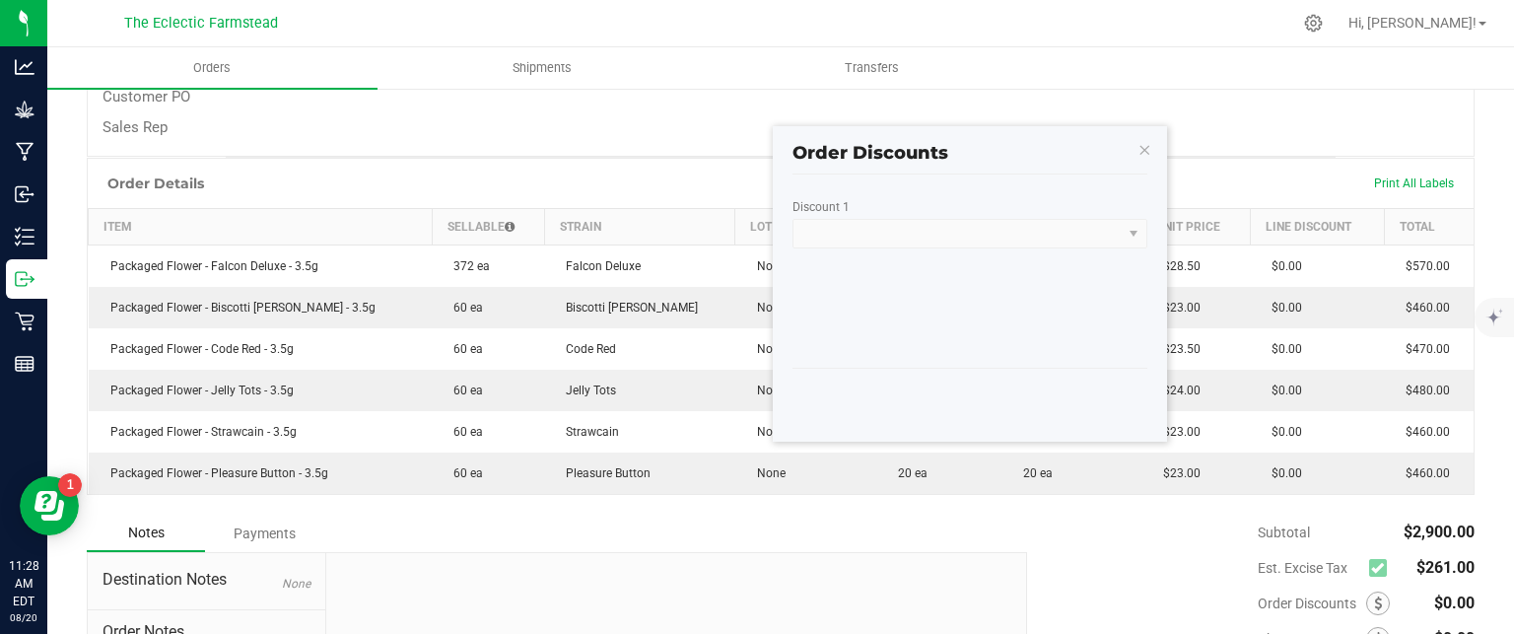
click at [1139, 230] on kendo-dropdownlist at bounding box center [969, 234] width 355 height 30
click at [1132, 235] on kendo-dropdownlist at bounding box center [969, 234] width 355 height 30
click at [1139, 232] on kendo-dropdownlist at bounding box center [969, 234] width 355 height 30
click at [932, 239] on kendo-dropdownlist at bounding box center [969, 234] width 355 height 30
click at [831, 207] on label "Discount 1" at bounding box center [820, 207] width 57 height 14
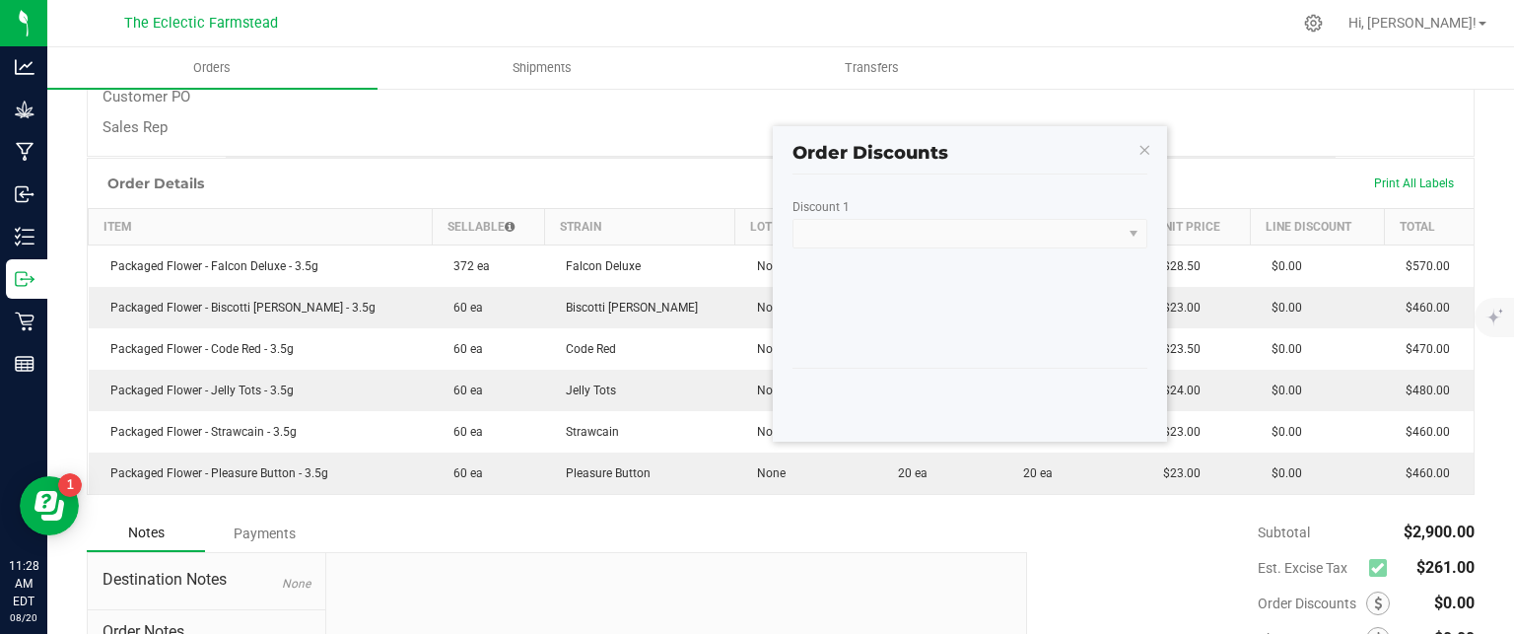
click at [986, 236] on kendo-dropdownlist at bounding box center [969, 234] width 355 height 30
click at [1130, 237] on kendo-dropdownlist at bounding box center [969, 234] width 355 height 30
click at [1145, 151] on icon "button" at bounding box center [1144, 149] width 14 height 24
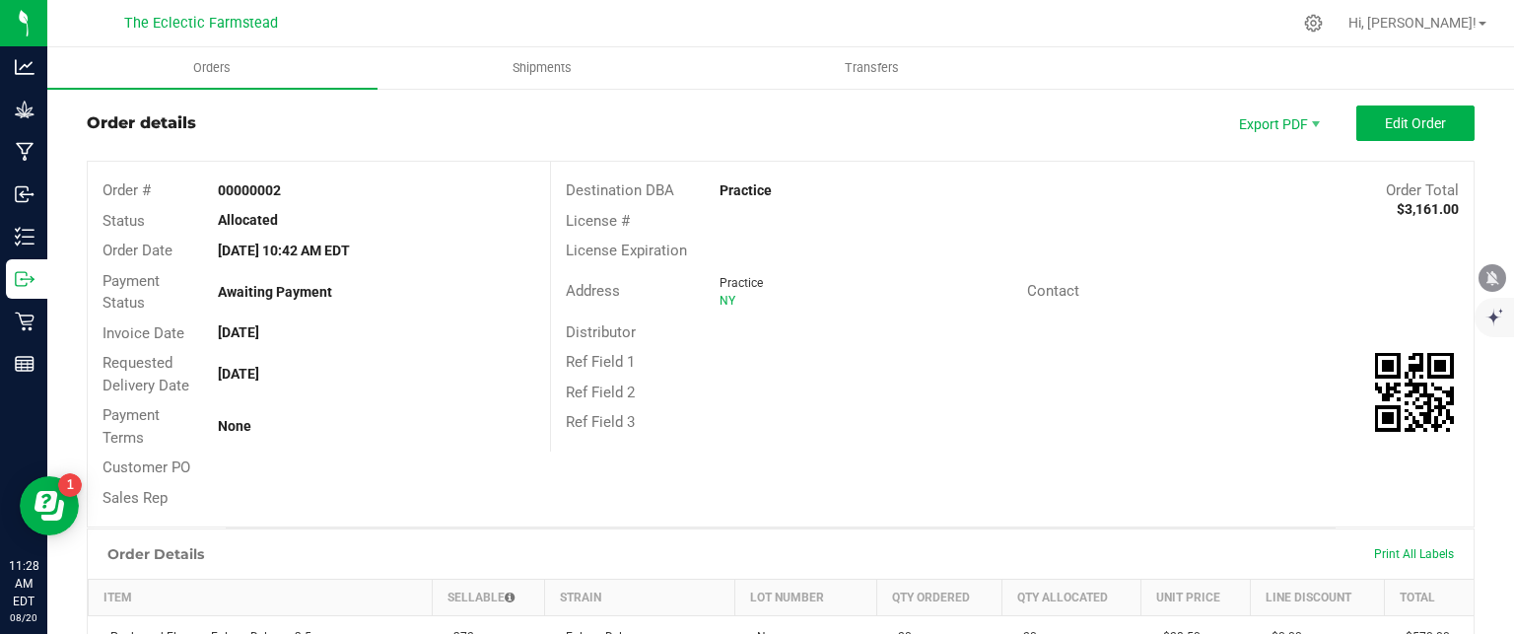
scroll to position [0, 0]
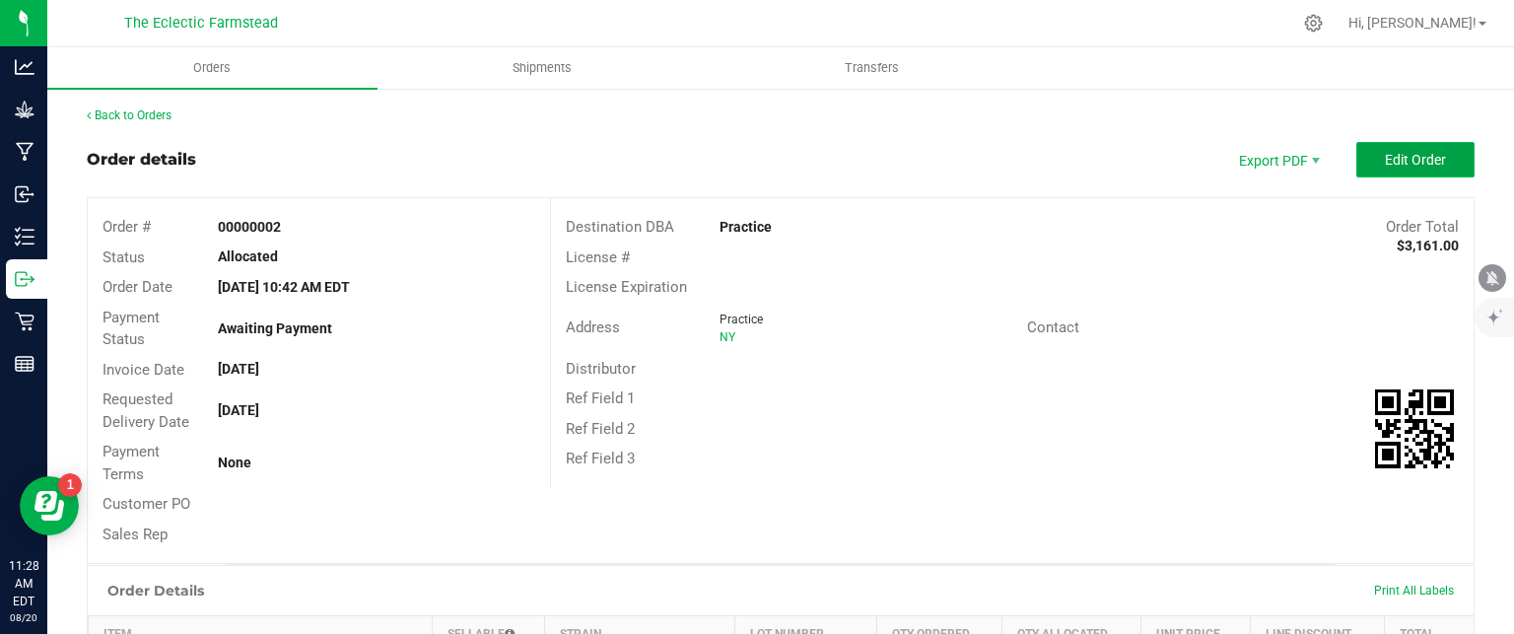
click at [1417, 170] on button "Edit Order" at bounding box center [1415, 159] width 118 height 35
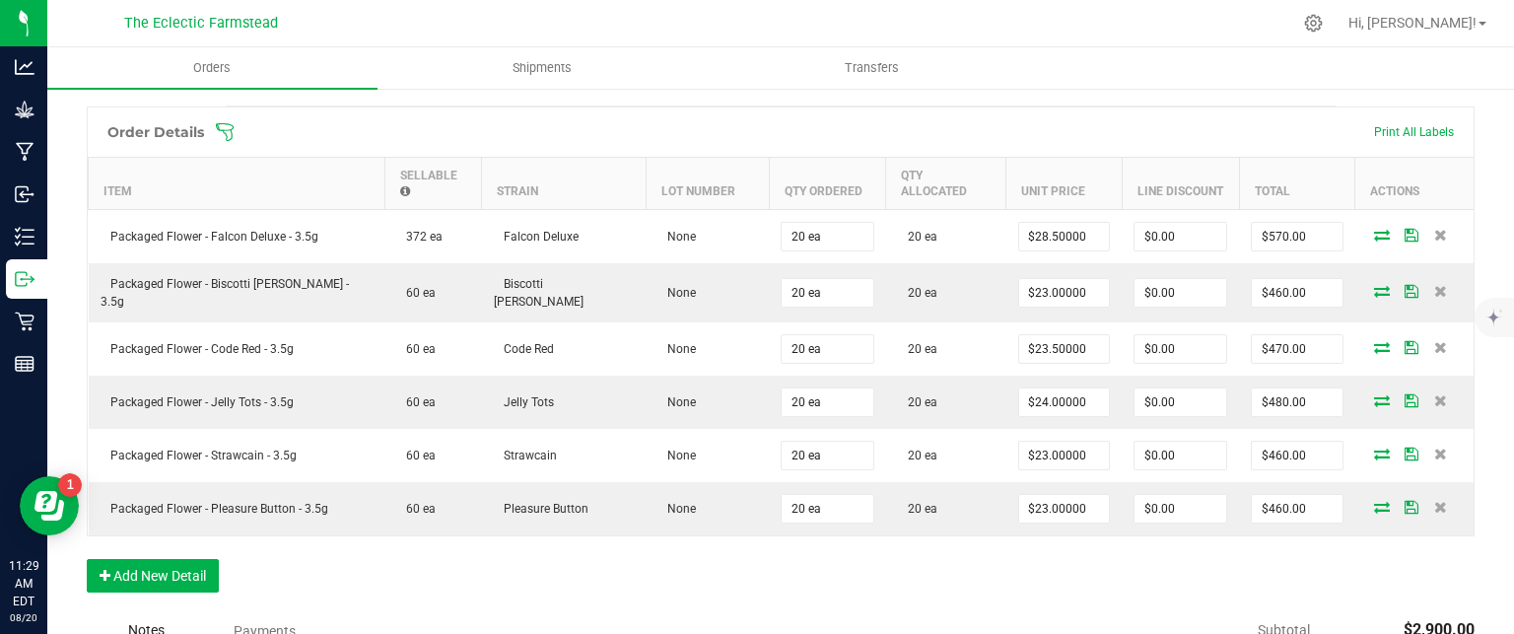
scroll to position [539, 0]
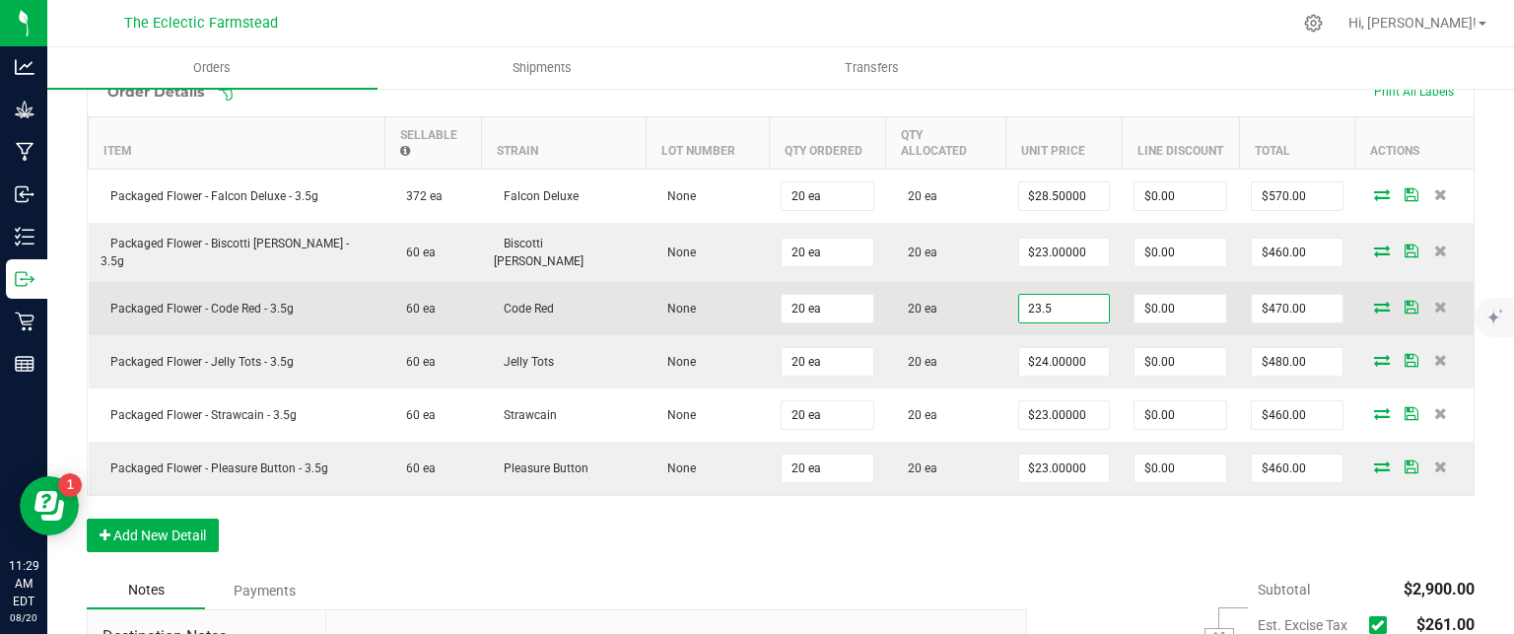
click at [1019, 295] on input "23.5" at bounding box center [1064, 309] width 91 height 28
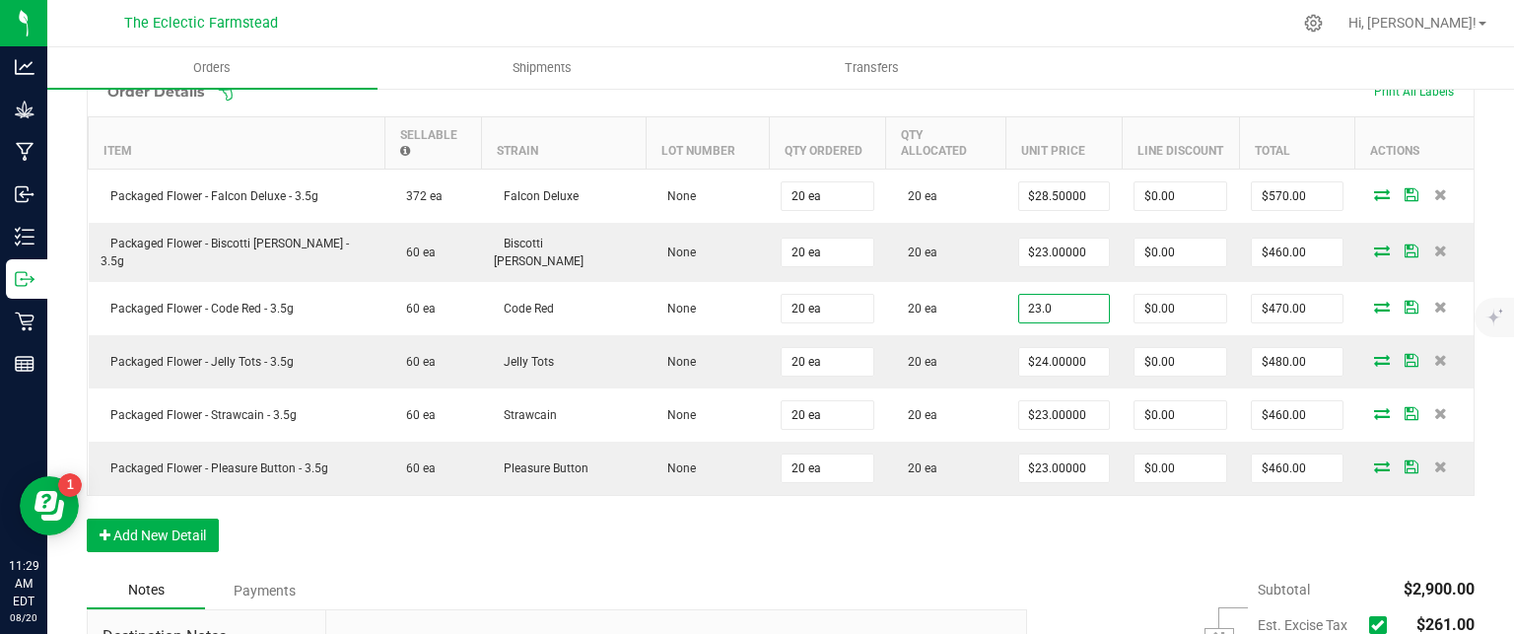
type input "$23.00000"
type input "$460.00"
click at [1036, 538] on div "Order Details Print All Labels Item Sellable Strain Lot Number Qty Ordered Qty …" at bounding box center [781, 319] width 1388 height 506
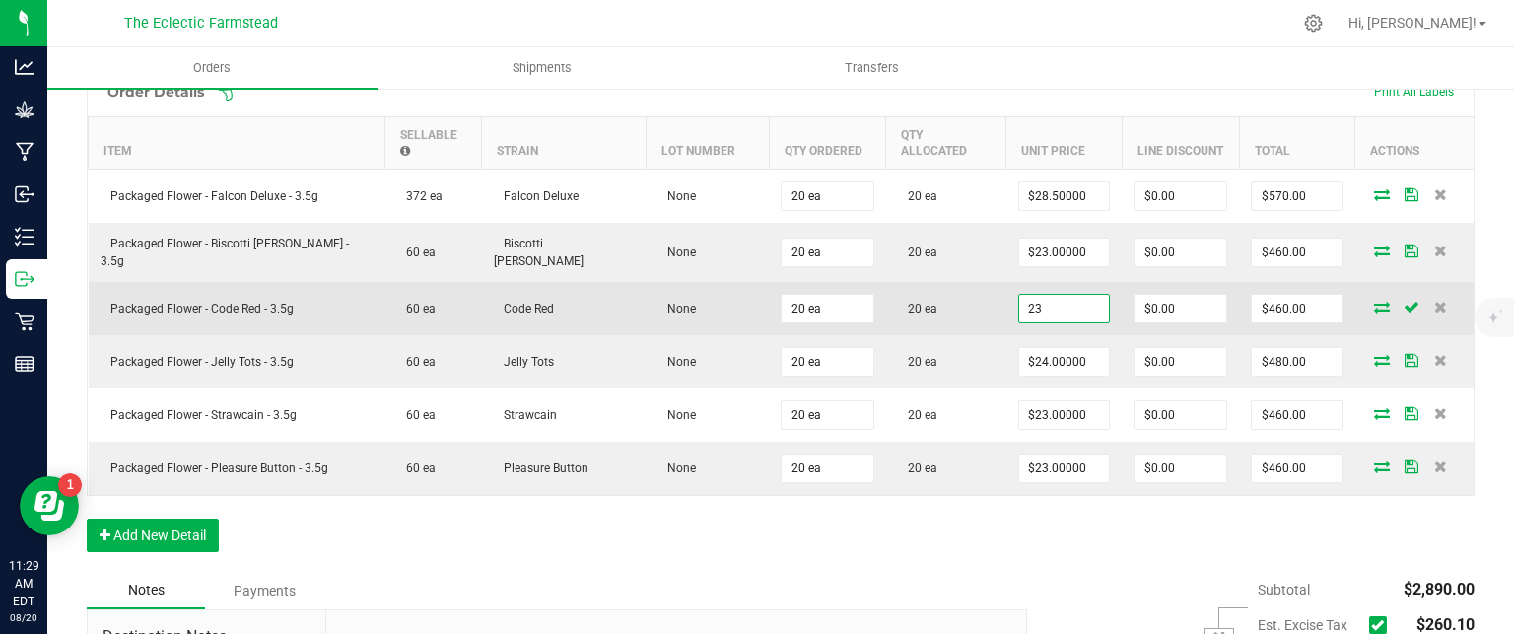
click at [1019, 295] on input "23" at bounding box center [1064, 309] width 91 height 28
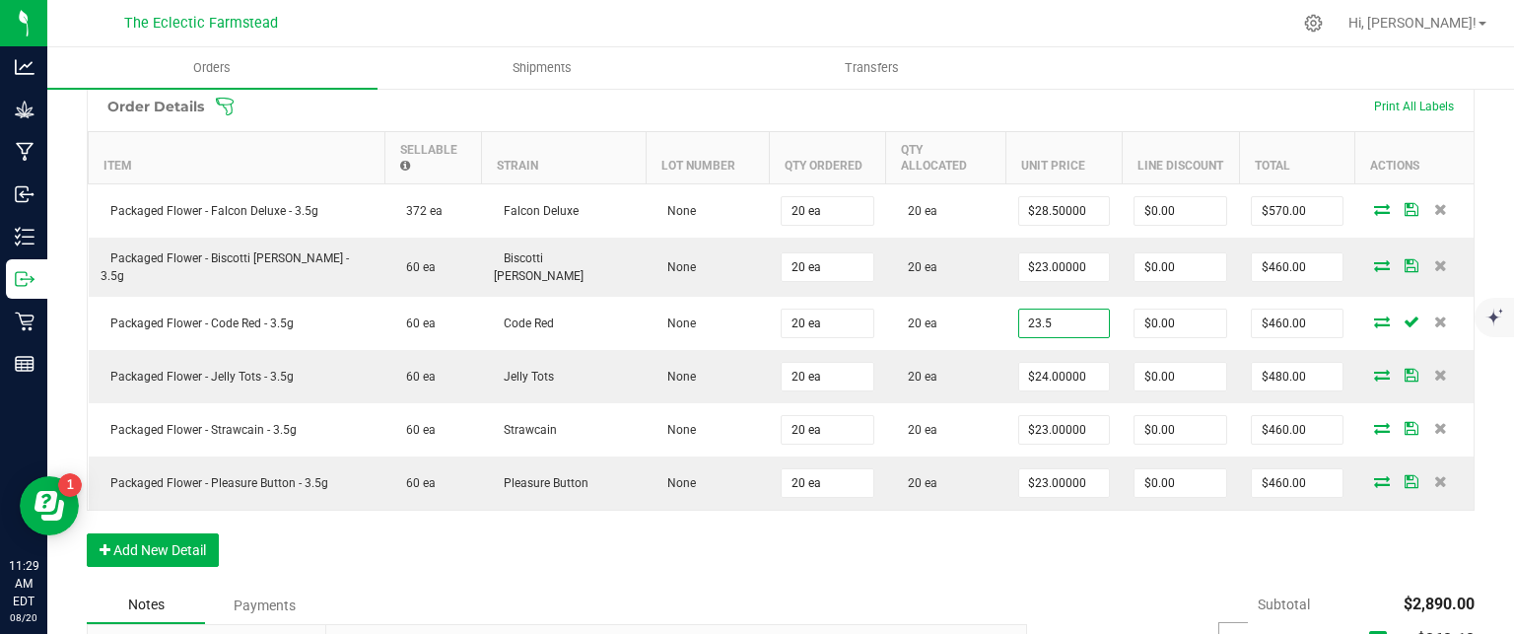
scroll to position [643, 0]
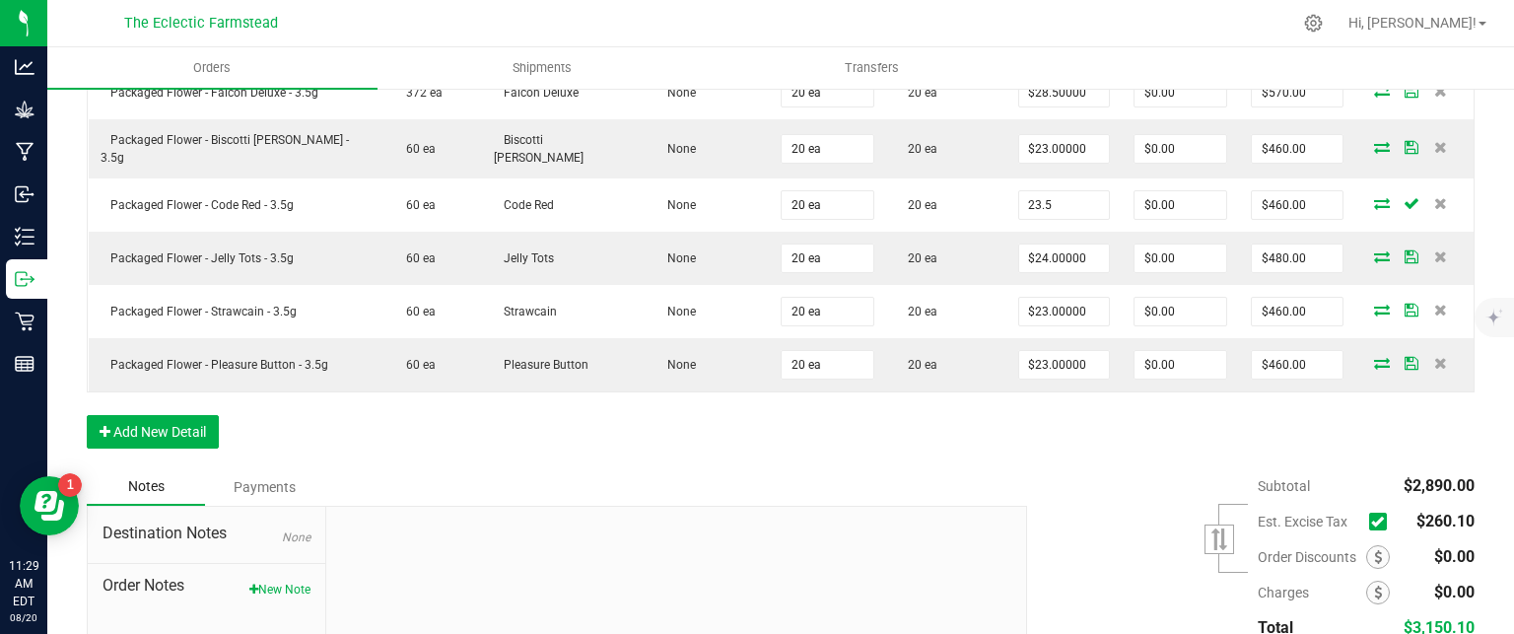
type input "$23.50000"
type input "$470.00"
click at [849, 507] on div at bounding box center [676, 639] width 700 height 264
click at [288, 581] on button "New Note" at bounding box center [279, 590] width 61 height 18
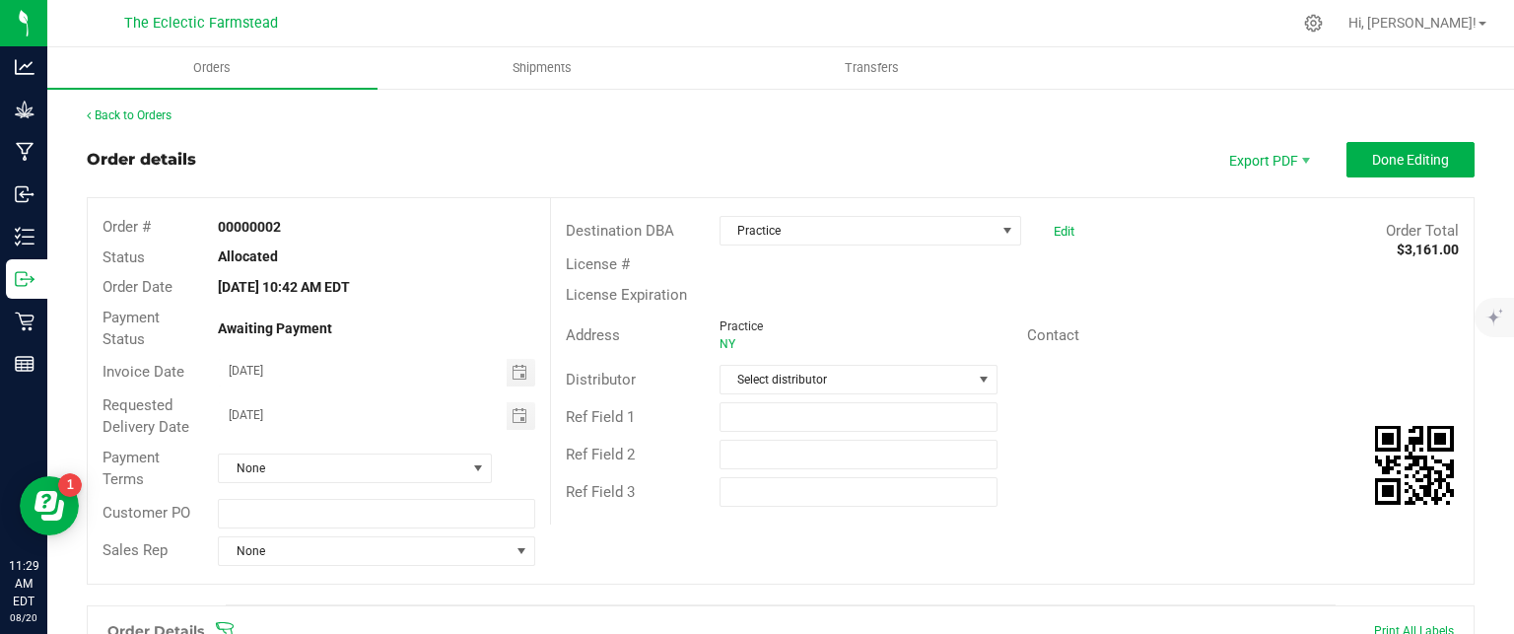
scroll to position [0, 0]
click at [1413, 165] on span "Done Editing" at bounding box center [1410, 160] width 77 height 16
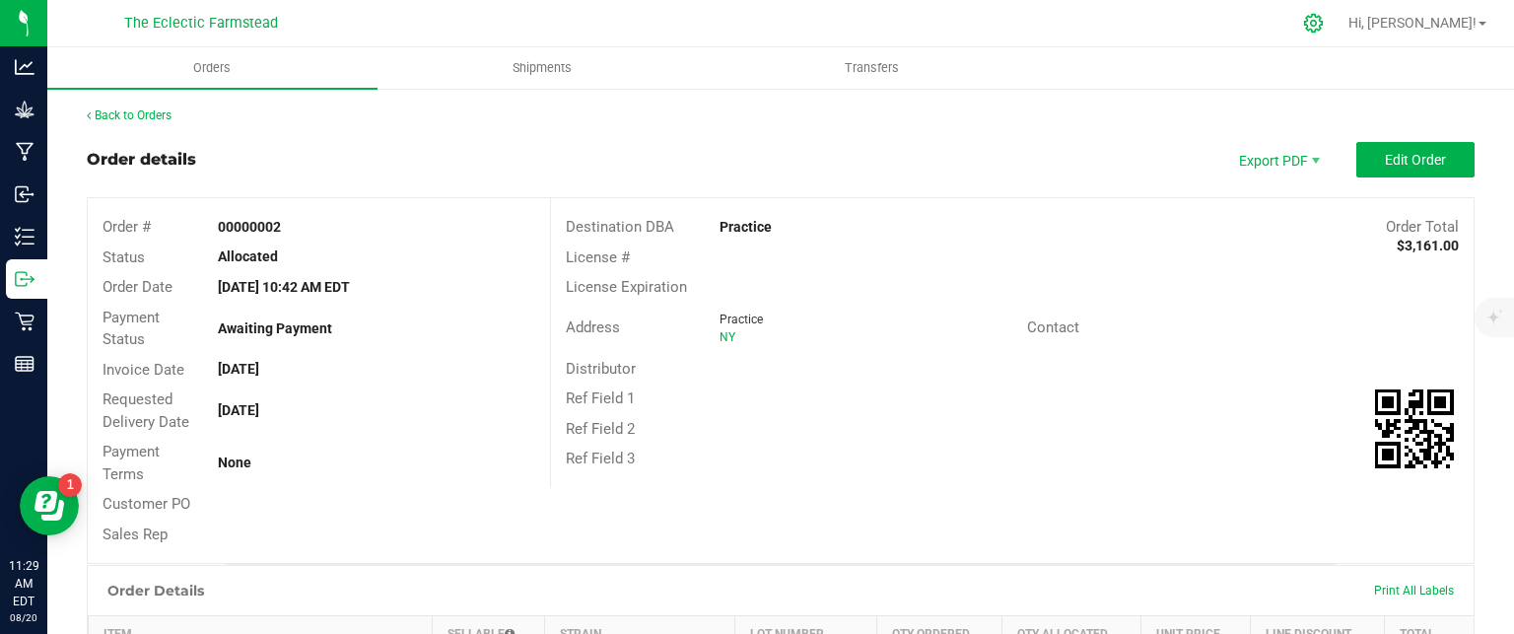
click at [1324, 31] on icon at bounding box center [1313, 23] width 21 height 21
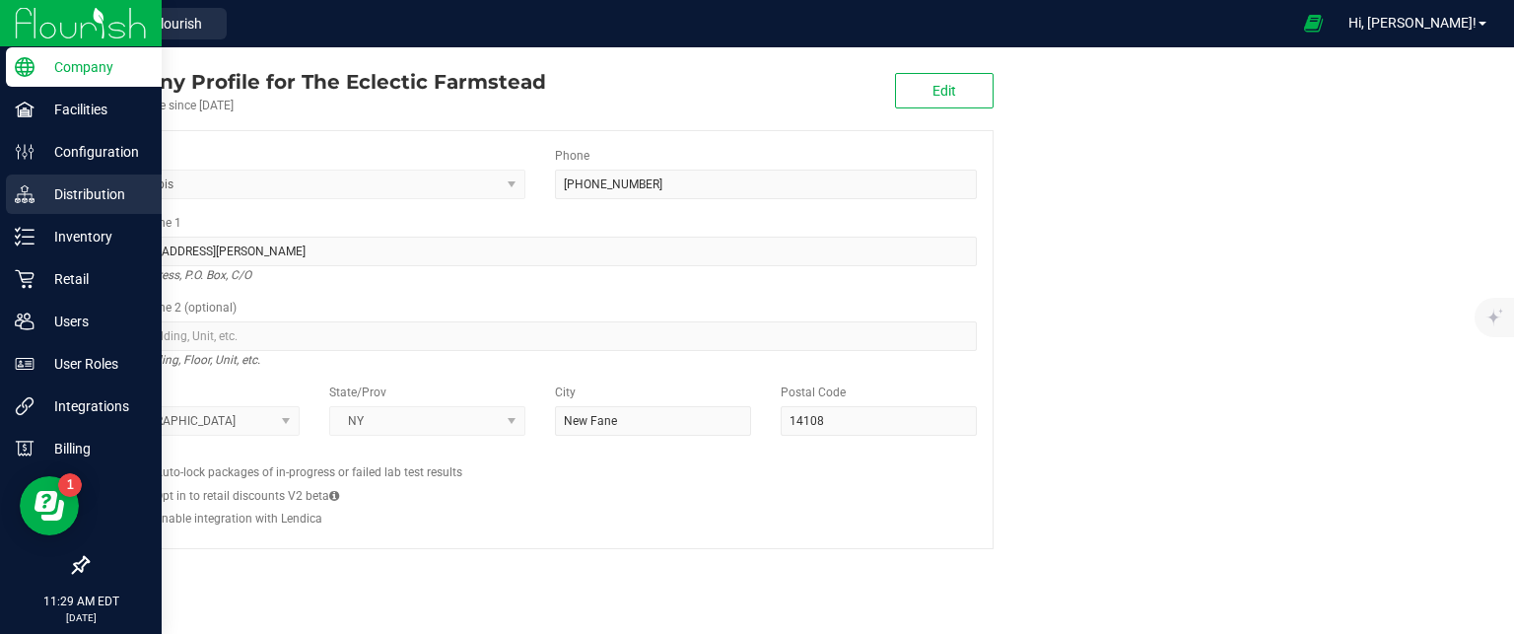
click at [72, 195] on p "Distribution" at bounding box center [93, 194] width 118 height 24
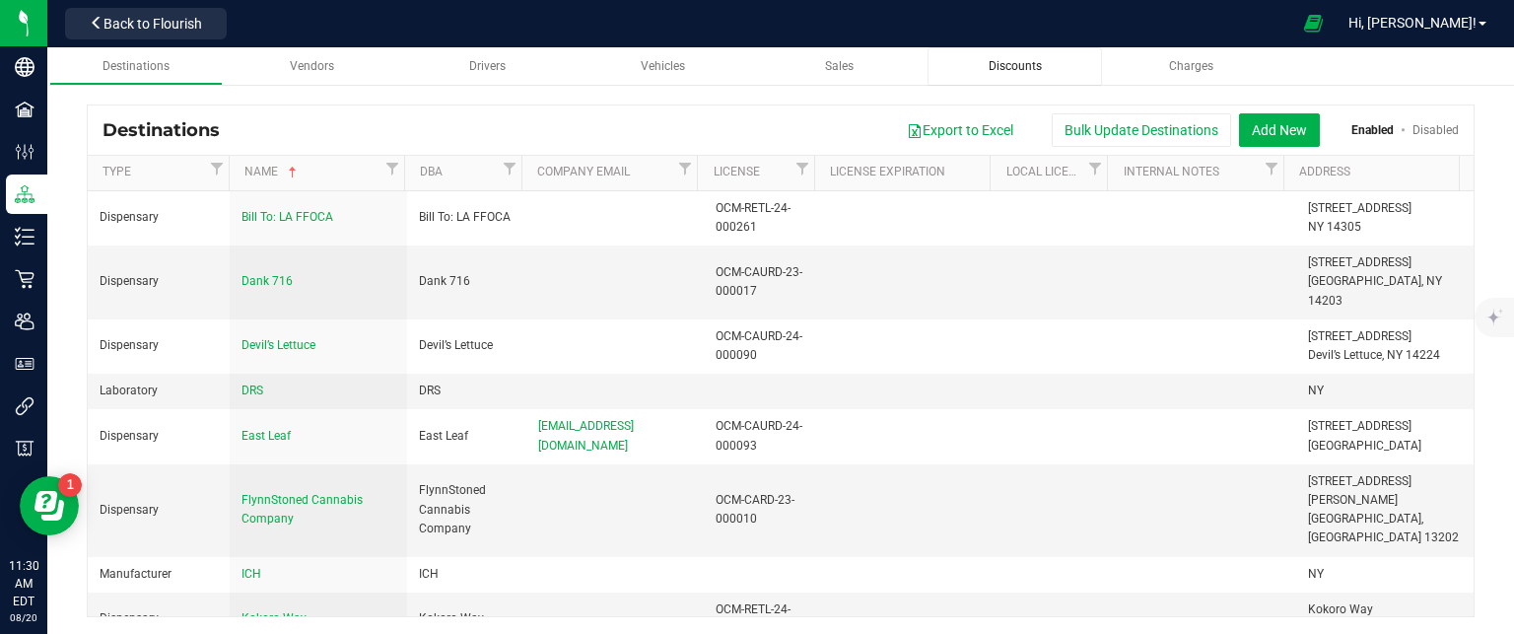
click at [994, 66] on span "Discounts" at bounding box center [1015, 66] width 53 height 14
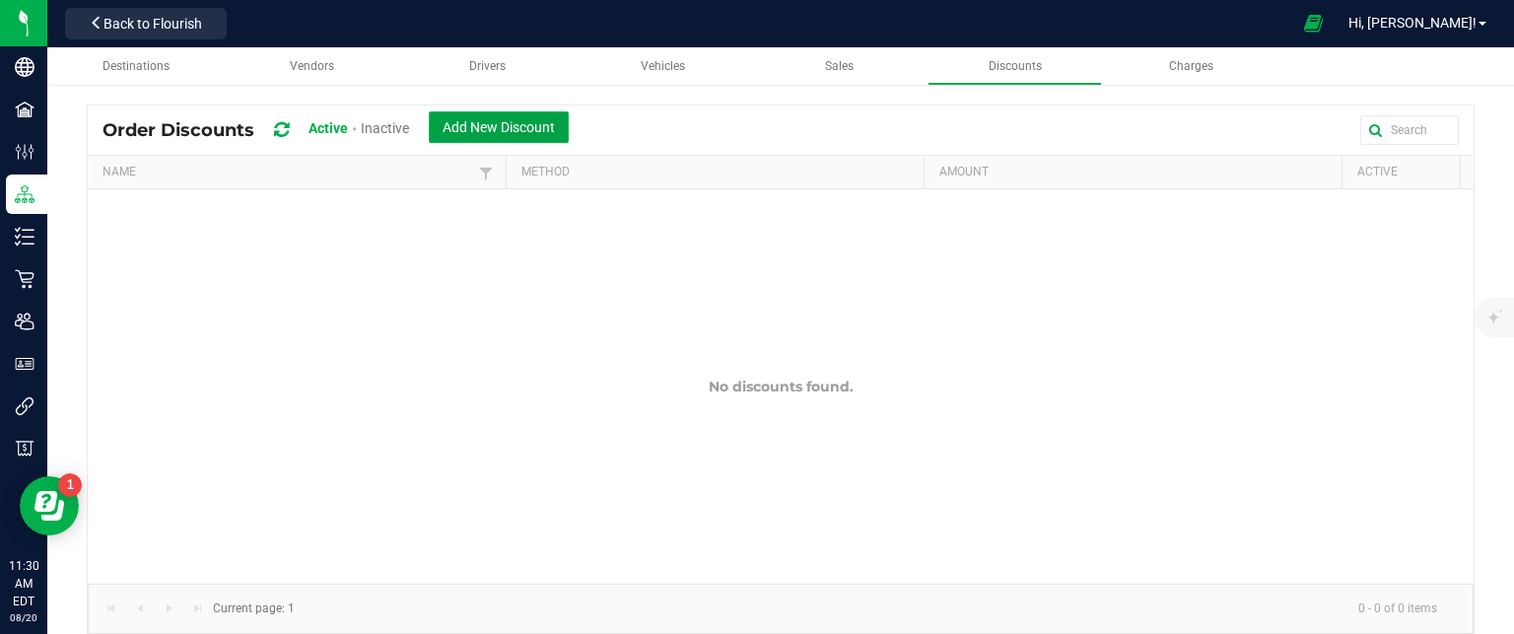
click at [511, 125] on span "Add New Discount" at bounding box center [499, 127] width 112 height 16
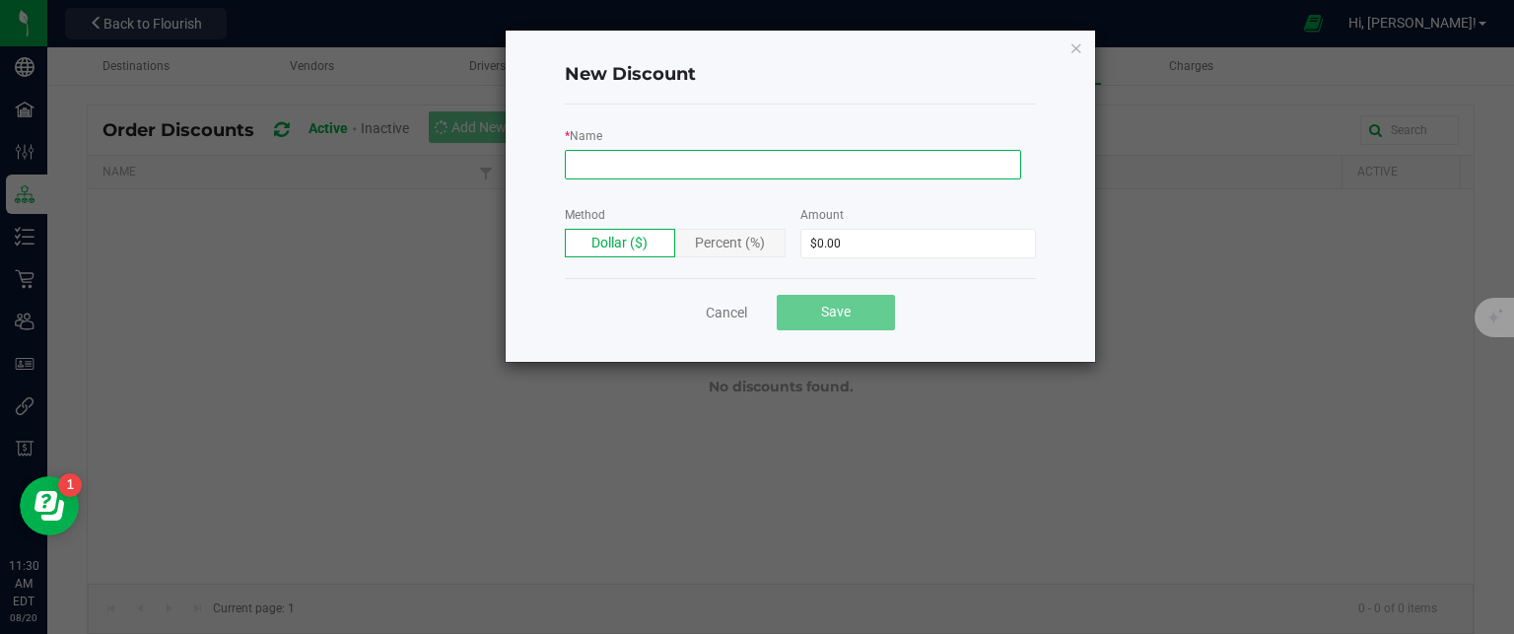
click at [648, 165] on input "* Name" at bounding box center [793, 165] width 456 height 30
type input "Cash Discount"
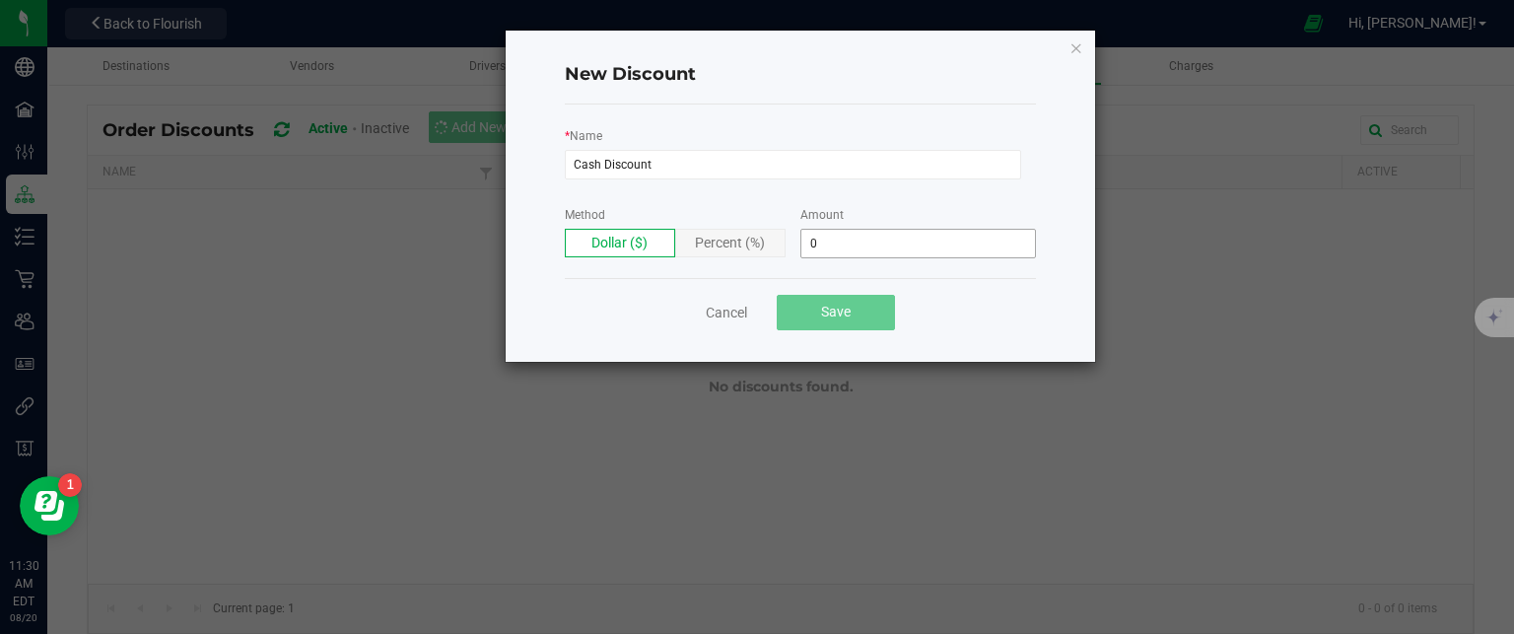
click at [855, 245] on input "0" at bounding box center [918, 244] width 234 height 28
click at [662, 240] on div "Dollar ($)" at bounding box center [620, 243] width 110 height 29
click at [619, 242] on span "Dollar ($)" at bounding box center [619, 243] width 56 height 16
click at [866, 243] on input "0" at bounding box center [918, 244] width 234 height 28
type input "6"
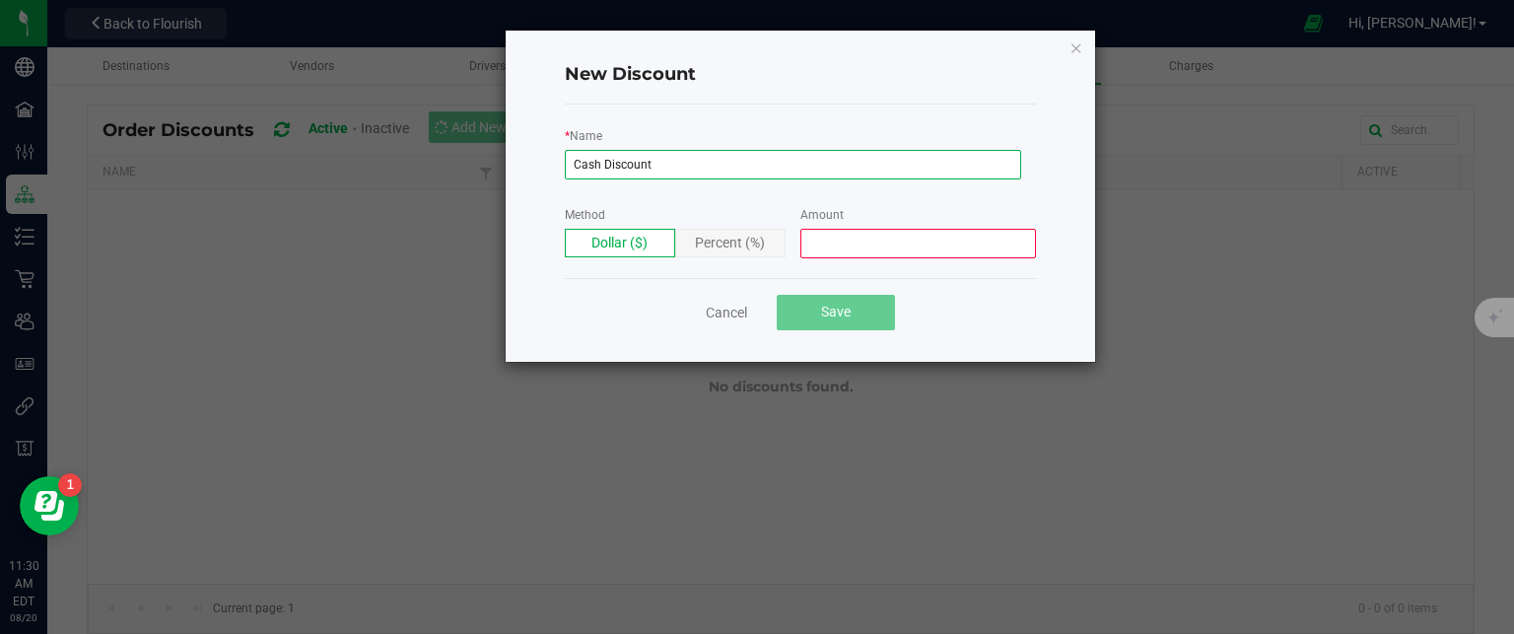
drag, startPoint x: 668, startPoint y: 153, endPoint x: 486, endPoint y: 169, distance: 183.0
click at [486, 169] on div "New Discount * Name Cash Discount Method Dollar ($) Percent (%) Amount Cancel S…" at bounding box center [765, 196] width 662 height 333
type input "Cash Discount"
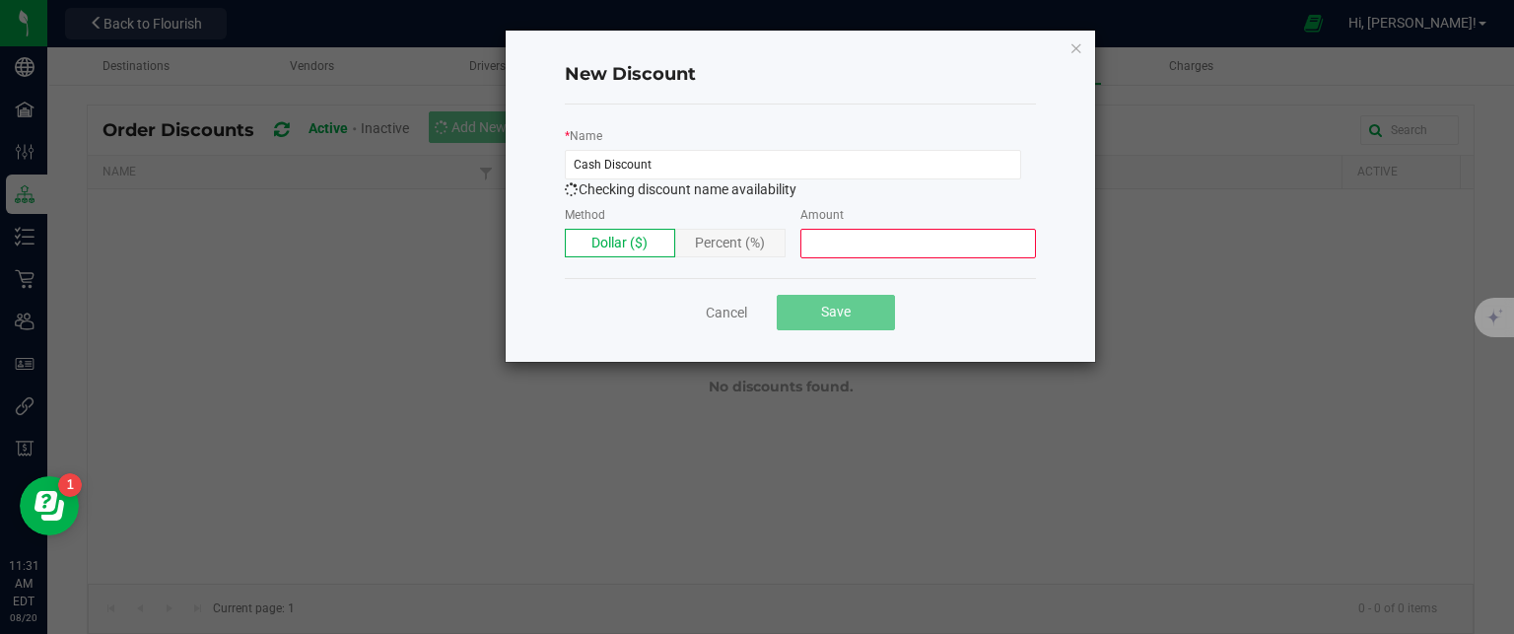
click at [860, 247] on input at bounding box center [918, 244] width 234 height 28
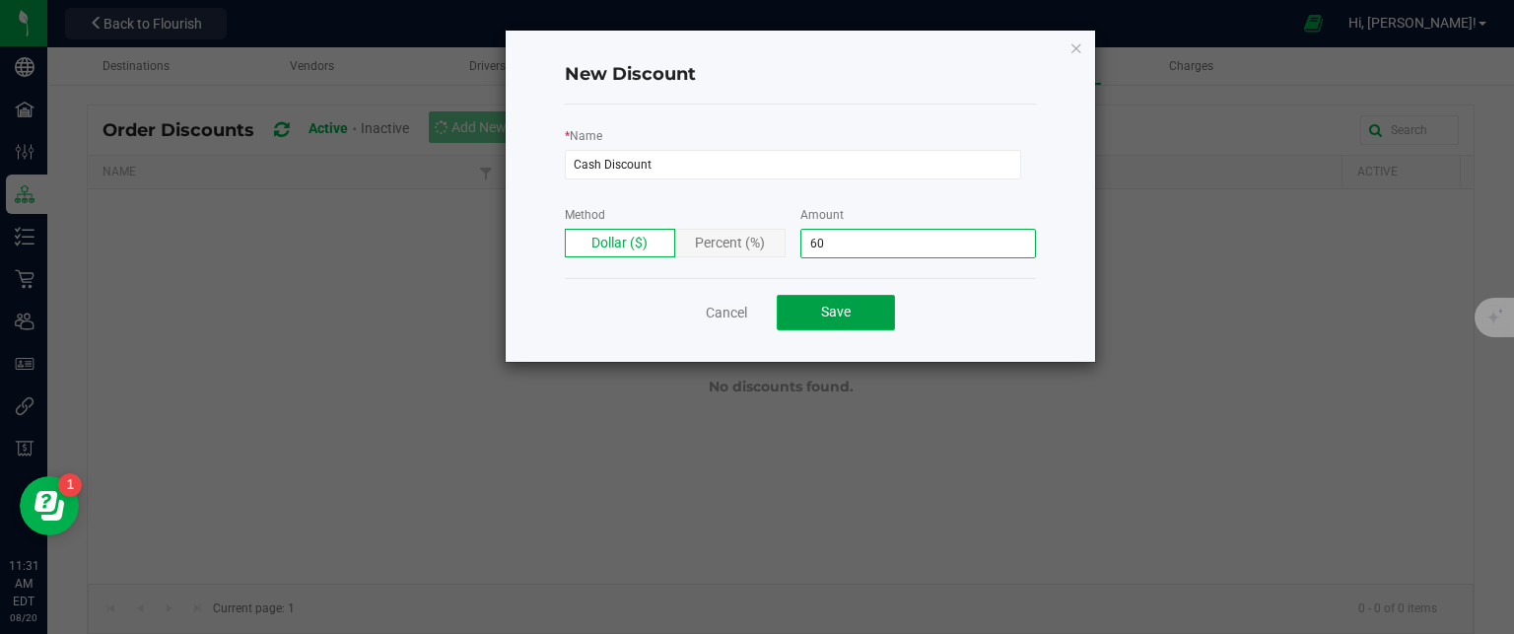
type input "$60.00"
click at [843, 307] on span "Save" at bounding box center [836, 312] width 30 height 16
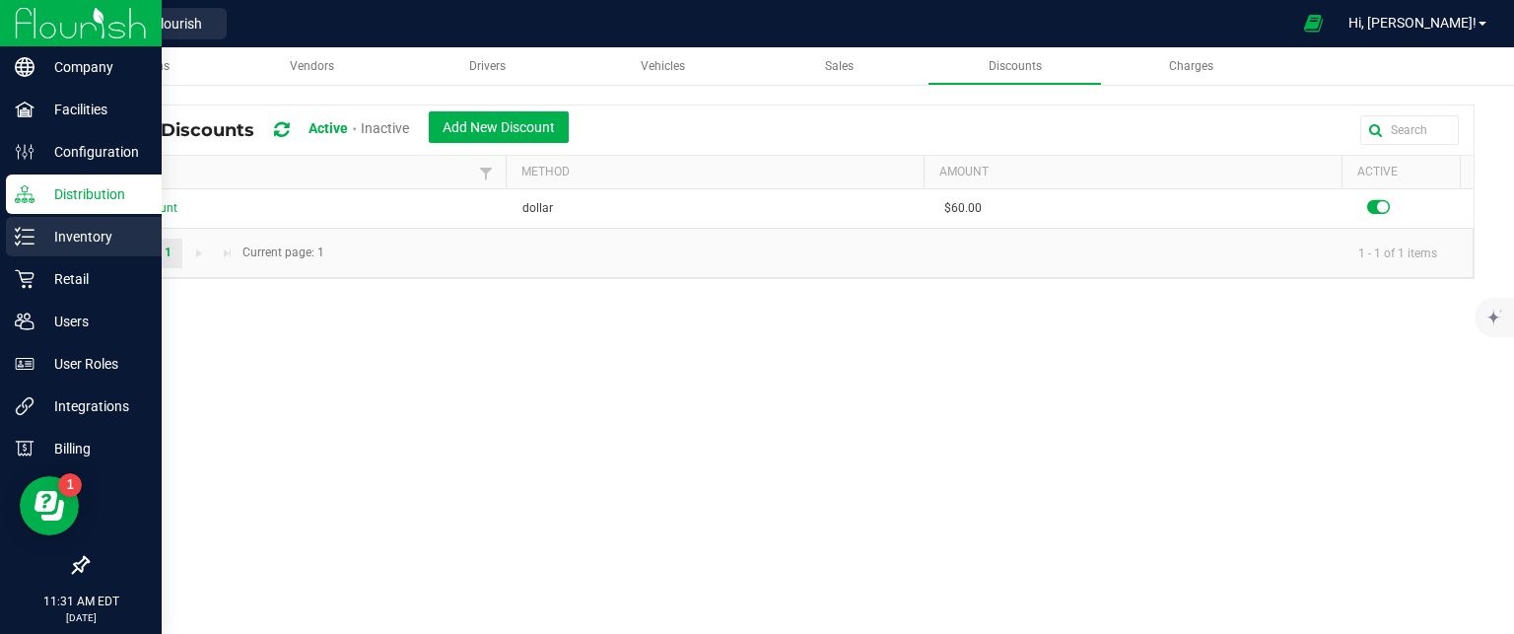
click at [93, 232] on p "Inventory" at bounding box center [93, 237] width 118 height 24
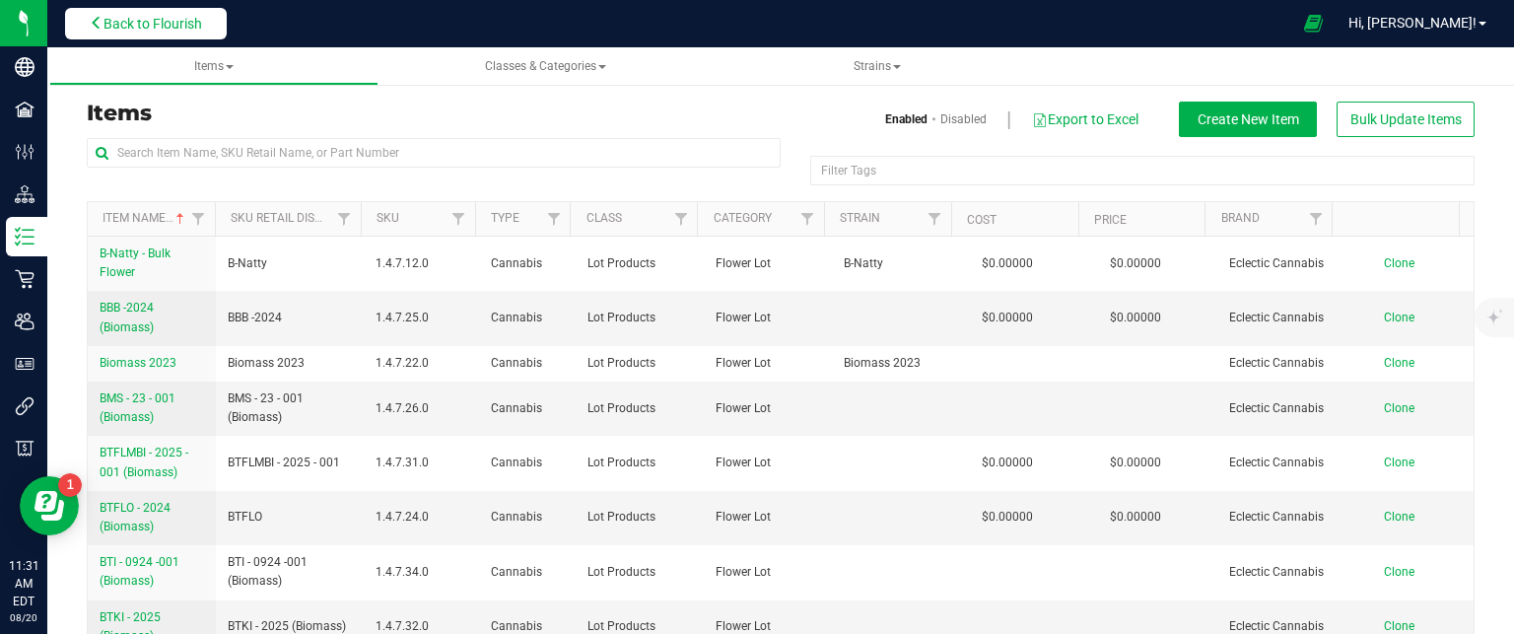
click at [158, 33] on button "Back to Flourish" at bounding box center [146, 24] width 162 height 32
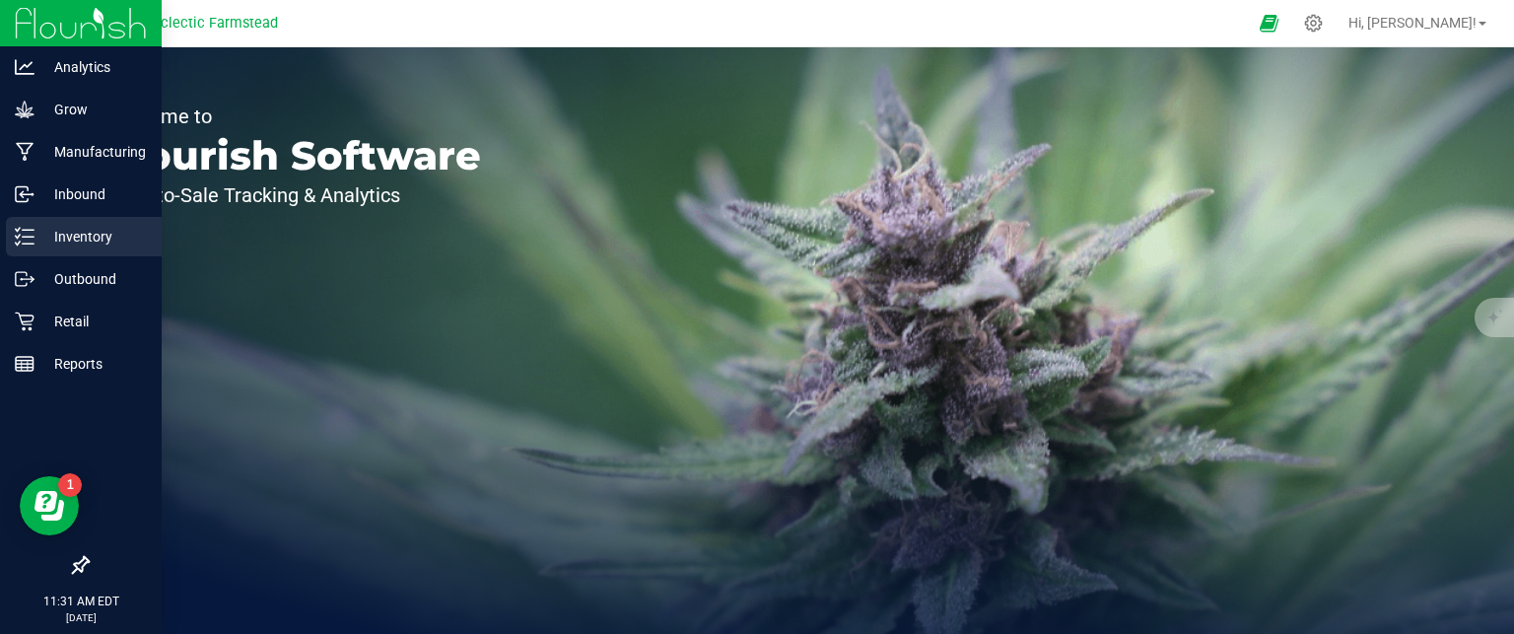
click at [85, 236] on p "Inventory" at bounding box center [93, 237] width 118 height 24
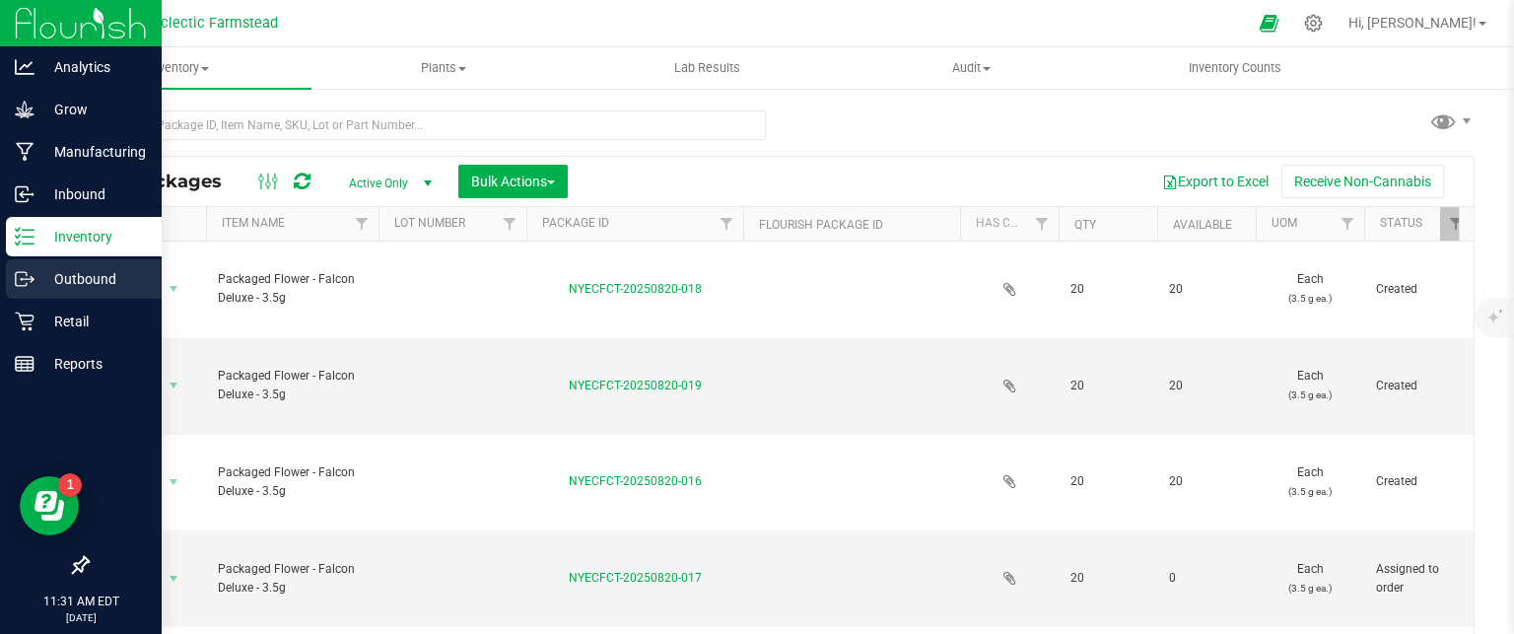
click at [78, 273] on p "Outbound" at bounding box center [93, 279] width 118 height 24
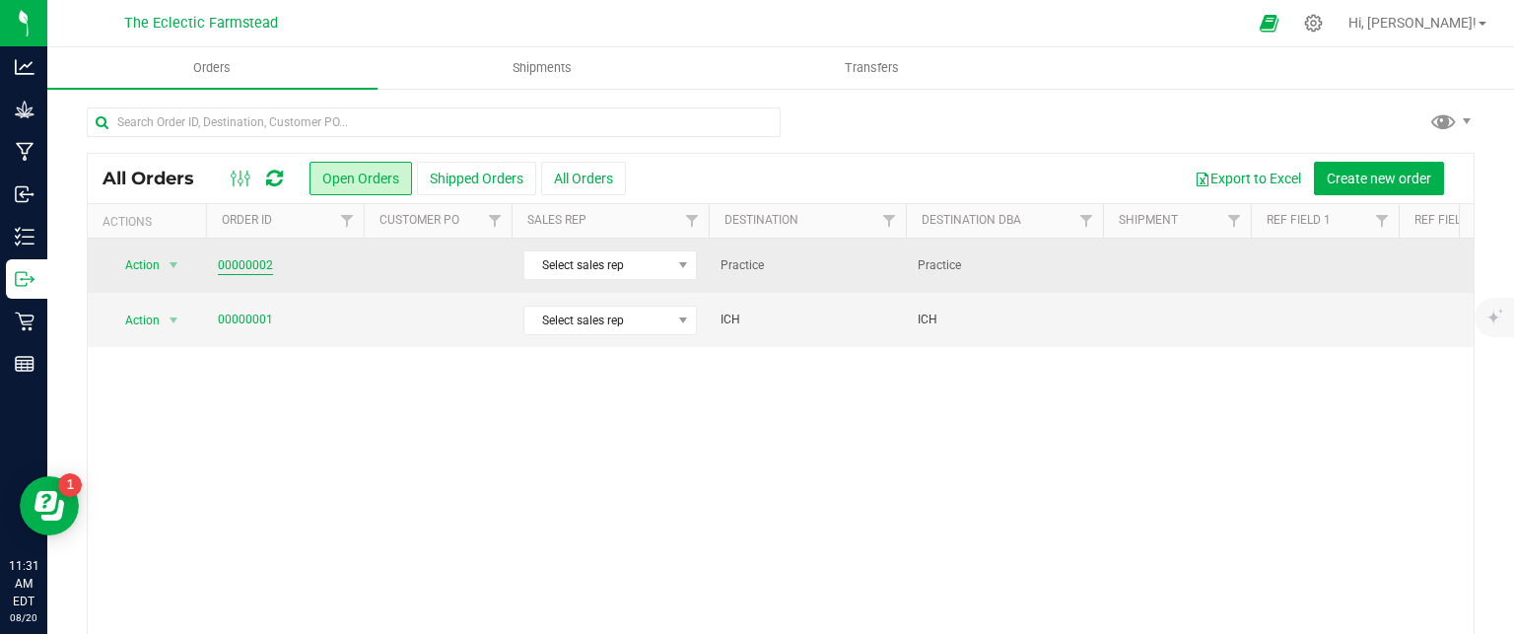
click at [260, 263] on link "00000002" at bounding box center [245, 265] width 55 height 19
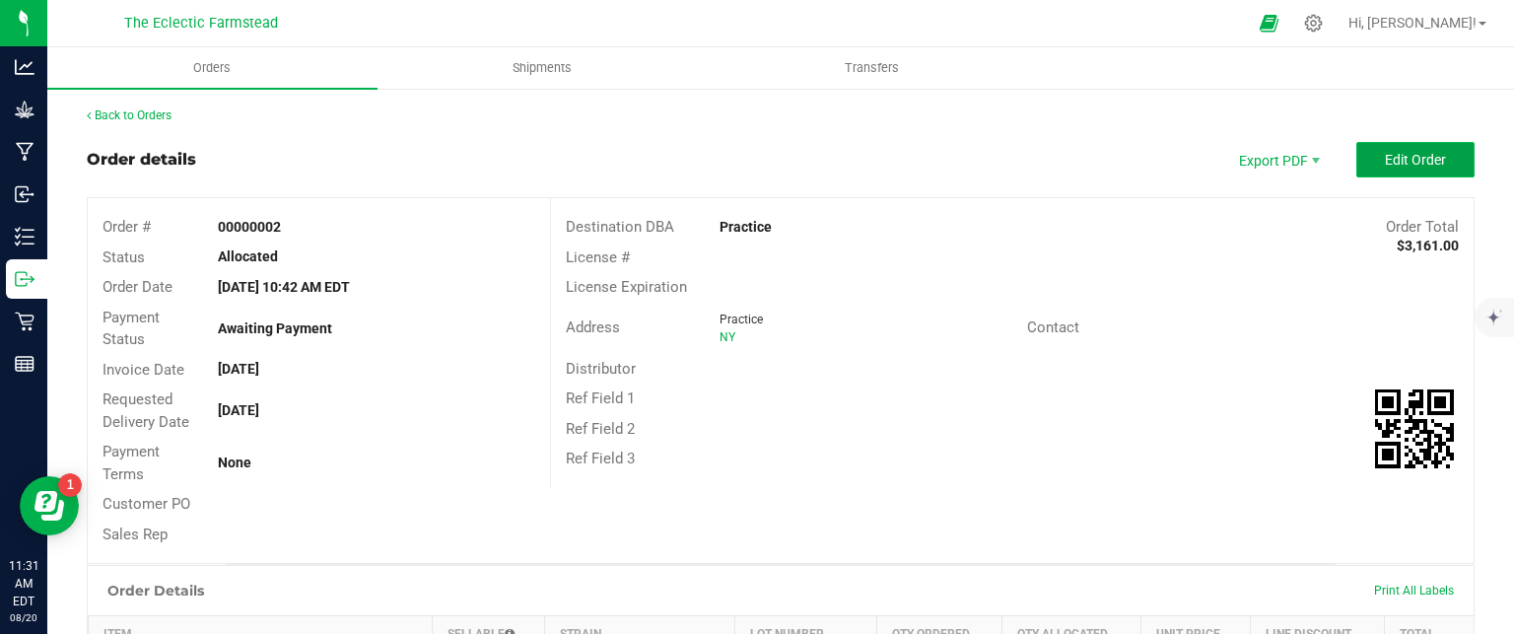
click at [1400, 160] on span "Edit Order" at bounding box center [1415, 160] width 61 height 16
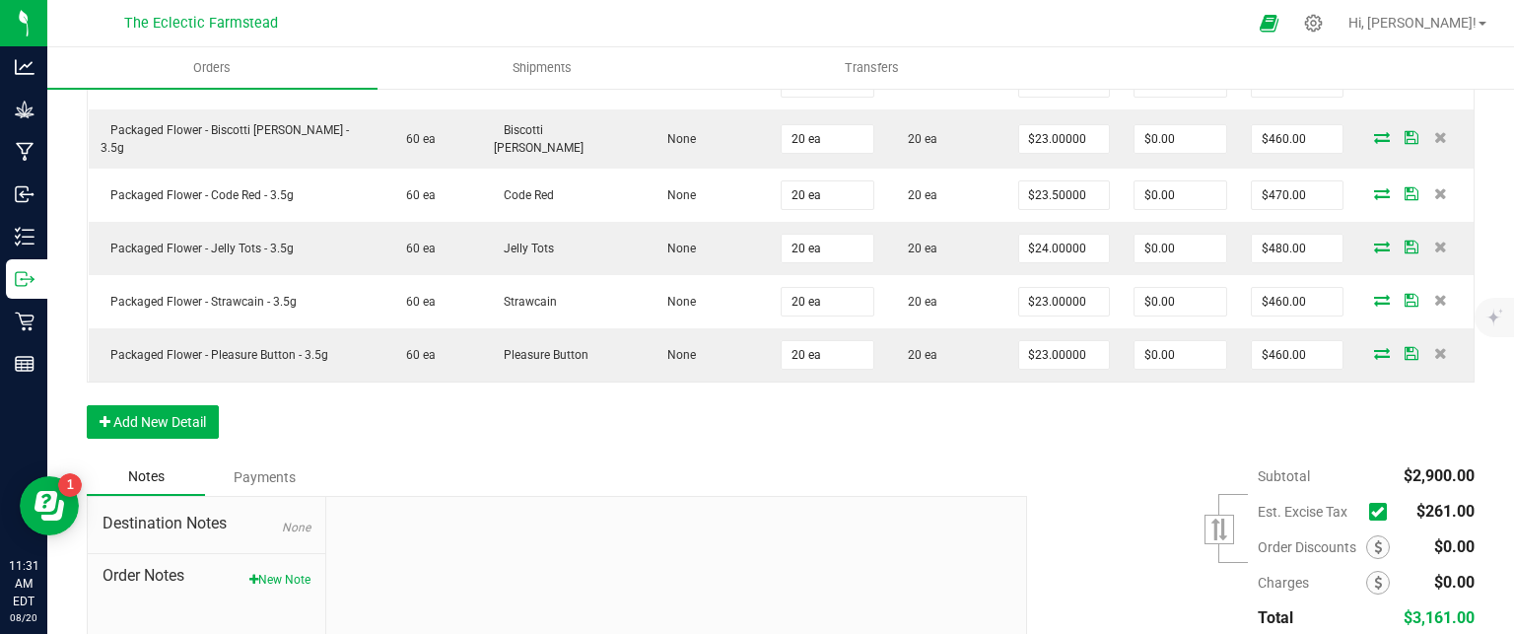
scroll to position [707, 0]
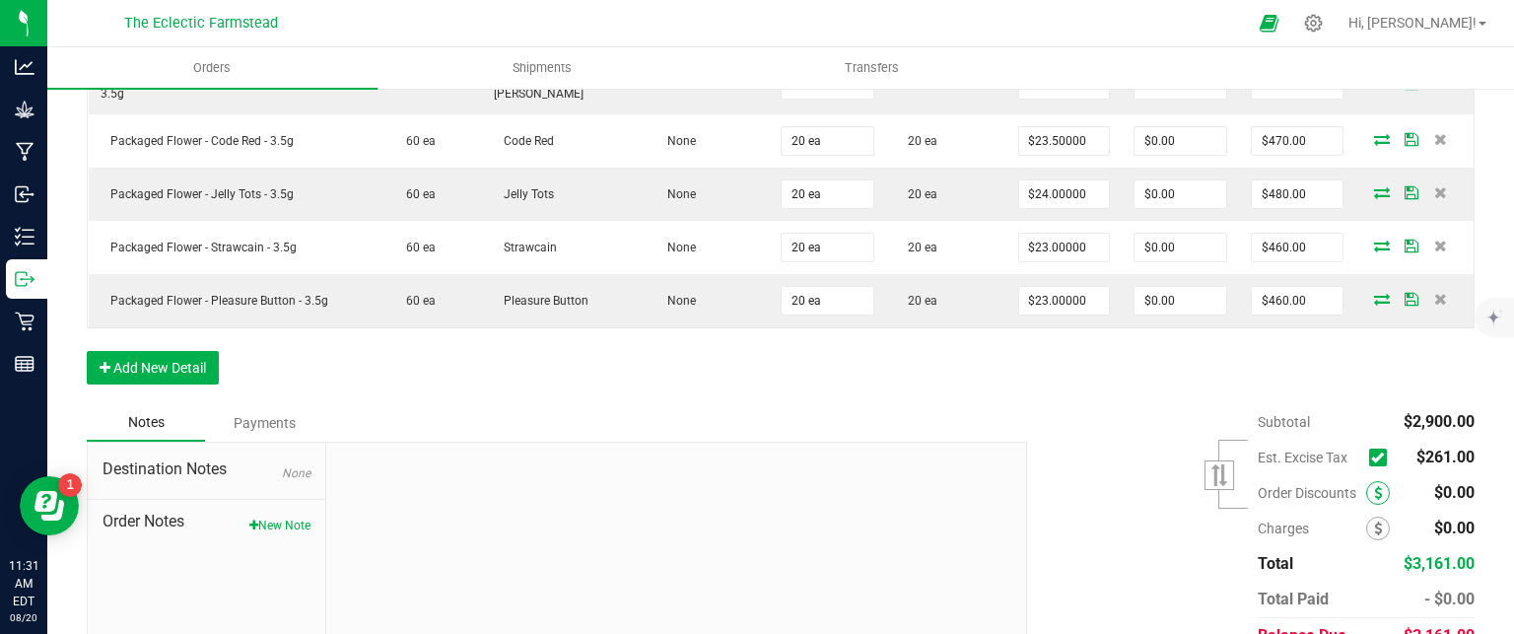
click at [1374, 486] on icon at bounding box center [1378, 493] width 8 height 14
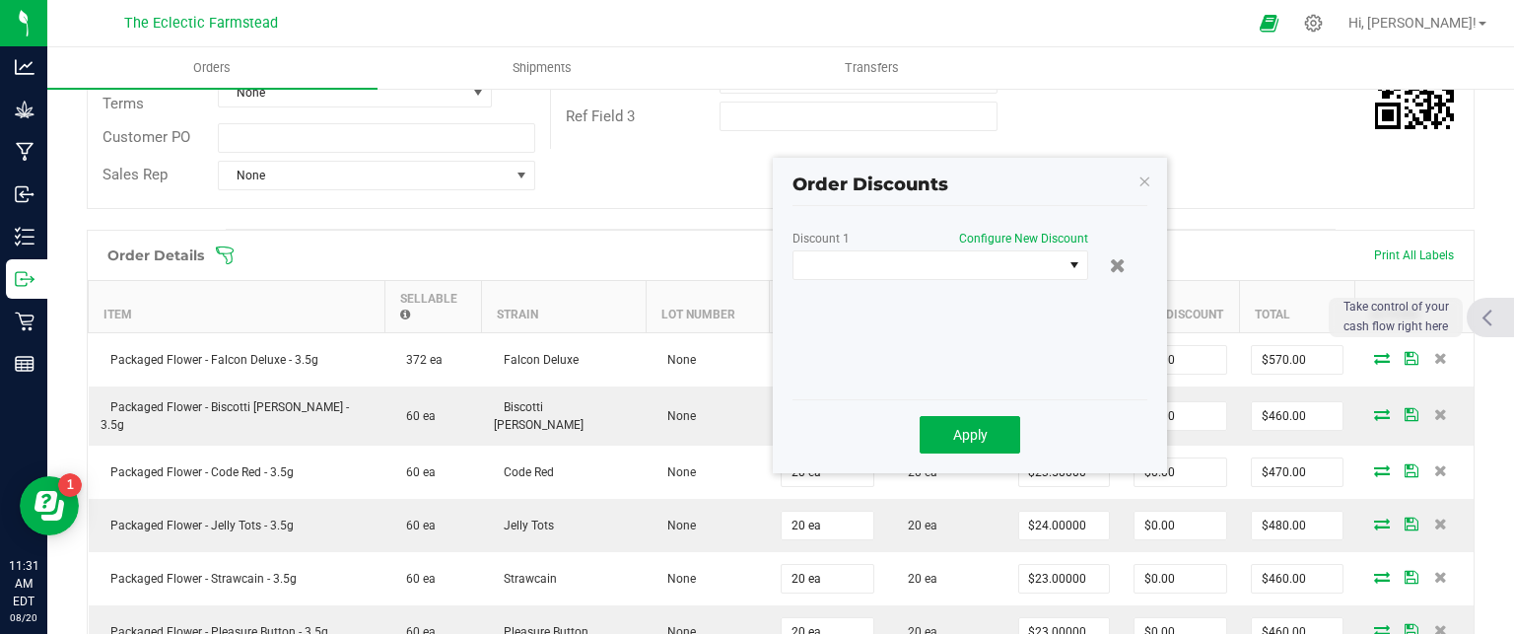
scroll to position [374, 0]
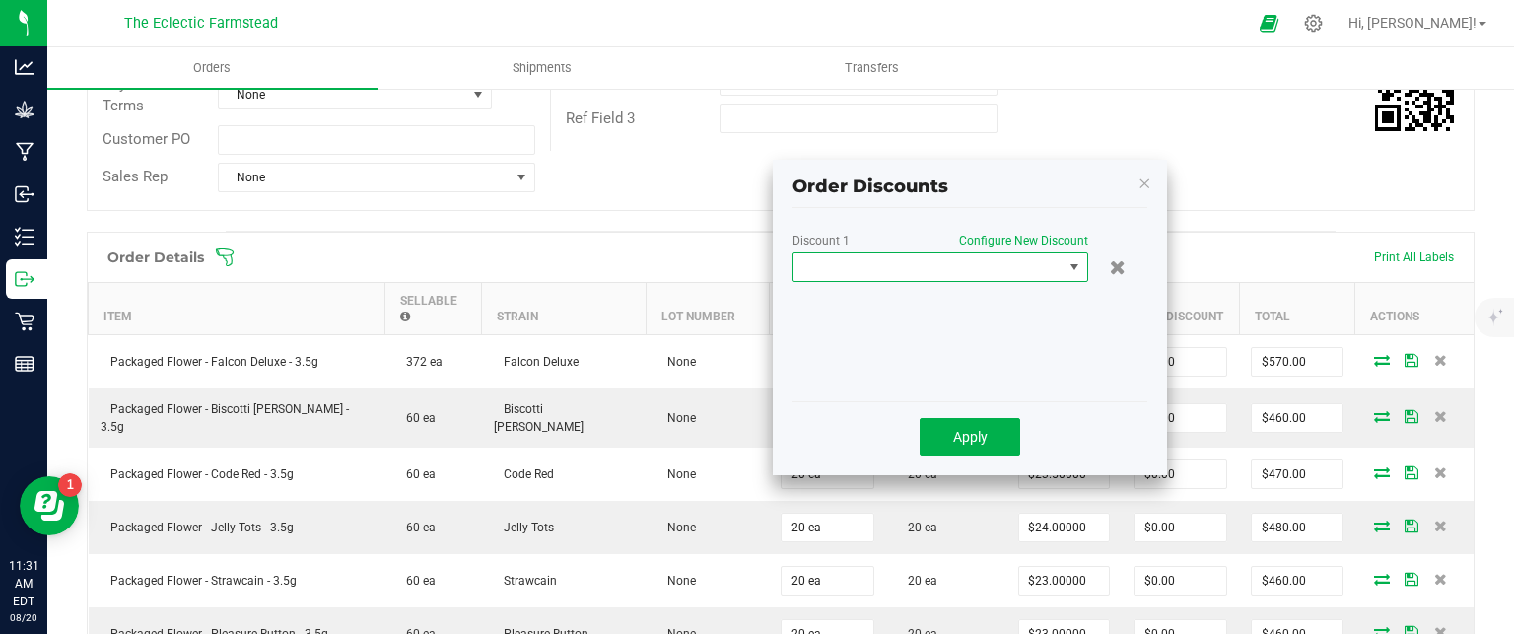
click at [1070, 278] on span at bounding box center [1075, 267] width 25 height 28
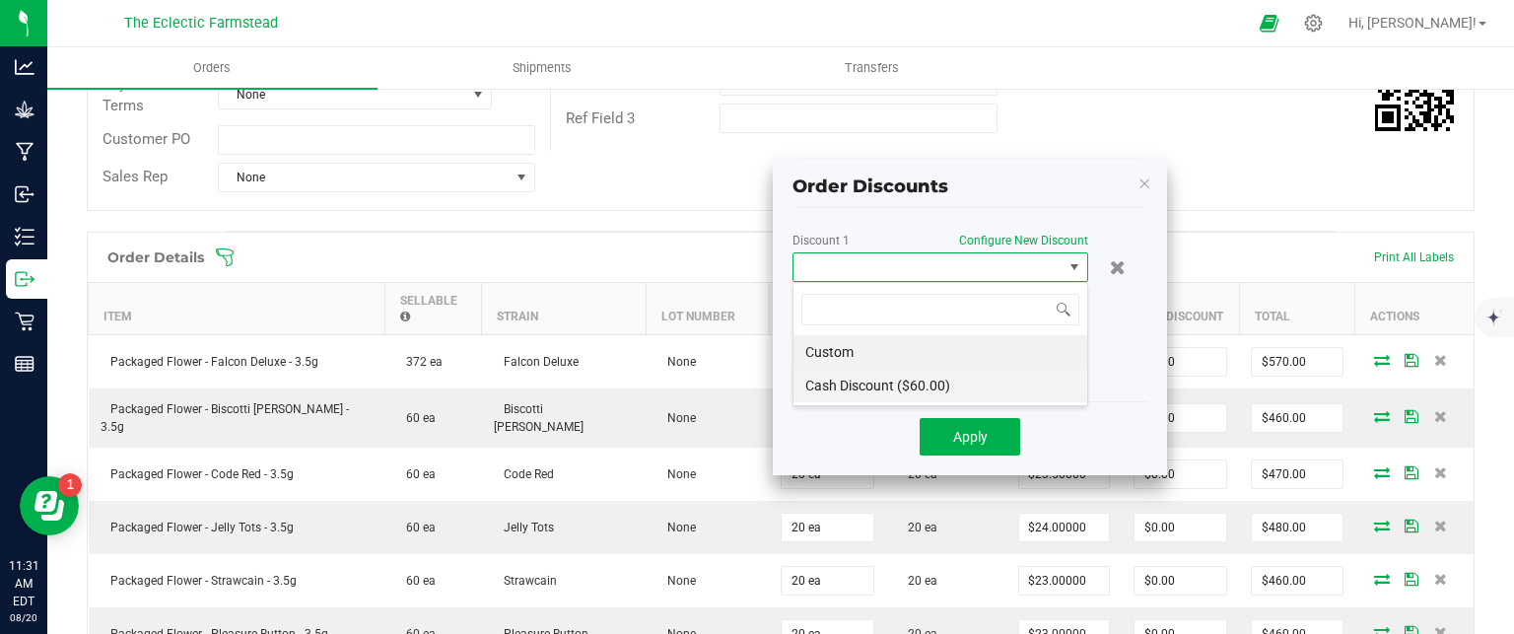
click at [889, 389] on li "Cash Discount ($60.00)" at bounding box center [940, 386] width 294 height 34
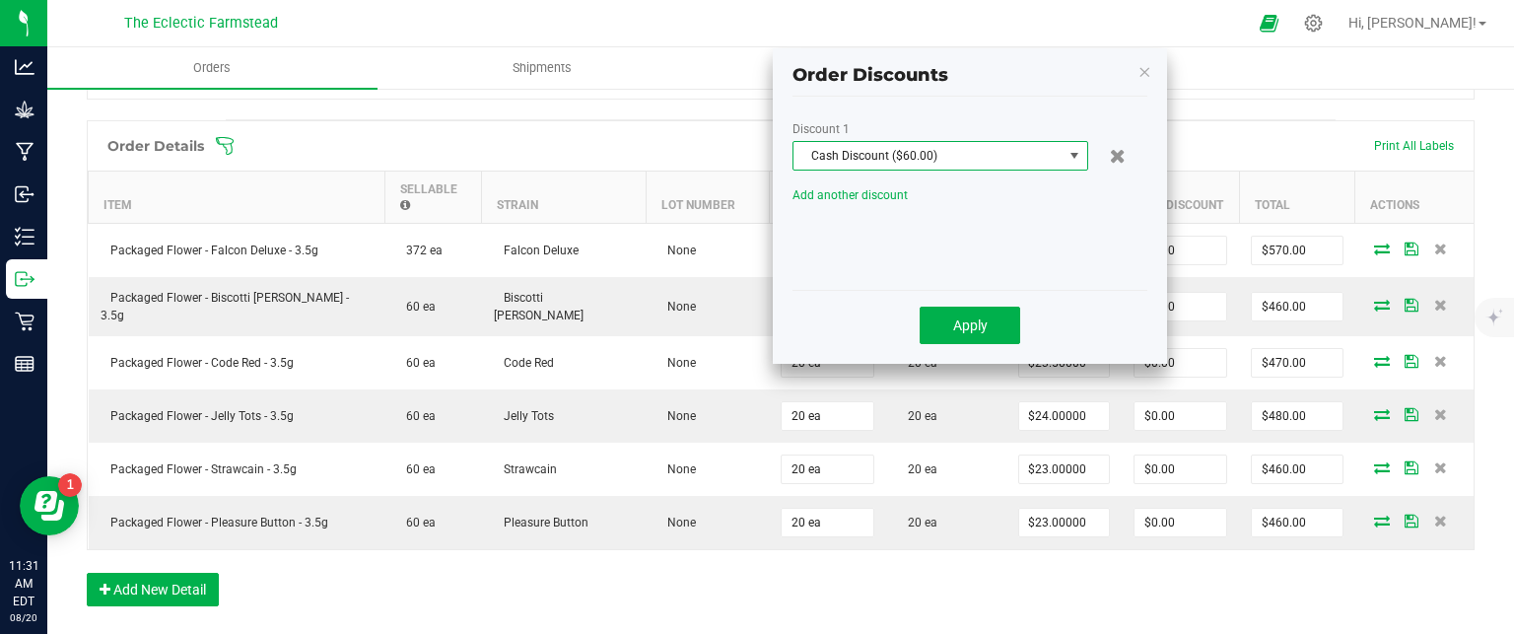
scroll to position [540, 0]
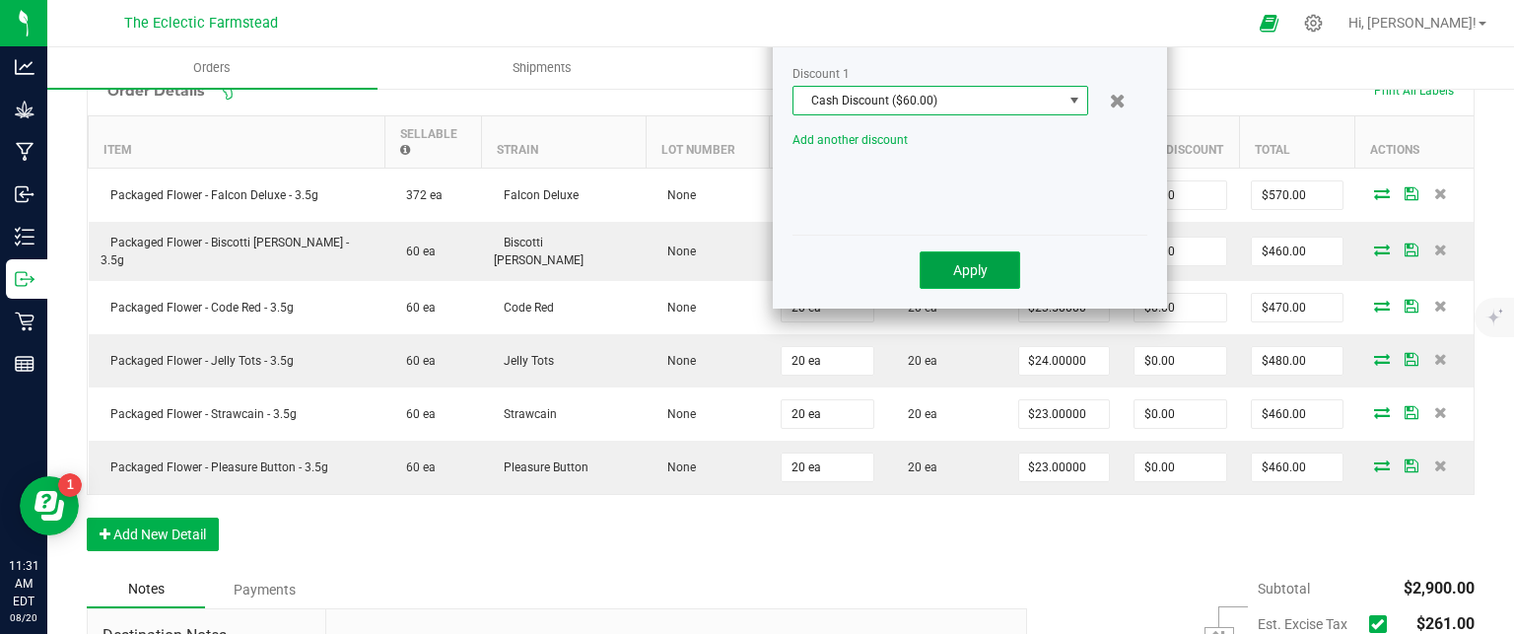
click at [974, 271] on span "Apply" at bounding box center [970, 270] width 34 height 16
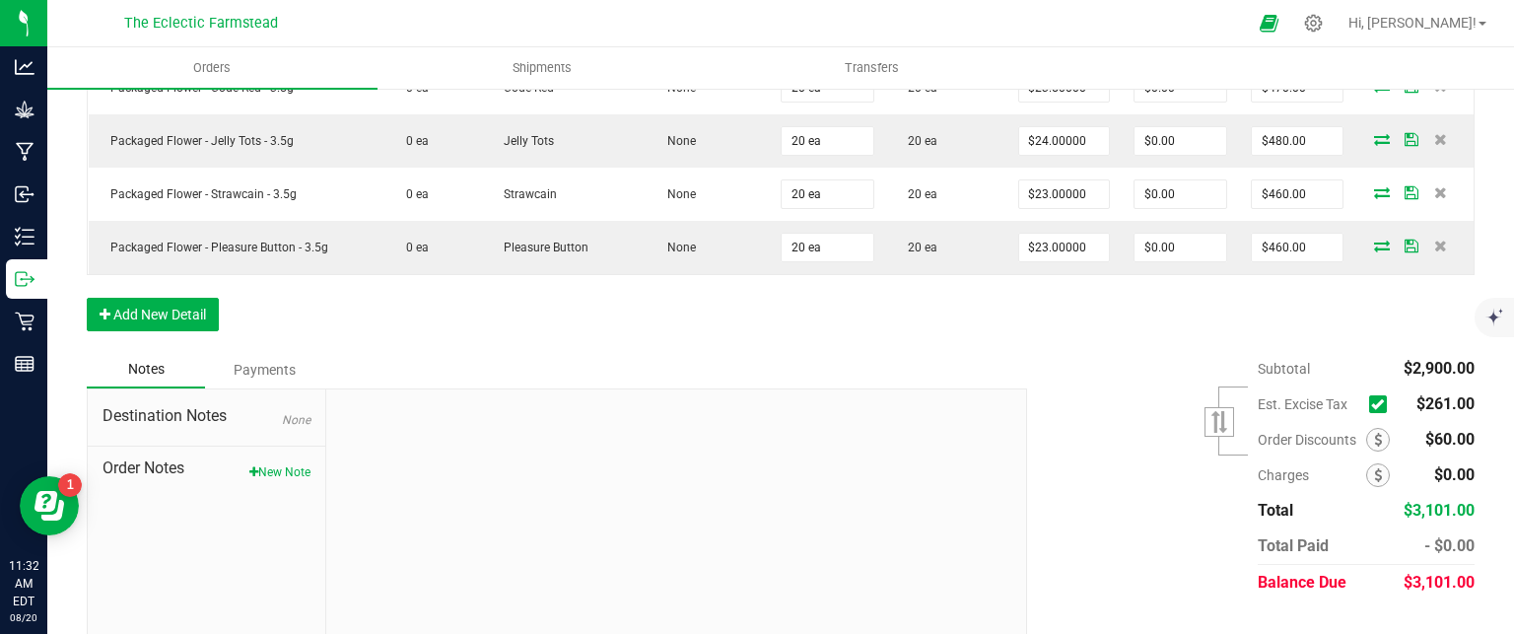
scroll to position [773, 0]
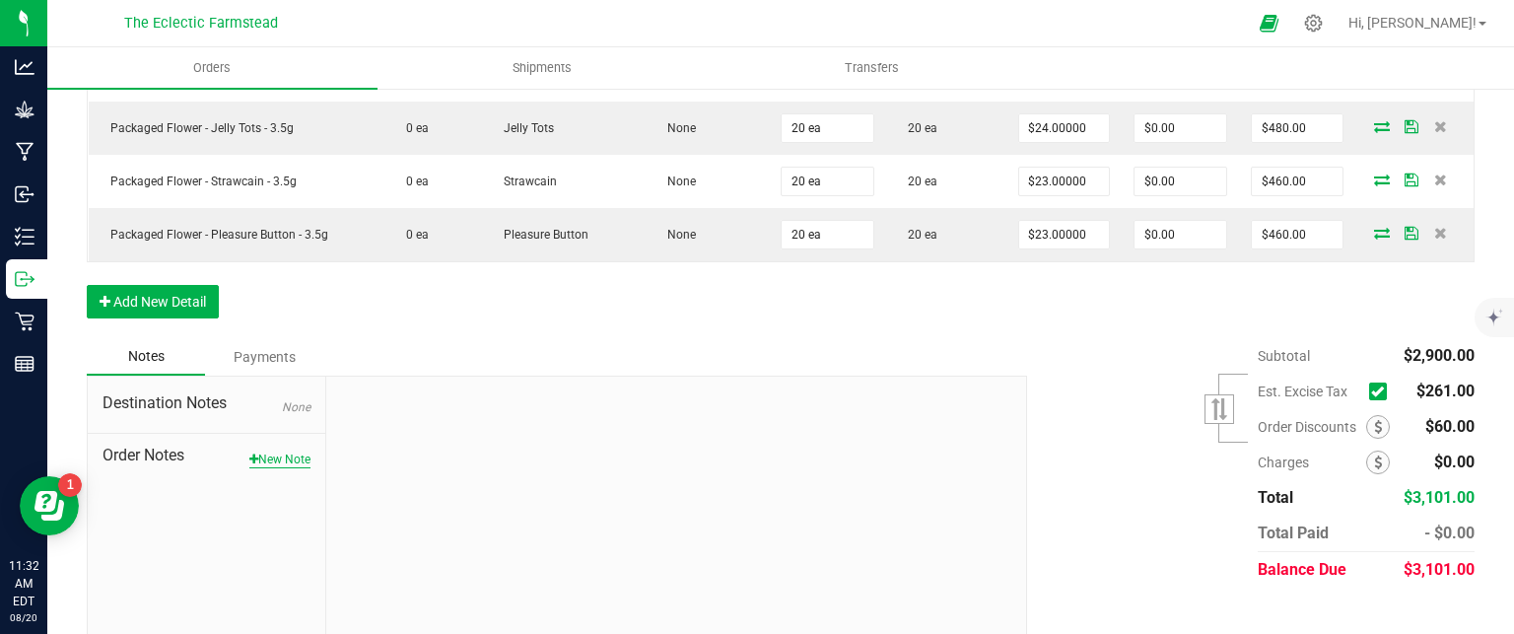
click at [274, 450] on button "New Note" at bounding box center [279, 459] width 61 height 18
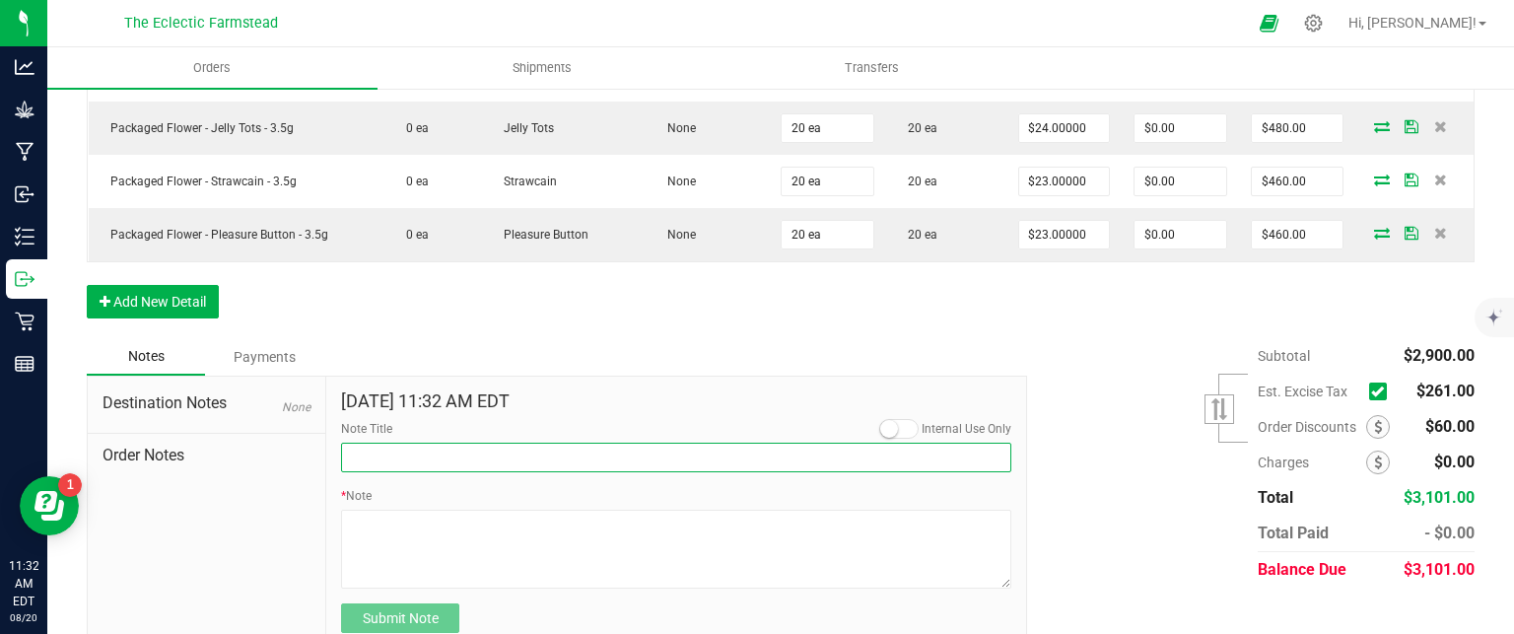
click at [405, 443] on input "Note Title" at bounding box center [676, 458] width 670 height 30
type input "Cash on Delivery"
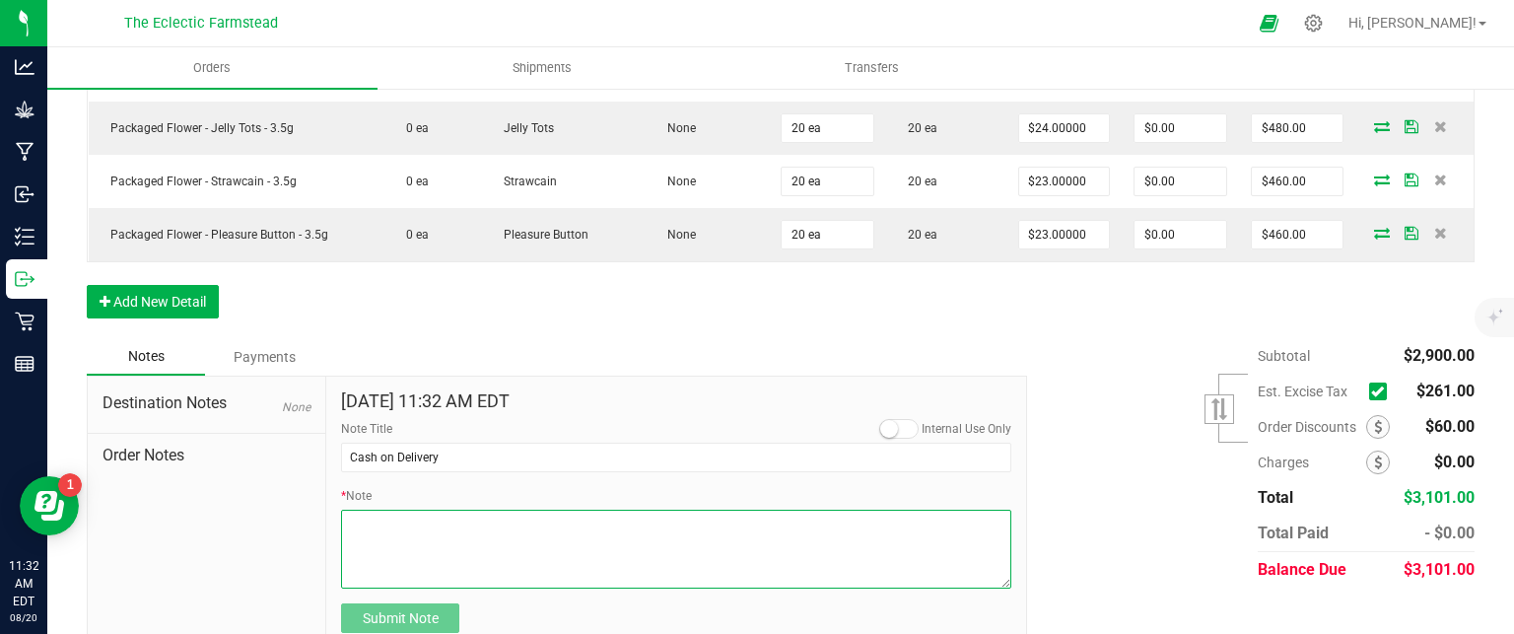
click at [390, 522] on textarea "* Note" at bounding box center [676, 549] width 670 height 79
click at [348, 510] on textarea "* Note" at bounding box center [676, 549] width 670 height 79
click at [415, 510] on textarea "* Note" at bounding box center [676, 549] width 670 height 79
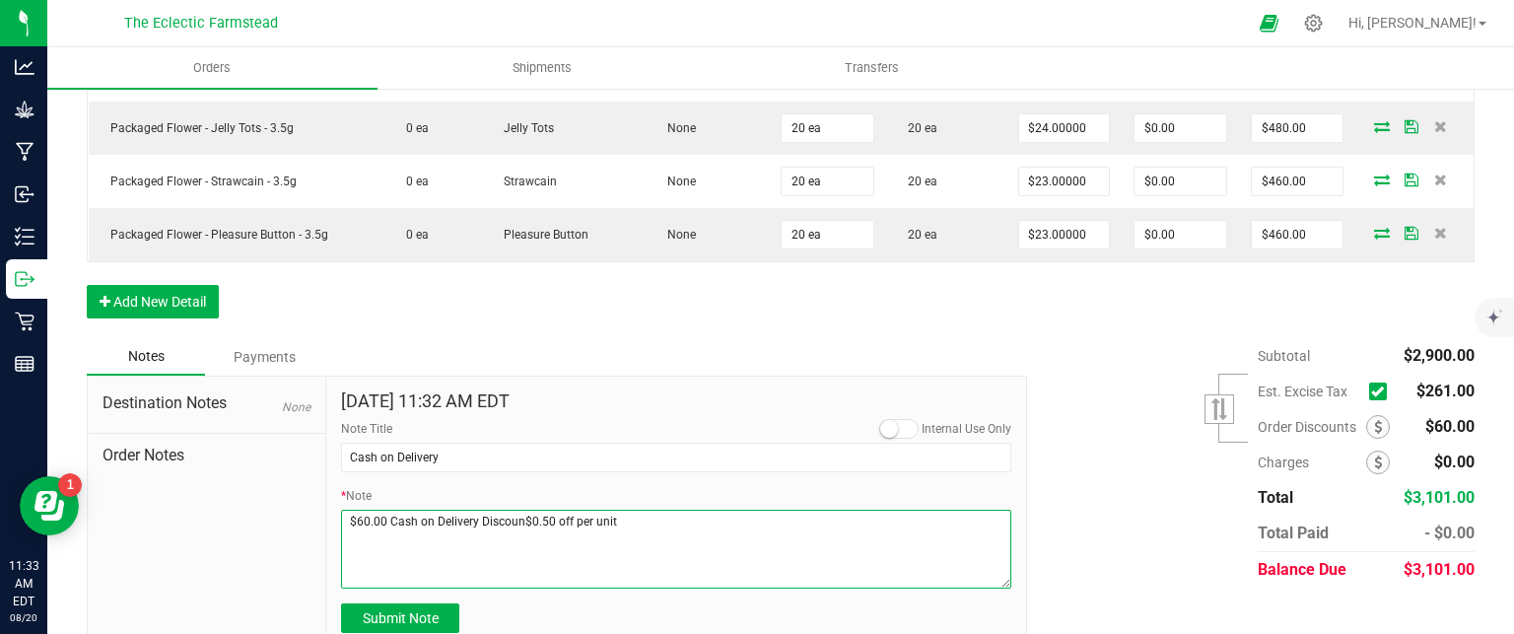
click at [519, 510] on textarea "* Note" at bounding box center [676, 549] width 670 height 79
type textarea "$60.00 Cash on Delivery Discount ($0.50 off per unit)"
click at [410, 610] on span "Submit Note" at bounding box center [401, 618] width 76 height 16
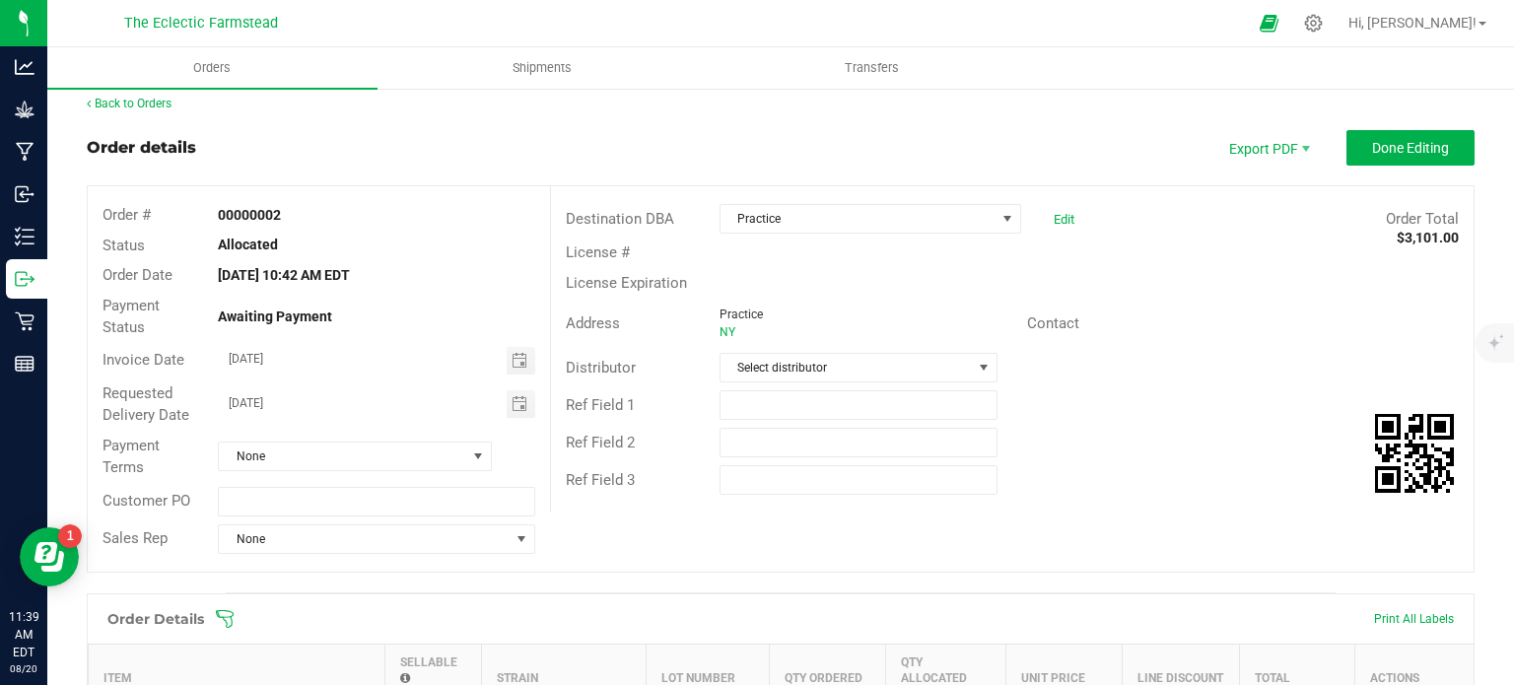
scroll to position [0, 0]
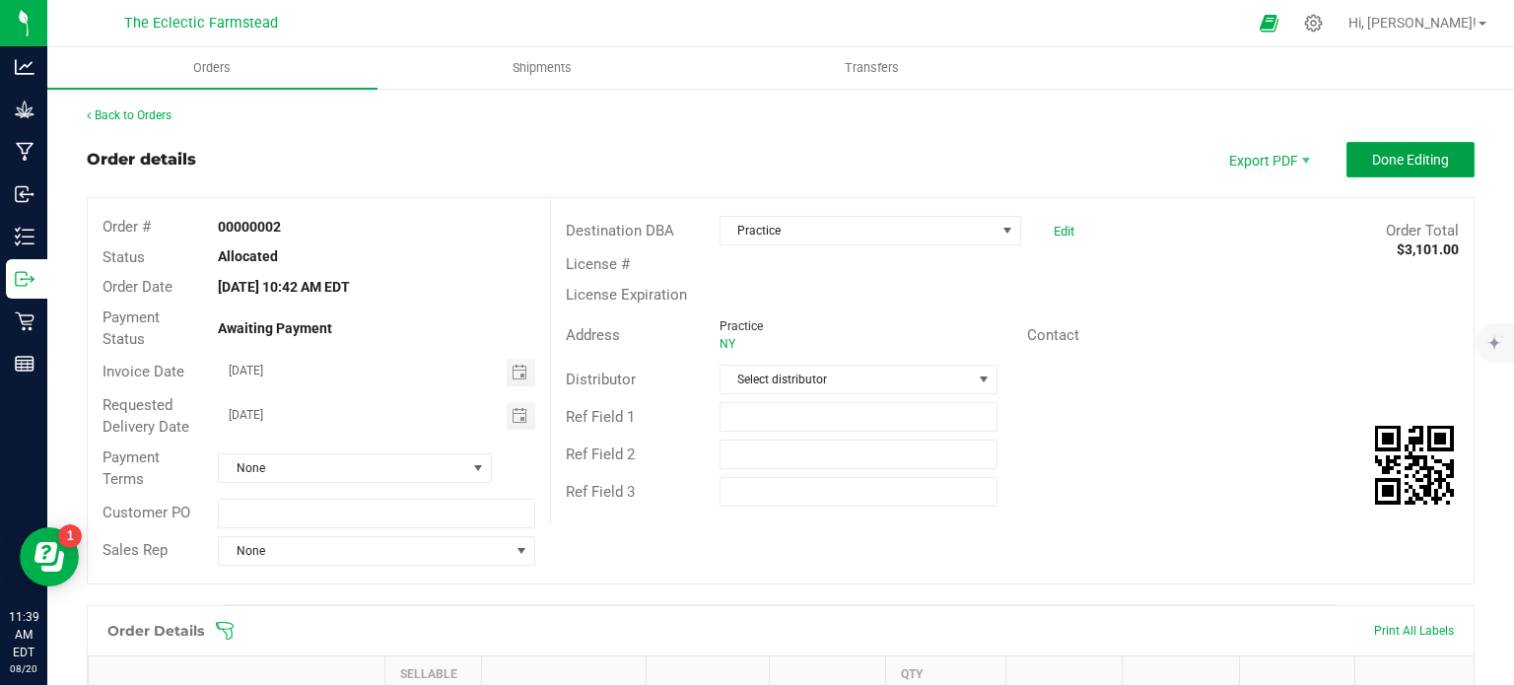
click at [1382, 154] on span "Done Editing" at bounding box center [1410, 160] width 77 height 16
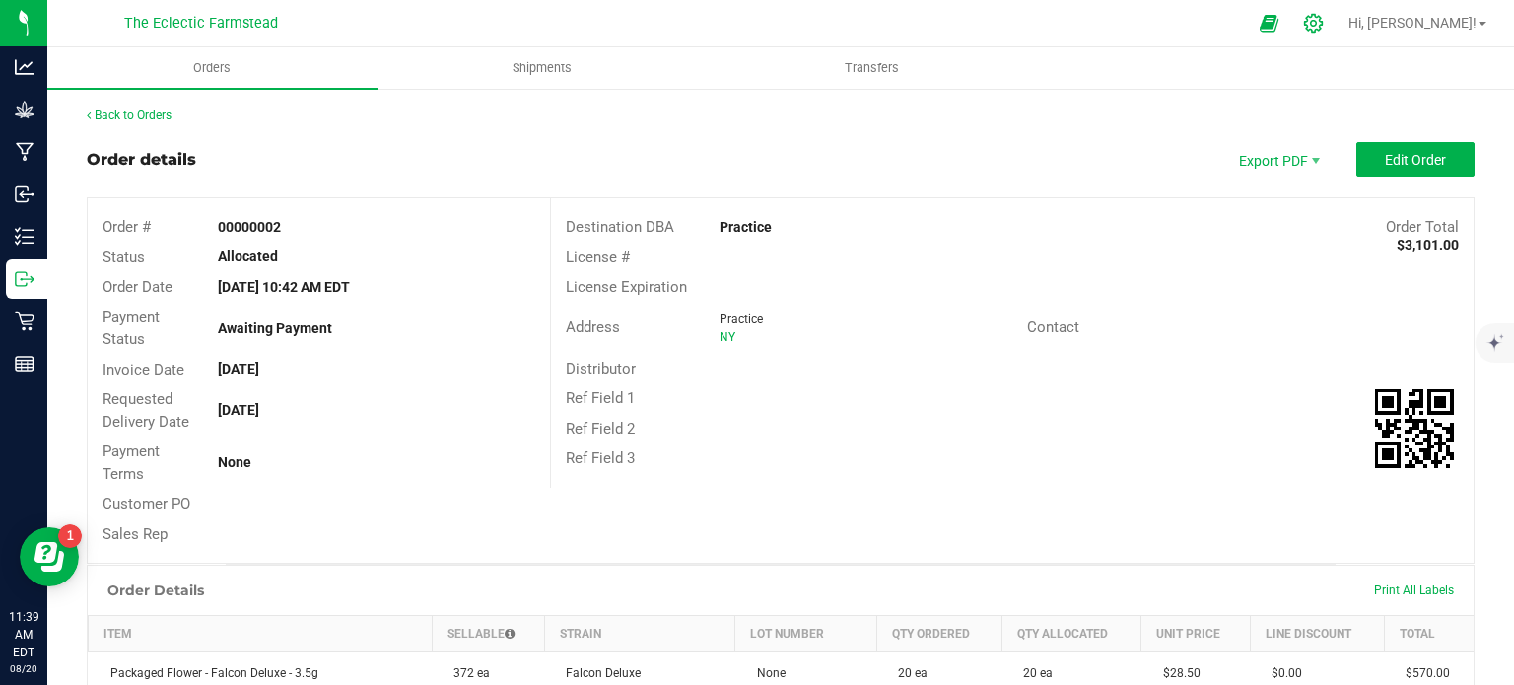
click at [1324, 26] on icon at bounding box center [1313, 23] width 21 height 21
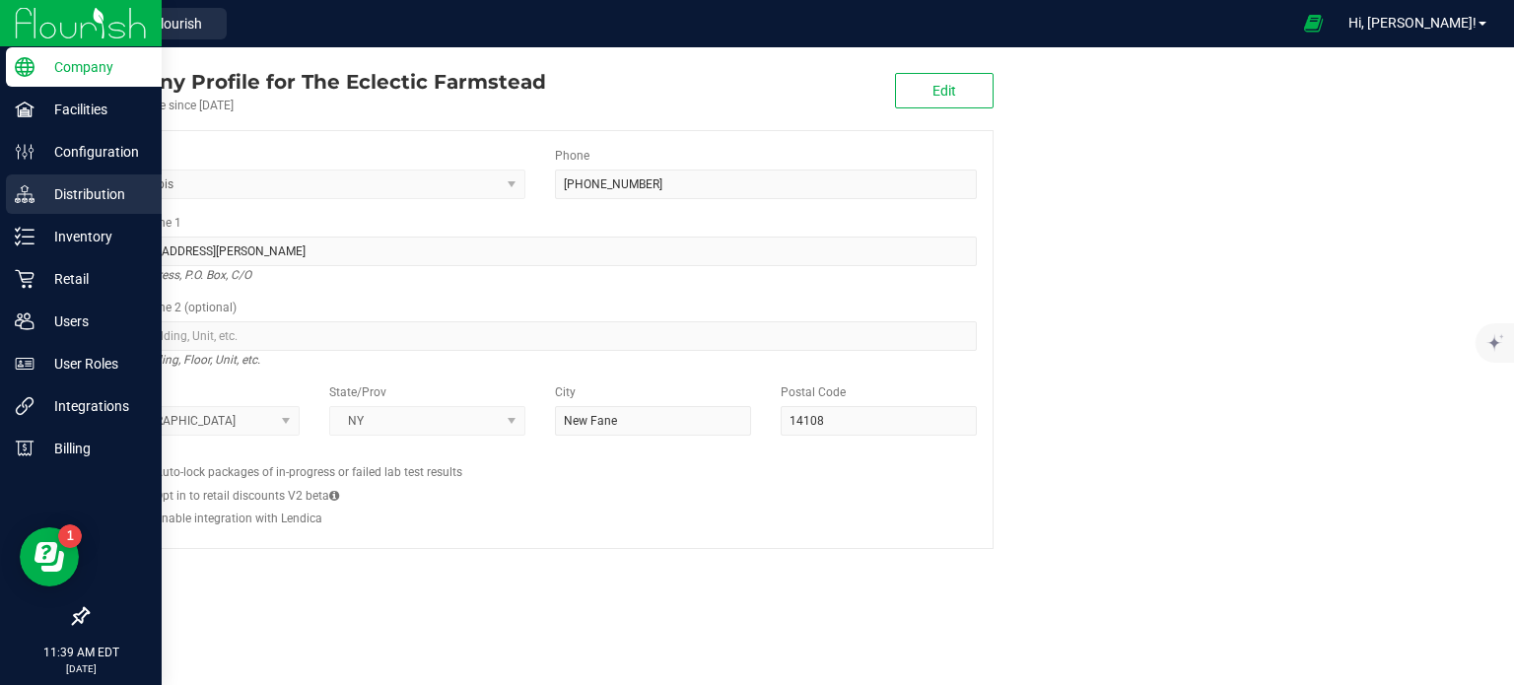
click at [59, 204] on p "Distribution" at bounding box center [93, 194] width 118 height 24
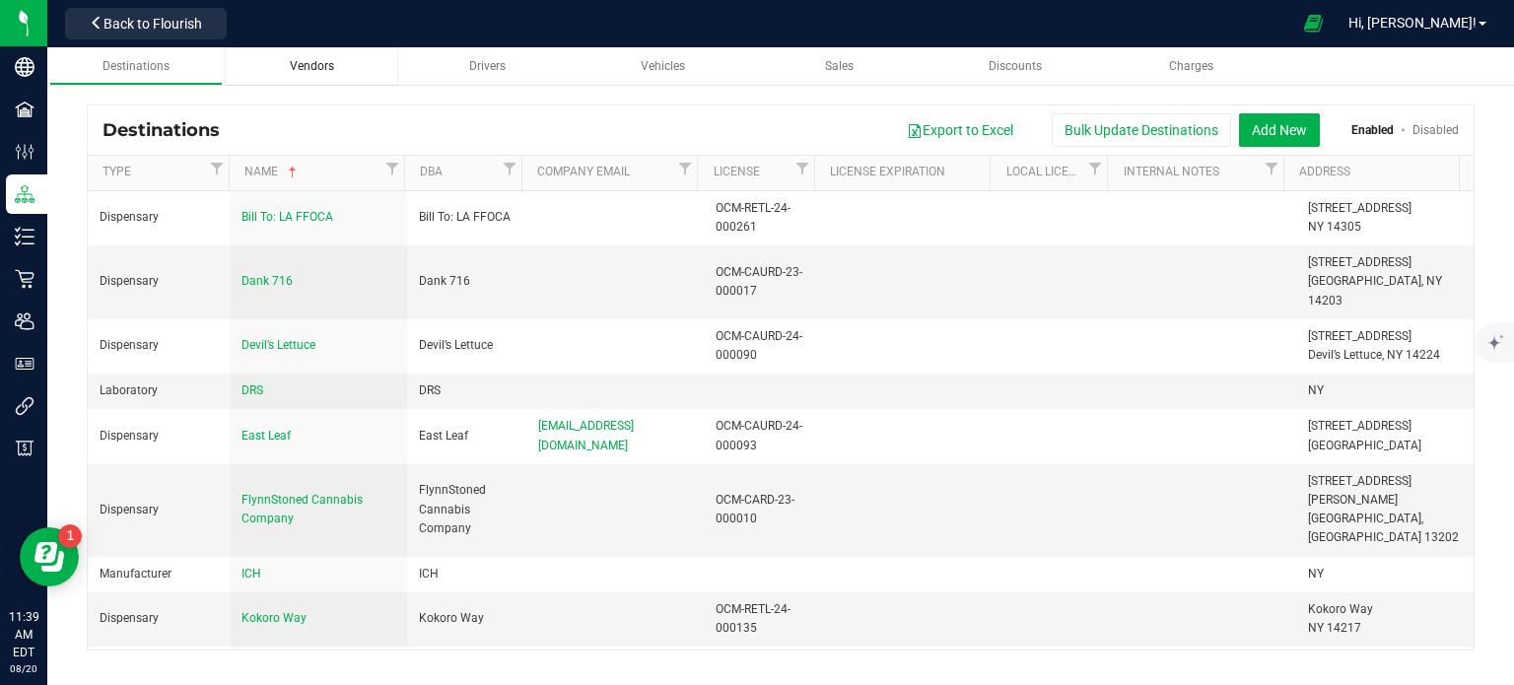
click at [304, 70] on span "Vendors" at bounding box center [312, 66] width 44 height 14
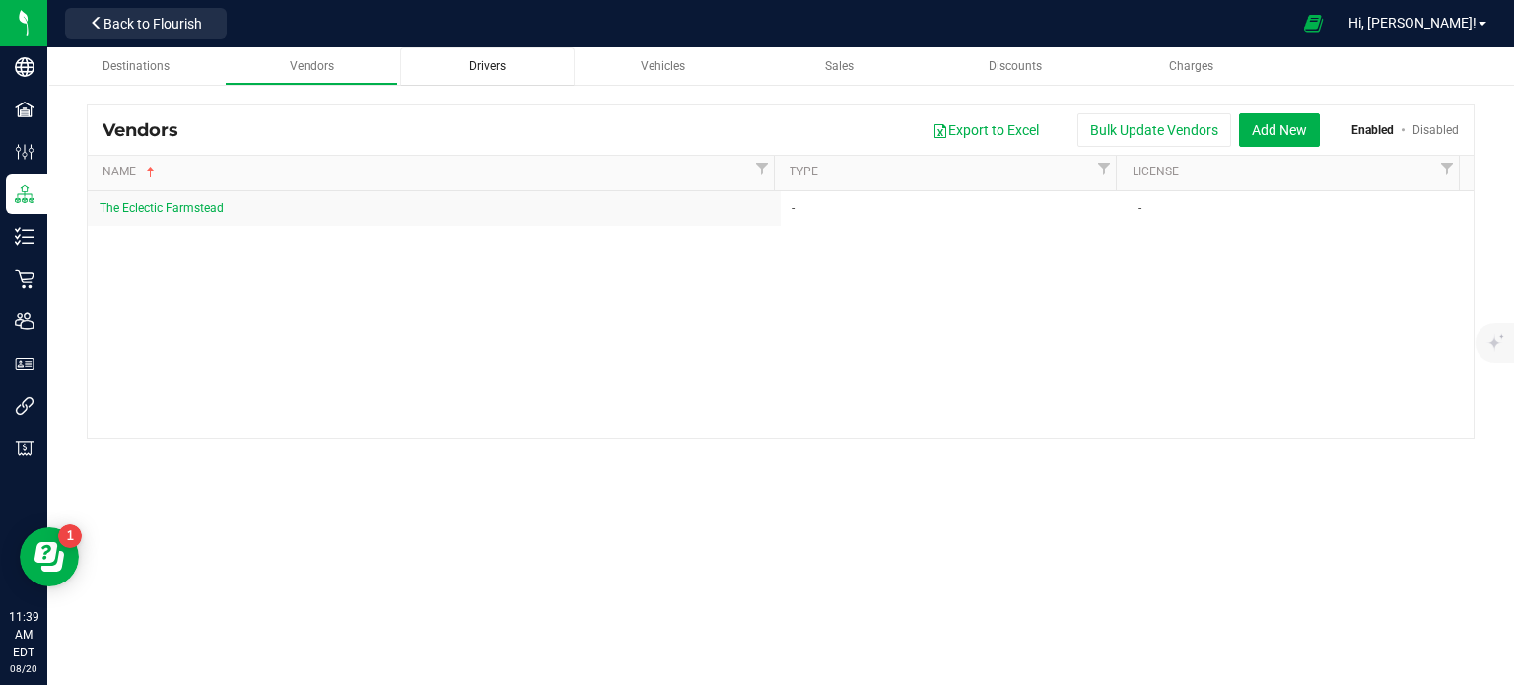
click at [511, 60] on div "Drivers" at bounding box center [487, 66] width 142 height 17
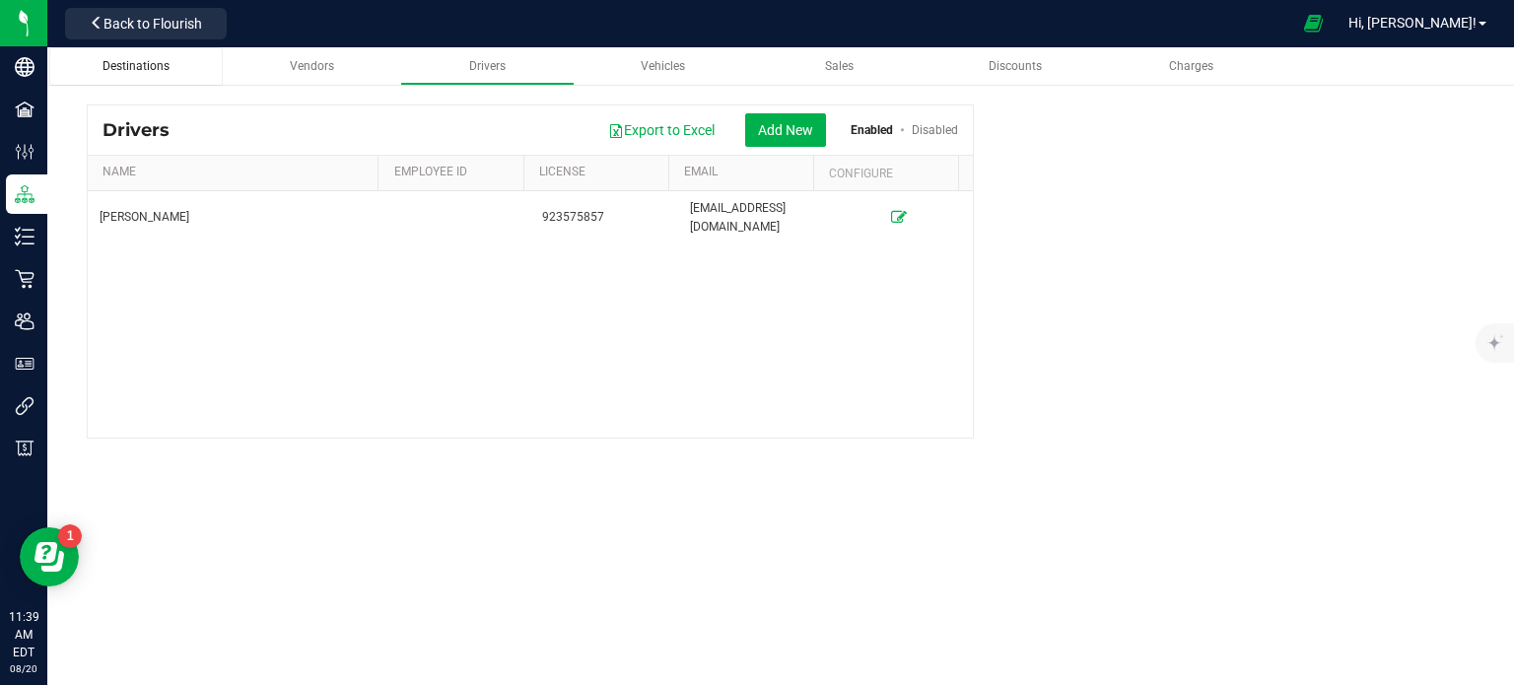
click at [141, 56] on link "Destinations" at bounding box center [135, 66] width 173 height 38
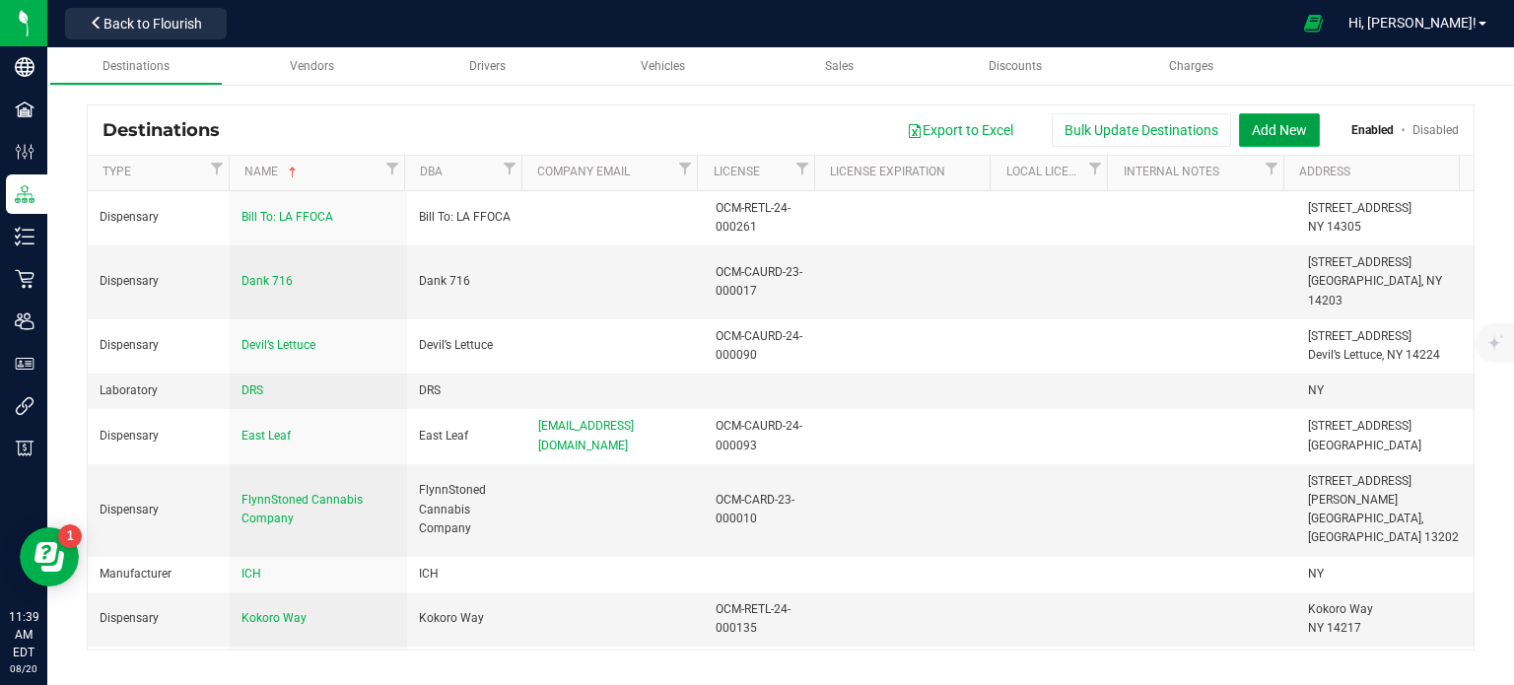
click at [1294, 131] on button "Add New" at bounding box center [1279, 130] width 81 height 34
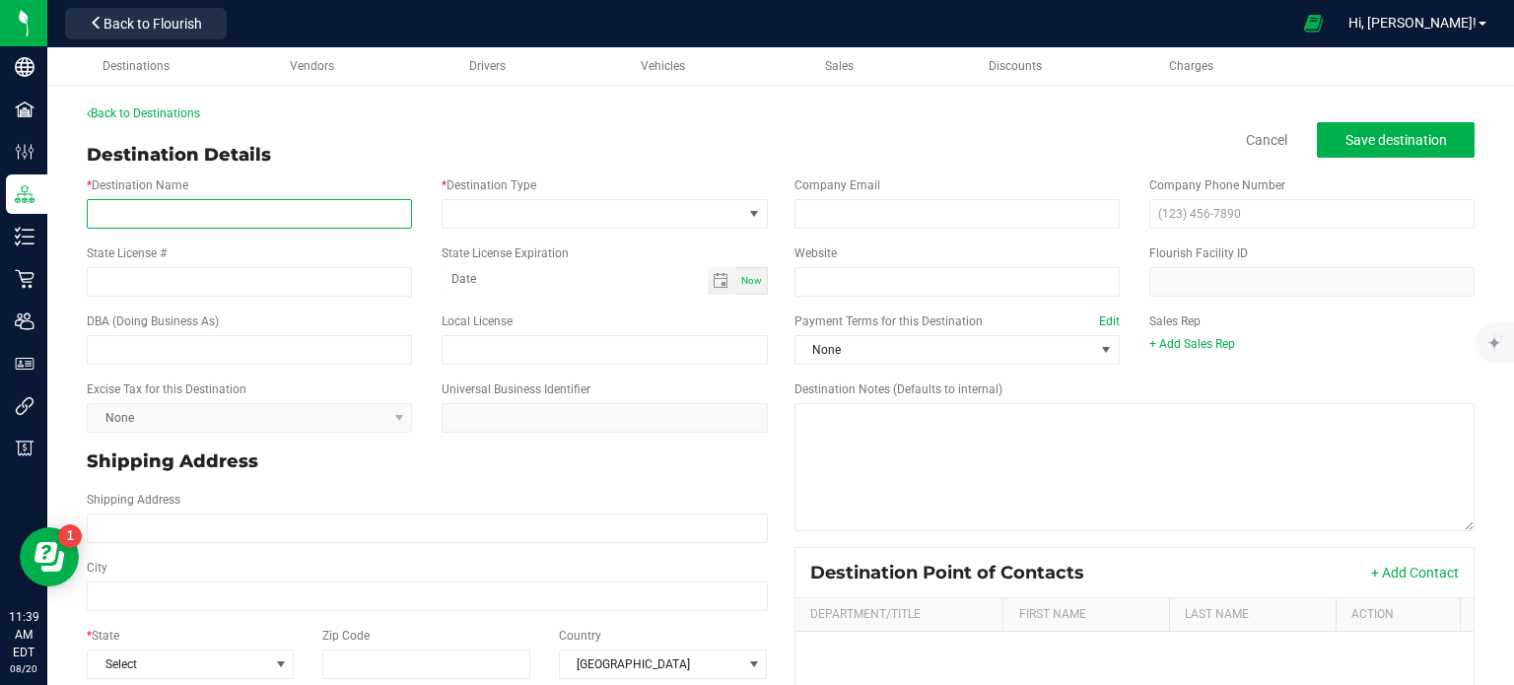
click at [245, 222] on input "* Destination Name" at bounding box center [249, 214] width 325 height 30
type input "P"
type input "I"
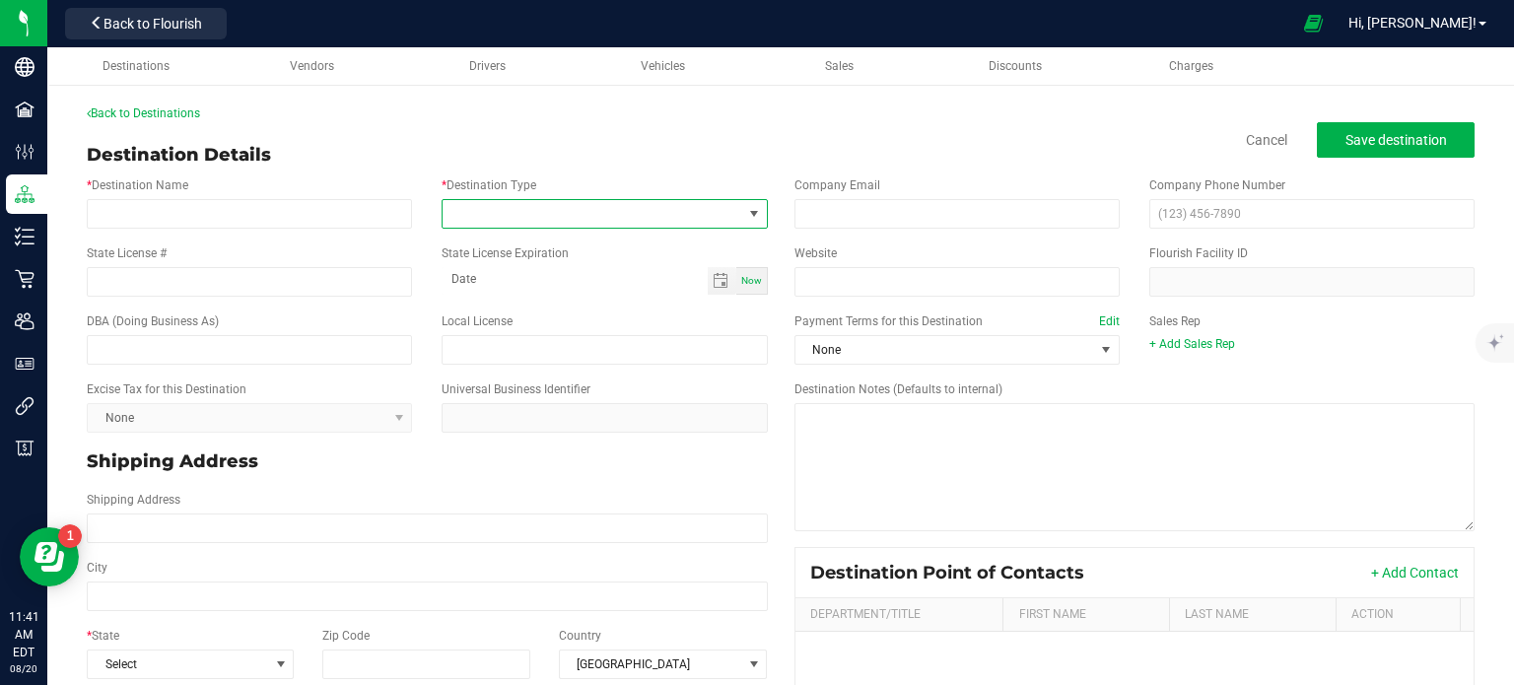
click at [485, 222] on span at bounding box center [592, 214] width 299 height 28
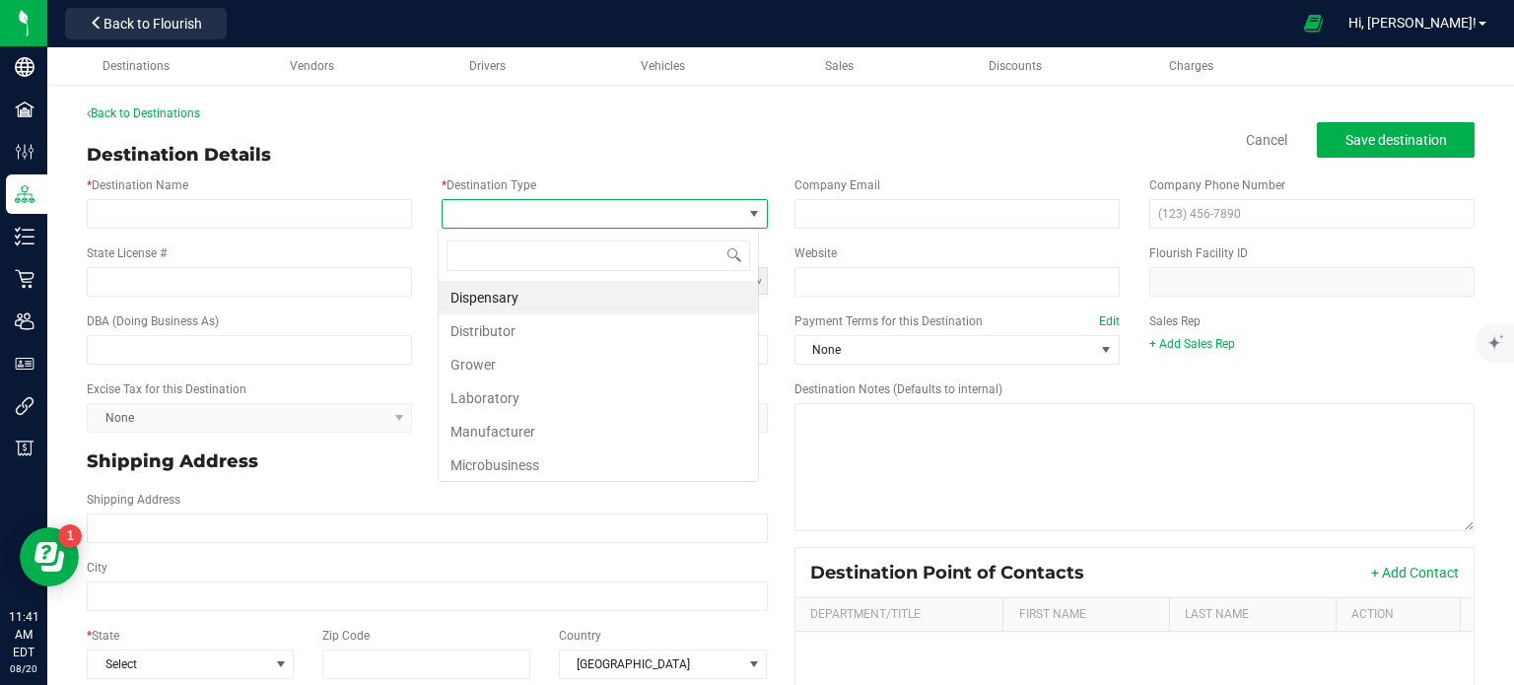
scroll to position [29, 321]
click at [505, 298] on li "Dispensary" at bounding box center [598, 298] width 319 height 34
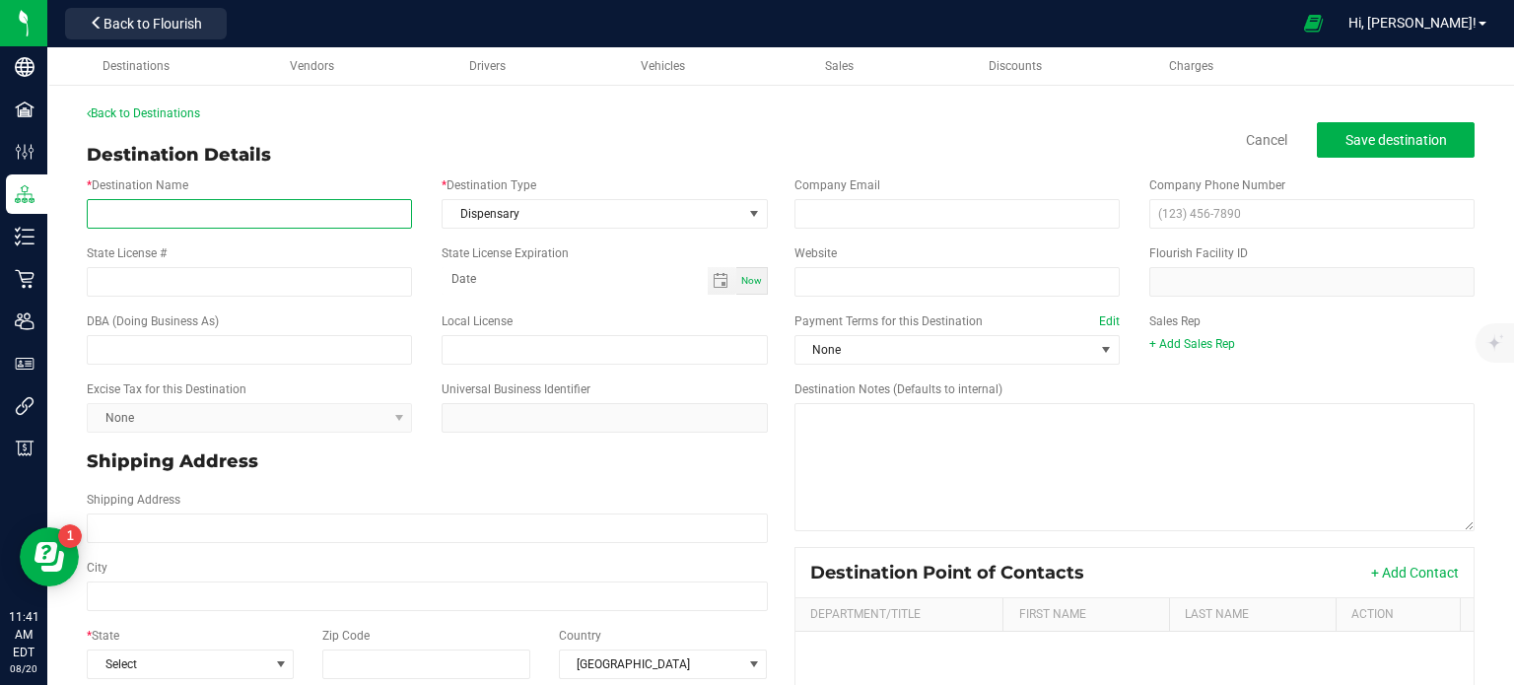
click at [160, 212] on input "* Destination Name" at bounding box center [249, 214] width 325 height 30
type input "P"
click at [131, 220] on input "Invoice 2025" at bounding box center [249, 214] width 325 height 30
click at [95, 212] on input "Invoice 2025" at bounding box center [249, 214] width 325 height 30
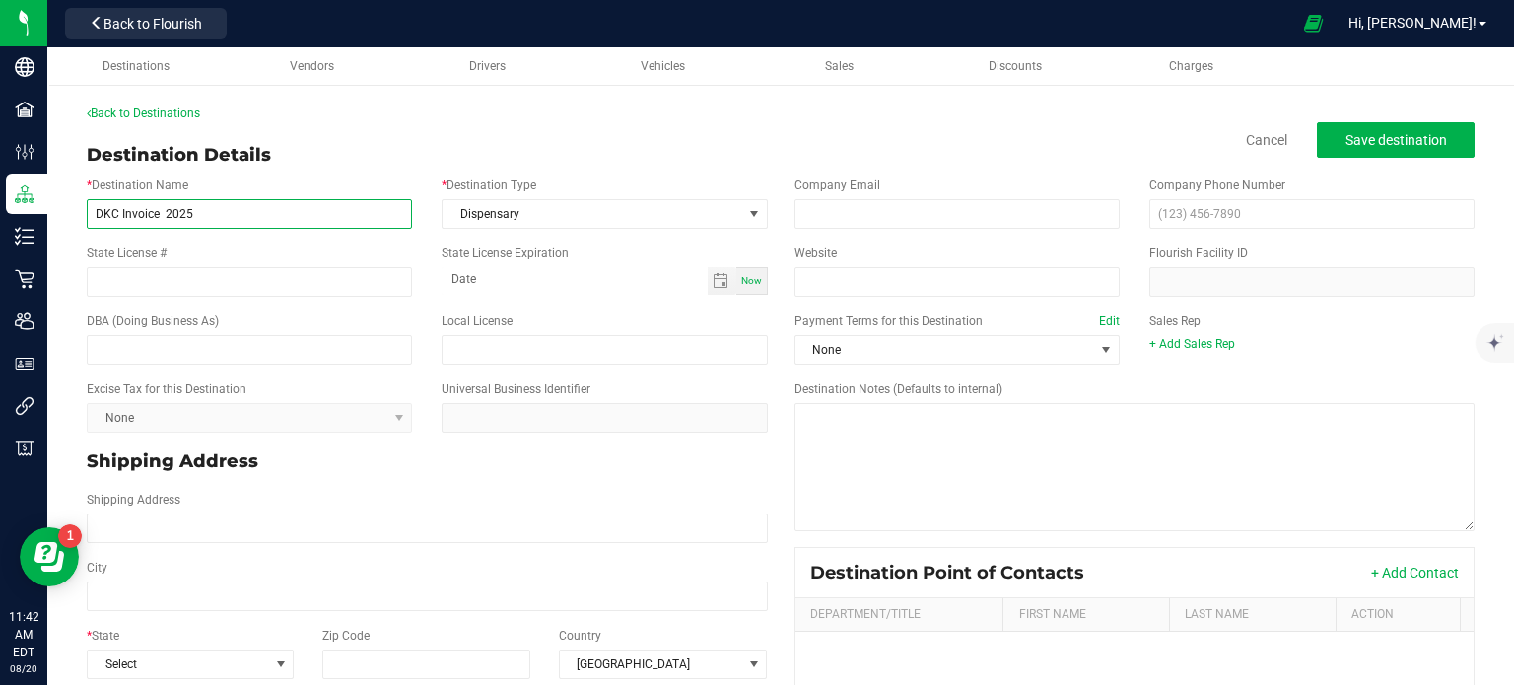
click at [170, 213] on input "DKC Invoice 2025" at bounding box center [249, 214] width 325 height 30
click at [162, 212] on input "DKC Invoice 2025" at bounding box center [249, 214] width 325 height 30
type input "DKC Invoice Aug. 2025"
click at [1355, 144] on span "Save destination" at bounding box center [1396, 140] width 102 height 16
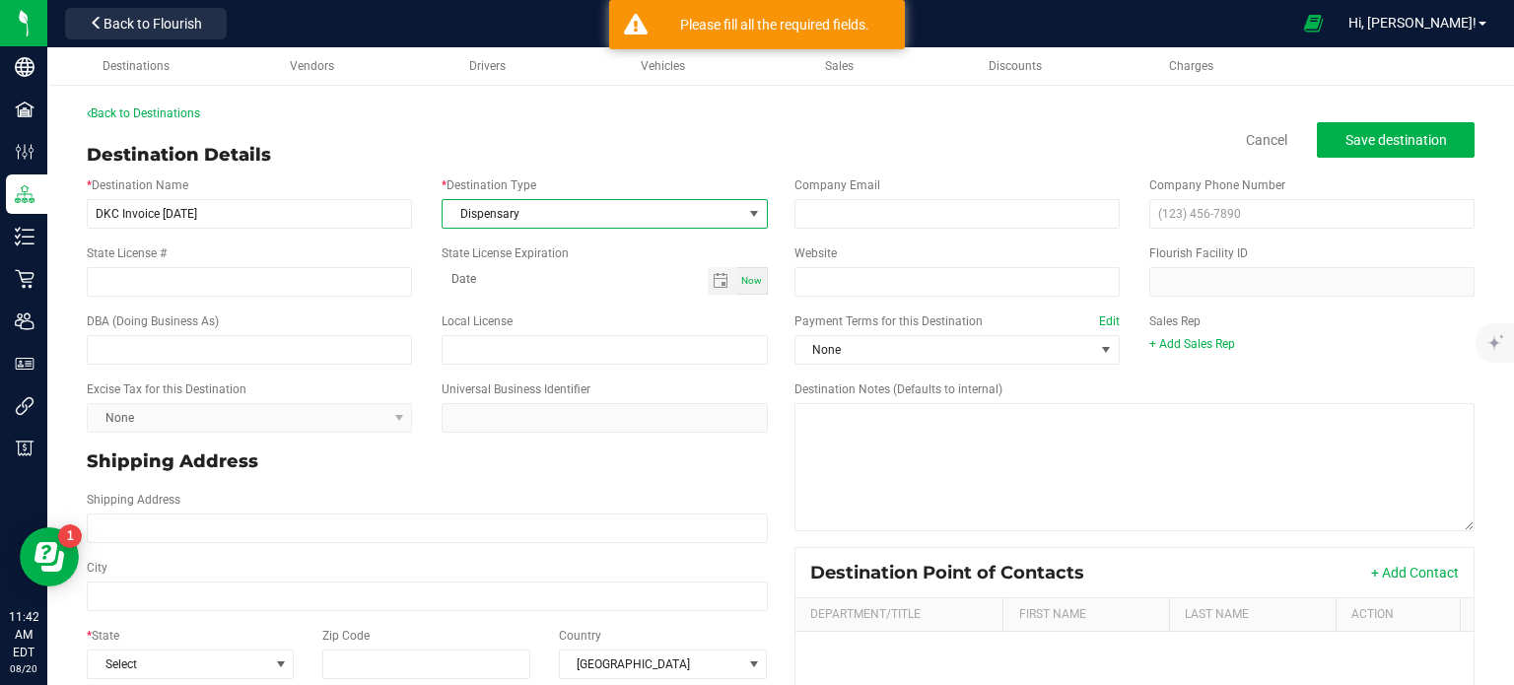
click at [653, 213] on span "Dispensary" at bounding box center [592, 214] width 299 height 28
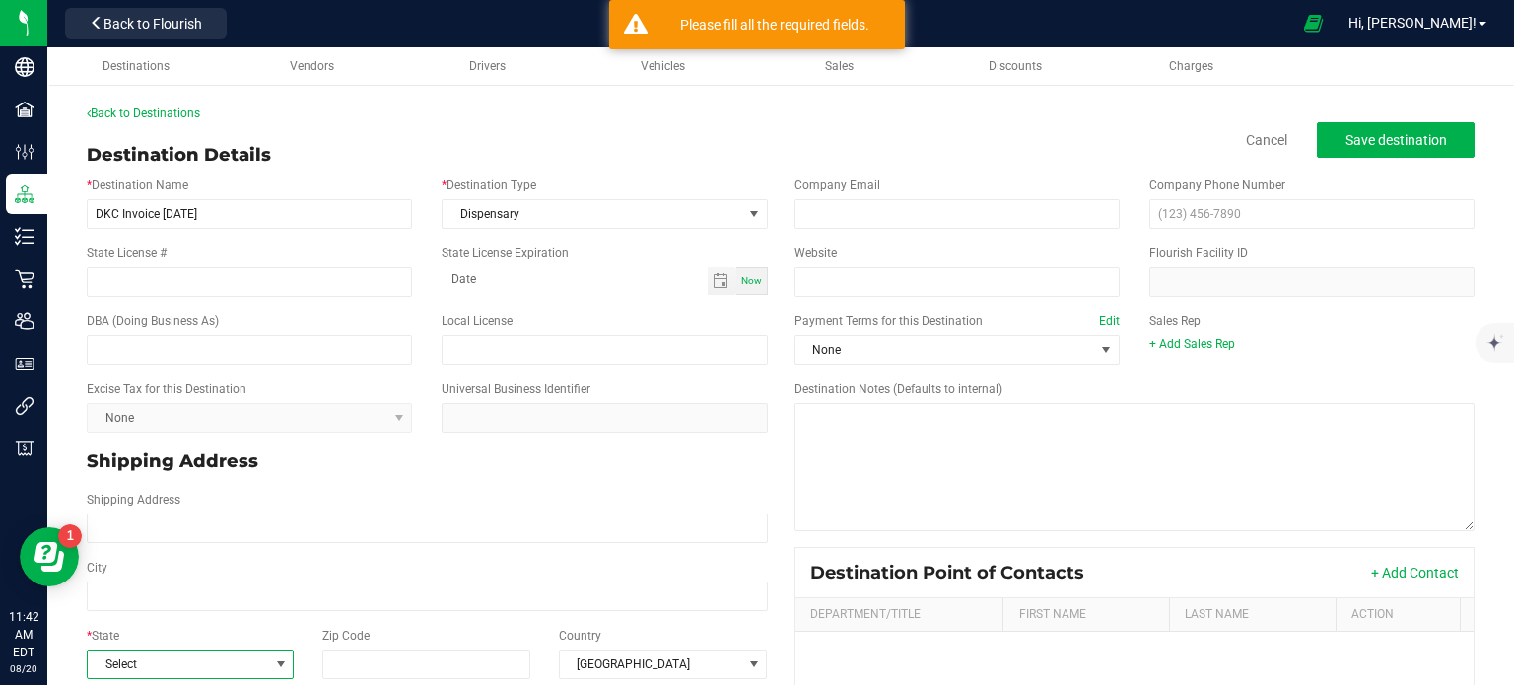
click at [161, 633] on span "Select" at bounding box center [178, 665] width 180 height 28
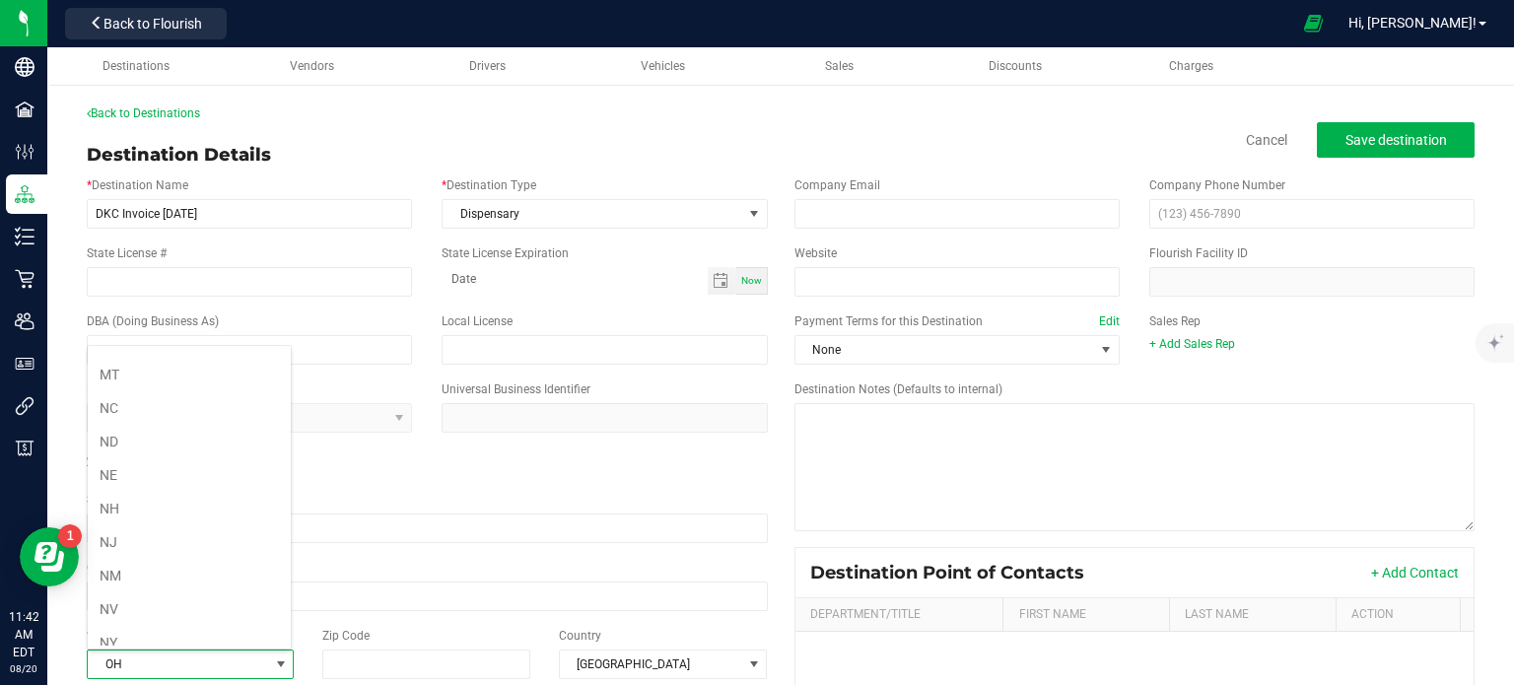
scroll to position [897, 0]
click at [118, 592] on li "NY" at bounding box center [189, 609] width 203 height 34
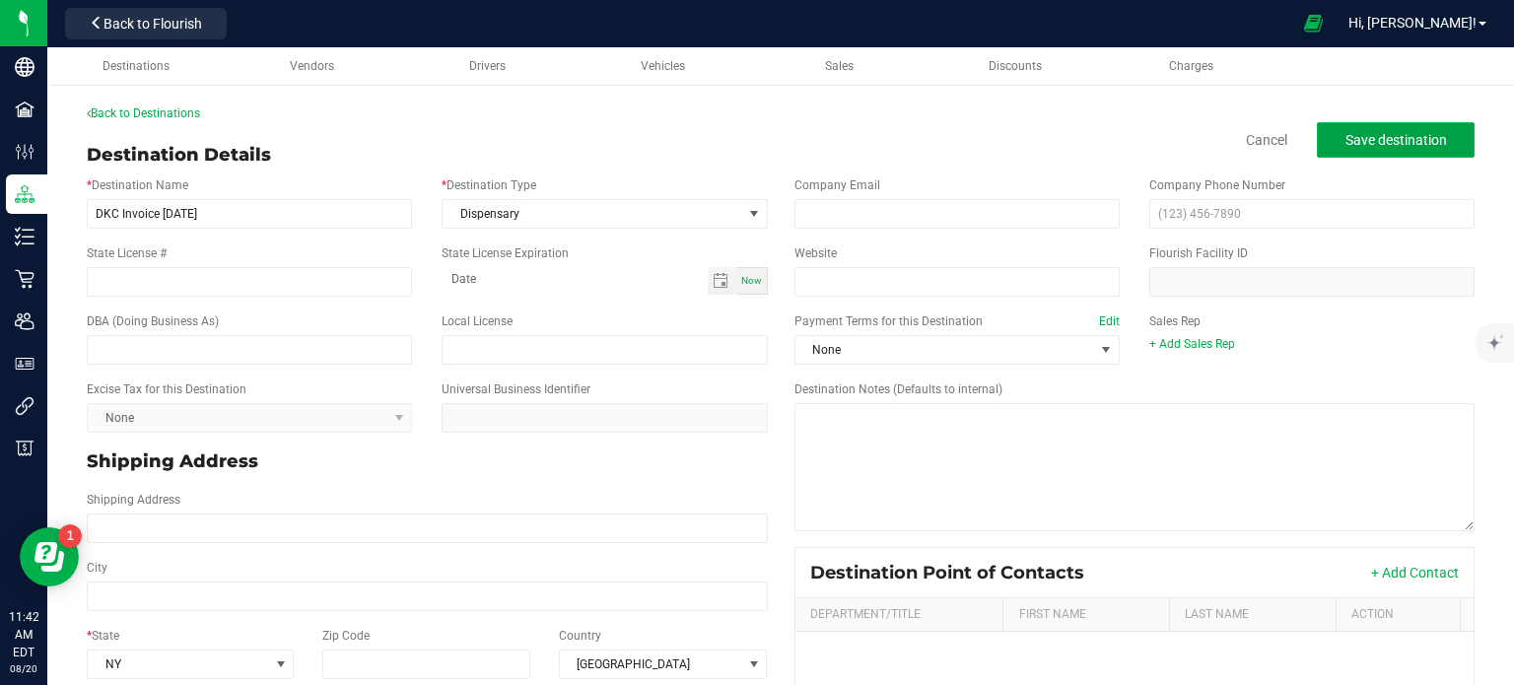
click at [1406, 145] on span "Save destination" at bounding box center [1396, 140] width 102 height 16
click at [1345, 136] on span "Save destination" at bounding box center [1396, 140] width 102 height 16
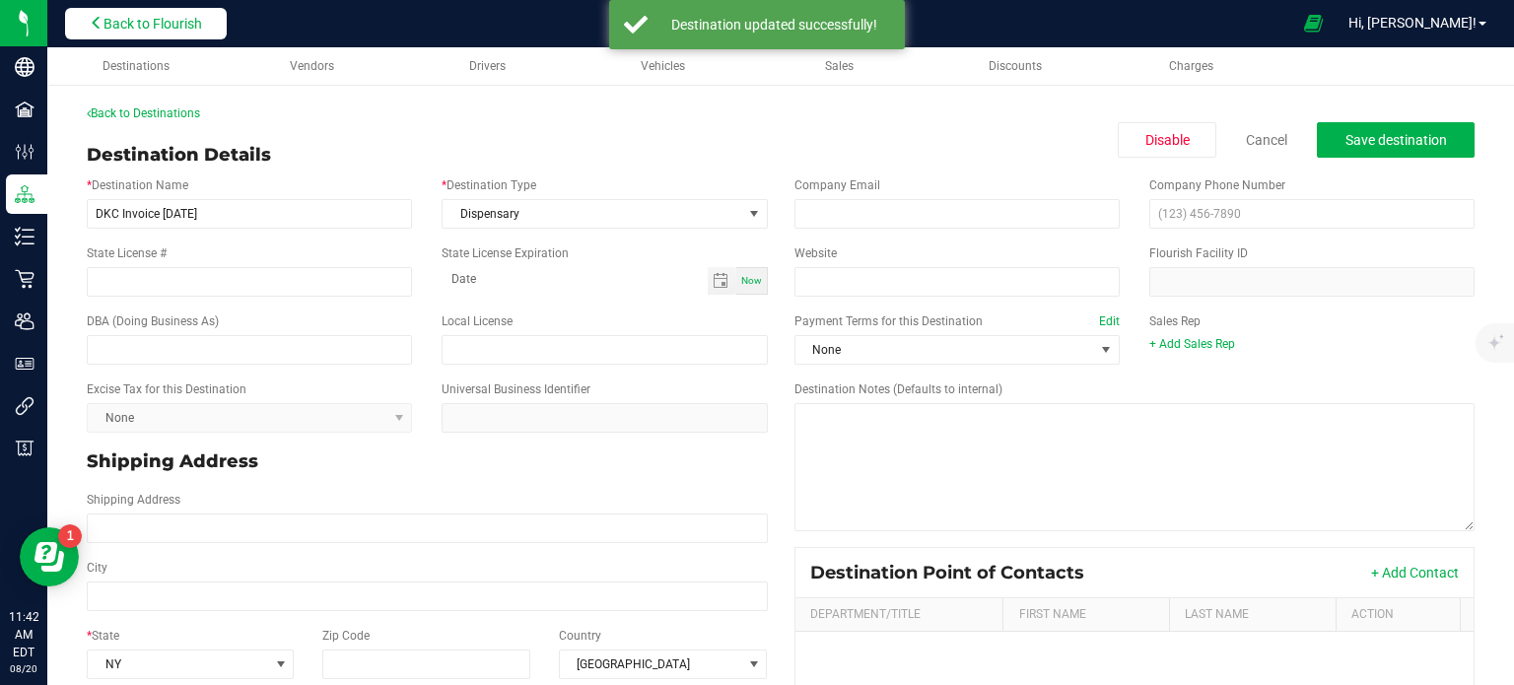
click at [162, 22] on span "Back to Flourish" at bounding box center [152, 24] width 99 height 16
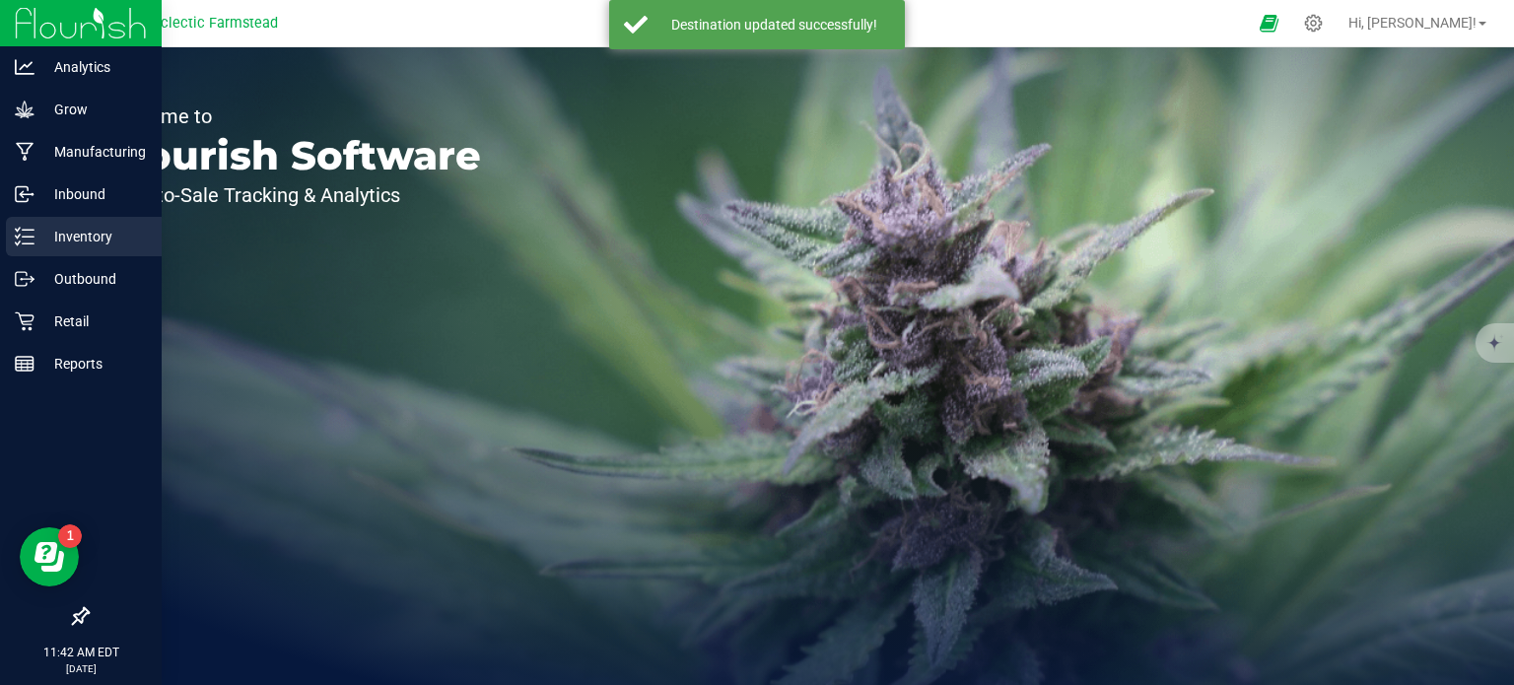
click at [64, 233] on p "Inventory" at bounding box center [93, 237] width 118 height 24
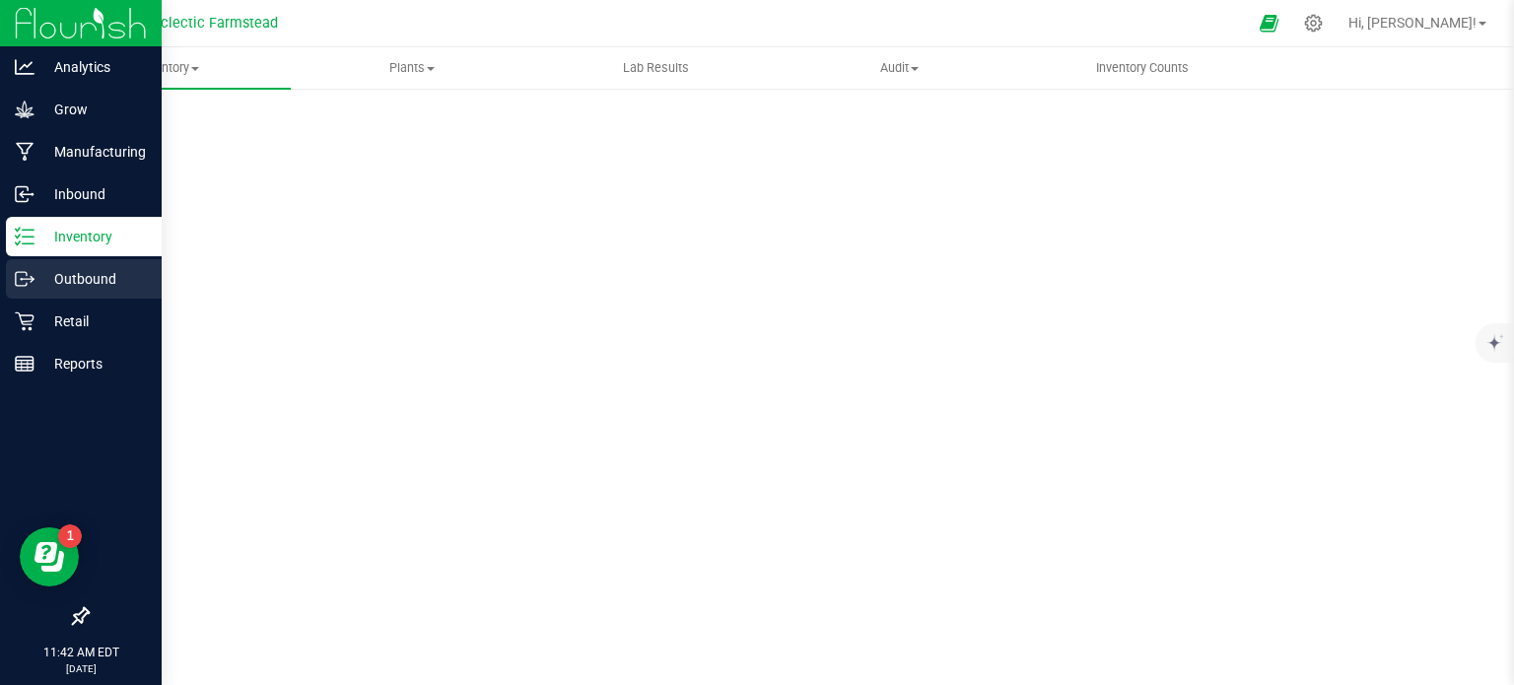
click at [61, 290] on p "Outbound" at bounding box center [93, 279] width 118 height 24
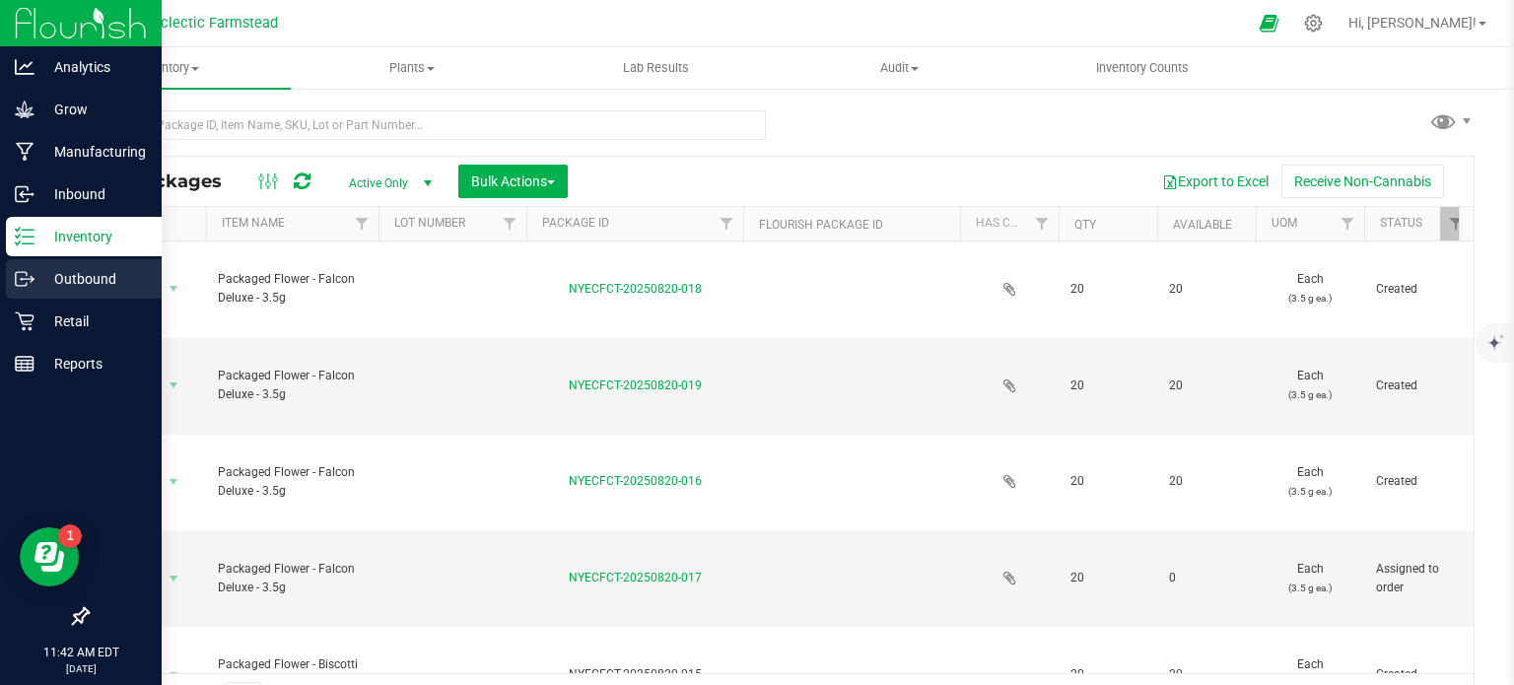
click at [76, 282] on p "Outbound" at bounding box center [93, 279] width 118 height 24
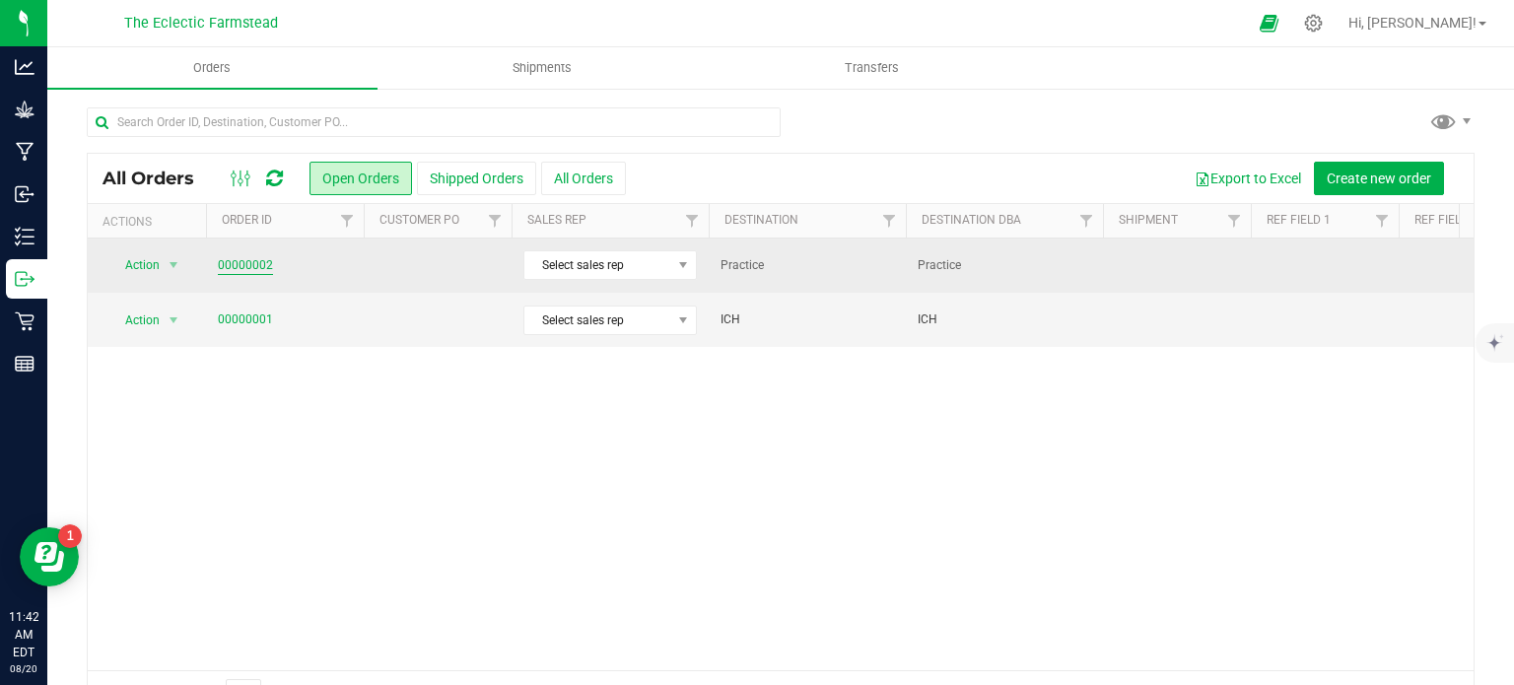
click at [255, 259] on link "00000002" at bounding box center [245, 265] width 55 height 19
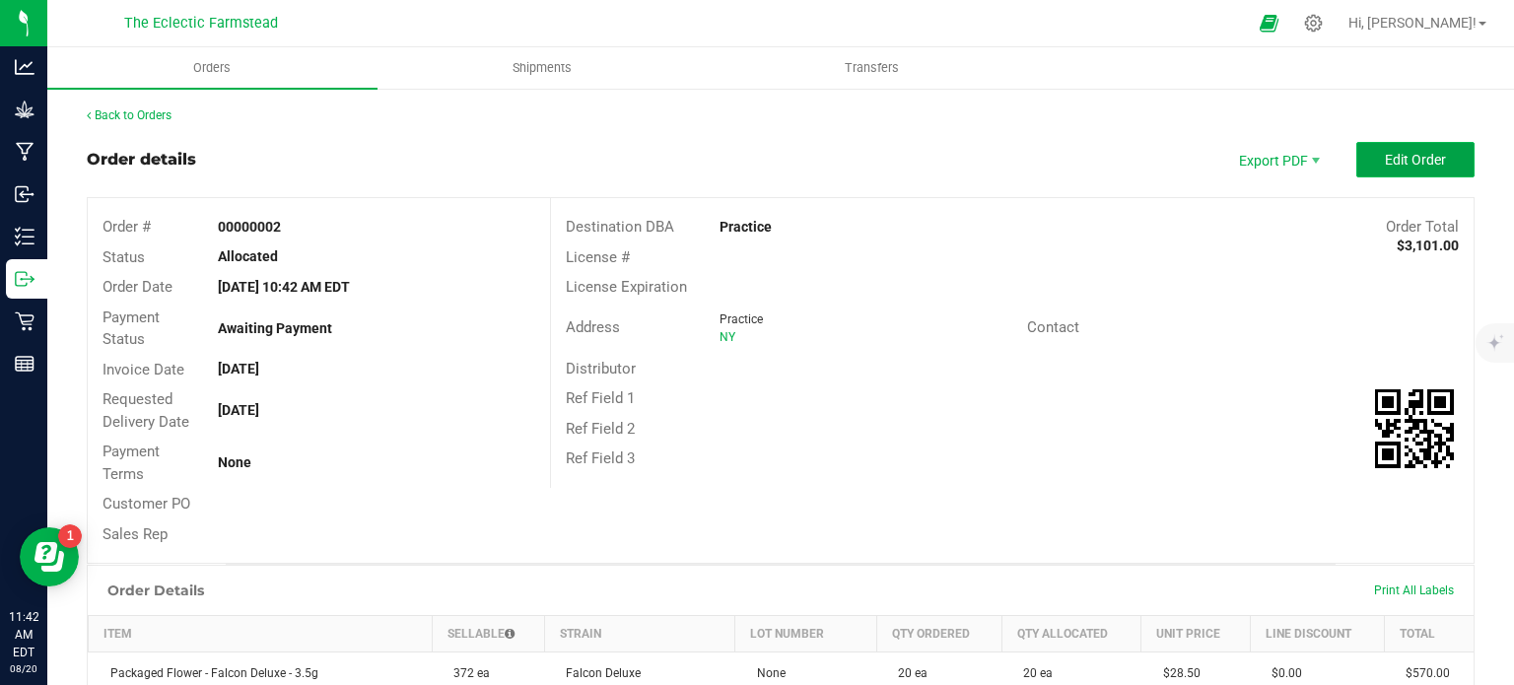
click at [1414, 165] on span "Edit Order" at bounding box center [1415, 160] width 61 height 16
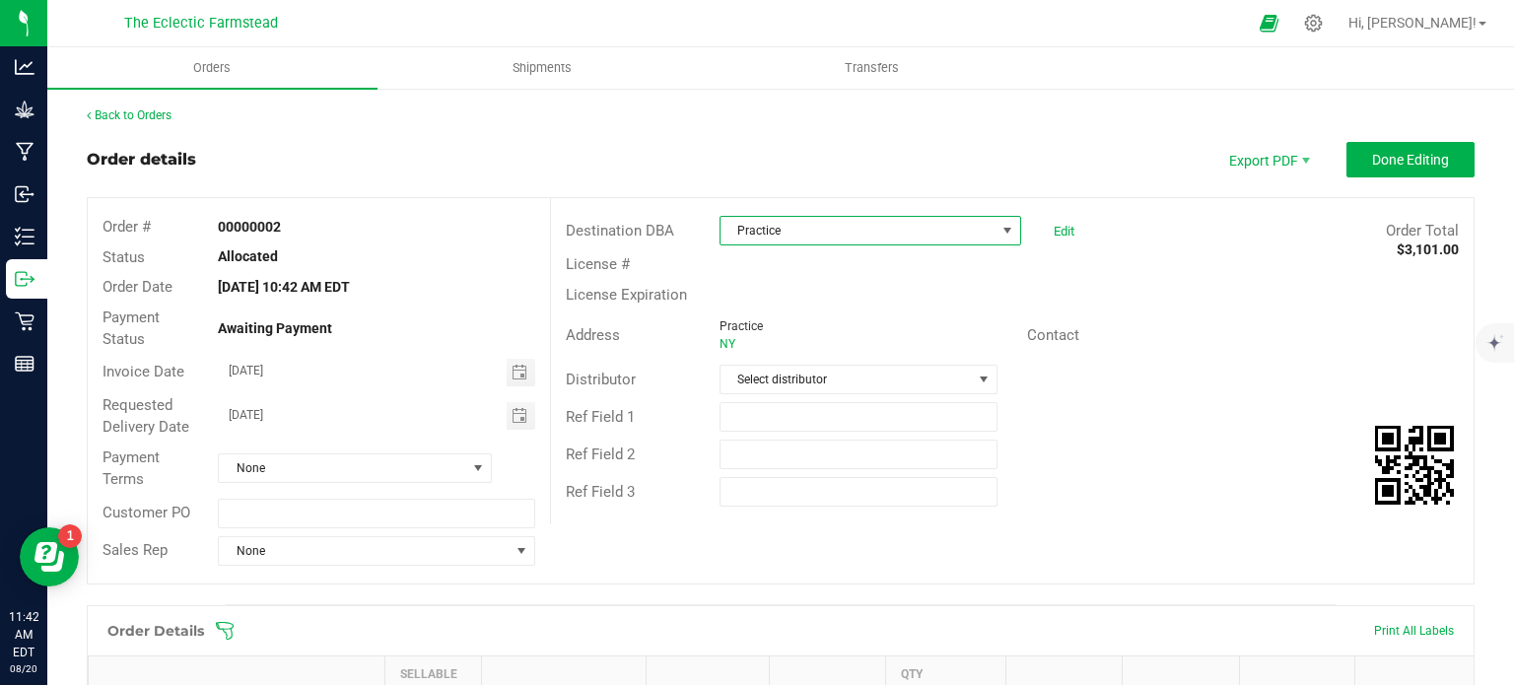
click at [859, 231] on span "Practice" at bounding box center [858, 231] width 275 height 28
click at [852, 374] on li "DKC Invoice Aug. 2025" at bounding box center [862, 382] width 297 height 34
click at [1408, 156] on span "Done Editing" at bounding box center [1410, 160] width 77 height 16
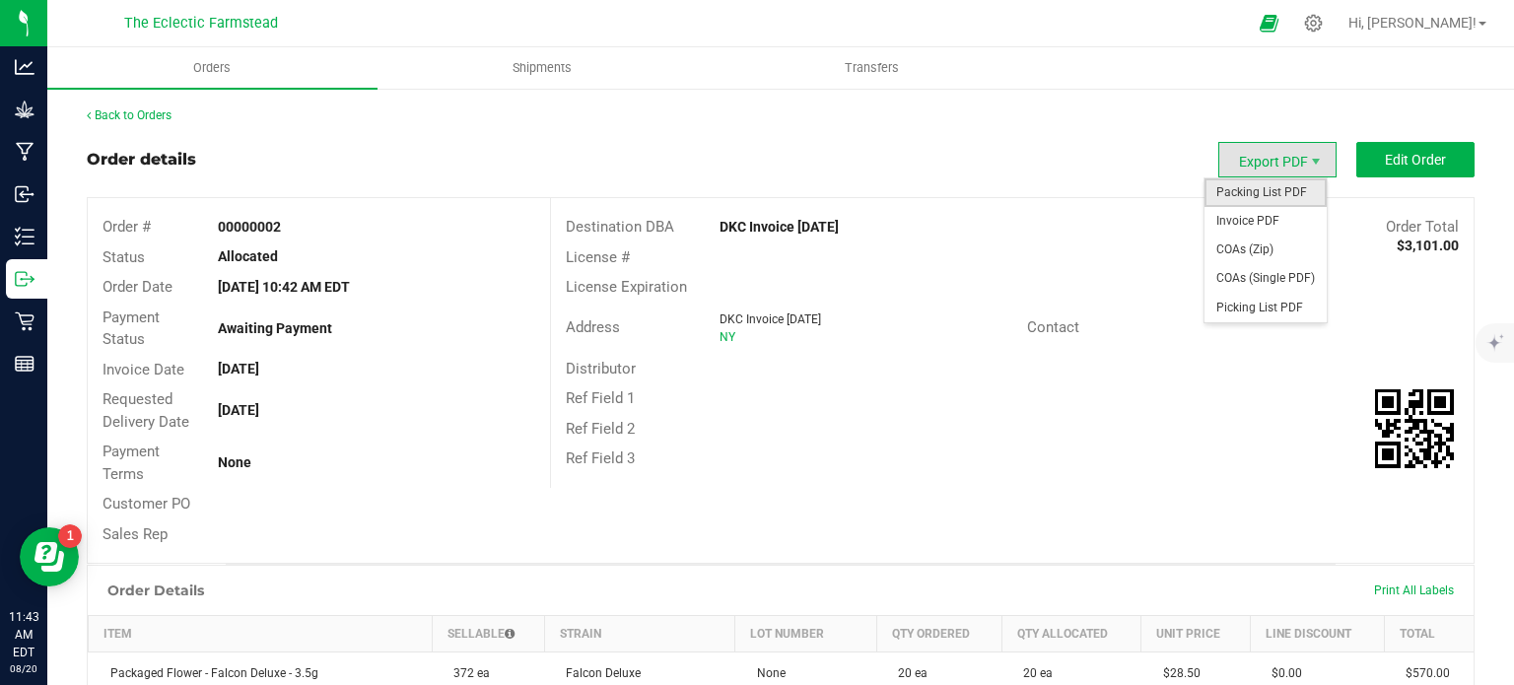
click at [1254, 188] on span "Packing List PDF" at bounding box center [1265, 192] width 122 height 29
click at [1272, 165] on span "Export PDF" at bounding box center [1277, 159] width 118 height 35
click at [1264, 221] on span "Invoice PDF" at bounding box center [1265, 221] width 122 height 29
click at [1308, 154] on span "Export PDF" at bounding box center [1316, 162] width 16 height 16
click at [1272, 275] on span "COAs (Single PDF)" at bounding box center [1265, 278] width 122 height 29
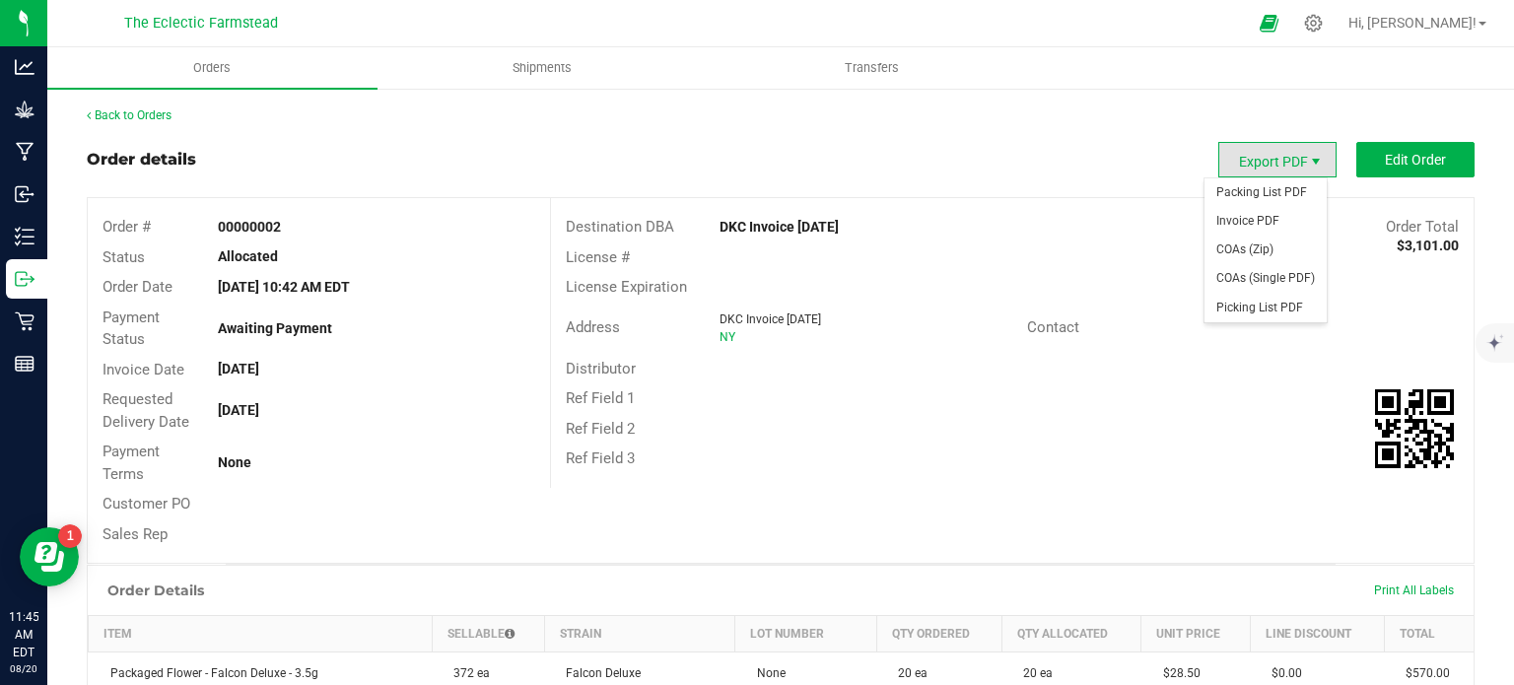
click at [1308, 169] on span "Export PDF" at bounding box center [1316, 162] width 16 height 16
click at [1257, 255] on span "COAs (Zip)" at bounding box center [1265, 250] width 122 height 29
click at [1288, 157] on span "Export PDF" at bounding box center [1277, 159] width 118 height 35
click at [1261, 310] on span "Picking List PDF" at bounding box center [1265, 308] width 122 height 29
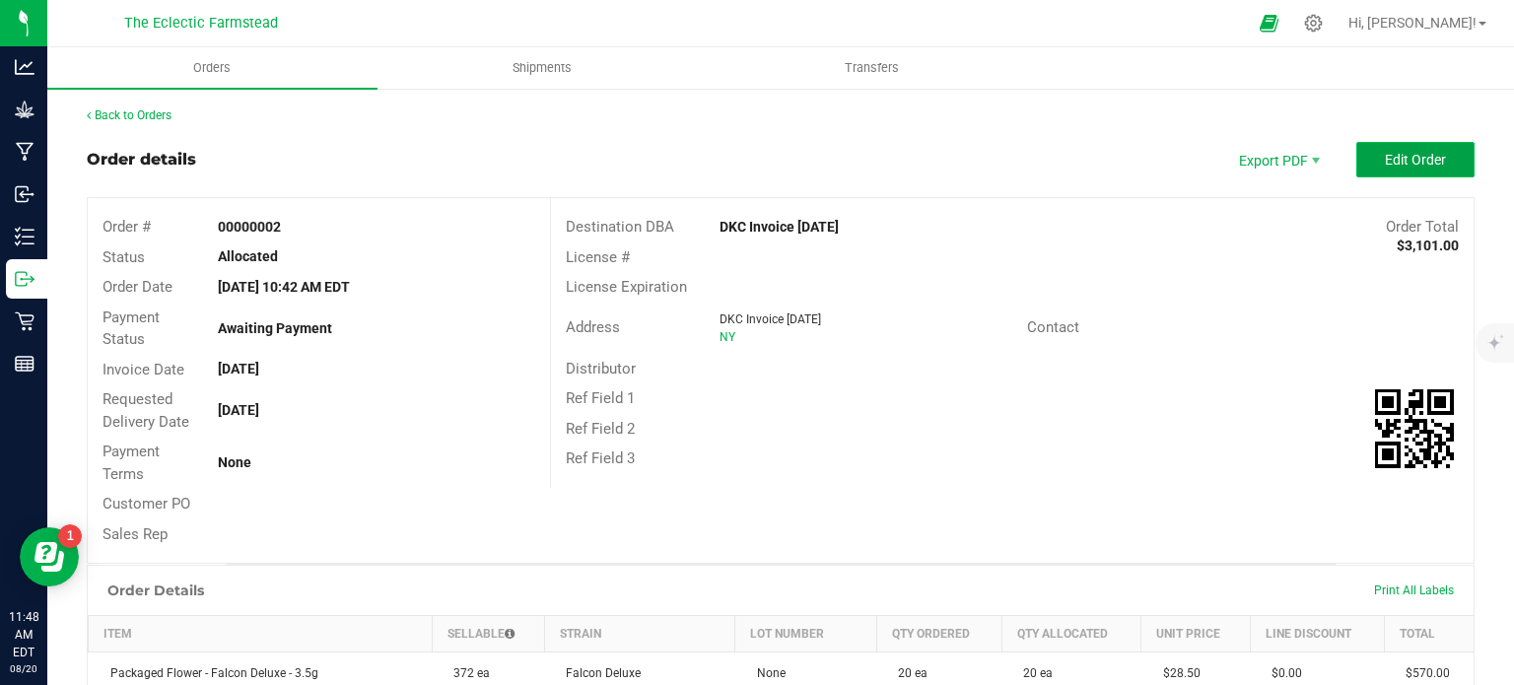
click at [1427, 166] on span "Edit Order" at bounding box center [1415, 160] width 61 height 16
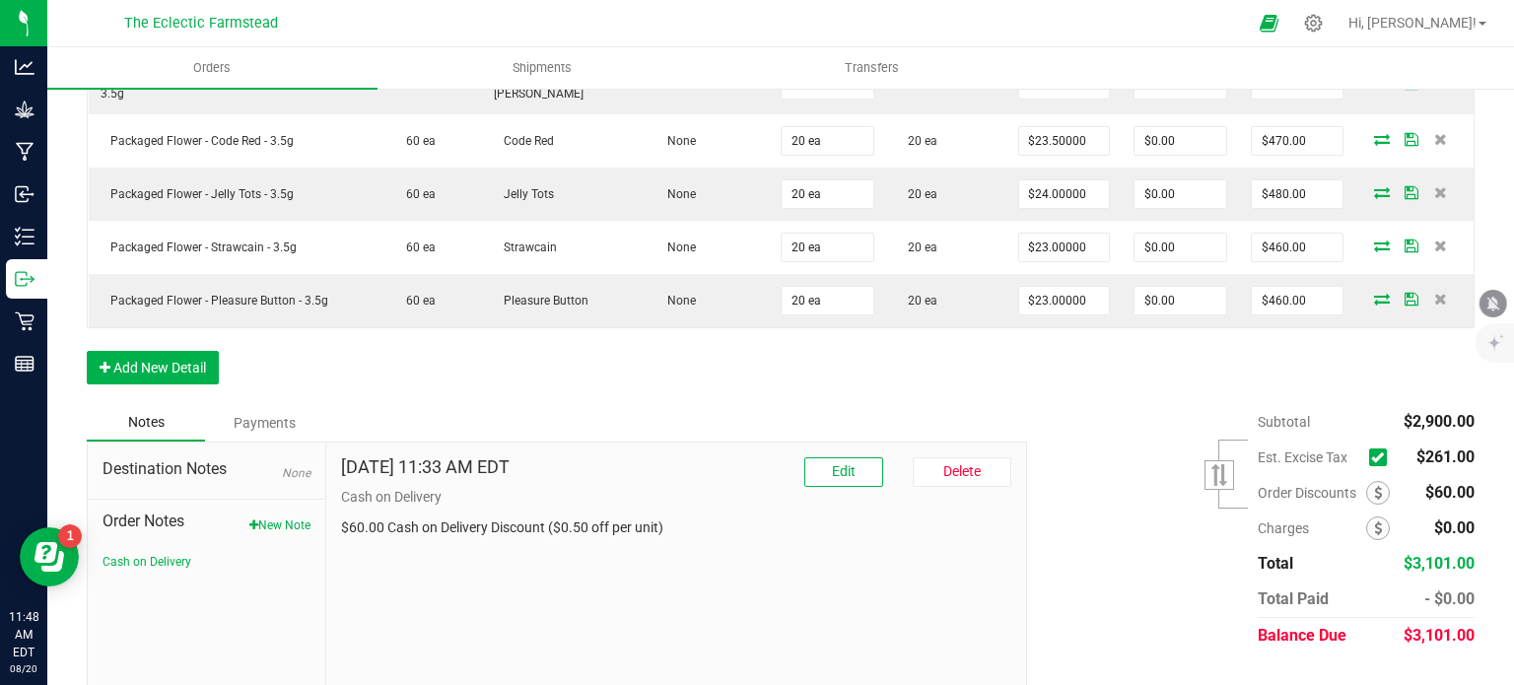
scroll to position [702, 0]
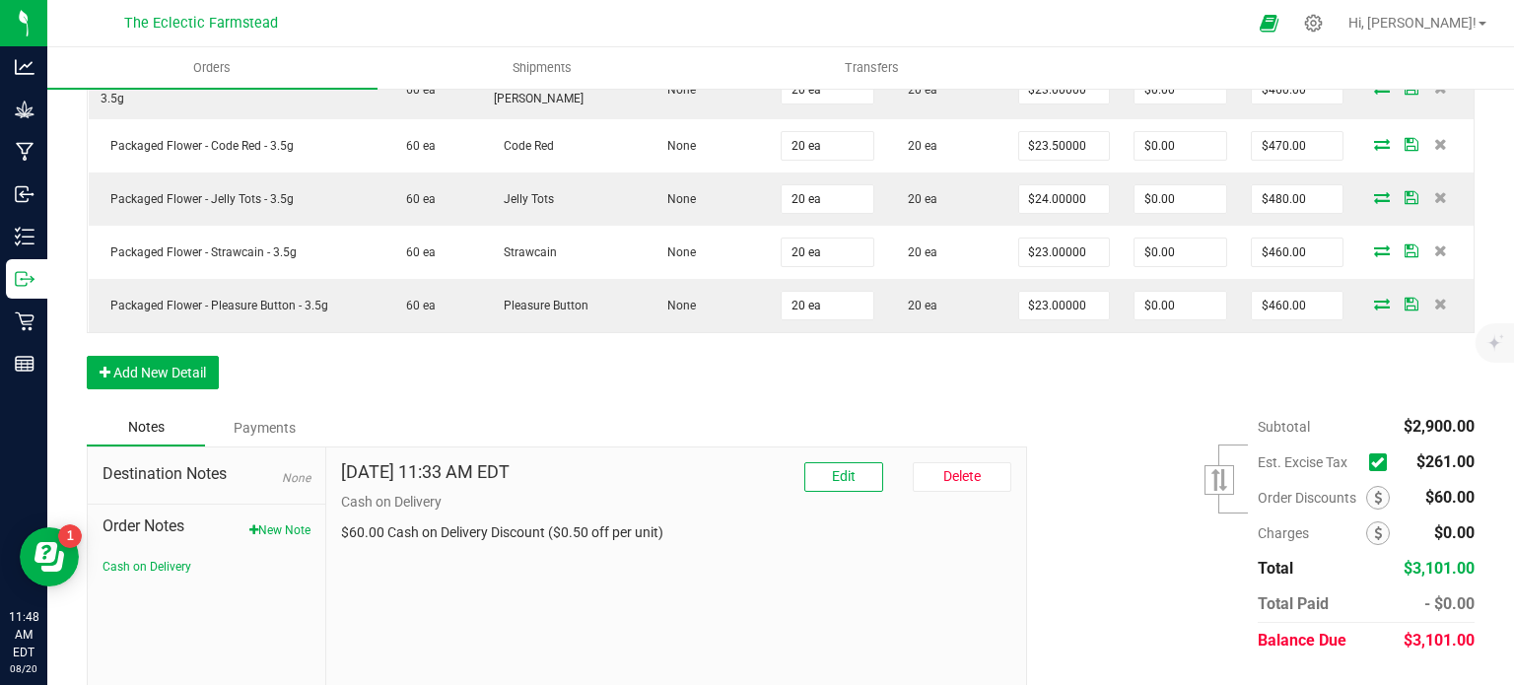
click at [1372, 453] on label at bounding box center [1382, 462] width 27 height 18
click at [0, 0] on input "checkbox" at bounding box center [0, 0] width 0 height 0
click at [1328, 454] on span "Est. Excise Tax" at bounding box center [1309, 462] width 103 height 16
click at [1209, 469] on icon at bounding box center [1220, 480] width 22 height 22
click at [1286, 489] on span "Est. Excise Tax" at bounding box center [1309, 497] width 103 height 16
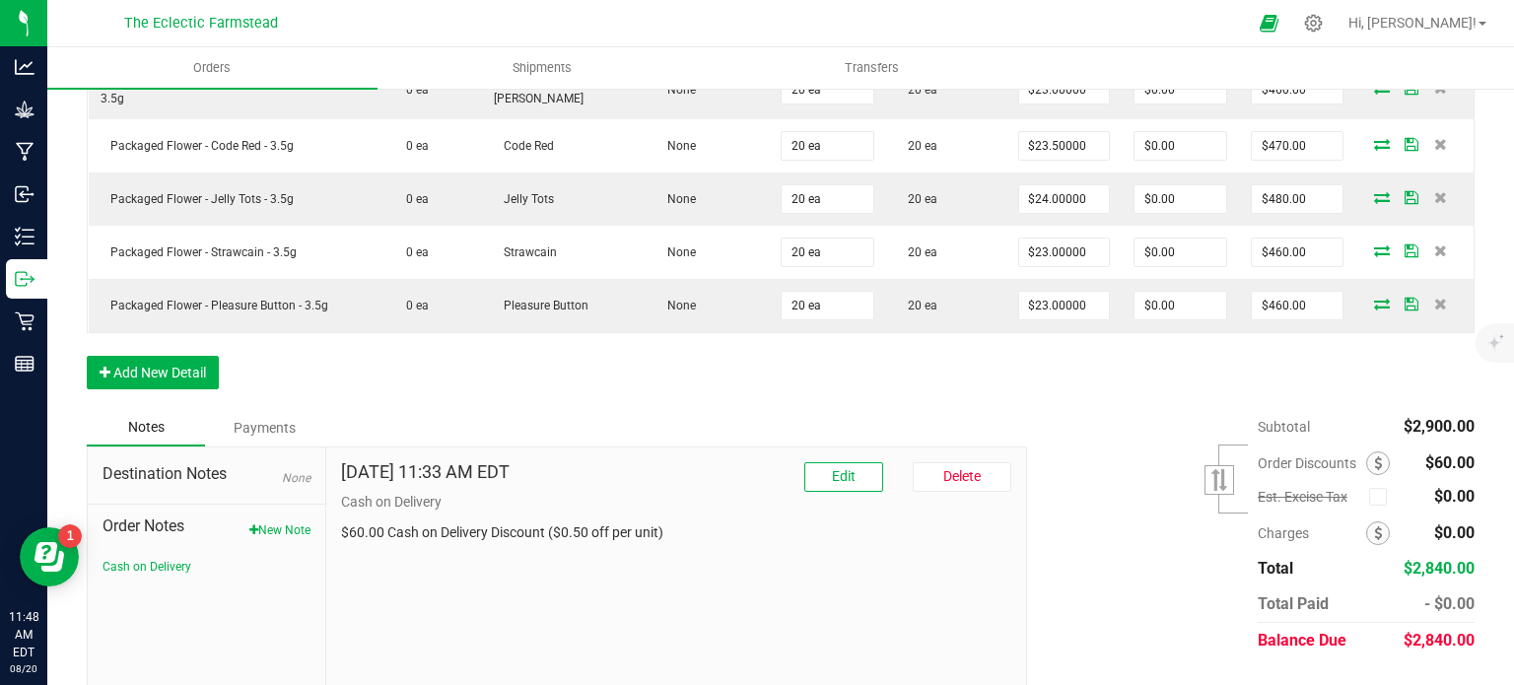
click at [1273, 489] on span "Est. Excise Tax" at bounding box center [1309, 497] width 103 height 16
click at [1443, 487] on span "$0.00" at bounding box center [1454, 496] width 40 height 19
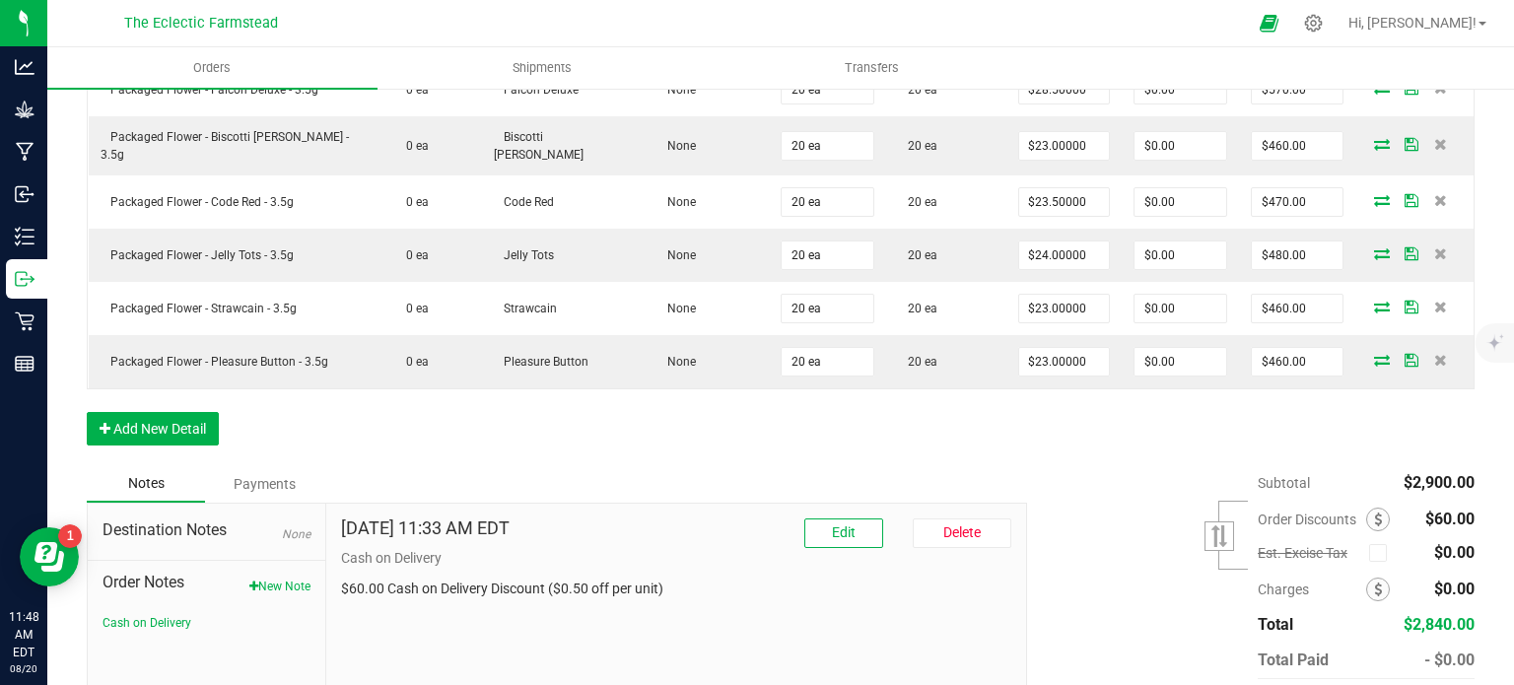
scroll to position [722, 0]
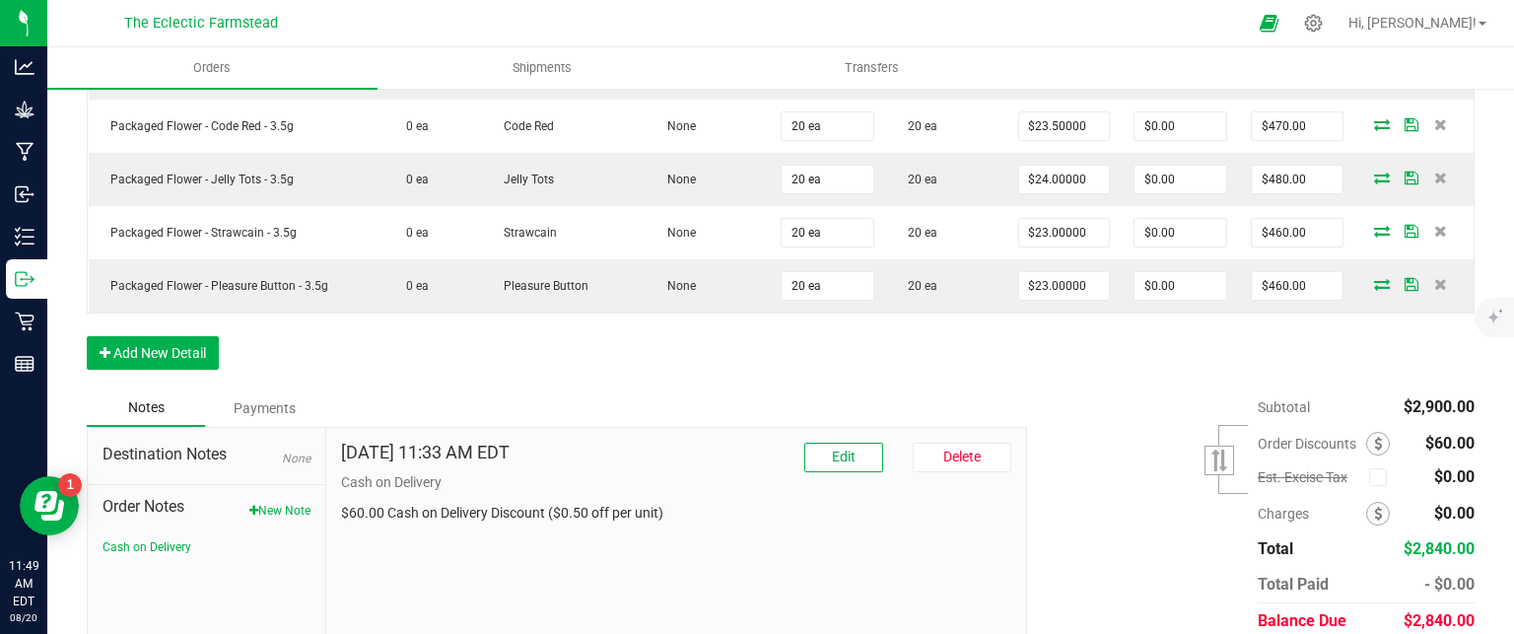
click at [1313, 469] on span "Est. Excise Tax" at bounding box center [1309, 477] width 103 height 16
click at [1371, 477] on icon at bounding box center [1377, 477] width 13 height 0
click at [0, 0] on input "checkbox" at bounding box center [0, 0] width 0 height 0
click at [1371, 477] on icon at bounding box center [1377, 477] width 13 height 0
click at [0, 0] on input "checkbox" at bounding box center [0, 0] width 0 height 0
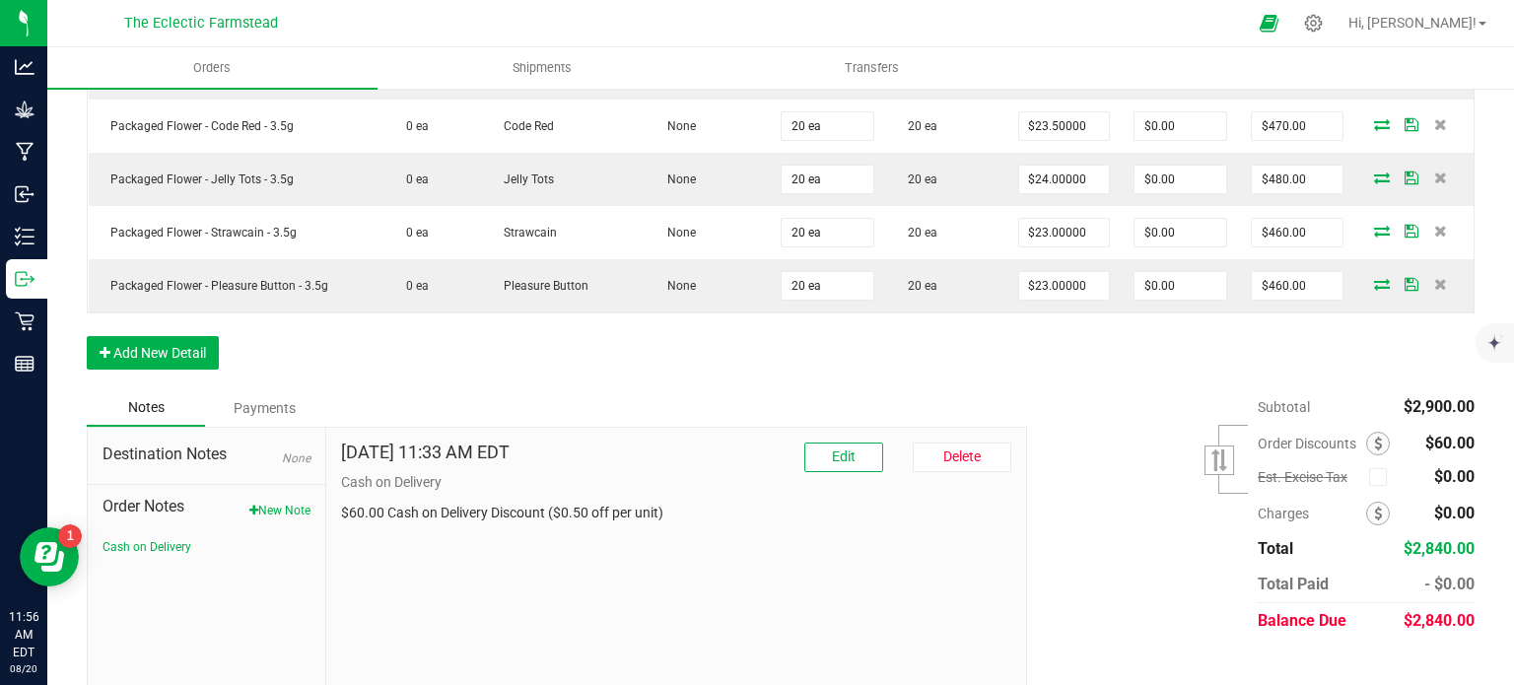
click at [708, 551] on div "Aug 20, 2025 11:33 AM EDT Edit Delete Cash on Delivery $60.00 Cash on Delivery …" at bounding box center [676, 560] width 700 height 264
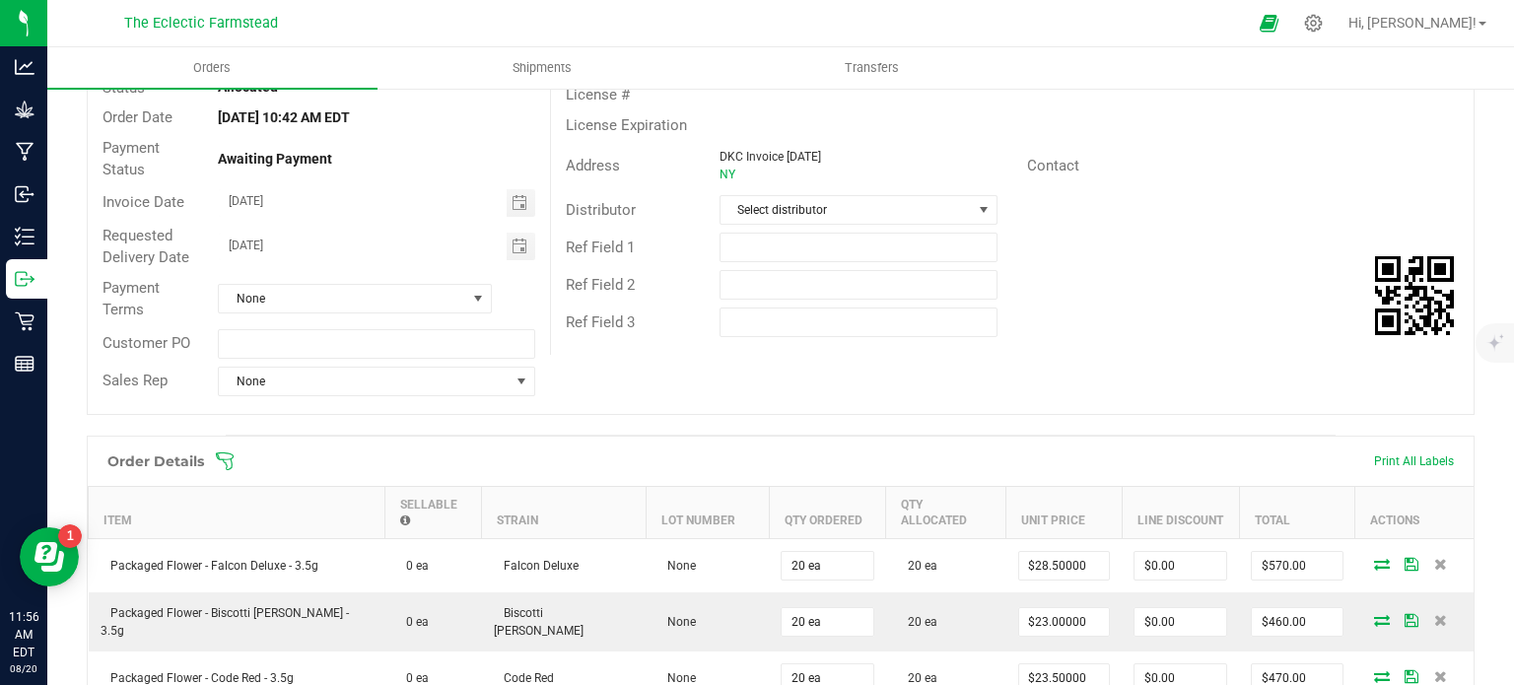
scroll to position [0, 0]
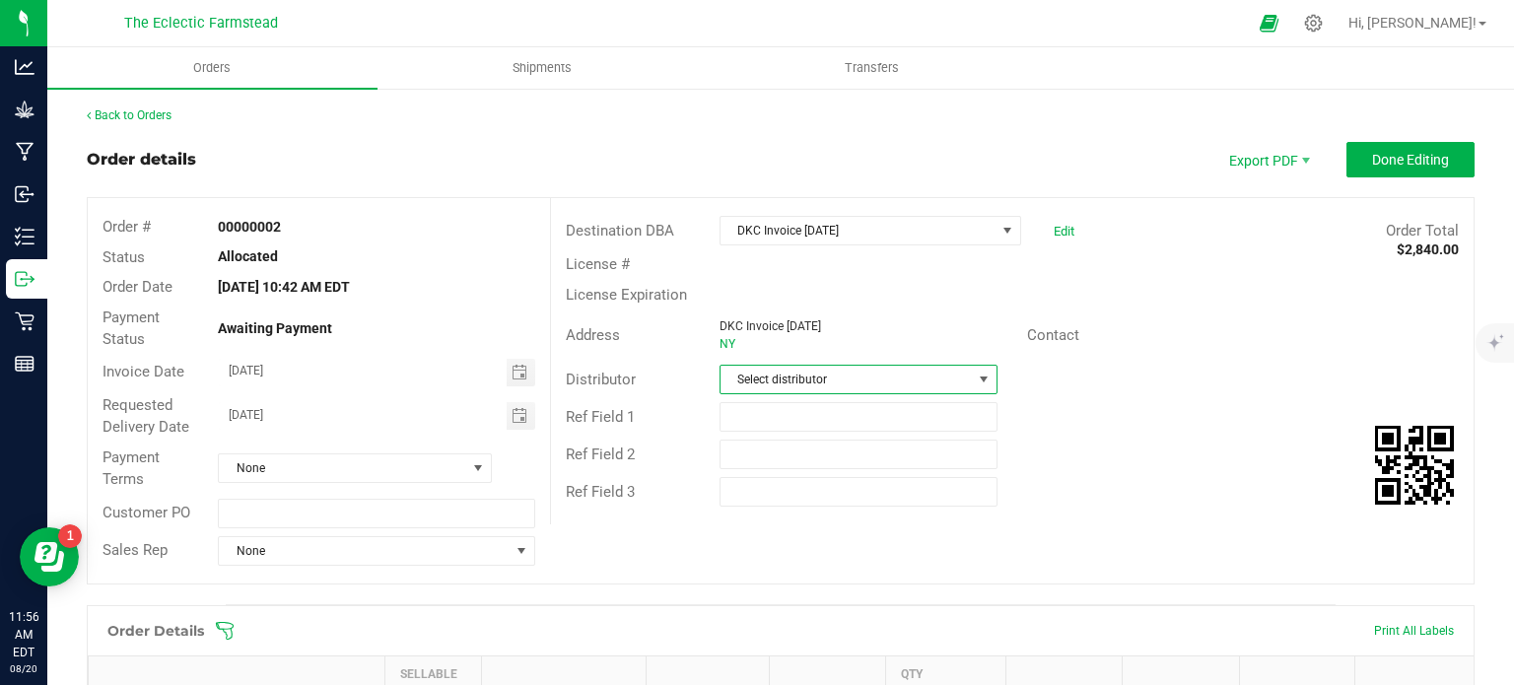
click at [972, 381] on span at bounding box center [984, 380] width 25 height 28
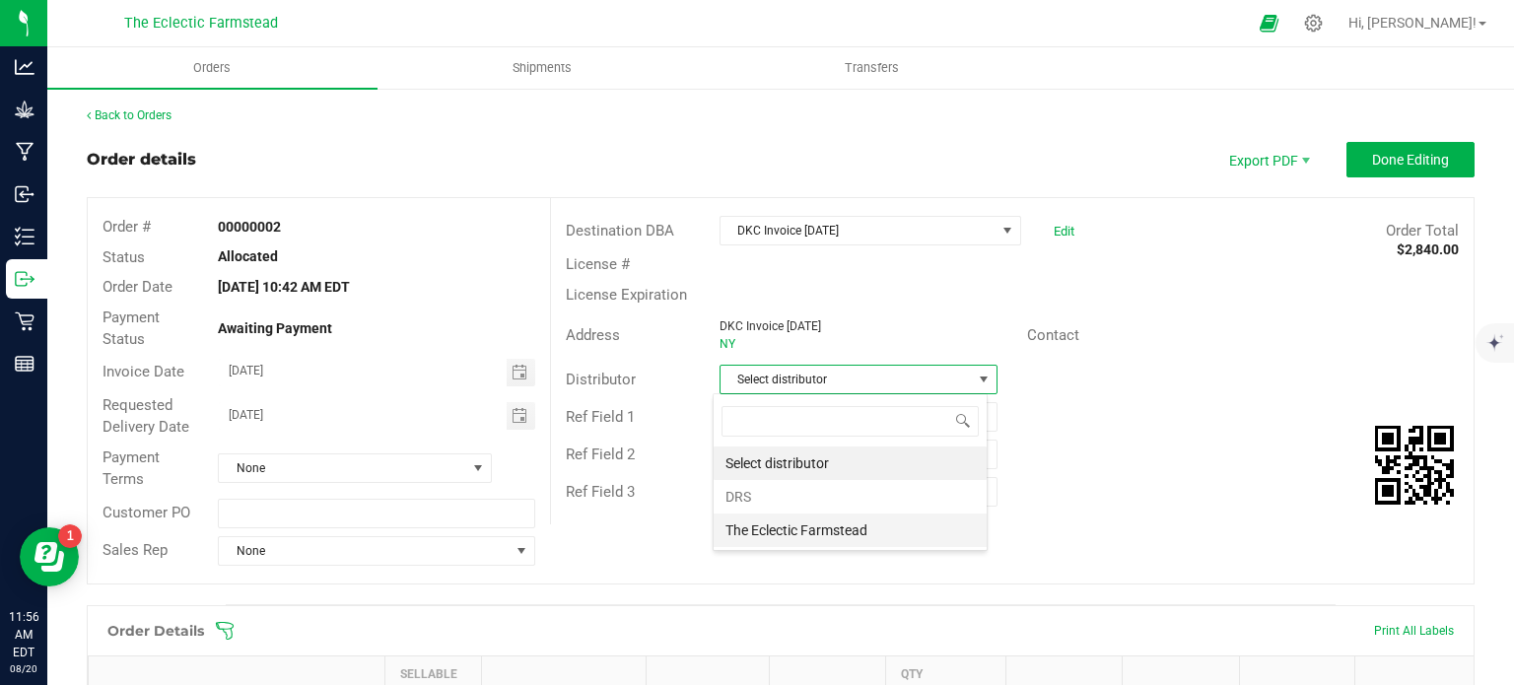
click at [856, 531] on li "The Eclectic Farmstead" at bounding box center [850, 531] width 273 height 34
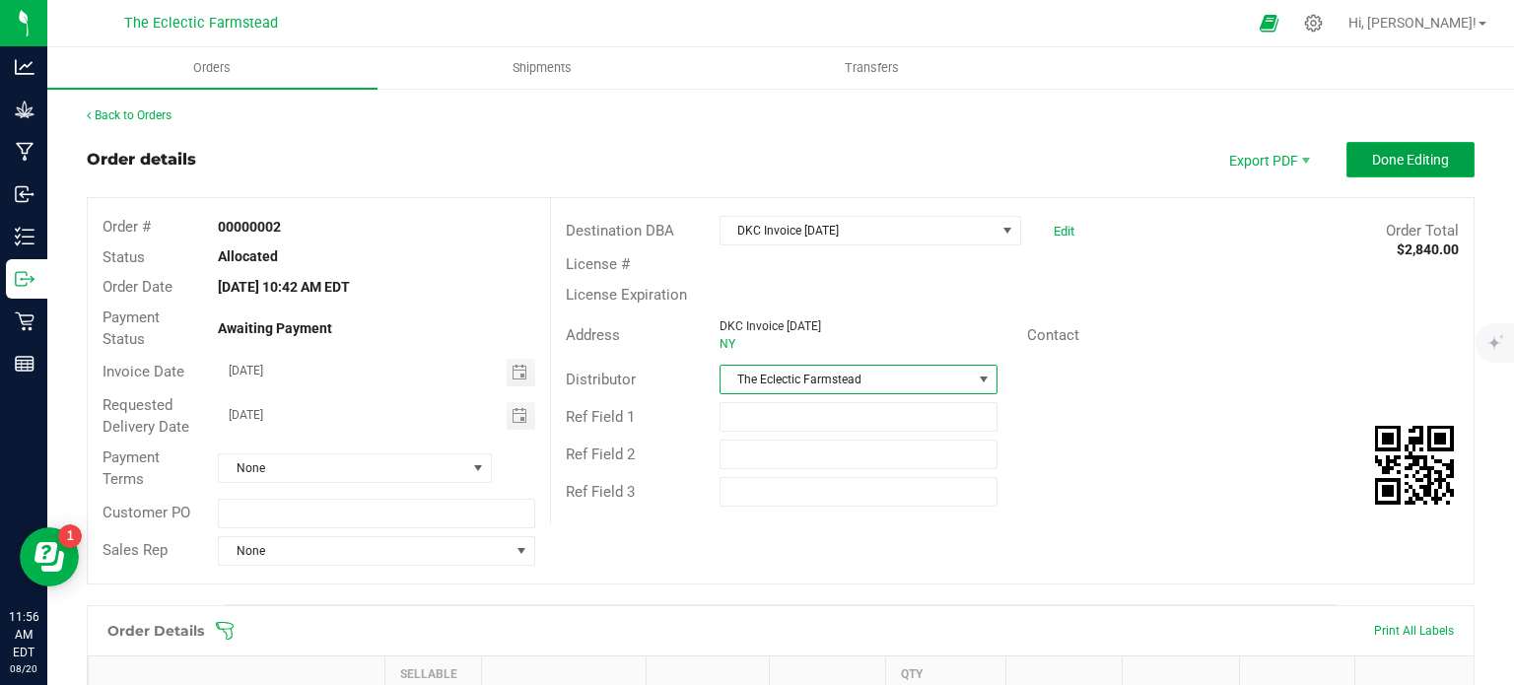
click at [1438, 155] on button "Done Editing" at bounding box center [1410, 159] width 128 height 35
